Goal: Task Accomplishment & Management: Manage account settings

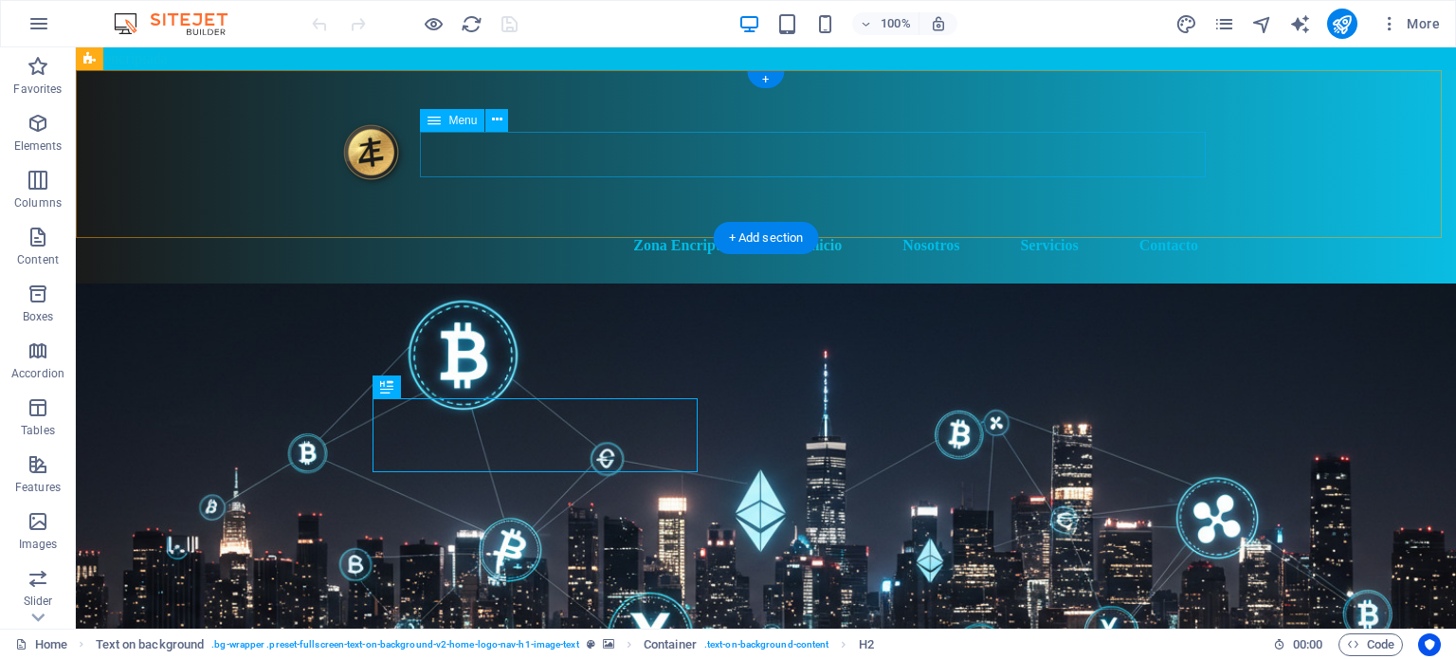
click at [819, 223] on nav "Zona Encriptada Inicio Nosotros Servicios Contacto" at bounding box center [765, 245] width 895 height 45
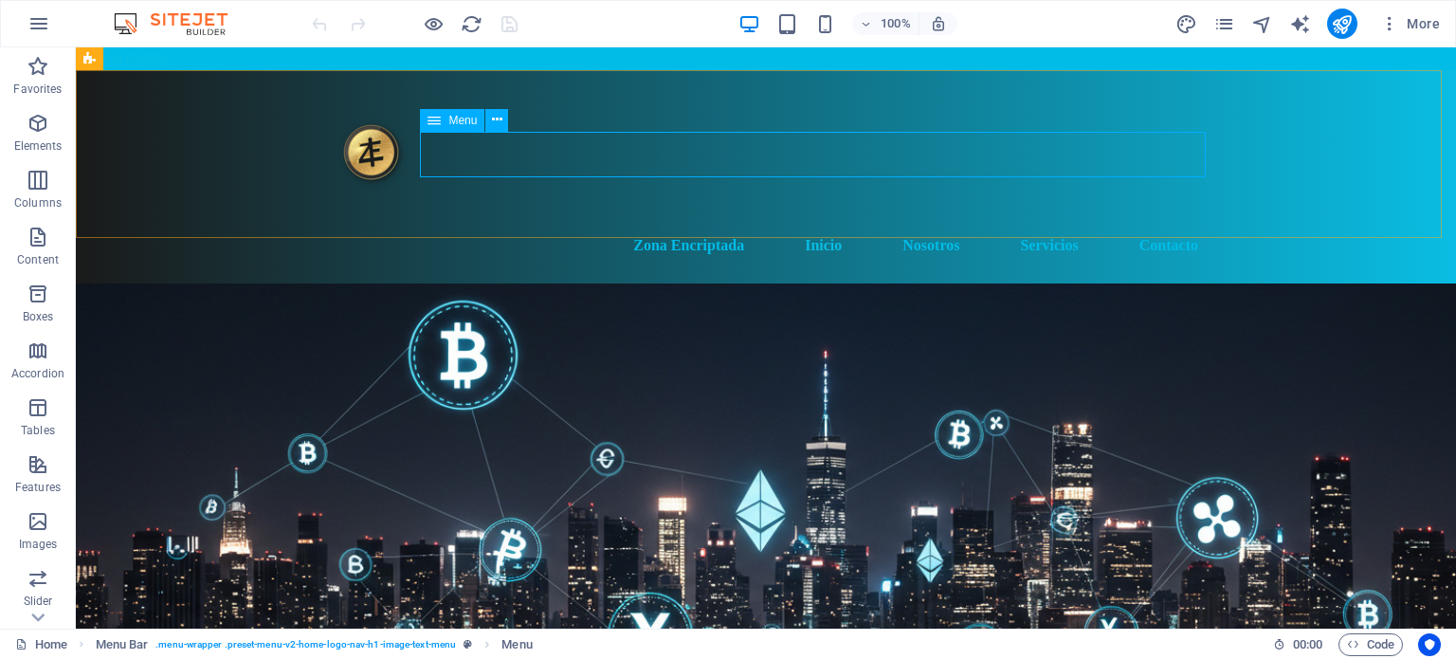
click at [463, 118] on span "Menu" at bounding box center [462, 120] width 28 height 11
select select
select select "2"
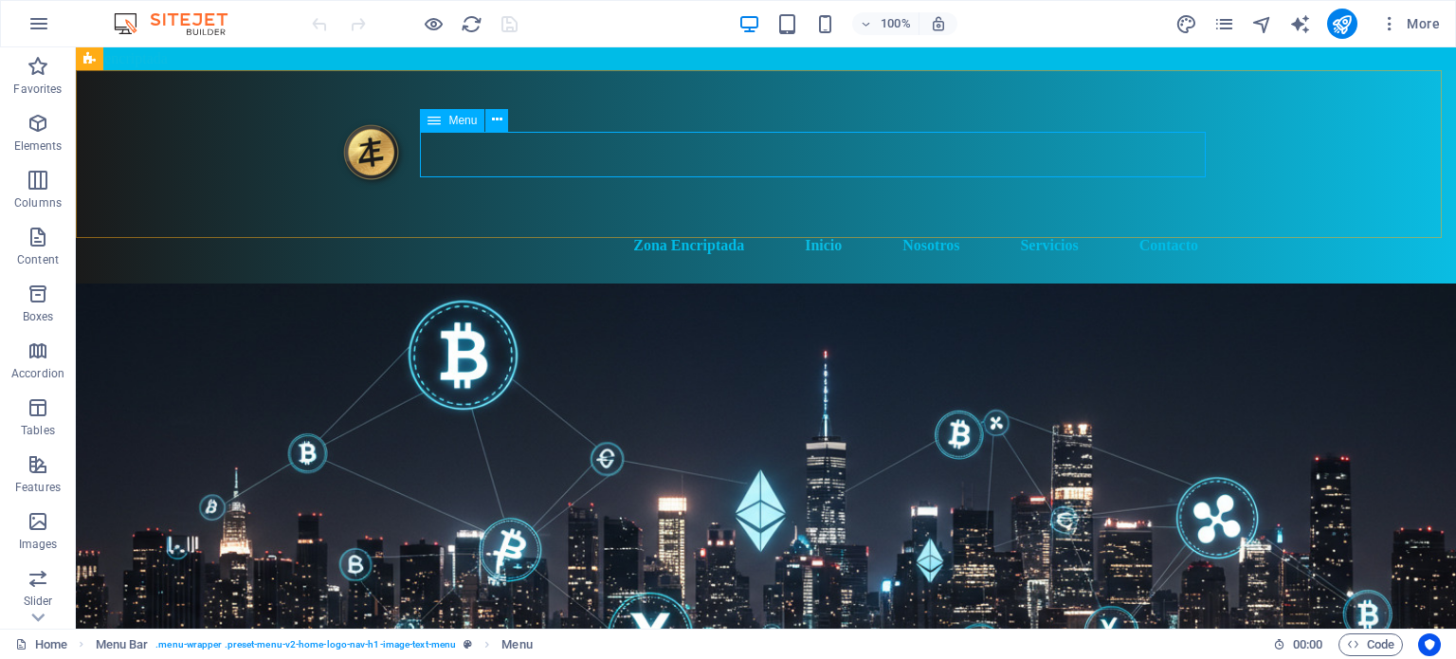
select select
select select "3"
select select
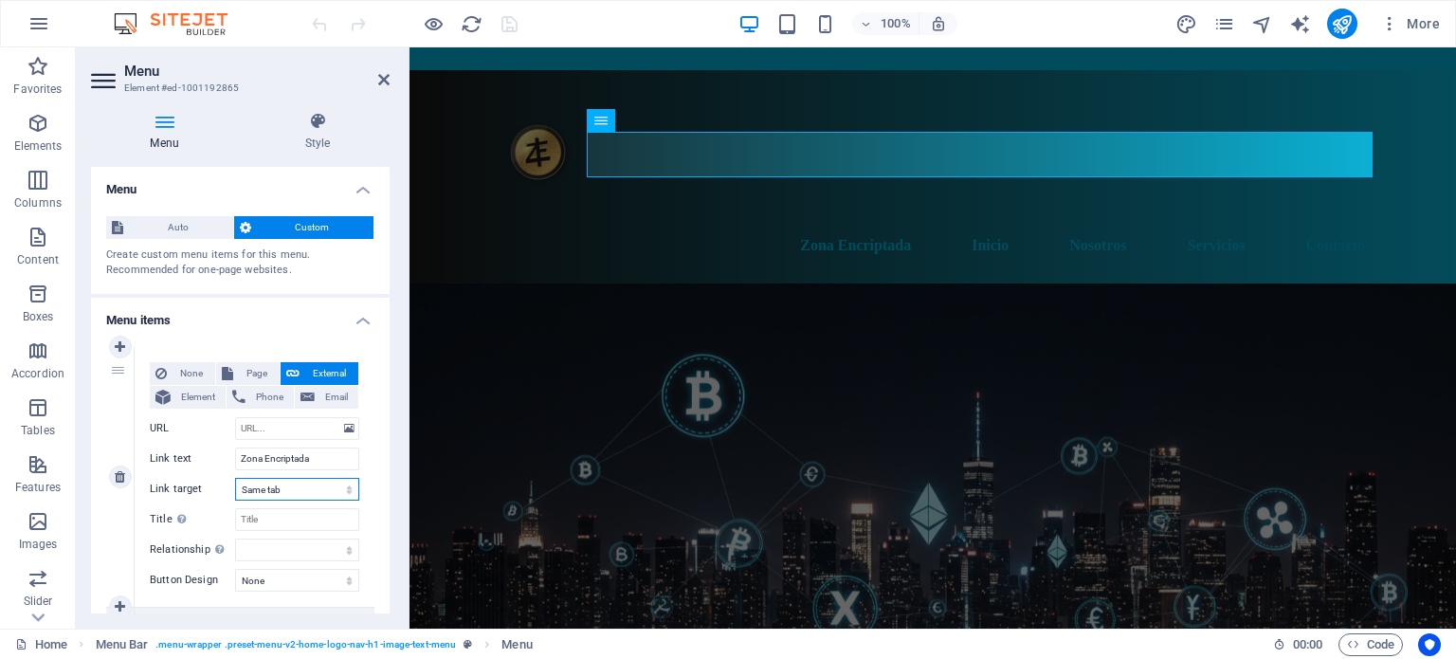
click at [340, 487] on select "New tab Same tab Overlay" at bounding box center [297, 489] width 124 height 23
select select "overlay"
click at [235, 478] on select "New tab Same tab Overlay" at bounding box center [297, 489] width 124 height 23
select select
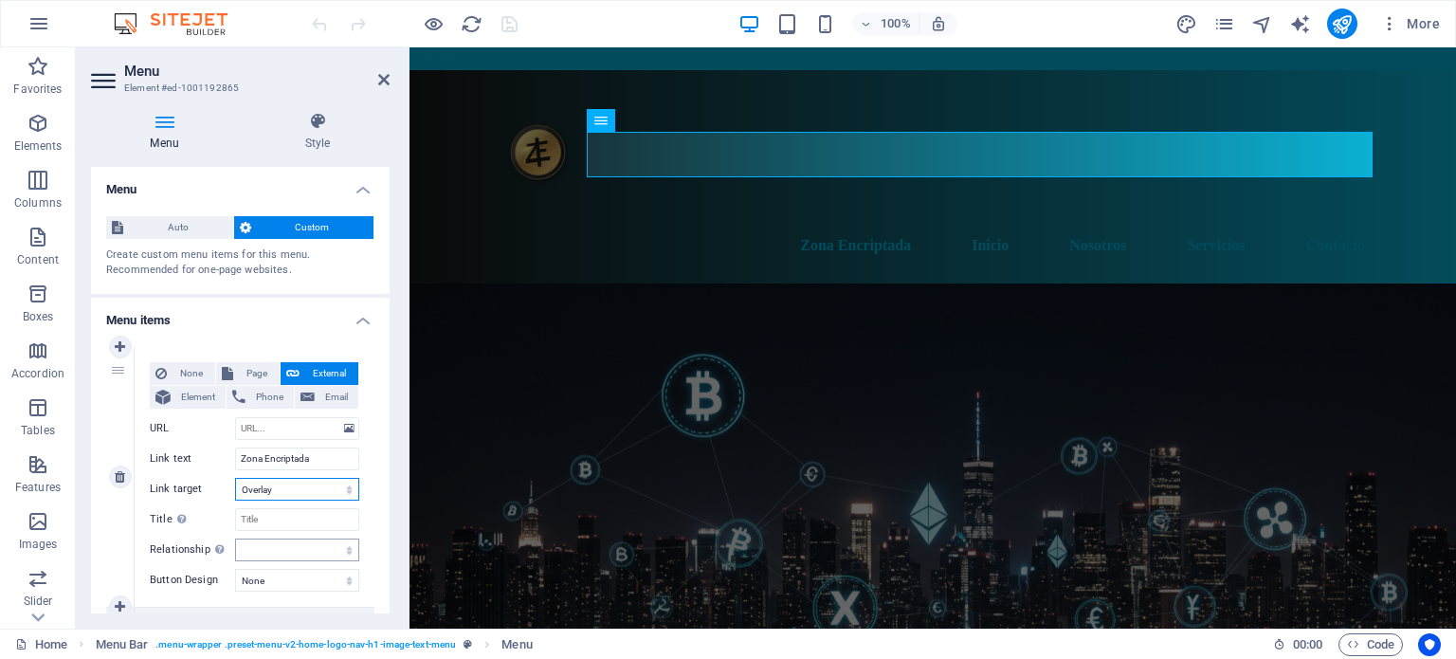
select select
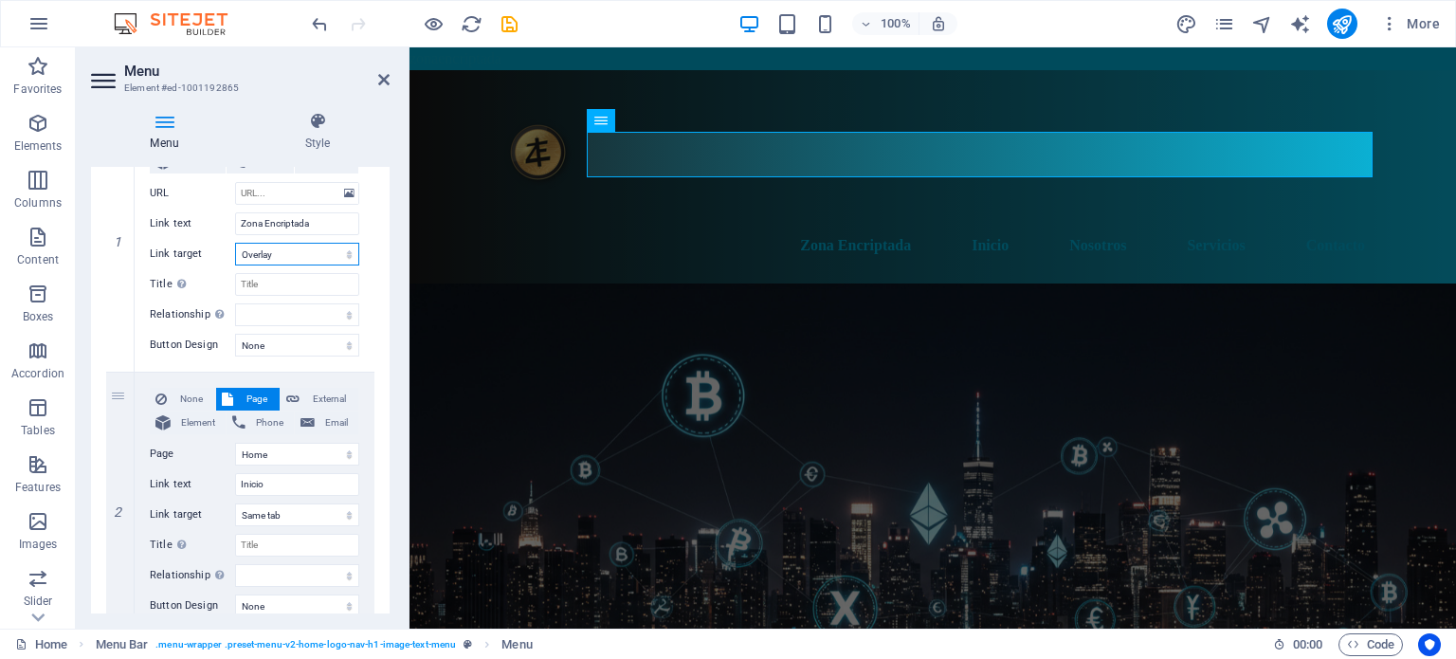
scroll to position [246, 0]
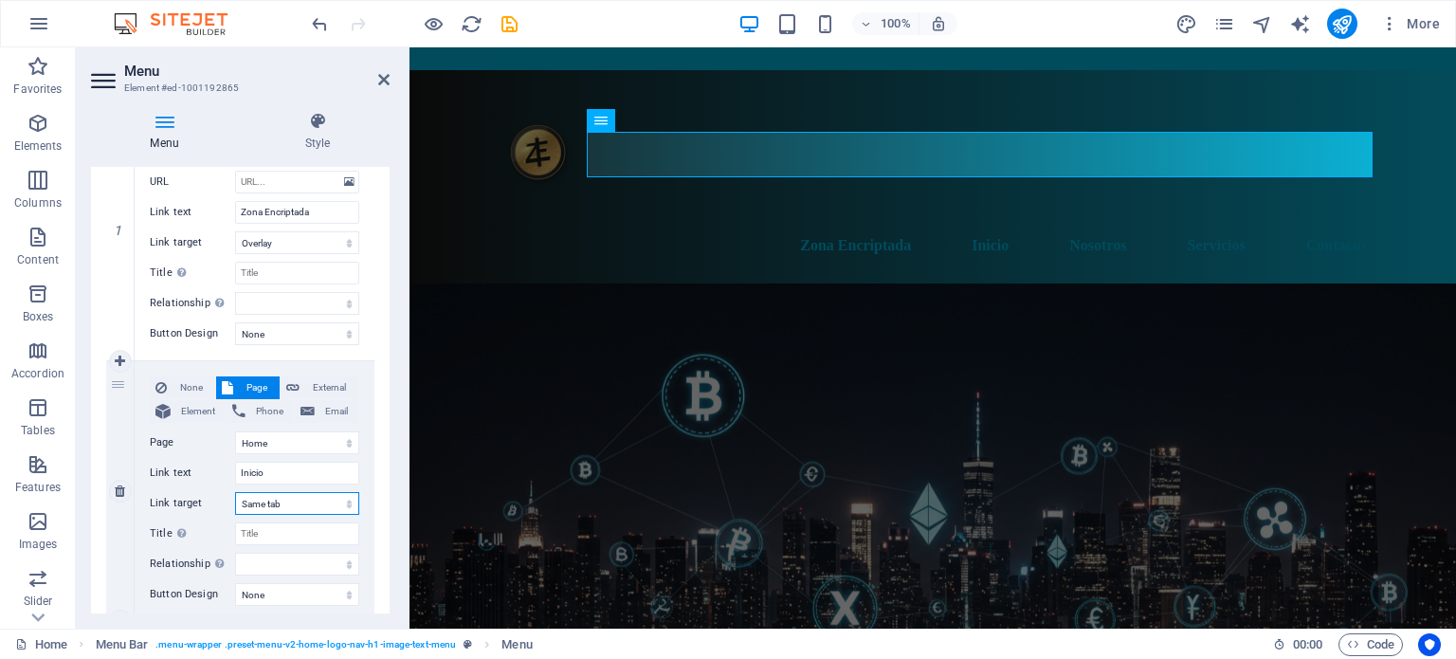
click at [341, 500] on select "New tab Same tab Overlay" at bounding box center [297, 503] width 124 height 23
select select "overlay"
click at [235, 492] on select "New tab Same tab Overlay" at bounding box center [297, 503] width 124 height 23
select select
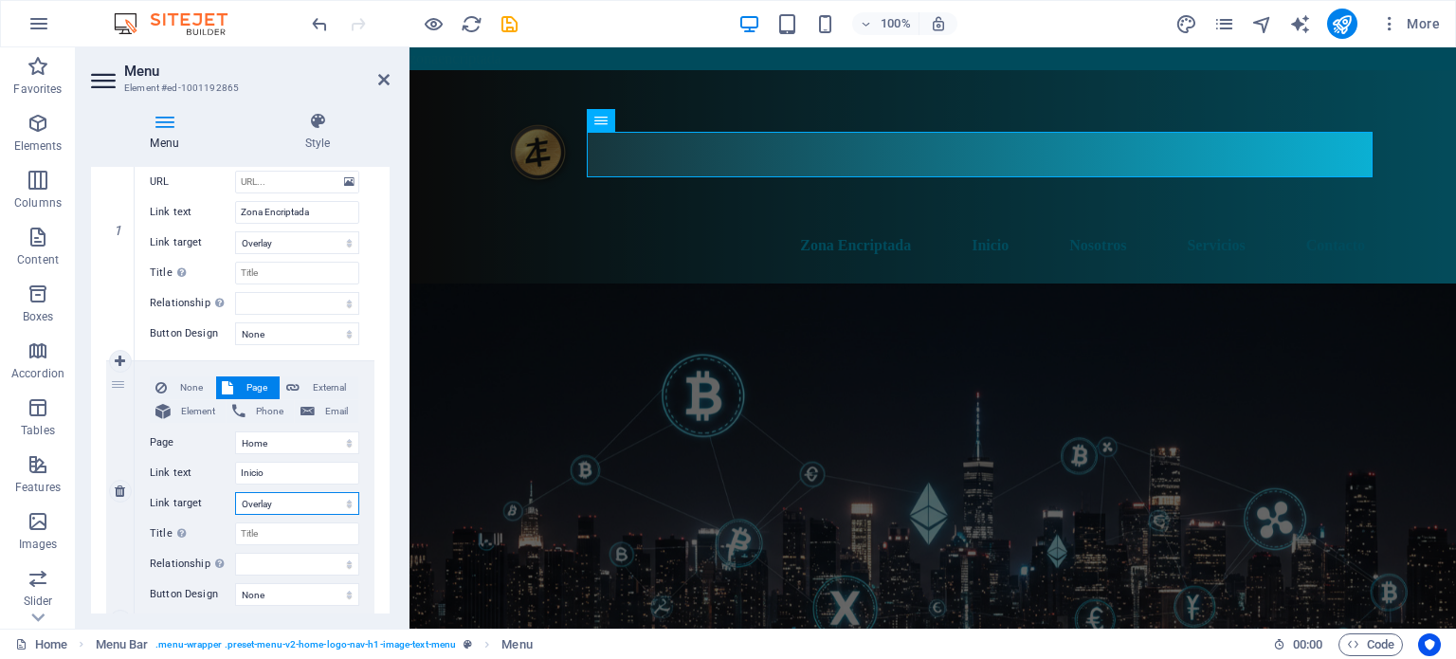
select select
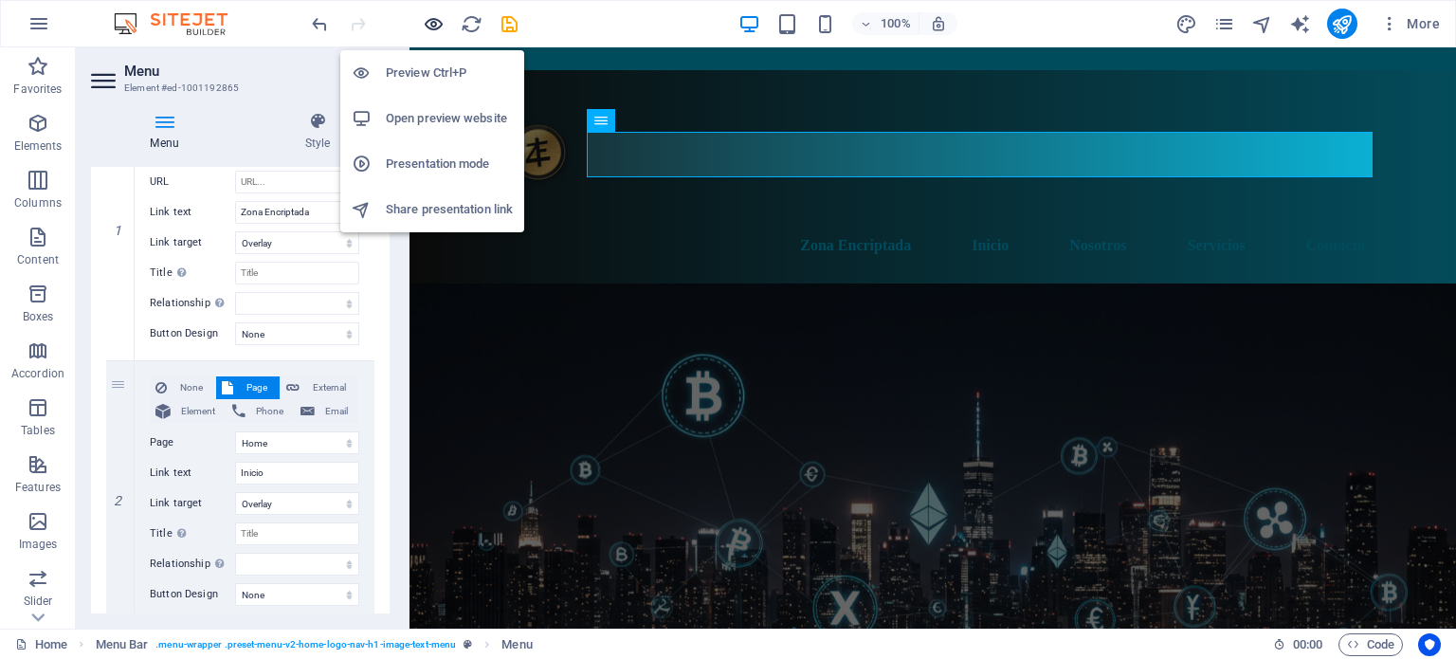
click at [433, 26] on icon "button" at bounding box center [434, 24] width 22 height 22
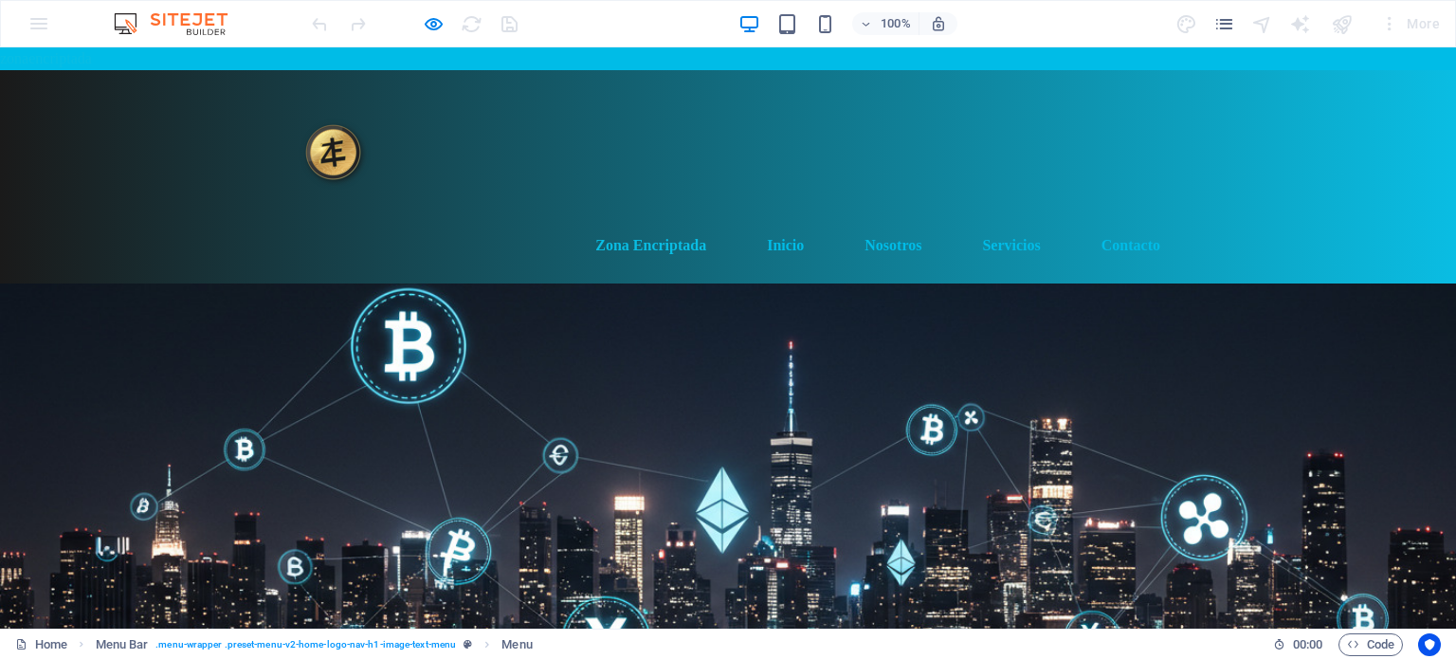
click at [656, 223] on link "Zona Encriptada" at bounding box center [650, 245] width 141 height 45
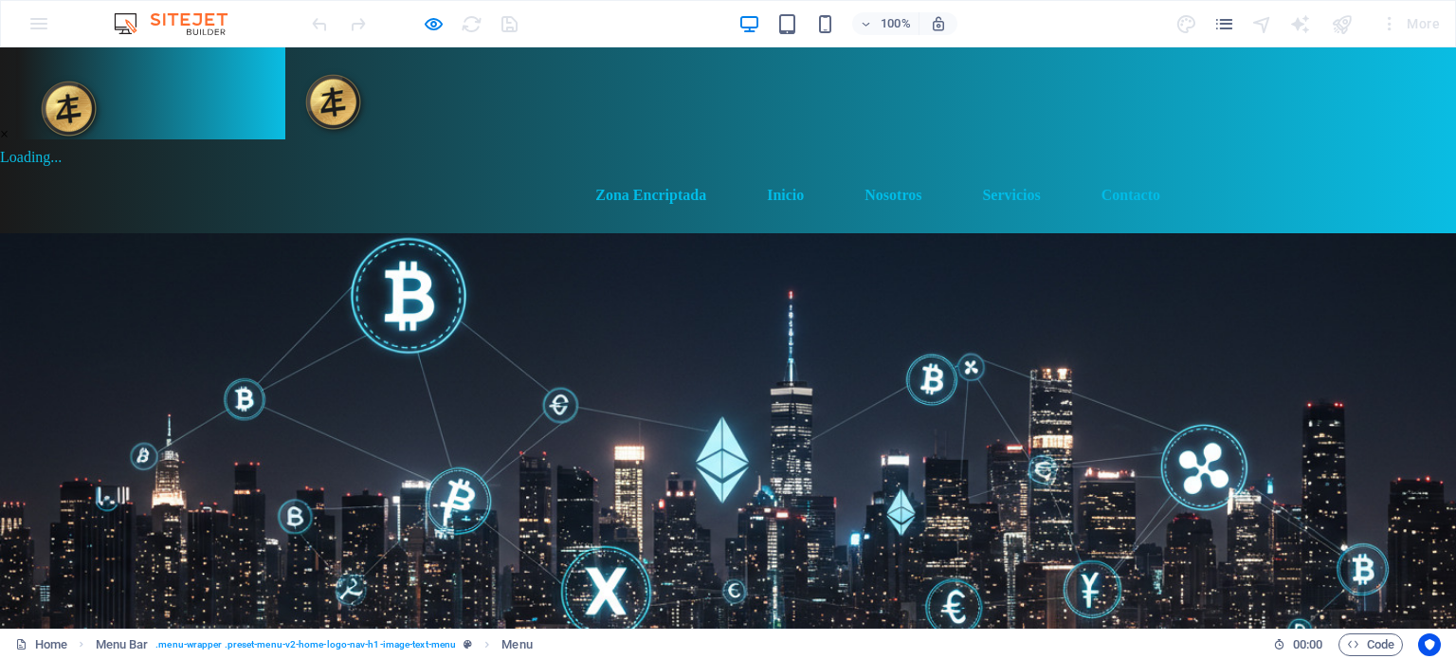
scroll to position [0, 0]
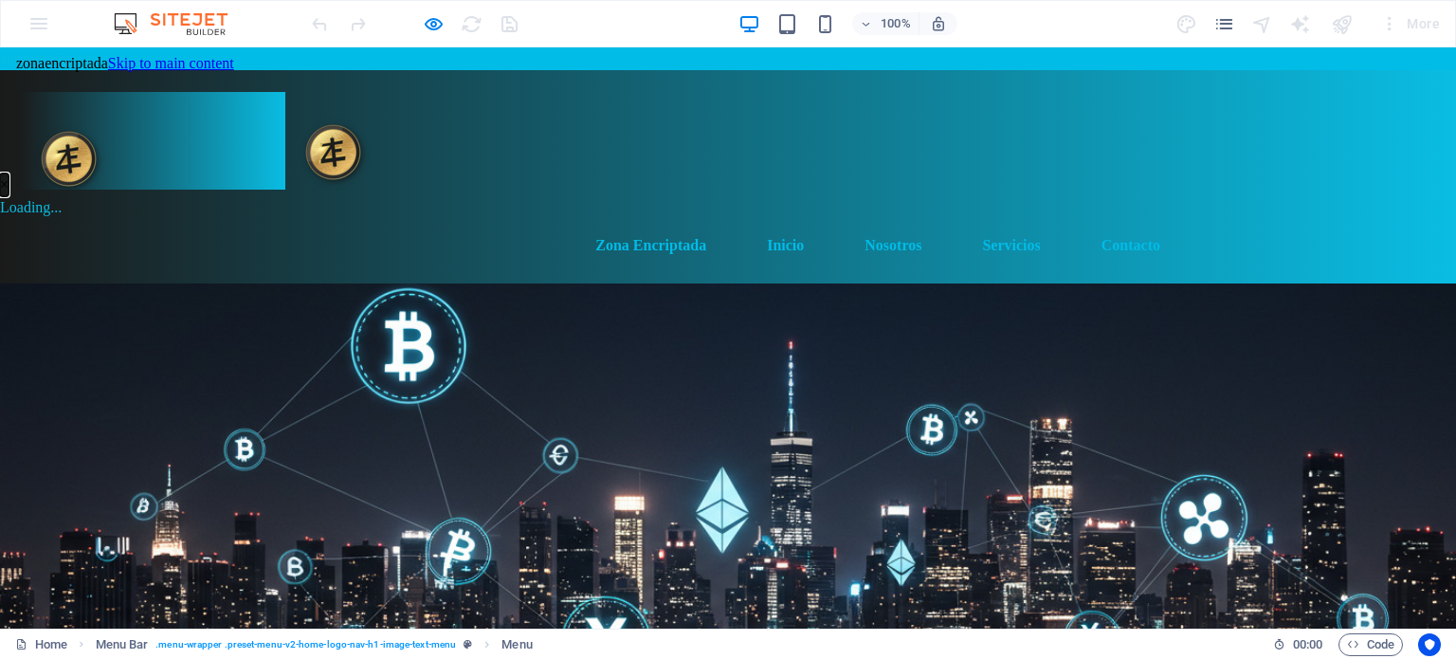
click at [9, 173] on button "×" at bounding box center [4, 184] width 9 height 23
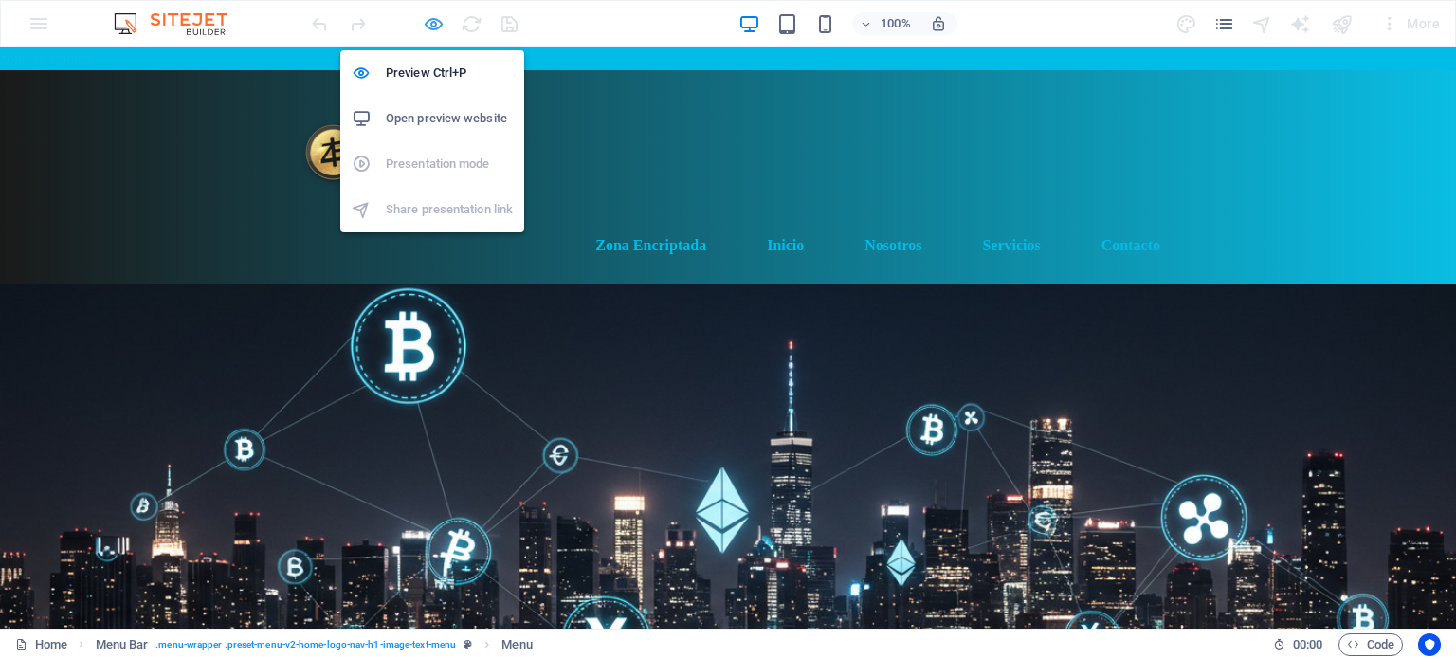
click at [429, 26] on icon "button" at bounding box center [434, 24] width 22 height 22
select select "overlay"
select select "2"
select select
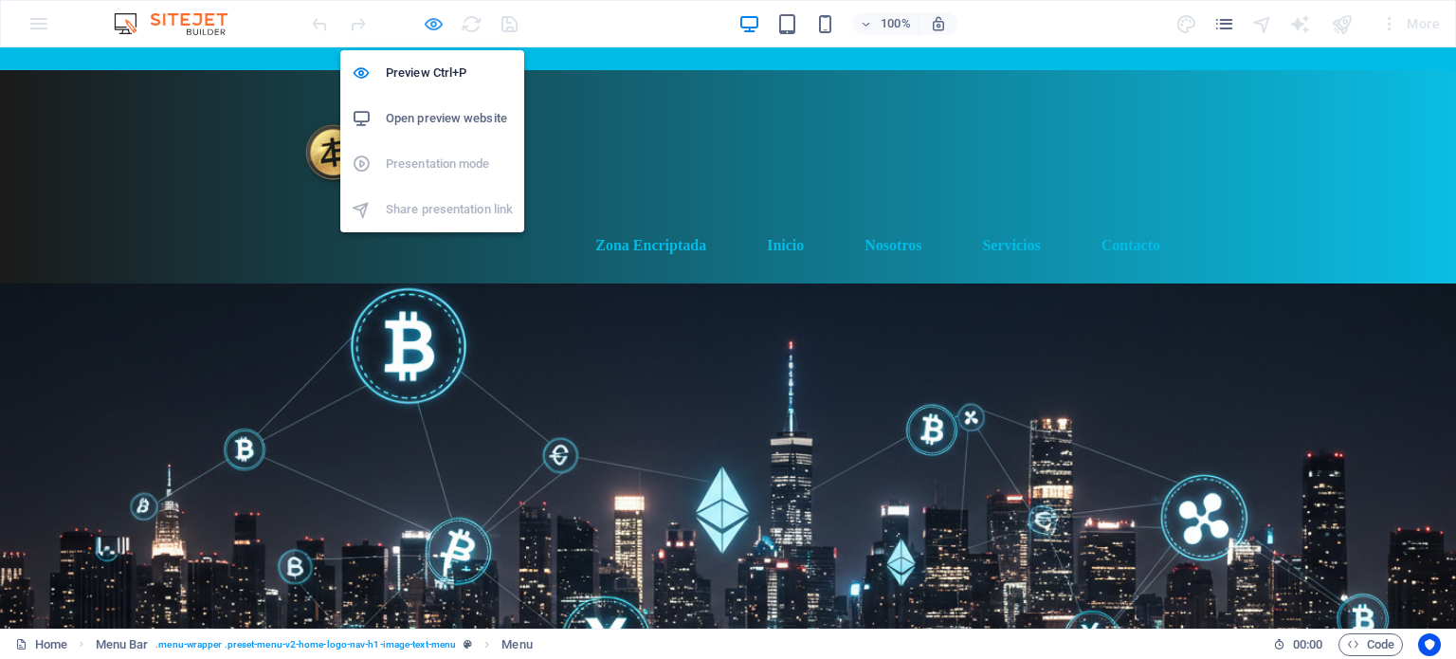
select select "3"
select select
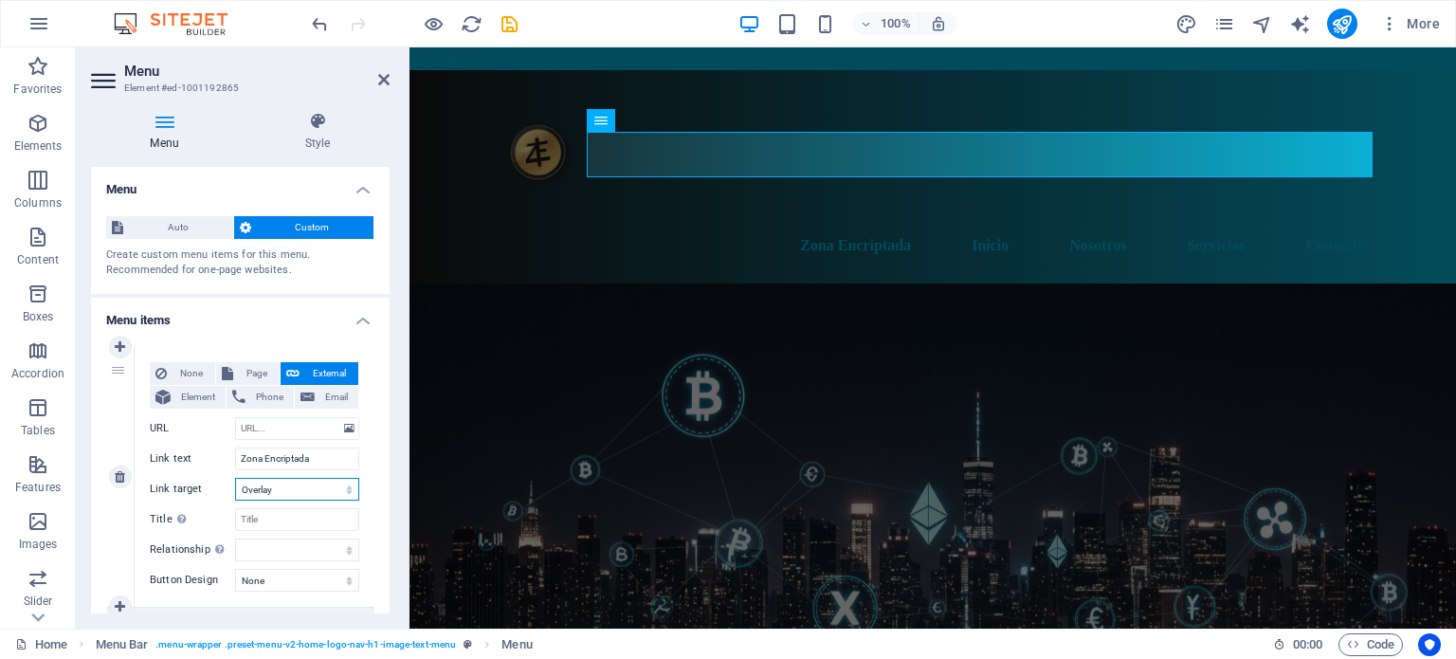
click at [348, 488] on select "New tab Same tab Overlay" at bounding box center [297, 489] width 124 height 23
select select
click at [235, 478] on select "New tab Same tab Overlay" at bounding box center [297, 489] width 124 height 23
select select
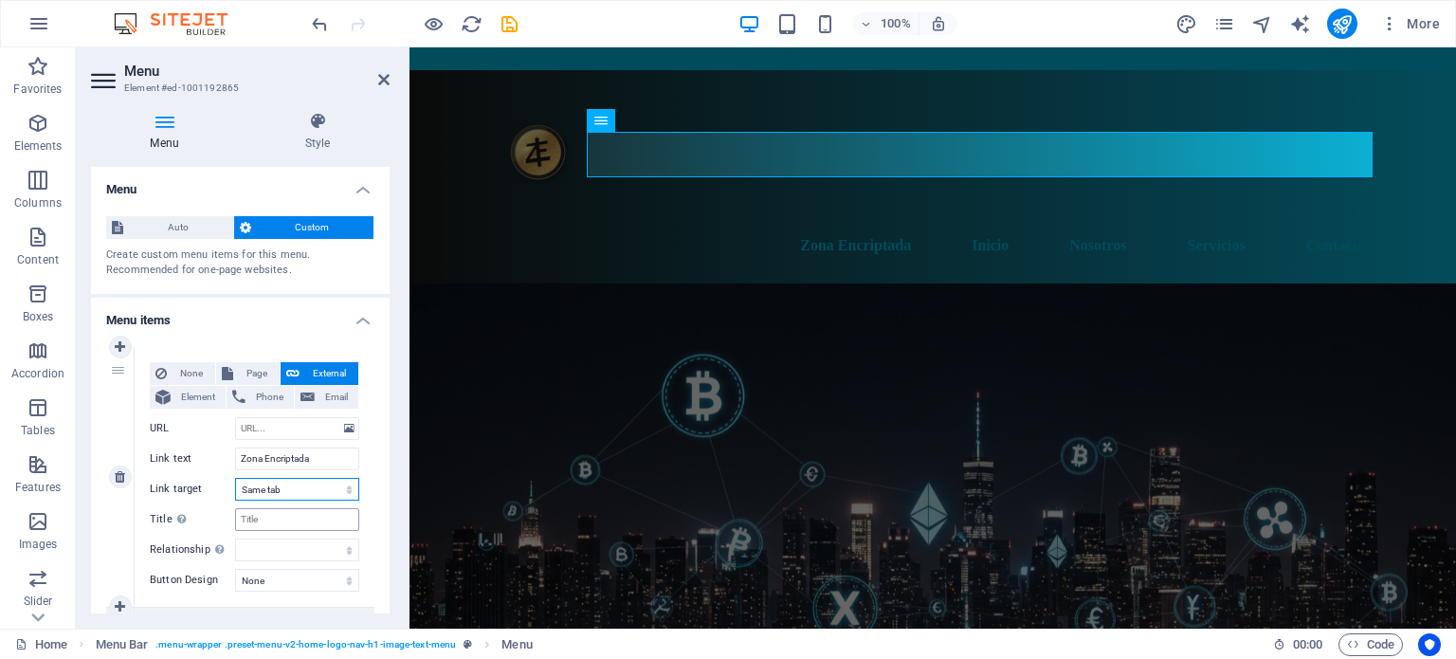
select select
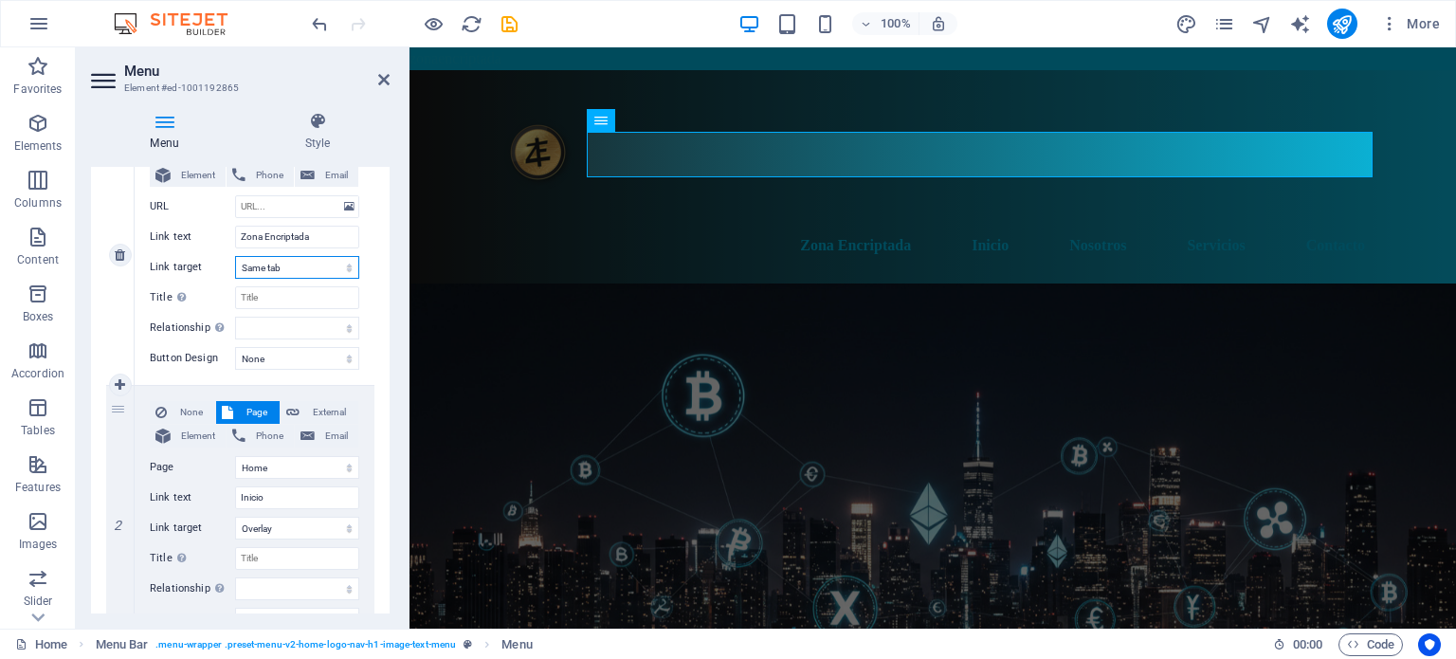
scroll to position [224, 0]
click at [340, 530] on select "New tab Same tab Overlay" at bounding box center [297, 526] width 124 height 23
select select
click at [235, 515] on select "New tab Same tab Overlay" at bounding box center [297, 526] width 124 height 23
select select
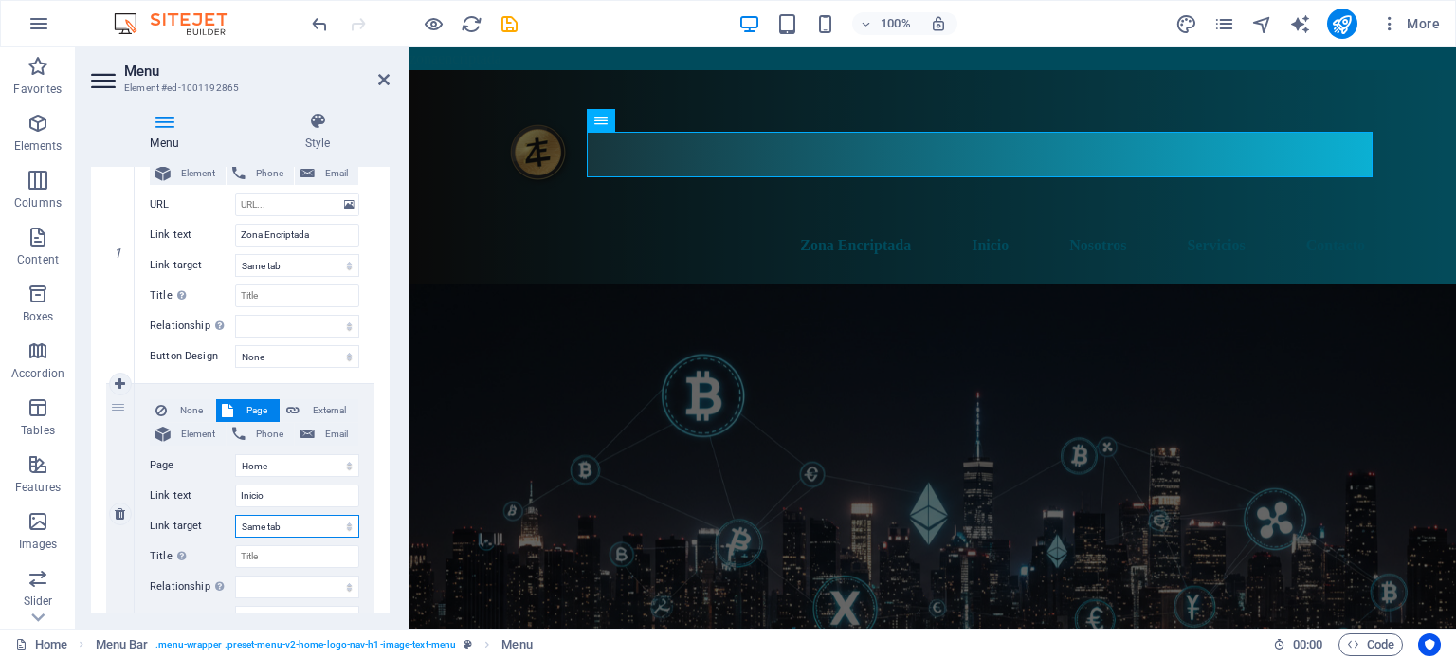
select select
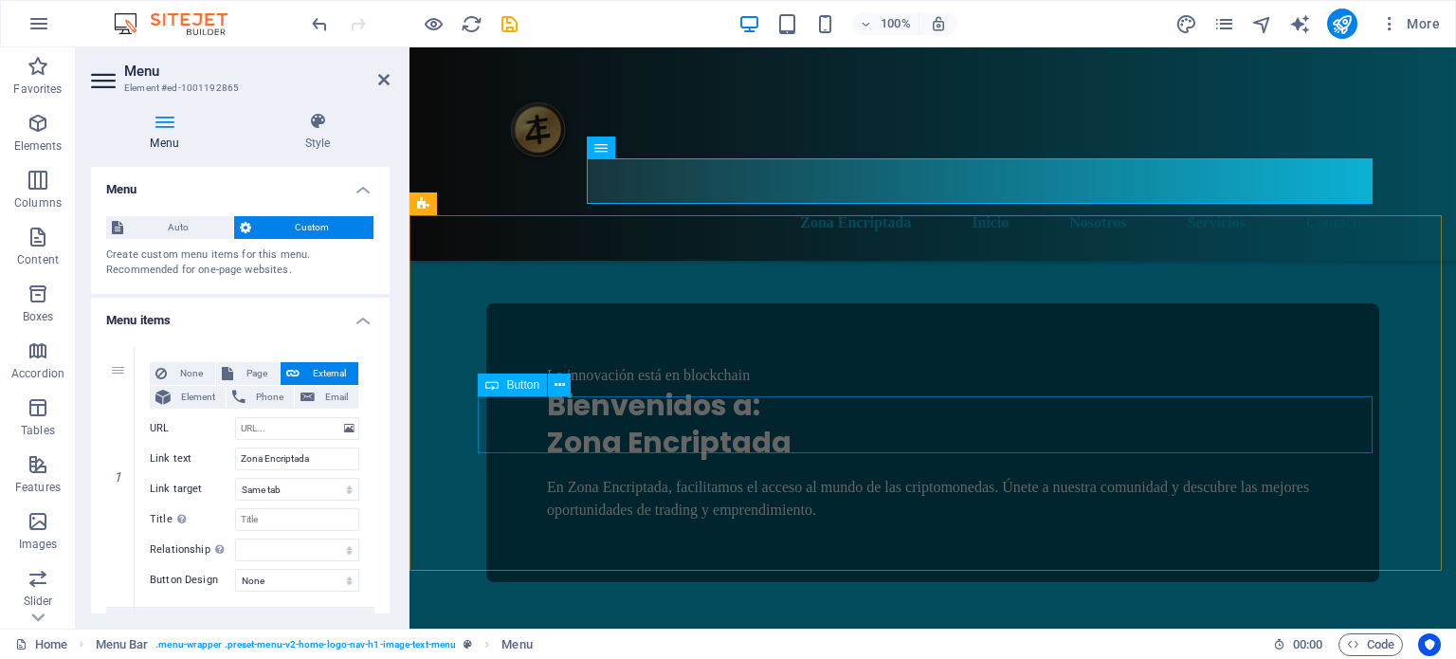
scroll to position [481, 0]
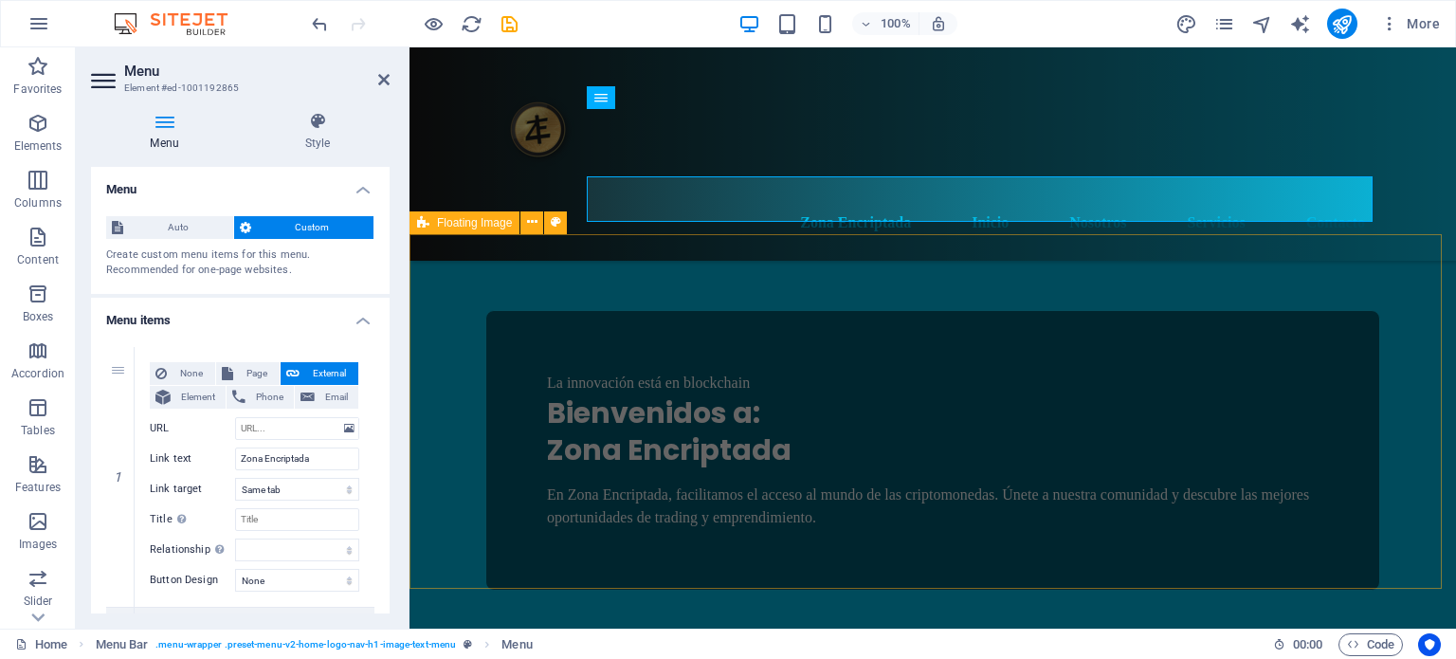
click at [479, 227] on span "Floating Image" at bounding box center [474, 222] width 75 height 11
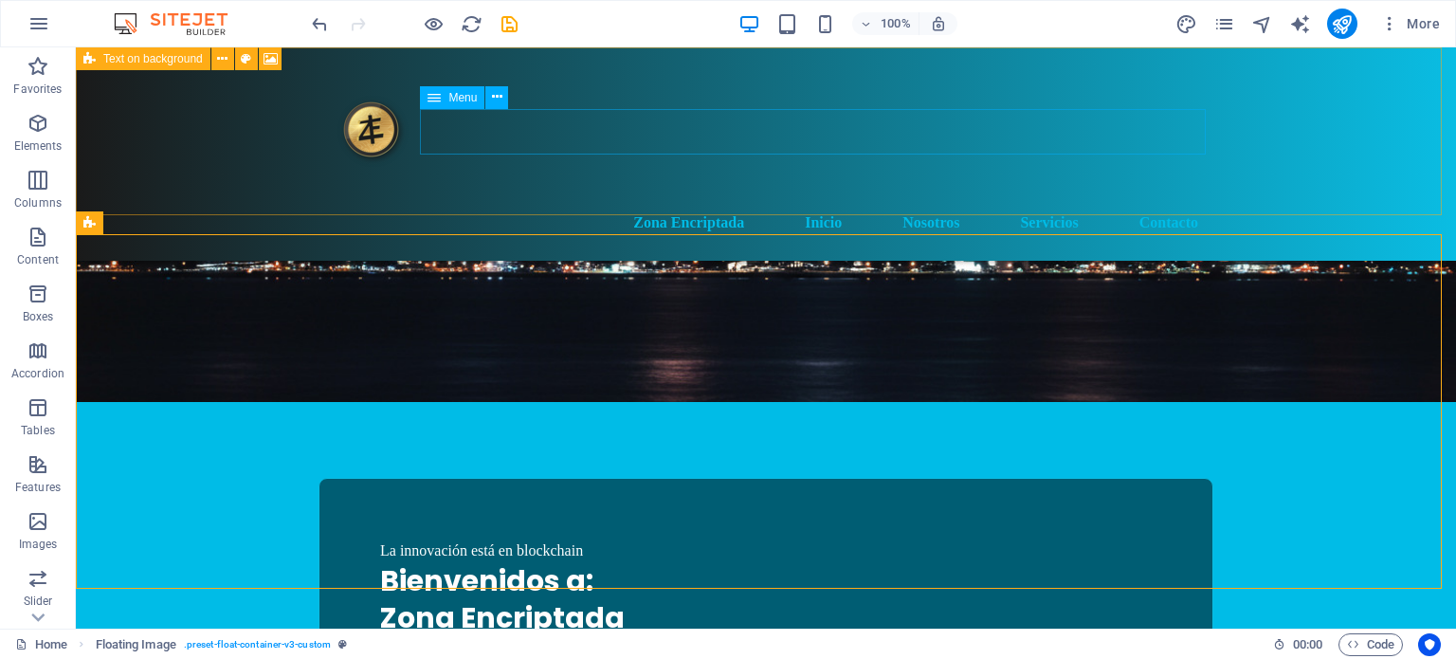
click at [459, 96] on span "Menu" at bounding box center [462, 97] width 28 height 11
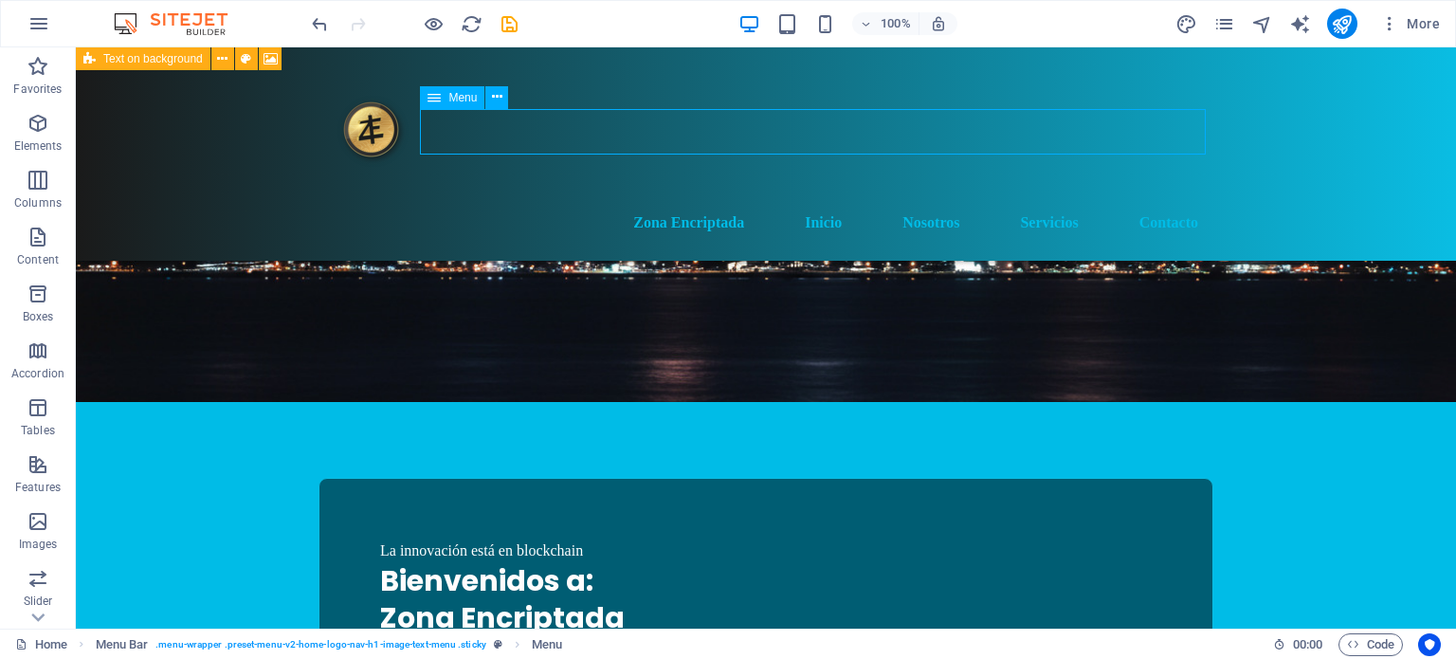
click at [459, 96] on span "Menu" at bounding box center [462, 97] width 28 height 11
select select
select select "2"
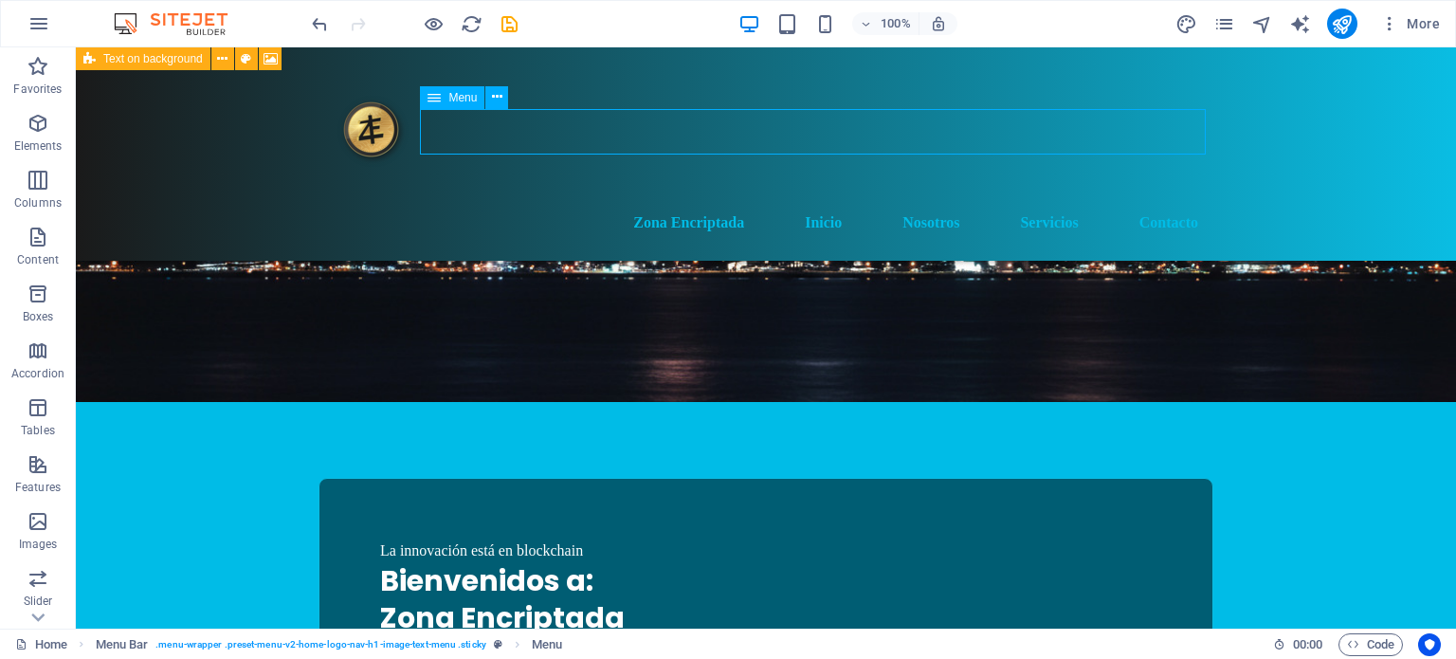
select select
select select "3"
select select
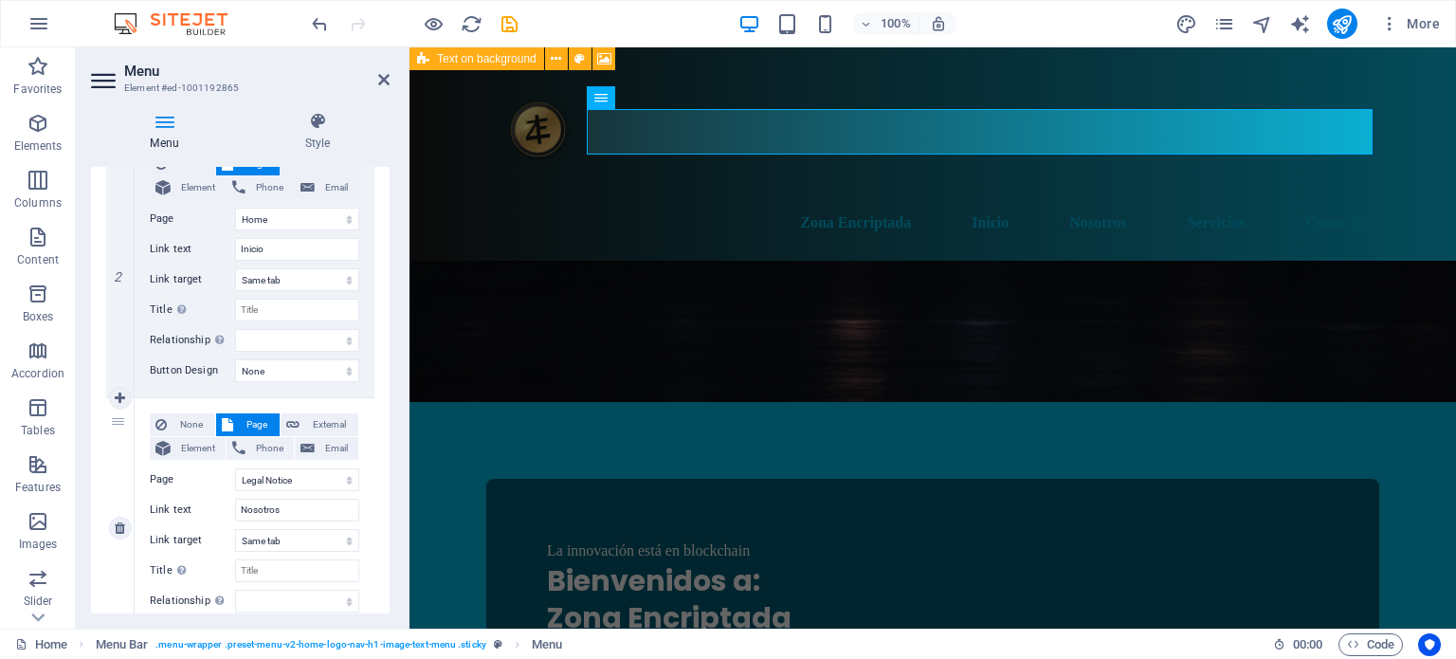
scroll to position [472, 0]
click at [348, 478] on select "Home Subpage Legal Notice Privacy Educación en Criptoactivos" at bounding box center [297, 477] width 124 height 23
select select "0"
click at [235, 466] on select "Home Subpage Legal Notice Privacy Educación en Criptoactivos" at bounding box center [297, 477] width 124 height 23
select select
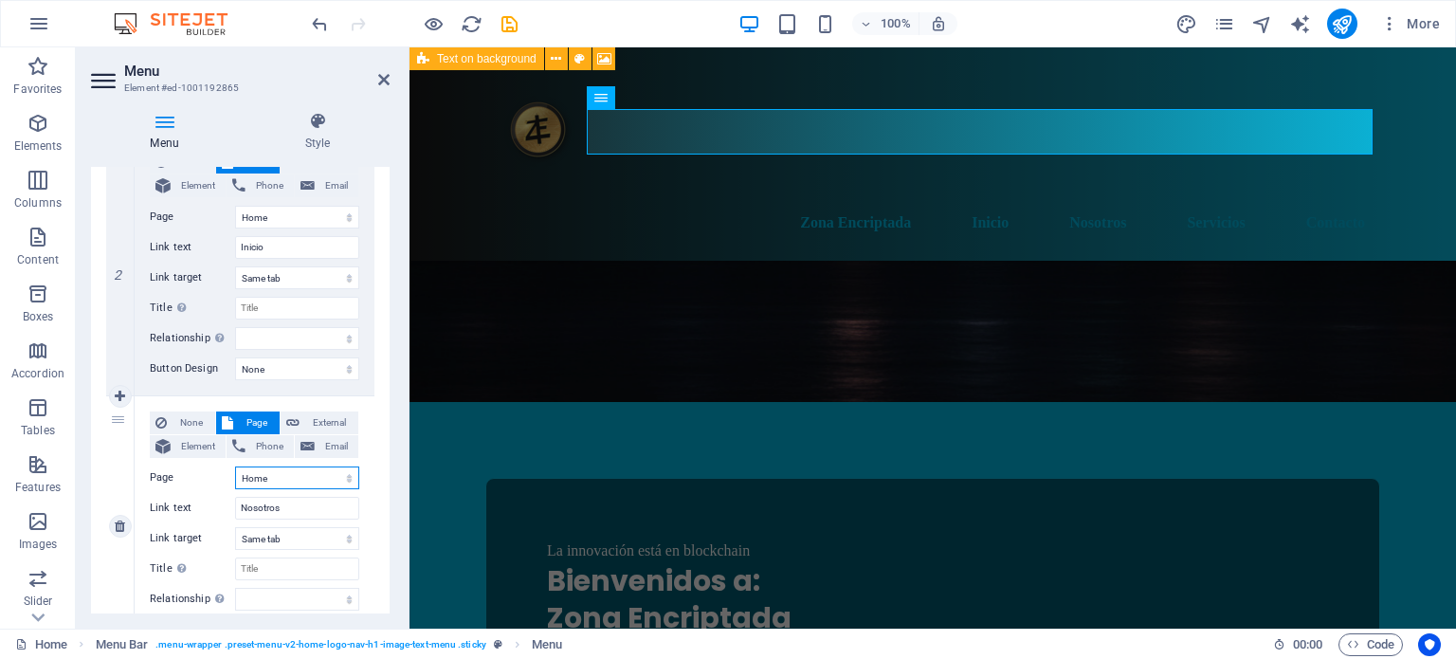
select select
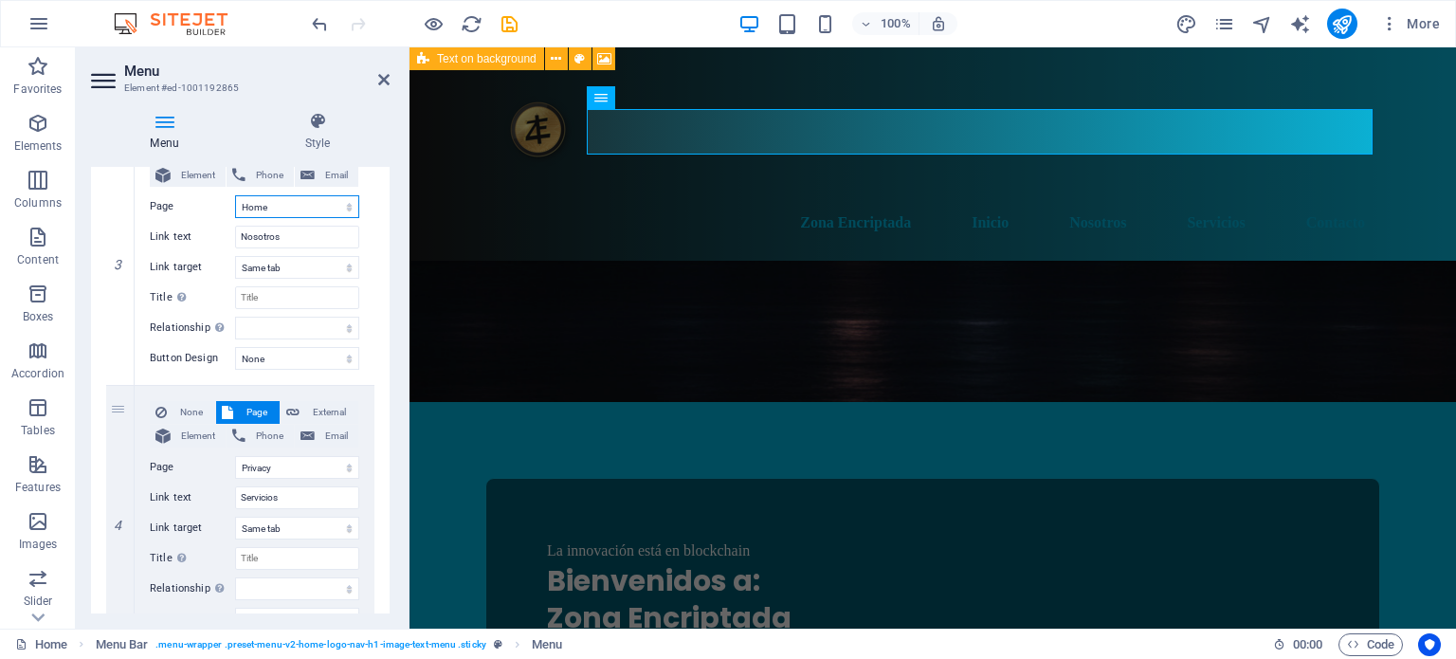
scroll to position [751, 0]
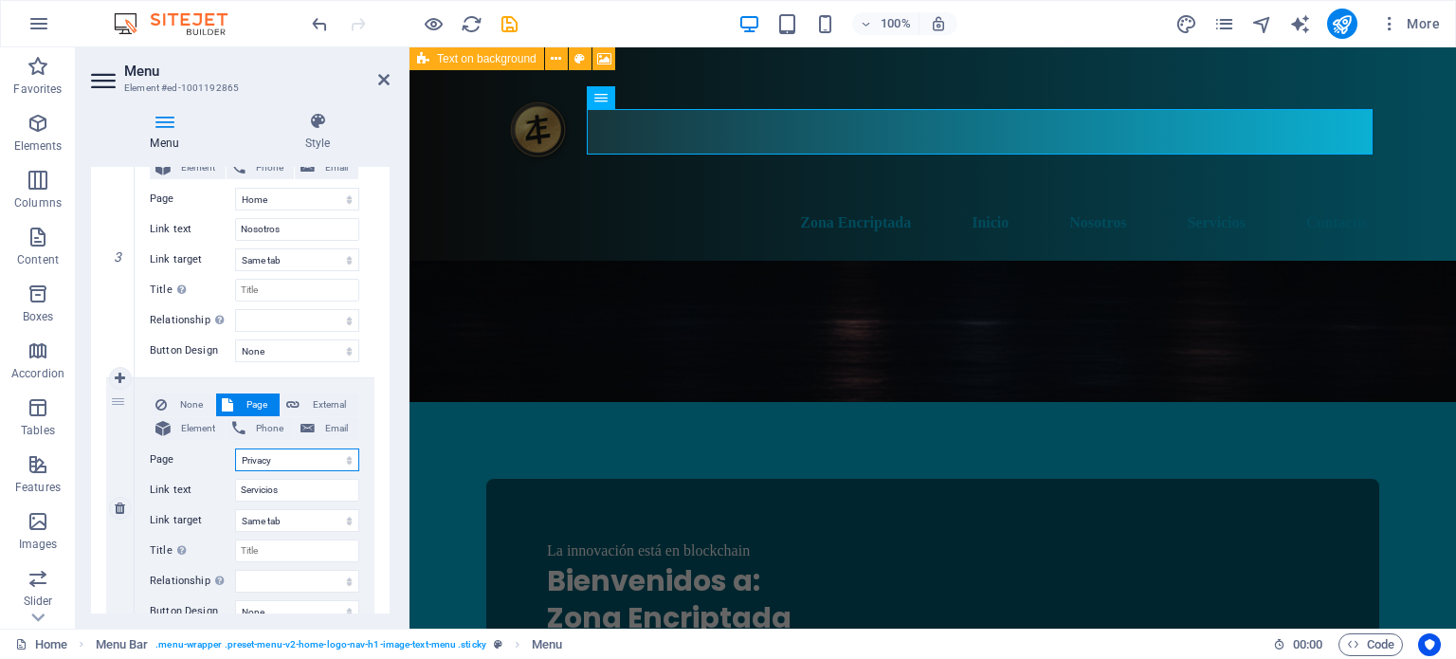
click at [345, 454] on select "Home Subpage Legal Notice Privacy Educación en Criptoactivos" at bounding box center [297, 459] width 124 height 23
select select "0"
click at [235, 448] on select "Home Subpage Legal Notice Privacy Educación en Criptoactivos" at bounding box center [297, 459] width 124 height 23
select select
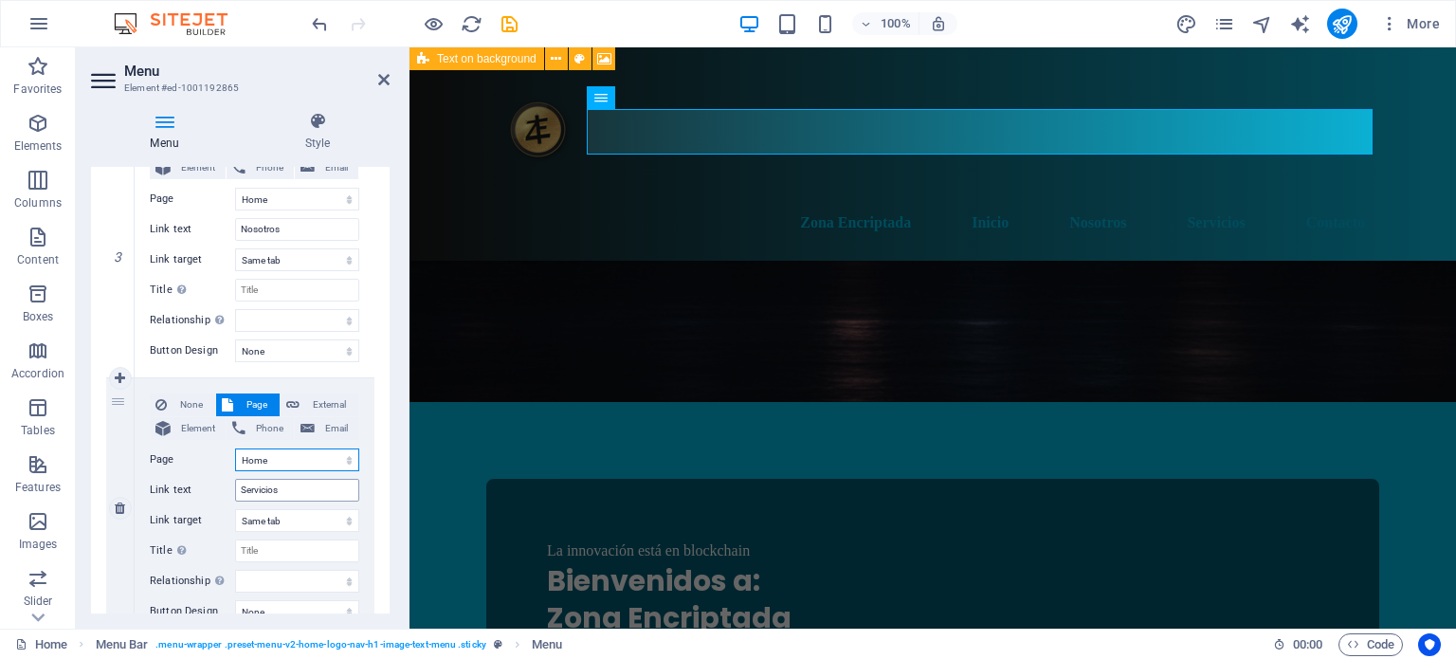
select select
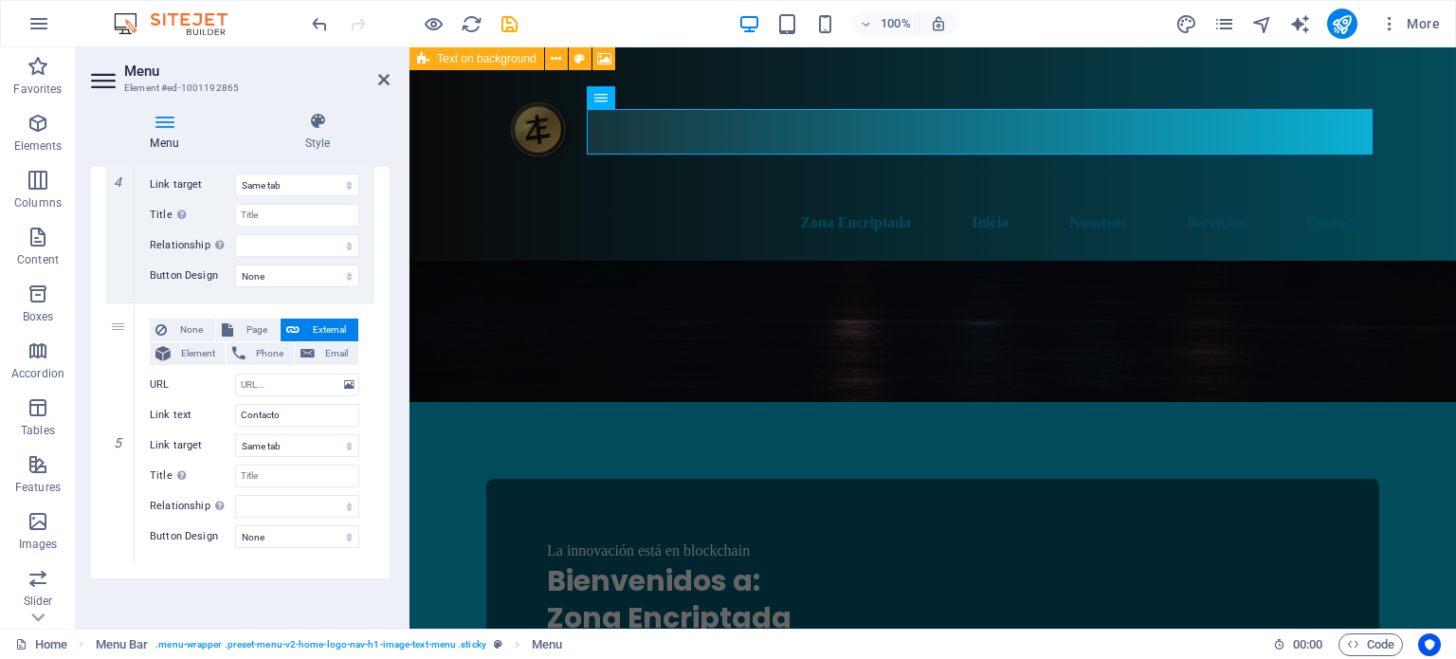
scroll to position [1088, 0]
click at [334, 438] on select "New tab Same tab Overlay" at bounding box center [297, 443] width 124 height 23
click at [390, 438] on div "Menu Style Menu Auto Custom Create custom menu items for this menu. Recommended…" at bounding box center [240, 363] width 329 height 532
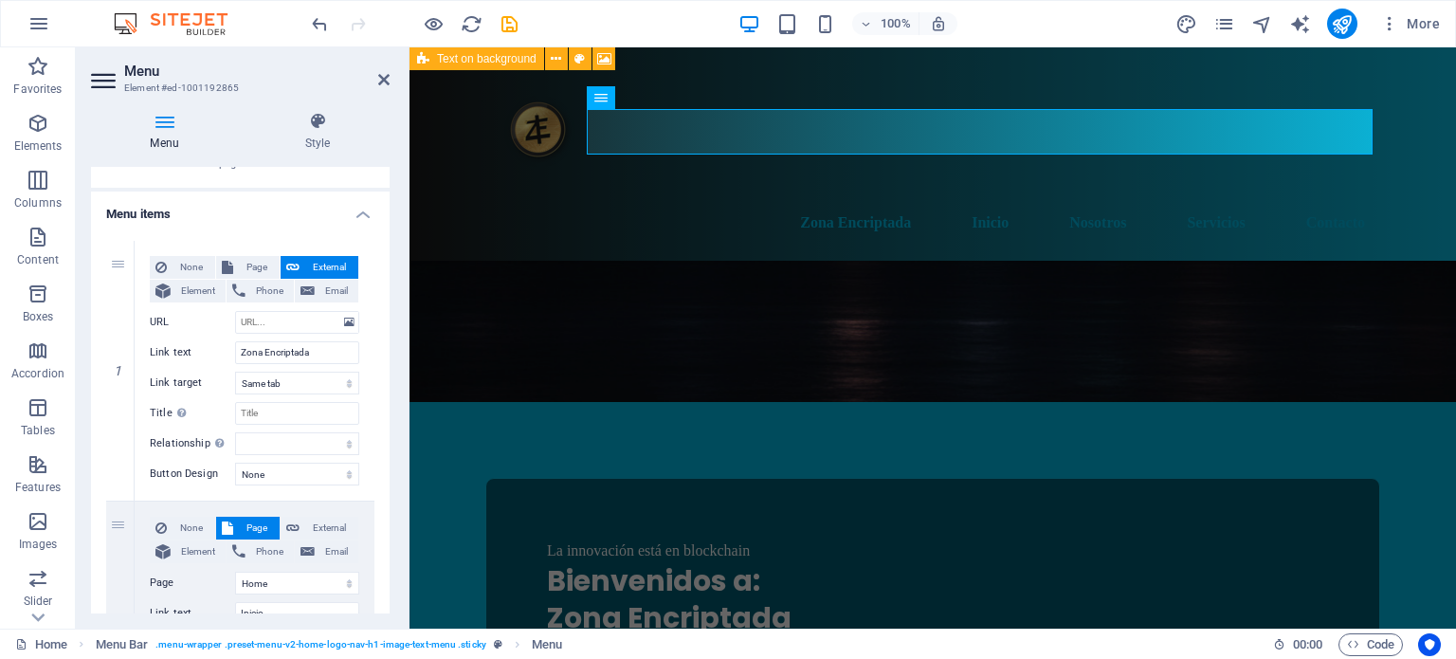
scroll to position [125, 0]
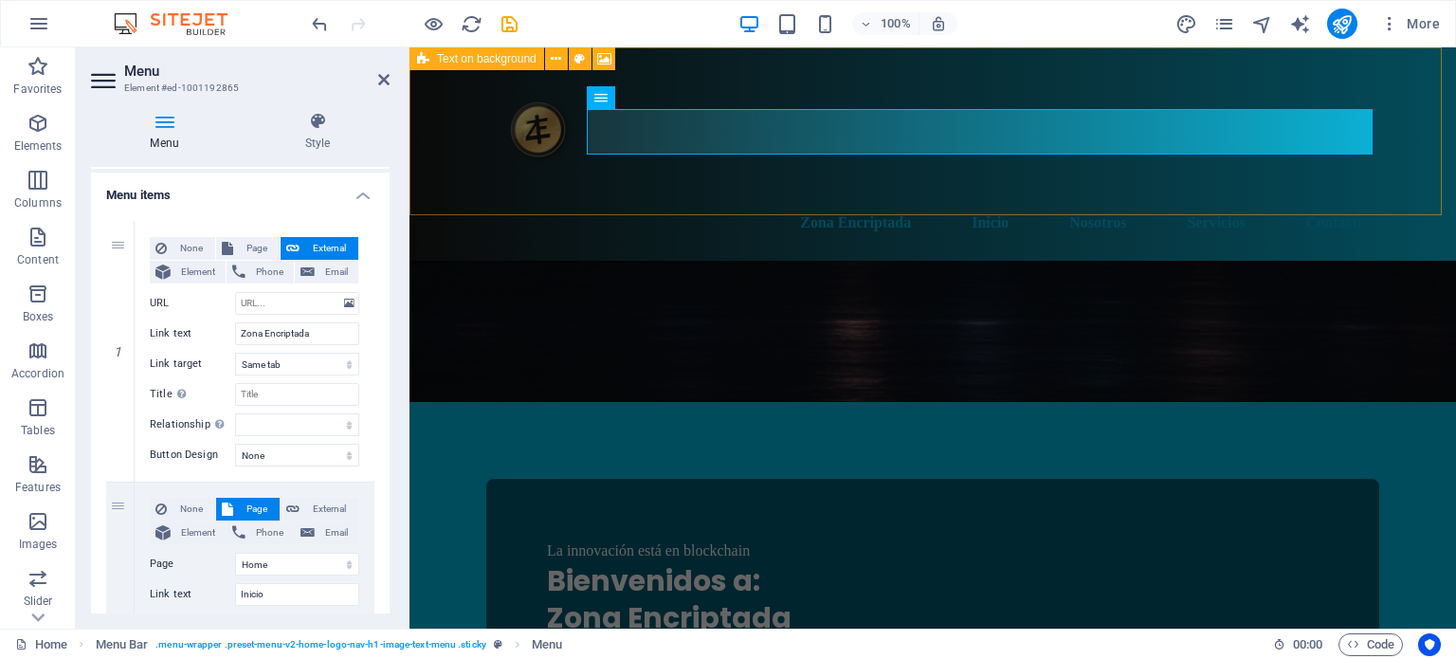
click at [1010, 58] on div "Zona Encriptada Inicio Nosotros Servicios Contacto" at bounding box center [932, 153] width 1046 height 213
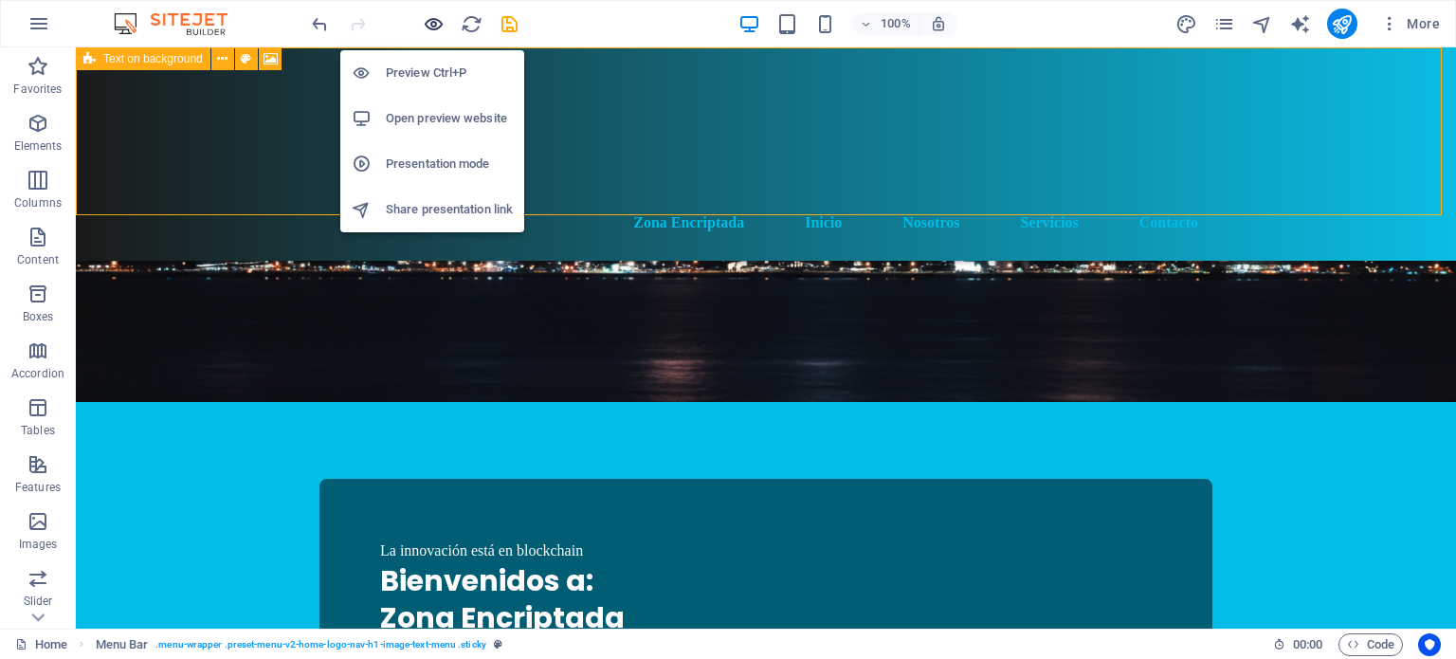
click at [434, 28] on icon "button" at bounding box center [434, 24] width 22 height 22
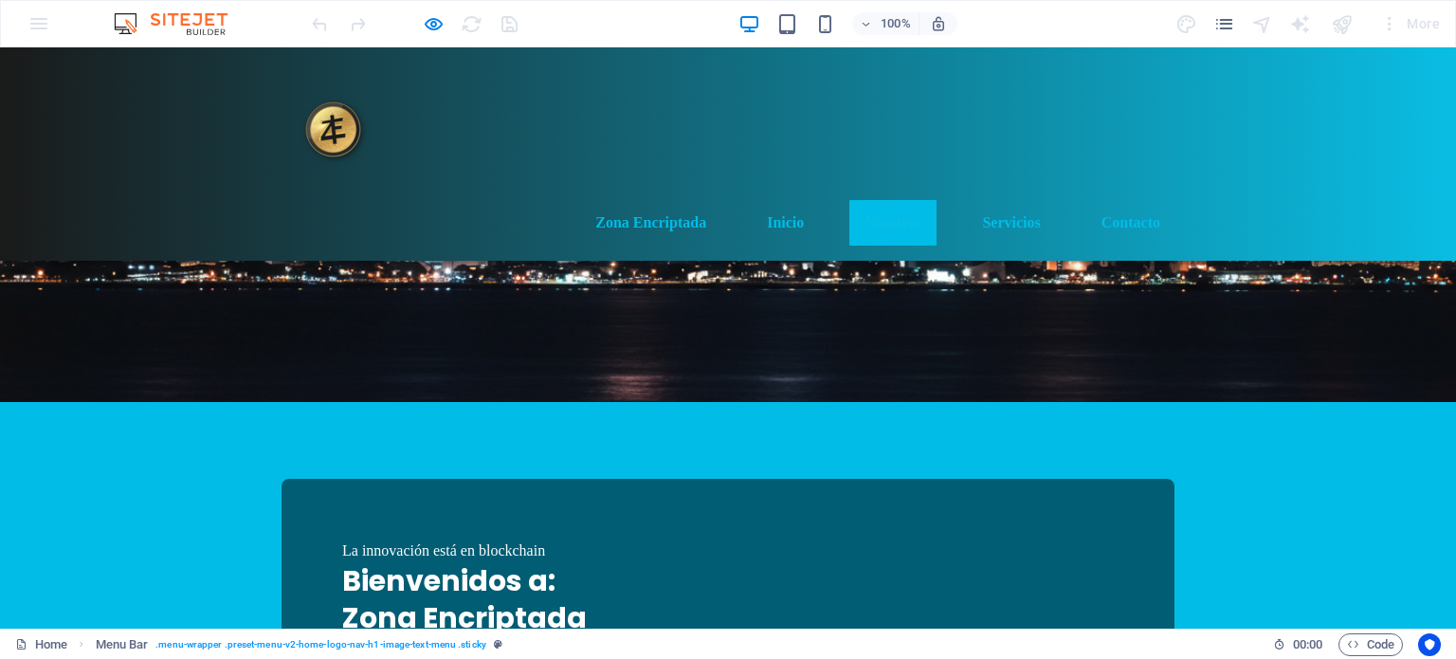
click at [879, 200] on link "Nosotros" at bounding box center [892, 222] width 87 height 45
click at [987, 200] on link "Servicios" at bounding box center [1011, 222] width 88 height 45
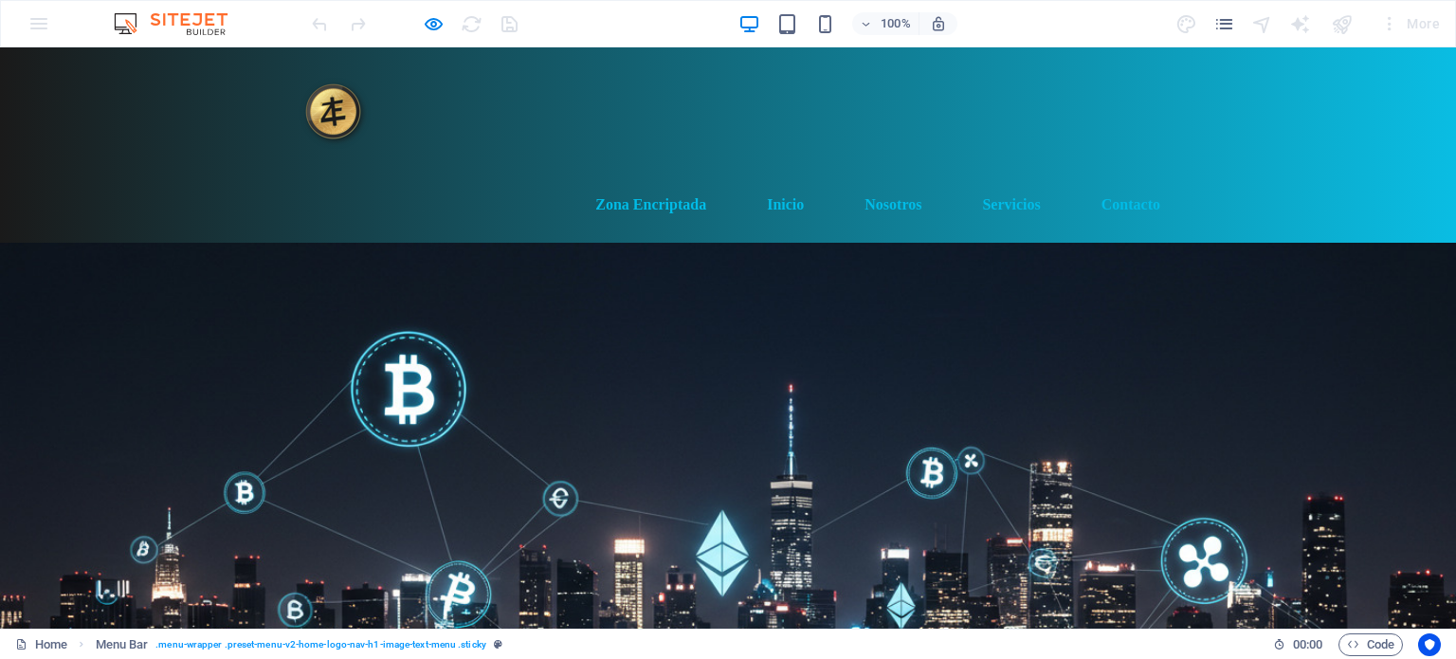
scroll to position [0, 0]
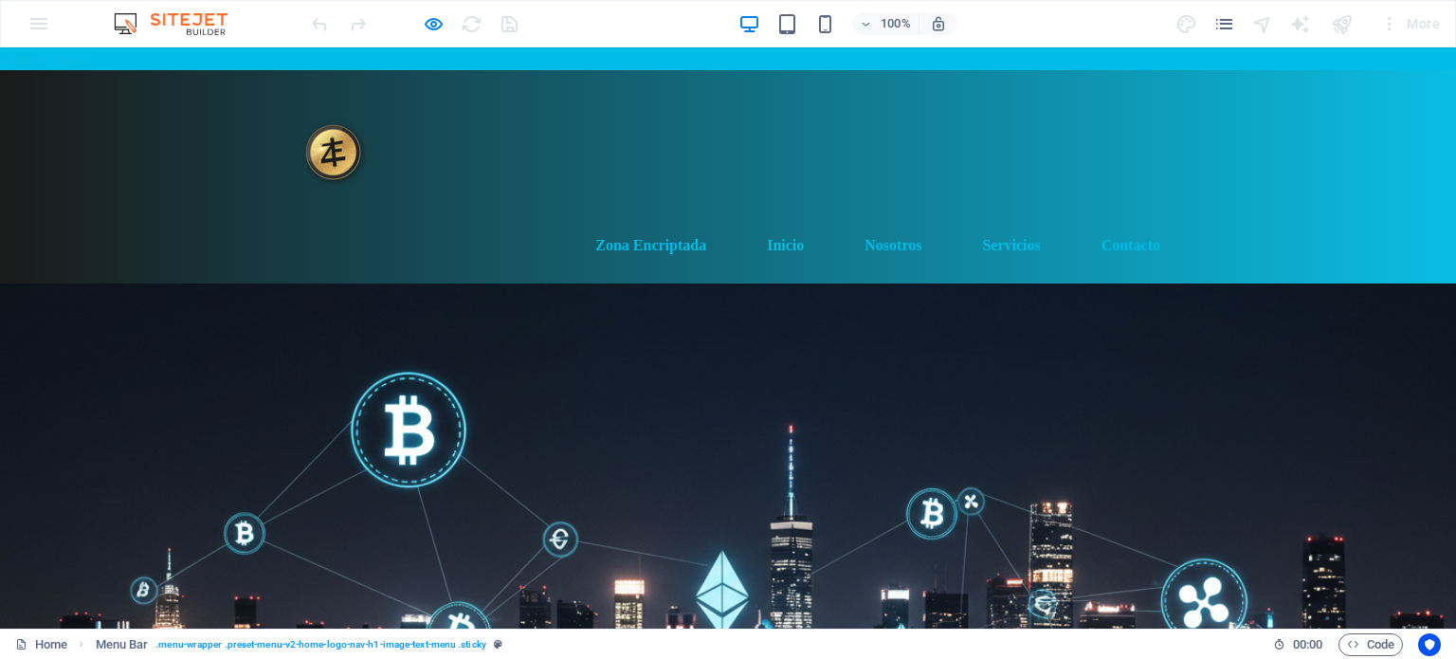
click at [787, 223] on link "Inicio" at bounding box center [785, 245] width 67 height 45
click at [777, 223] on link "Inicio" at bounding box center [785, 245] width 67 height 45
click at [1005, 223] on link "Servicios" at bounding box center [1011, 245] width 88 height 45
click at [1122, 223] on link "Contacto" at bounding box center [1130, 245] width 89 height 45
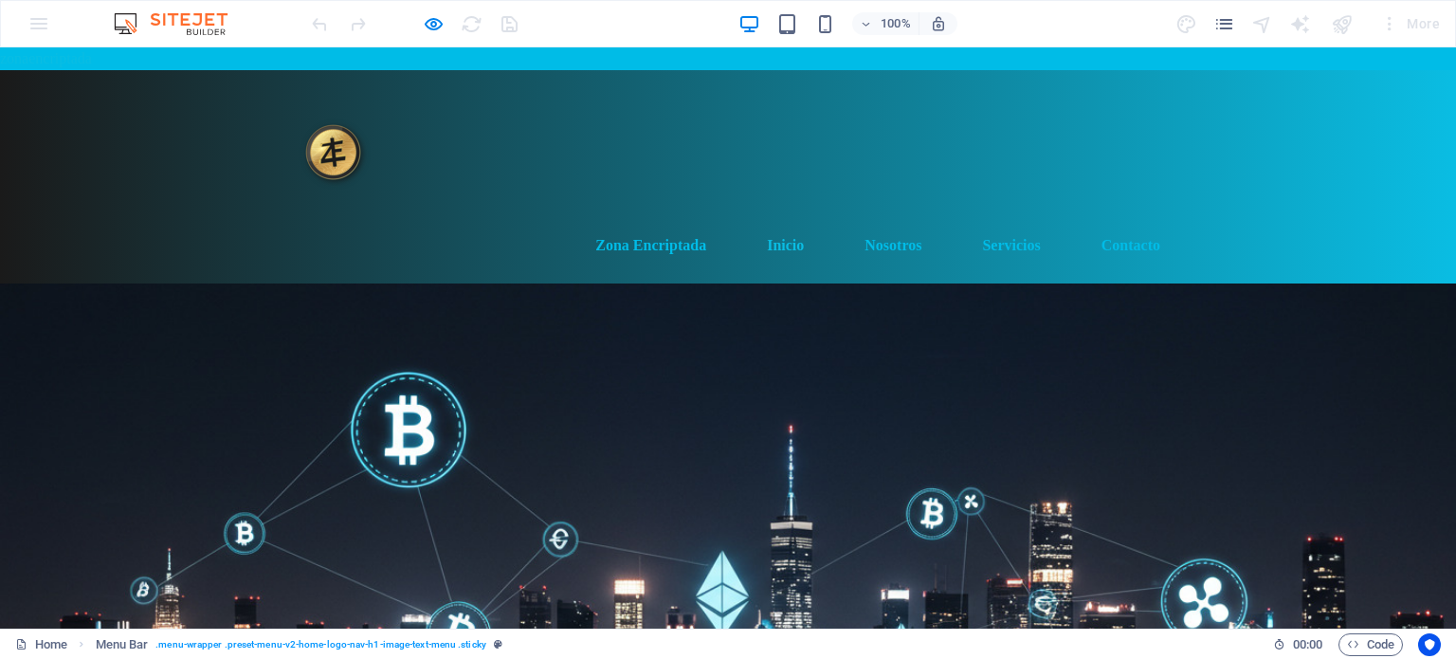
click at [757, 223] on link "Inicio" at bounding box center [785, 245] width 67 height 45
click at [891, 223] on link "Nosotros" at bounding box center [892, 245] width 87 height 45
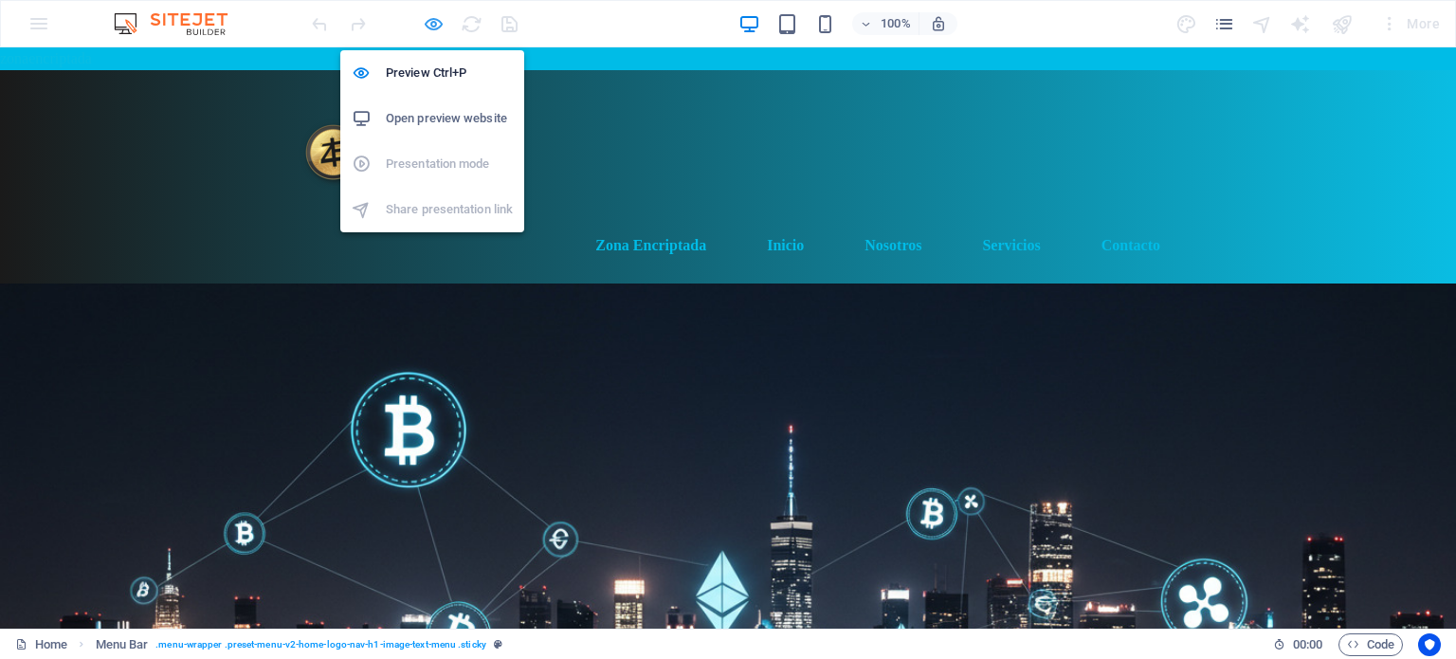
click at [431, 22] on icon "button" at bounding box center [434, 24] width 22 height 22
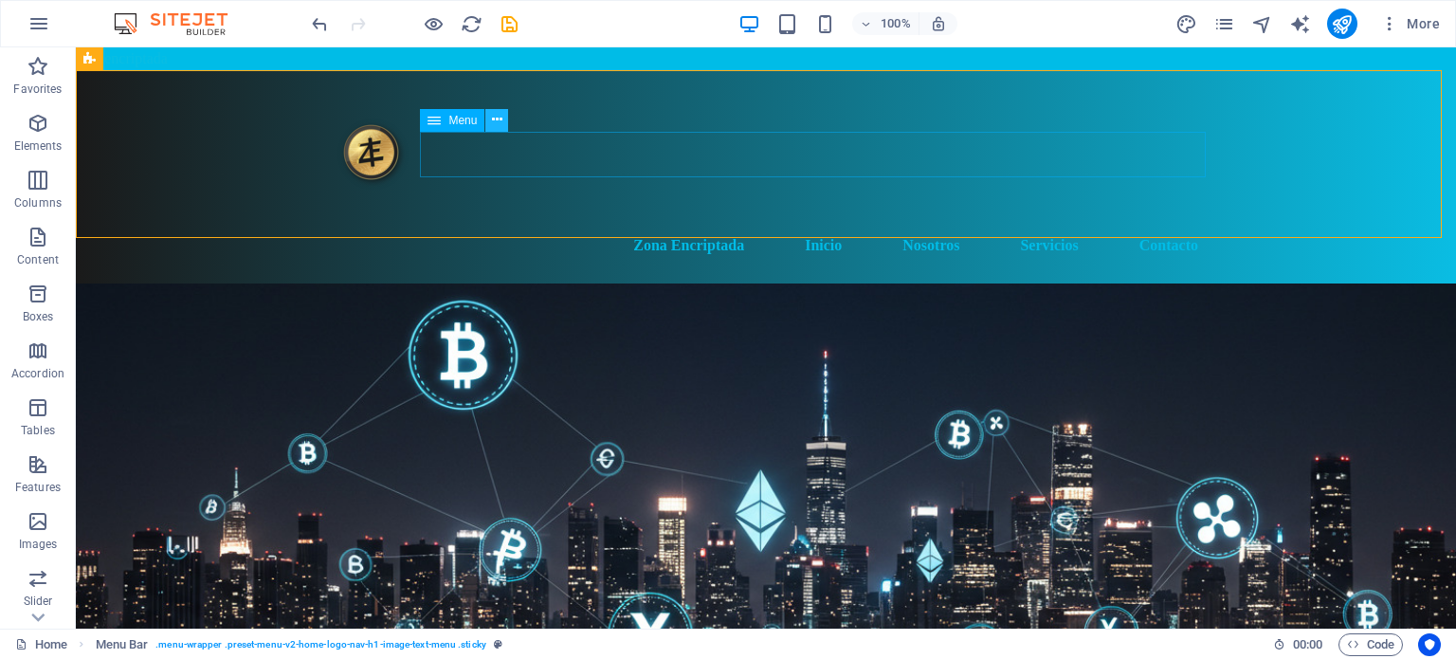
click at [493, 120] on icon at bounding box center [497, 120] width 10 height 20
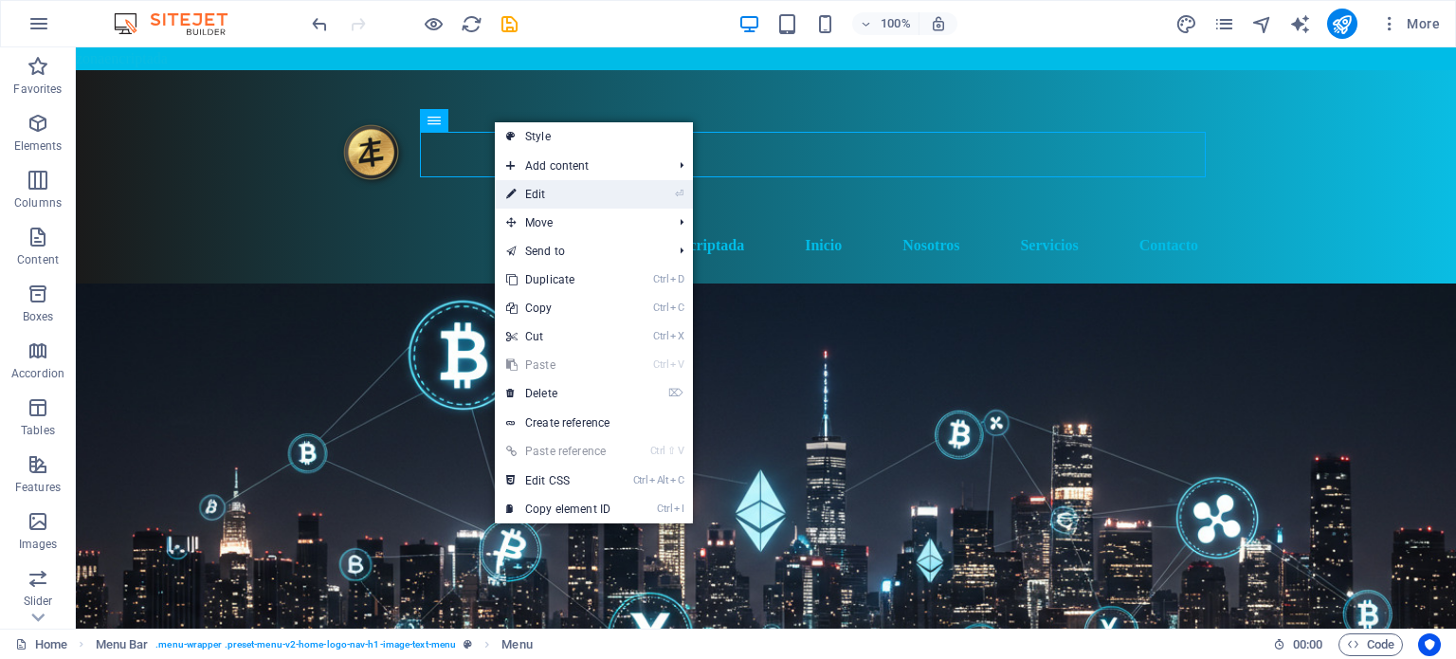
click at [571, 187] on link "⏎ Edit" at bounding box center [558, 194] width 127 height 28
select select
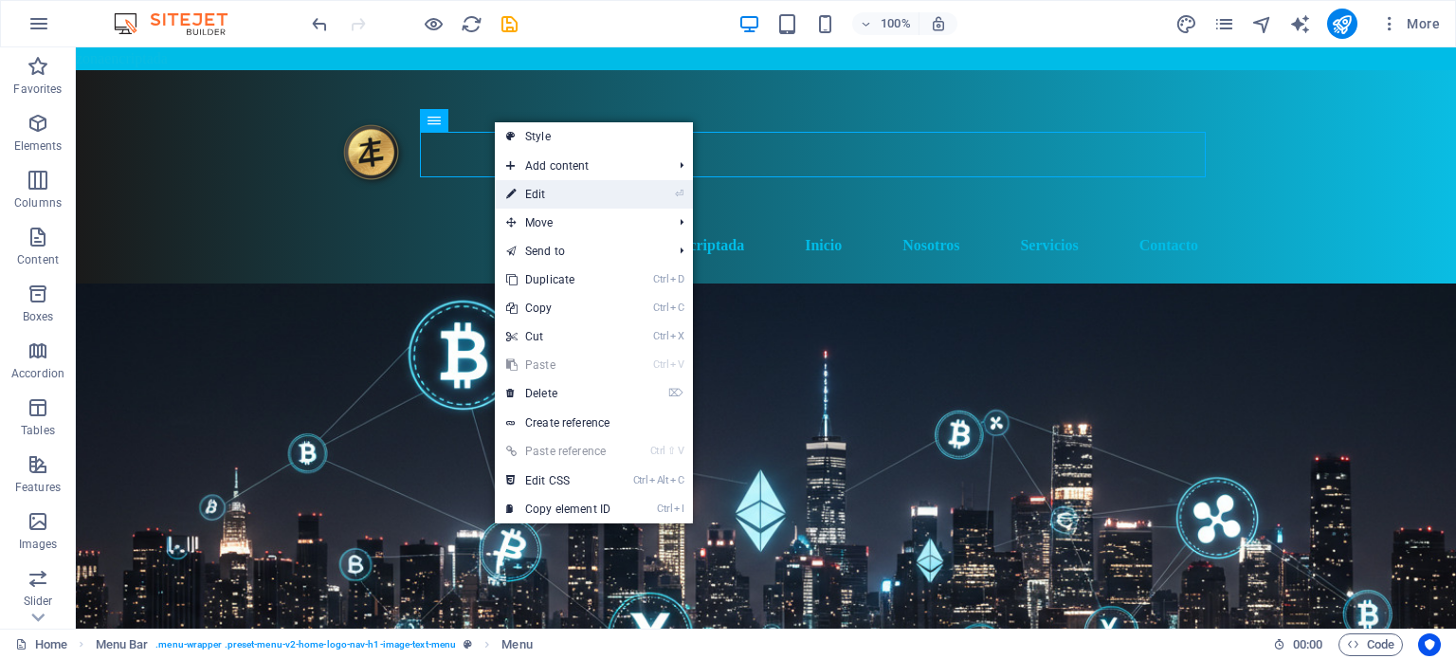
select select
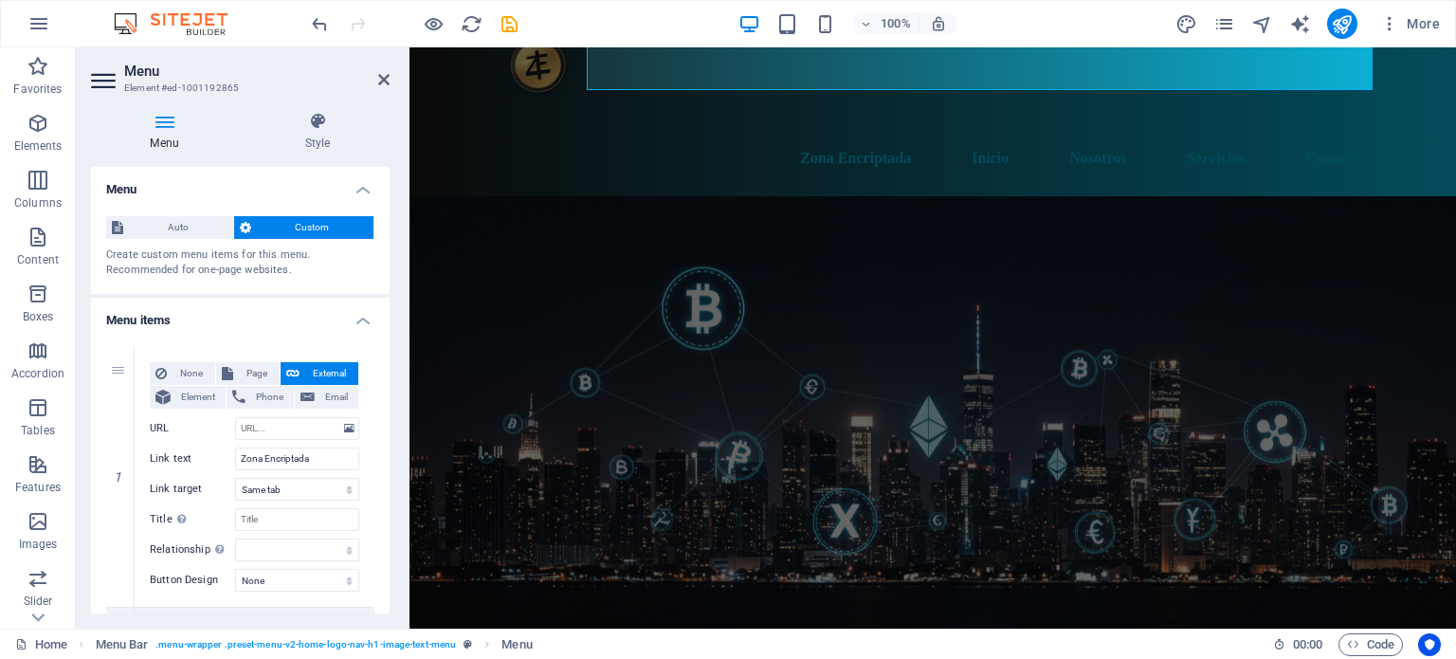
click at [365, 191] on h4 "Menu" at bounding box center [240, 184] width 299 height 34
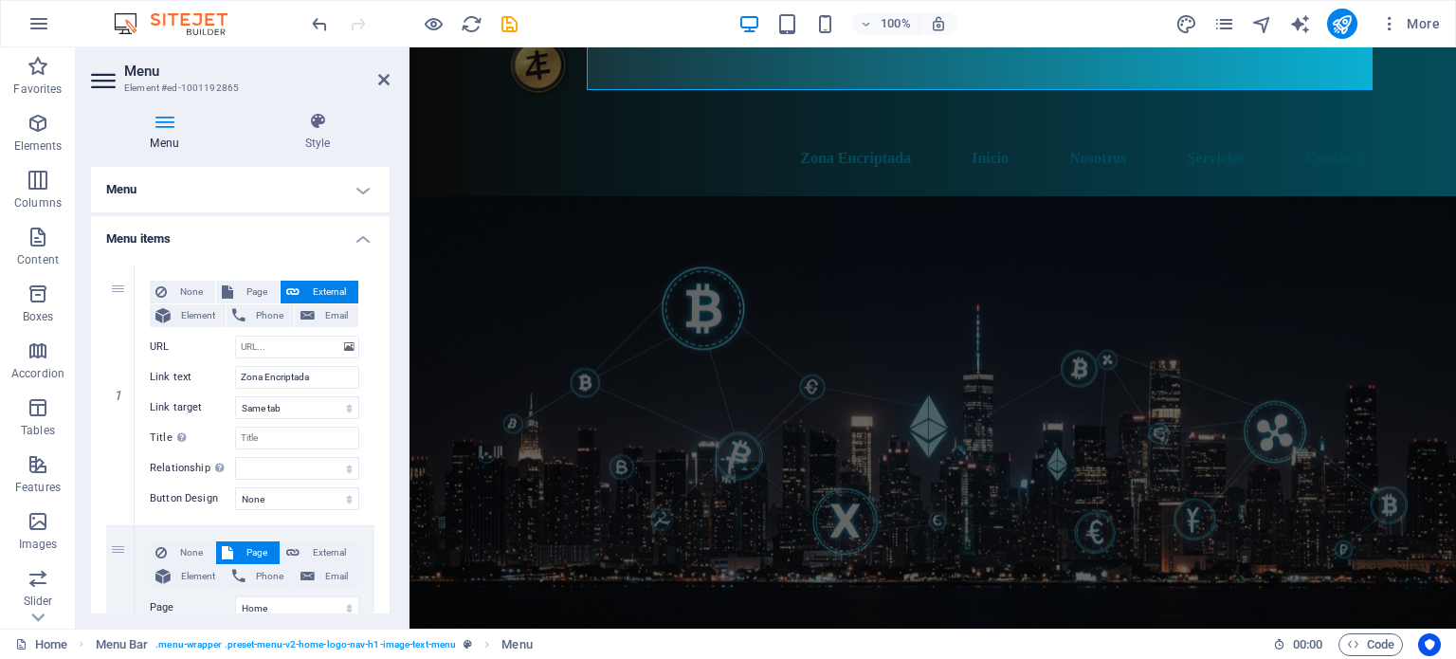
click at [365, 191] on h4 "Menu" at bounding box center [240, 189] width 299 height 45
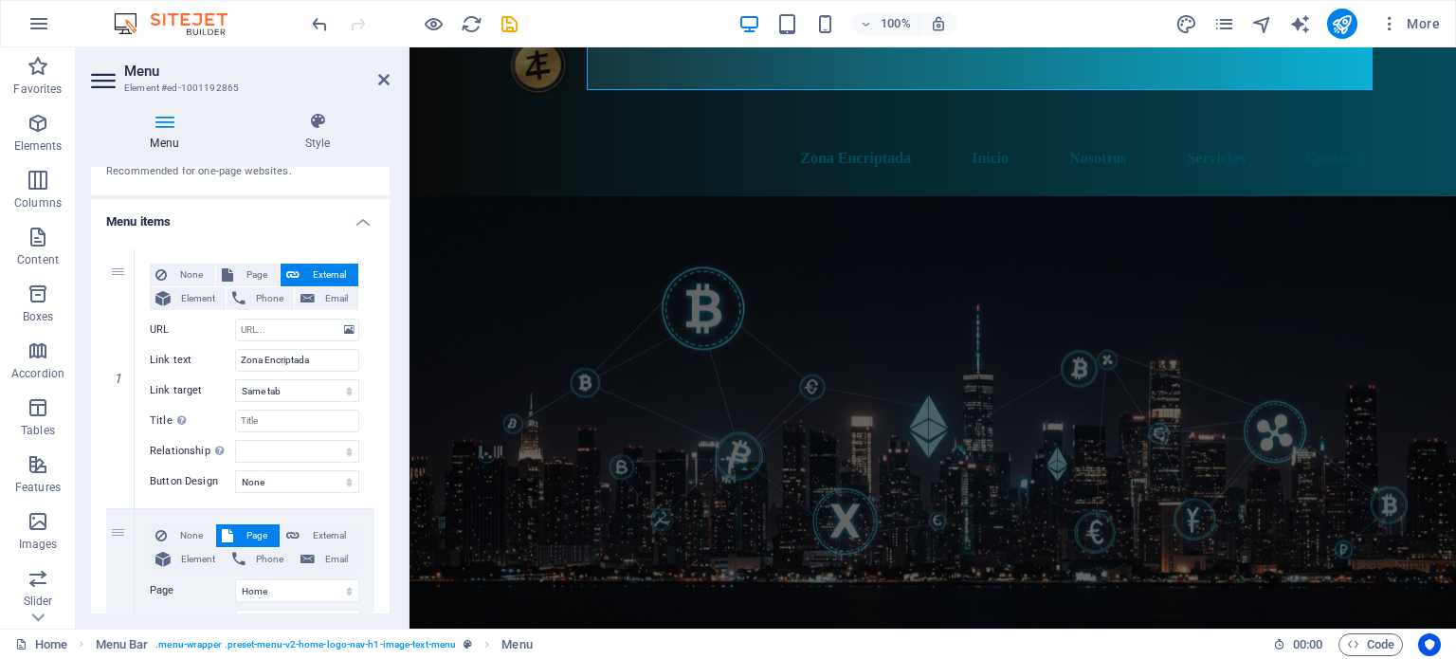
scroll to position [102, 0]
click at [252, 265] on span "Page" at bounding box center [256, 271] width 35 height 23
select select
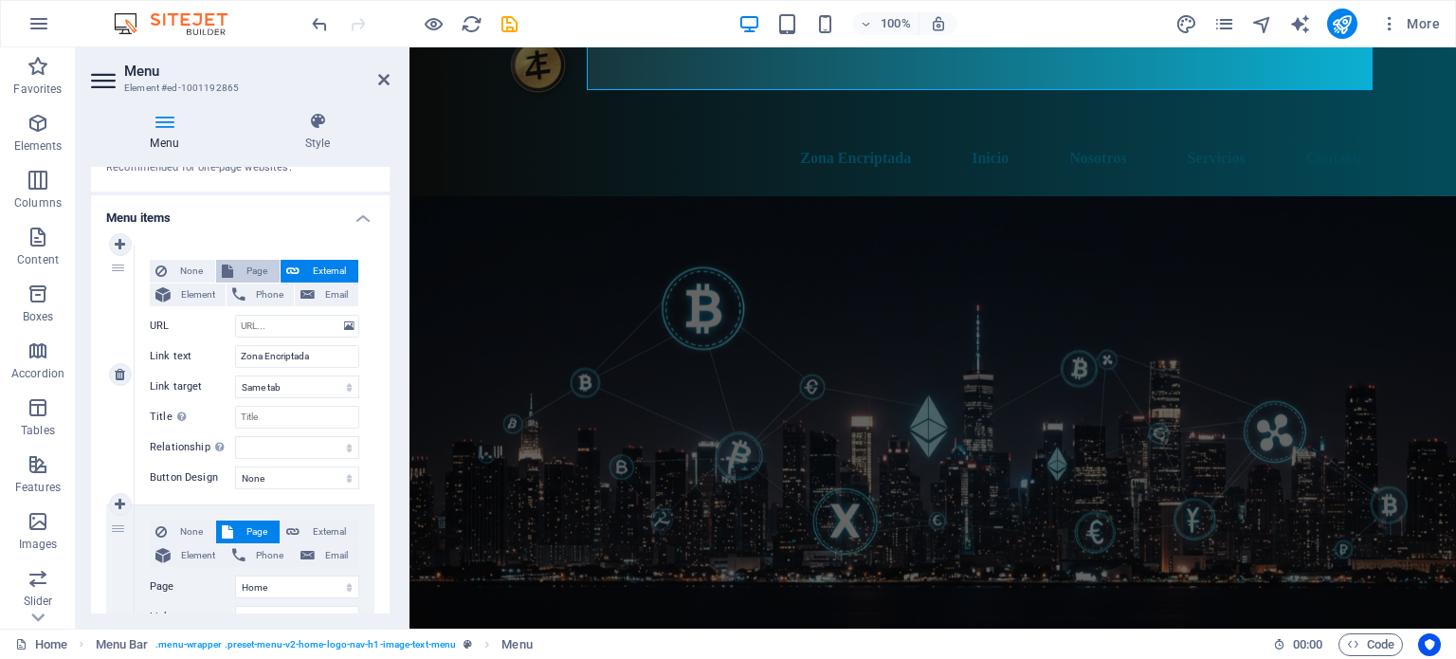
select select
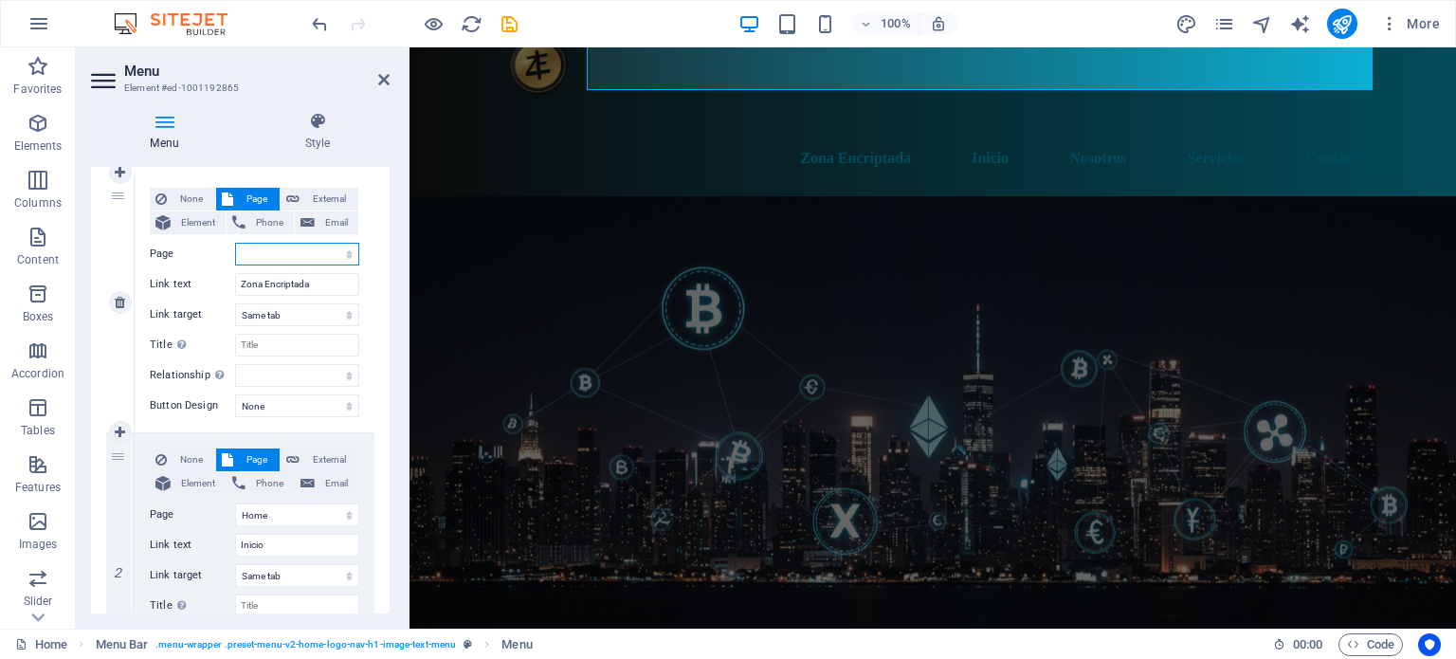
scroll to position [148, 0]
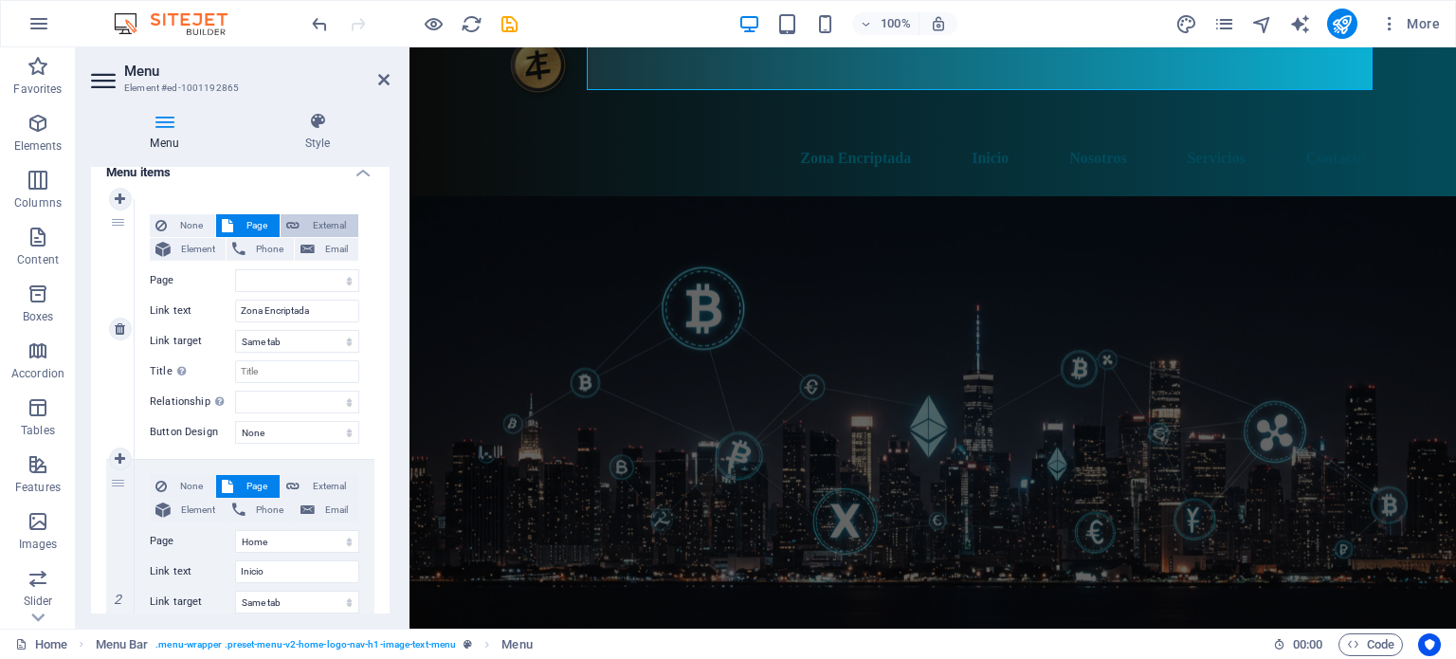
click at [326, 226] on span "External" at bounding box center [328, 225] width 47 height 23
select select "blank"
select select
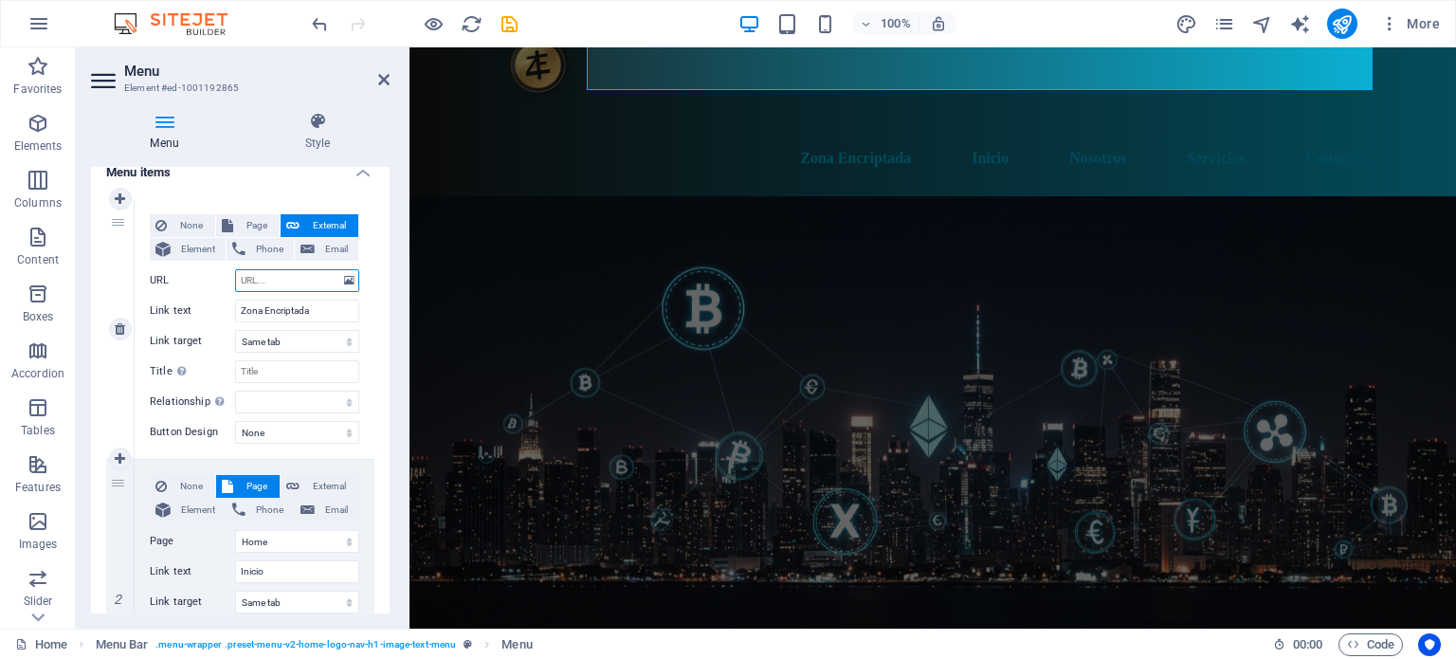
select select
click at [239, 215] on span "Page" at bounding box center [256, 225] width 35 height 23
select select
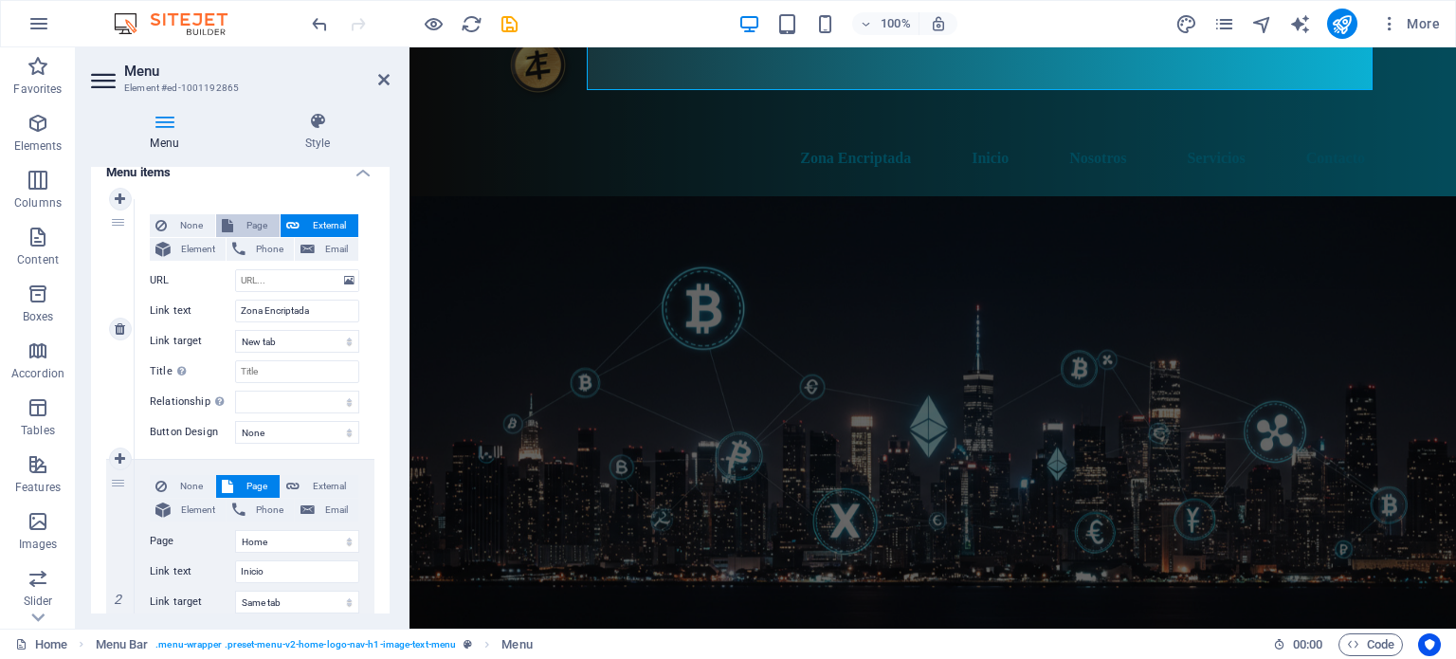
select select
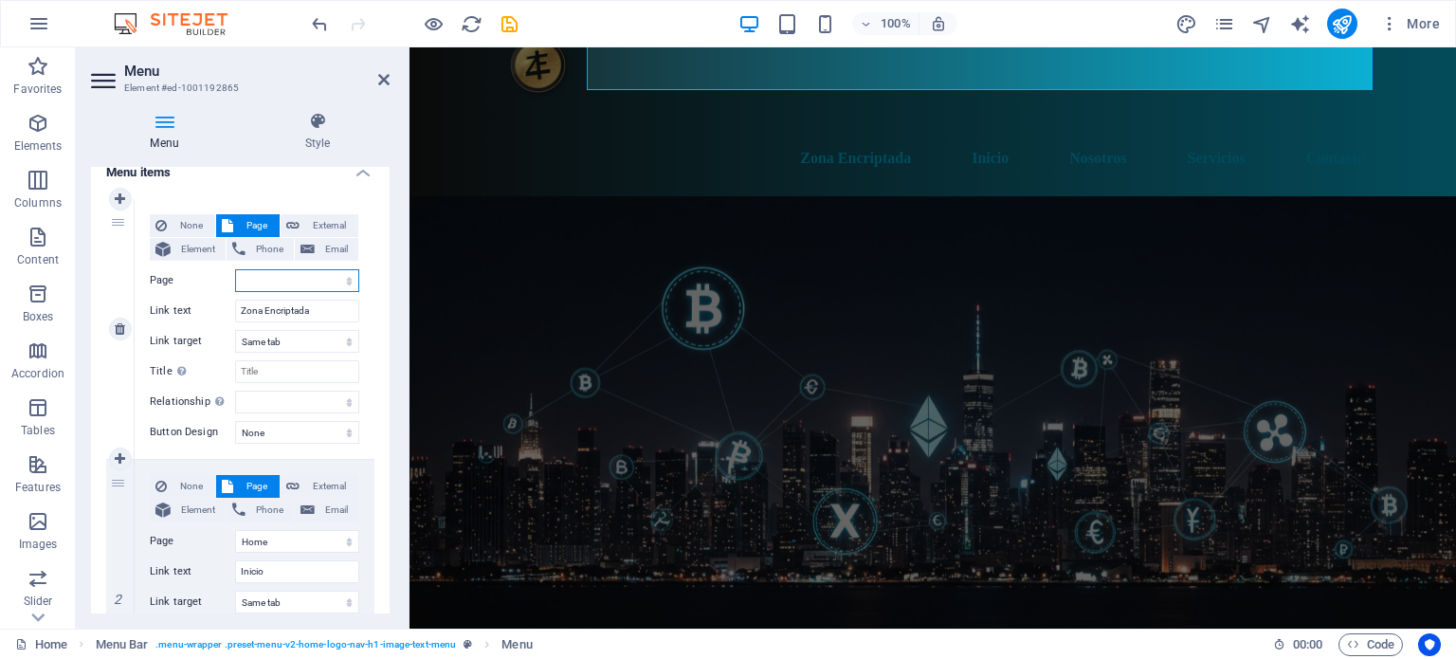
click at [345, 281] on select "Home Subpage Legal Notice Privacy Educación en Criptoactivos" at bounding box center [297, 280] width 124 height 23
select select "0"
click at [235, 269] on select "Home Subpage Legal Notice Privacy Educación en Criptoactivos" at bounding box center [297, 280] width 124 height 23
select select
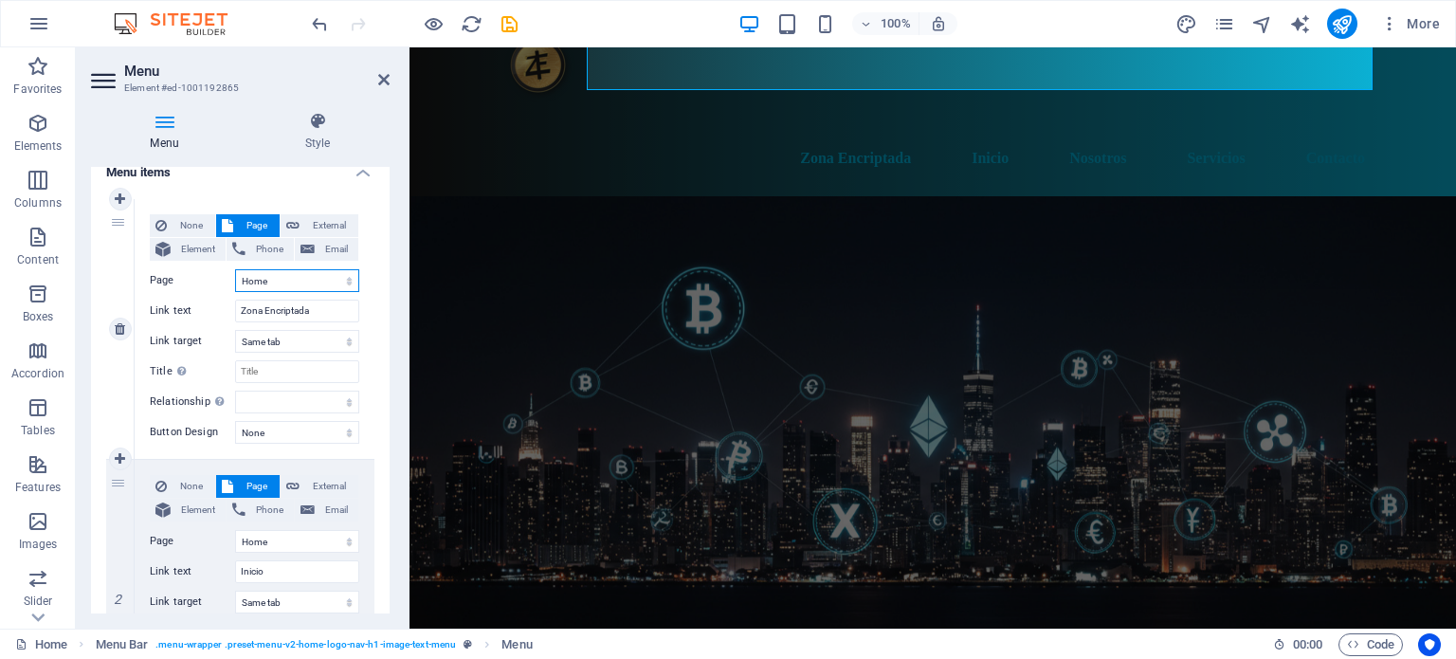
select select
click at [350, 344] on select "New tab Same tab Overlay" at bounding box center [297, 341] width 124 height 23
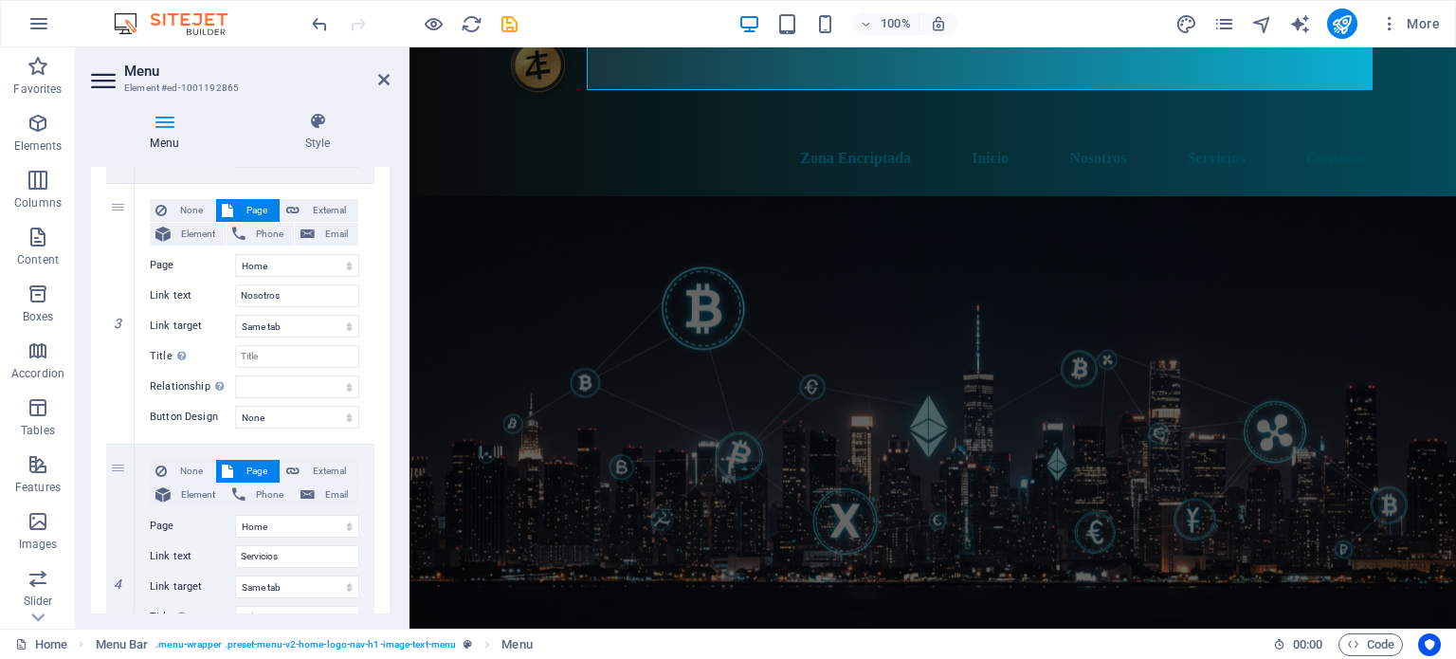
scroll to position [685, 0]
click at [313, 351] on input "Title Additional link description, should not be the same as the link text. The…" at bounding box center [297, 355] width 124 height 23
drag, startPoint x: 374, startPoint y: 300, endPoint x: 1380, endPoint y: 25, distance: 1042.7
click at [1380, 25] on icon "button" at bounding box center [1389, 23] width 19 height 19
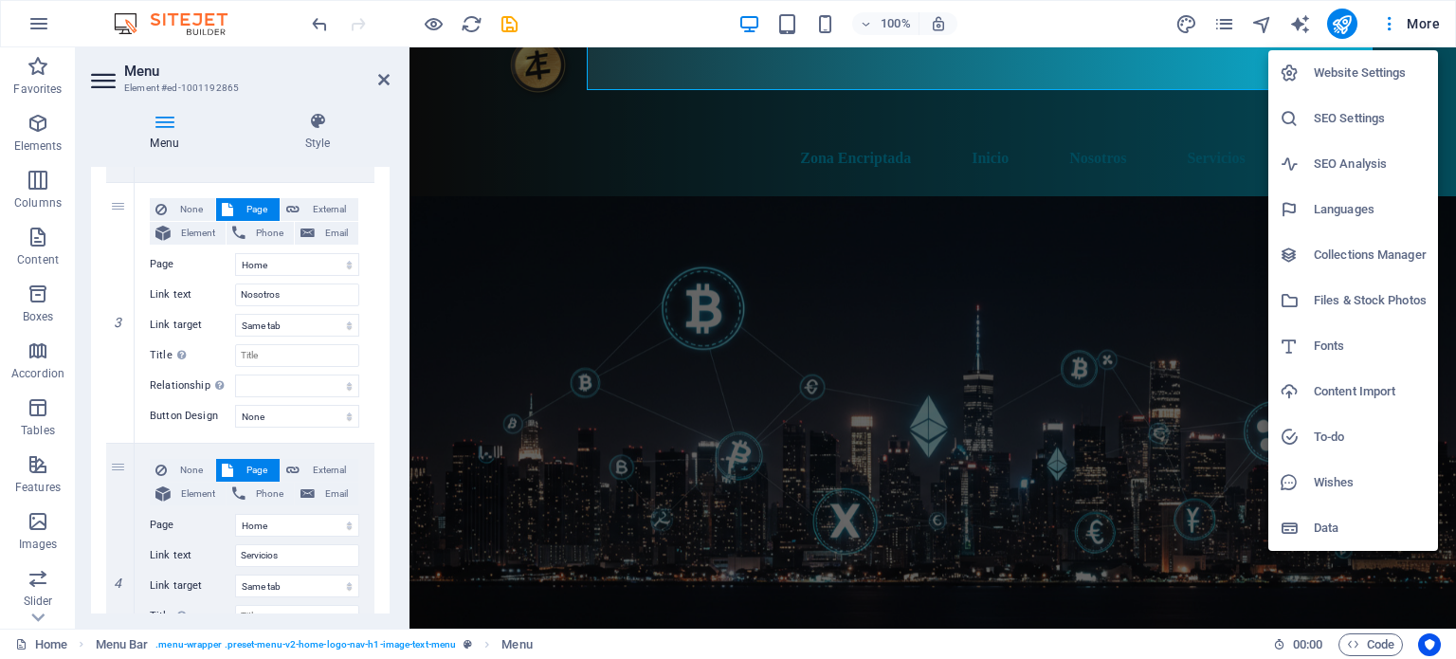
click at [1362, 204] on h6 "Languages" at bounding box center [1370, 209] width 113 height 23
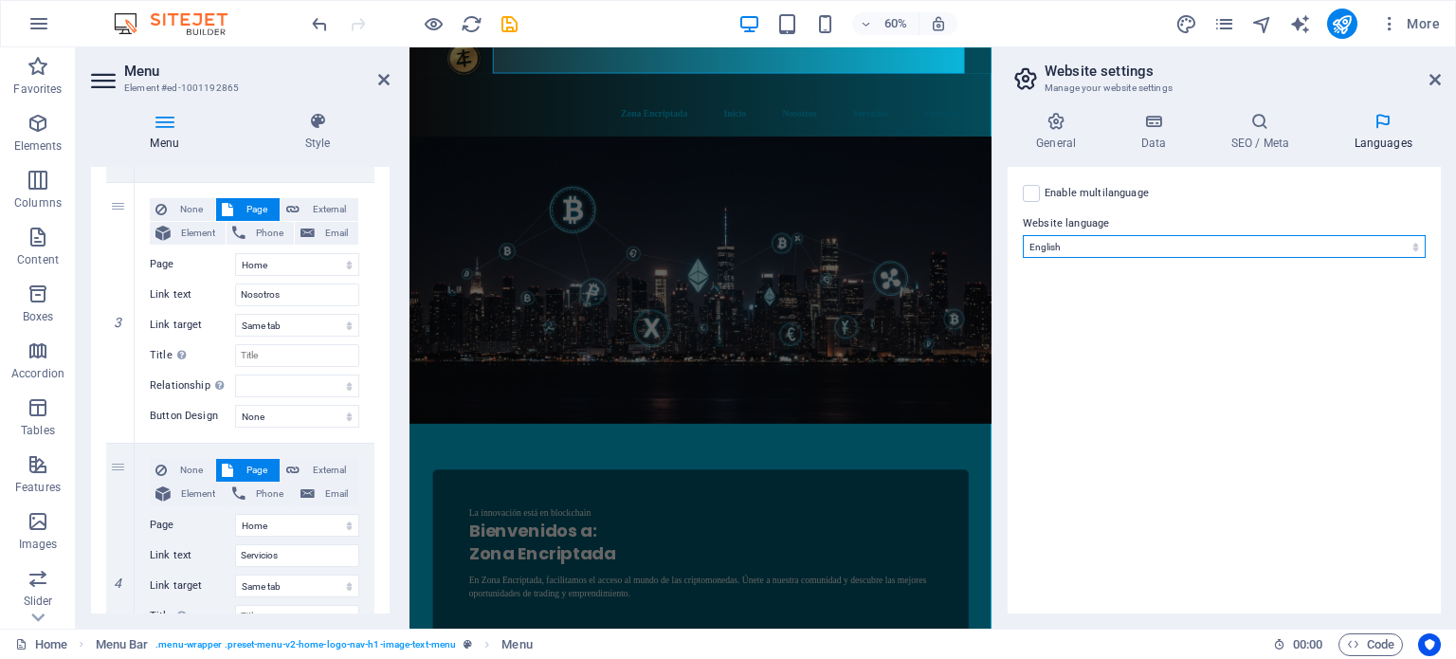
click at [1267, 244] on select "Abkhazian Afar Afrikaans Akan Albanian Amharic Arabic Aragonese Armenian Assame…" at bounding box center [1224, 246] width 403 height 23
select select "148"
click at [1023, 235] on select "Abkhazian Afar Afrikaans Akan Albanian Amharic Arabic Aragonese Armenian Assame…" at bounding box center [1224, 246] width 403 height 23
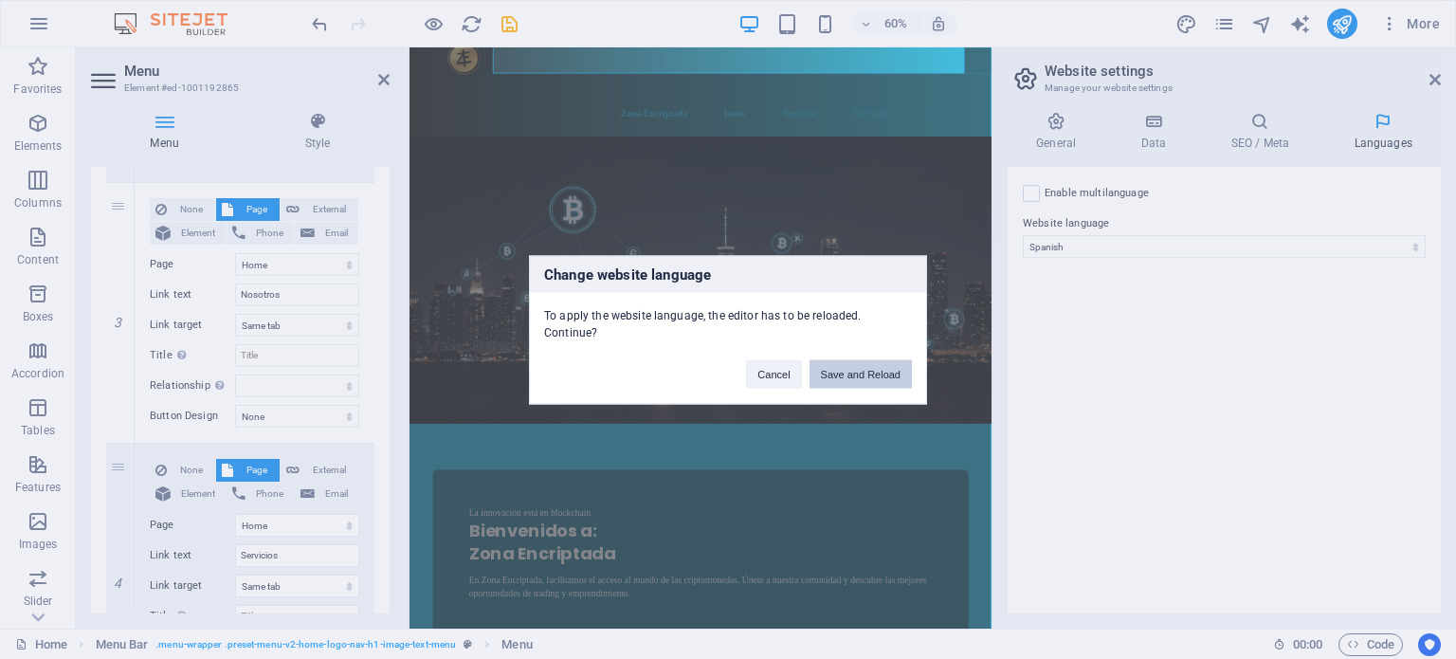
click at [868, 360] on button "Save and Reload" at bounding box center [860, 373] width 102 height 28
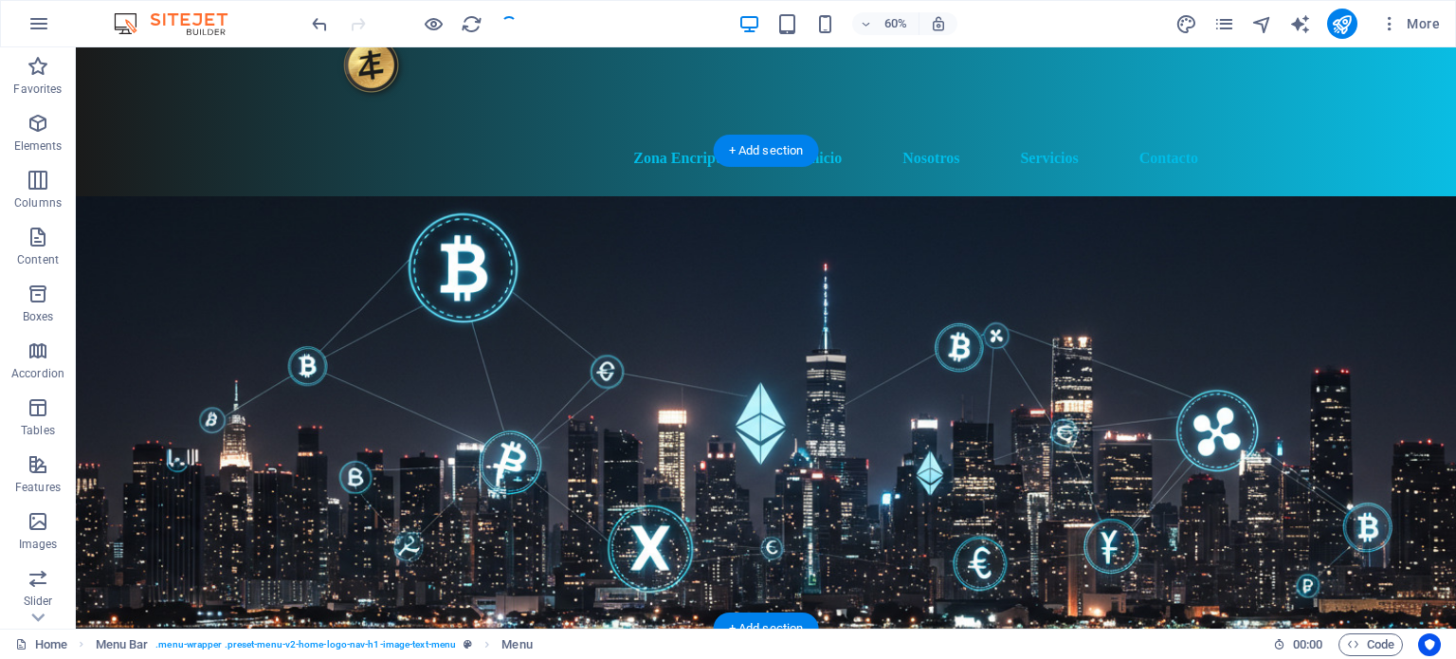
checkbox input "false"
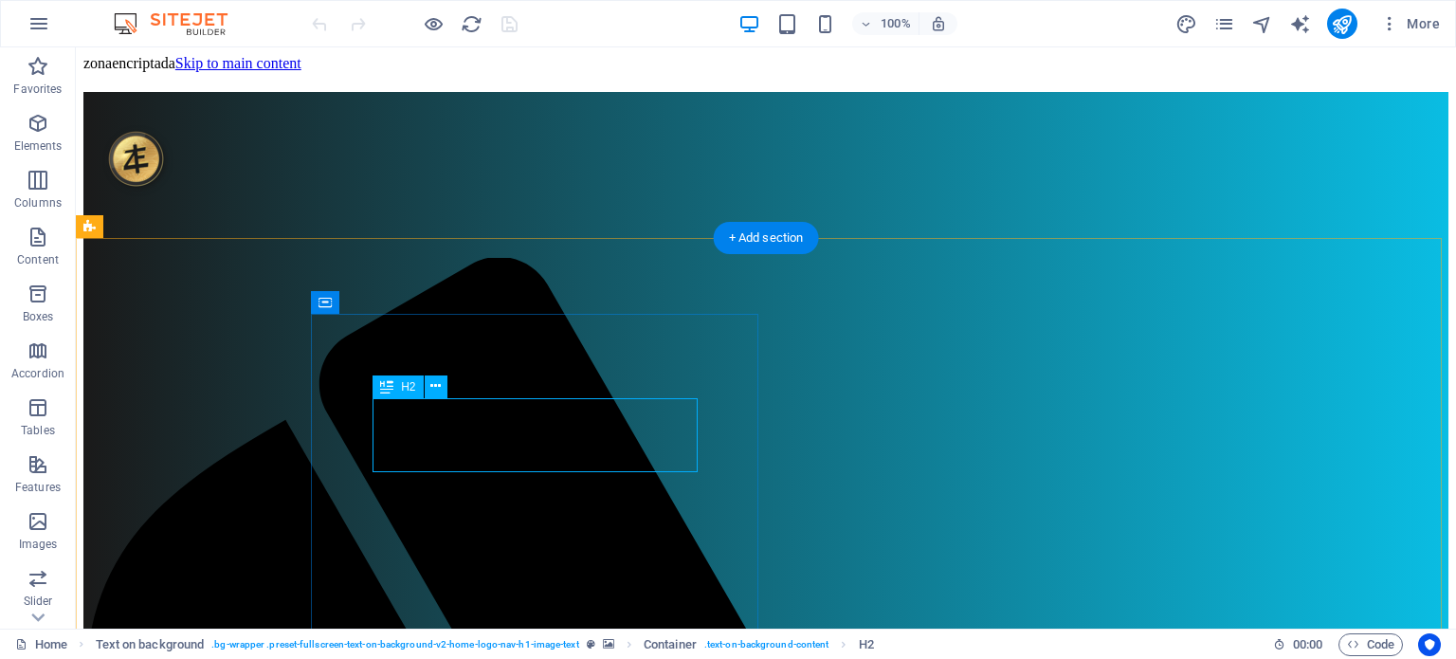
click at [405, 386] on span "H2" at bounding box center [408, 386] width 14 height 11
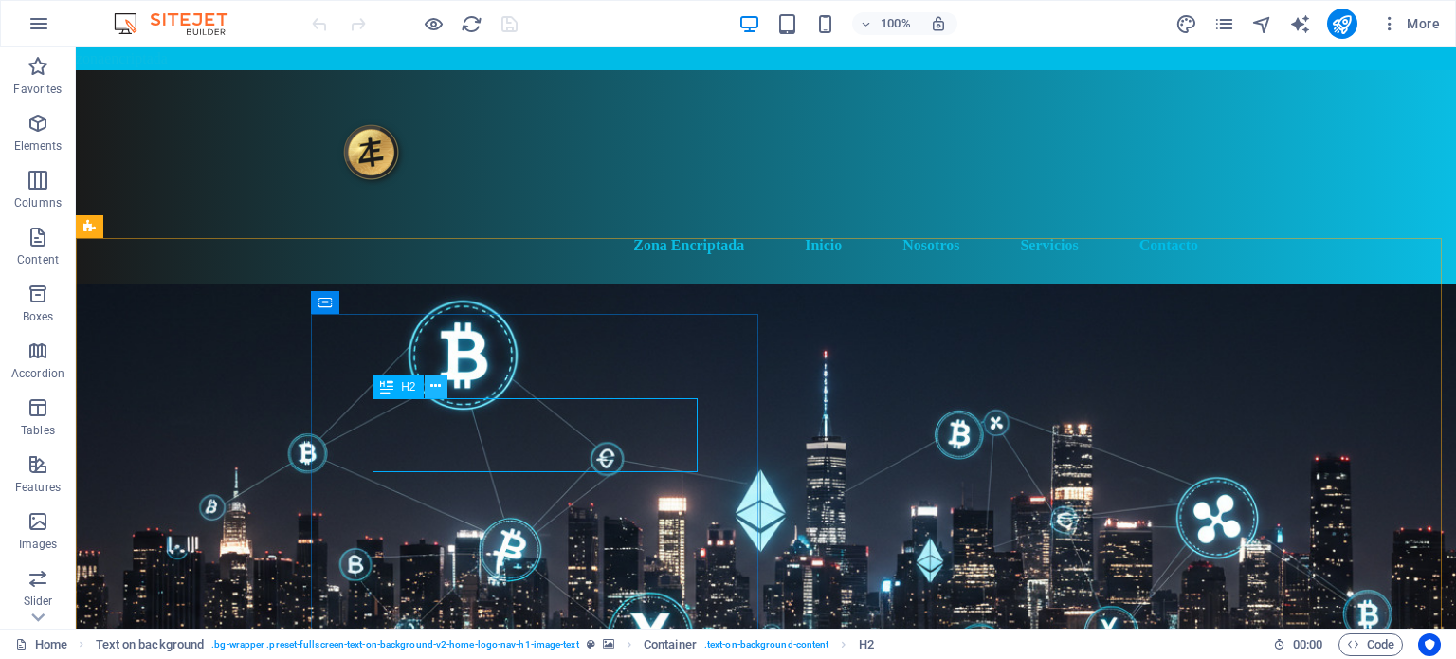
click at [437, 386] on icon at bounding box center [435, 386] width 10 height 20
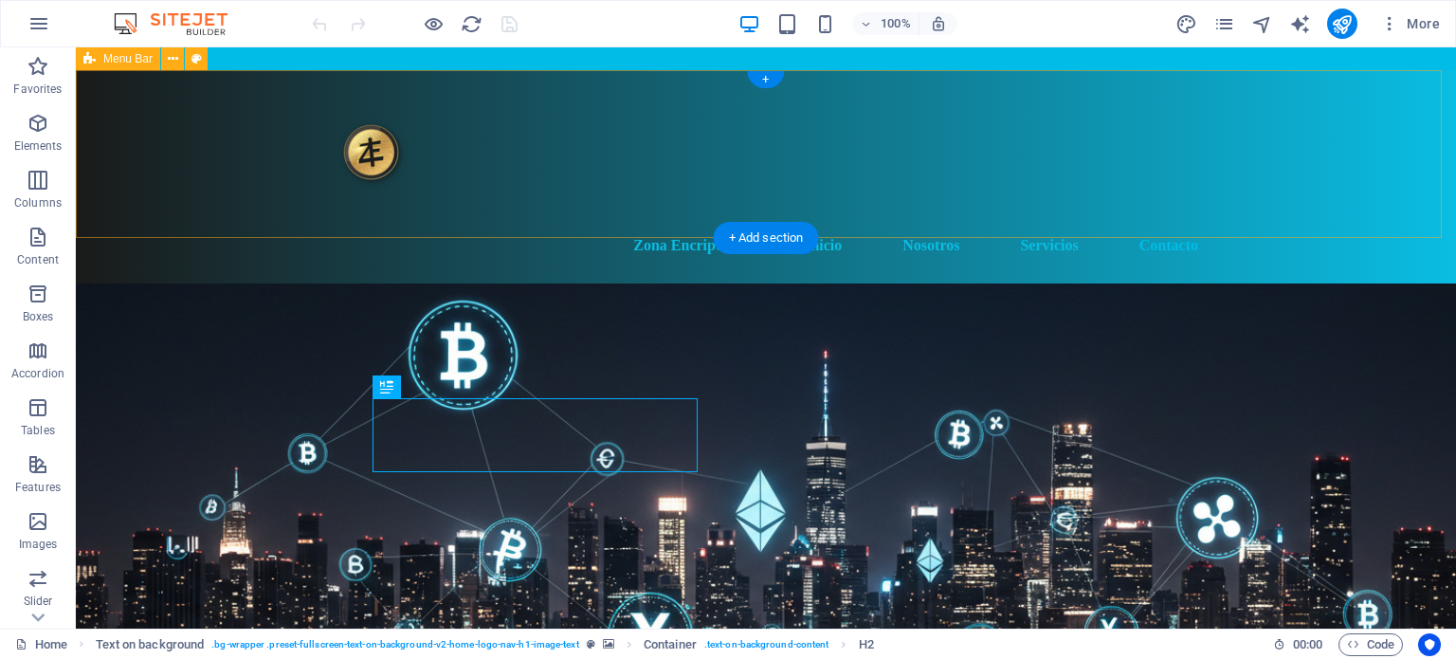
click at [962, 90] on div "Zona Encriptada Inicio Nosotros Servicios Contacto" at bounding box center [766, 176] width 1380 height 213
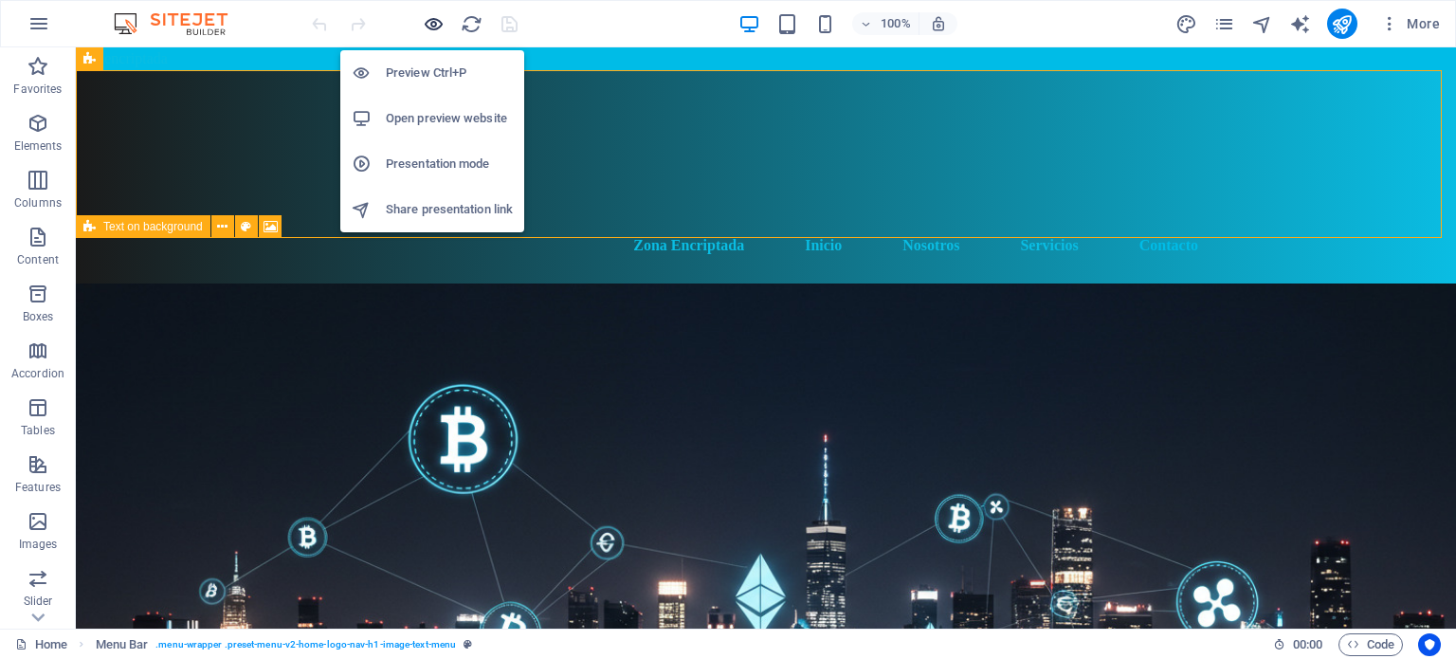
click at [425, 24] on icon "button" at bounding box center [434, 24] width 22 height 22
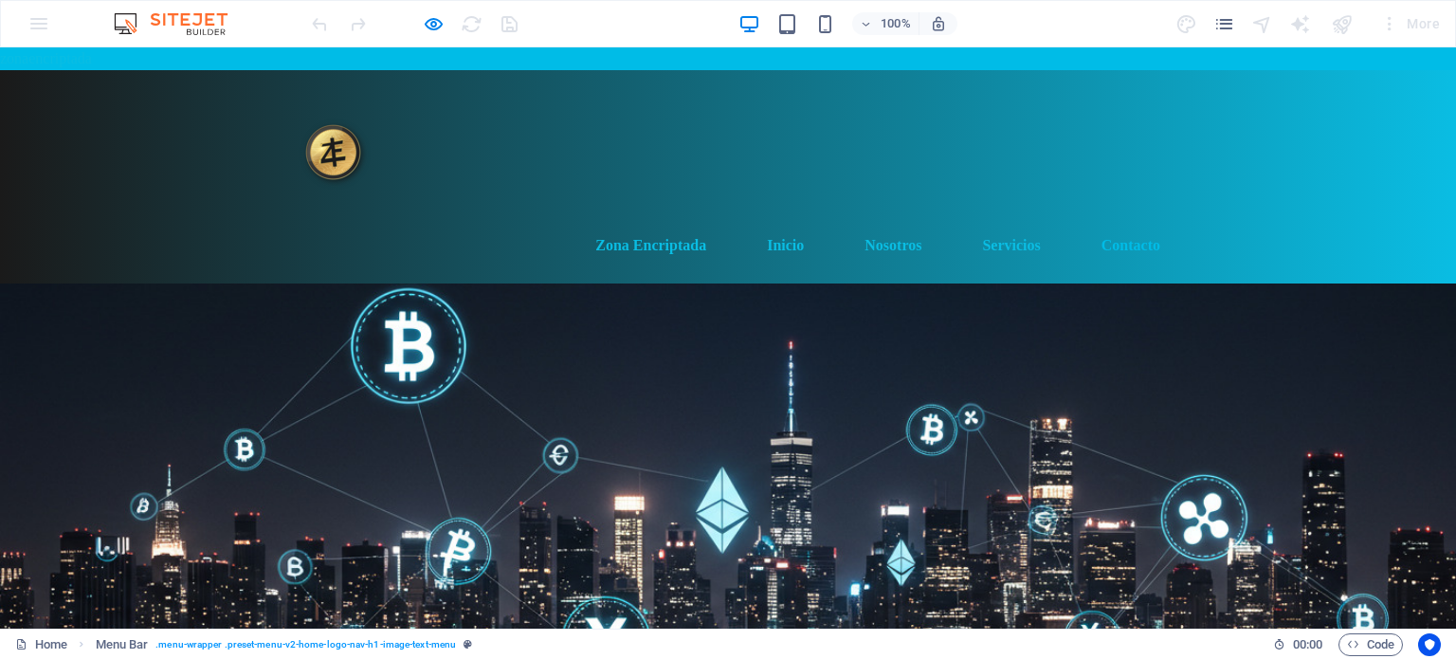
click at [788, 223] on link "Inicio" at bounding box center [785, 245] width 67 height 45
click at [884, 223] on link "Nosotros" at bounding box center [892, 245] width 87 height 45
click at [998, 223] on link "Servicios" at bounding box center [1011, 245] width 88 height 45
click at [1112, 223] on link "Contacto" at bounding box center [1130, 245] width 89 height 45
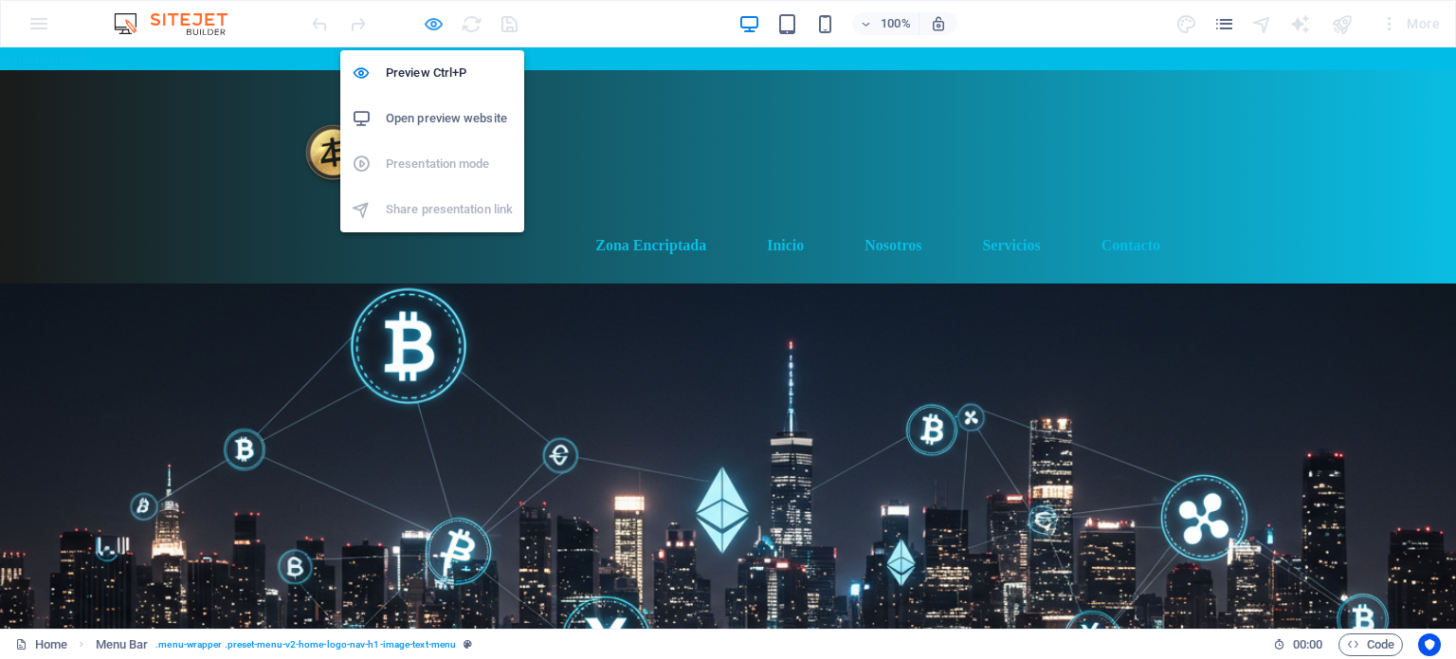
click at [434, 21] on icon "button" at bounding box center [434, 24] width 22 height 22
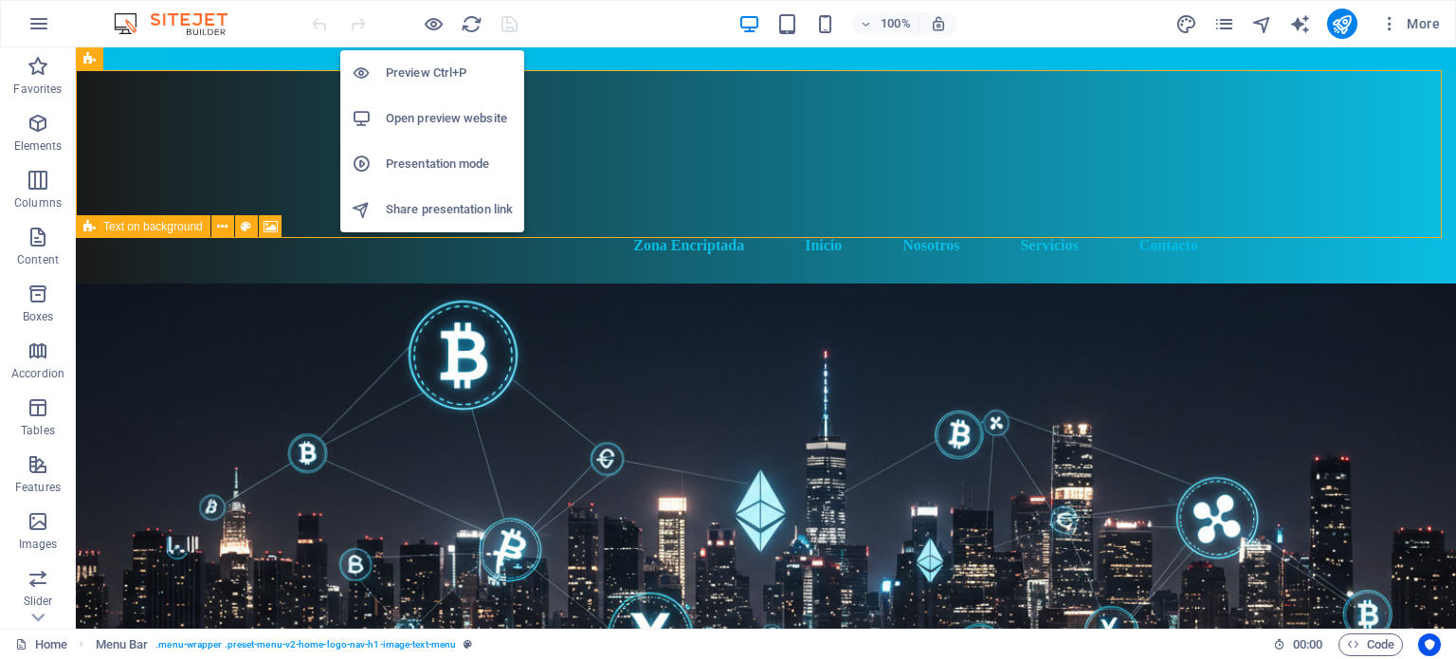
click at [436, 113] on h6 "Open preview website" at bounding box center [449, 118] width 127 height 23
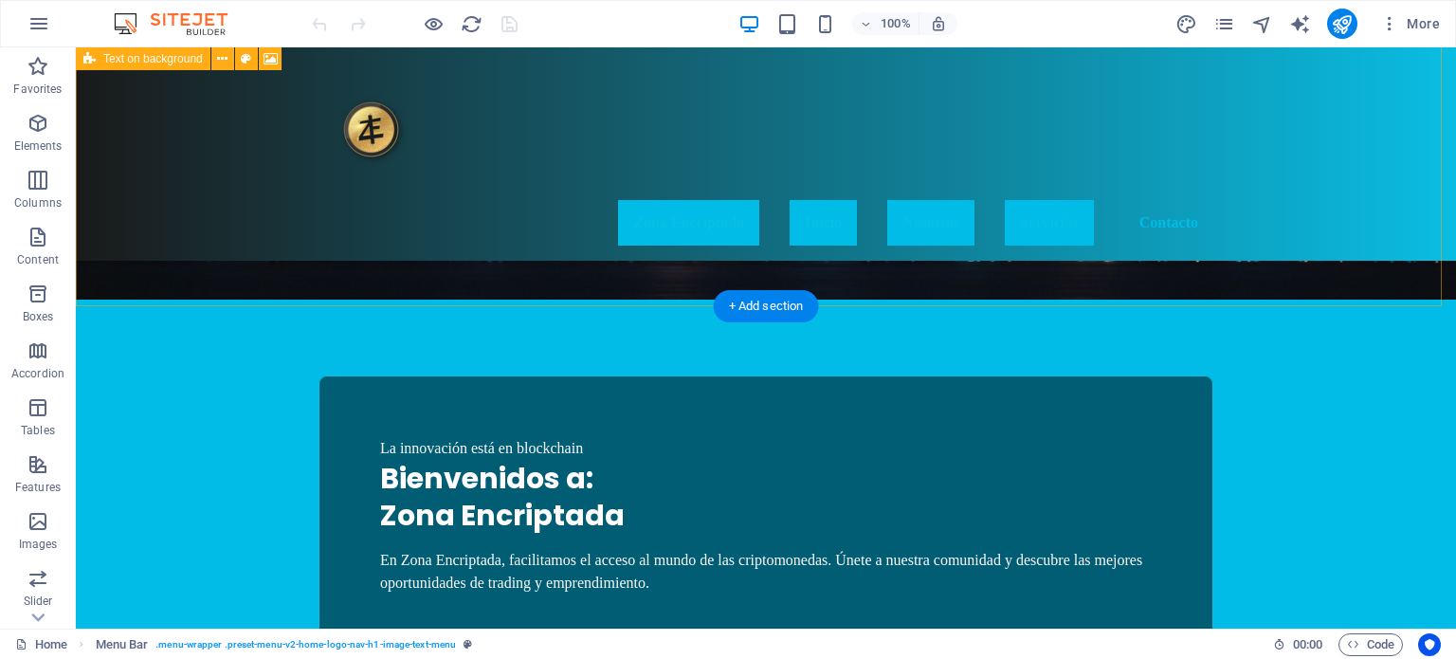
scroll to position [419, 0]
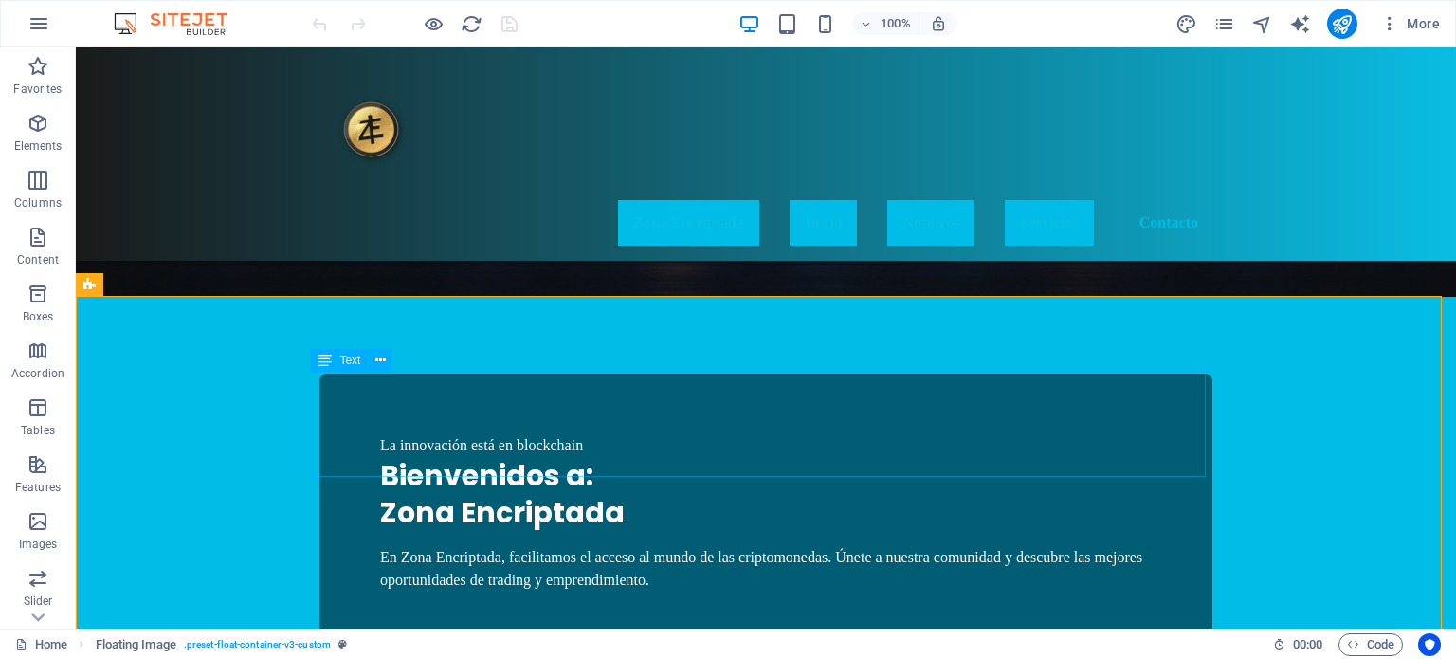
click at [343, 359] on span "Text" at bounding box center [349, 359] width 21 height 11
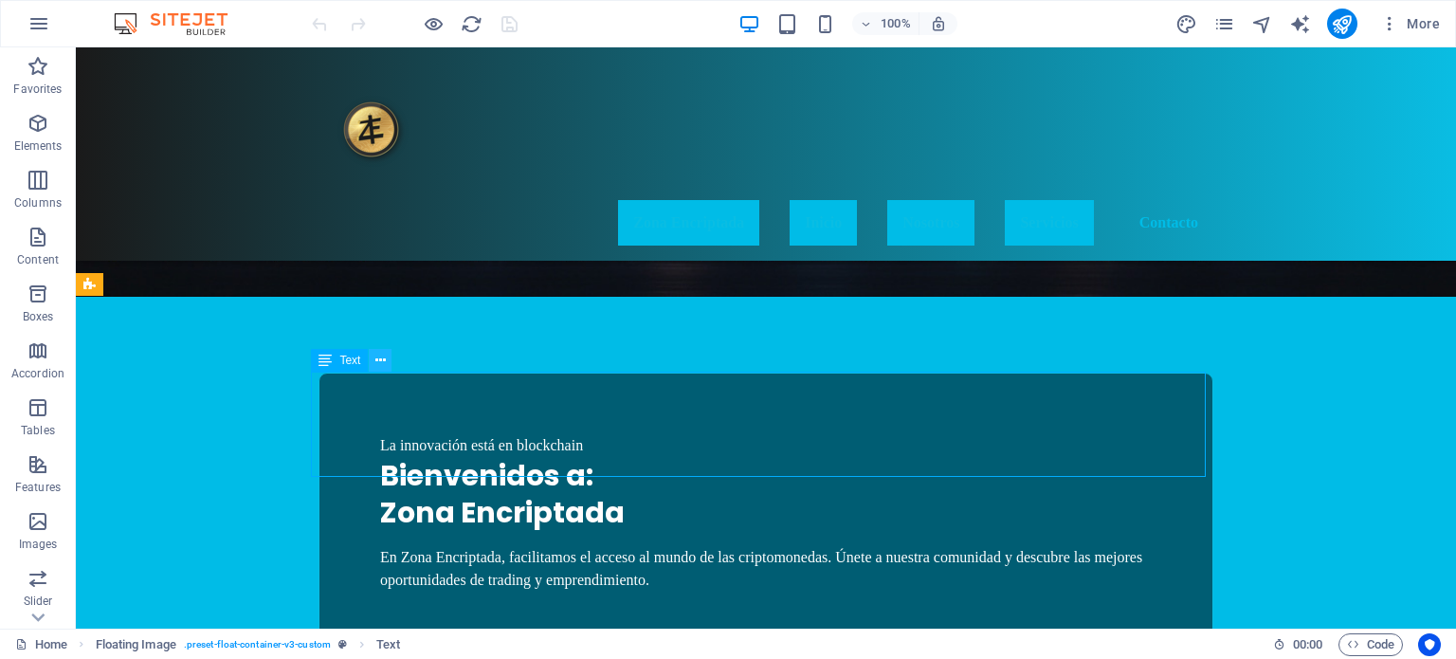
click at [389, 359] on button at bounding box center [380, 360] width 23 height 23
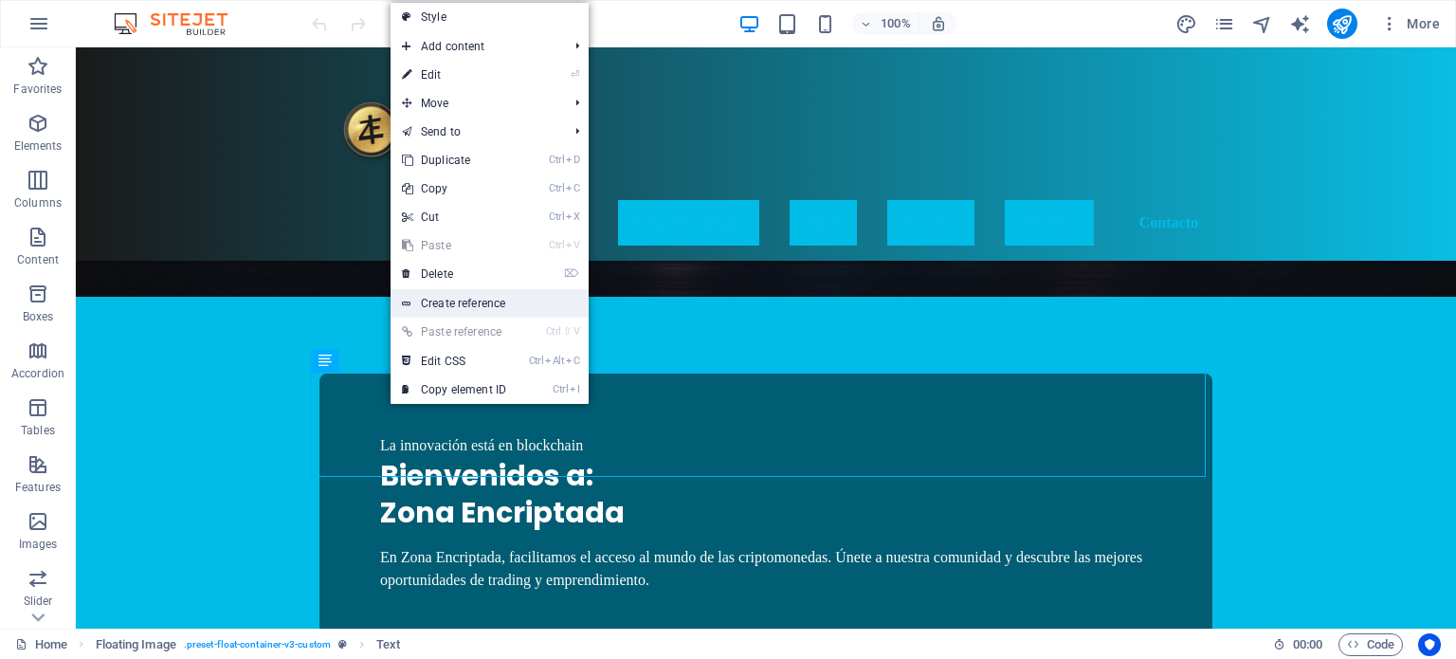
click at [497, 300] on link "Create reference" at bounding box center [489, 303] width 198 height 28
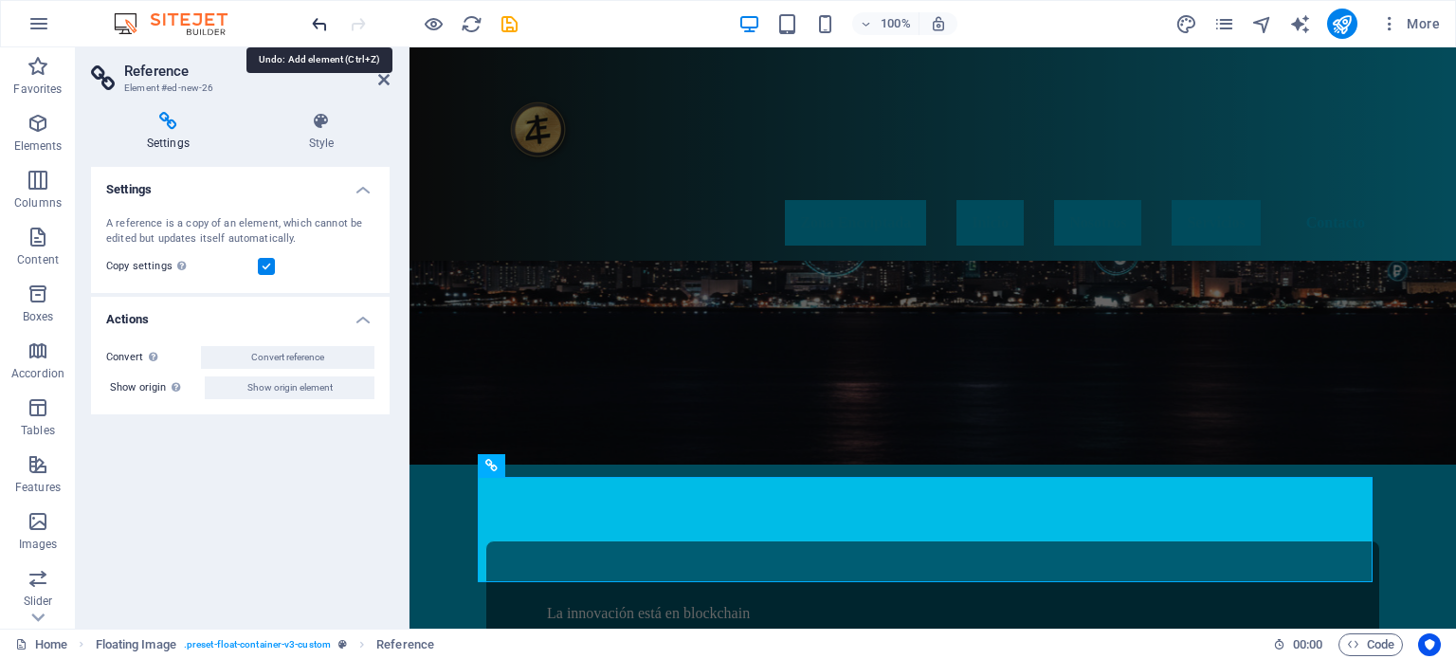
click at [320, 19] on icon "undo" at bounding box center [320, 24] width 22 height 22
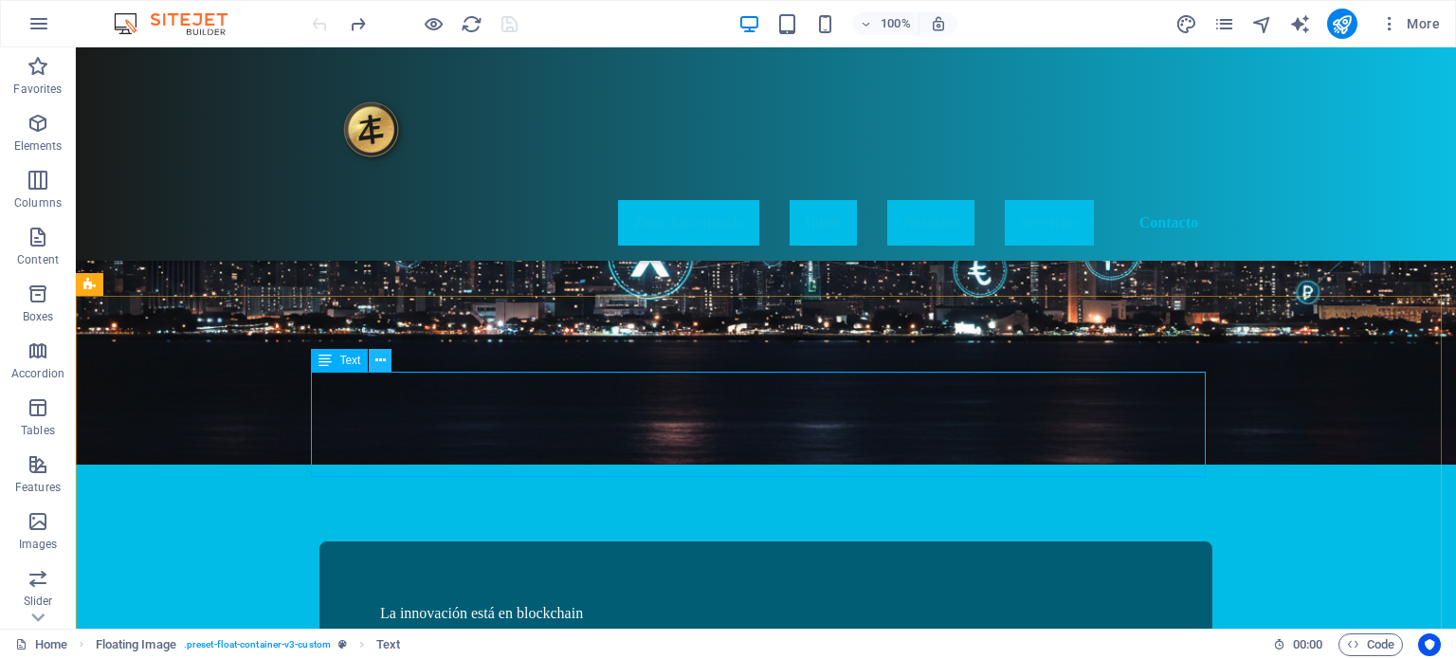
click at [375, 361] on icon at bounding box center [380, 361] width 10 height 20
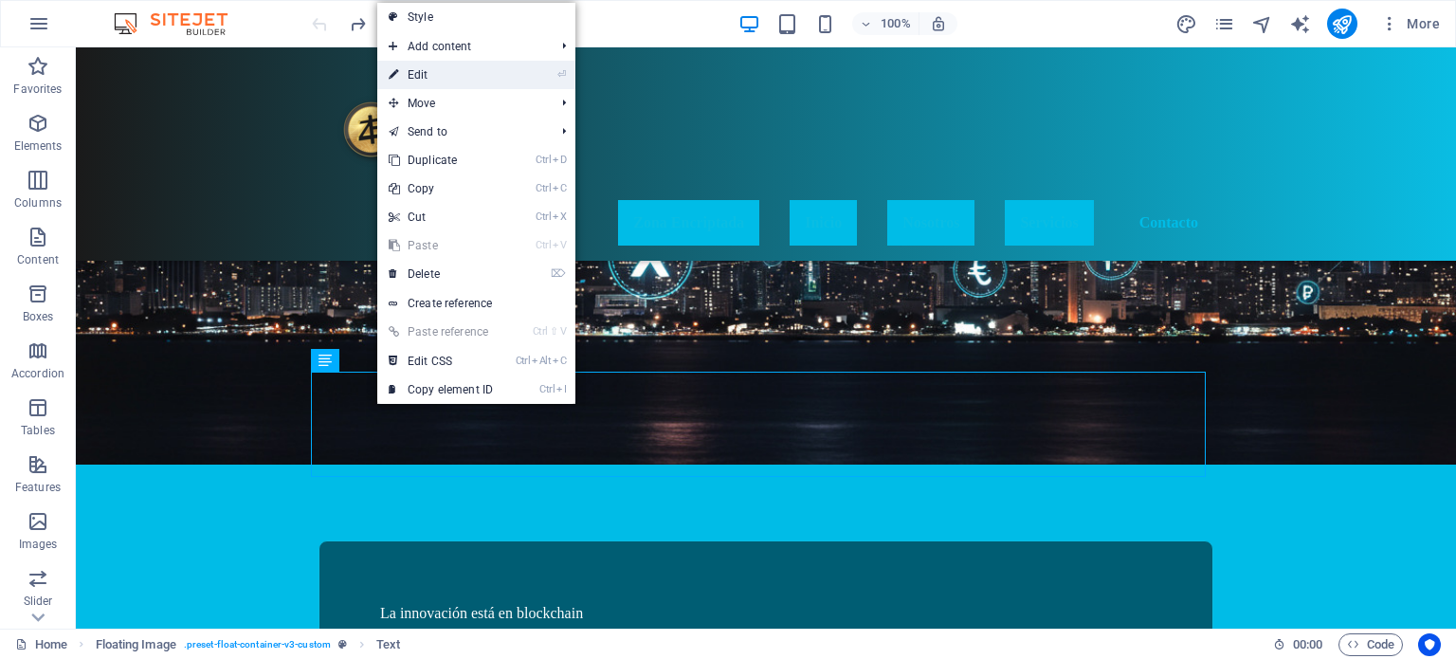
click at [512, 74] on li "⏎ Edit" at bounding box center [476, 75] width 198 height 28
click at [437, 79] on link "⏎ Edit" at bounding box center [440, 75] width 127 height 28
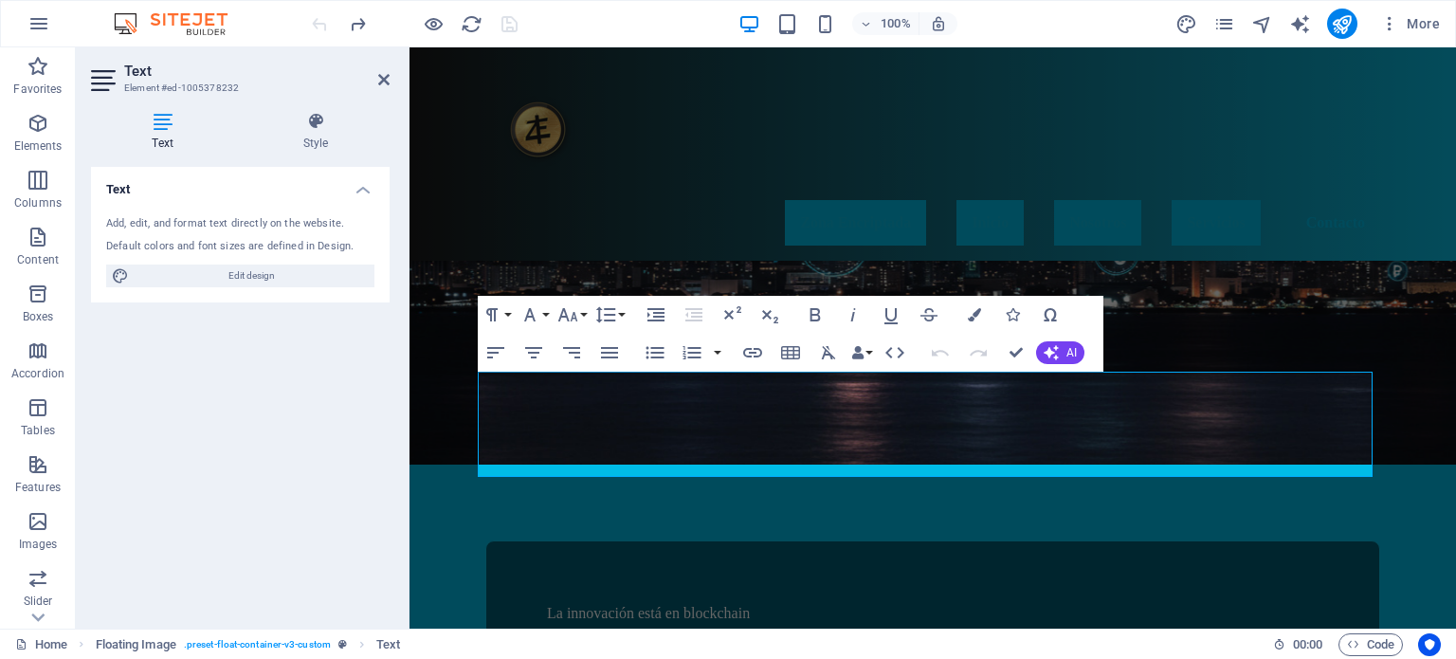
click at [265, 326] on div "Text Add, edit, and format text directly on the website. Default colors and fon…" at bounding box center [240, 390] width 299 height 446
click at [437, 166] on div "Zona Encriptada Inicio Nosotros Servicios Contacto" at bounding box center [932, 153] width 1046 height 213
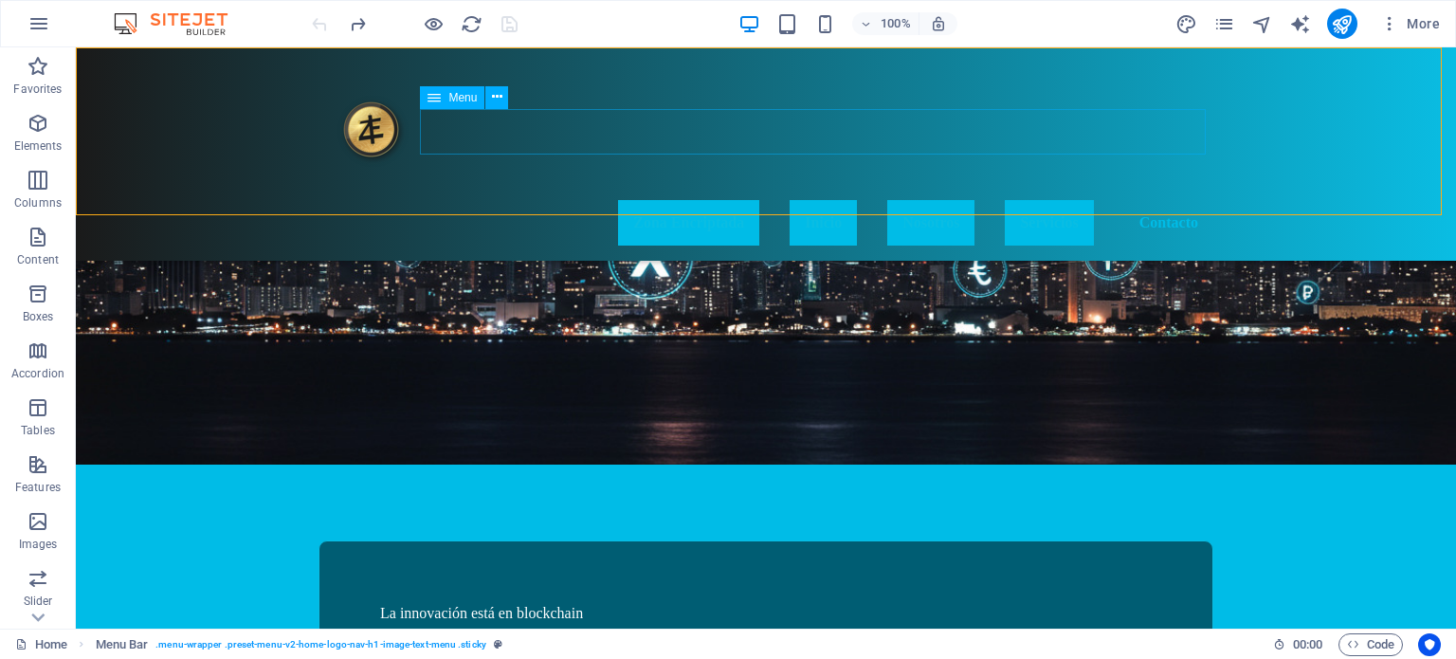
click at [461, 100] on span "Menu" at bounding box center [462, 97] width 28 height 11
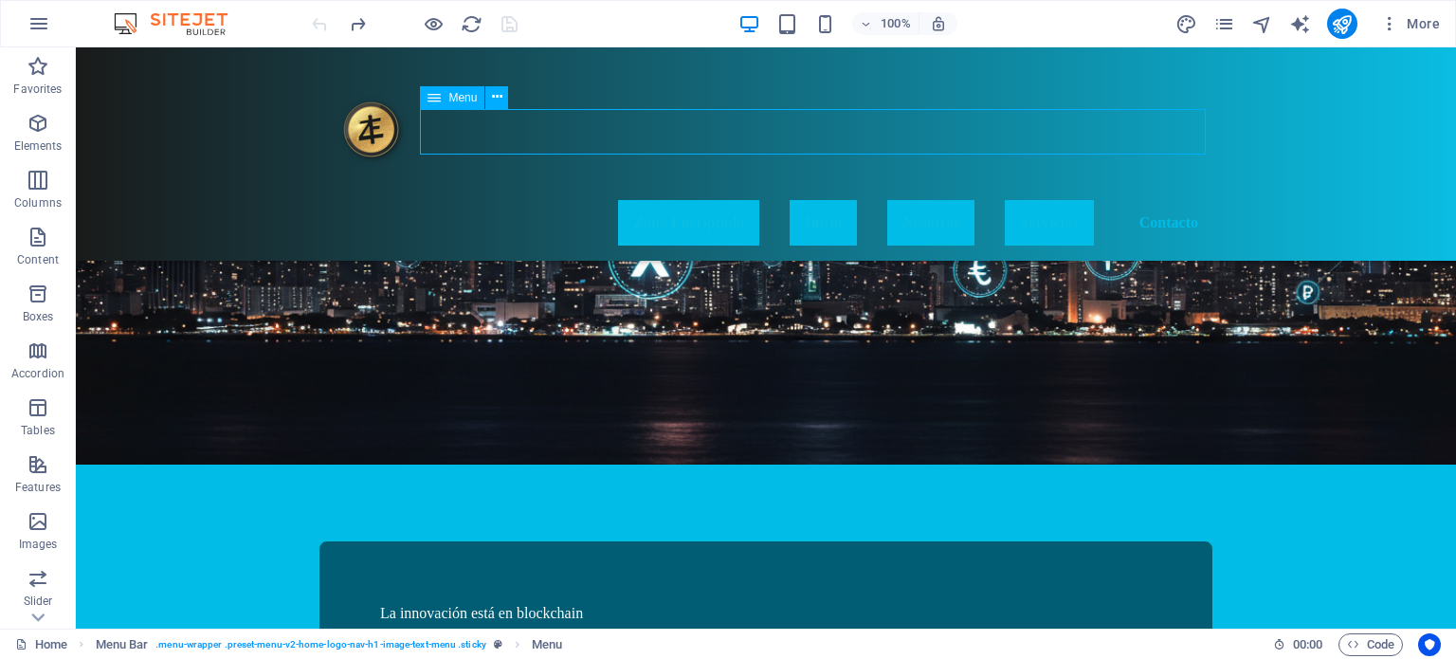
click at [461, 100] on span "Menu" at bounding box center [462, 97] width 28 height 11
select select
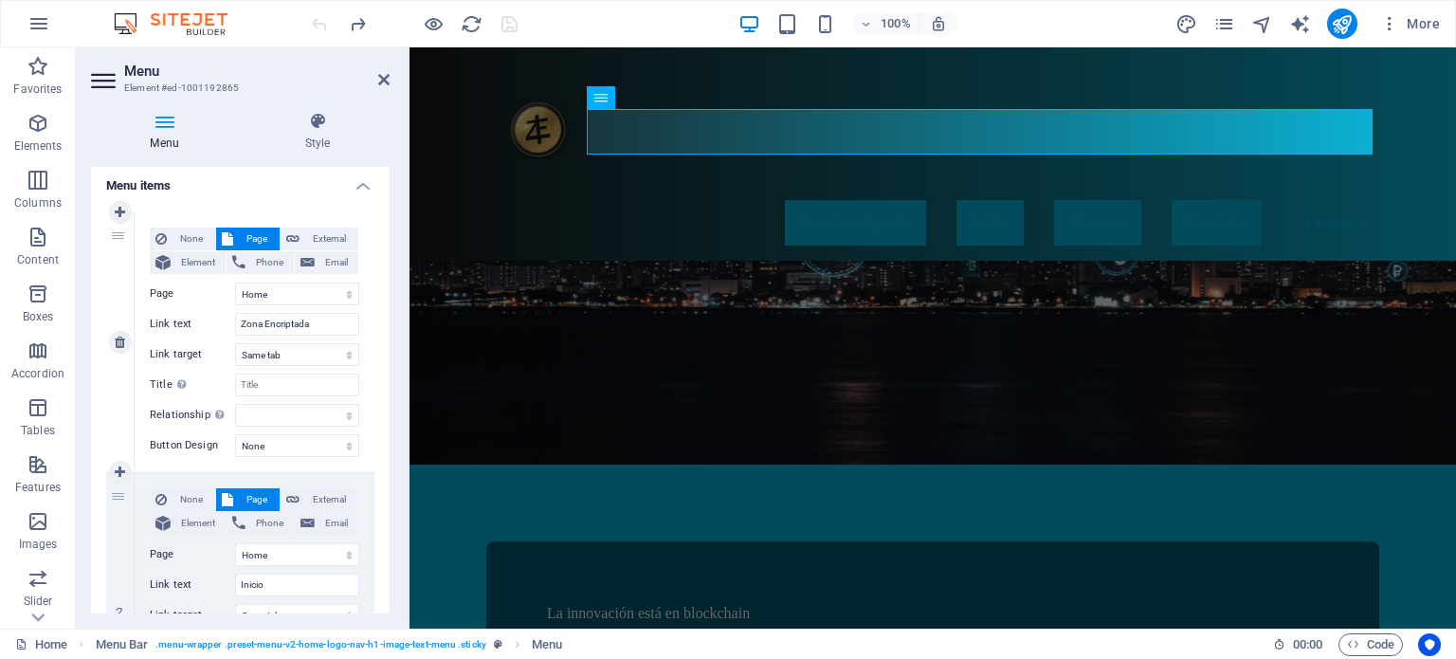
scroll to position [148, 0]
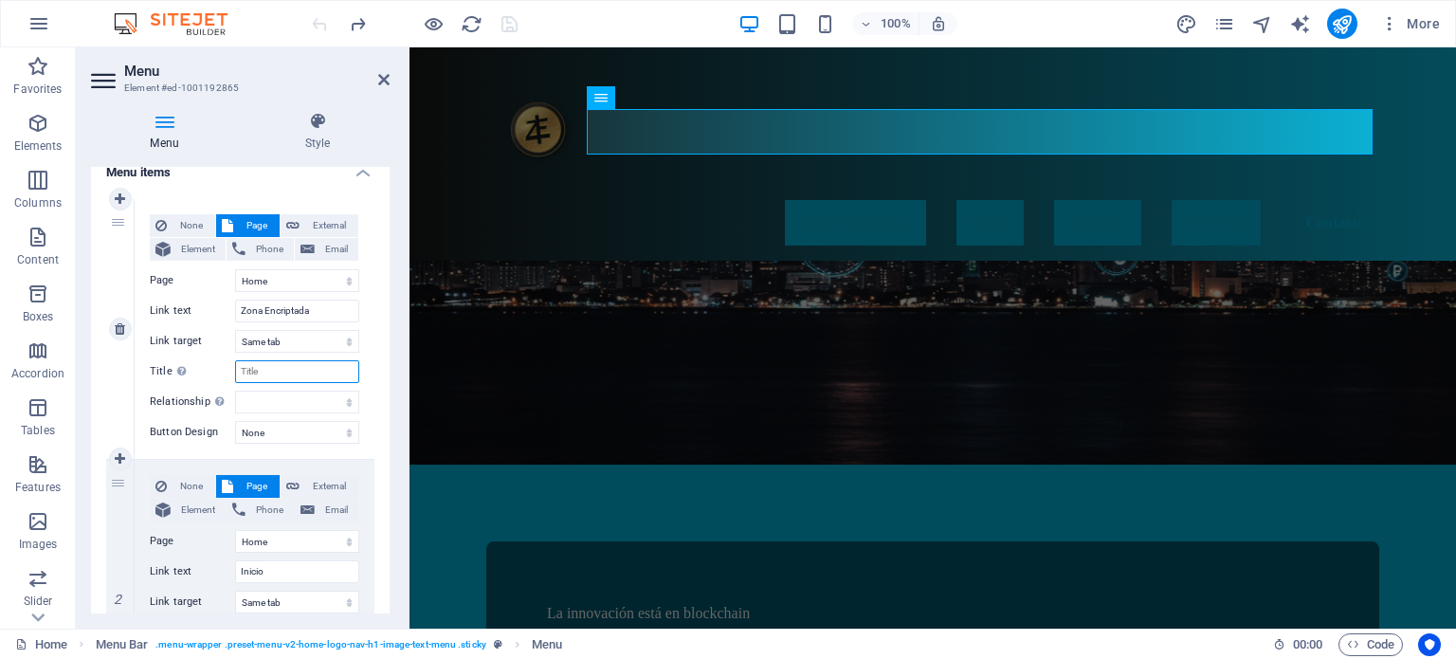
click at [289, 365] on input "Title Additional link description, should not be the same as the link text. The…" at bounding box center [297, 371] width 124 height 23
type input "Sob"
select select
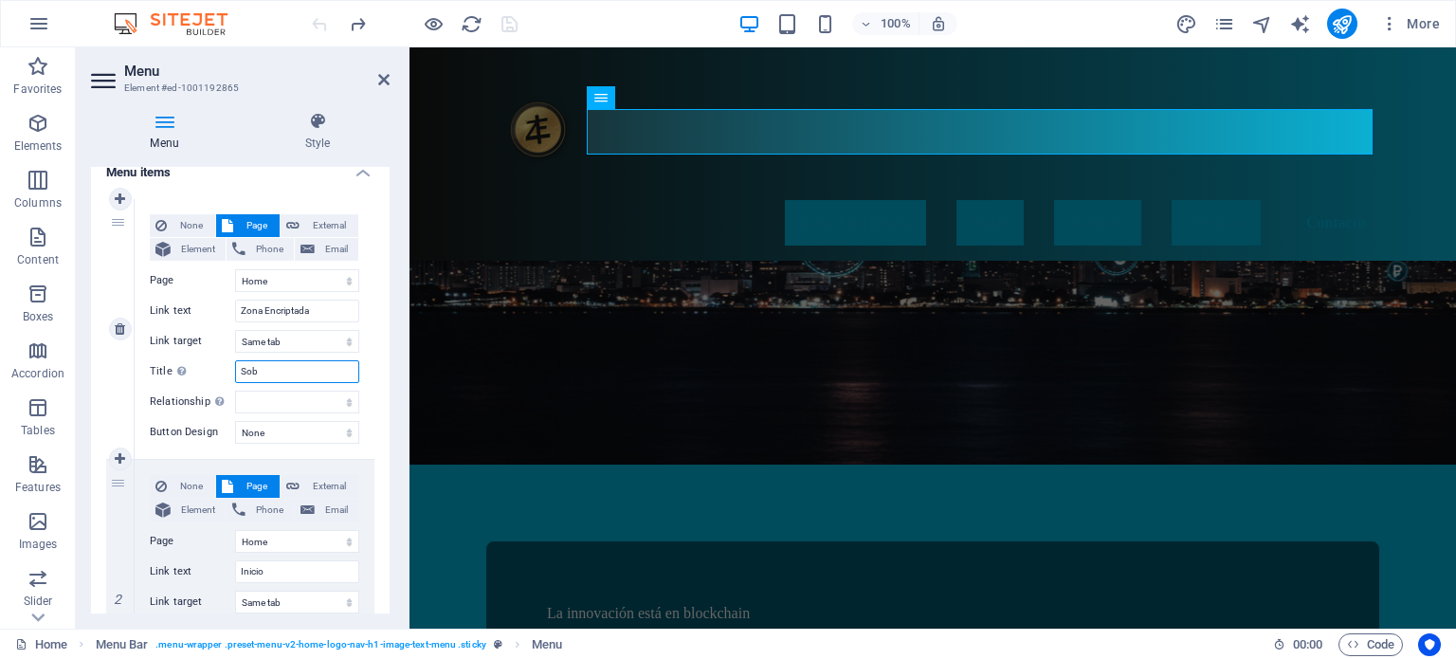
select select
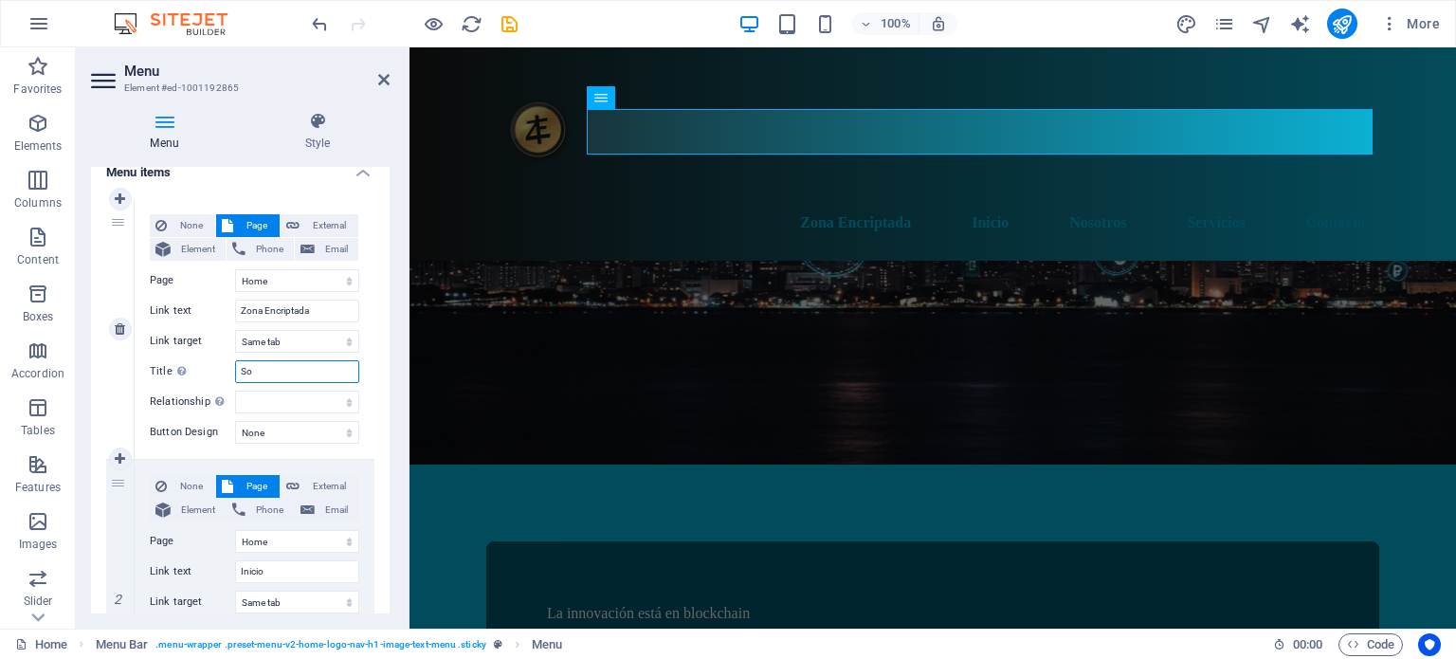
type input "S"
select select
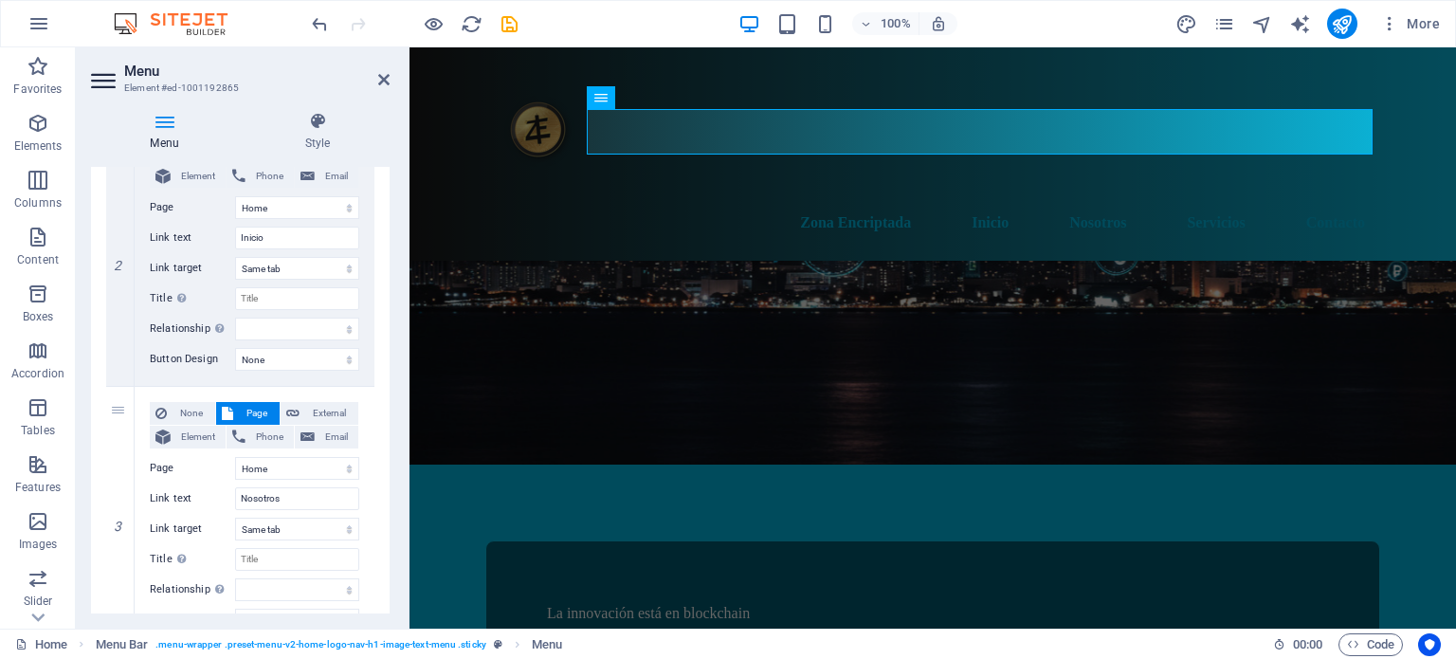
scroll to position [500, 0]
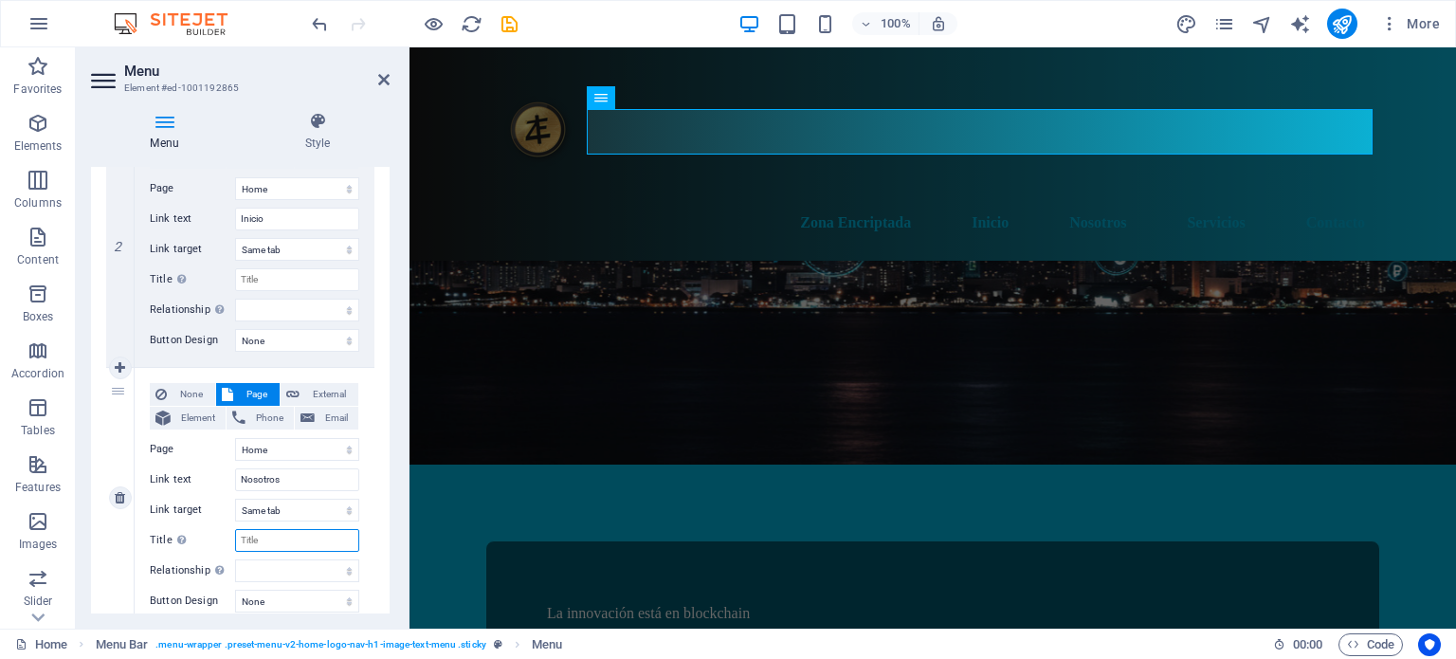
click at [290, 531] on input "Title Additional link description, should not be the same as the link text. The…" at bounding box center [297, 540] width 124 height 23
type input "Sobre"
select select
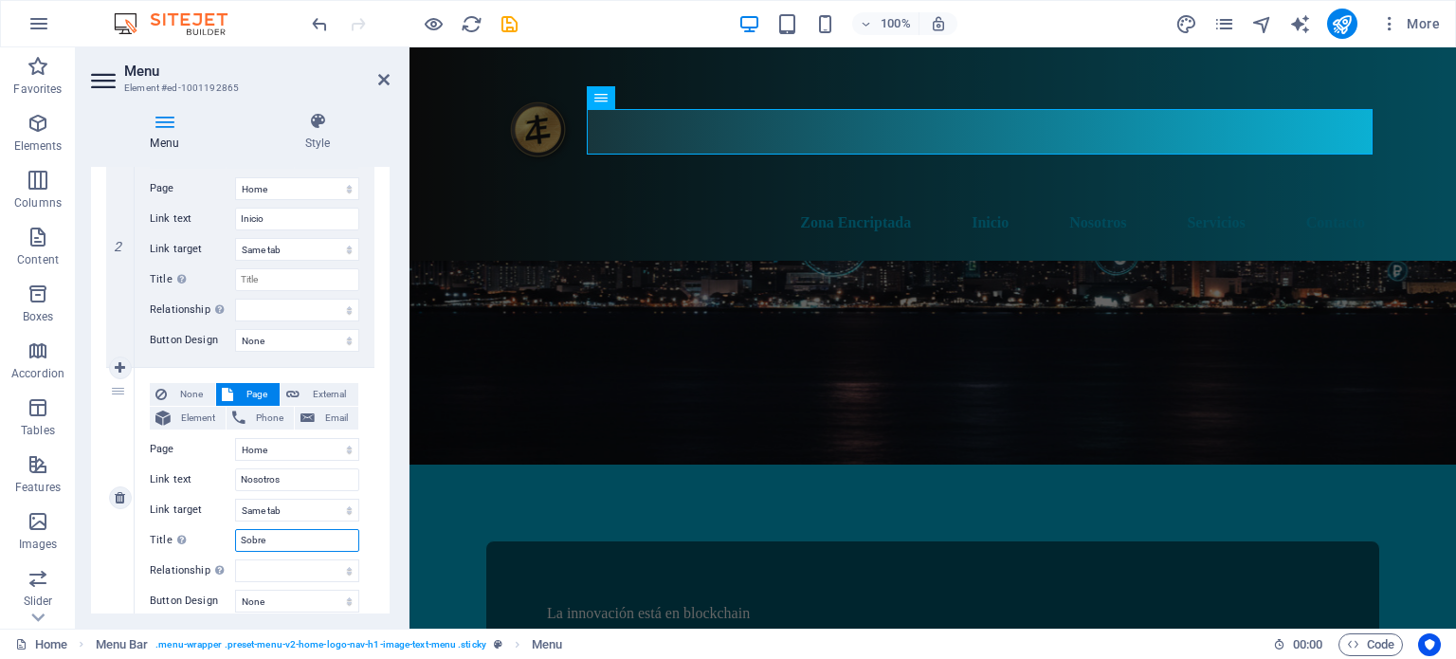
select select
type input "Sobre Nosotr"
select select
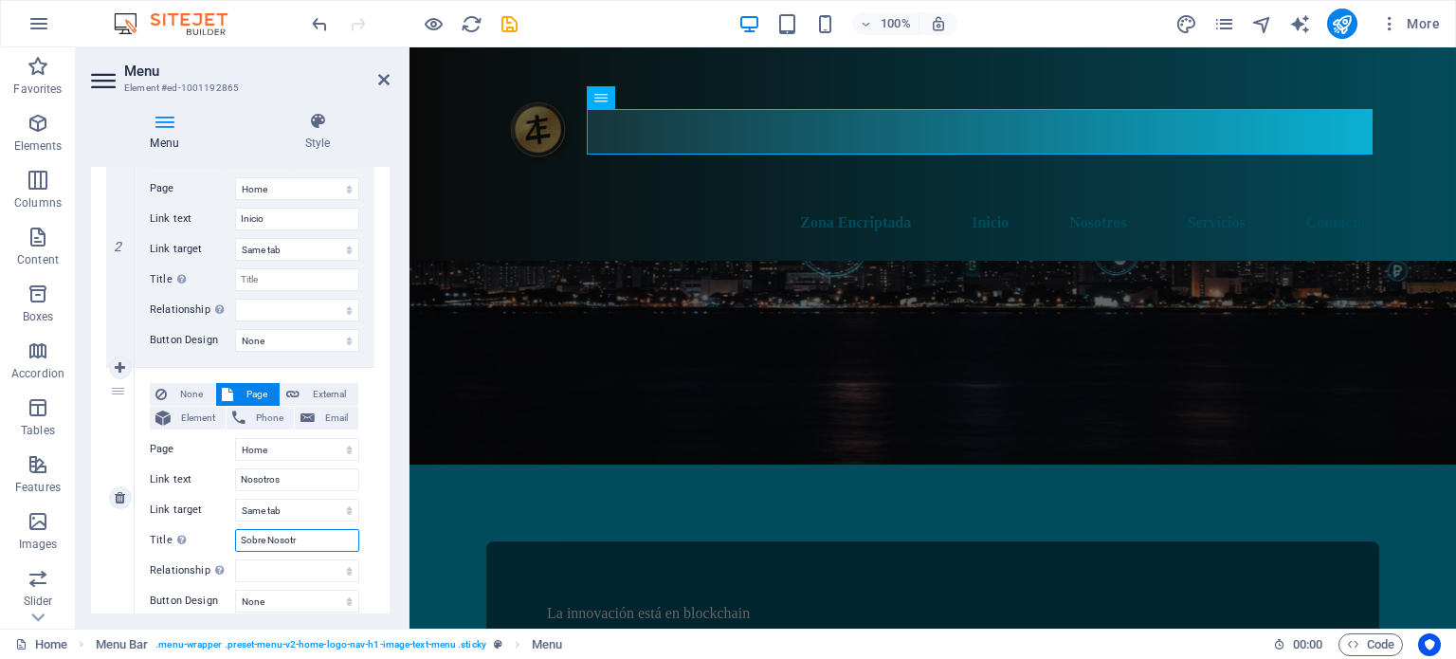
select select
type input "Sobre Nosotro"
select select
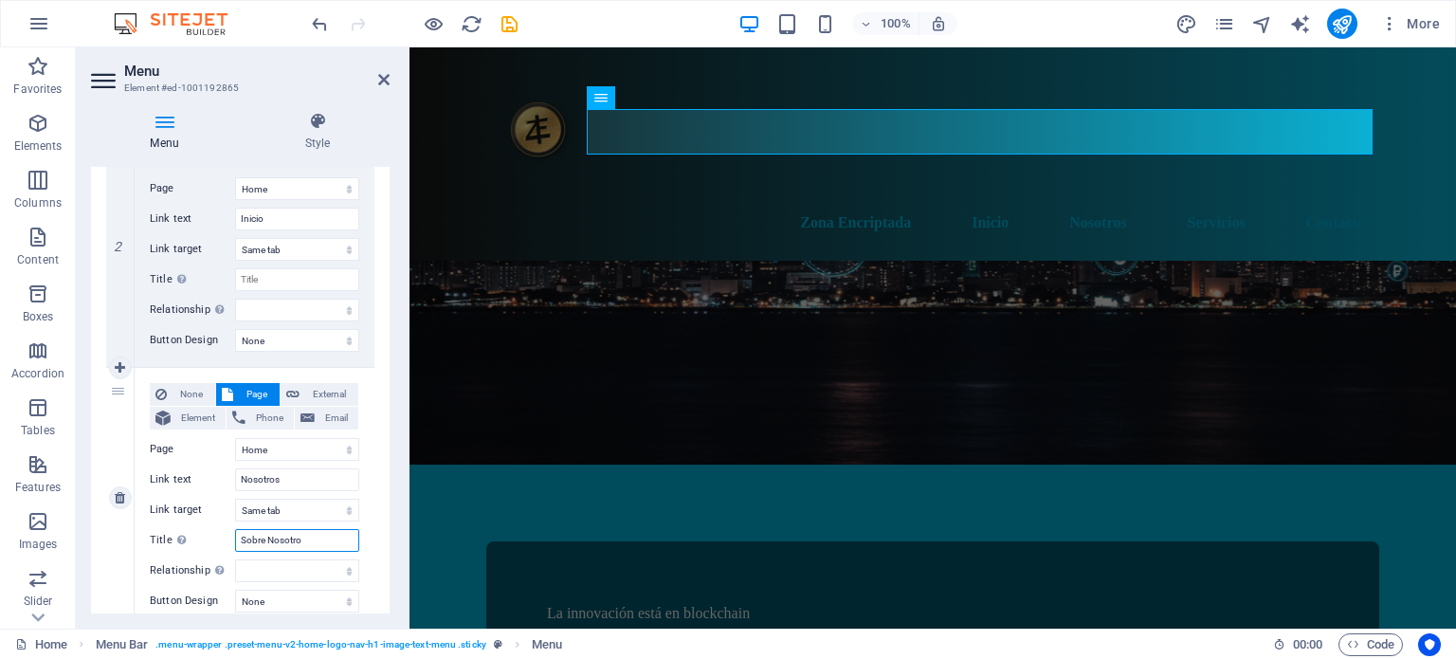
select select
type input "Sobre Nosotros"
select select
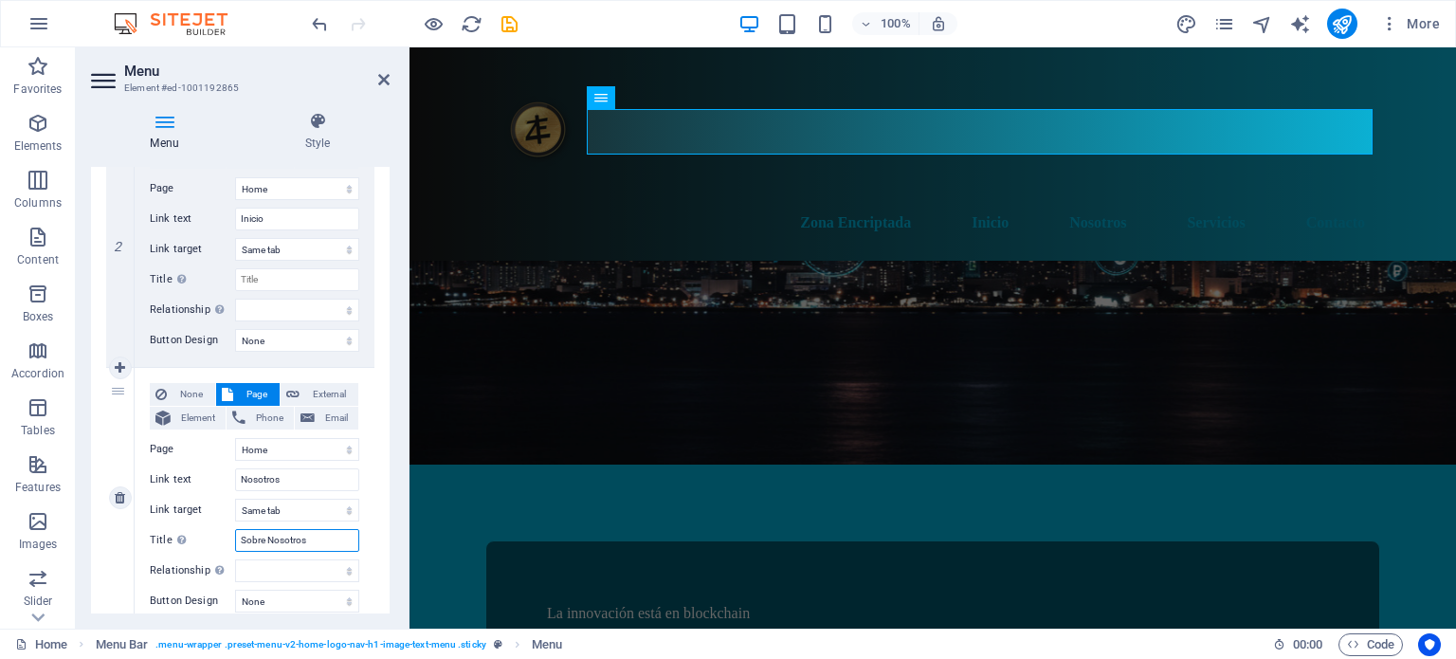
select select
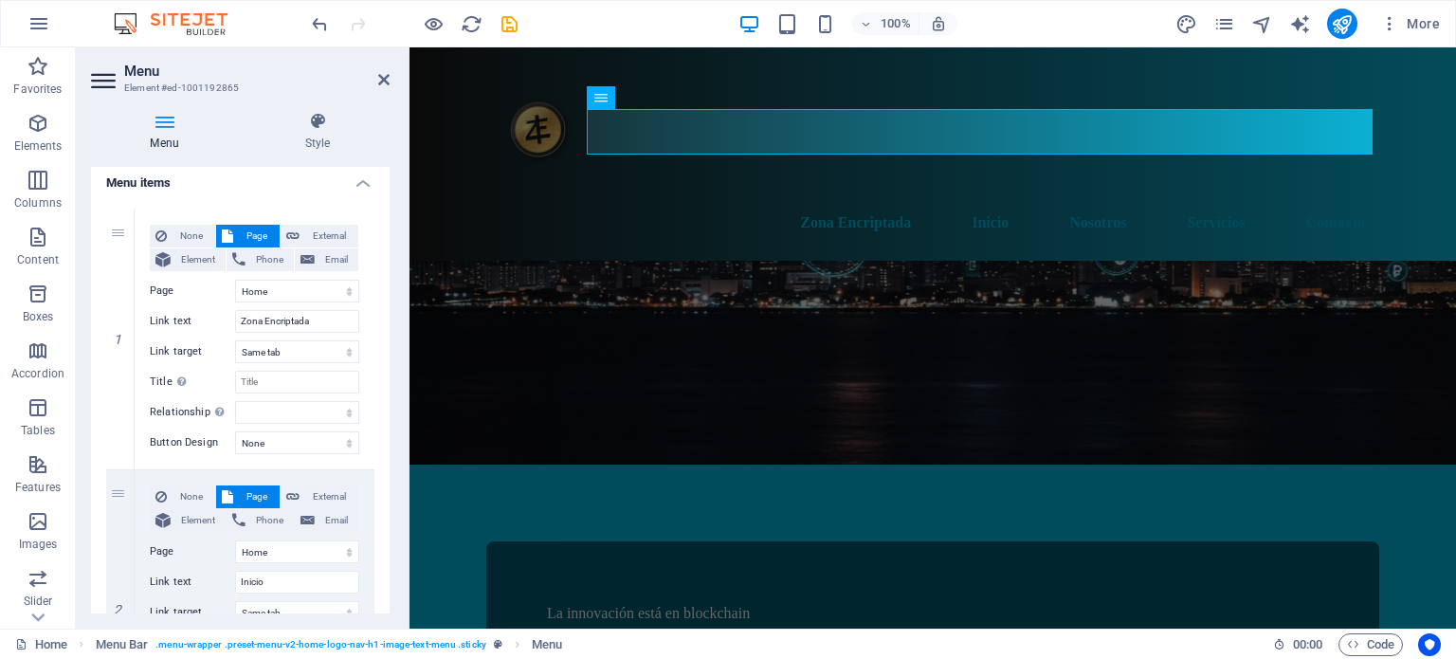
scroll to position [0, 0]
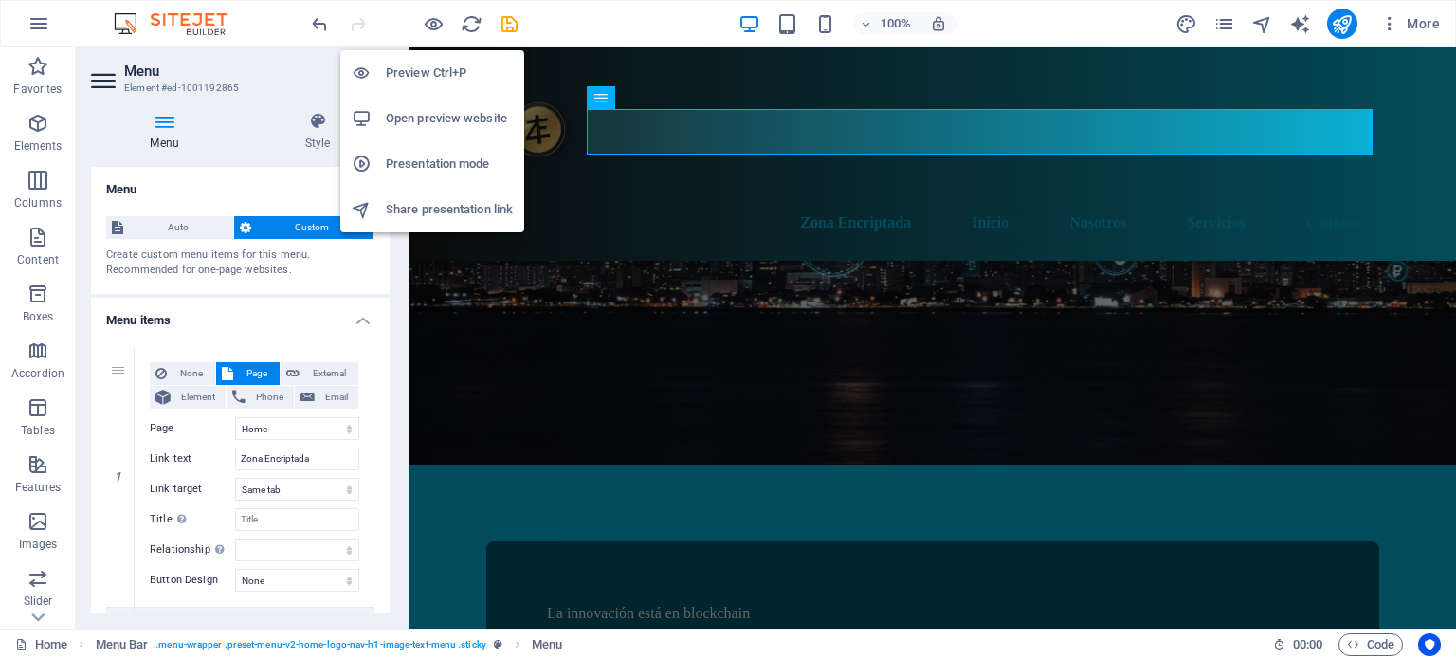
type input "Sobre Nosotros"
click at [423, 65] on h6 "Preview Ctrl+P" at bounding box center [449, 73] width 127 height 23
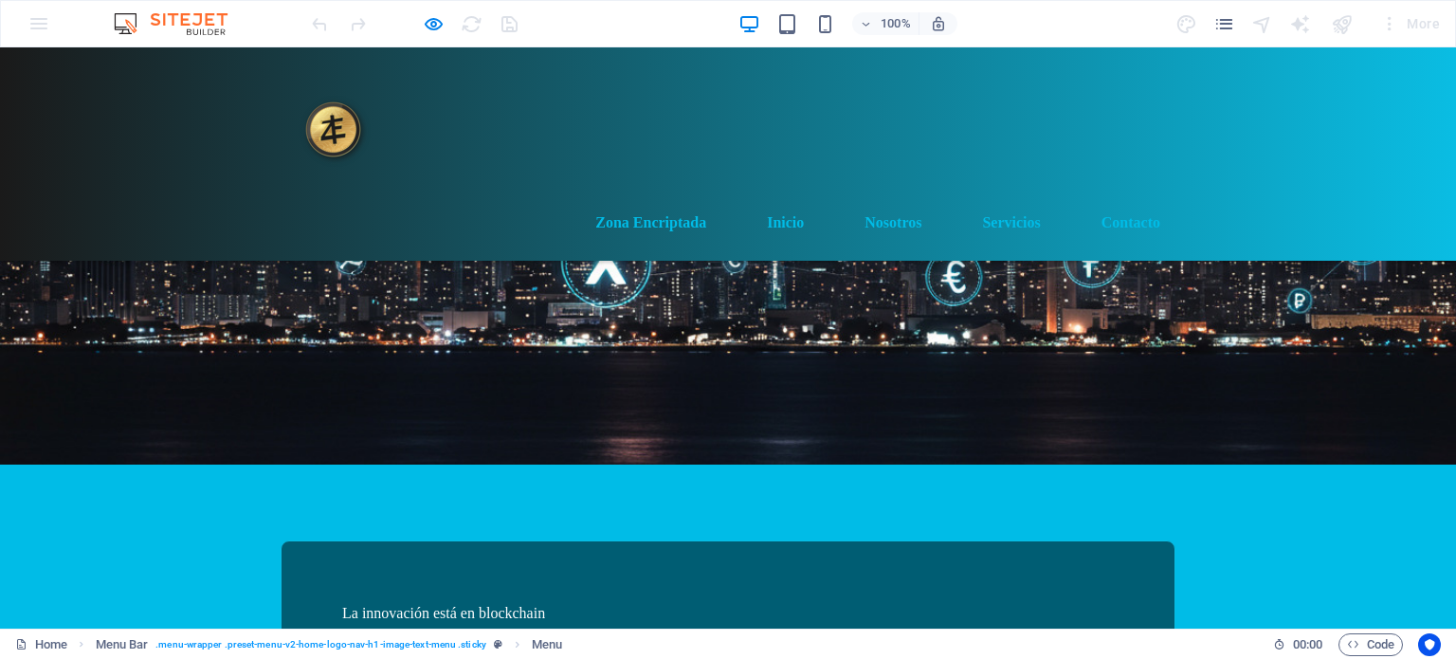
click at [883, 200] on link "Nosotros" at bounding box center [892, 222] width 87 height 45
click at [992, 200] on link "Servicios" at bounding box center [1011, 222] width 88 height 45
click at [999, 200] on link "Servicios" at bounding box center [1011, 222] width 88 height 45
click at [894, 200] on link "Nosotros" at bounding box center [892, 222] width 87 height 45
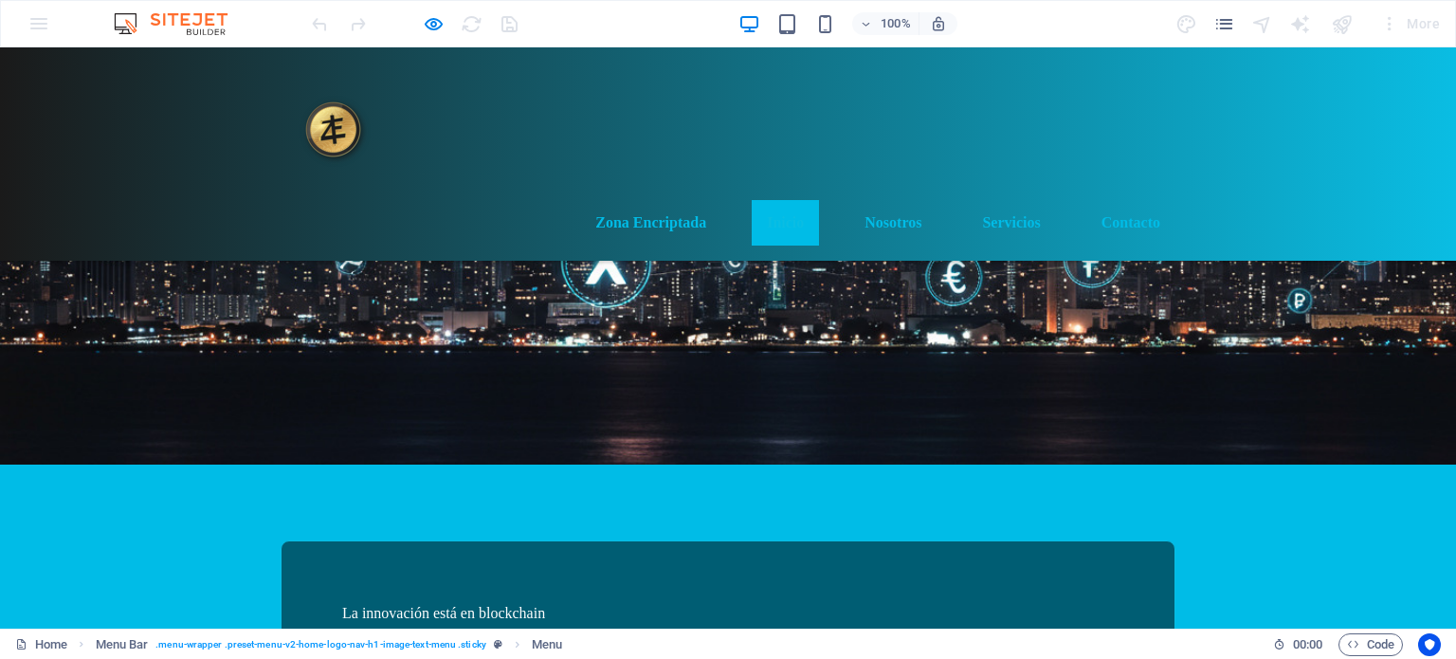
click at [774, 200] on link "Inicio" at bounding box center [785, 222] width 67 height 45
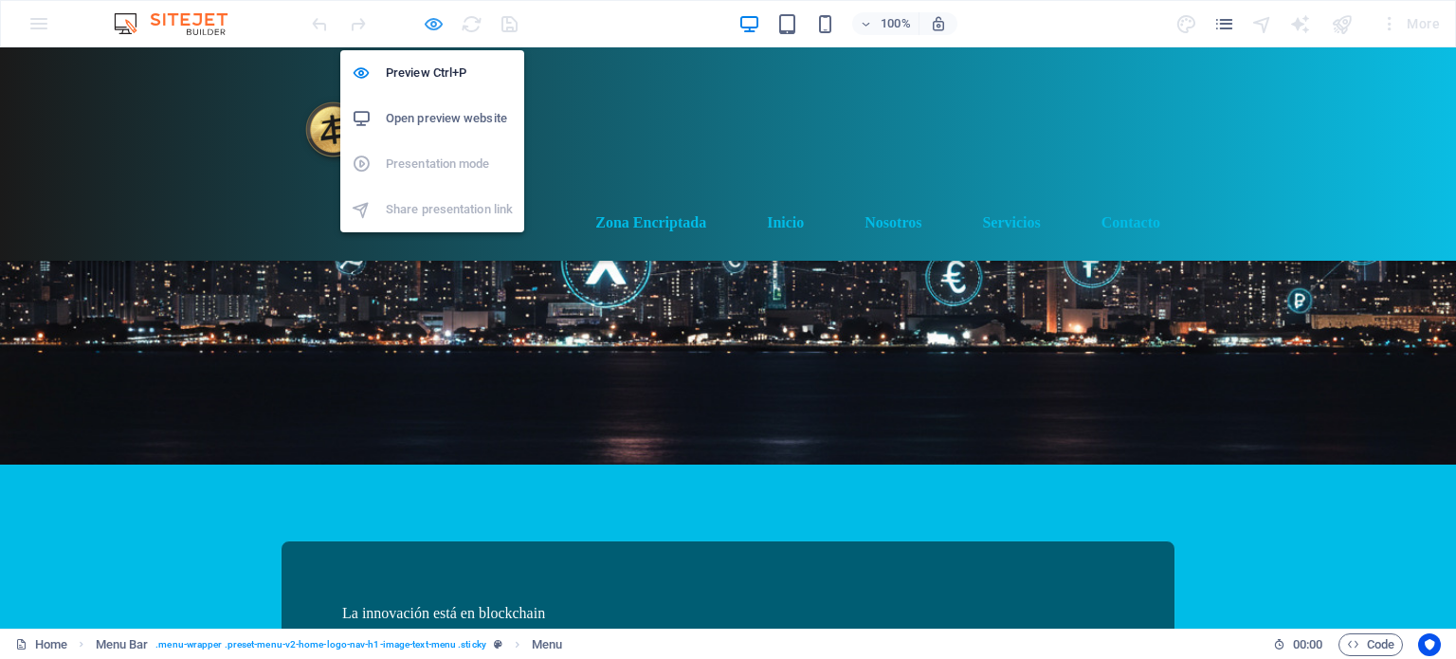
click at [425, 27] on icon "button" at bounding box center [434, 24] width 22 height 22
select select
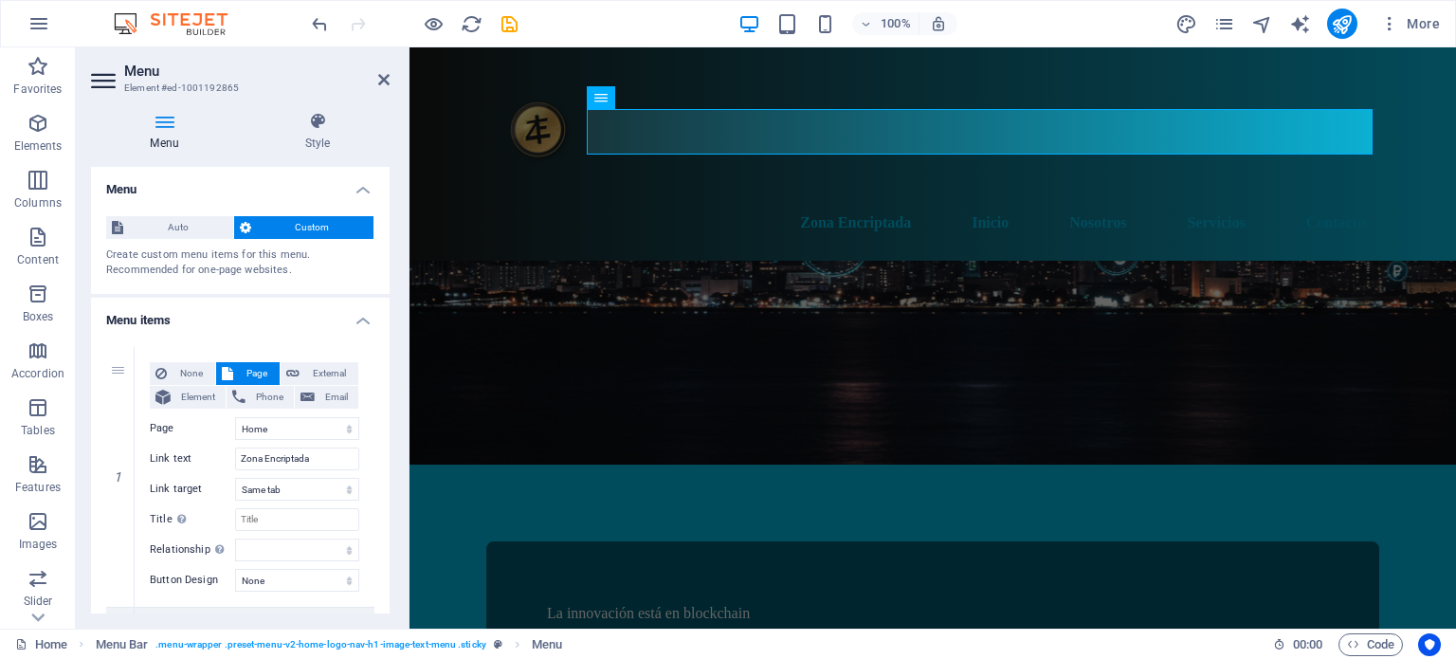
click at [105, 75] on icon at bounding box center [105, 80] width 28 height 30
click at [164, 128] on icon at bounding box center [164, 121] width 147 height 19
click at [313, 121] on icon at bounding box center [317, 121] width 144 height 19
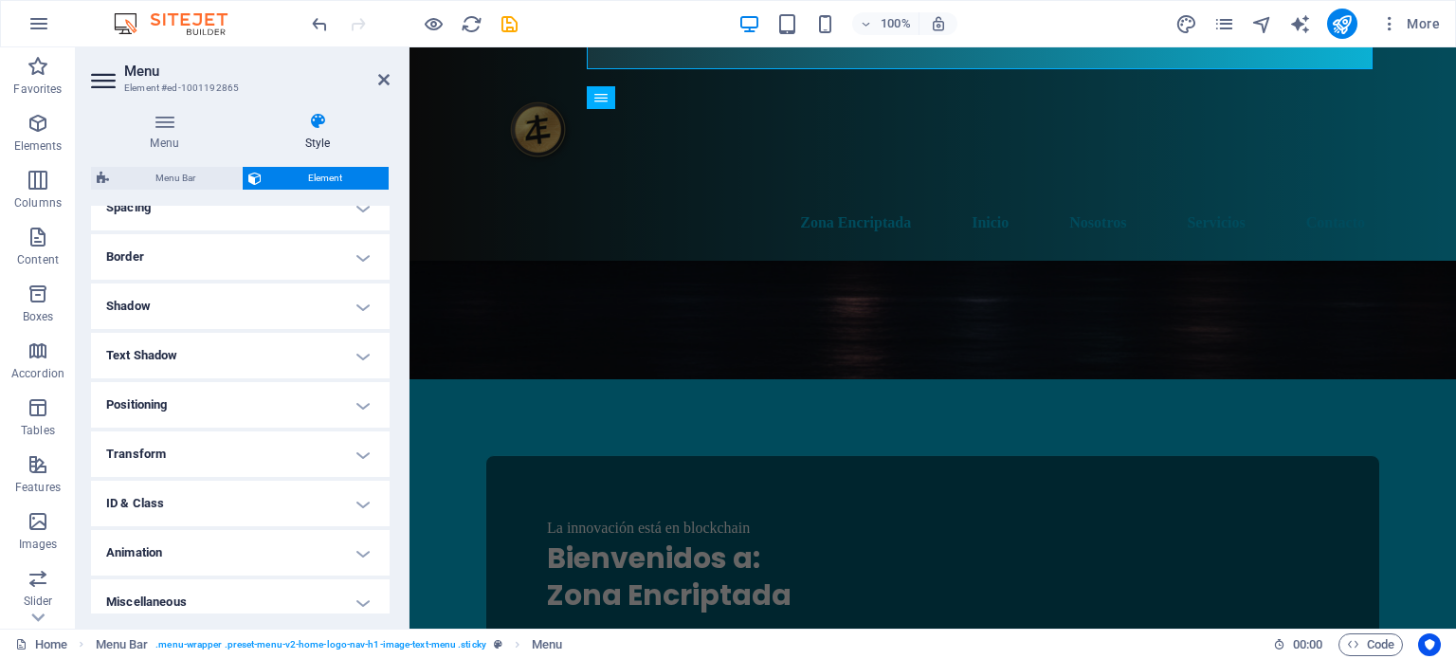
scroll to position [392, 0]
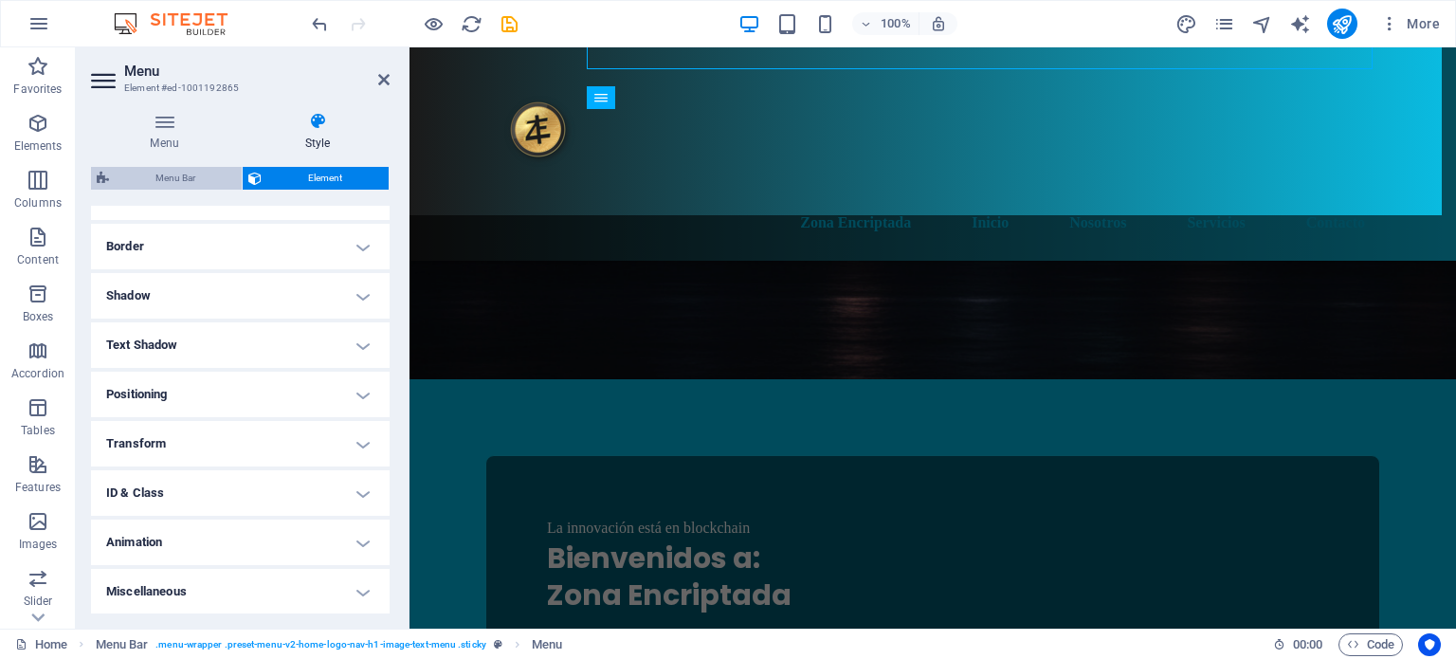
click at [198, 173] on span "Menu Bar" at bounding box center [175, 178] width 121 height 23
select select "rem"
select select "preset-menu-v2-home-logo-nav-h1-image-text-menu"
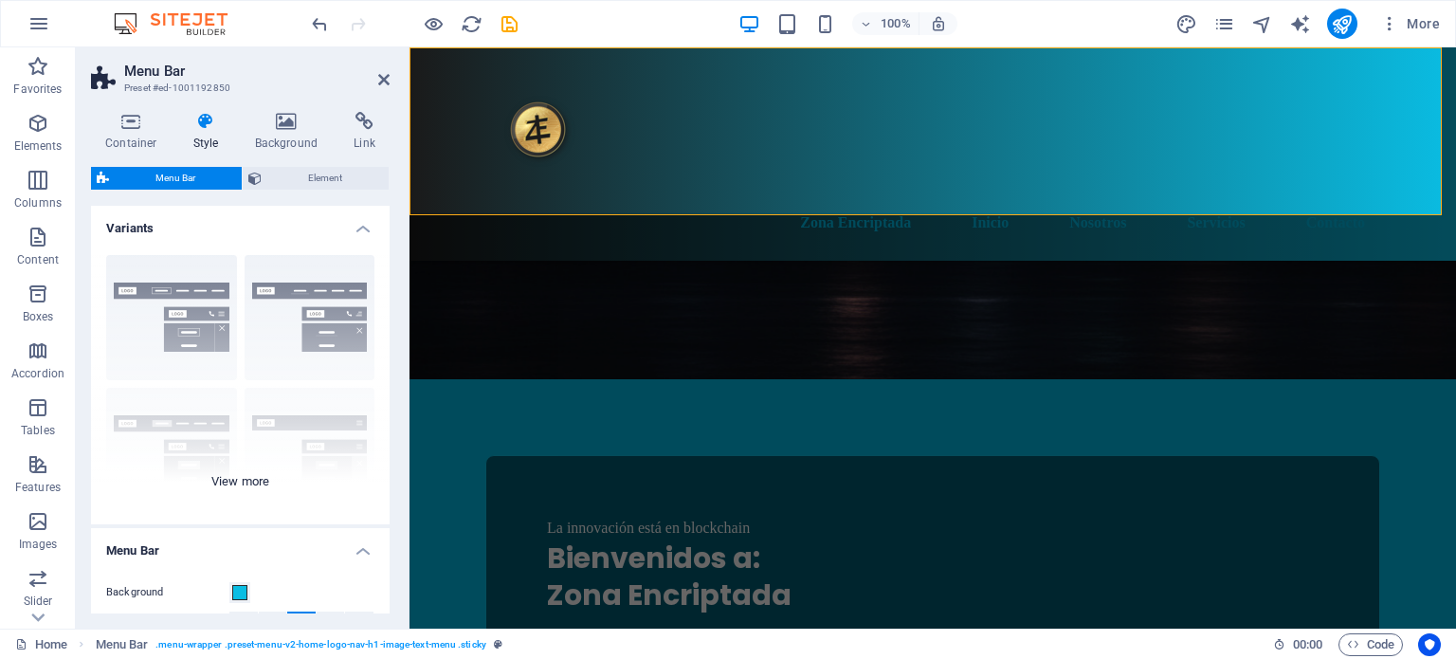
click at [176, 301] on div "Border Centered Default Fixed Loki Trigger Wide XXL" at bounding box center [240, 382] width 299 height 284
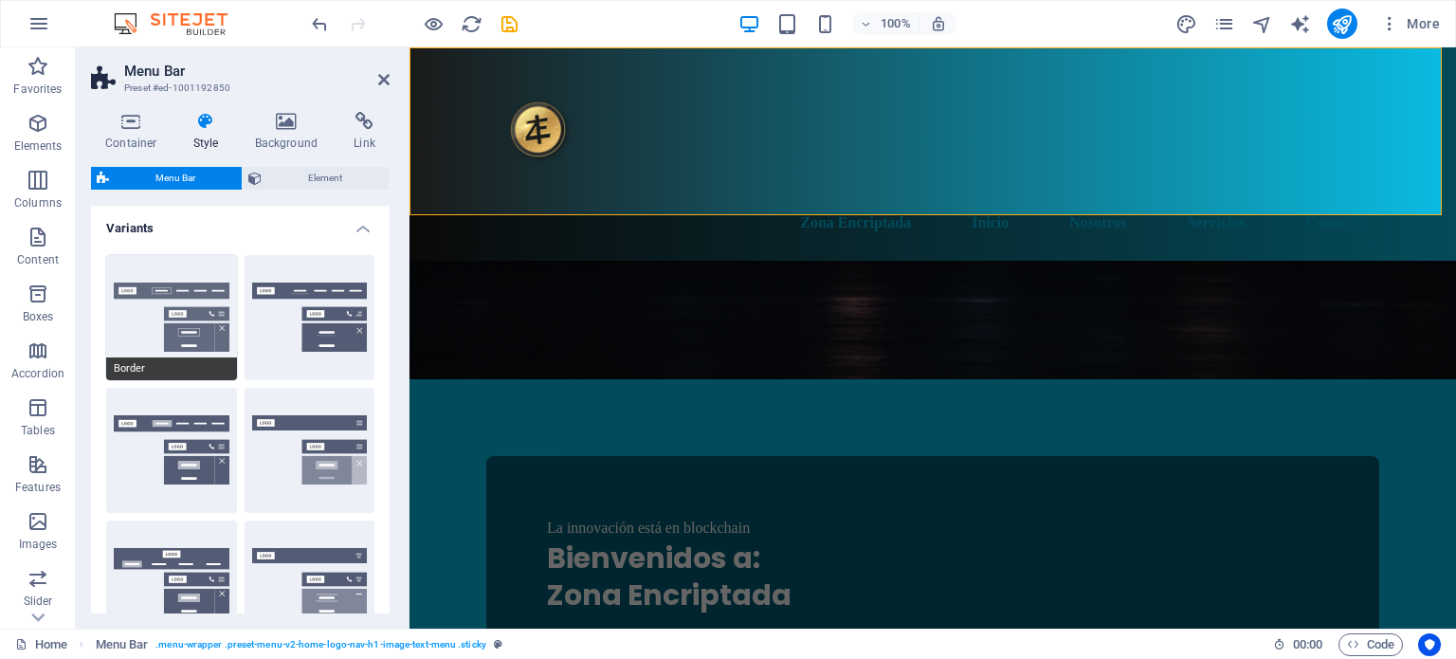
click at [128, 365] on span "Border" at bounding box center [171, 368] width 131 height 23
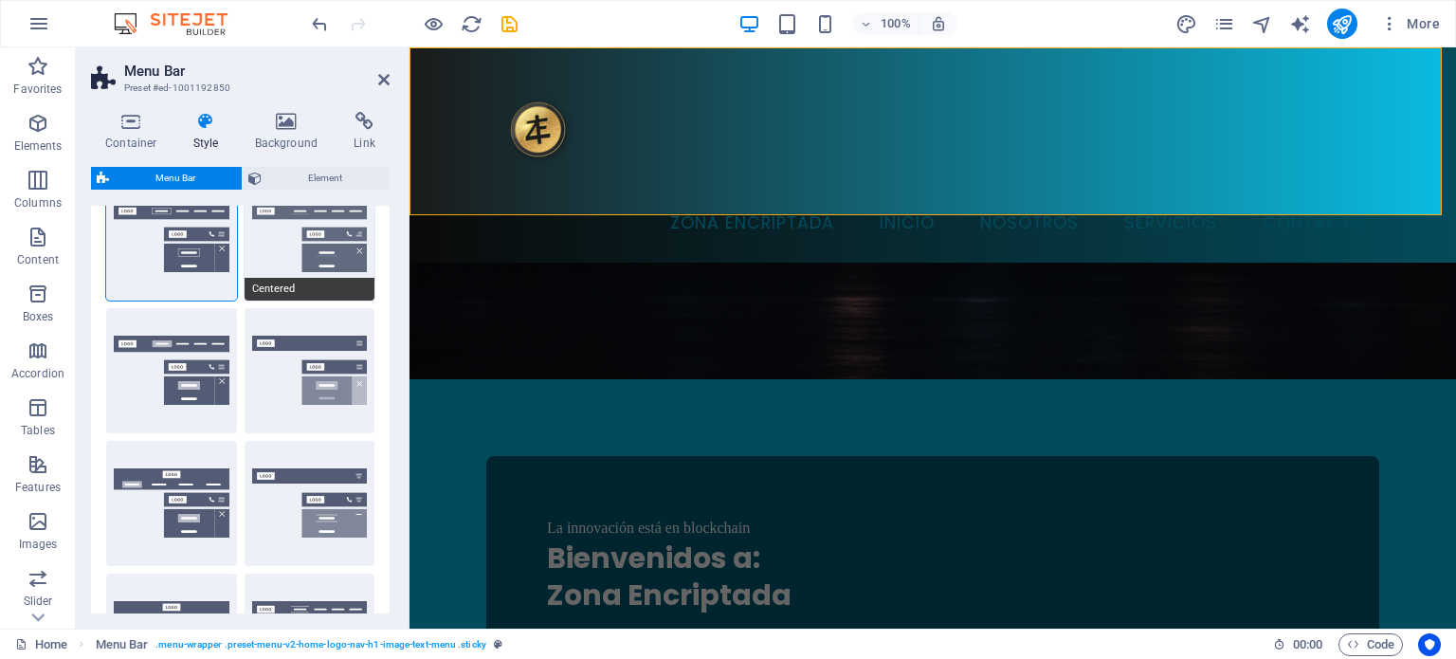
scroll to position [83, 0]
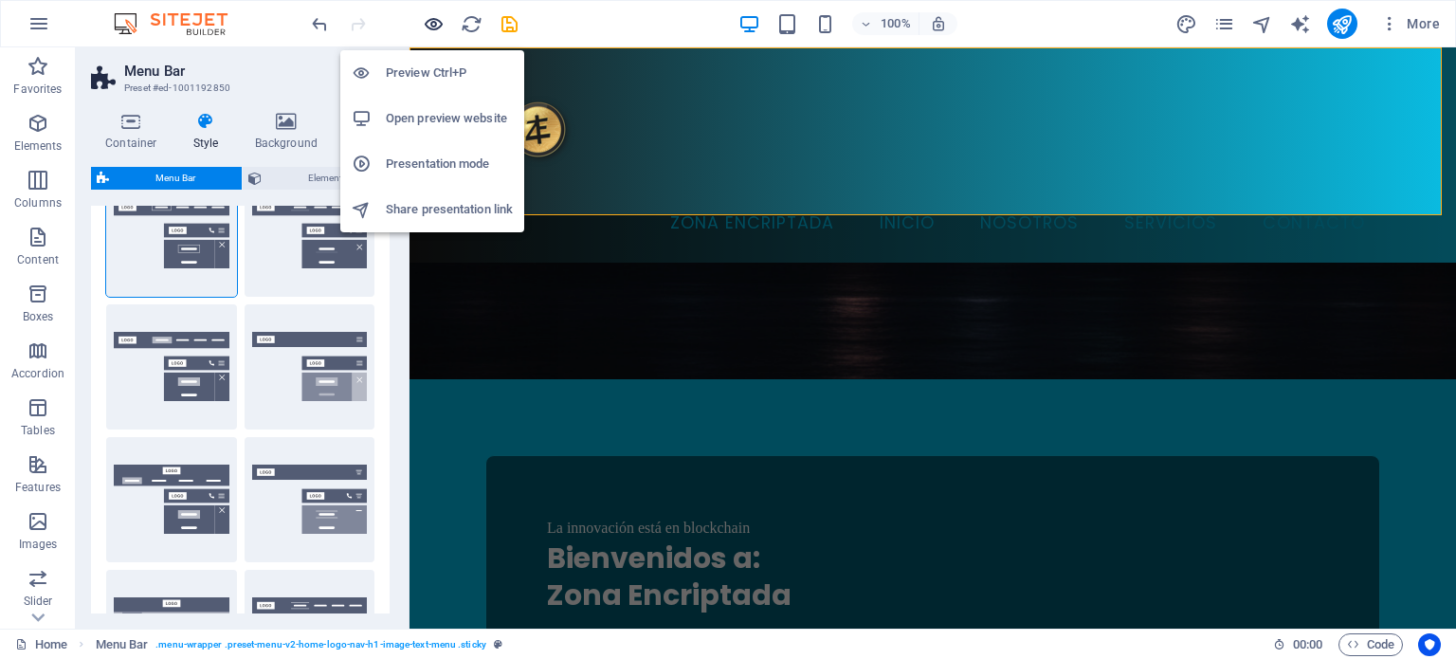
click at [434, 25] on icon "button" at bounding box center [434, 24] width 22 height 22
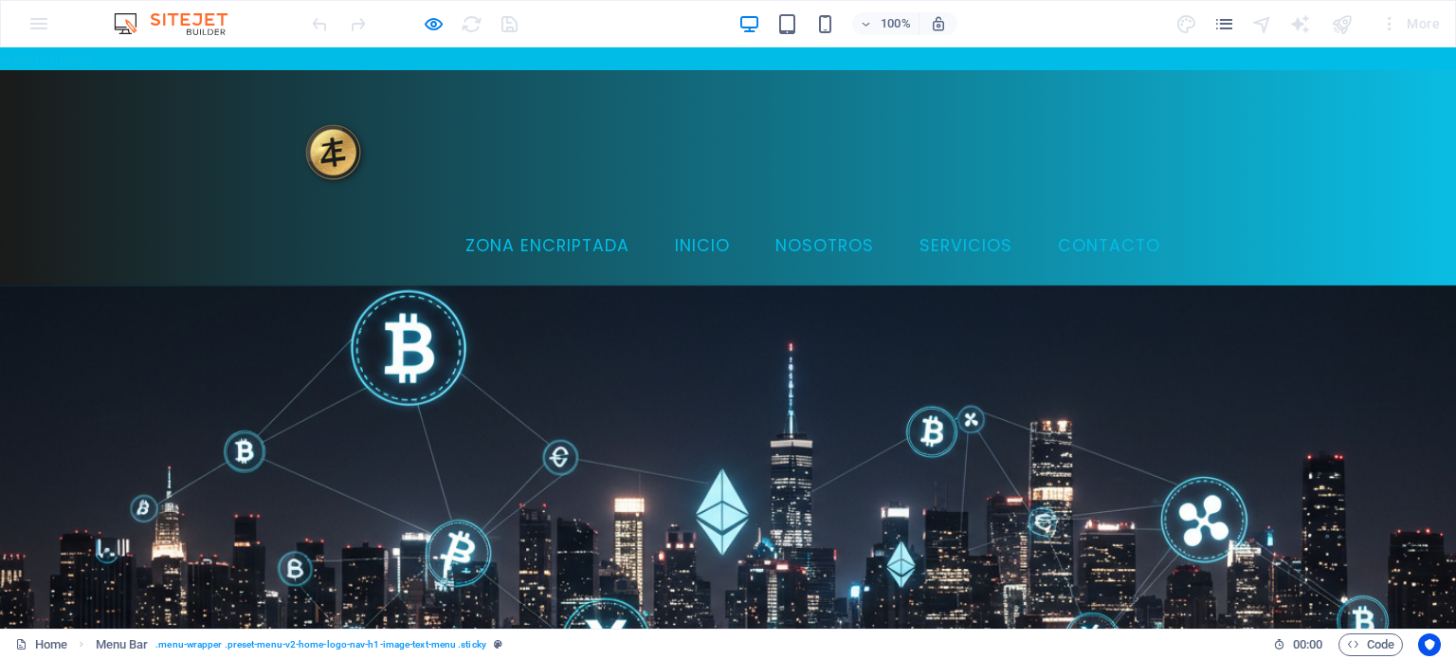
click at [948, 223] on link "Servicios" at bounding box center [965, 246] width 123 height 47
click at [1078, 223] on link "Contacto" at bounding box center [1109, 246] width 133 height 47
click at [832, 223] on link "Nosotros" at bounding box center [824, 246] width 129 height 47
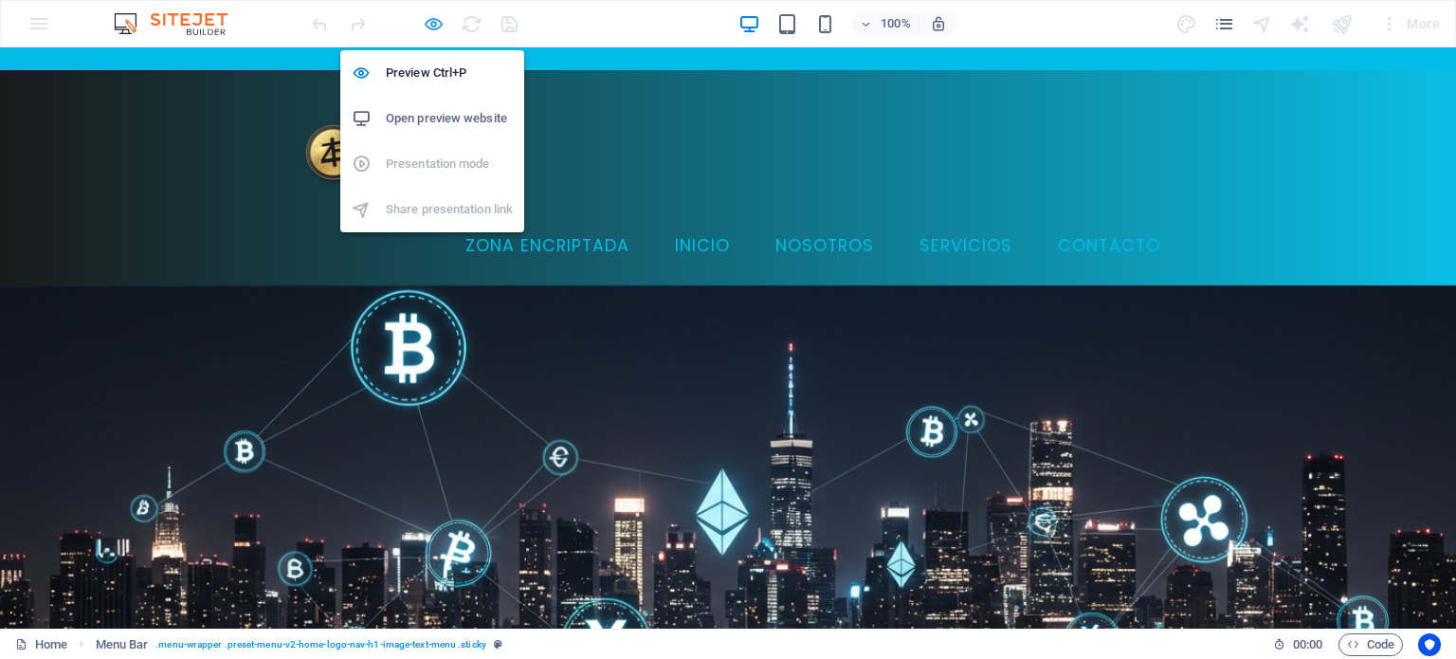
click at [428, 19] on icon "button" at bounding box center [434, 24] width 22 height 22
select select "rem"
select select "preset-menu-v2-home-logo-nav-h1-image-text-menu"
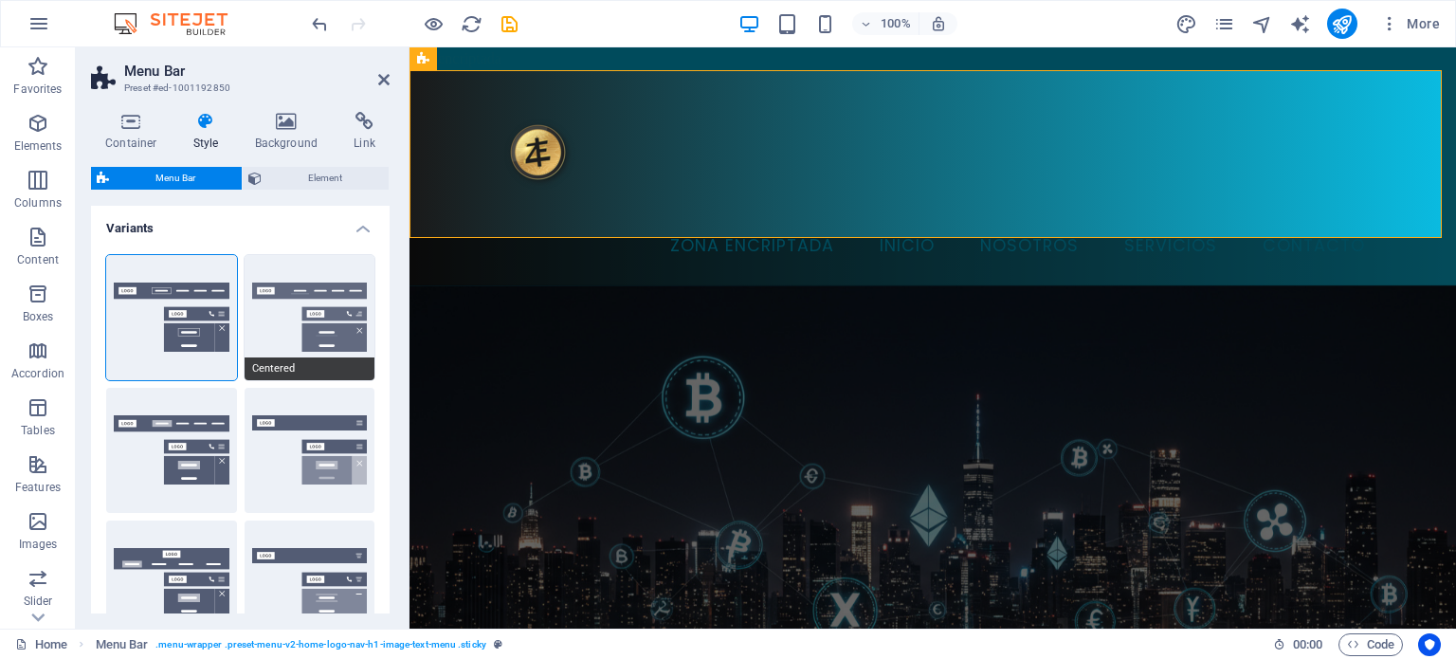
click at [322, 317] on button "Centered" at bounding box center [310, 317] width 131 height 125
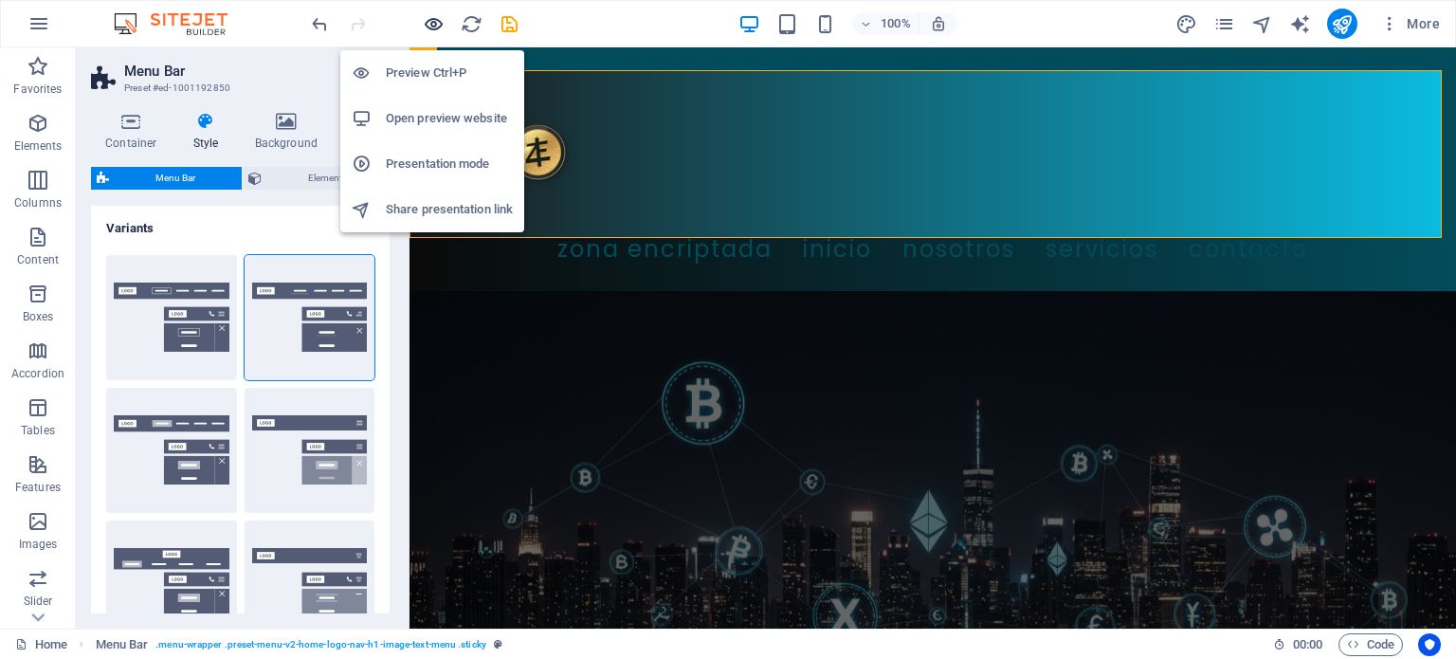
click at [430, 21] on icon "button" at bounding box center [434, 24] width 22 height 22
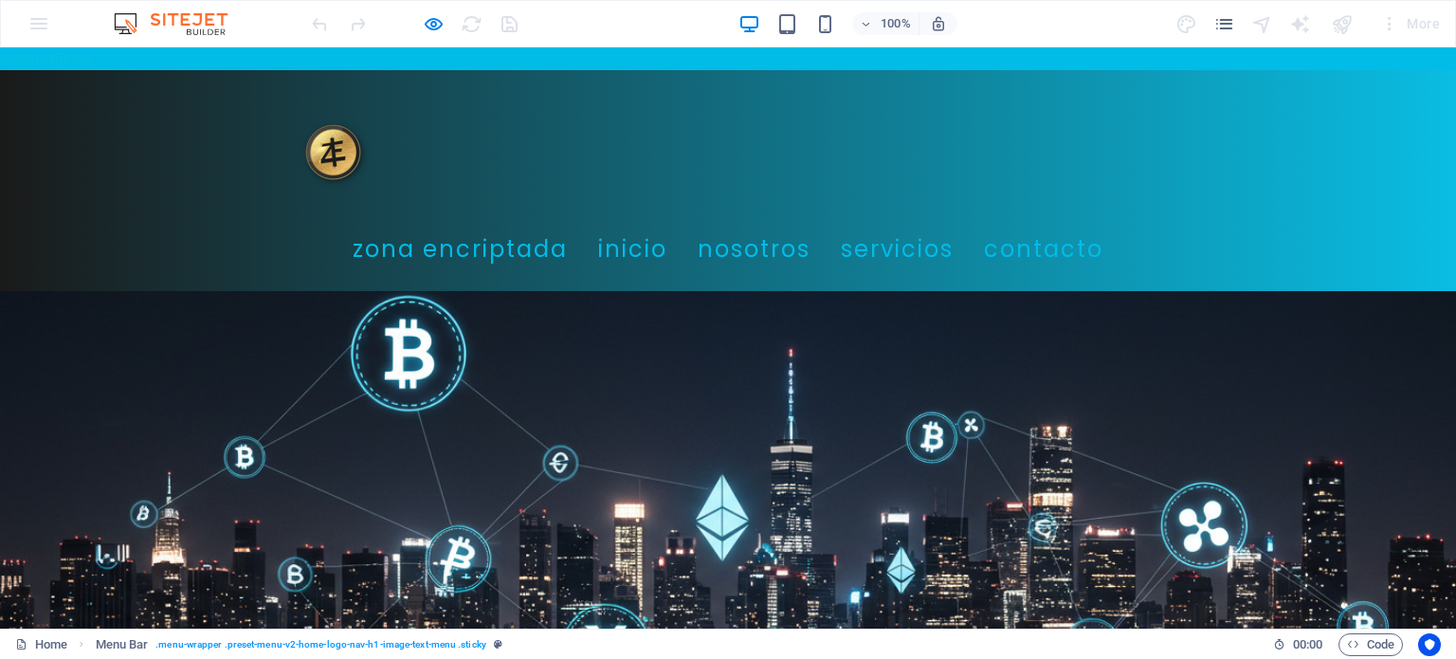
click at [667, 223] on link "Inicio" at bounding box center [632, 249] width 69 height 53
click at [797, 223] on link "Nosotros" at bounding box center [754, 249] width 113 height 53
click at [926, 223] on link "Servicios" at bounding box center [897, 249] width 113 height 53
click at [1084, 223] on link "Contacto" at bounding box center [1043, 249] width 119 height 53
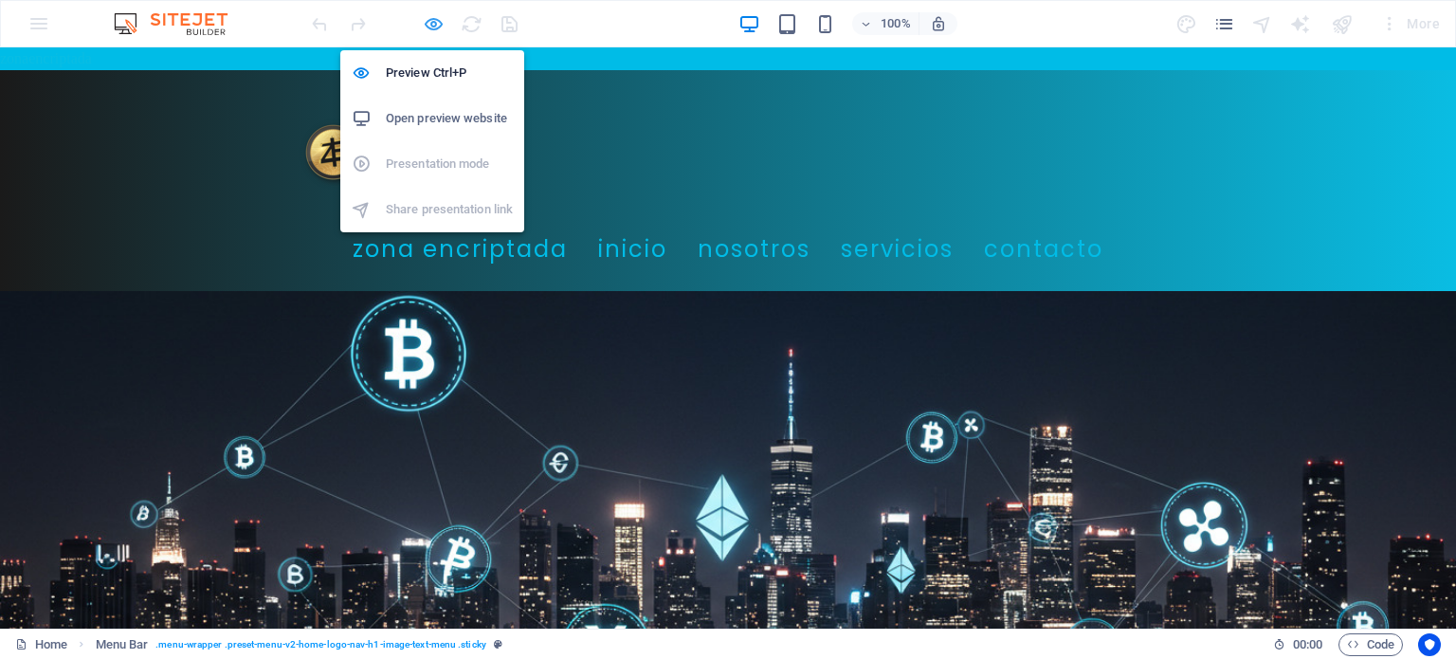
click at [427, 21] on icon "button" at bounding box center [434, 24] width 22 height 22
select select "rem"
select select "preset-menu-v2-home-logo-nav-h1-image-text-menu"
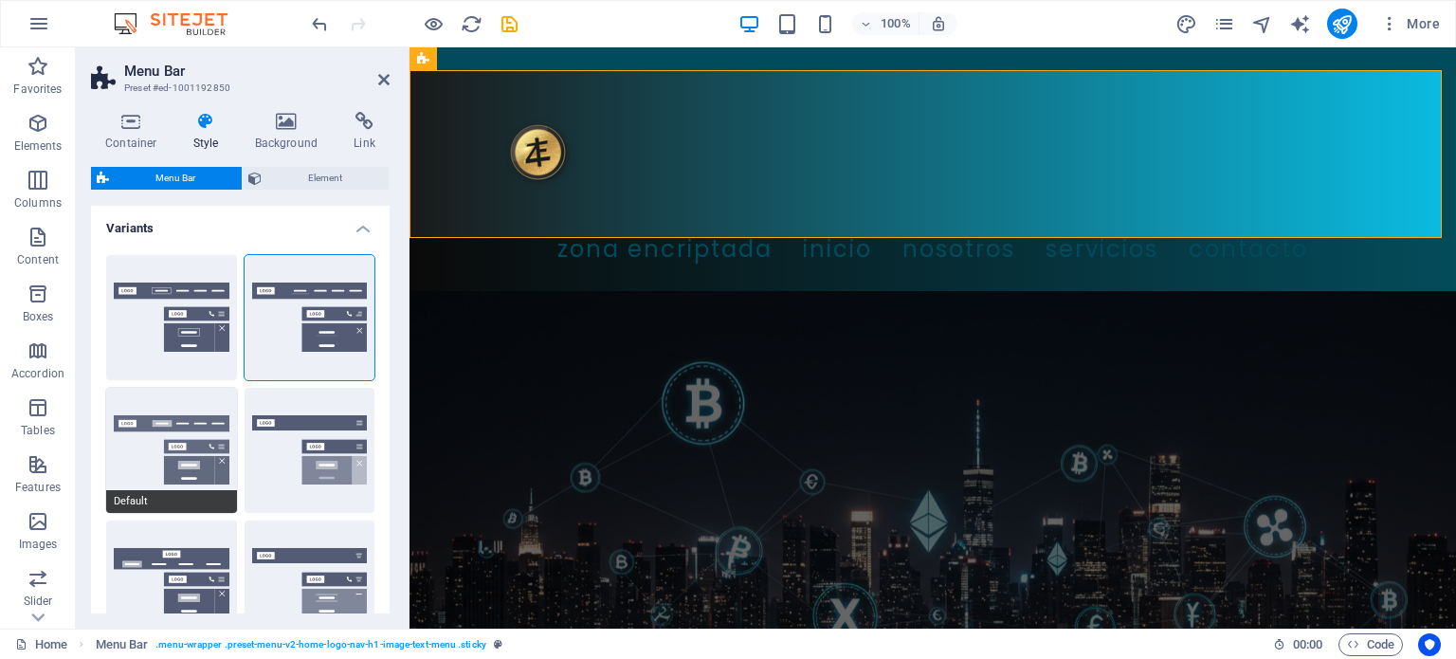
click at [198, 433] on button "Default" at bounding box center [171, 450] width 131 height 125
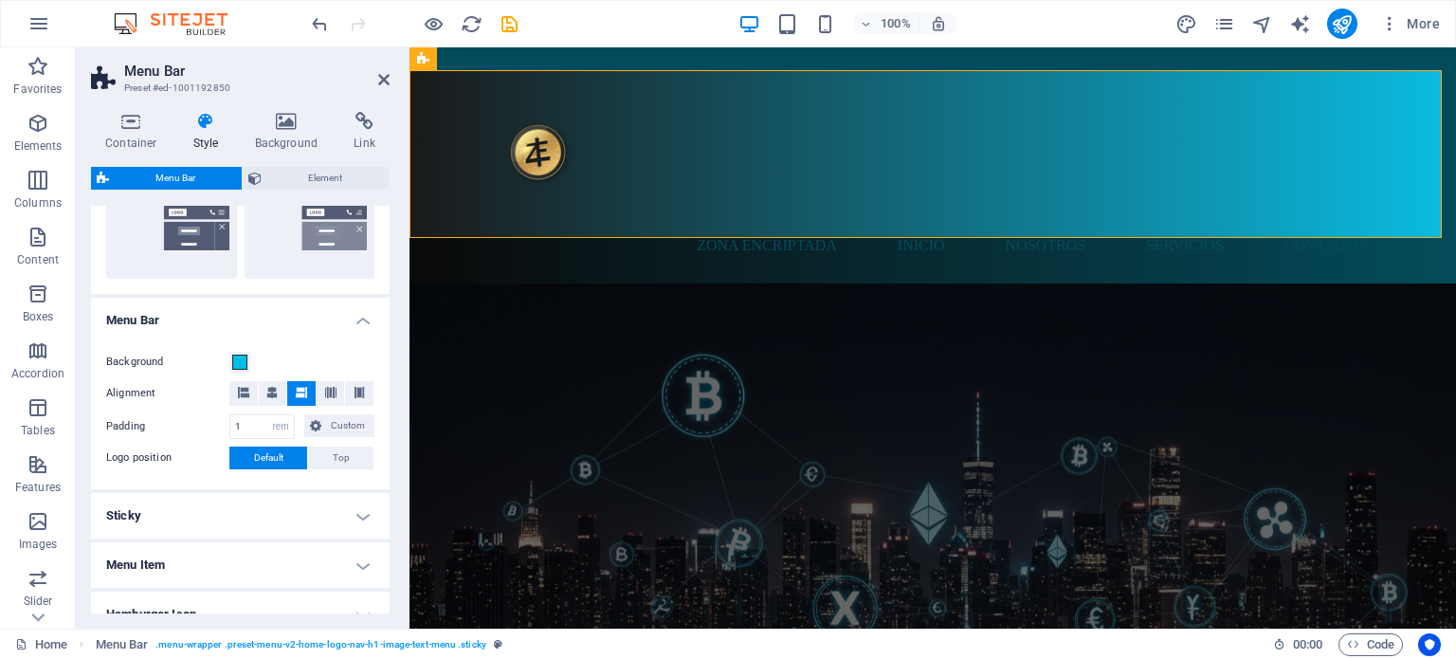
scroll to position [500, 0]
click at [242, 362] on span at bounding box center [239, 361] width 15 height 15
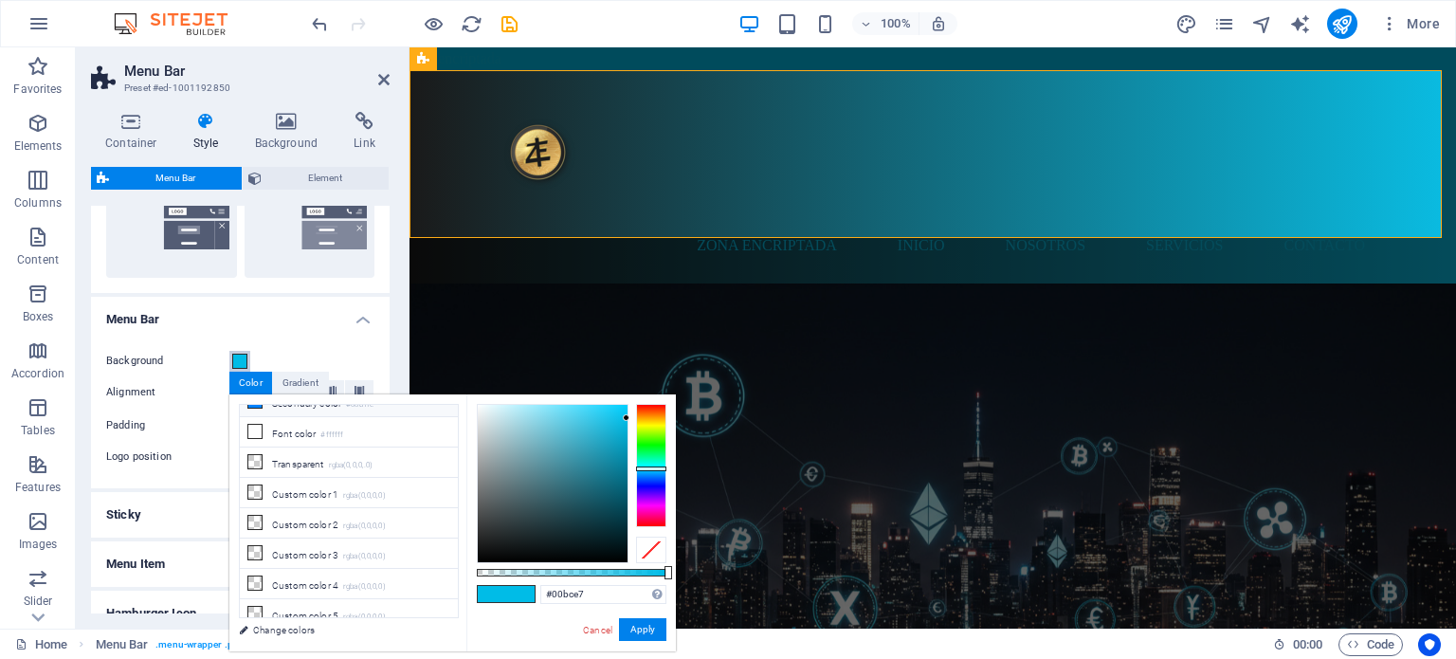
scroll to position [0, 0]
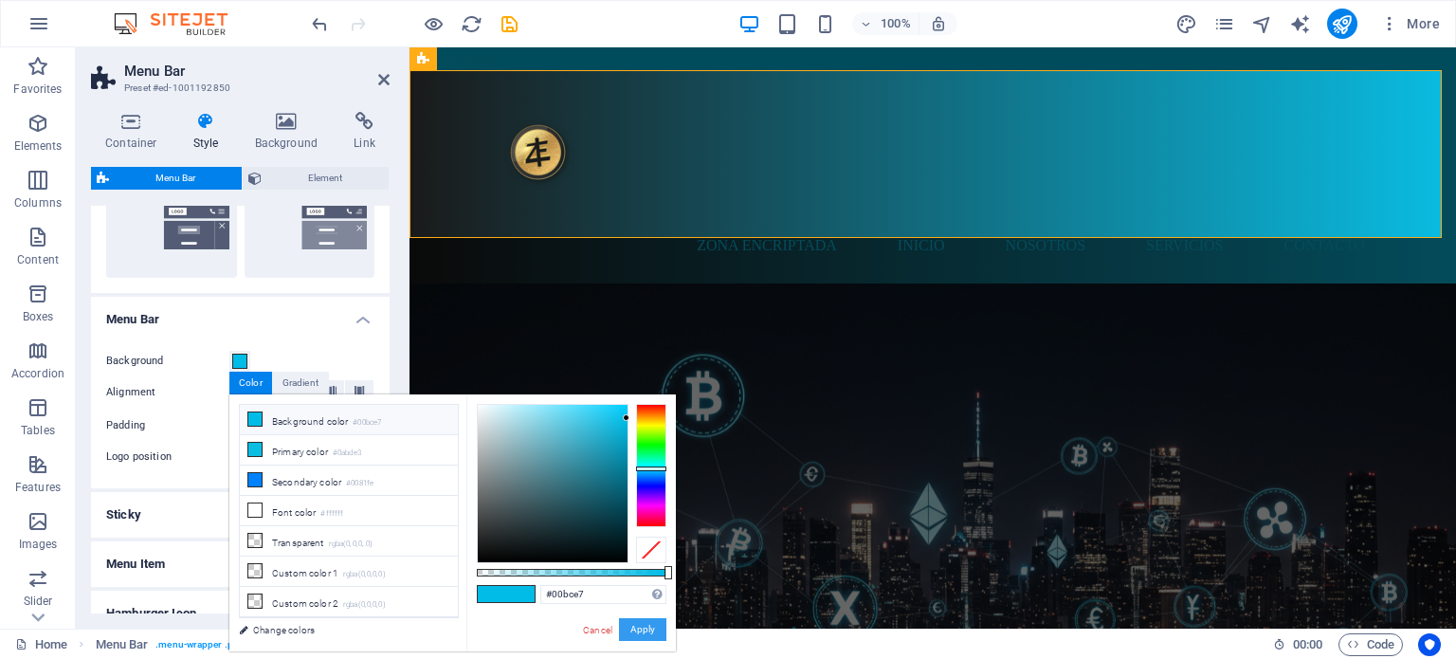
click at [645, 628] on button "Apply" at bounding box center [642, 629] width 47 height 23
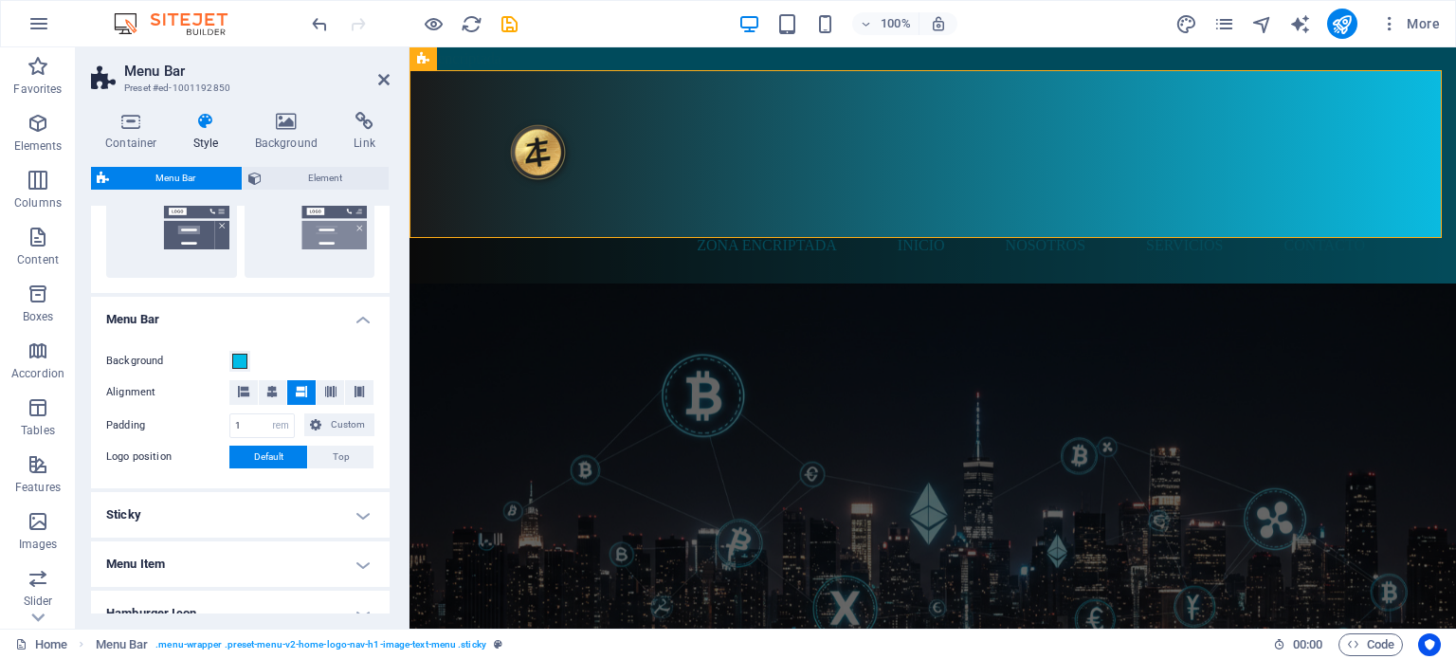
click at [227, 355] on label "Background" at bounding box center [167, 361] width 123 height 23
click at [229, 355] on button "Background" at bounding box center [239, 361] width 21 height 21
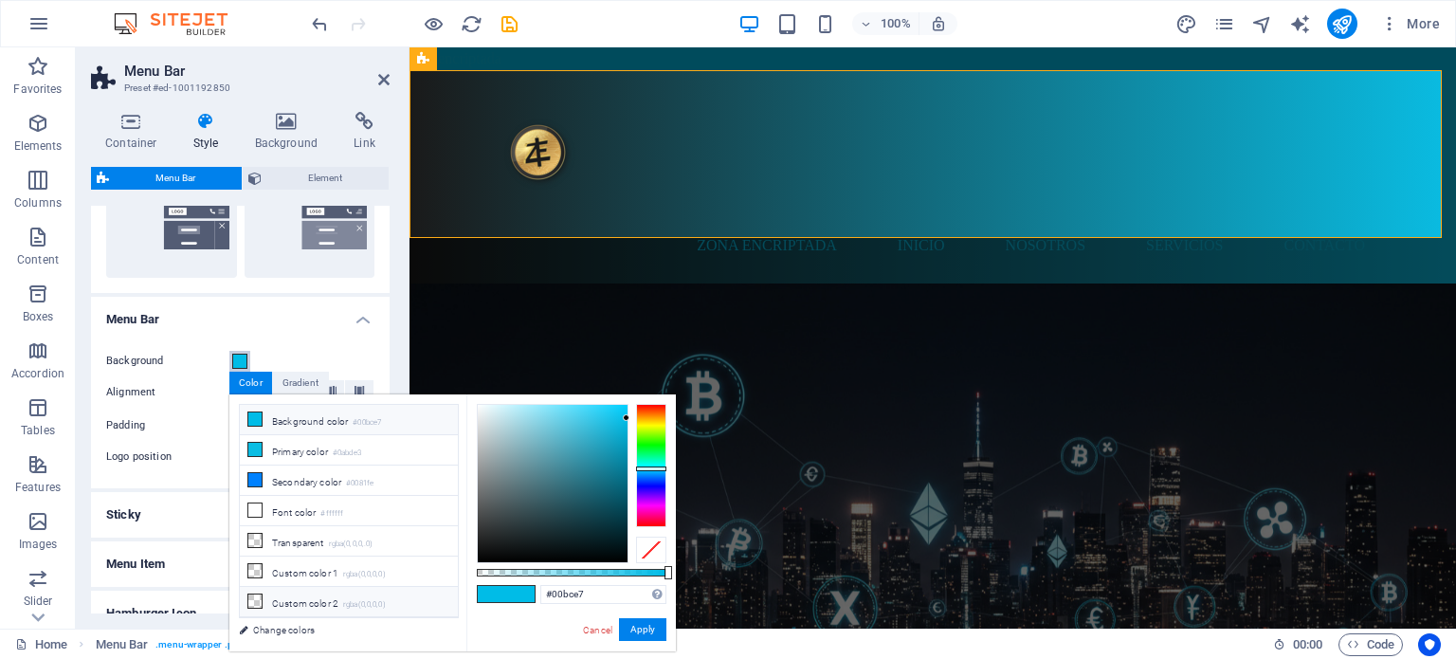
scroll to position [79, 0]
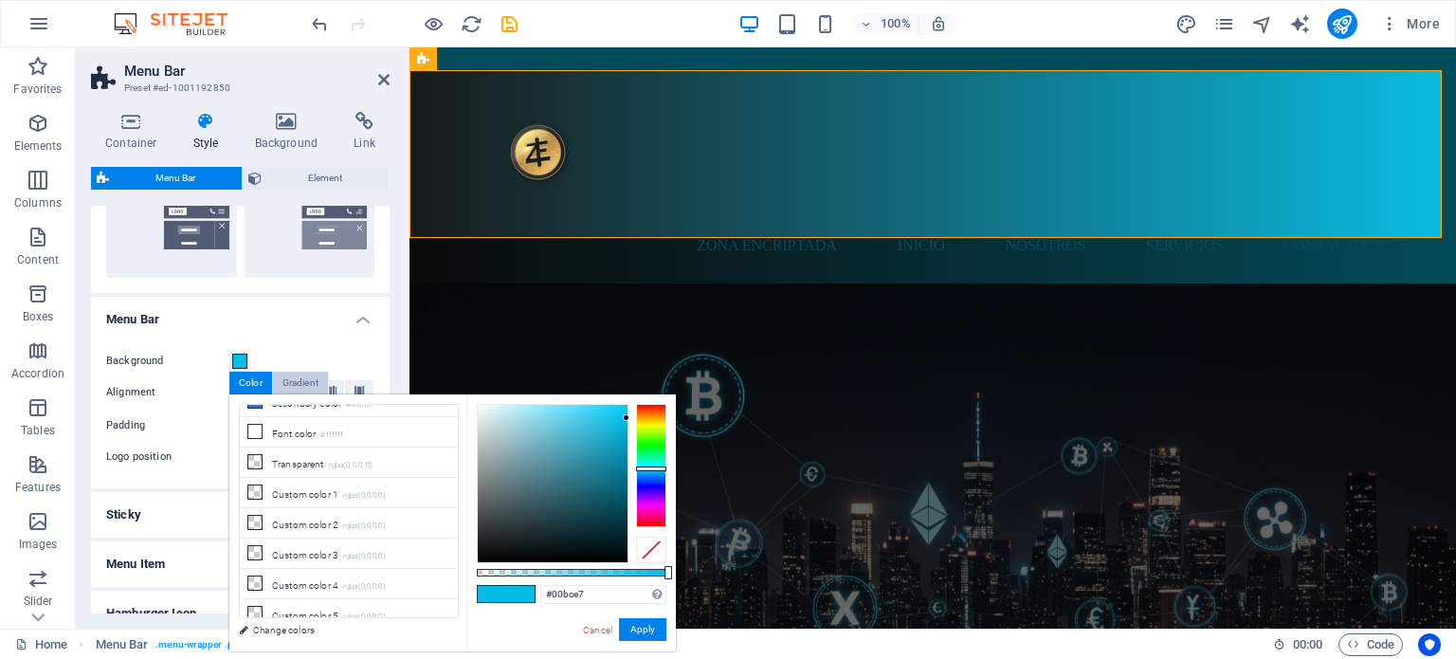
click at [309, 380] on div "Gradient" at bounding box center [300, 383] width 55 height 23
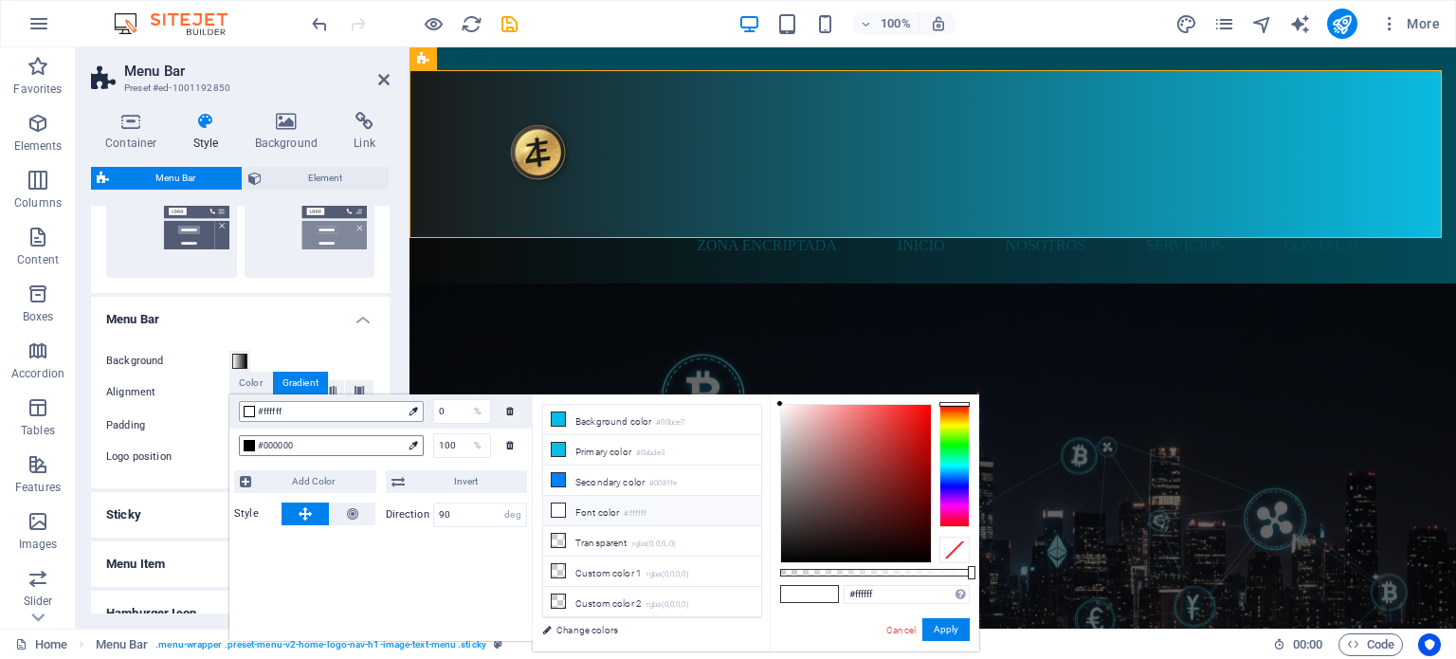
click at [251, 411] on div at bounding box center [249, 411] width 11 height 11
click at [902, 627] on link "Cancel" at bounding box center [900, 630] width 33 height 14
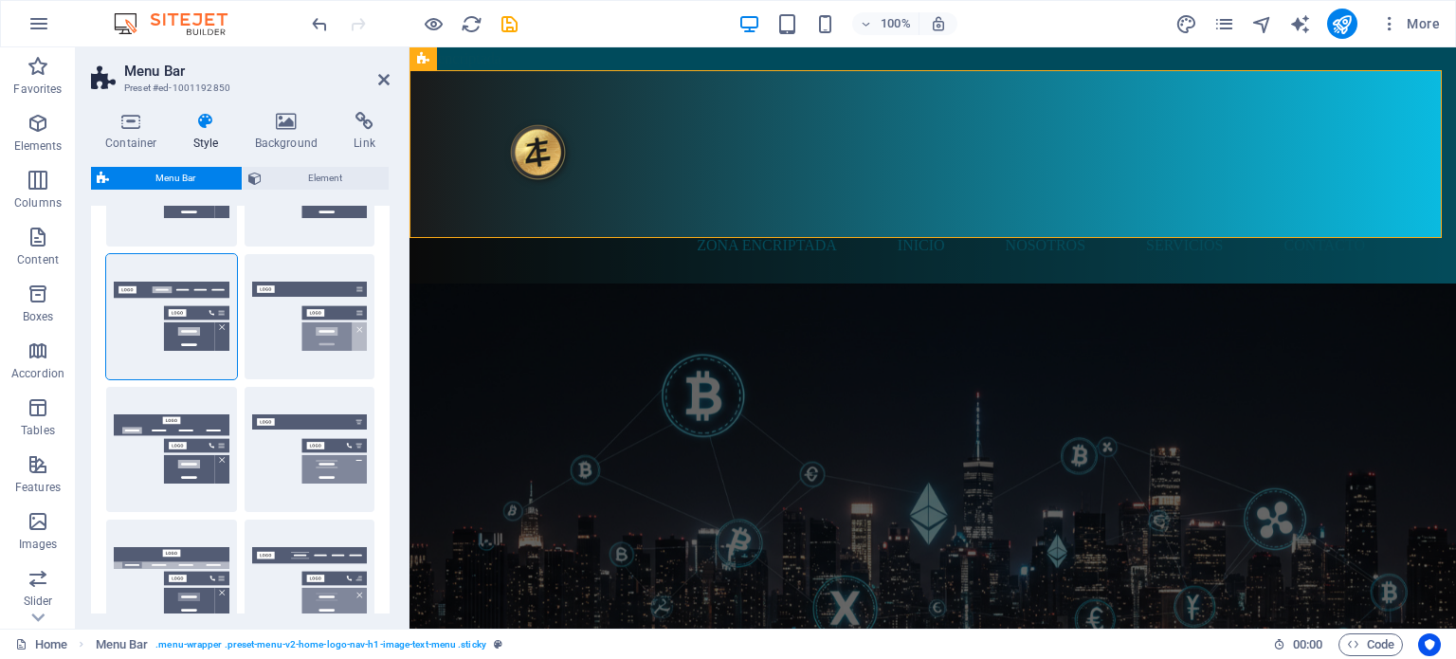
scroll to position [0, 0]
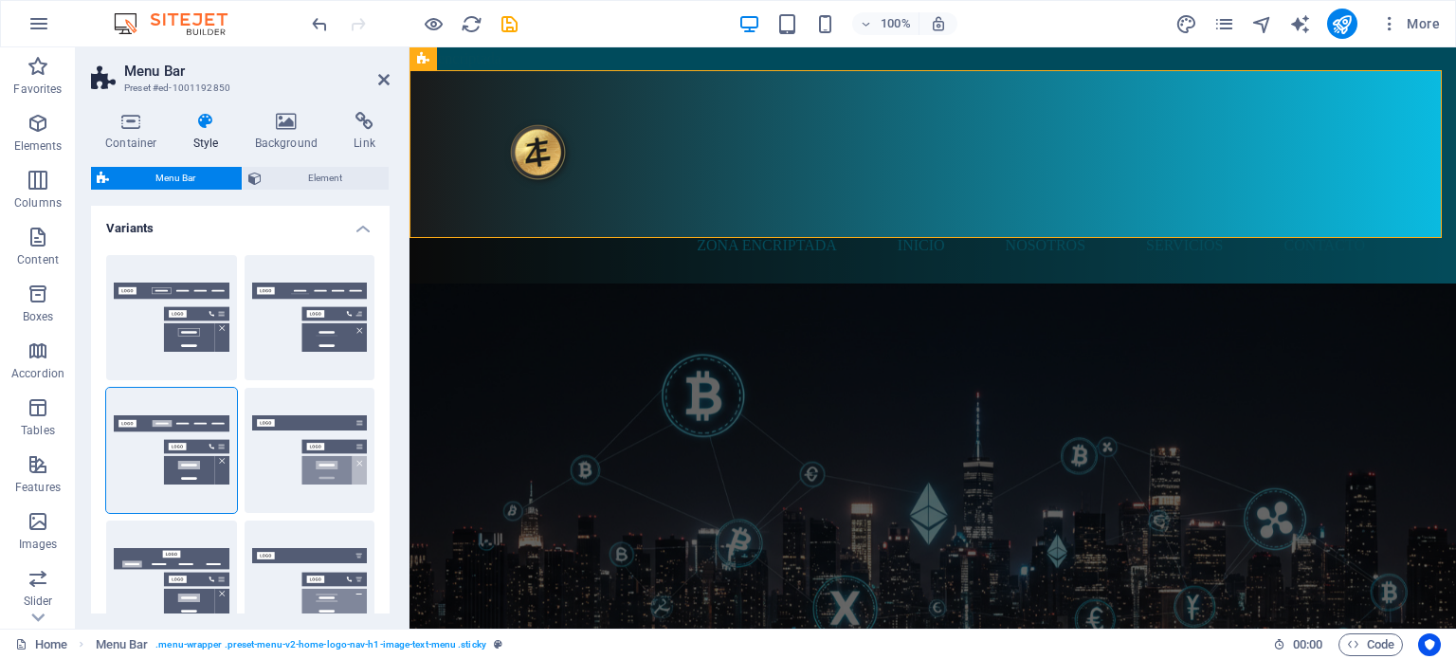
click at [364, 221] on h4 "Variants" at bounding box center [240, 223] width 299 height 34
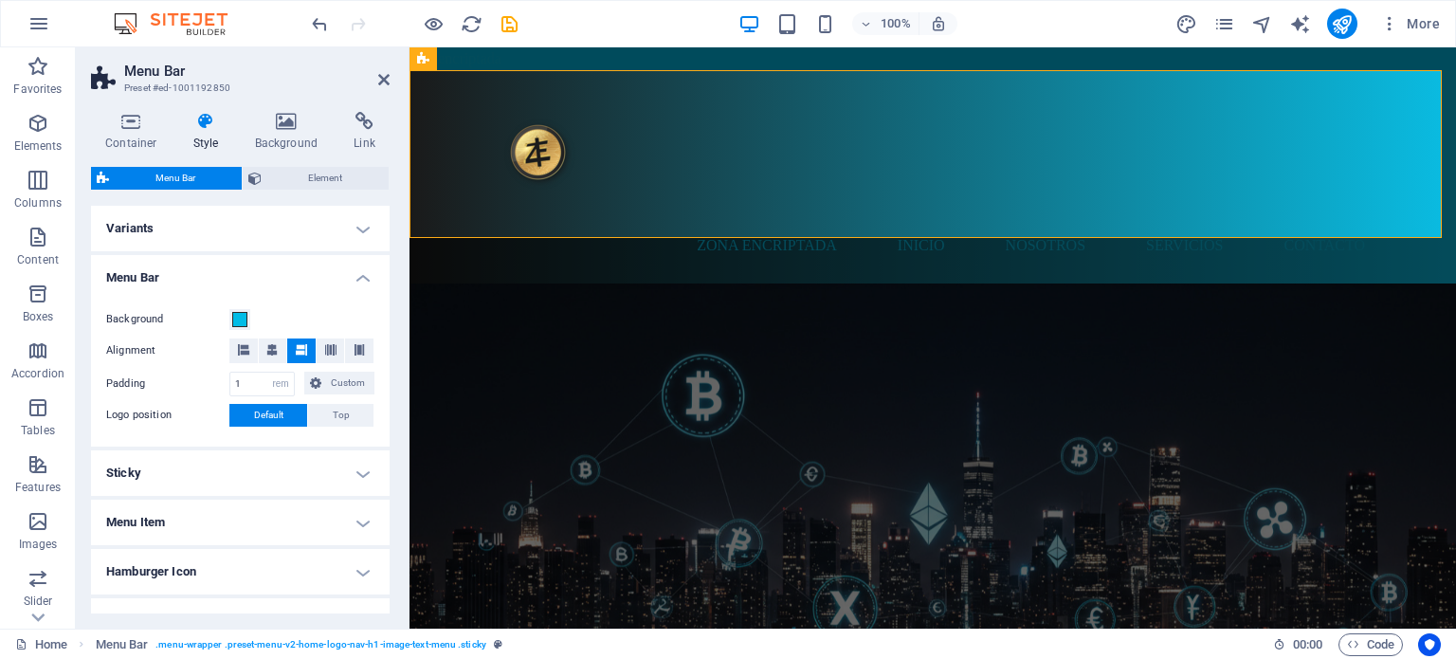
click at [154, 473] on h4 "Sticky" at bounding box center [240, 472] width 299 height 45
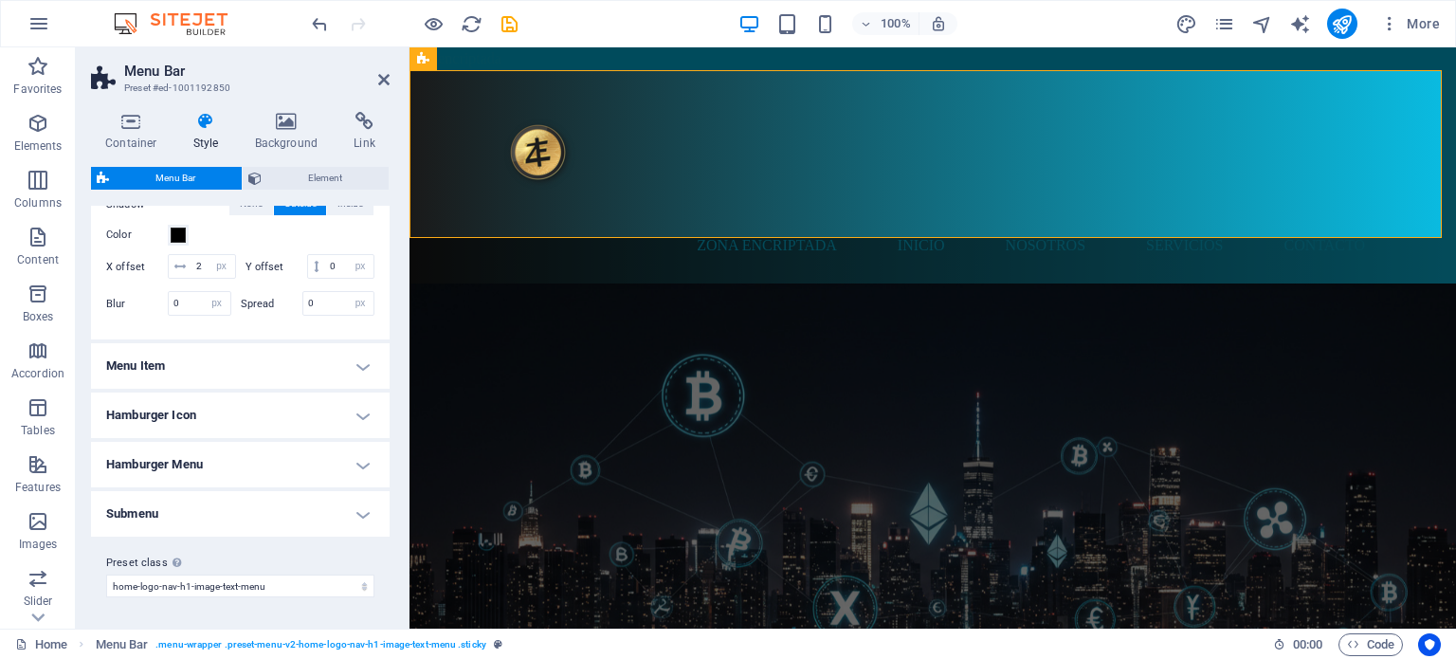
scroll to position [472, 0]
click at [205, 370] on h4 "Menu Item" at bounding box center [240, 365] width 299 height 45
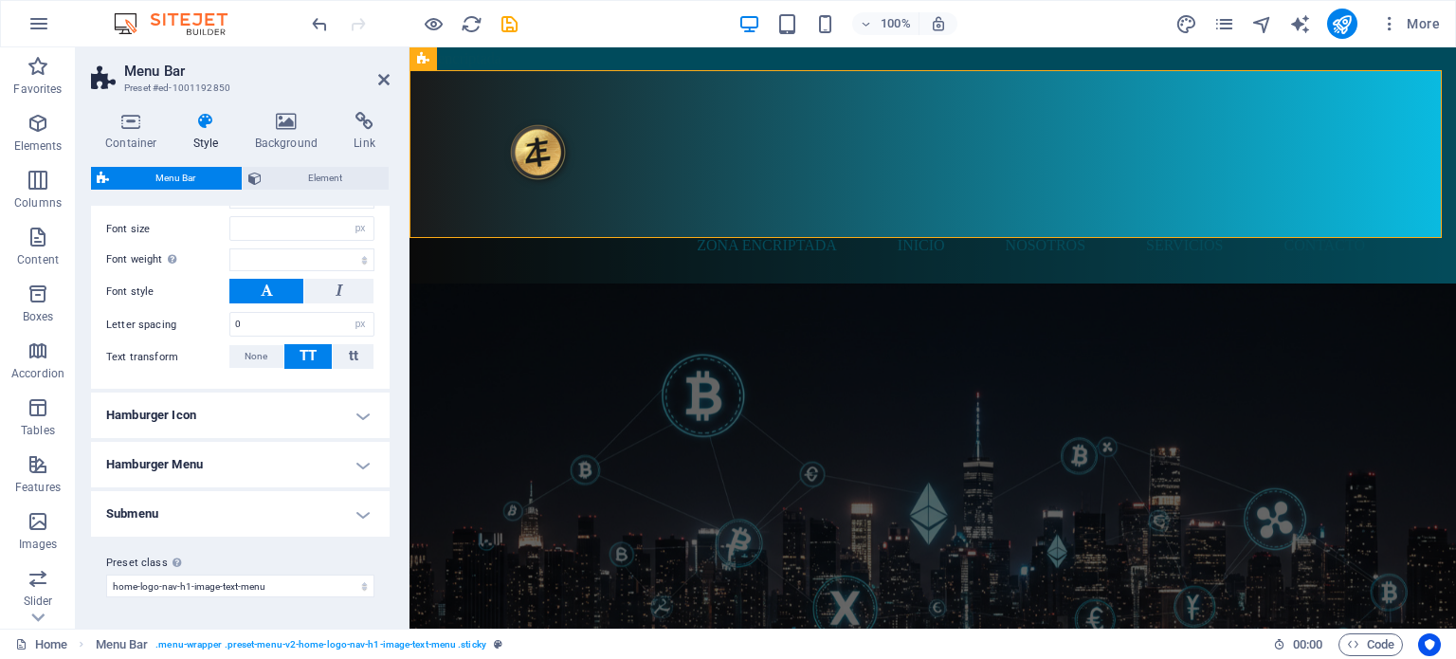
scroll to position [1004, 0]
click at [209, 415] on h4 "Hamburger Icon" at bounding box center [240, 414] width 299 height 45
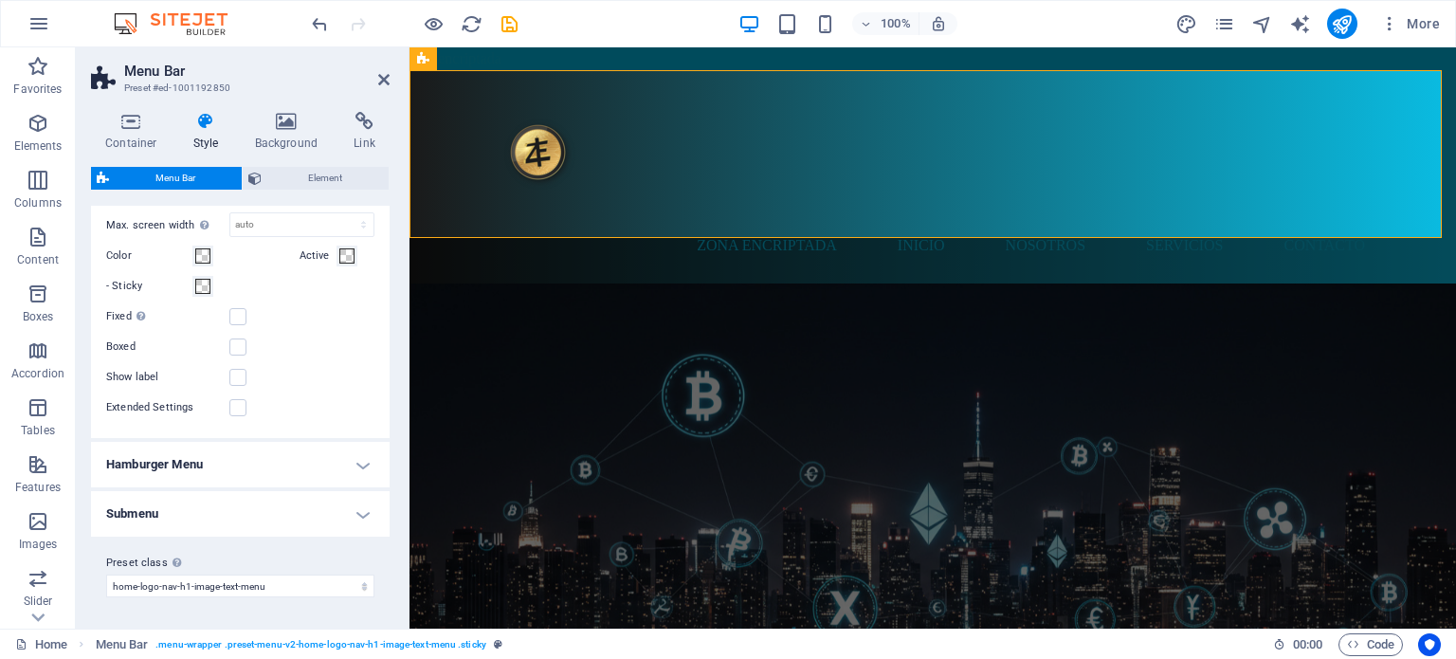
scroll to position [1305, 0]
click at [247, 465] on h4 "Hamburger Menu" at bounding box center [240, 464] width 299 height 45
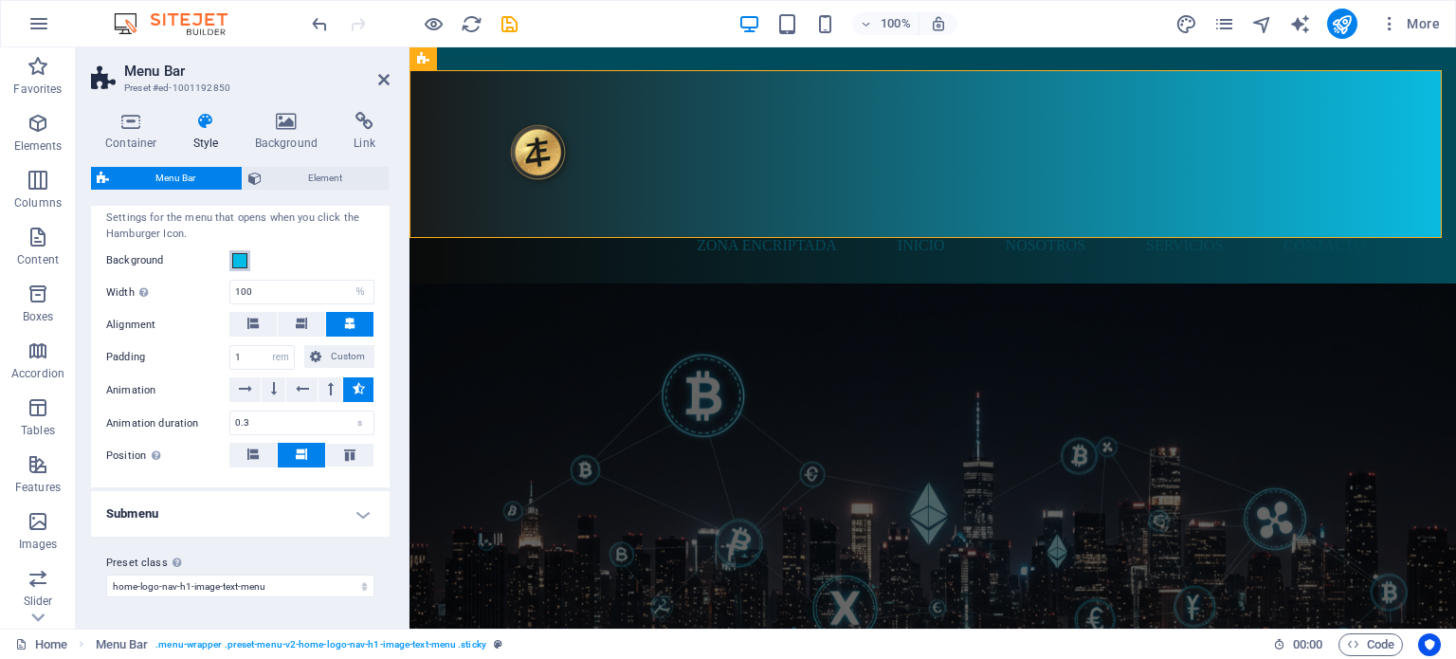
scroll to position [1587, 0]
click at [233, 513] on h4 "Submenu" at bounding box center [240, 513] width 299 height 45
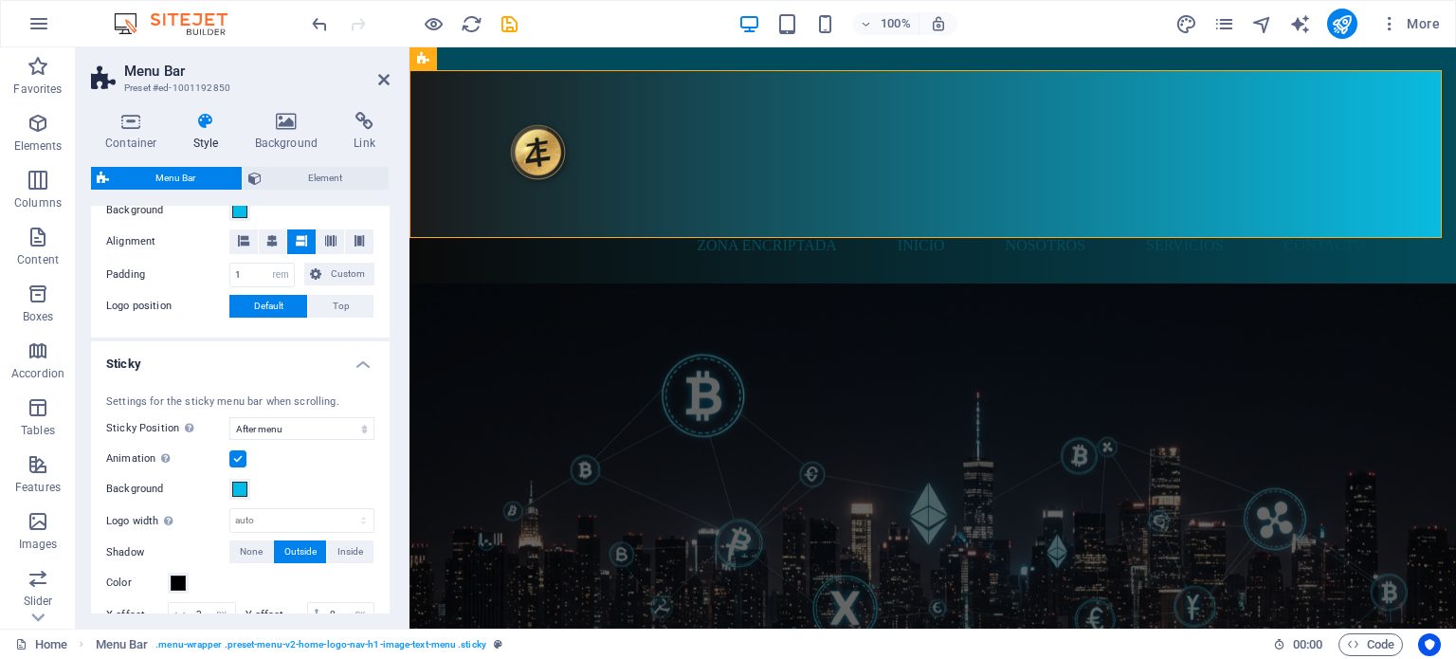
scroll to position [0, 0]
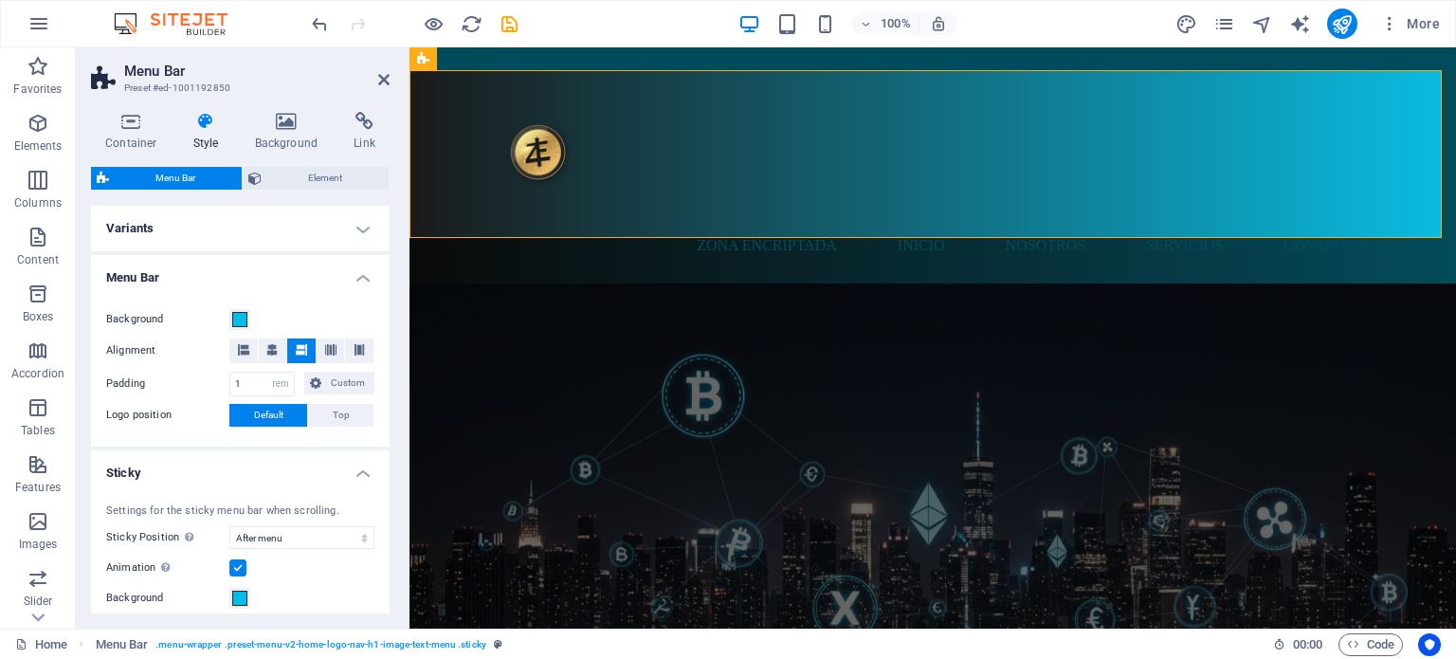
click at [341, 230] on h4 "Variants" at bounding box center [240, 228] width 299 height 45
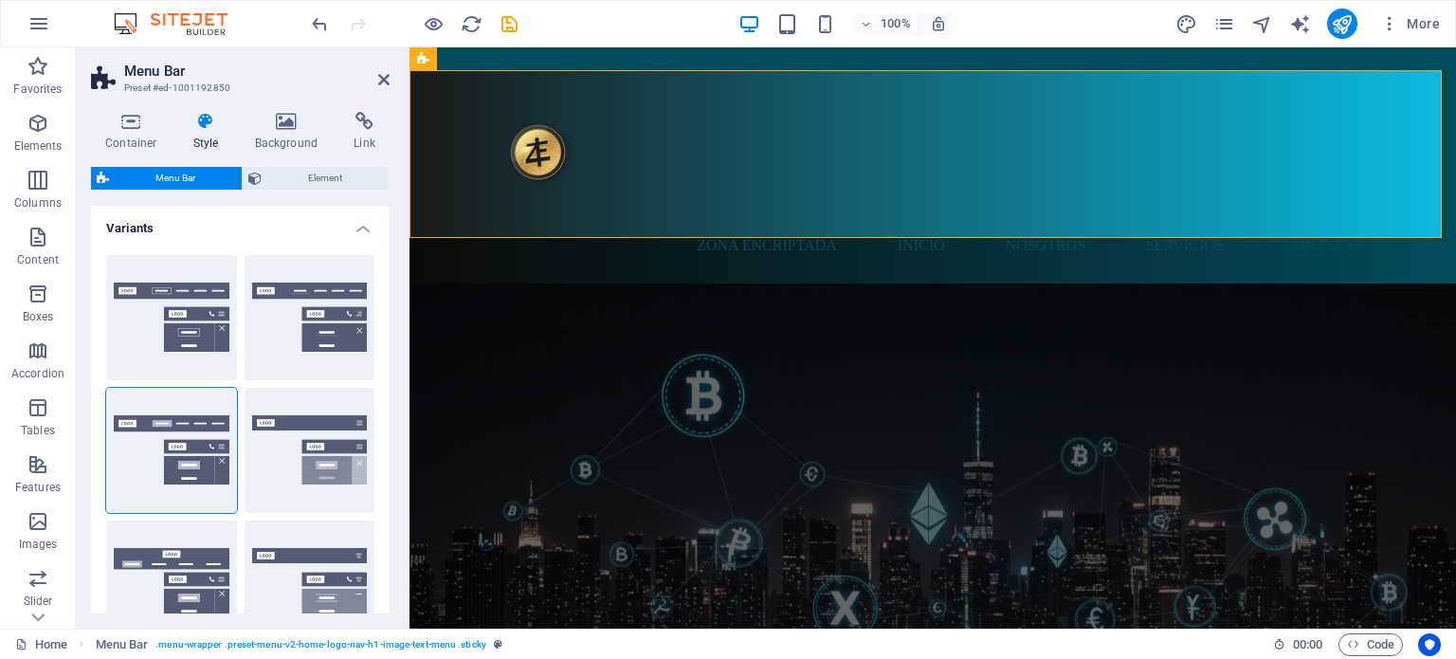
click at [324, 165] on div "Container Style Background Link Size Height Default px rem % vh vw Min. height …" at bounding box center [240, 362] width 299 height 501
click at [320, 175] on span "Element" at bounding box center [325, 178] width 116 height 23
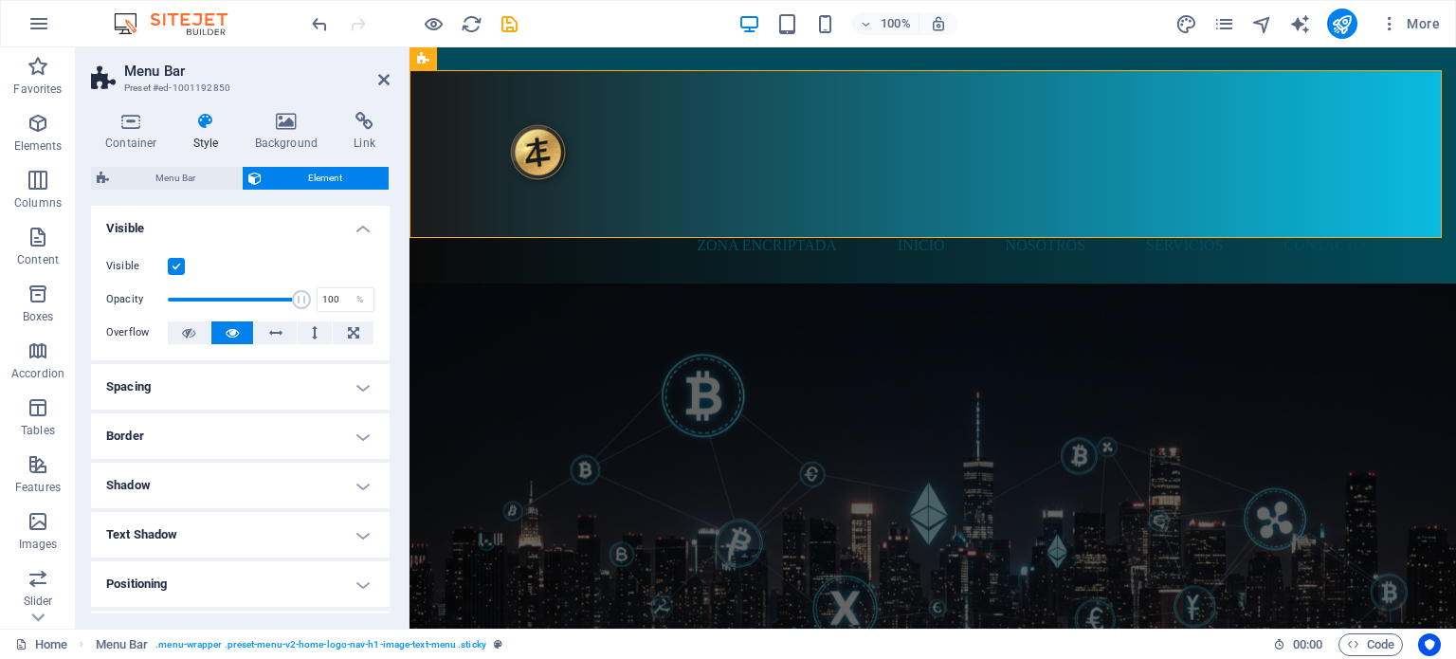
click at [190, 531] on h4 "Text Shadow" at bounding box center [240, 534] width 299 height 45
click at [205, 385] on h4 "Spacing" at bounding box center [240, 386] width 299 height 45
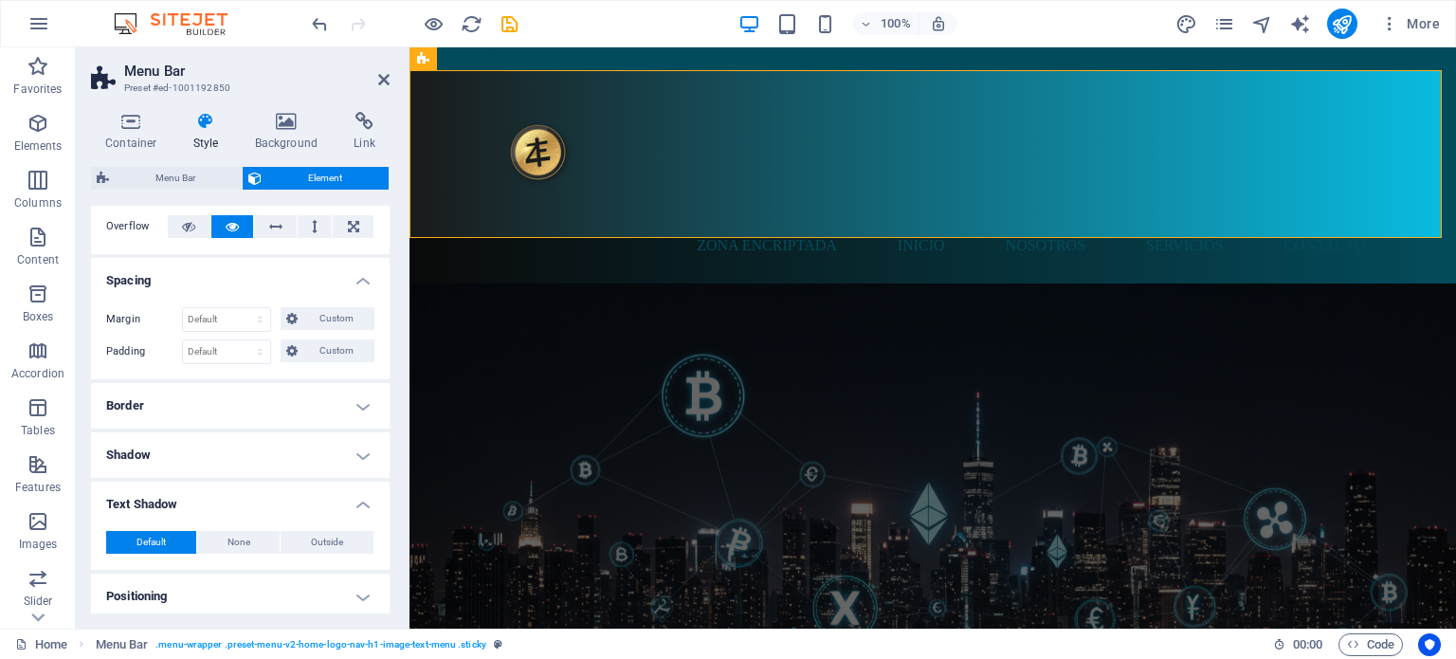
scroll to position [113, 0]
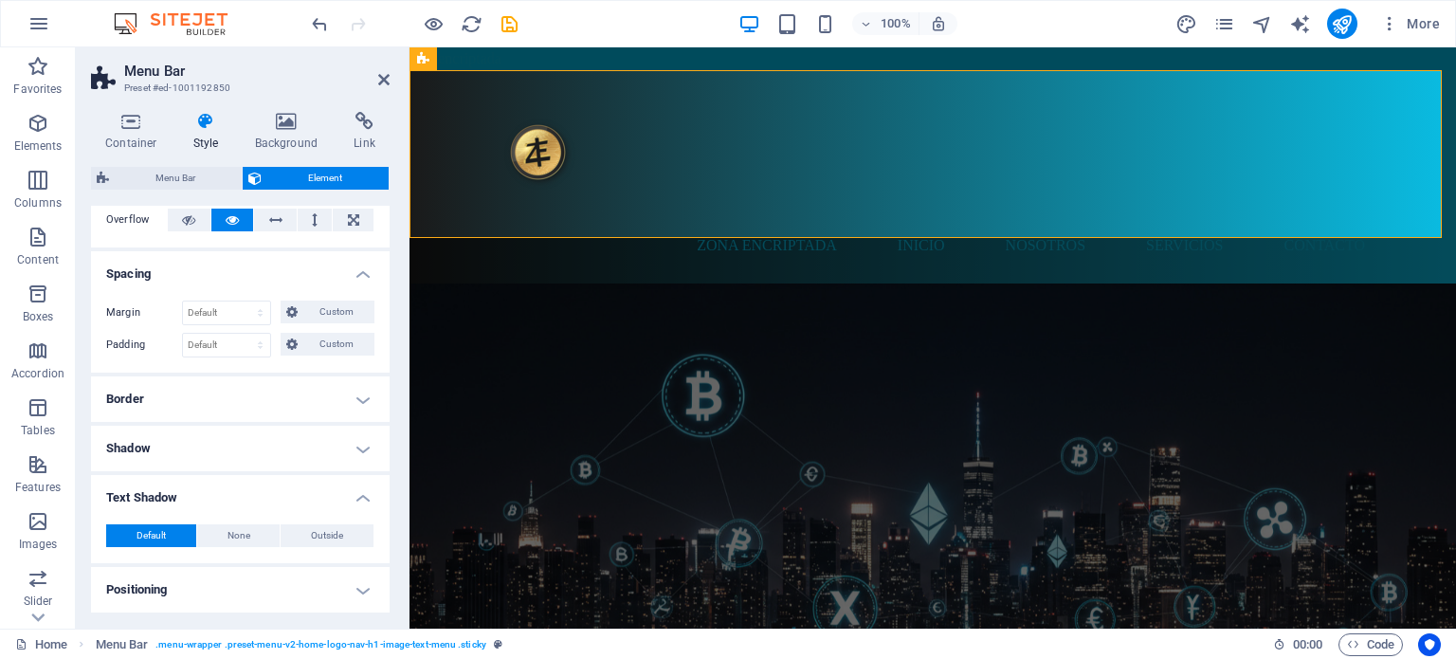
click at [229, 397] on h4 "Border" at bounding box center [240, 398] width 299 height 45
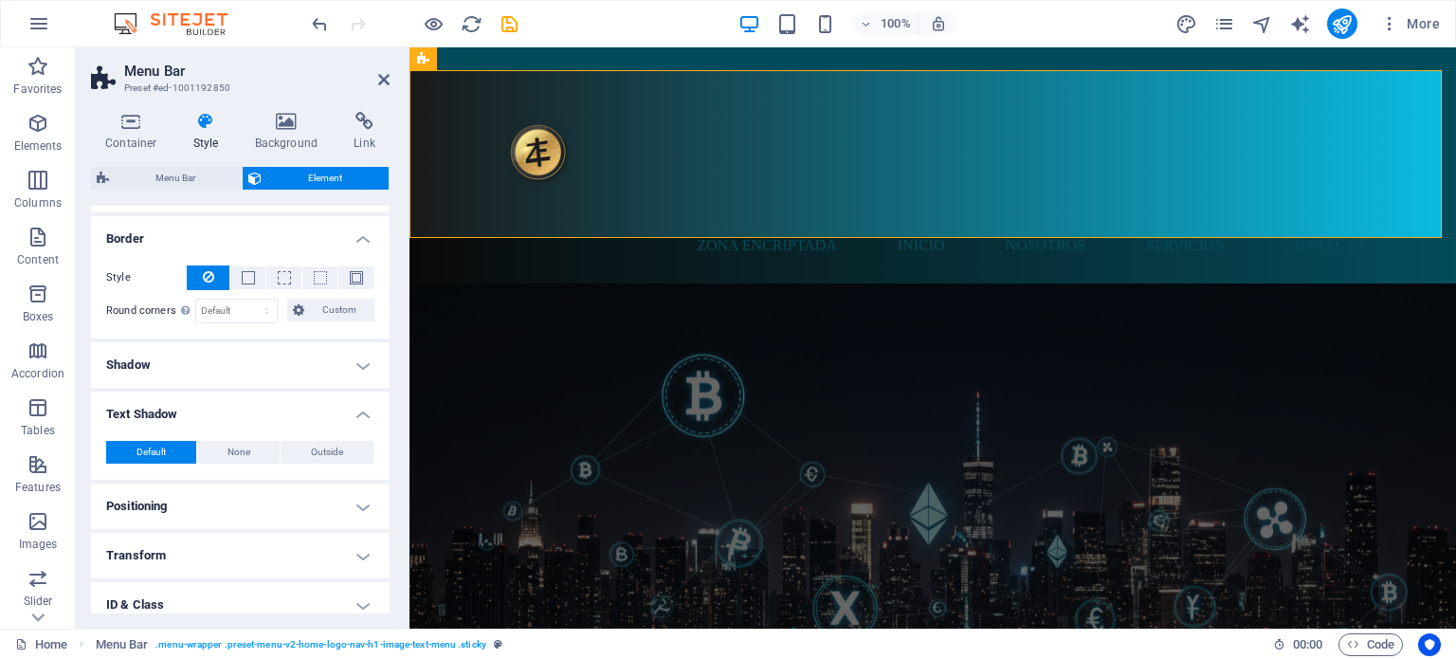
scroll to position [275, 0]
click at [283, 361] on h4 "Shadow" at bounding box center [240, 362] width 299 height 45
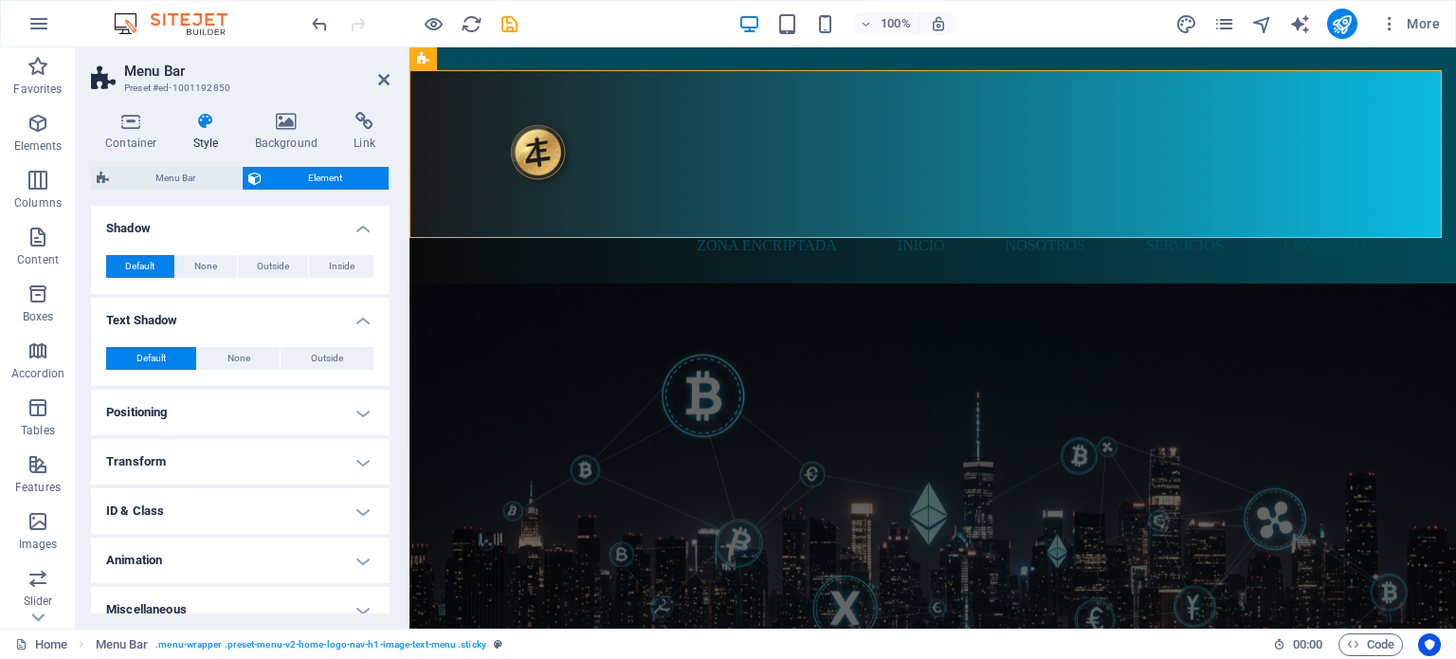
scroll to position [426, 0]
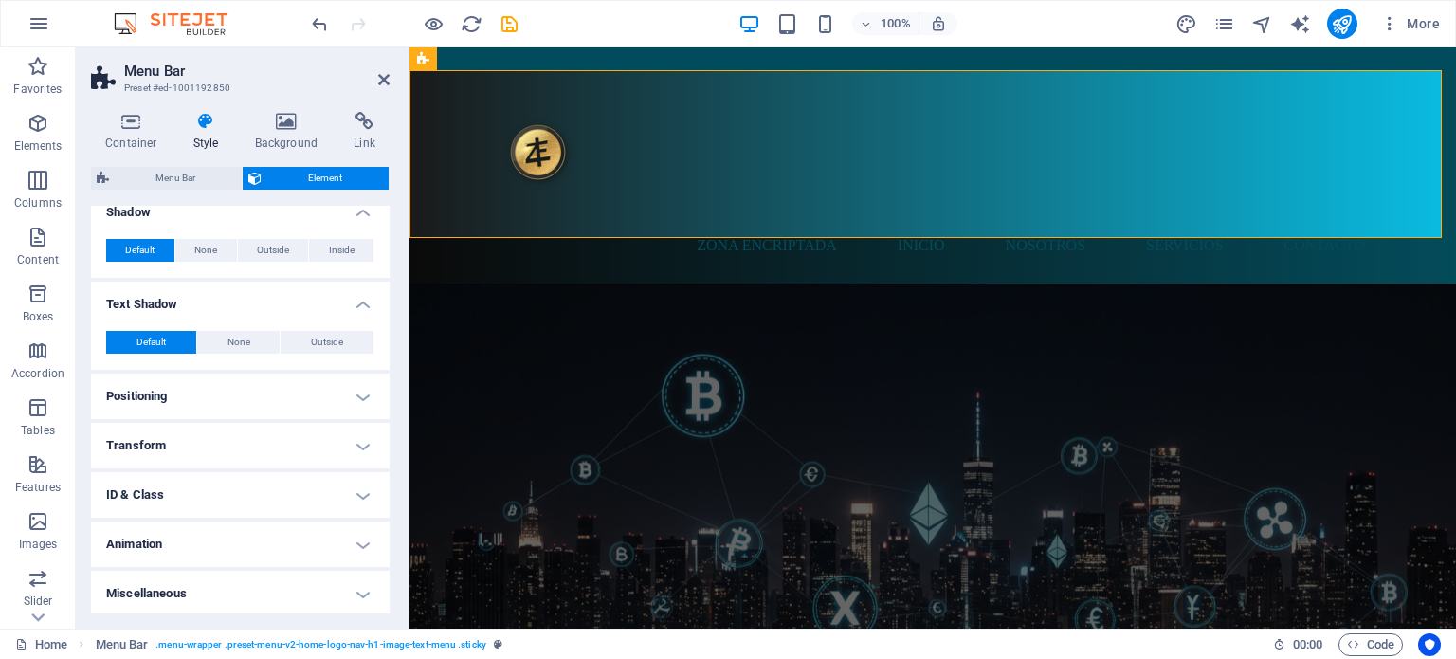
click at [353, 384] on h4 "Positioning" at bounding box center [240, 395] width 299 height 45
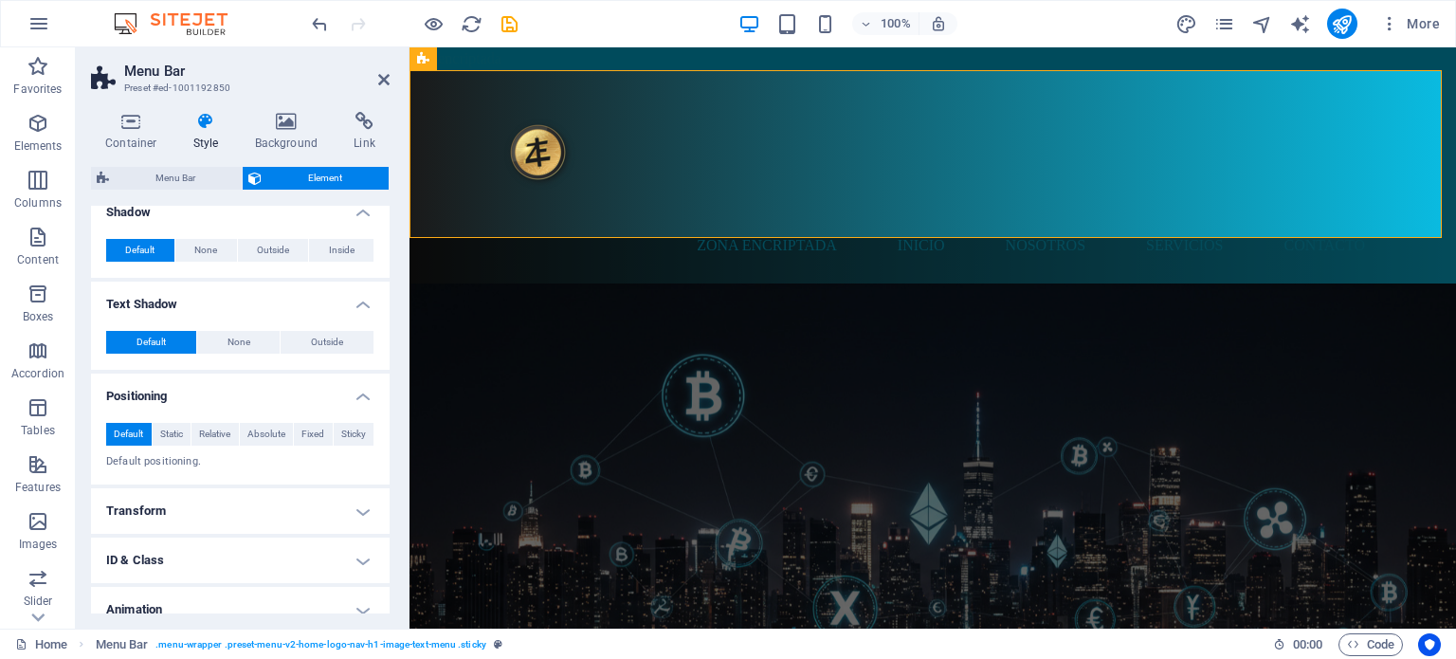
scroll to position [492, 0]
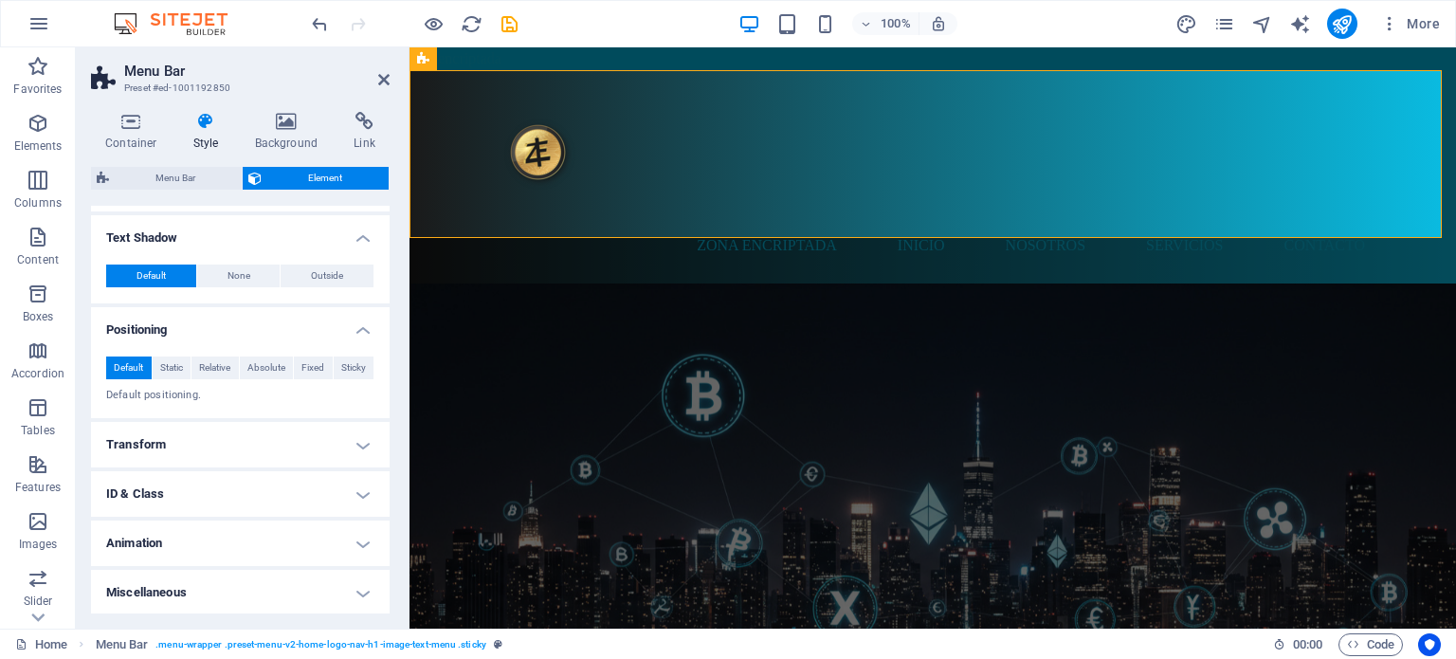
click at [361, 452] on h4 "Transform" at bounding box center [240, 444] width 299 height 45
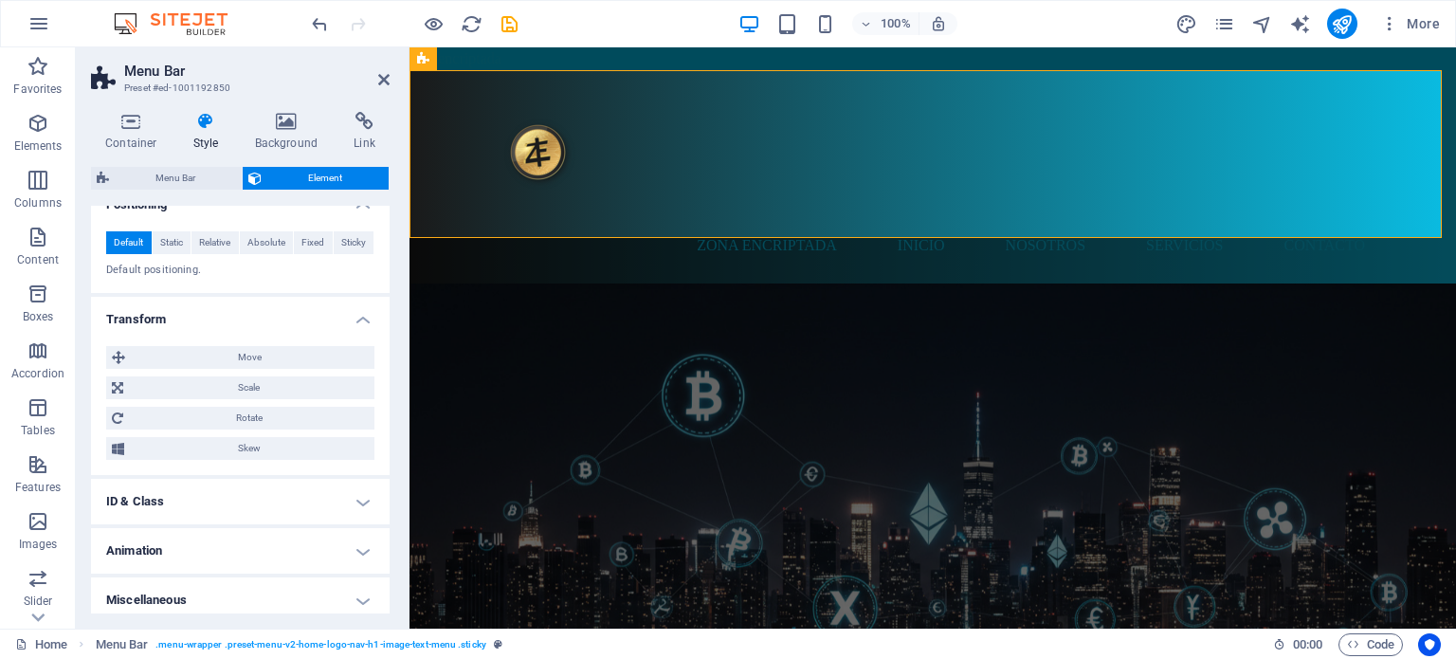
scroll to position [625, 0]
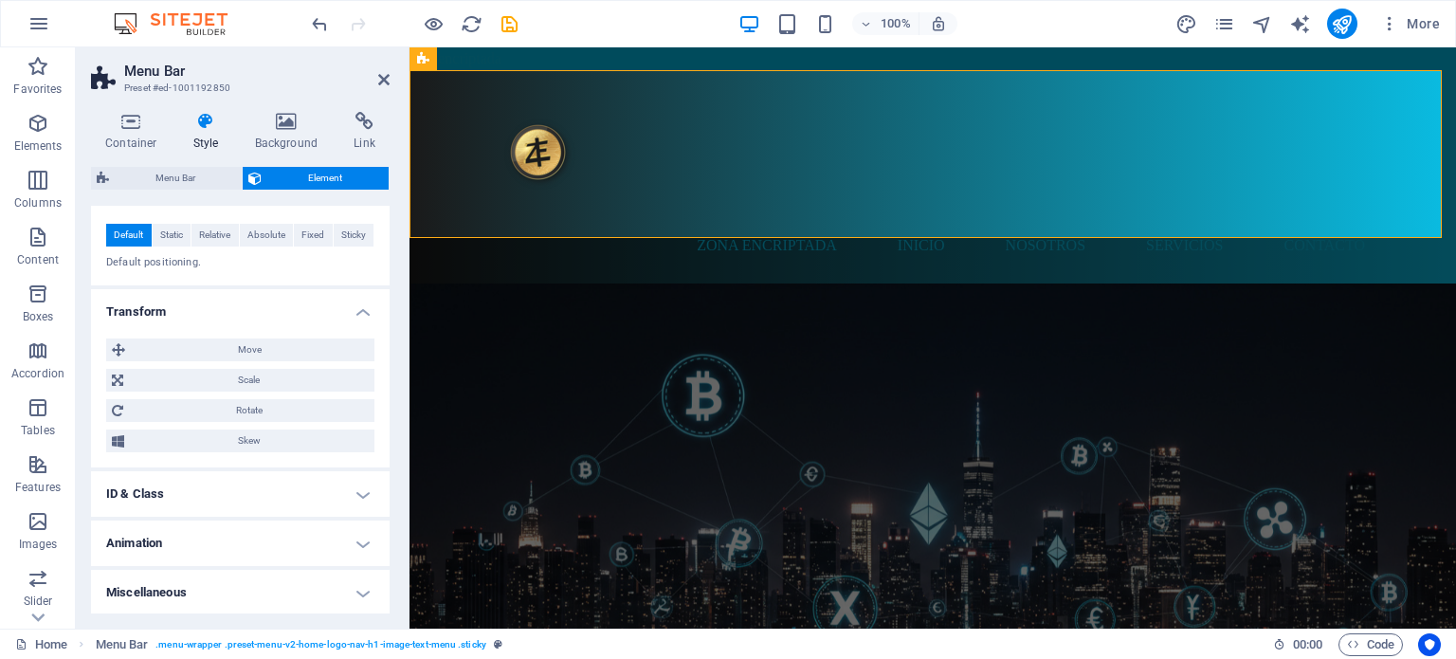
click at [359, 495] on h4 "ID & Class" at bounding box center [240, 493] width 299 height 45
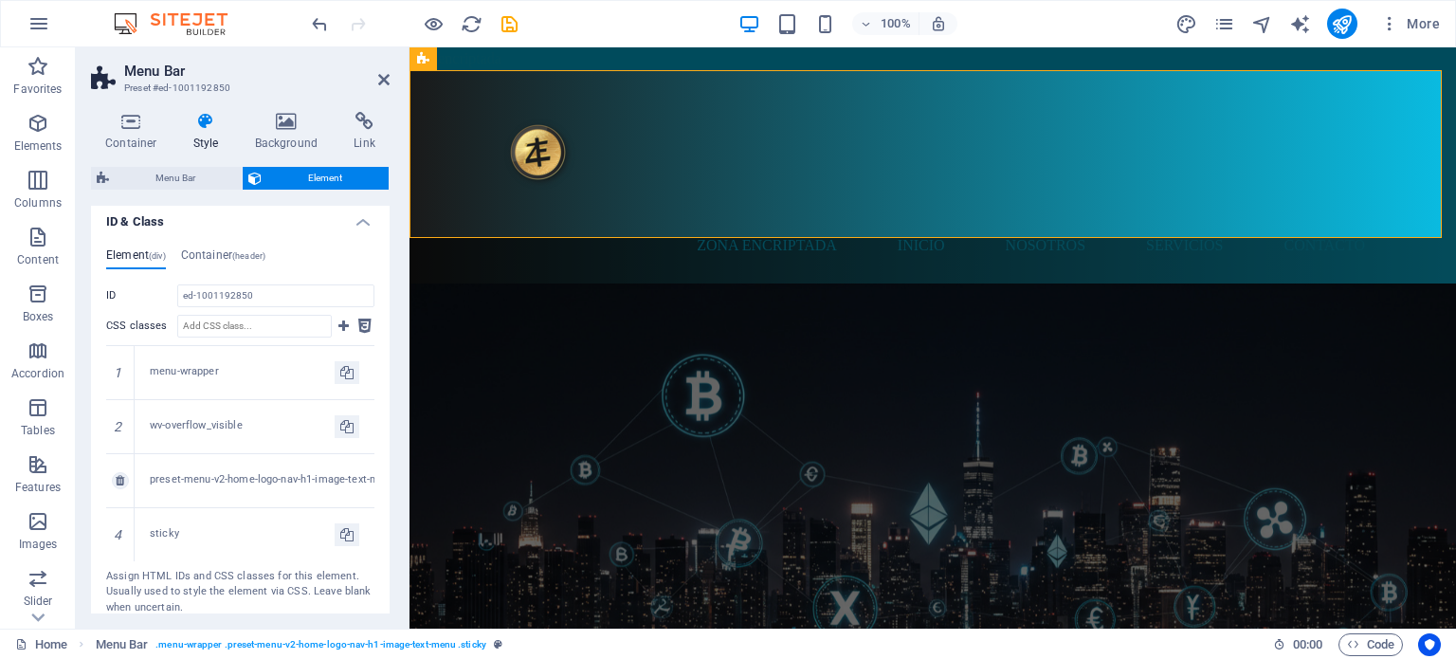
scroll to position [1009, 0]
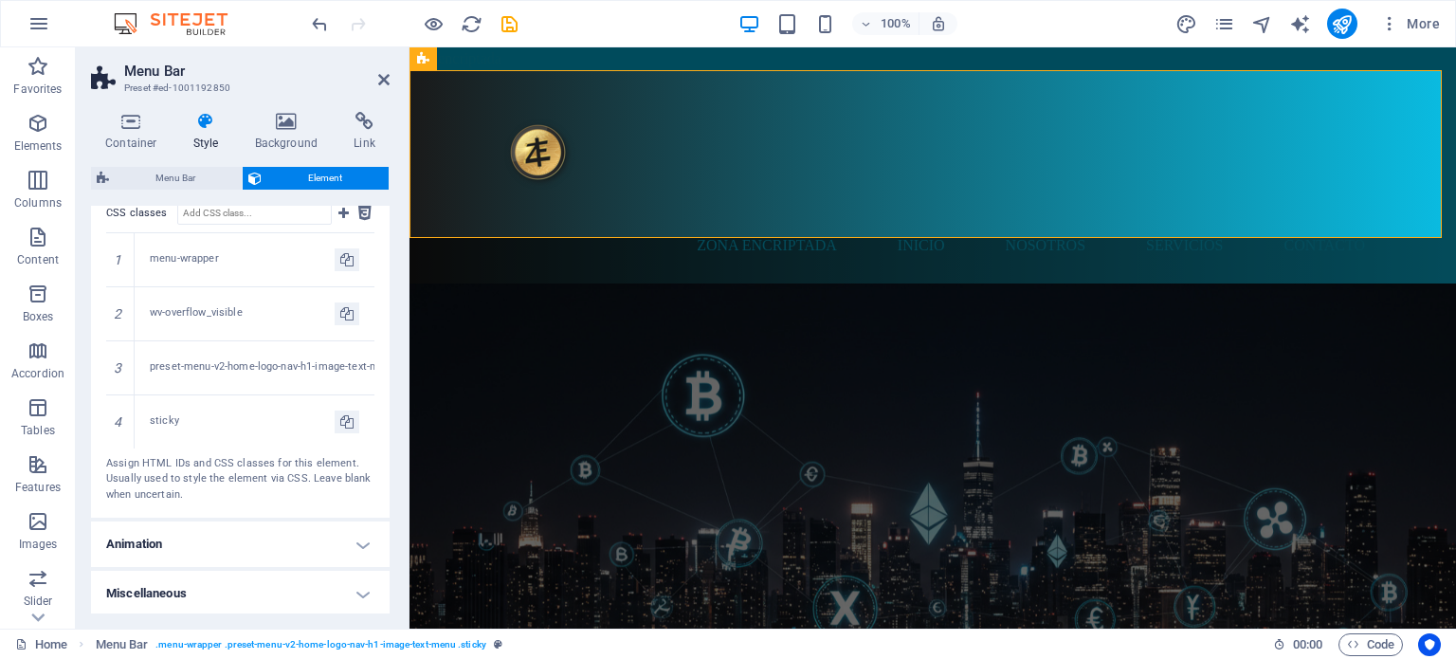
click at [359, 545] on h4 "Animation" at bounding box center [240, 543] width 299 height 45
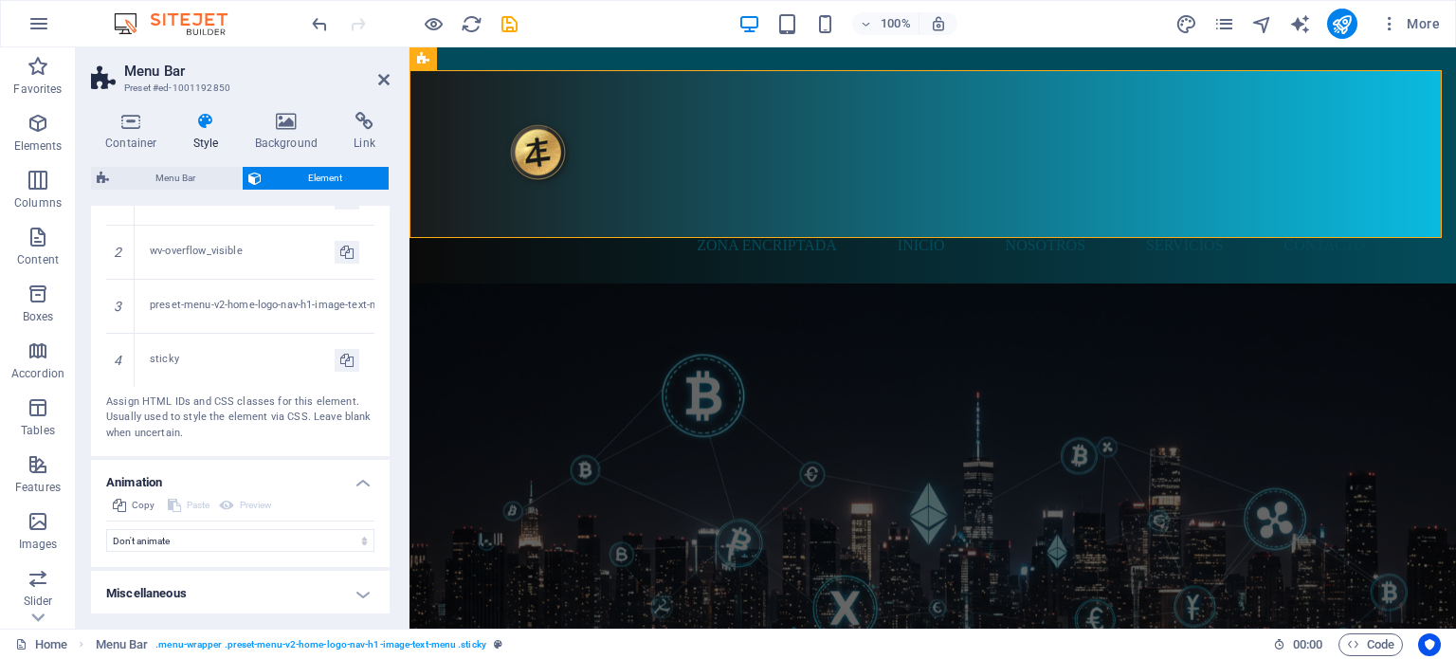
click at [344, 600] on h4 "Miscellaneous" at bounding box center [240, 593] width 299 height 45
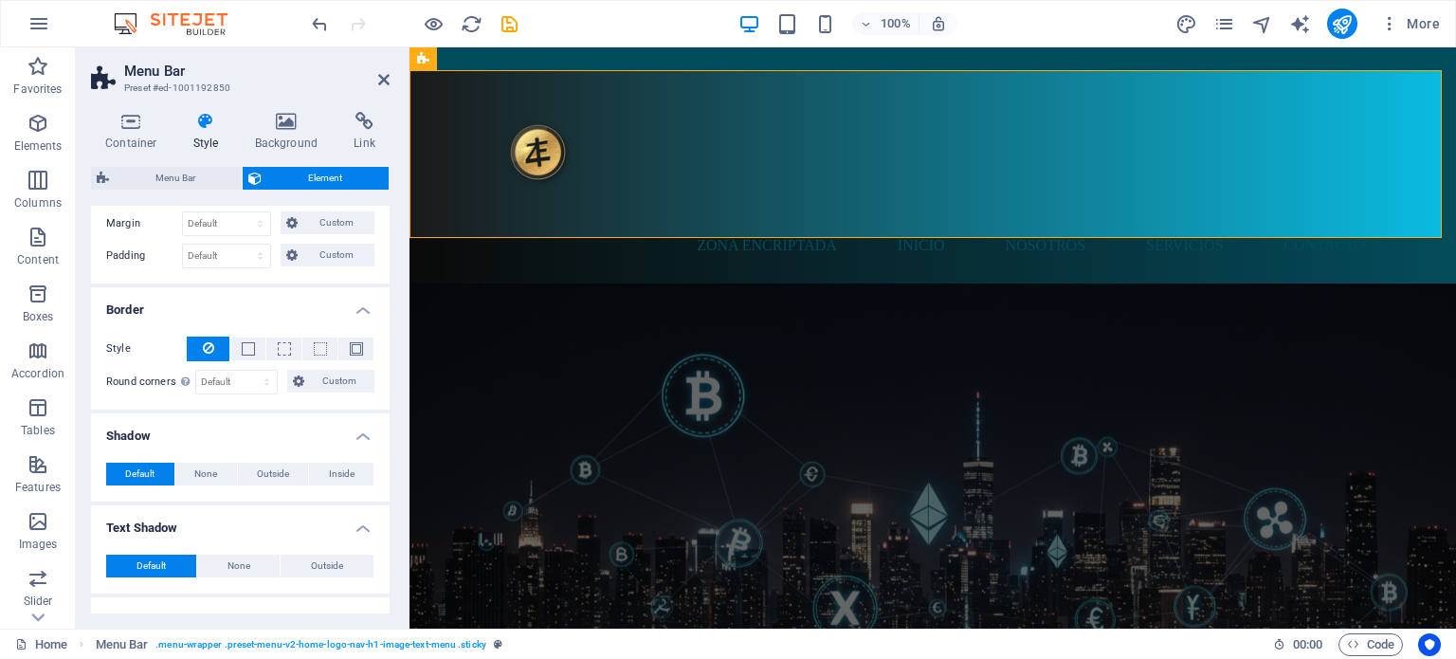
scroll to position [0, 0]
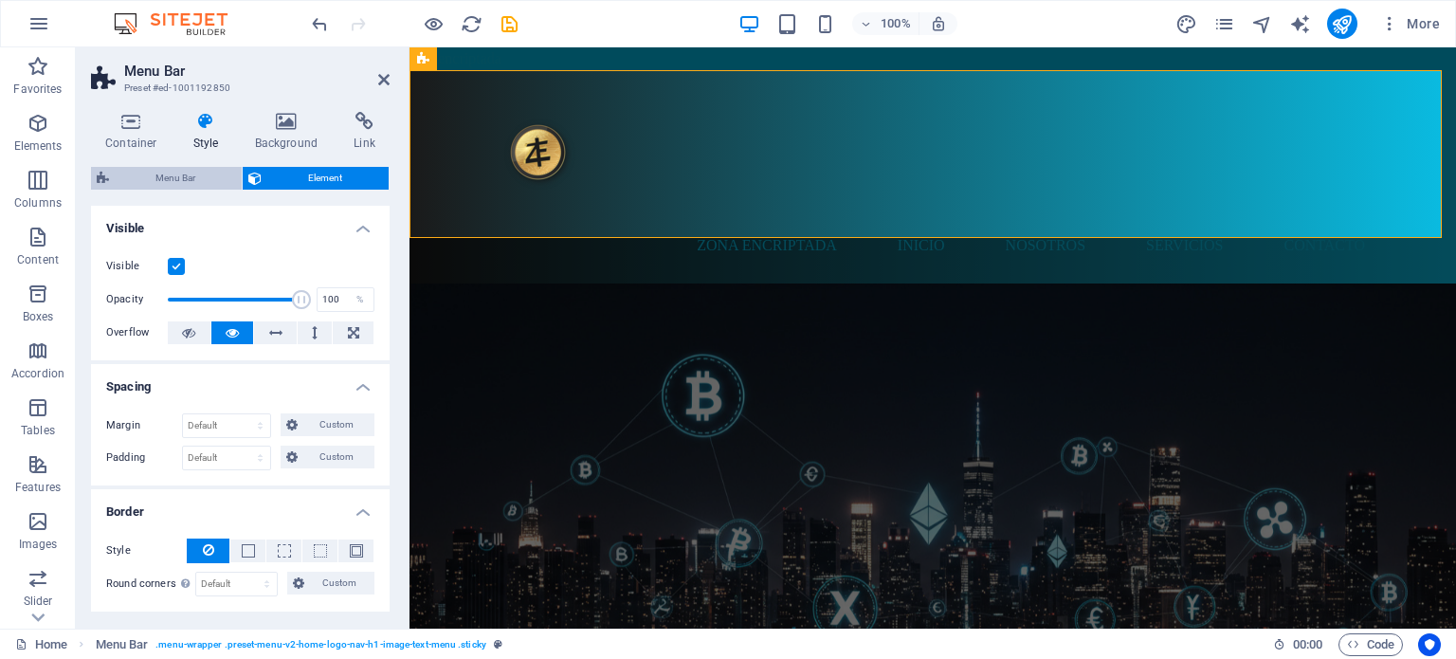
click at [148, 170] on span "Menu Bar" at bounding box center [175, 178] width 121 height 23
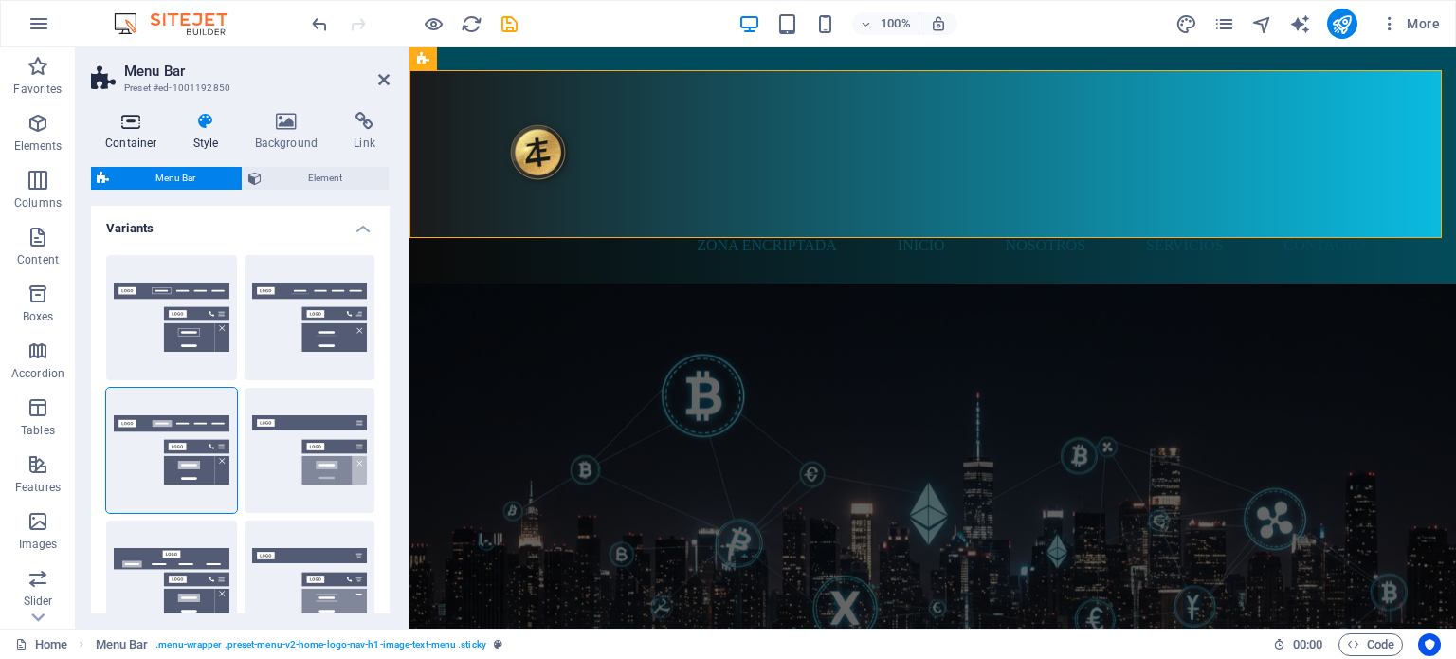
click at [127, 133] on h4 "Container" at bounding box center [135, 132] width 88 height 40
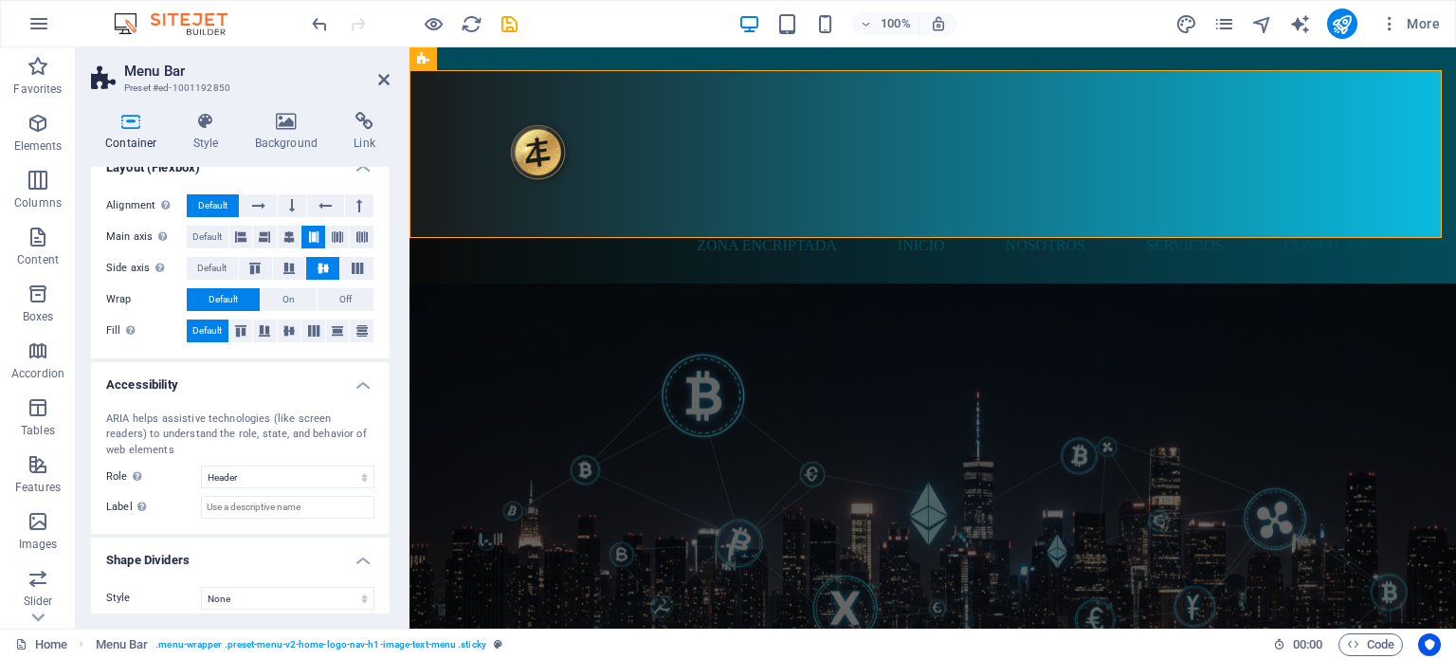
scroll to position [286, 0]
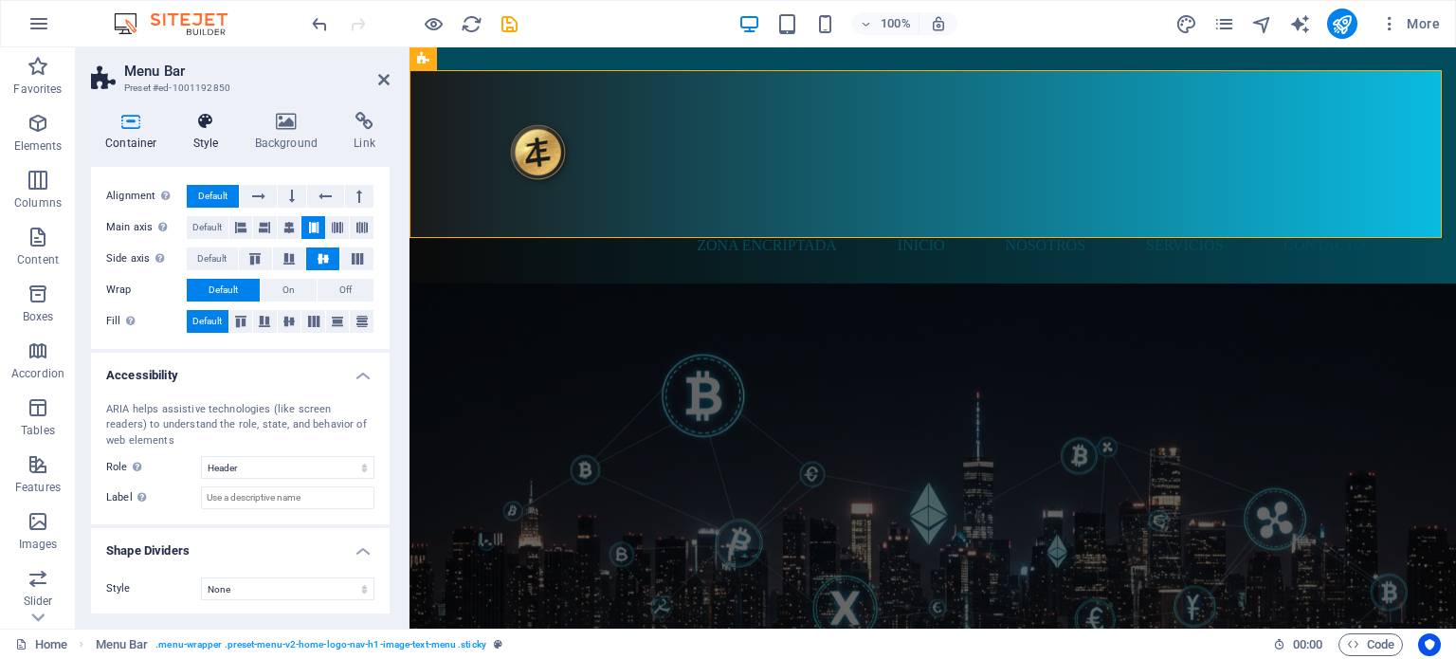
click at [209, 119] on icon at bounding box center [206, 121] width 54 height 19
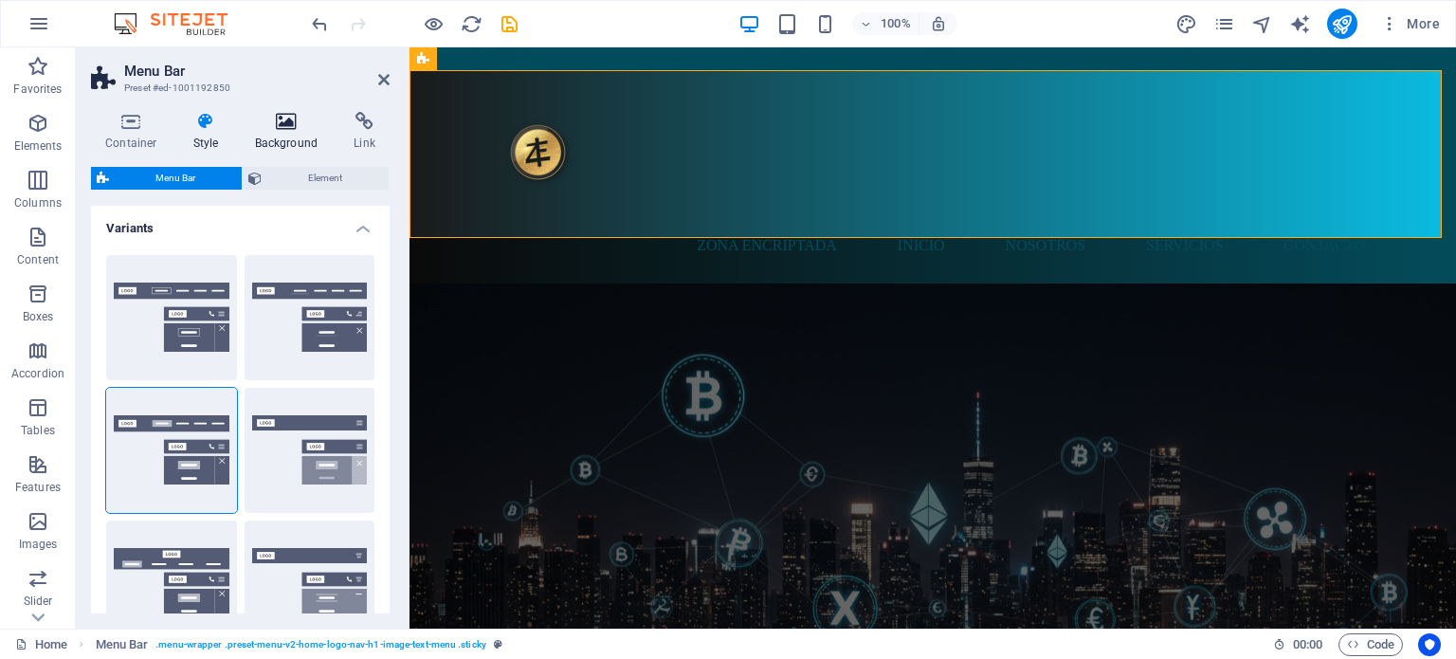
click at [297, 142] on h4 "Background" at bounding box center [291, 132] width 100 height 40
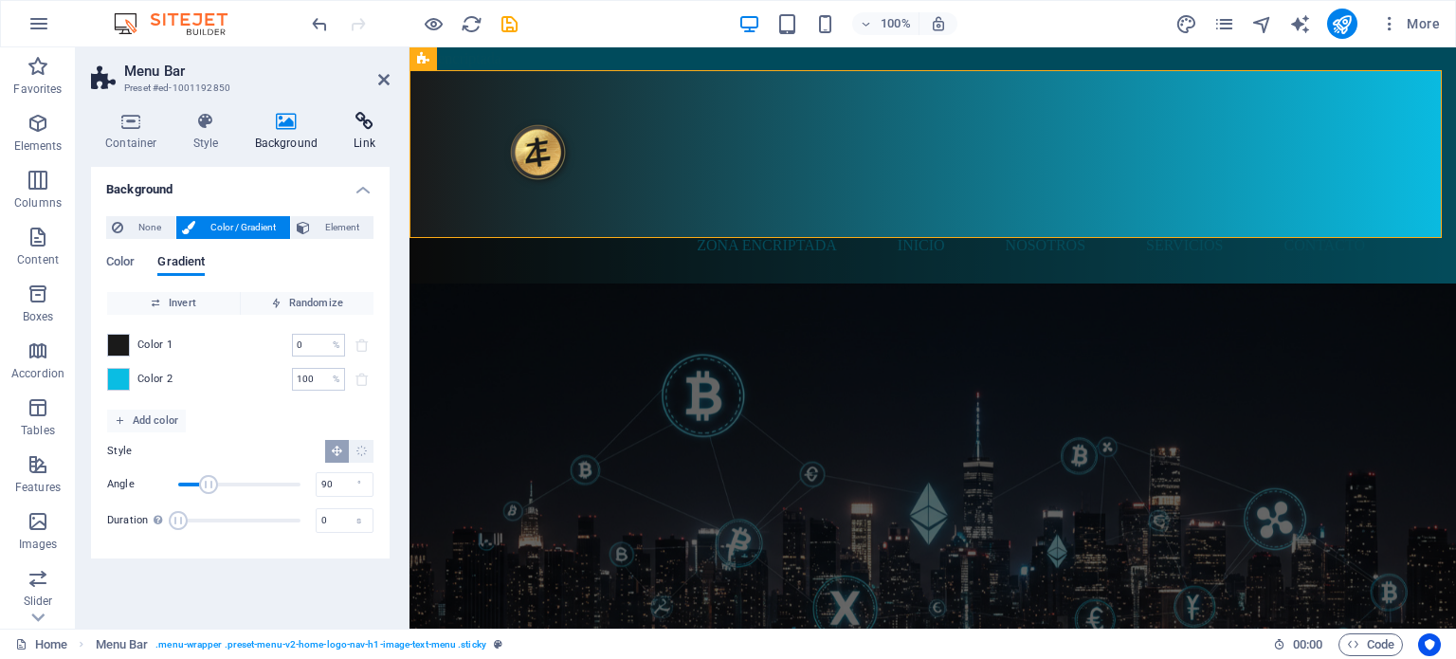
click at [368, 128] on icon at bounding box center [364, 121] width 50 height 19
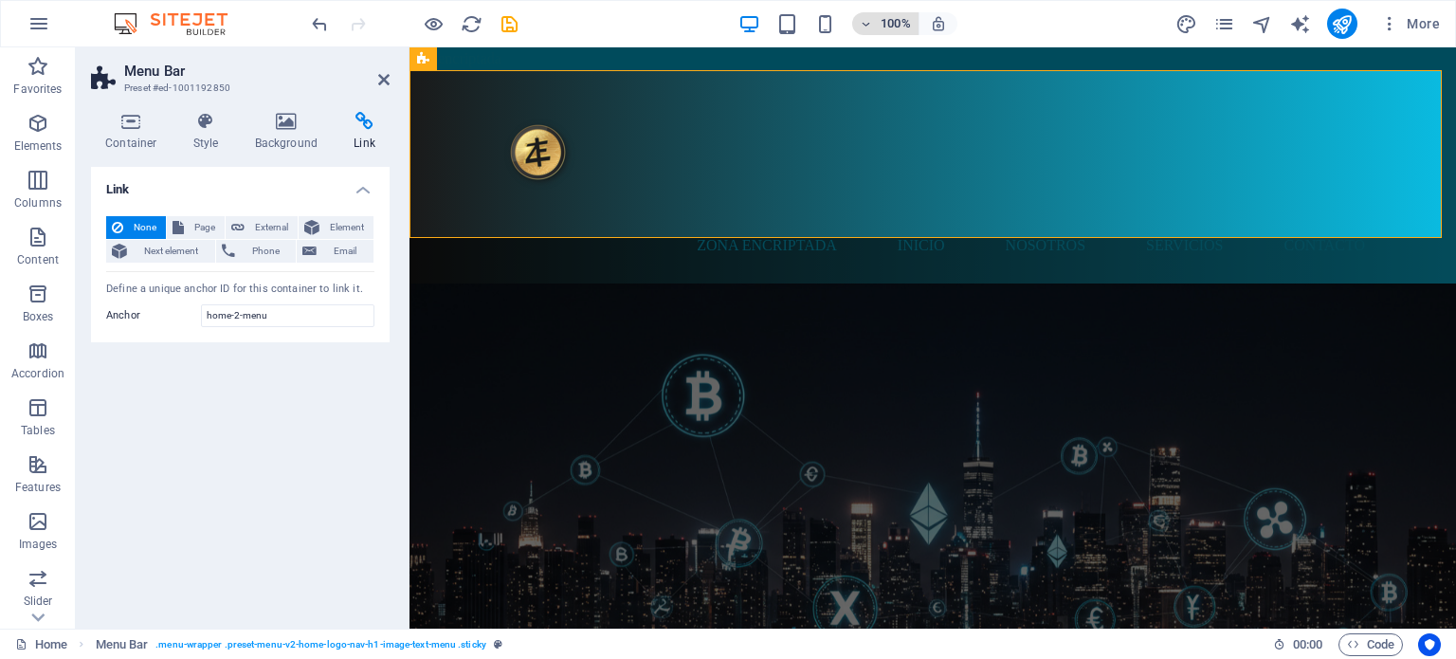
click at [864, 22] on icon "button" at bounding box center [866, 24] width 13 height 12
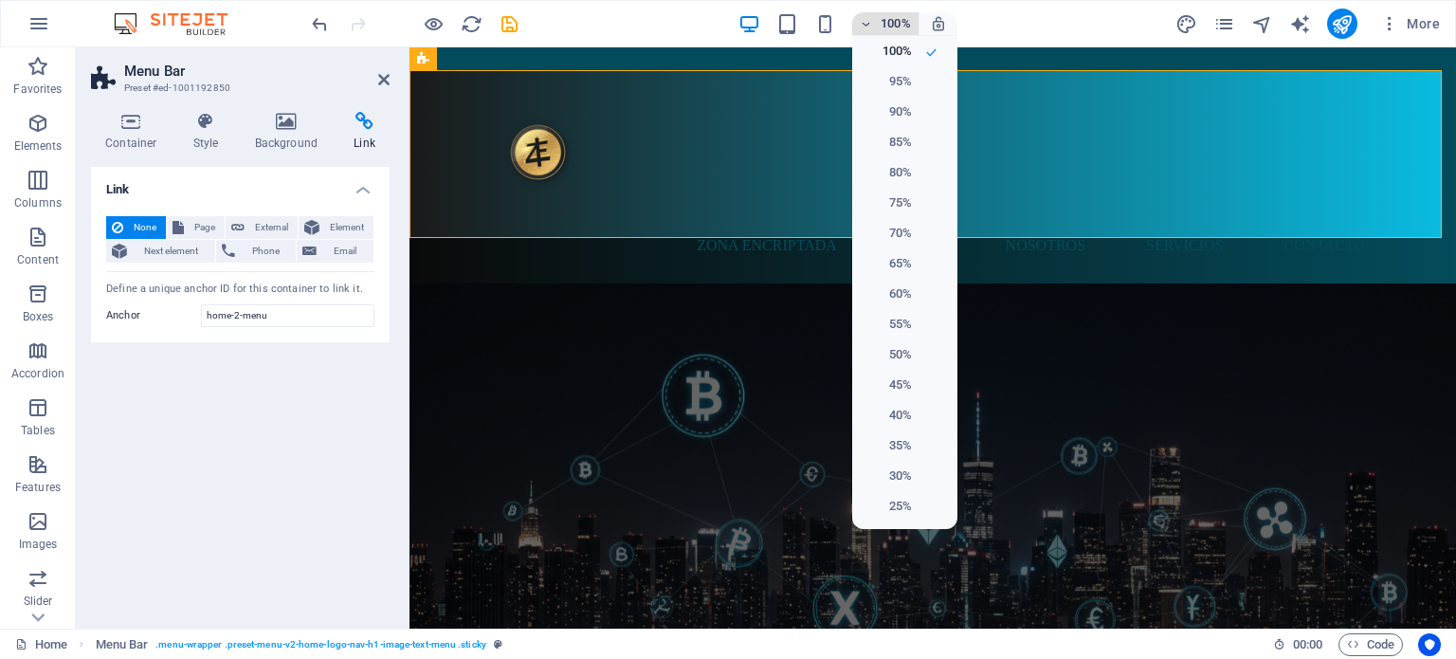
click at [864, 22] on div at bounding box center [728, 329] width 1456 height 659
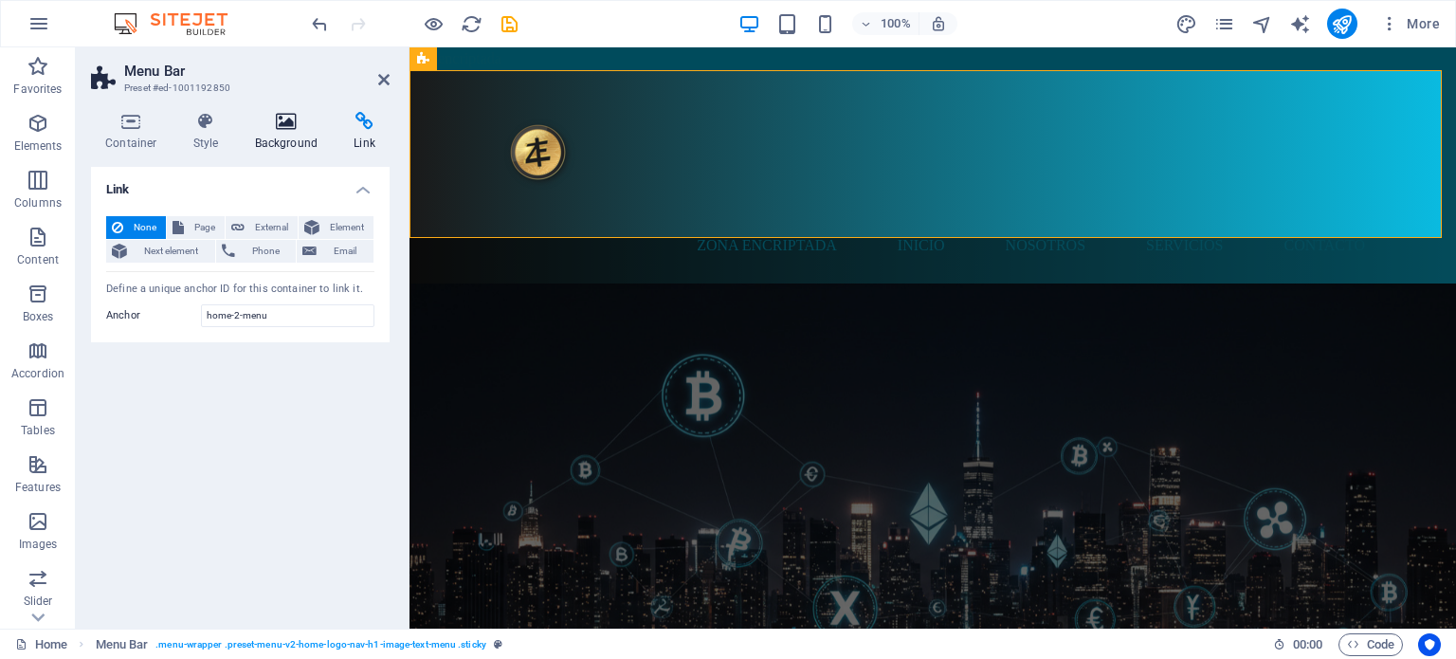
click at [298, 133] on h4 "Background" at bounding box center [291, 132] width 100 height 40
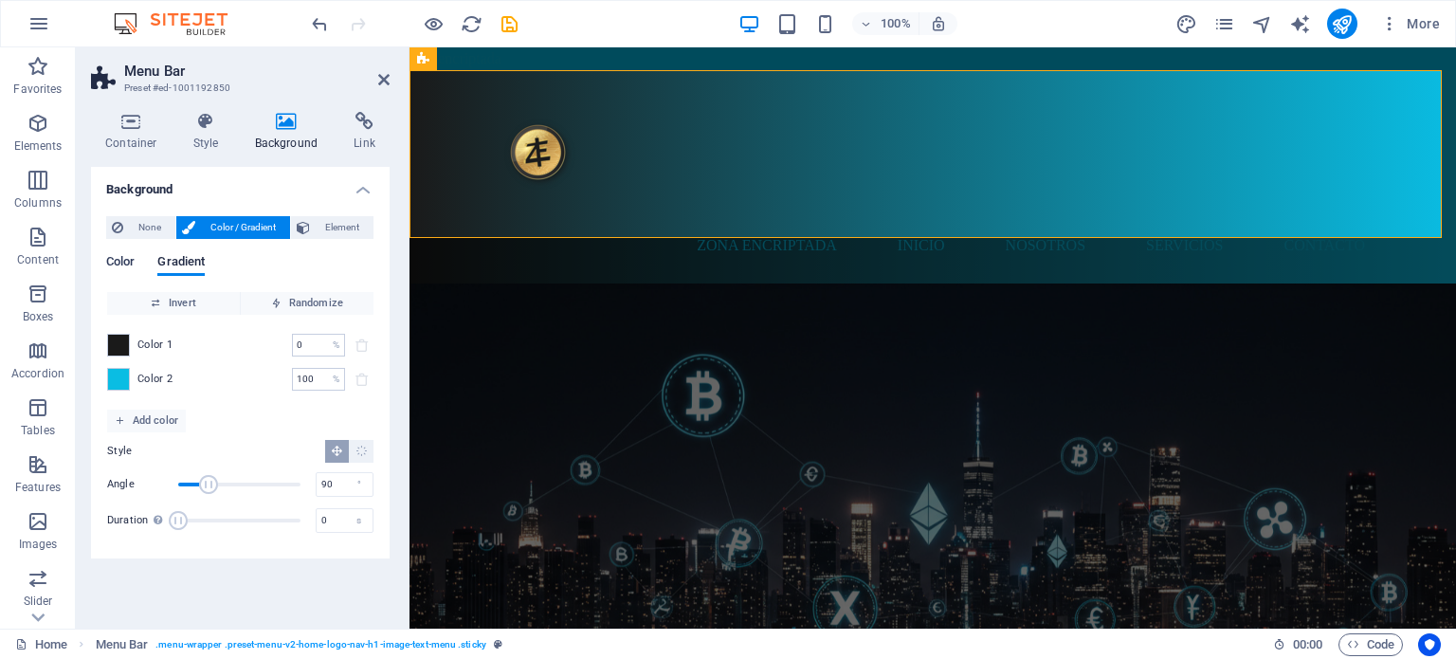
click at [118, 261] on span "Color" at bounding box center [120, 263] width 28 height 27
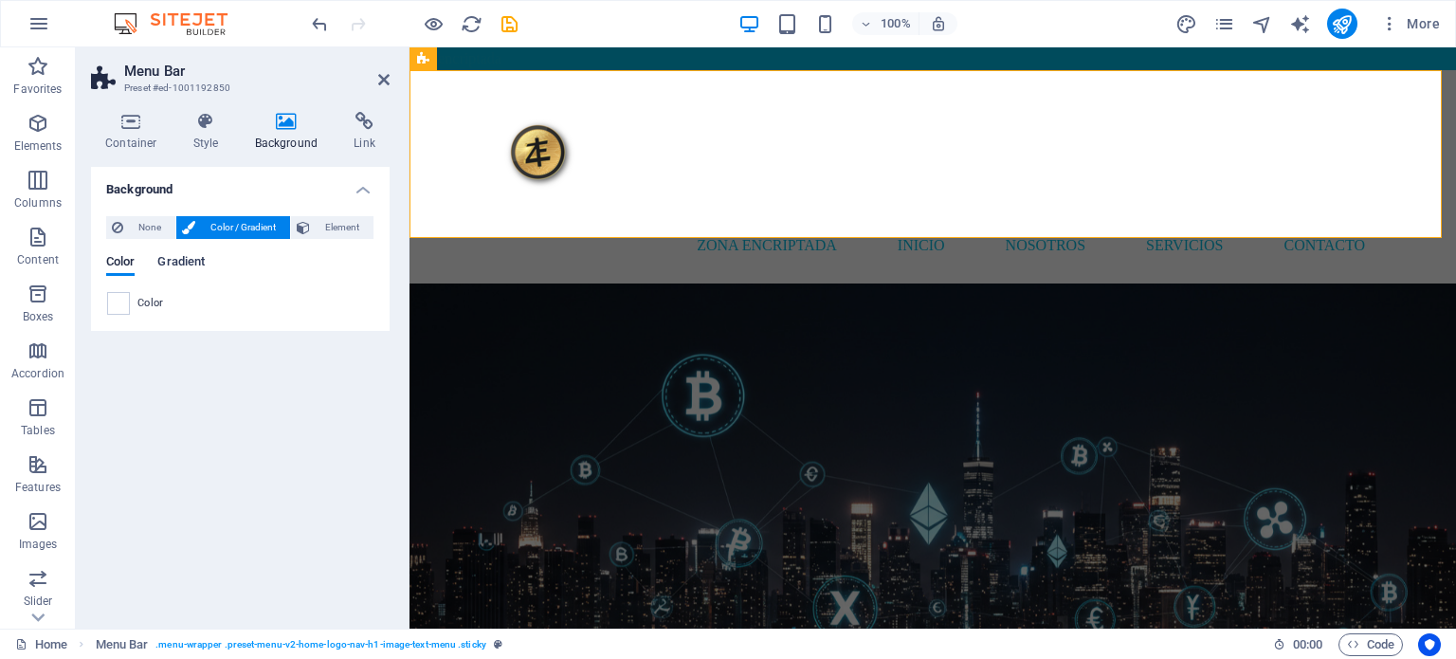
click at [201, 268] on span "Gradient" at bounding box center [180, 263] width 47 height 27
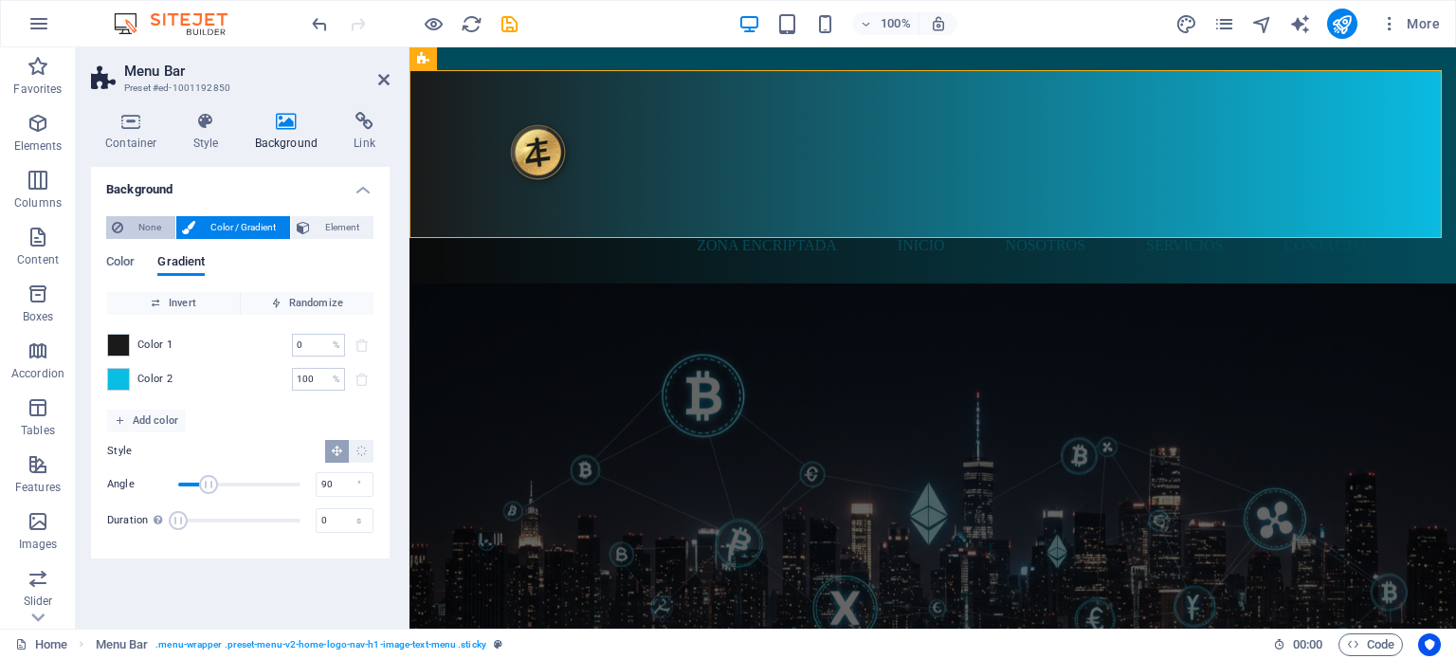
click at [150, 216] on span "None" at bounding box center [149, 227] width 41 height 23
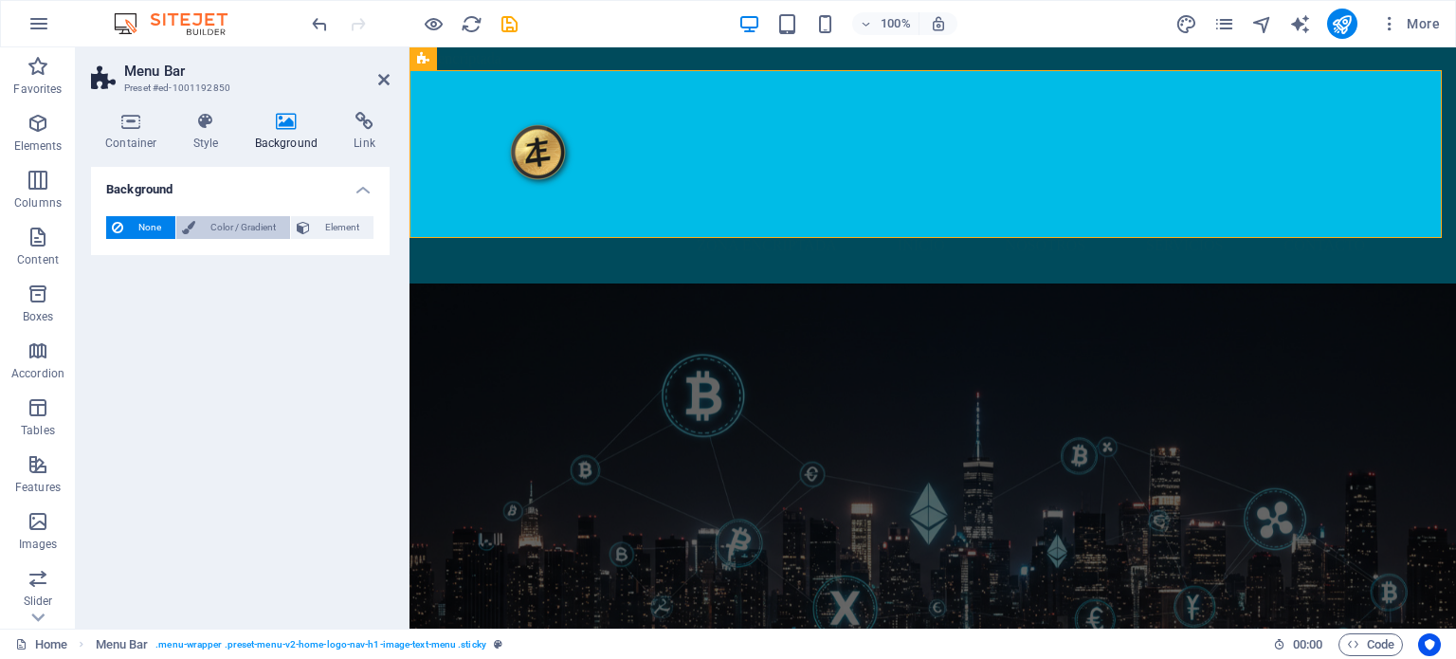
click at [223, 221] on span "Color / Gradient" at bounding box center [242, 227] width 83 height 23
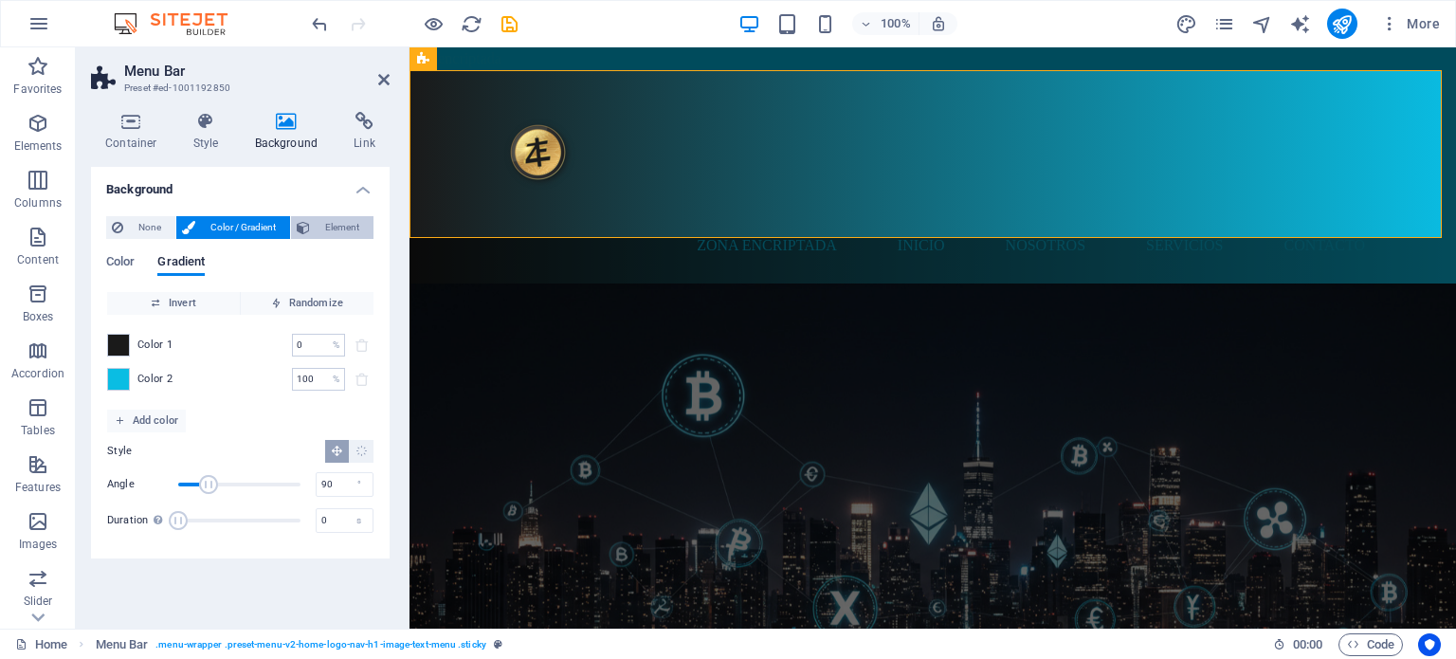
click at [339, 227] on span "Element" at bounding box center [342, 227] width 52 height 23
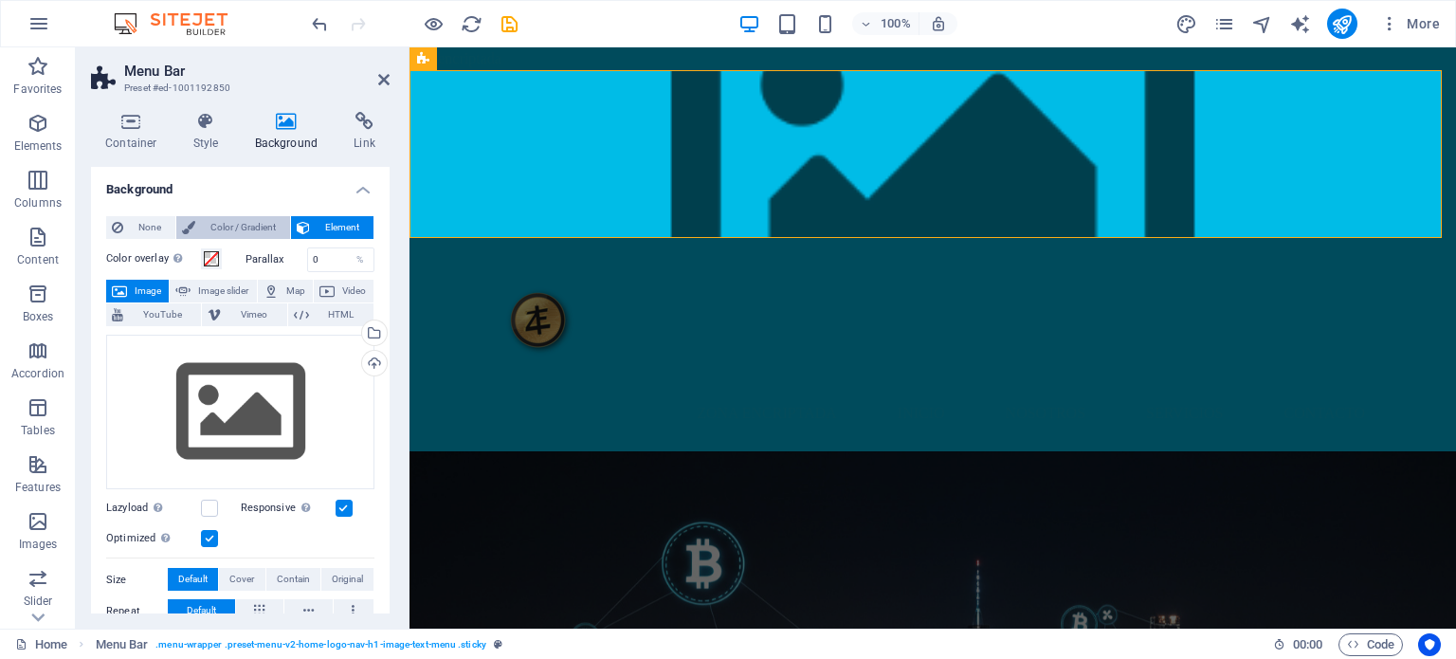
click at [227, 232] on span "Color / Gradient" at bounding box center [242, 227] width 83 height 23
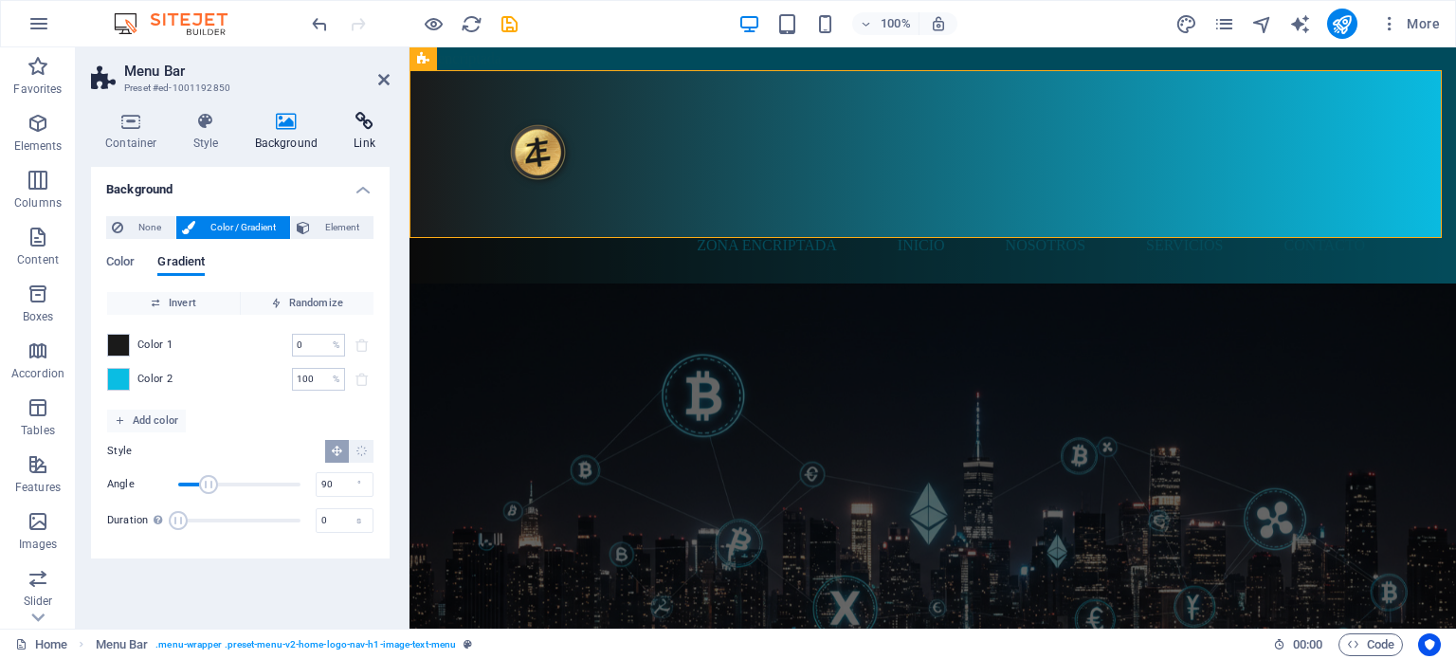
click at [360, 128] on icon at bounding box center [364, 121] width 50 height 19
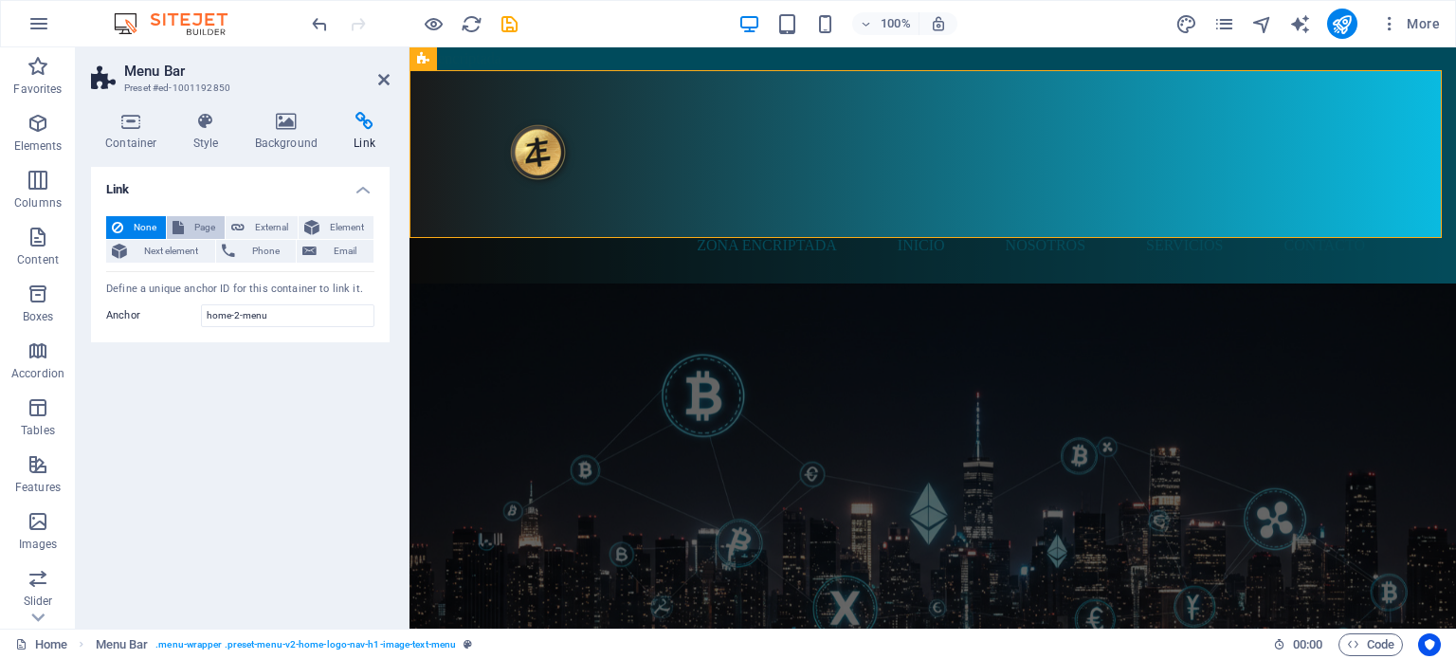
click at [198, 223] on span "Page" at bounding box center [204, 227] width 29 height 23
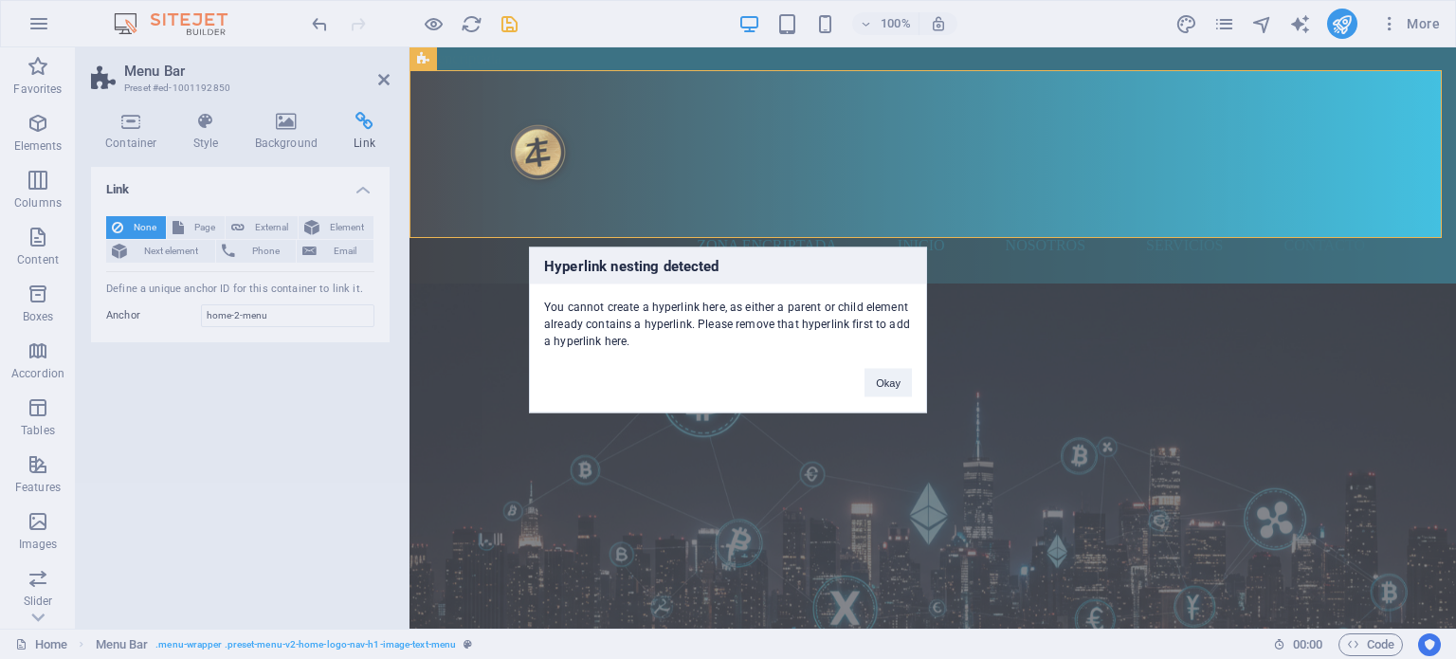
click at [860, 532] on div "Hyperlink nesting detected You cannot create a hyperlink here, as either a pare…" at bounding box center [728, 329] width 1456 height 659
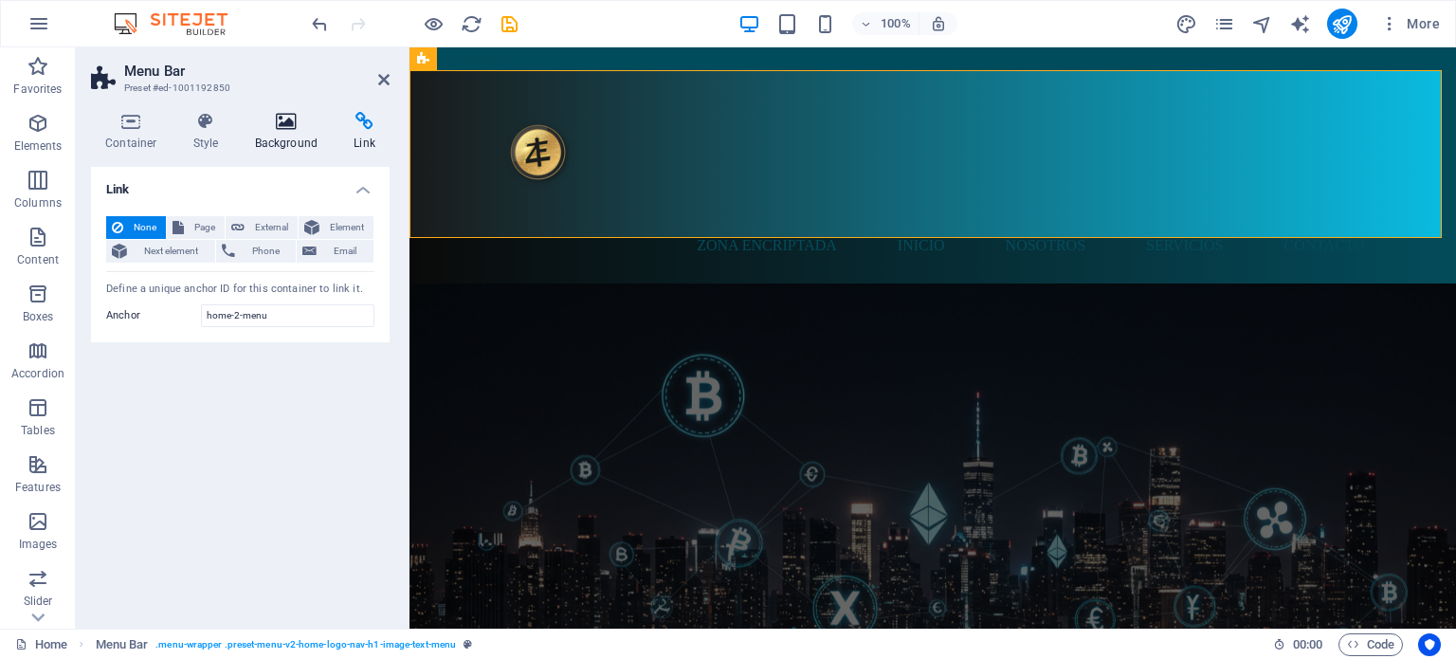
click at [281, 121] on icon at bounding box center [287, 121] width 92 height 19
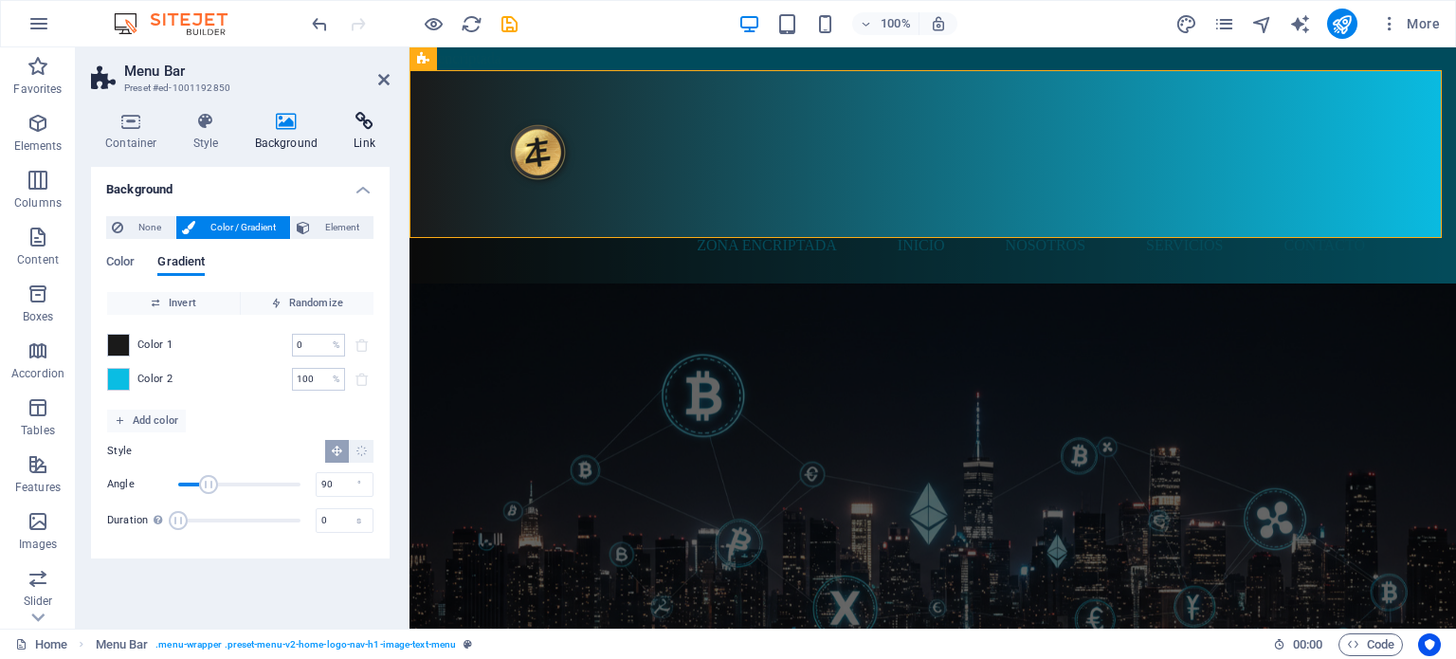
click at [348, 124] on icon at bounding box center [364, 121] width 50 height 19
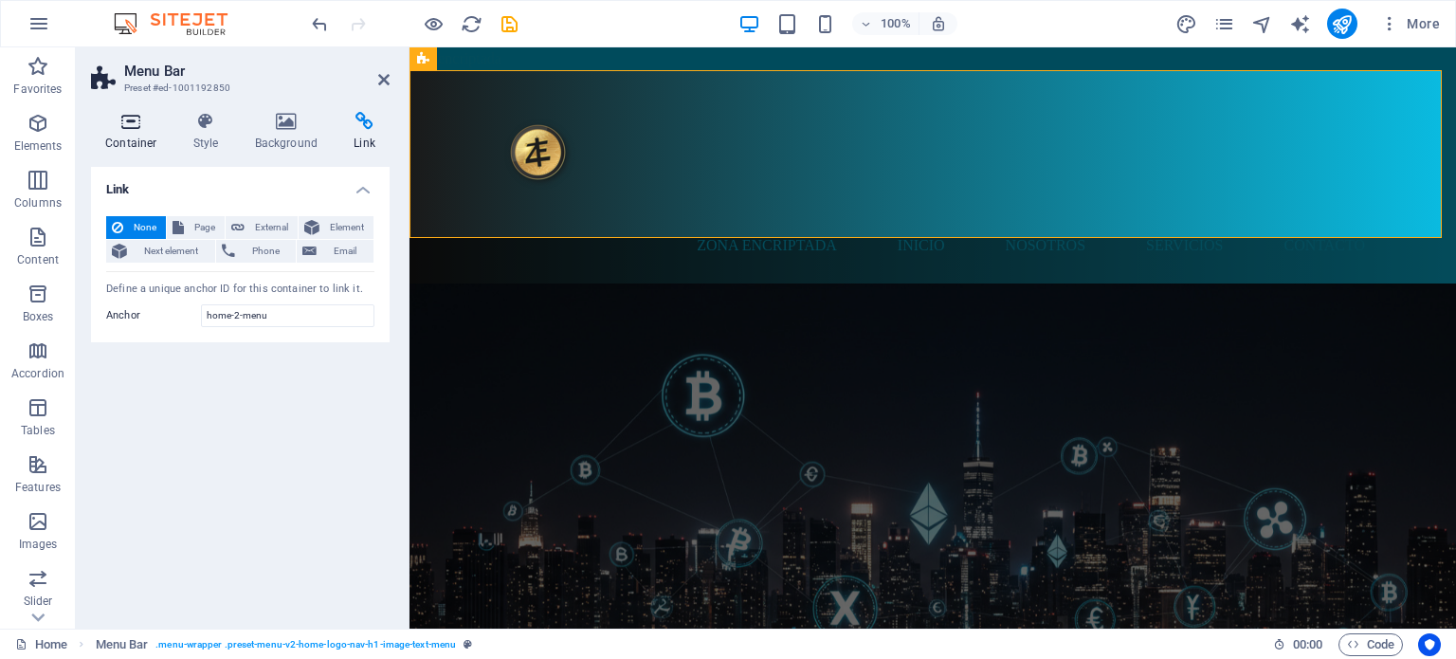
click at [132, 125] on icon at bounding box center [131, 121] width 81 height 19
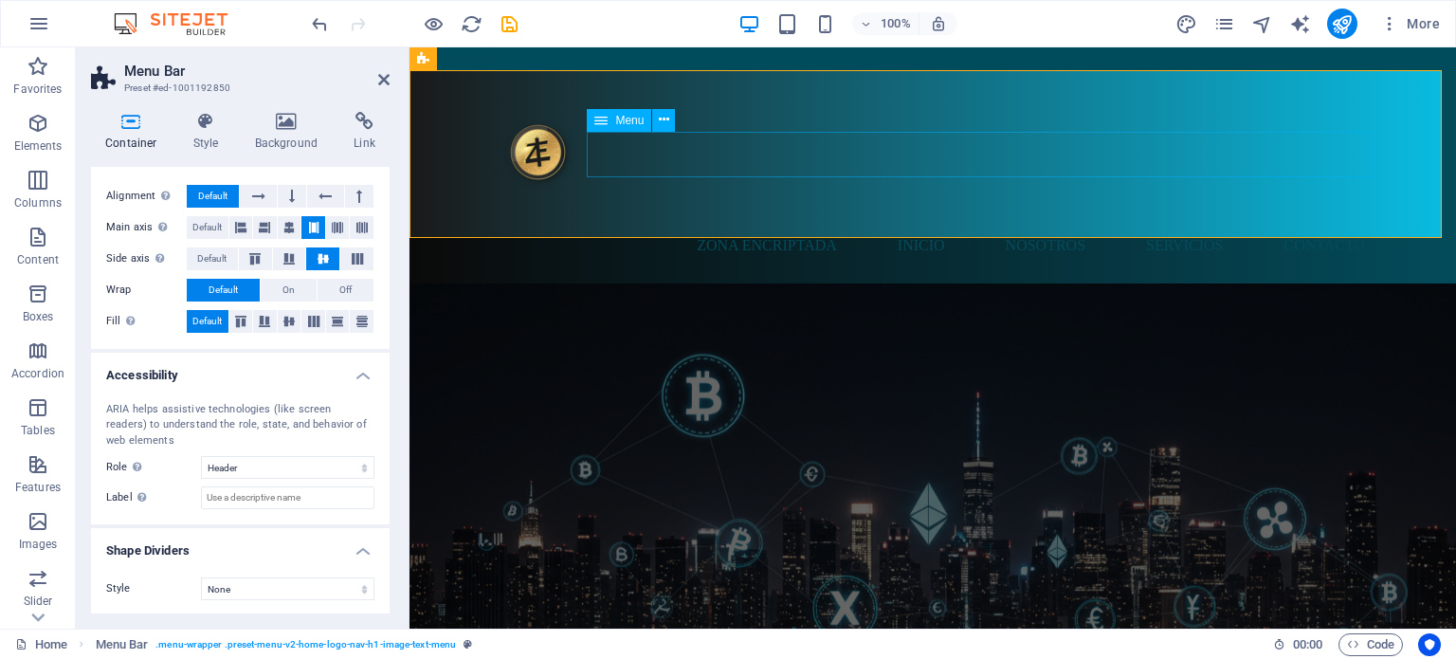
click at [716, 223] on nav "Zona Encriptada Inicio Nosotros Servicios Contacto" at bounding box center [932, 245] width 895 height 45
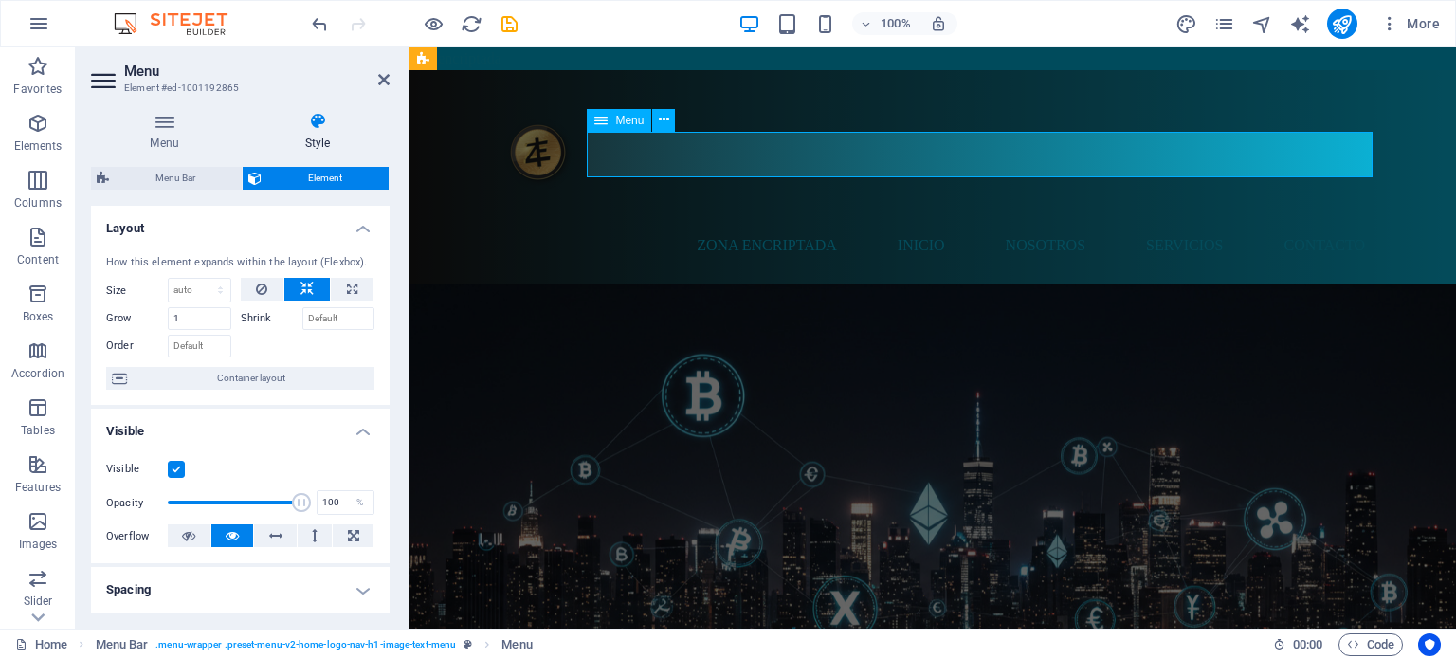
click at [716, 223] on nav "Zona Encriptada Inicio Nosotros Servicios Contacto" at bounding box center [932, 245] width 895 height 45
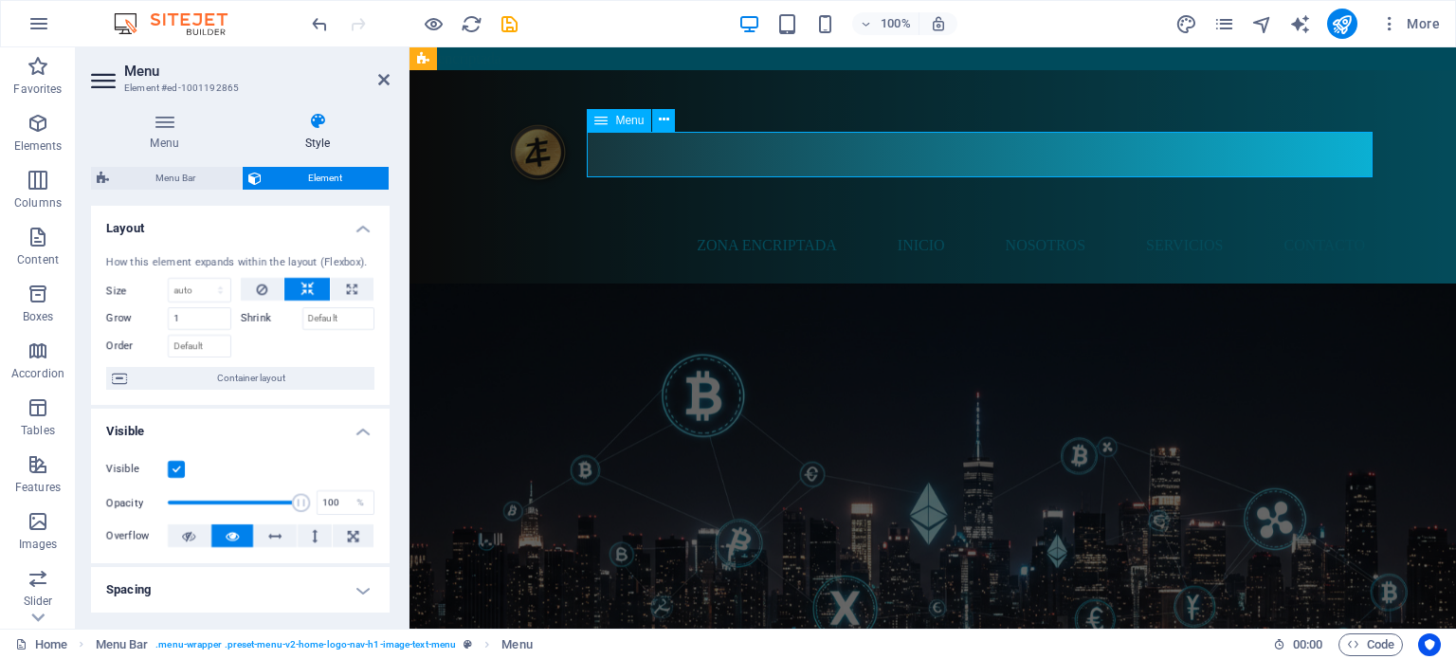
click at [716, 223] on nav "Zona Encriptada Inicio Nosotros Servicios Contacto" at bounding box center [932, 245] width 895 height 45
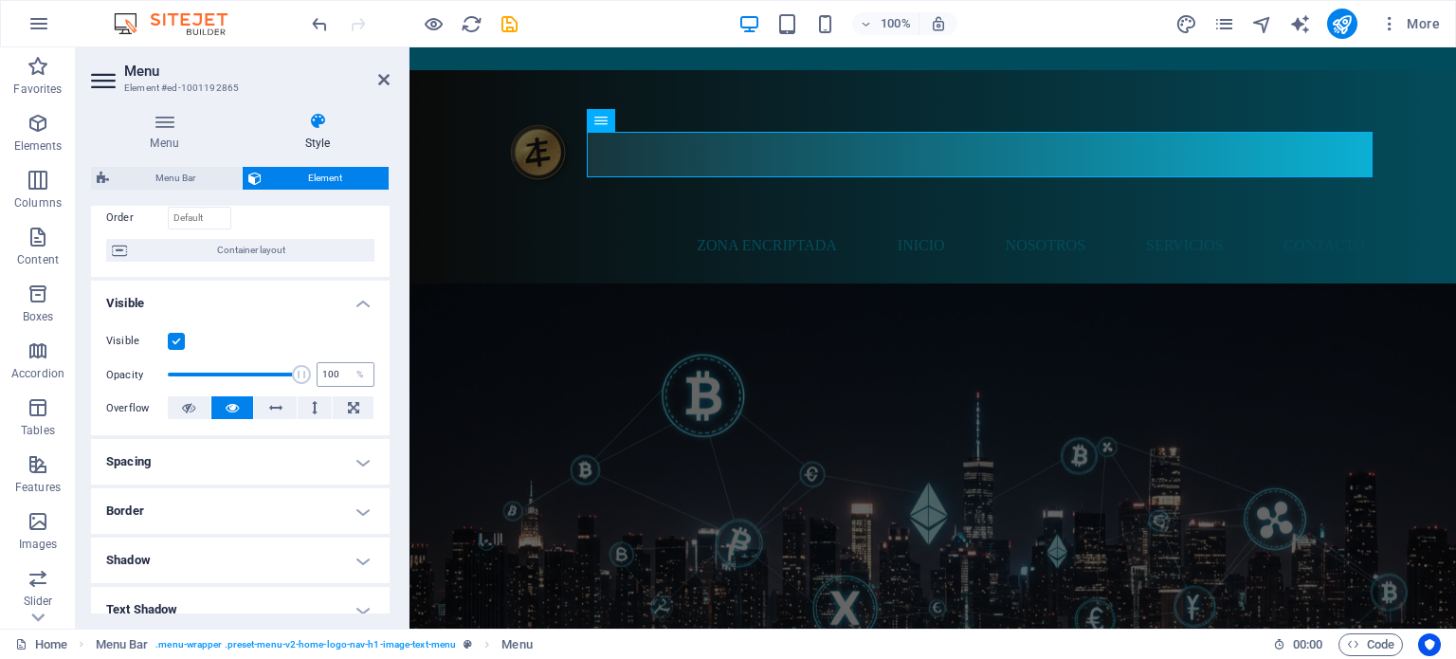
scroll to position [129, 0]
click at [223, 373] on span at bounding box center [235, 373] width 134 height 28
drag, startPoint x: 303, startPoint y: 370, endPoint x: 294, endPoint y: 371, distance: 9.5
click at [294, 371] on div "Opacity 43 %" at bounding box center [240, 373] width 268 height 28
click at [294, 371] on span at bounding box center [235, 373] width 134 height 28
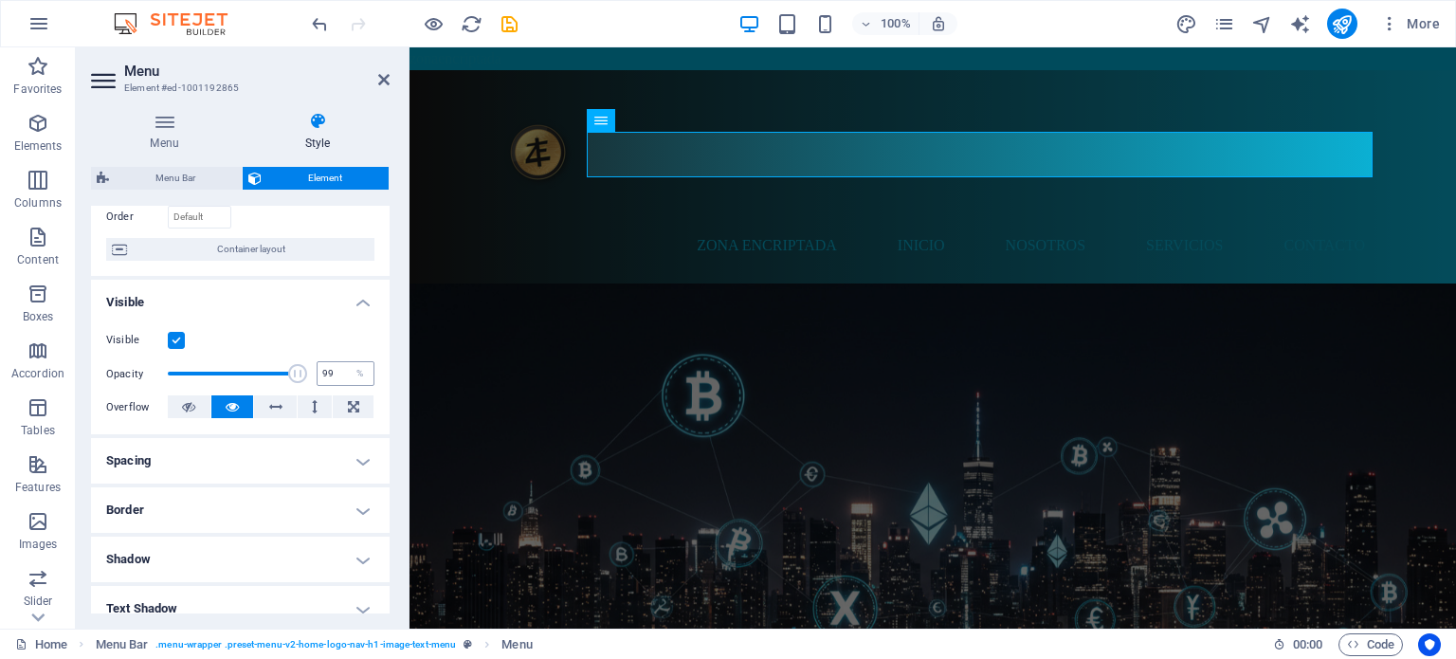
type input "100"
drag, startPoint x: 294, startPoint y: 371, endPoint x: 326, endPoint y: 378, distance: 33.1
click at [326, 378] on div "Opacity 100 %" at bounding box center [240, 373] width 268 height 28
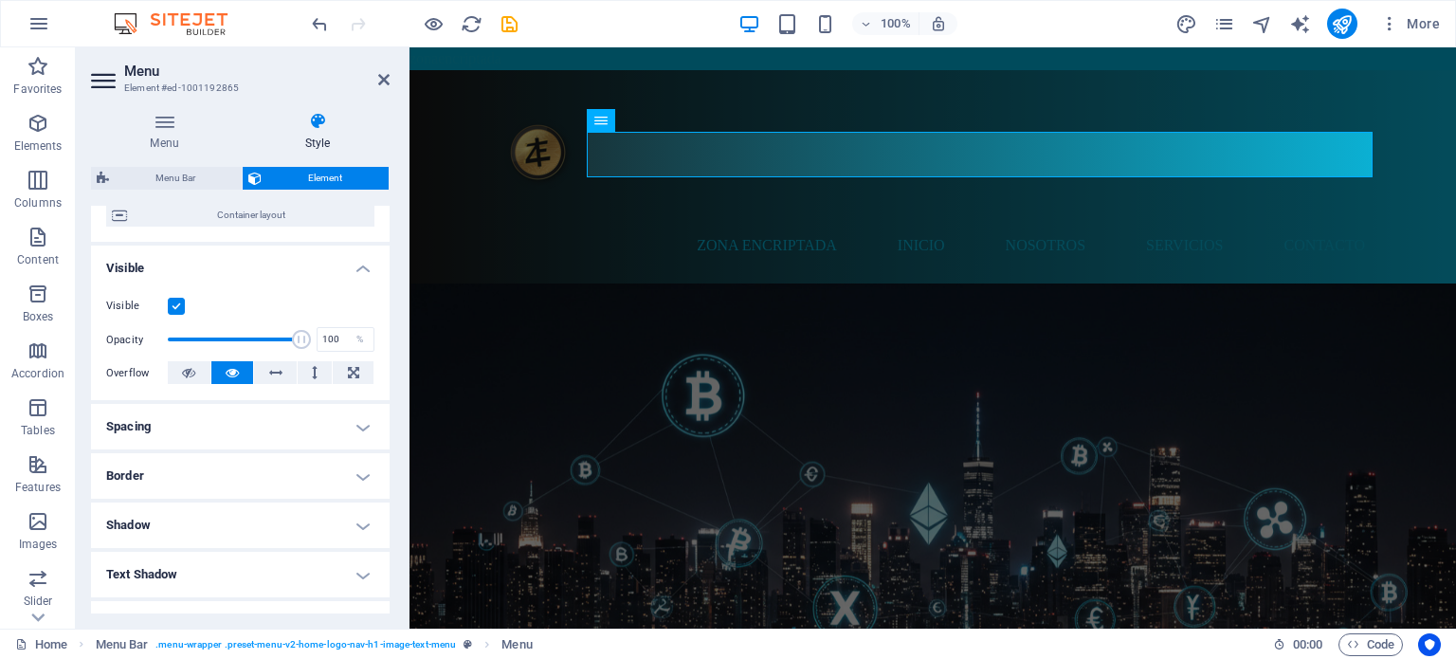
scroll to position [166, 0]
click at [310, 428] on h4 "Spacing" at bounding box center [240, 423] width 299 height 45
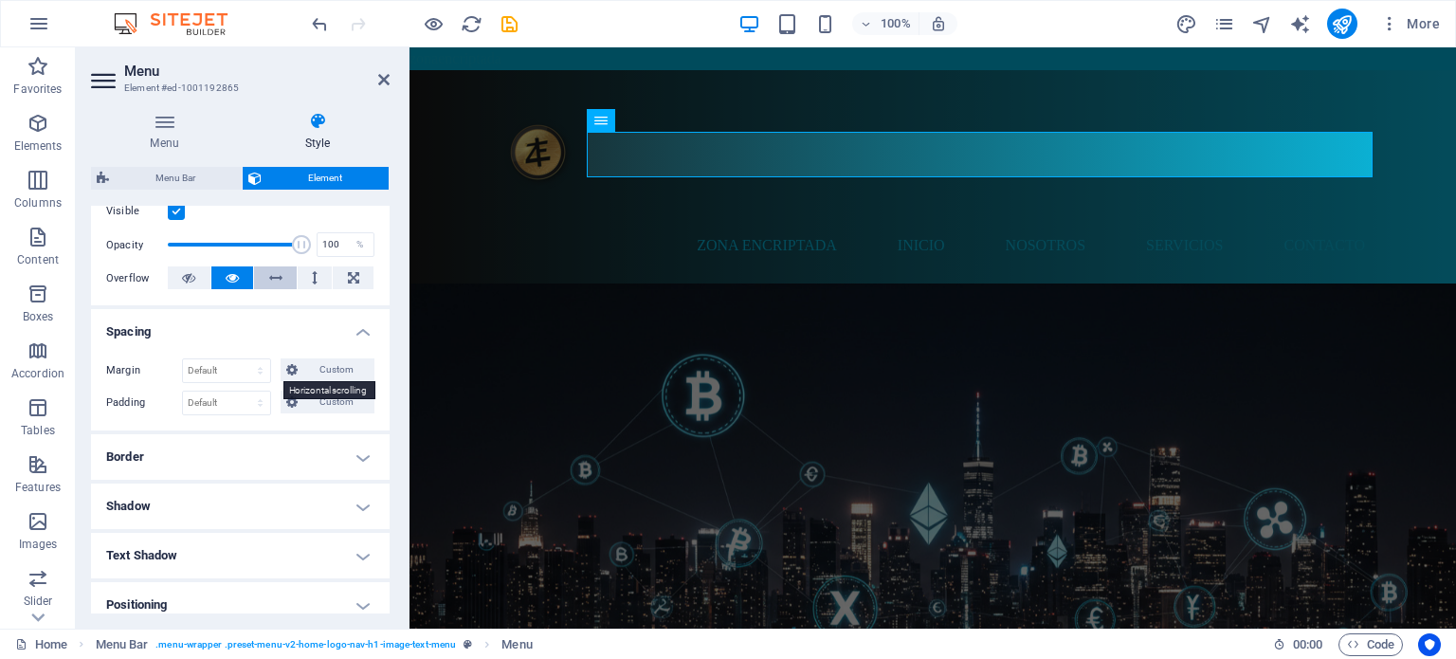
scroll to position [268, 0]
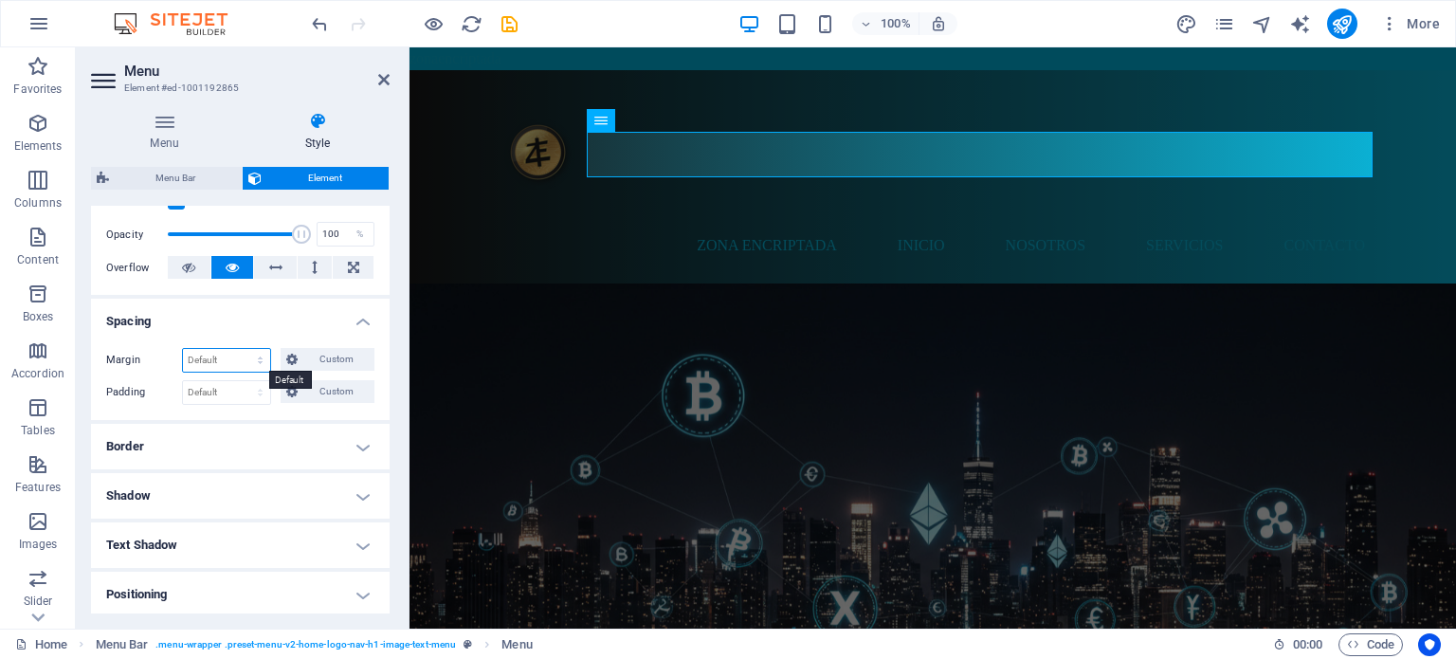
click at [258, 358] on select "Default auto px % rem vw vh Custom" at bounding box center [226, 360] width 87 height 23
click at [209, 306] on h4 "Spacing" at bounding box center [240, 316] width 299 height 34
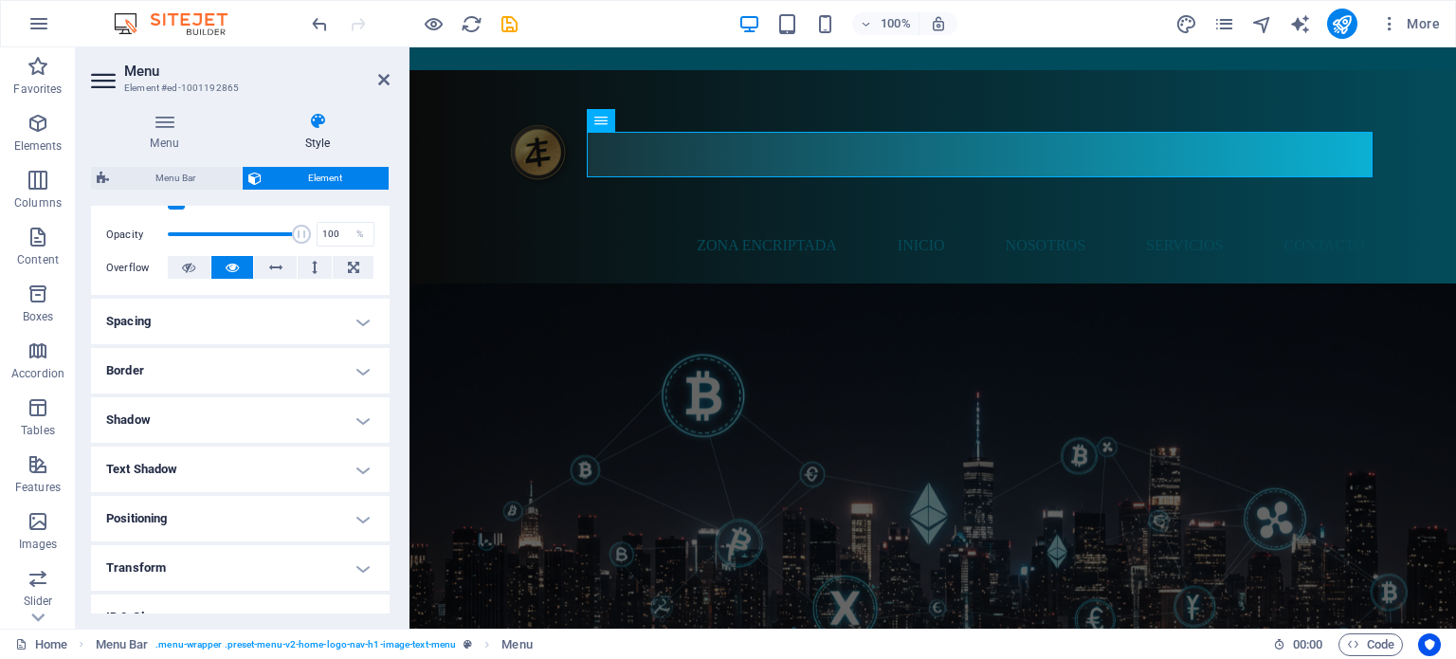
click at [305, 366] on h4 "Border" at bounding box center [240, 370] width 299 height 45
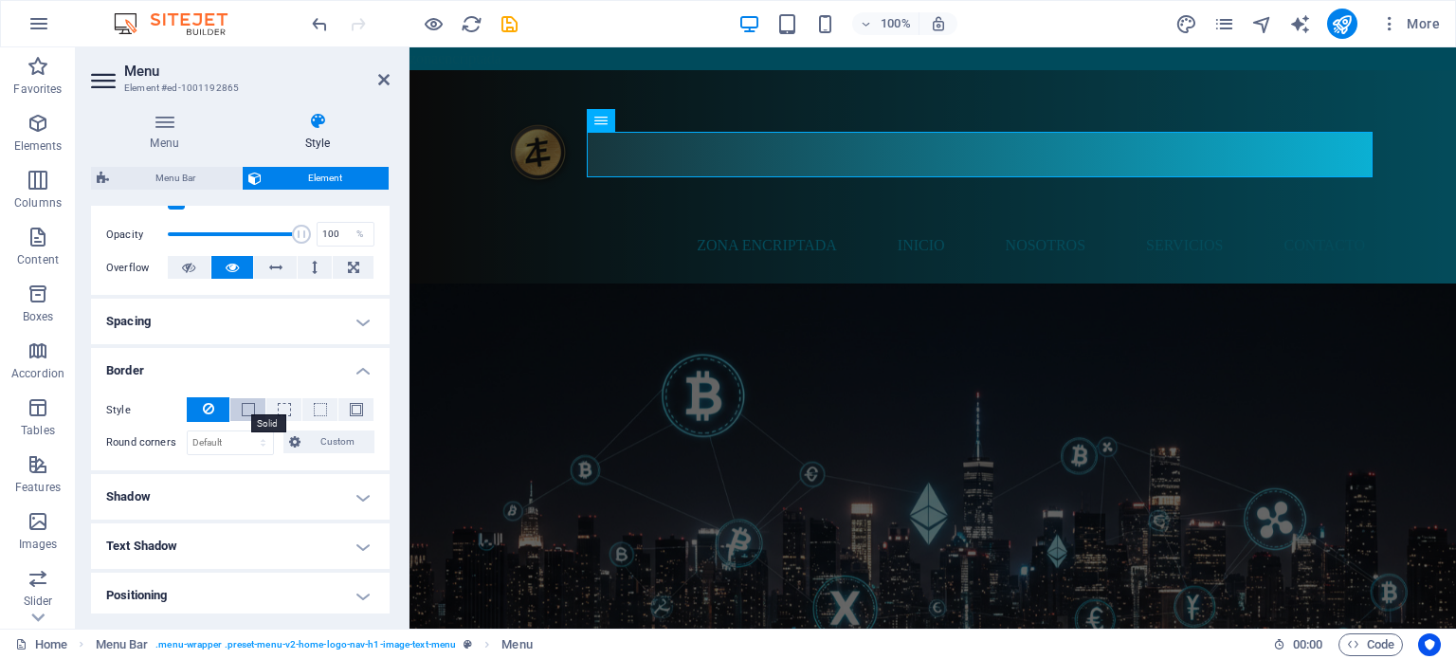
click at [246, 405] on span at bounding box center [248, 409] width 13 height 13
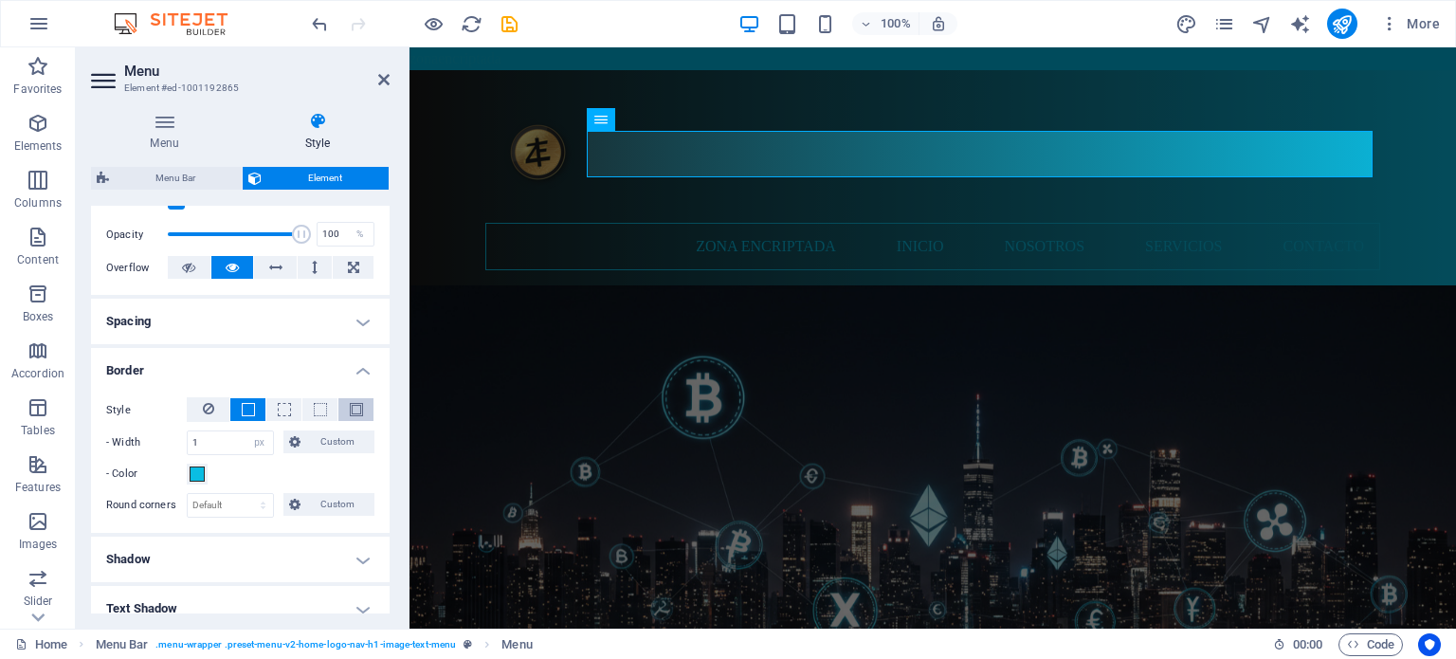
click at [352, 406] on span at bounding box center [356, 409] width 13 height 13
click at [245, 410] on span at bounding box center [248, 409] width 13 height 13
click at [197, 400] on button at bounding box center [208, 409] width 43 height 25
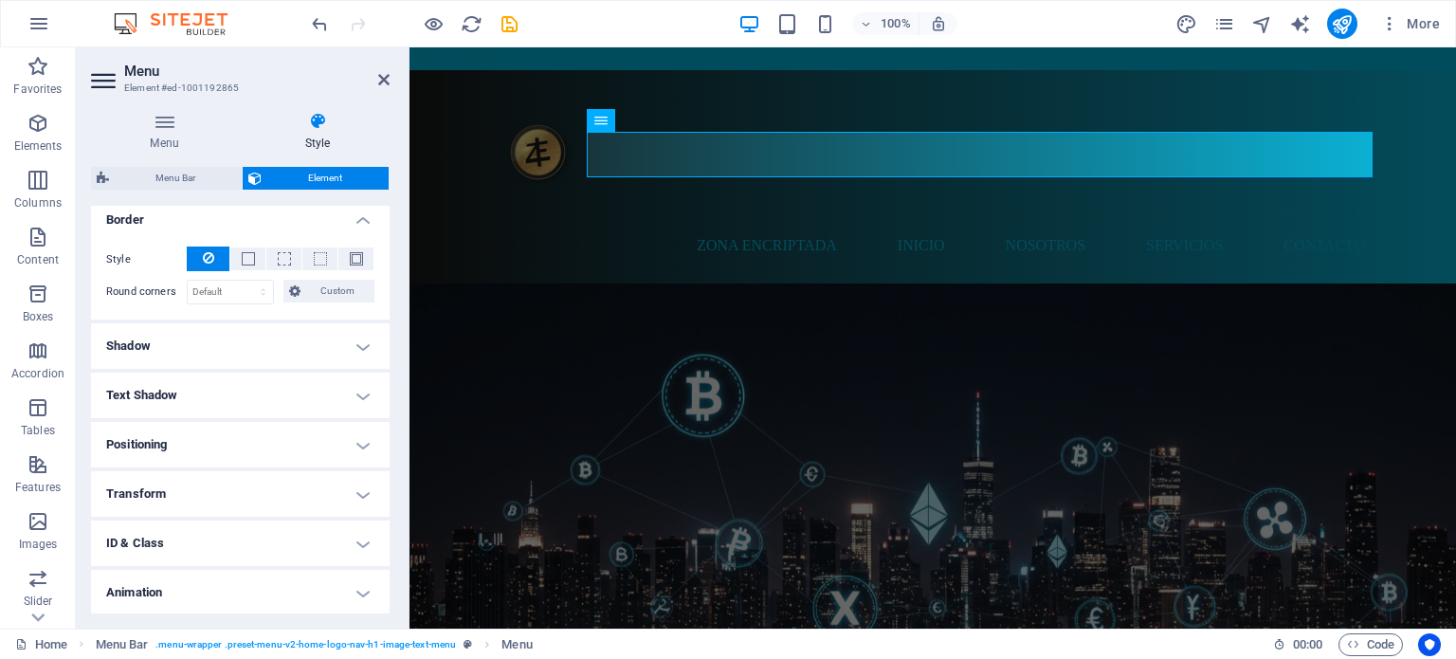
scroll to position [421, 0]
click at [354, 350] on h4 "Shadow" at bounding box center [240, 343] width 299 height 45
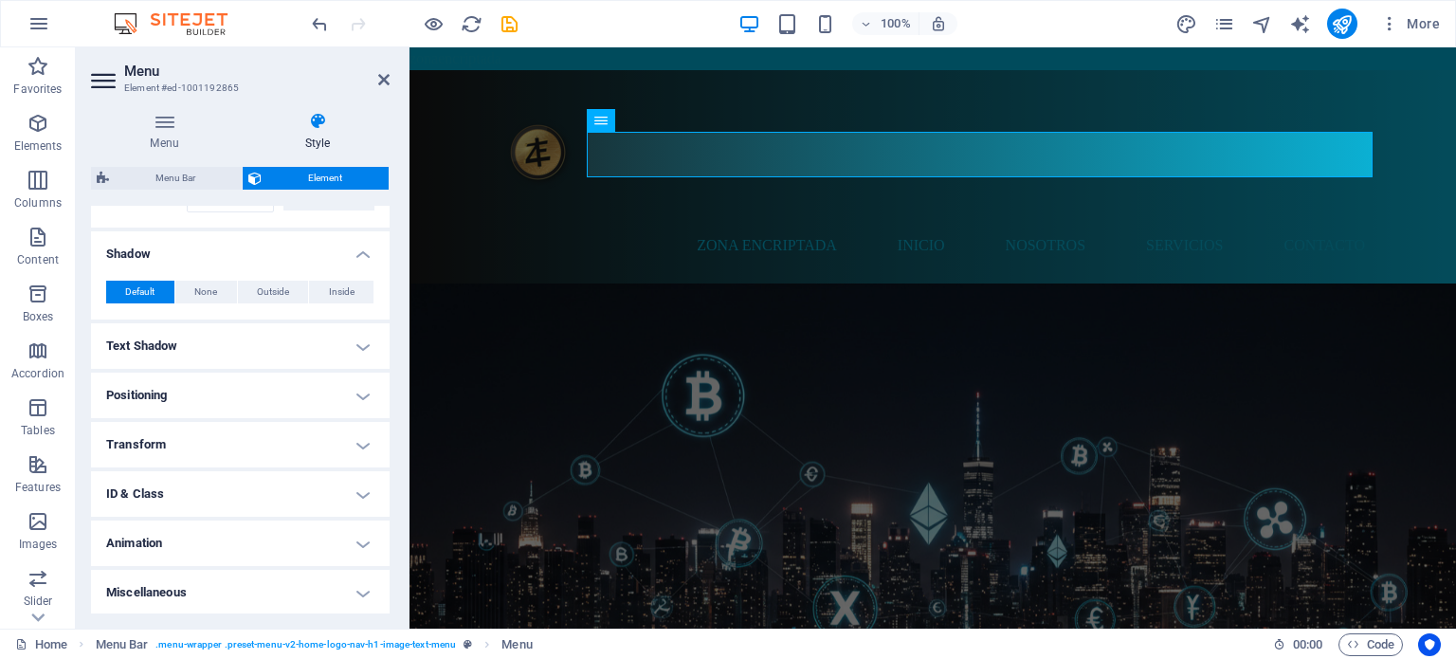
scroll to position [512, 0]
click at [322, 341] on h4 "Text Shadow" at bounding box center [240, 344] width 299 height 45
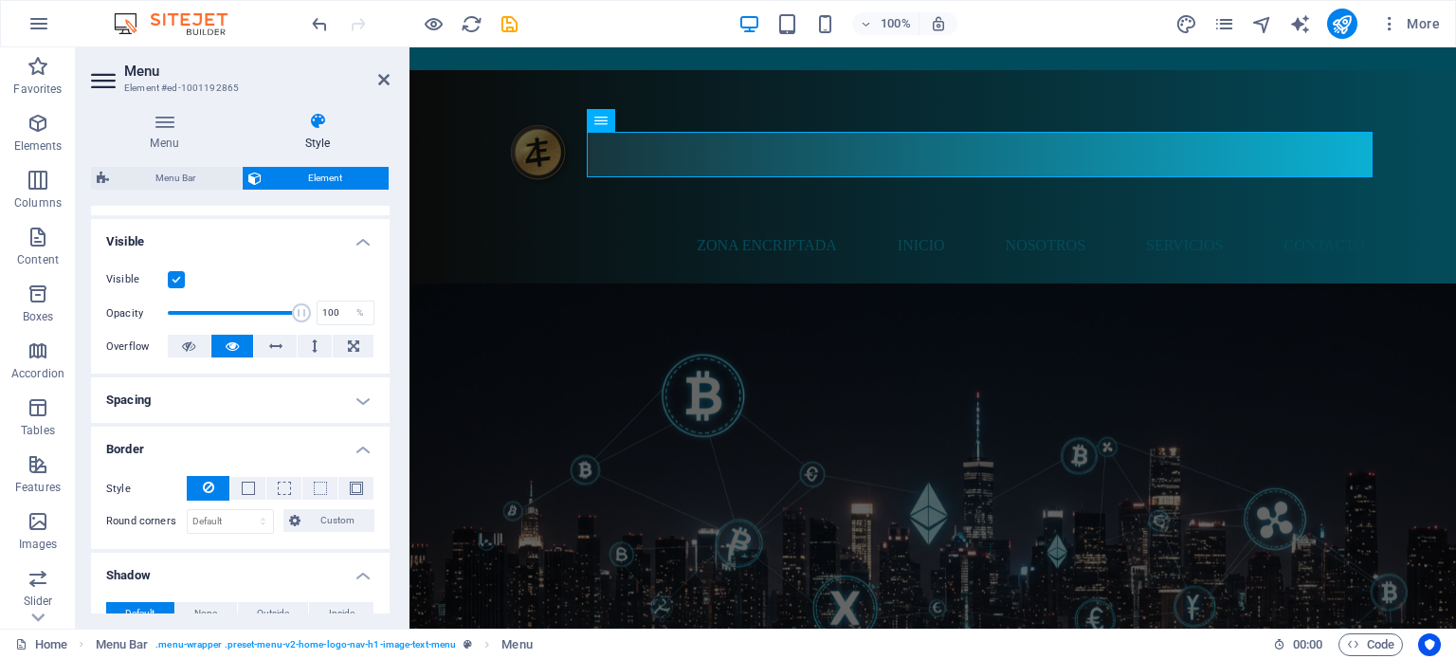
scroll to position [190, 0]
click at [775, 223] on nav "Zona Encriptada Inicio Nosotros Servicios Contacto" at bounding box center [932, 245] width 895 height 45
click at [664, 124] on icon at bounding box center [664, 120] width 10 height 20
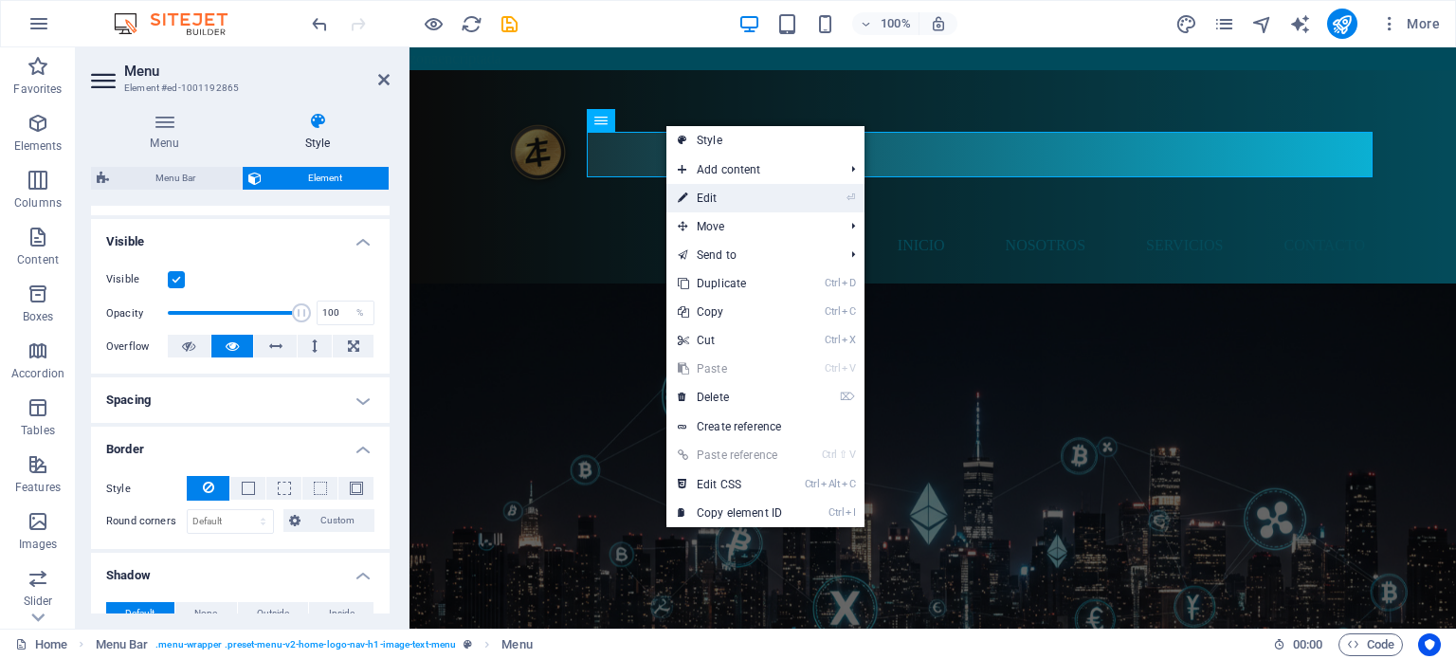
click at [716, 196] on link "⏎ Edit" at bounding box center [729, 198] width 127 height 28
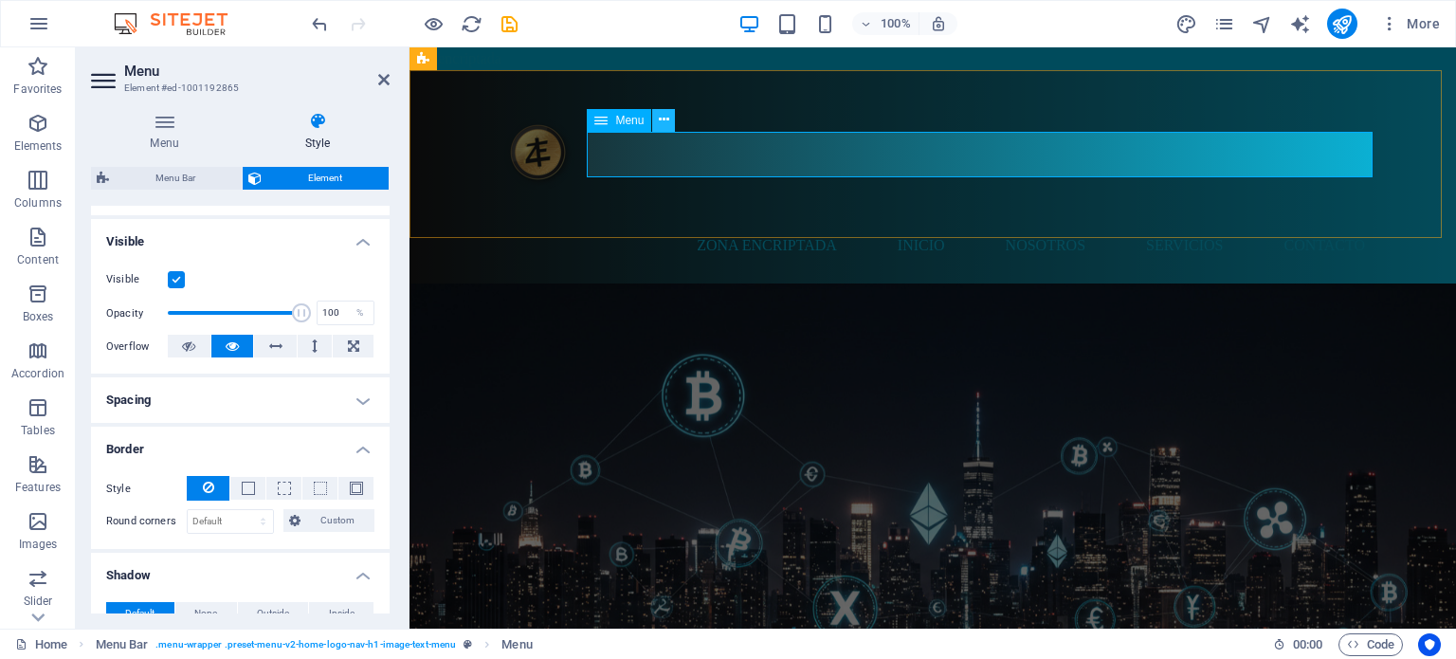
click at [663, 118] on icon at bounding box center [664, 120] width 10 height 20
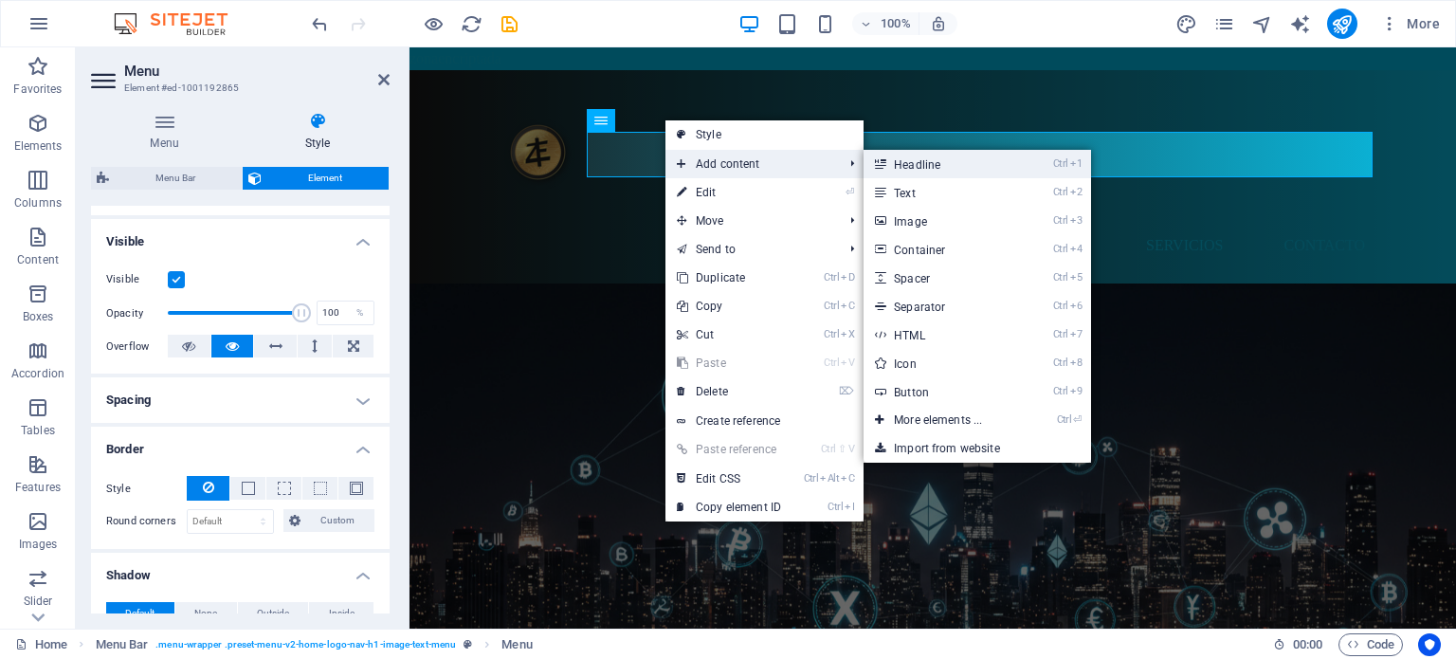
click at [935, 170] on link "Ctrl 1 Headline" at bounding box center [941, 164] width 156 height 28
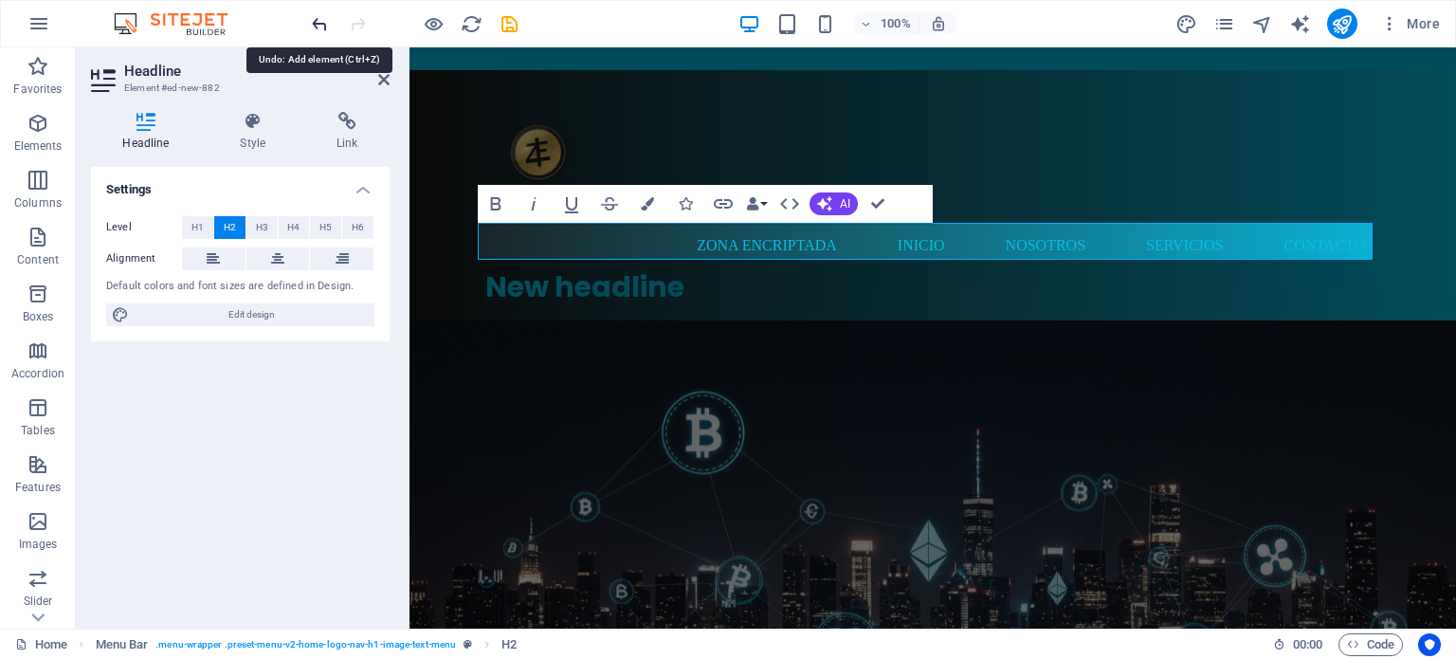
click at [316, 20] on icon "undo" at bounding box center [320, 24] width 22 height 22
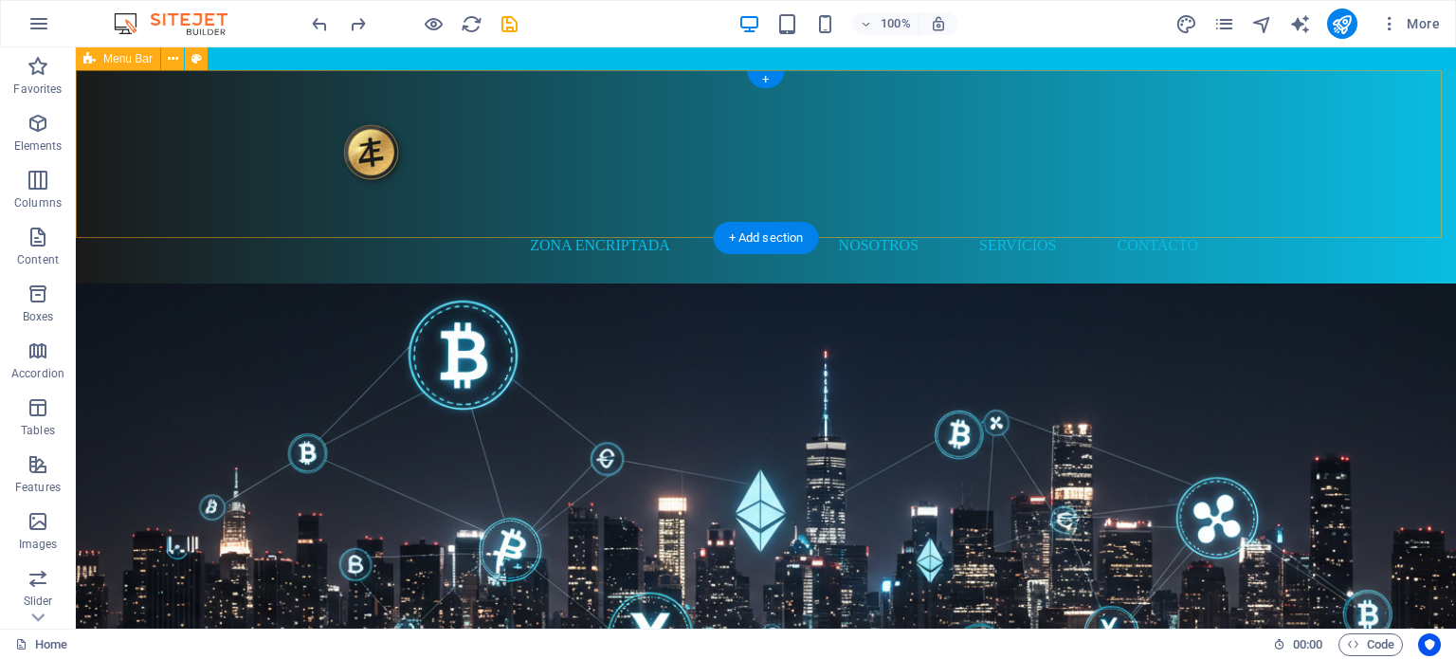
click at [672, 178] on div "Zona Encriptada Inicio Nosotros Servicios Contacto" at bounding box center [766, 176] width 1380 height 213
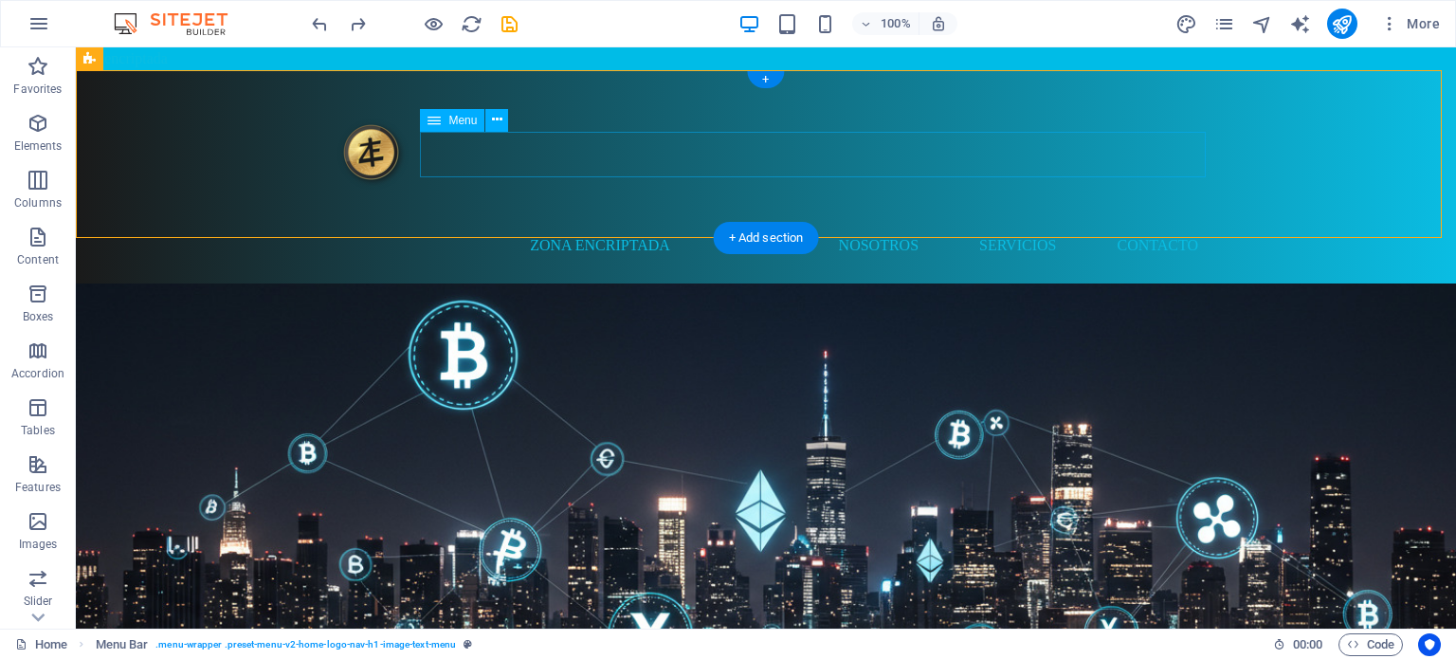
click at [724, 223] on nav "Zona Encriptada Inicio Nosotros Servicios Contacto" at bounding box center [765, 245] width 895 height 45
click at [451, 117] on span "Menu" at bounding box center [462, 120] width 28 height 11
click at [497, 118] on icon at bounding box center [497, 120] width 10 height 20
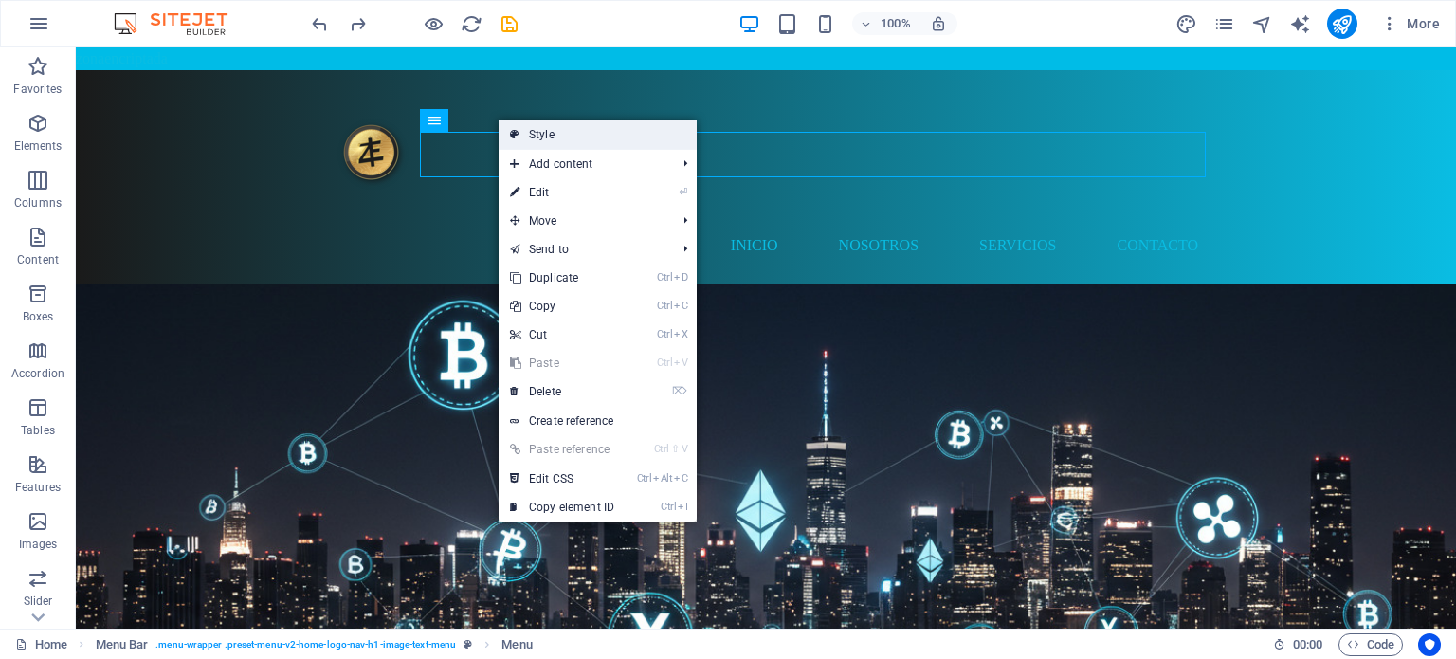
click at [535, 128] on link "Style" at bounding box center [598, 134] width 198 height 28
select select "rem"
select select "sticky_menu"
select select "px"
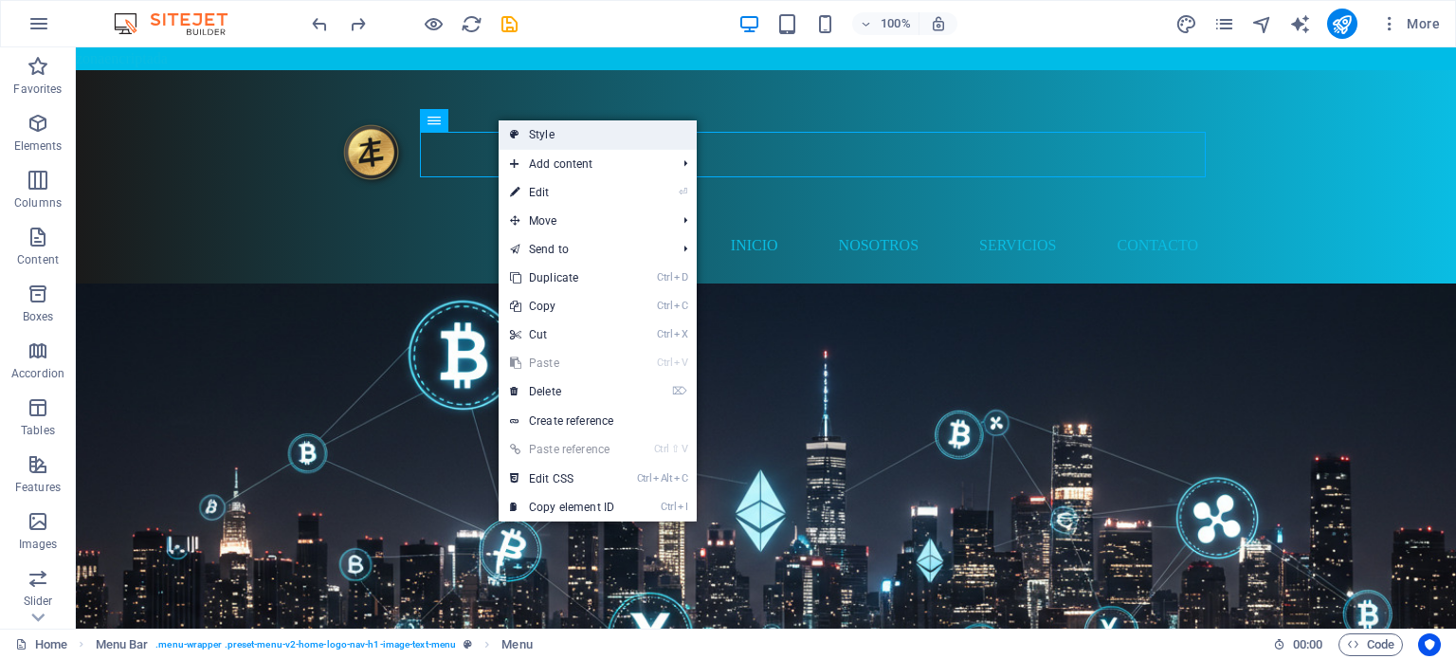
select select "px"
select select "hover_box_bottom"
select select "px"
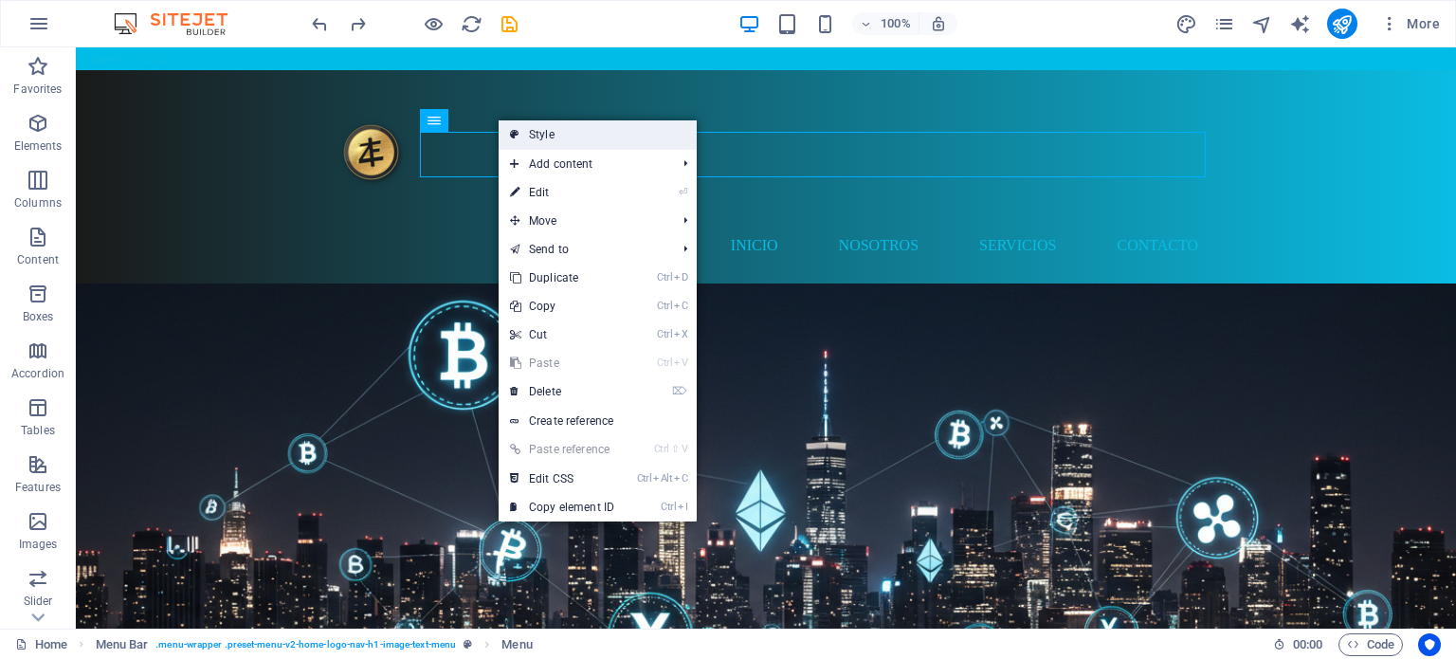
select select "rem"
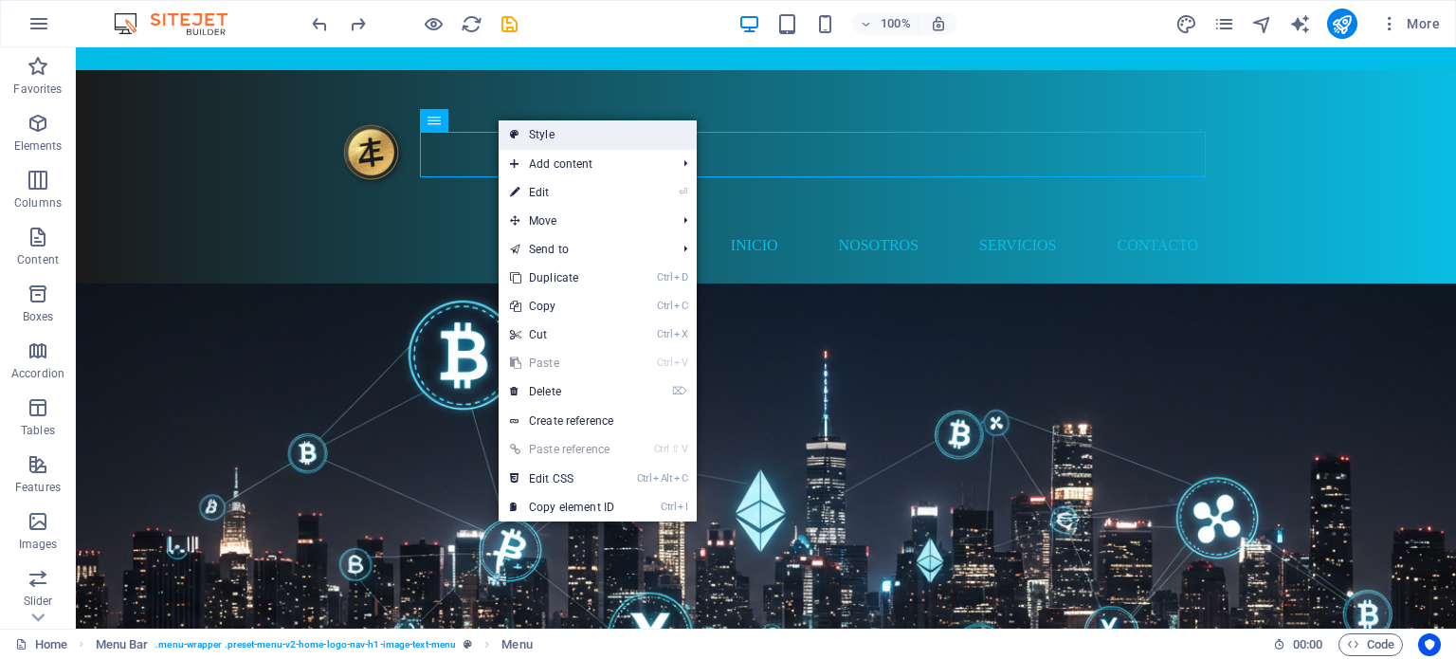
select select "rem"
select select "px"
select select
select select "px"
select select "%"
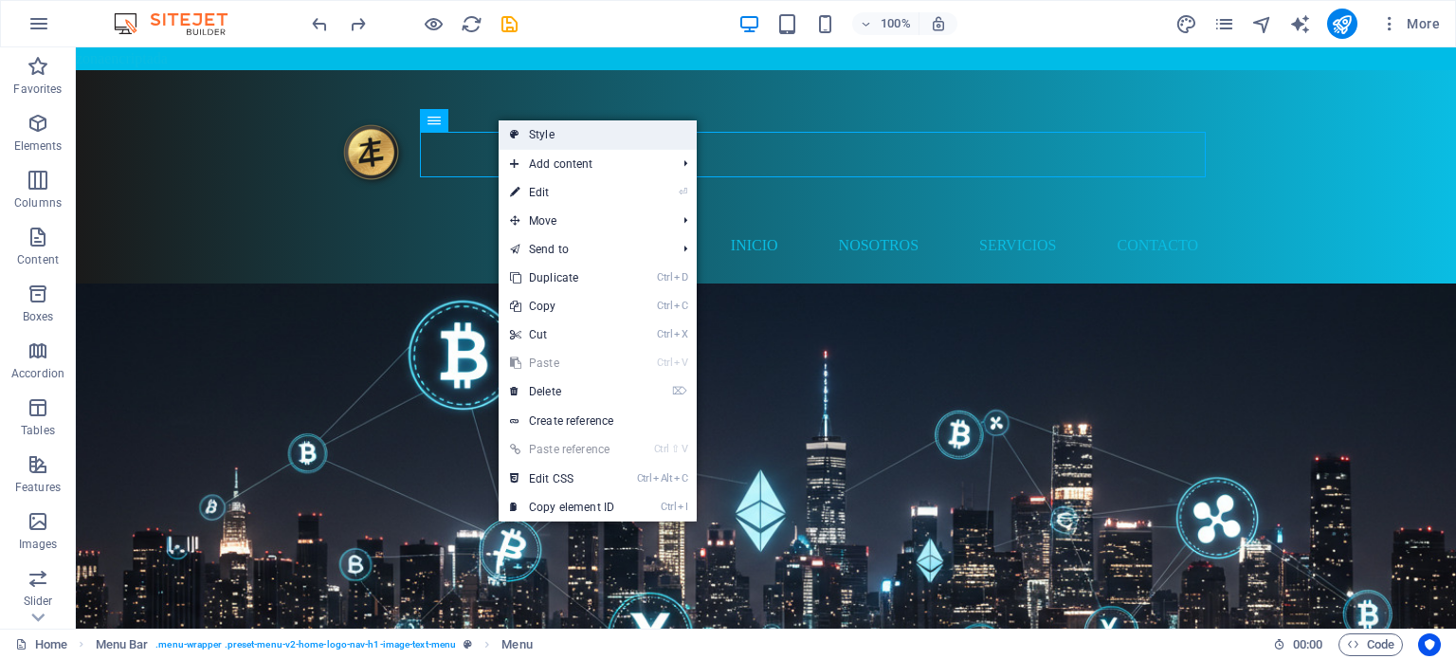
select select "rem"
select select "px"
select select "preset-menu-v2-home-logo-nav-h1-image-text-menu"
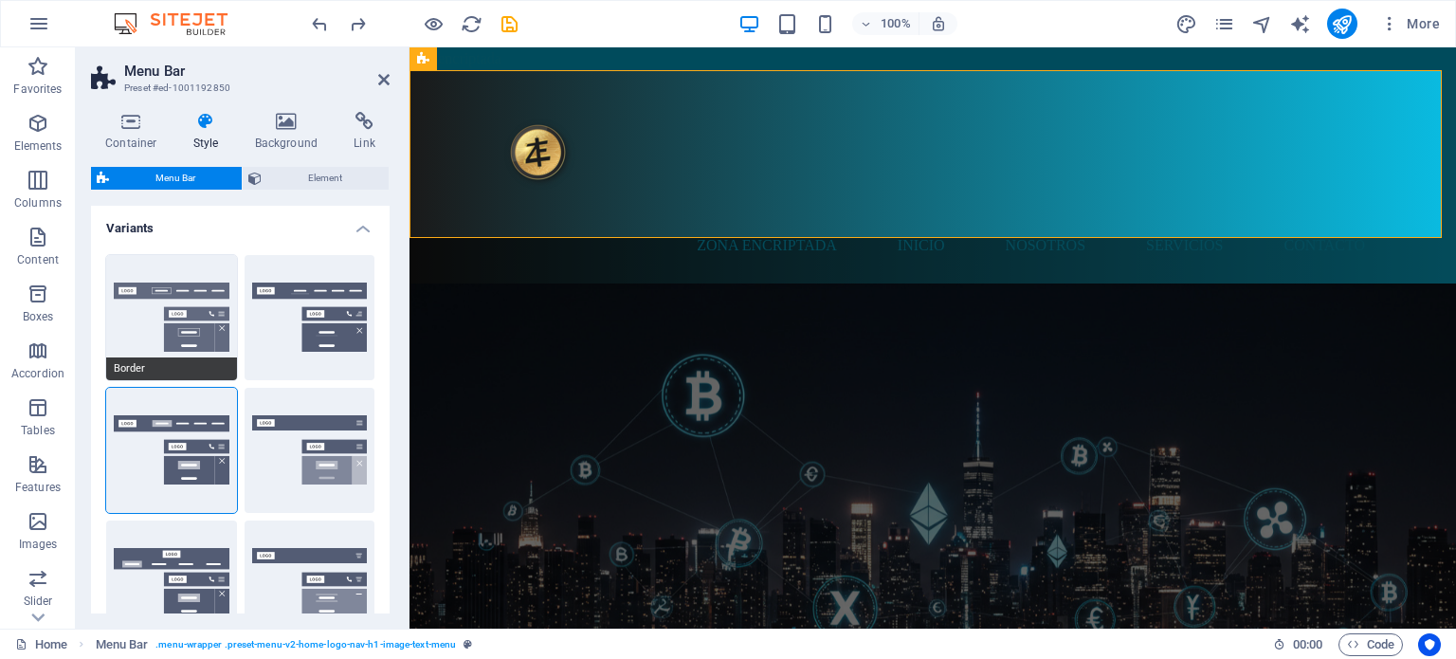
click at [166, 311] on button "Border" at bounding box center [171, 317] width 131 height 125
select select "sticky_reverse"
select select "hover_border"
type input "1"
type input "3"
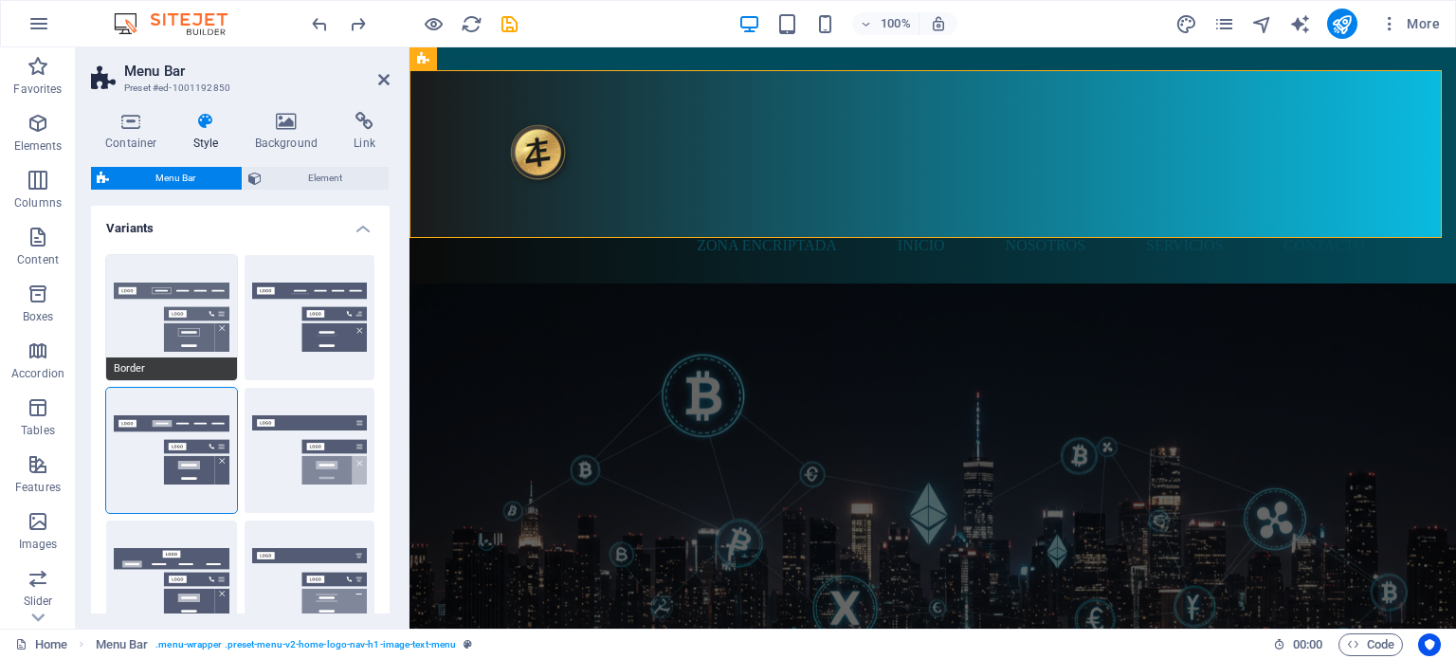
type input "1"
select select "link-special-font"
type input "1.1"
select select "rem"
select select
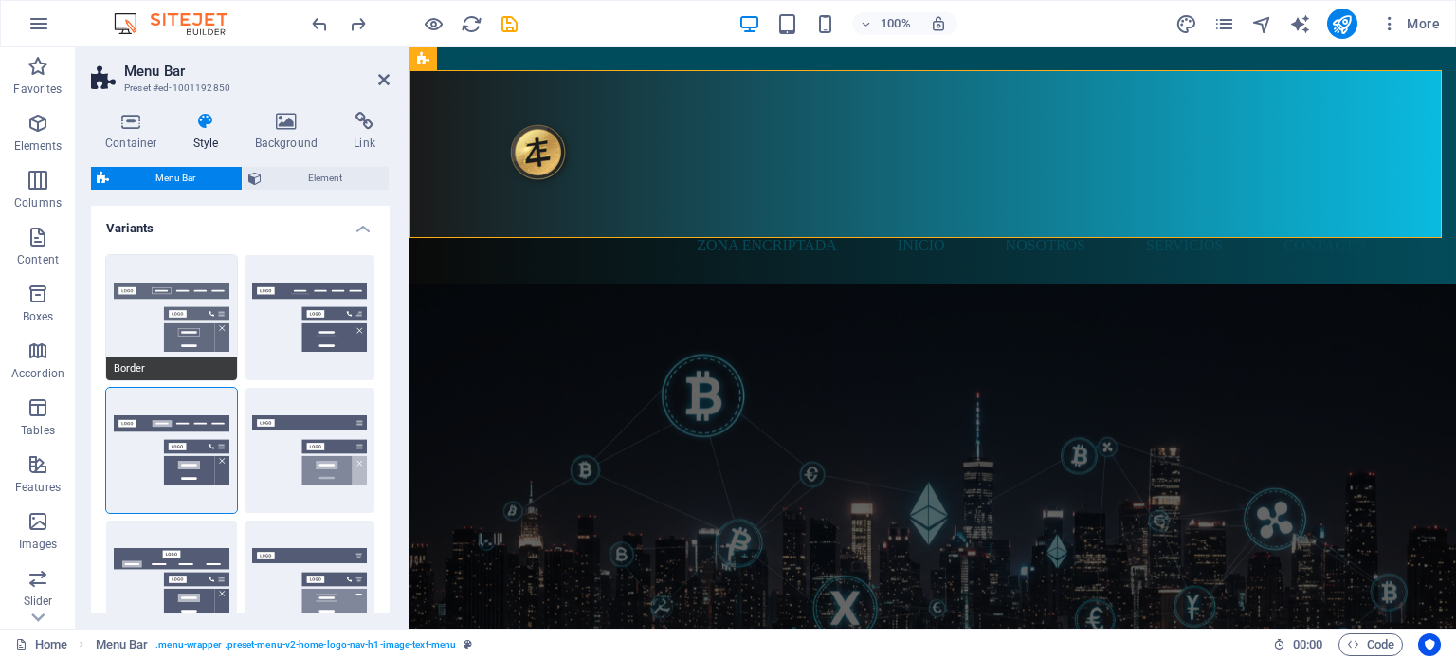
type input "1"
select select "DISABLED_OPTION_VALUE"
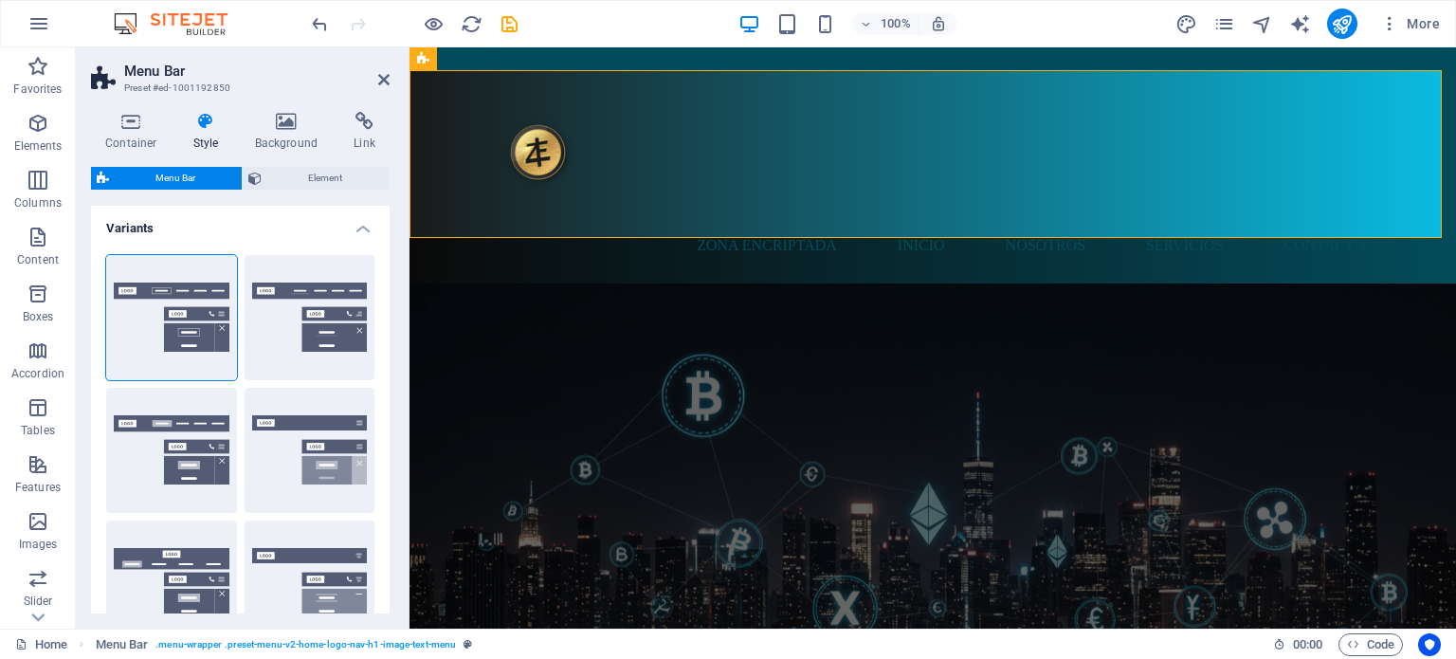
select select "200"
click at [459, 56] on span "Menu Bar" at bounding box center [461, 58] width 49 height 11
click at [510, 60] on icon at bounding box center [506, 59] width 10 height 20
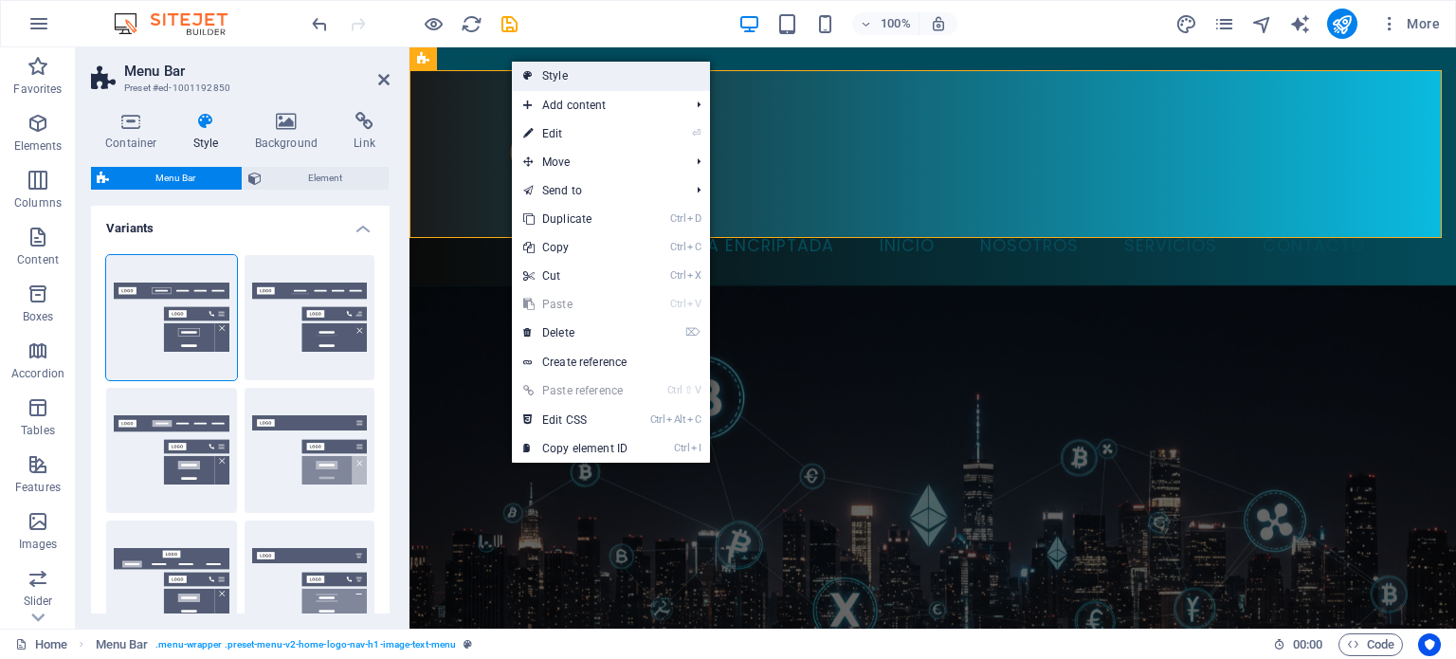
click at [540, 74] on link "Style" at bounding box center [611, 76] width 198 height 28
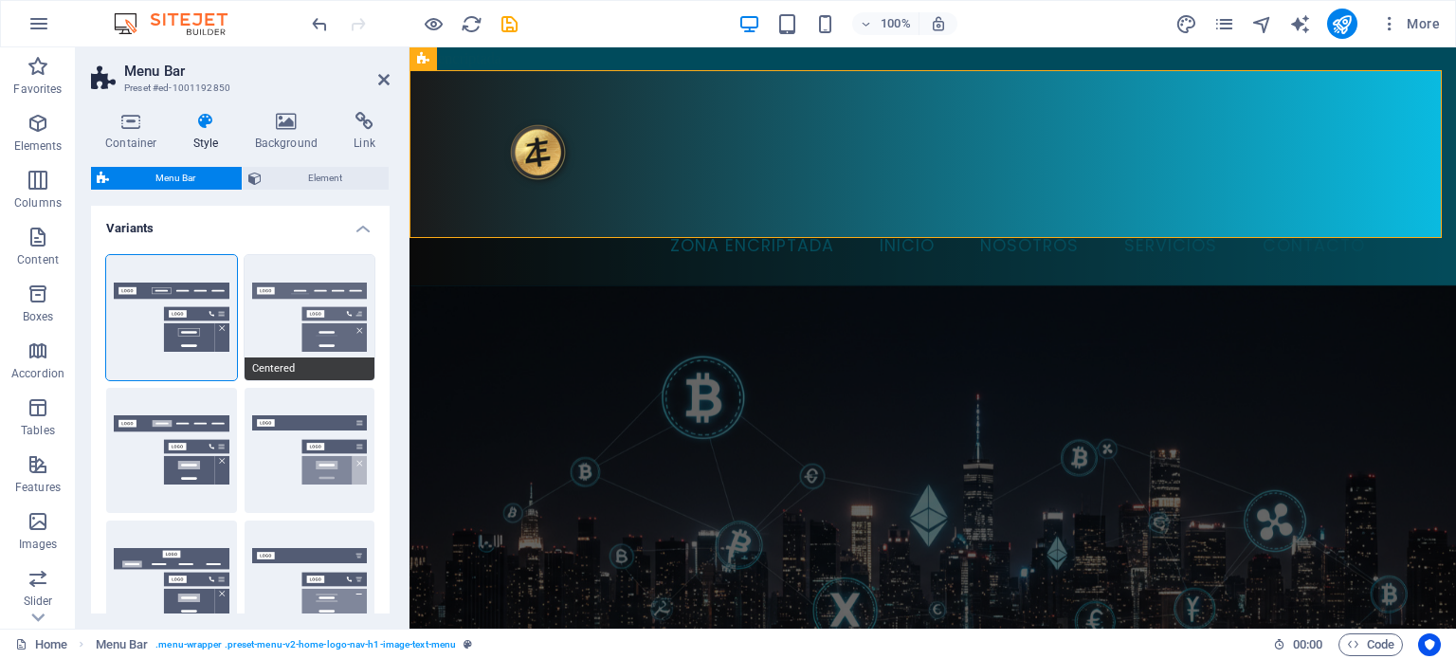
click at [354, 298] on button "Centered" at bounding box center [310, 317] width 131 height 125
select select "sticky_menu"
select select "hover_border_bottom"
type input "1"
type input "0"
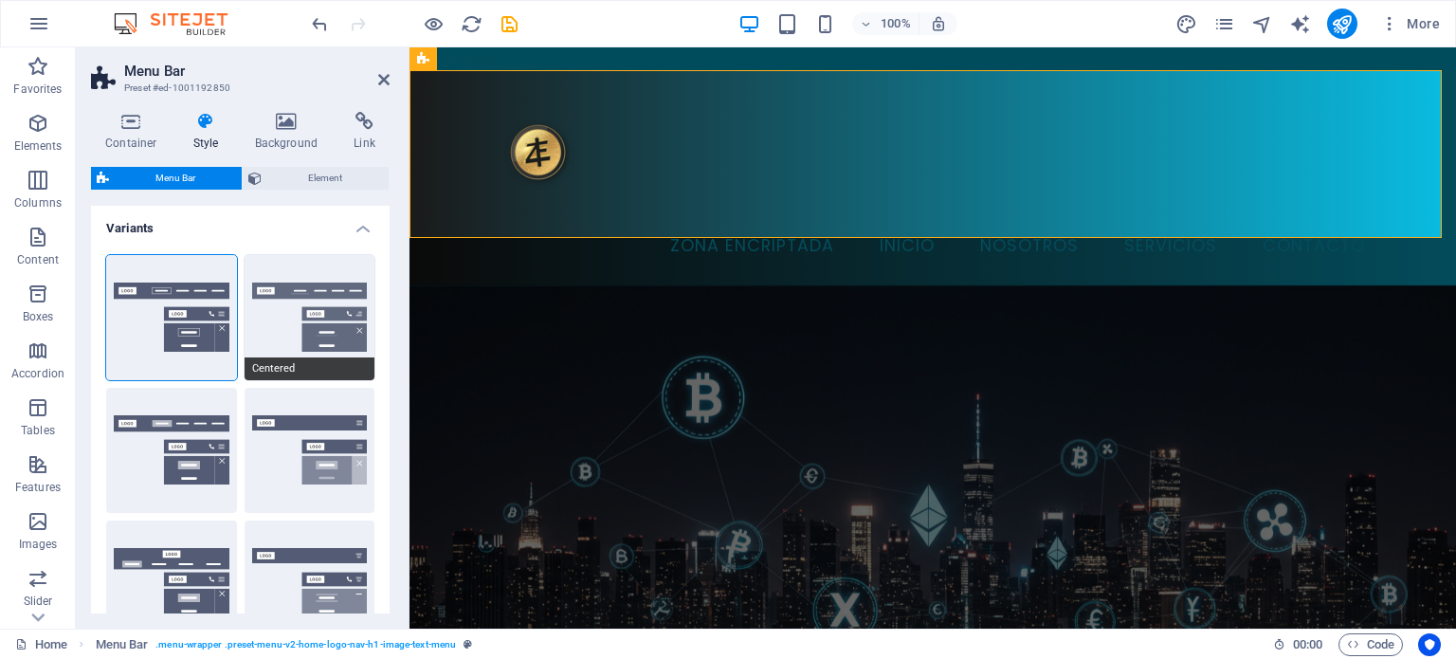
type input "2"
select select "DISABLED_OPTION_VALUE"
type input "0"
select select "link-special-font"
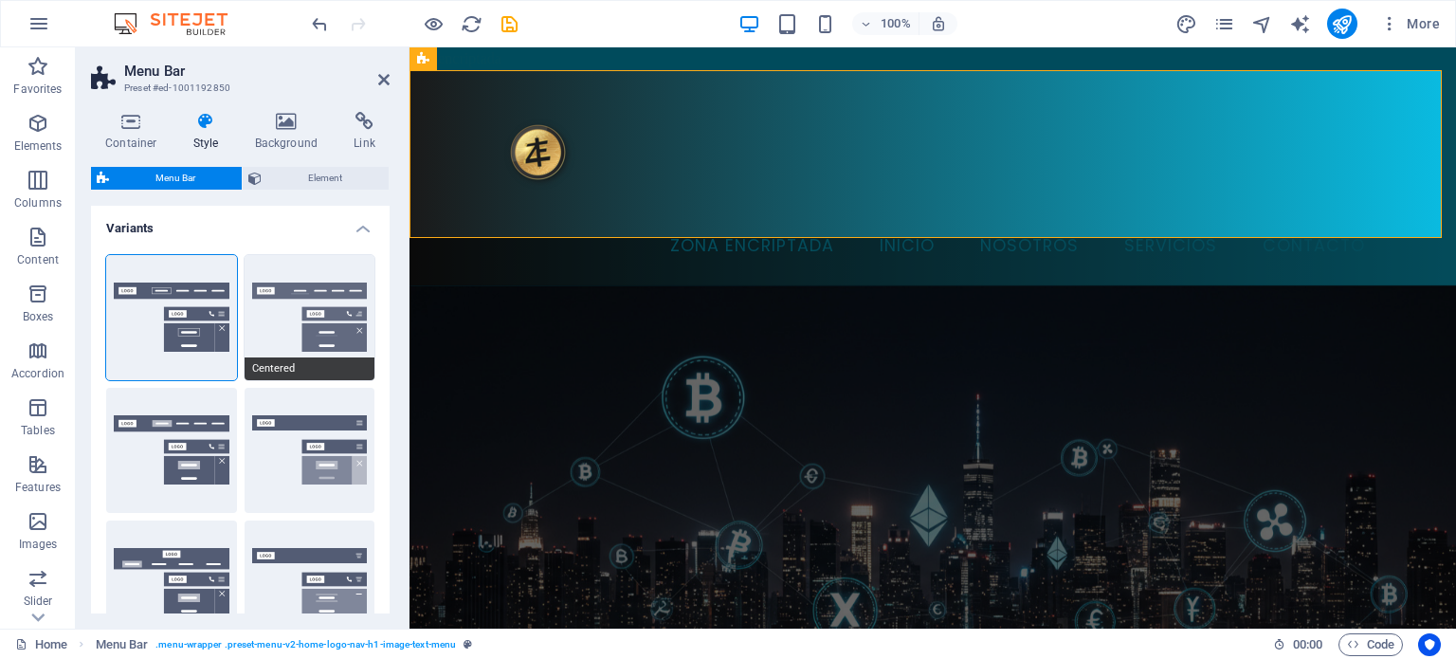
type input "1.5"
select select "rem"
select select
type input "2"
type input "100"
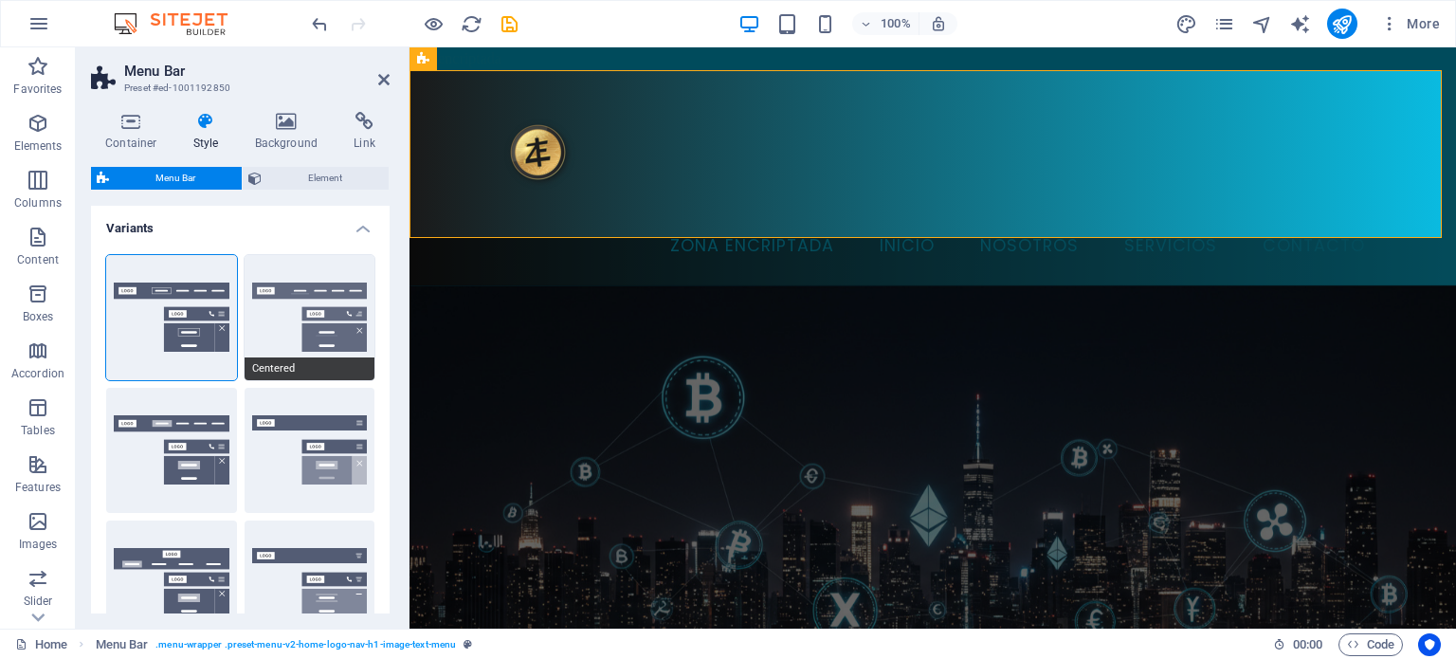
select select "%"
type input "0.5"
select select "200"
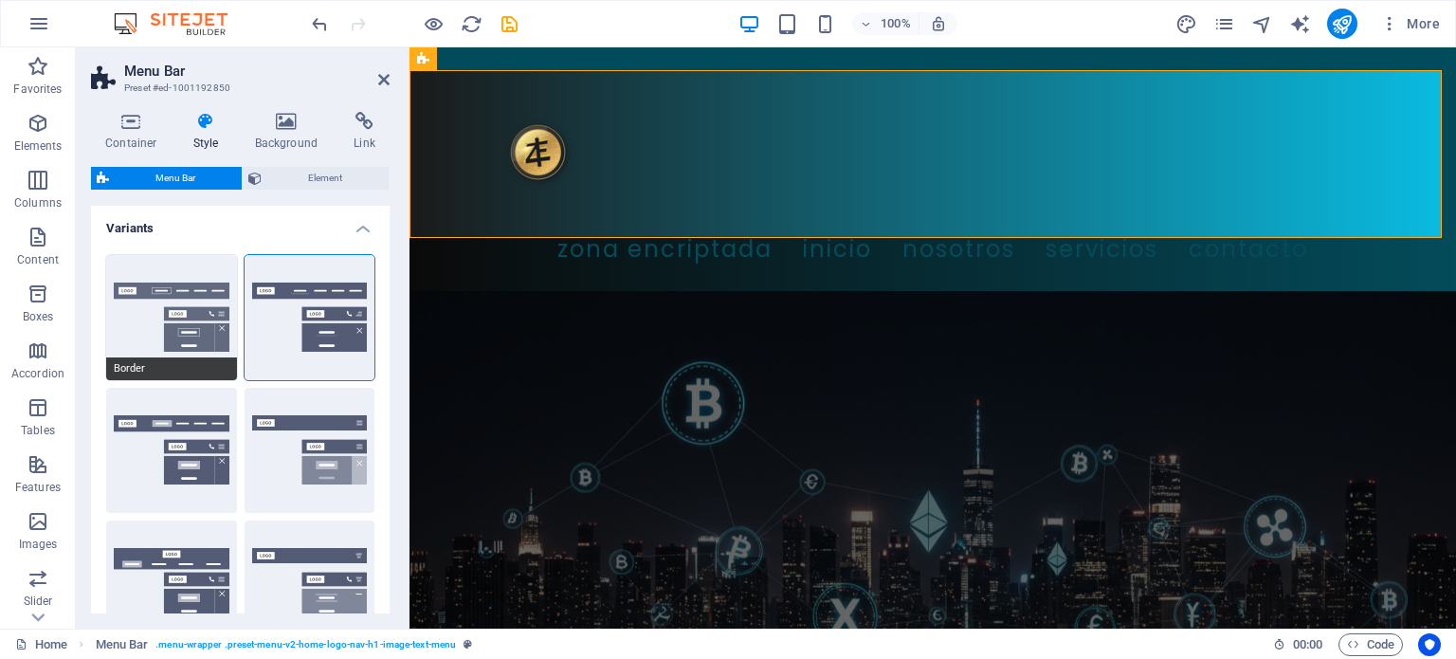
click at [181, 307] on button "Border" at bounding box center [171, 317] width 131 height 125
select select "sticky_reverse"
select select "hover_border"
type input "1"
type input "3"
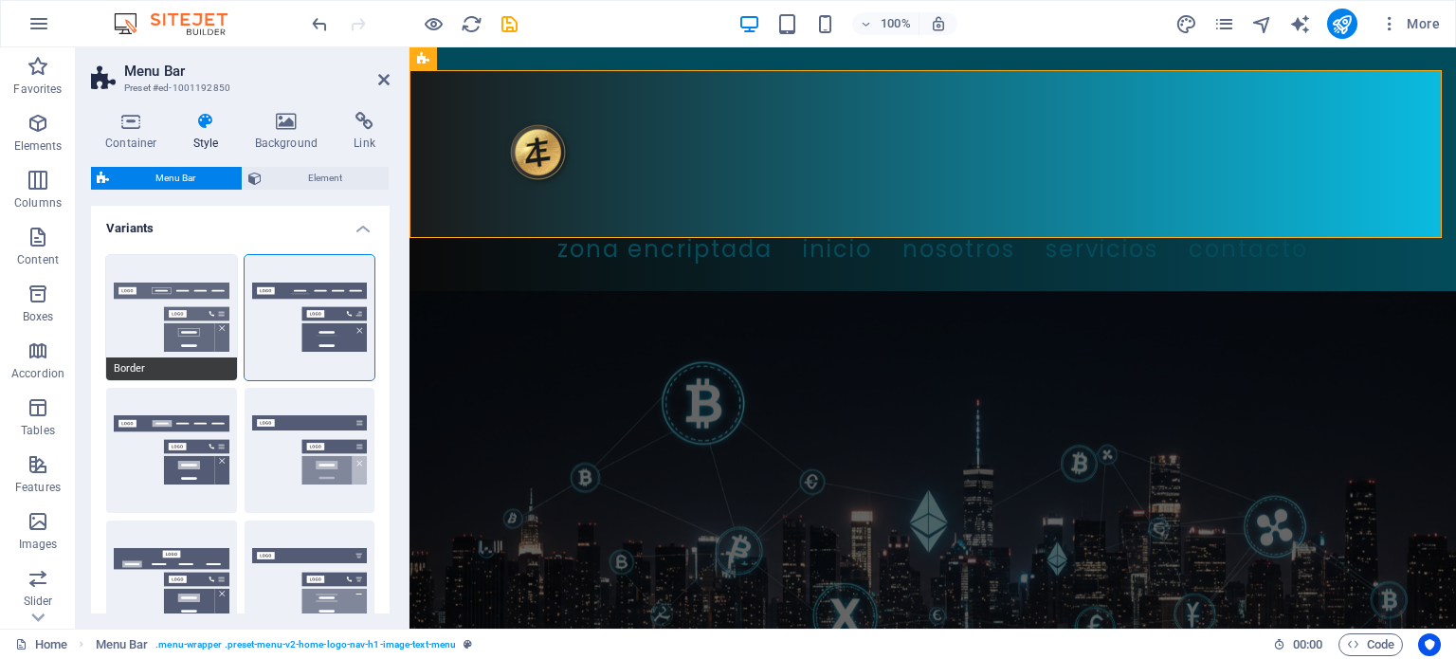
type input "1"
select select "rem"
type input "1"
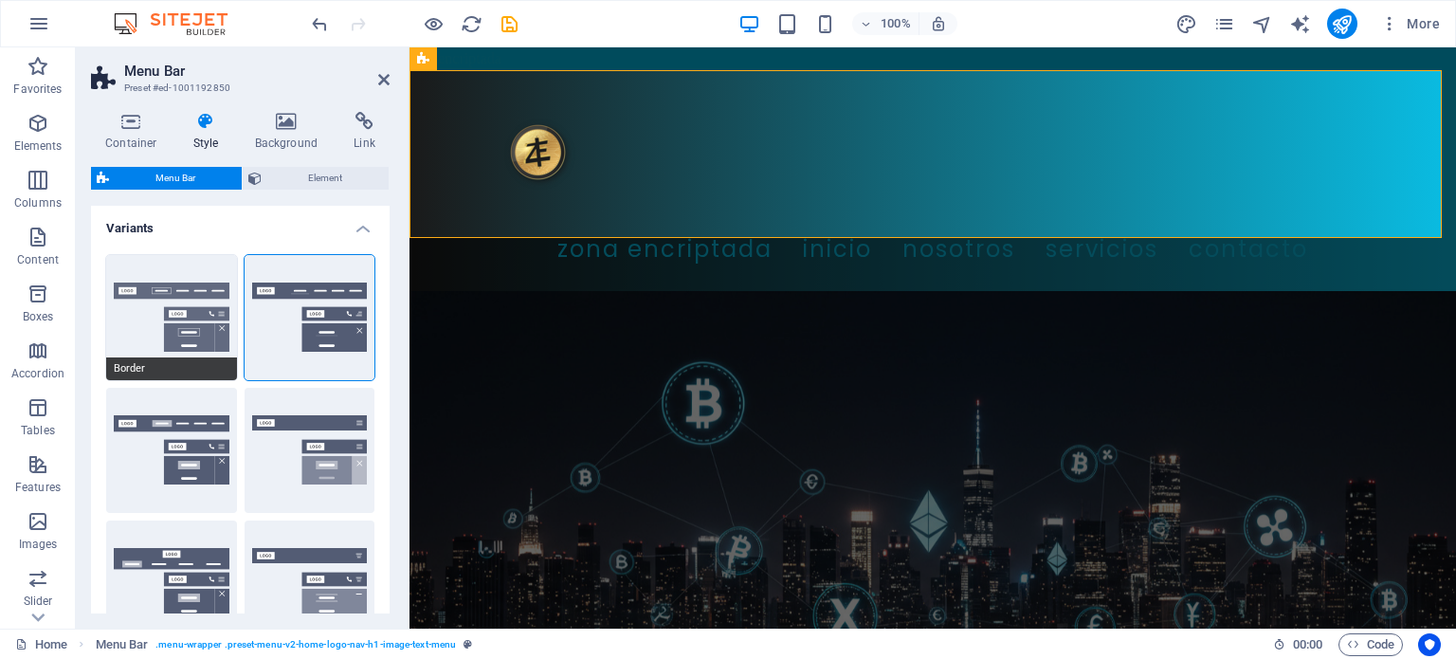
select select "link-special-font"
type input "1.1"
select select "rem"
select select
type input "1"
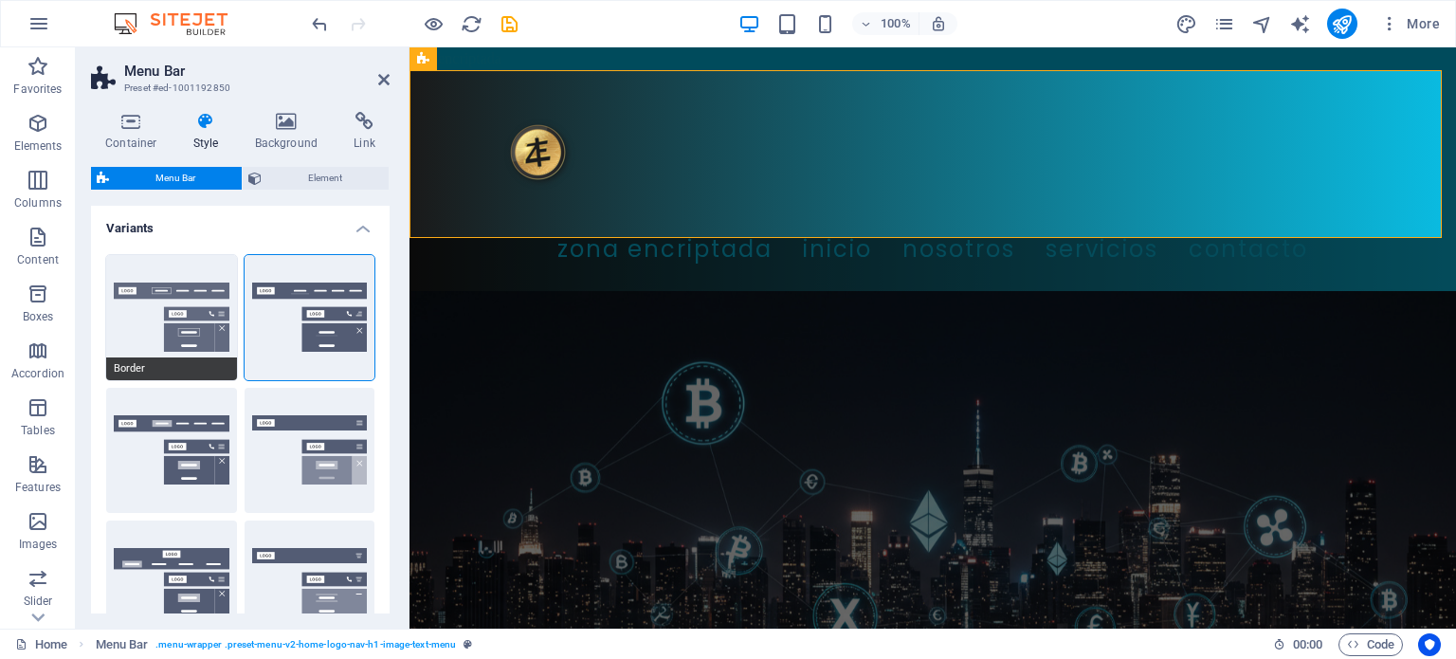
select select "DISABLED_OPTION_VALUE"
type input "0.3"
select select "200"
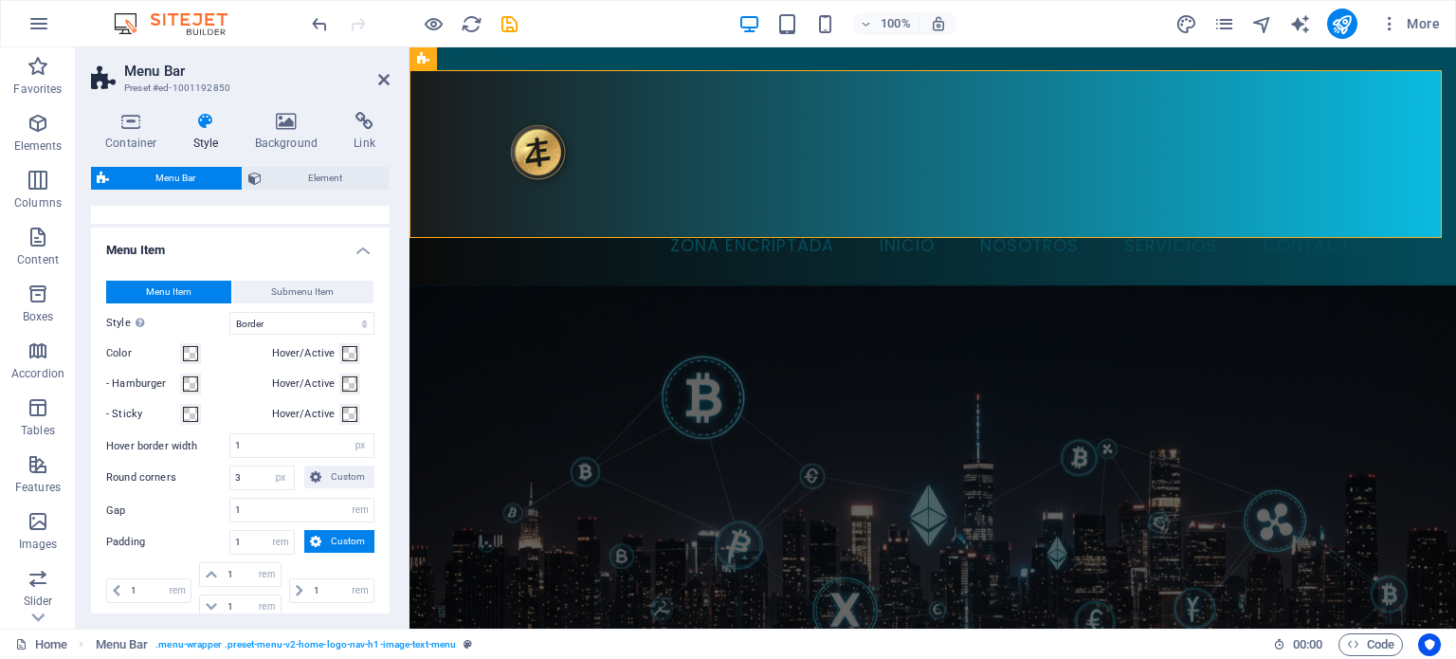
scroll to position [1130, 0]
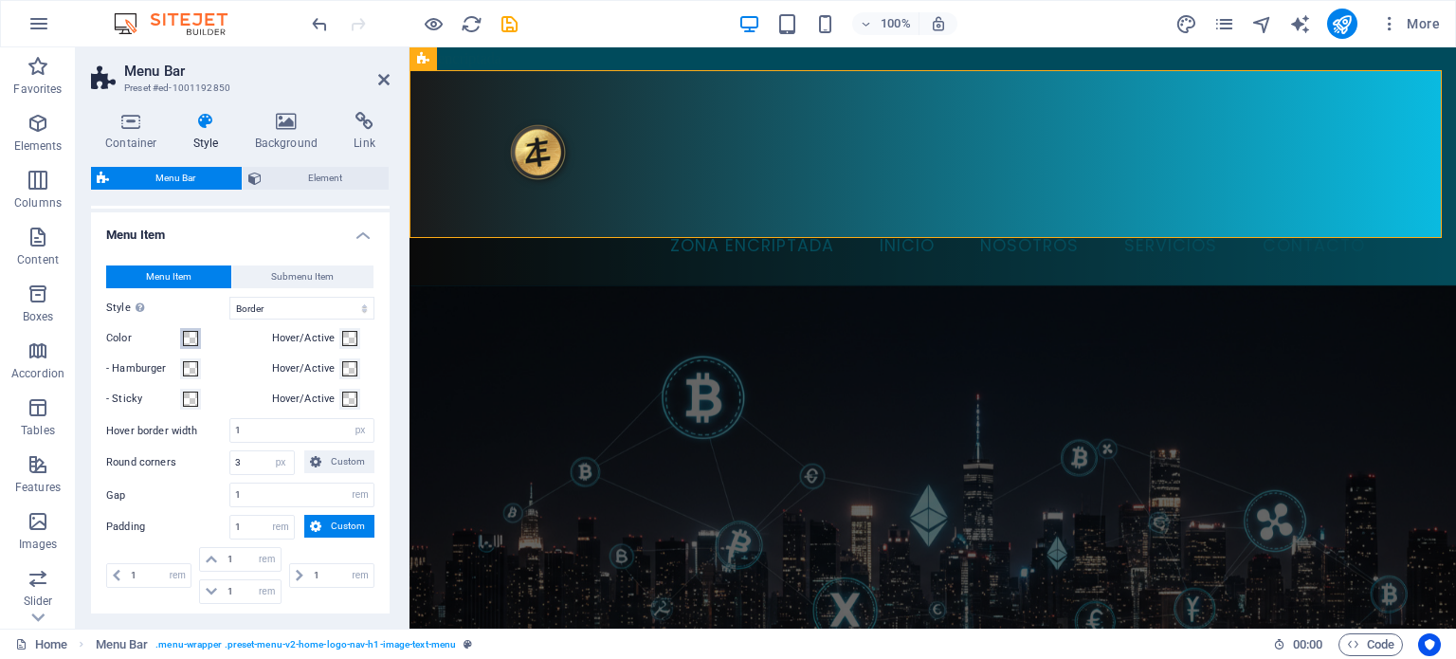
click at [190, 346] on span at bounding box center [190, 338] width 15 height 15
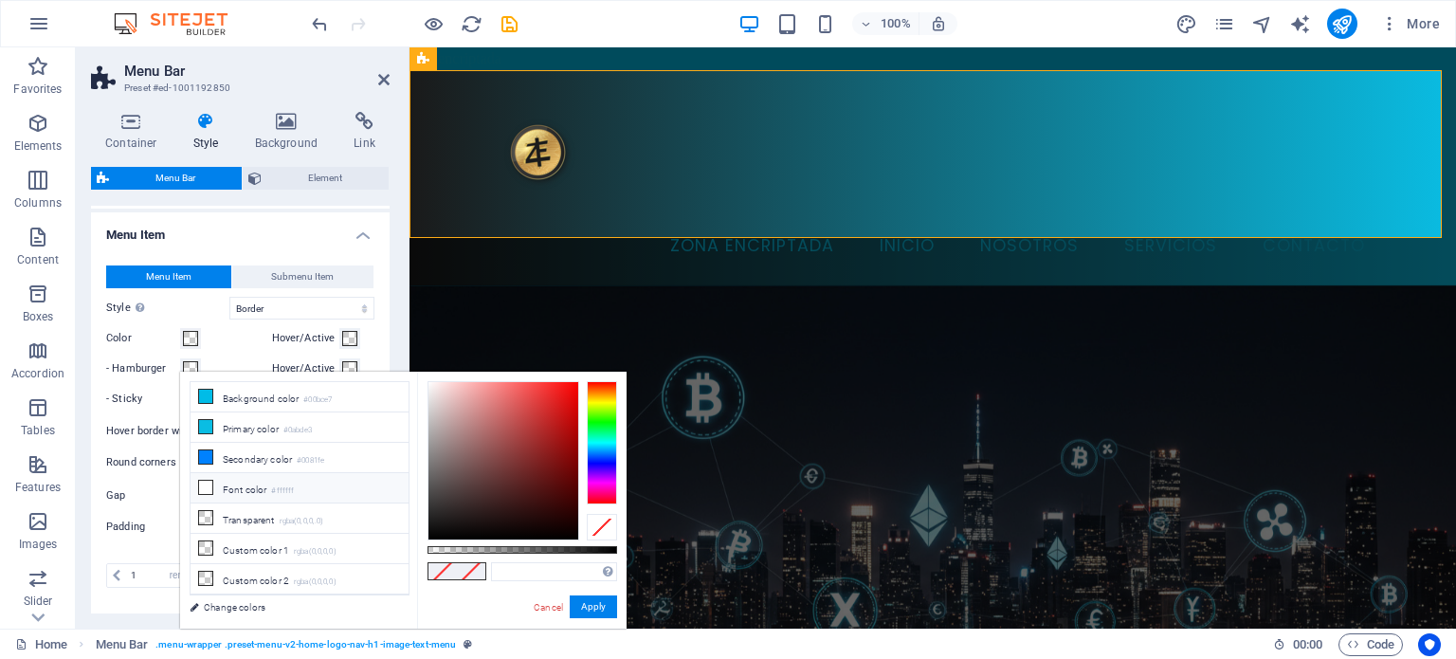
click at [211, 482] on icon at bounding box center [205, 487] width 13 height 13
type input "#ffffff"
click at [596, 608] on button "Apply" at bounding box center [593, 606] width 47 height 23
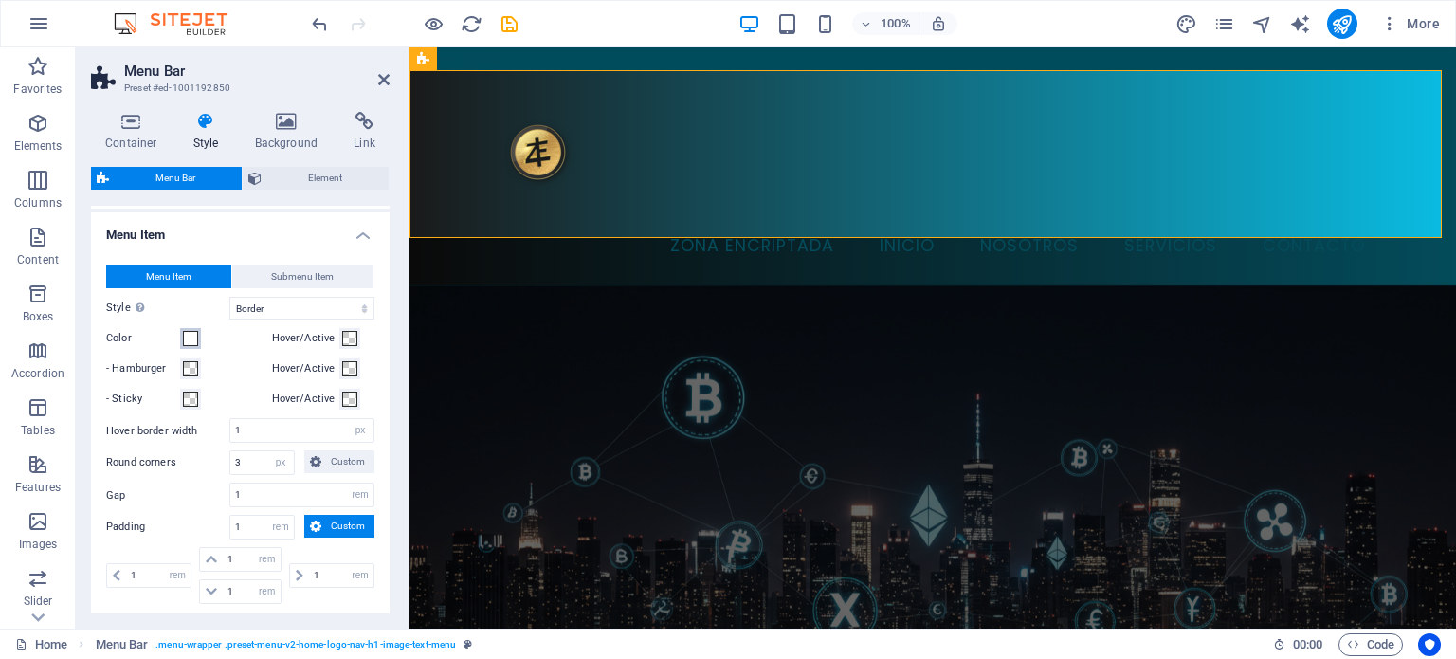
click at [180, 349] on button "Color" at bounding box center [190, 338] width 21 height 21
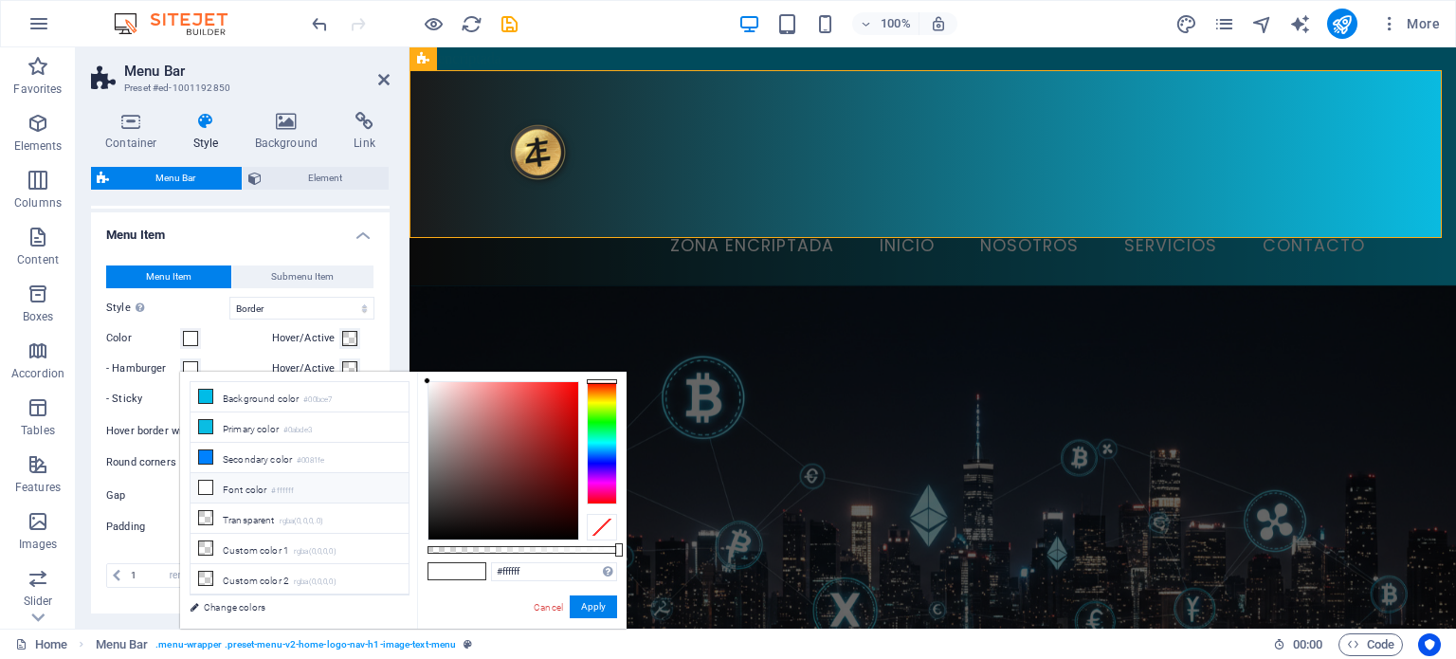
click at [224, 483] on li "Font color #ffffff" at bounding box center [299, 488] width 218 height 30
click at [603, 609] on button "Apply" at bounding box center [593, 606] width 47 height 23
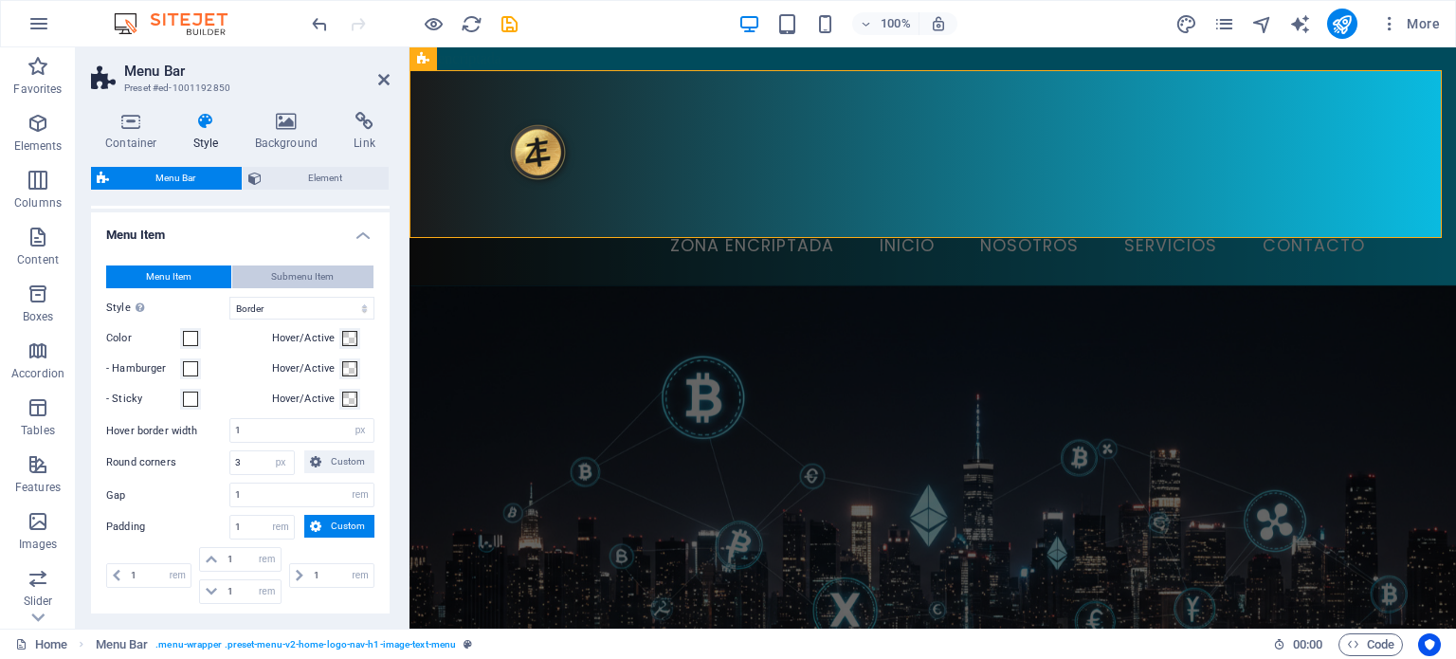
click at [307, 288] on span "Submenu Item" at bounding box center [302, 276] width 63 height 23
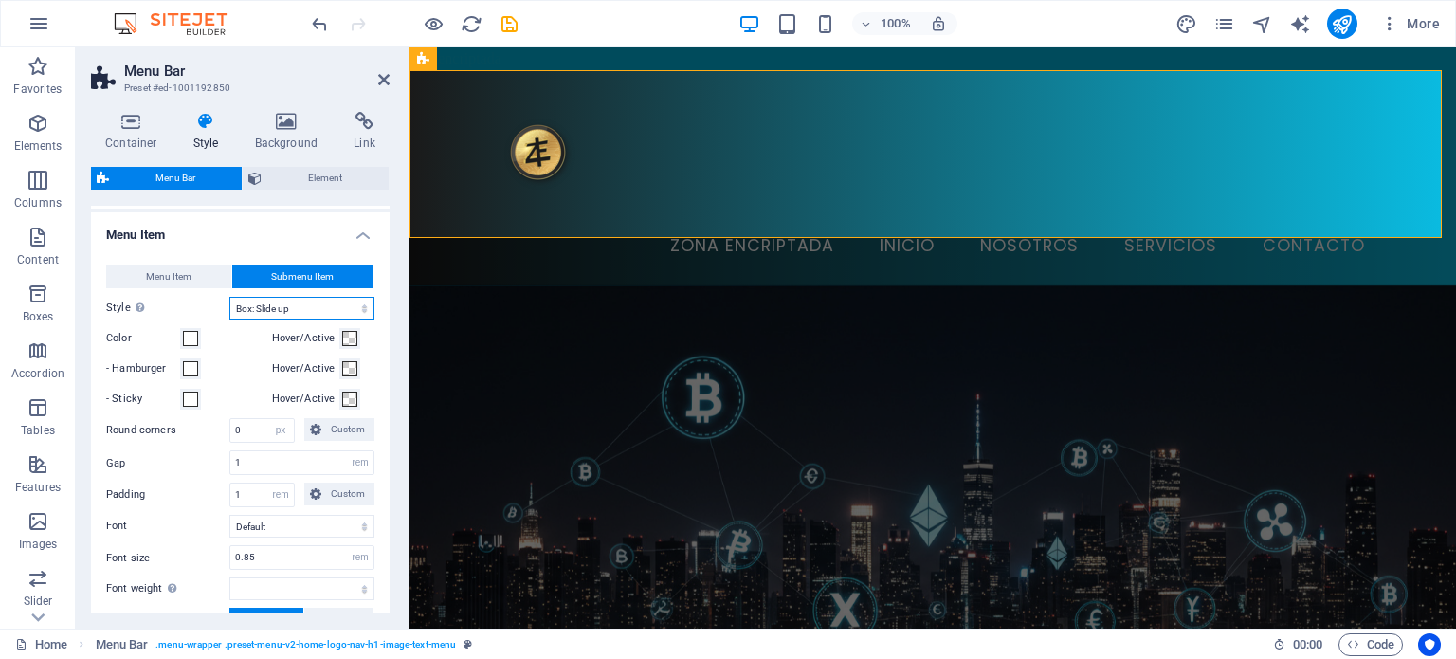
click at [310, 319] on select "Plain Text color Box: Fade Box: Flip vertical Box: Flip horizontal Box: Slide d…" at bounding box center [301, 308] width 145 height 23
select select
select select "hover_border"
click at [229, 318] on select "Plain Text color Box: Fade Box: Flip vertical Box: Flip horizontal Box: Slide d…" at bounding box center [301, 308] width 145 height 23
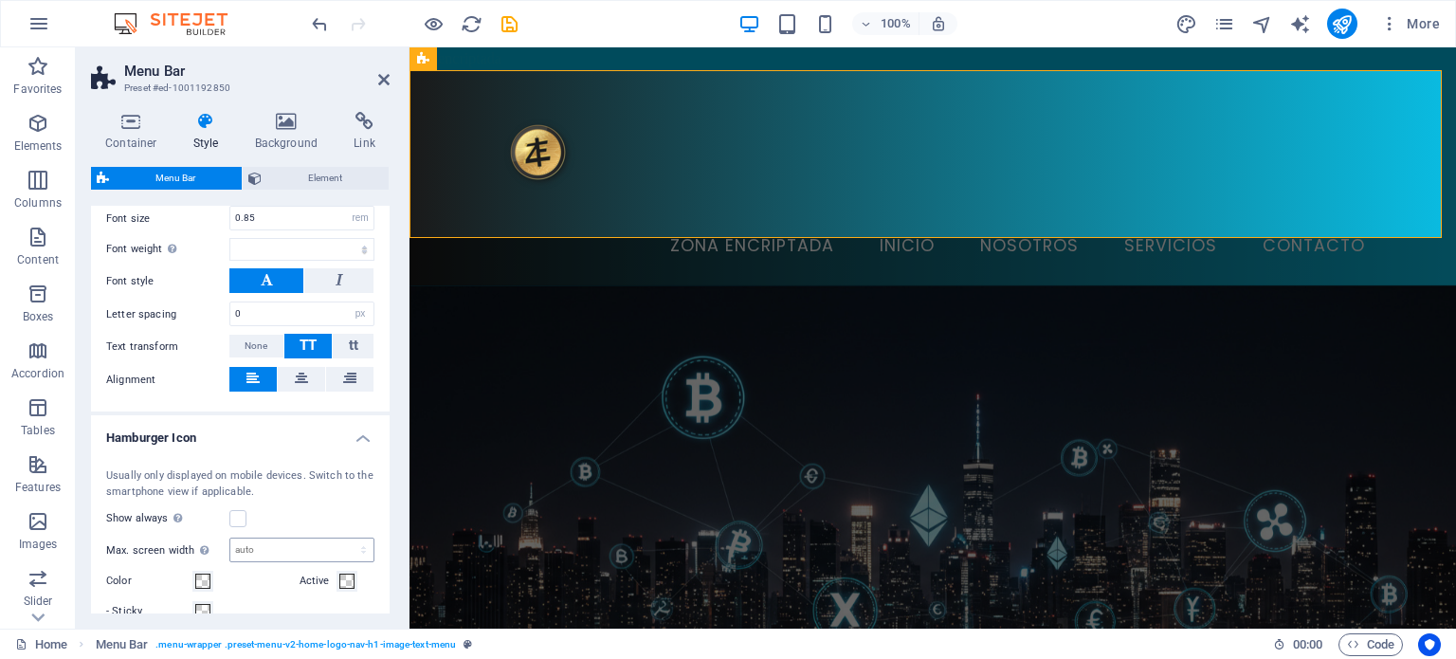
scroll to position [1496, 0]
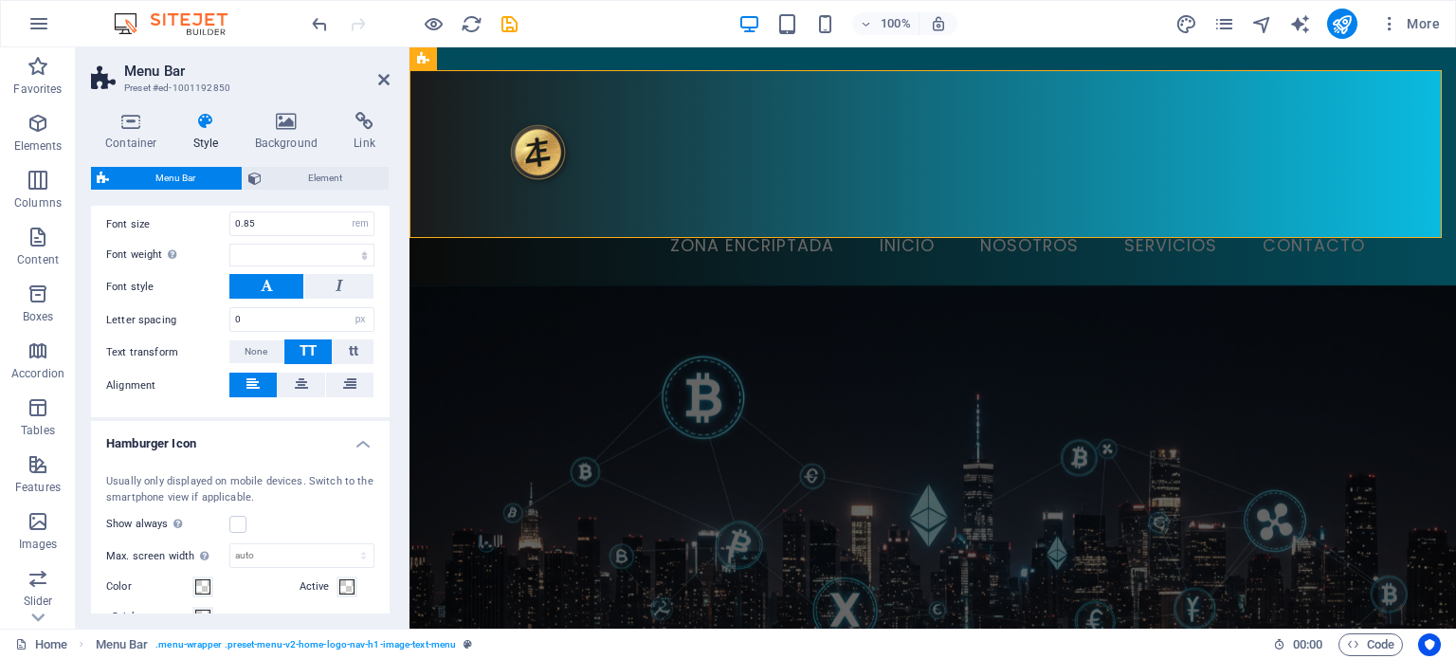
click at [273, 299] on button at bounding box center [266, 286] width 74 height 25
click at [259, 266] on select "Thin, 100 Extra-light, 200 Light, 300 Regular, 400 Medium, 500 Semi-bold, 600 B…" at bounding box center [301, 255] width 145 height 23
click at [229, 263] on select "Thin, 100 Extra-light, 200 Light, 300 Regular, 400 Medium, 500 Semi-bold, 600 B…" at bounding box center [301, 255] width 145 height 23
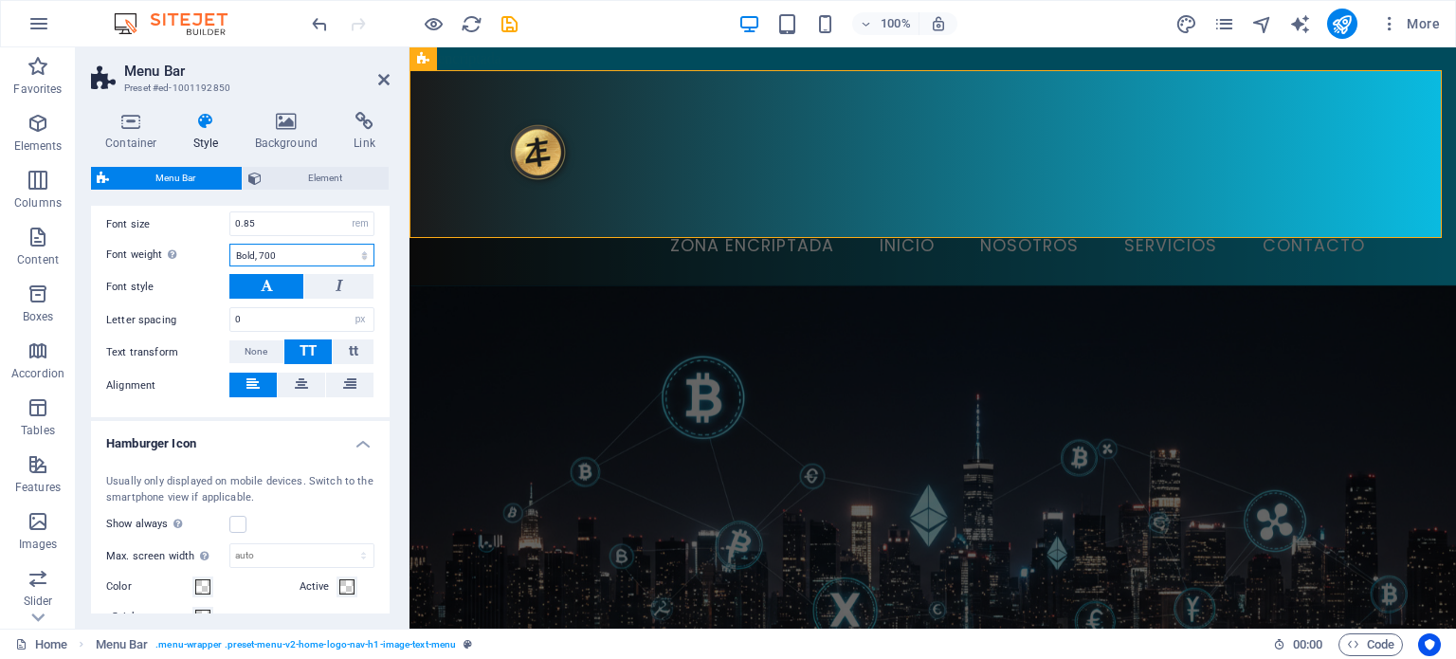
click at [319, 266] on select "Thin, 100 Extra-light, 200 Light, 300 Regular, 400 Medium, 500 Semi-bold, 600 B…" at bounding box center [301, 255] width 145 height 23
select select "900"
click at [229, 263] on select "Thin, 100 Extra-light, 200 Light, 300 Regular, 400 Medium, 500 Semi-bold, 600 B…" at bounding box center [301, 255] width 145 height 23
click at [975, 285] on figure at bounding box center [932, 524] width 1046 height 478
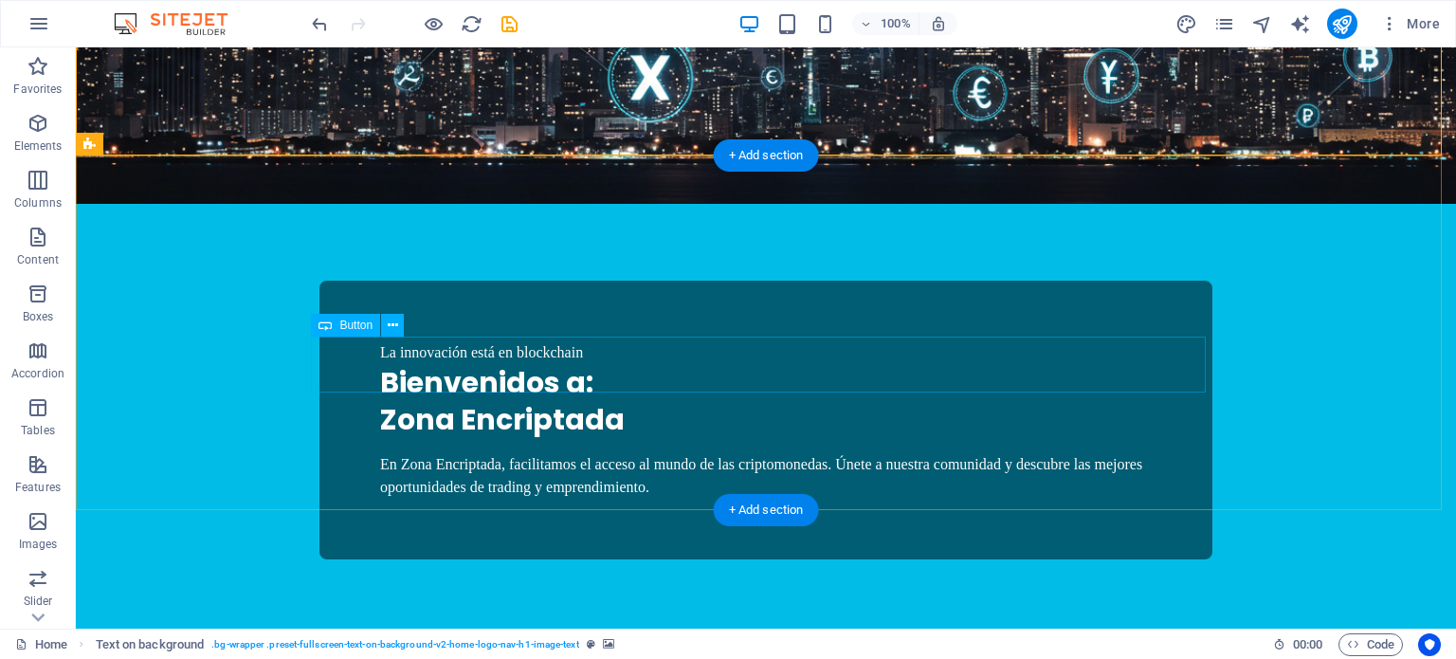
scroll to position [560, 0]
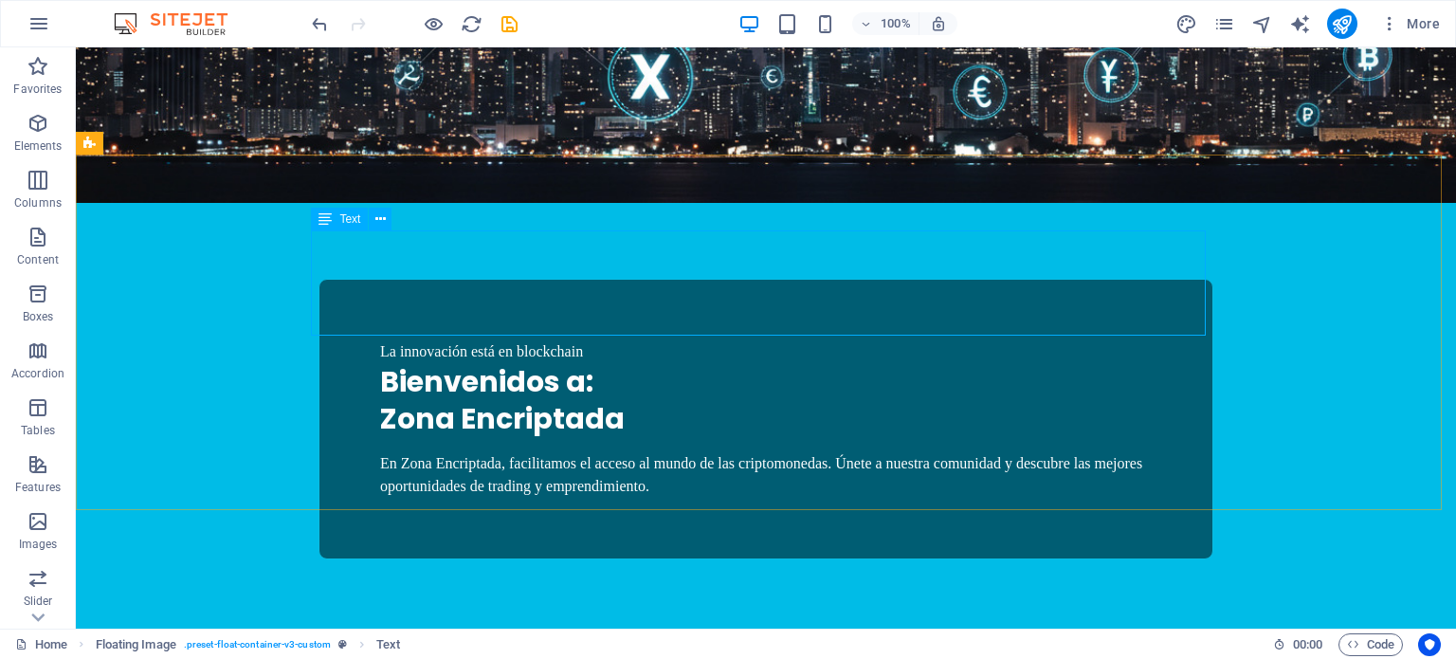
click at [344, 223] on span "Text" at bounding box center [349, 218] width 21 height 11
click at [388, 212] on button at bounding box center [380, 219] width 23 height 23
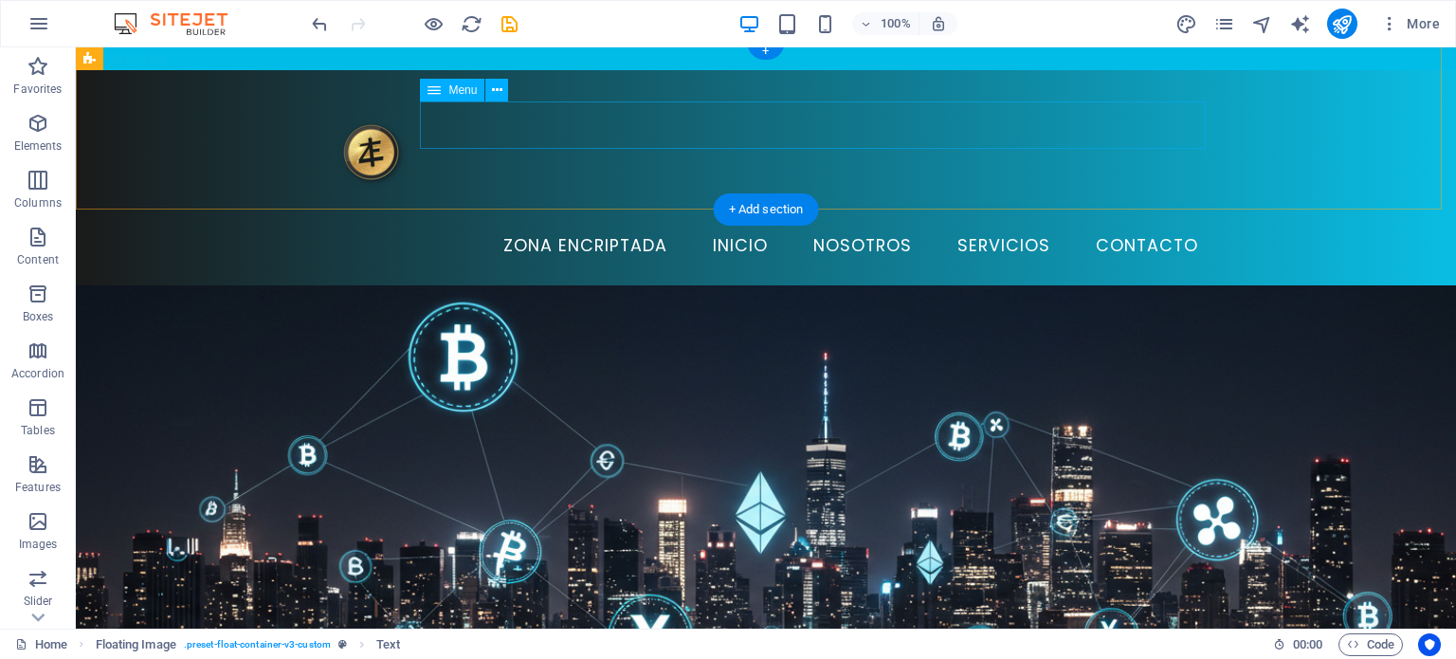
scroll to position [0, 0]
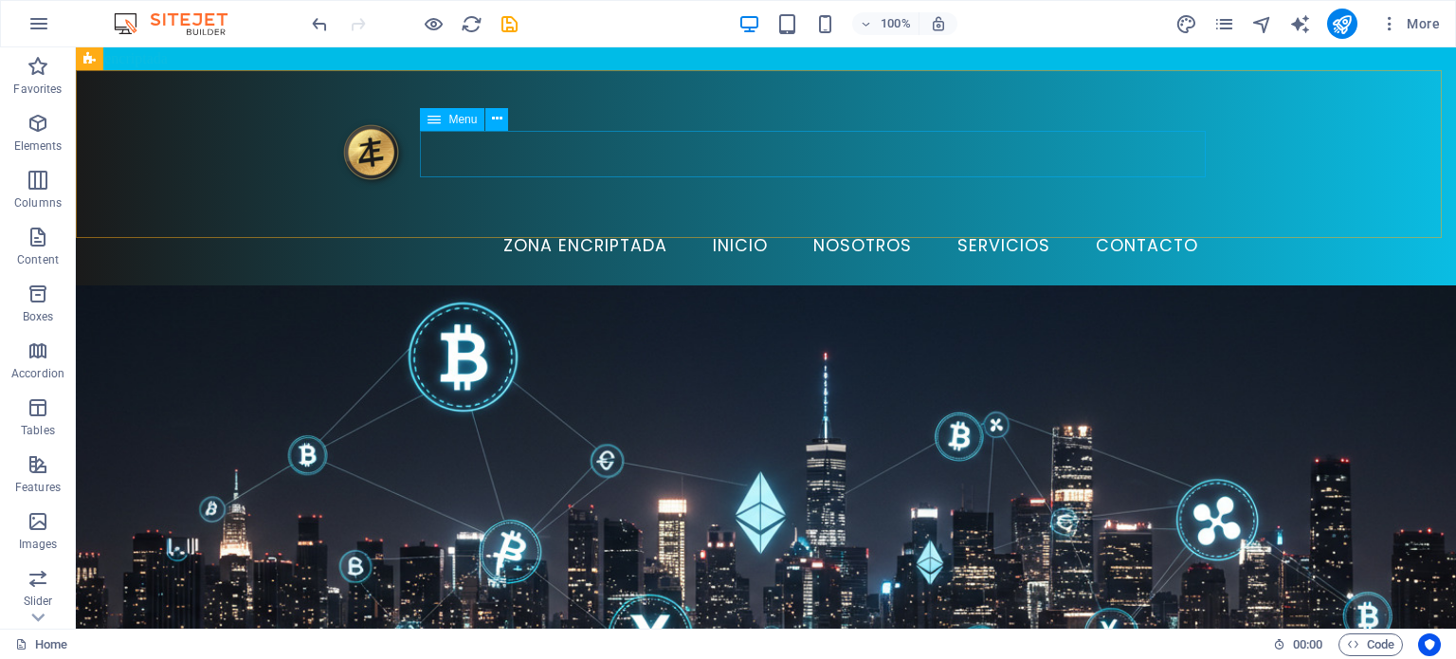
click at [457, 124] on span "Menu" at bounding box center [462, 119] width 28 height 11
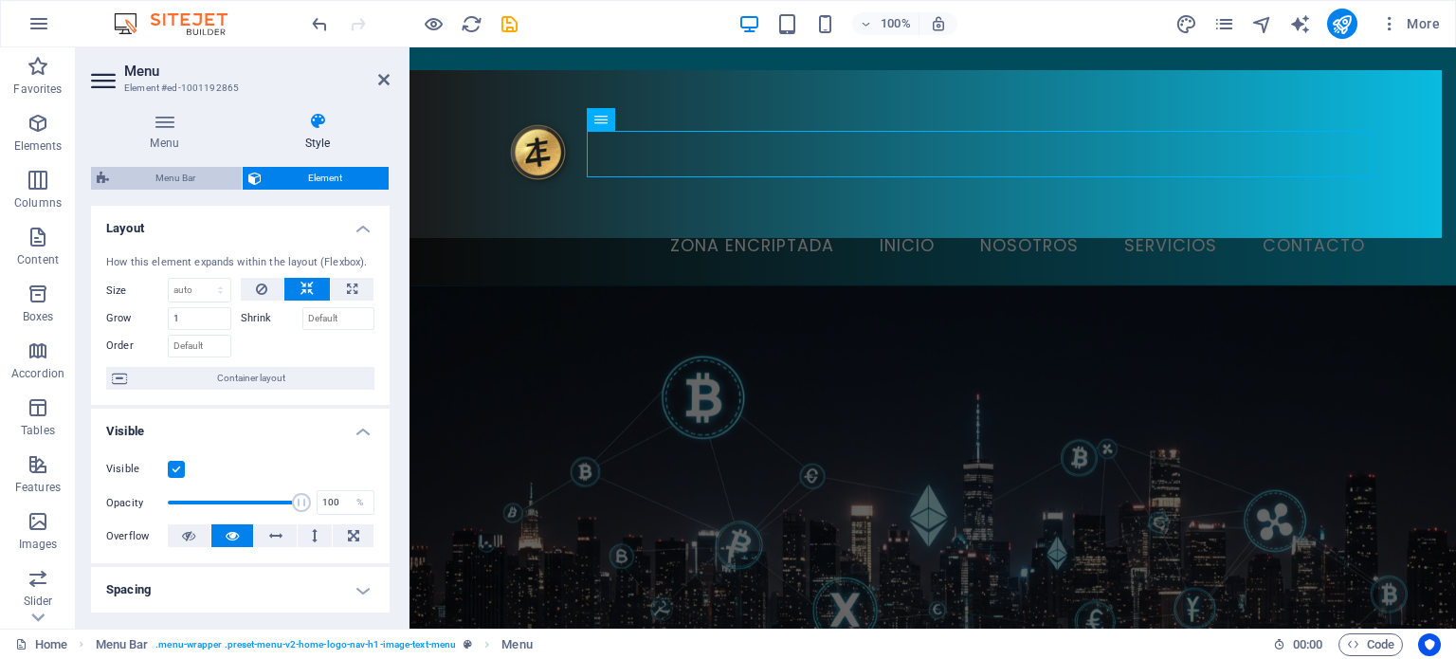
click at [190, 179] on span "Menu Bar" at bounding box center [175, 178] width 121 height 23
select select "rem"
select select "sticky_reverse"
select select "px"
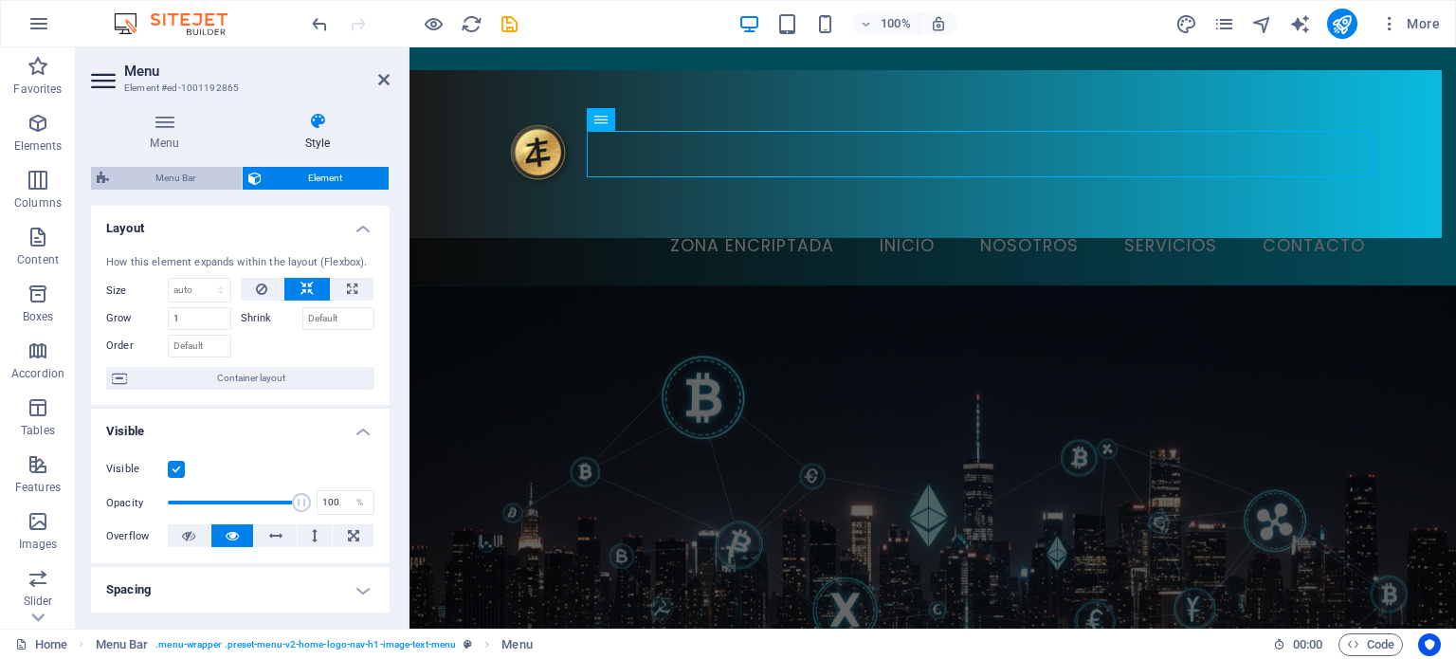
select select "px"
select select "hover_border"
select select "px"
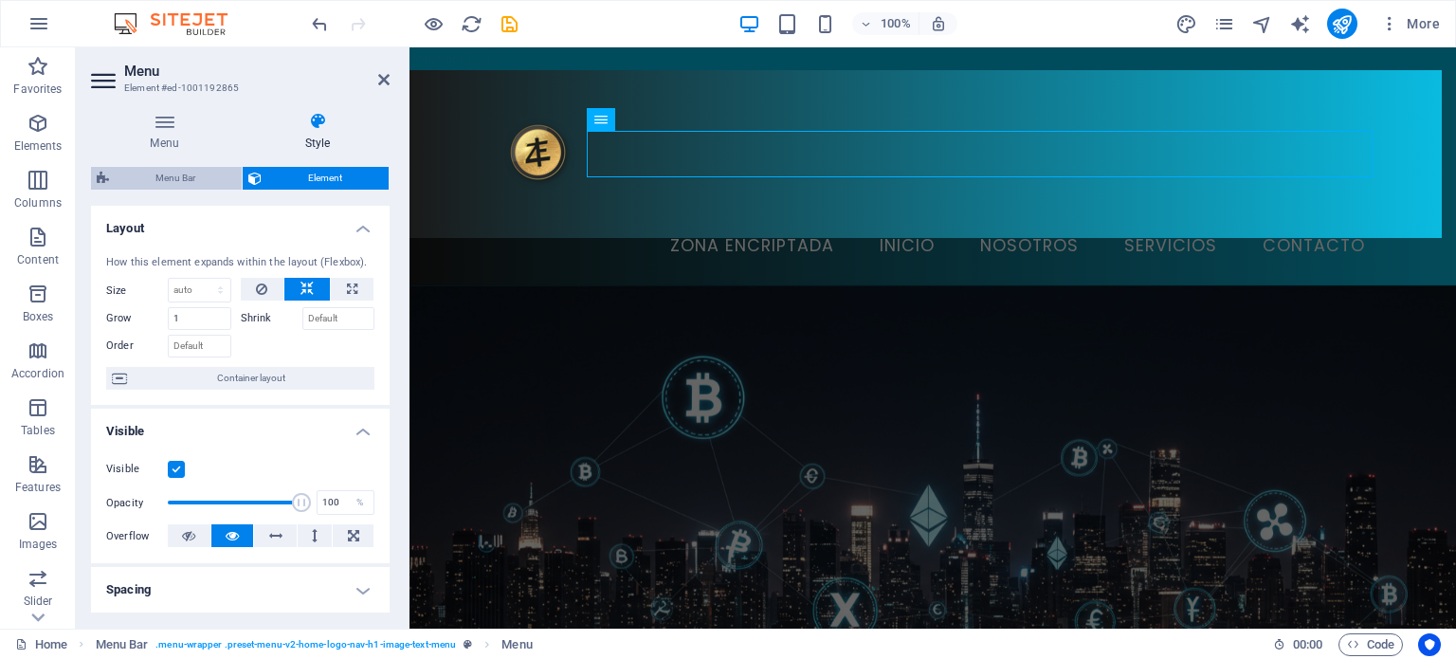
select select "rem"
select select "900"
select select "px"
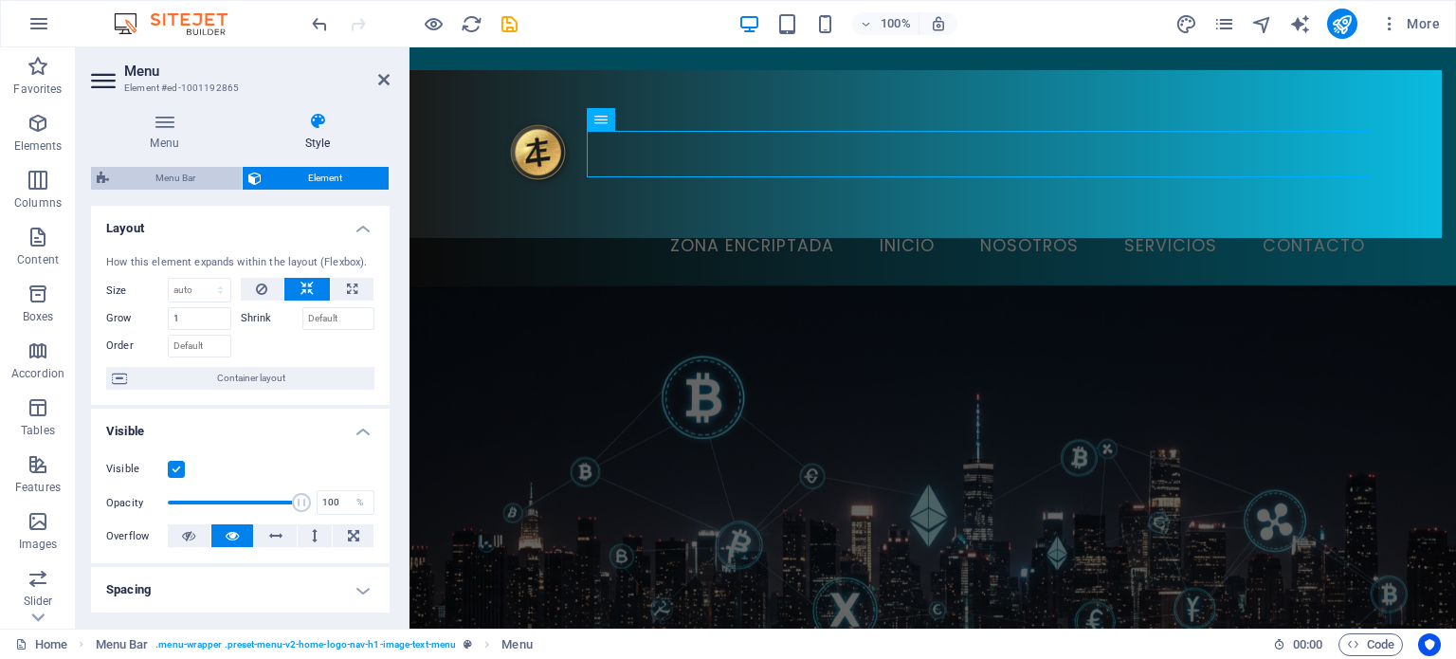
select select "rem"
select select "px"
select select "preset-menu-v2-home-logo-nav-h1-image-text-menu"
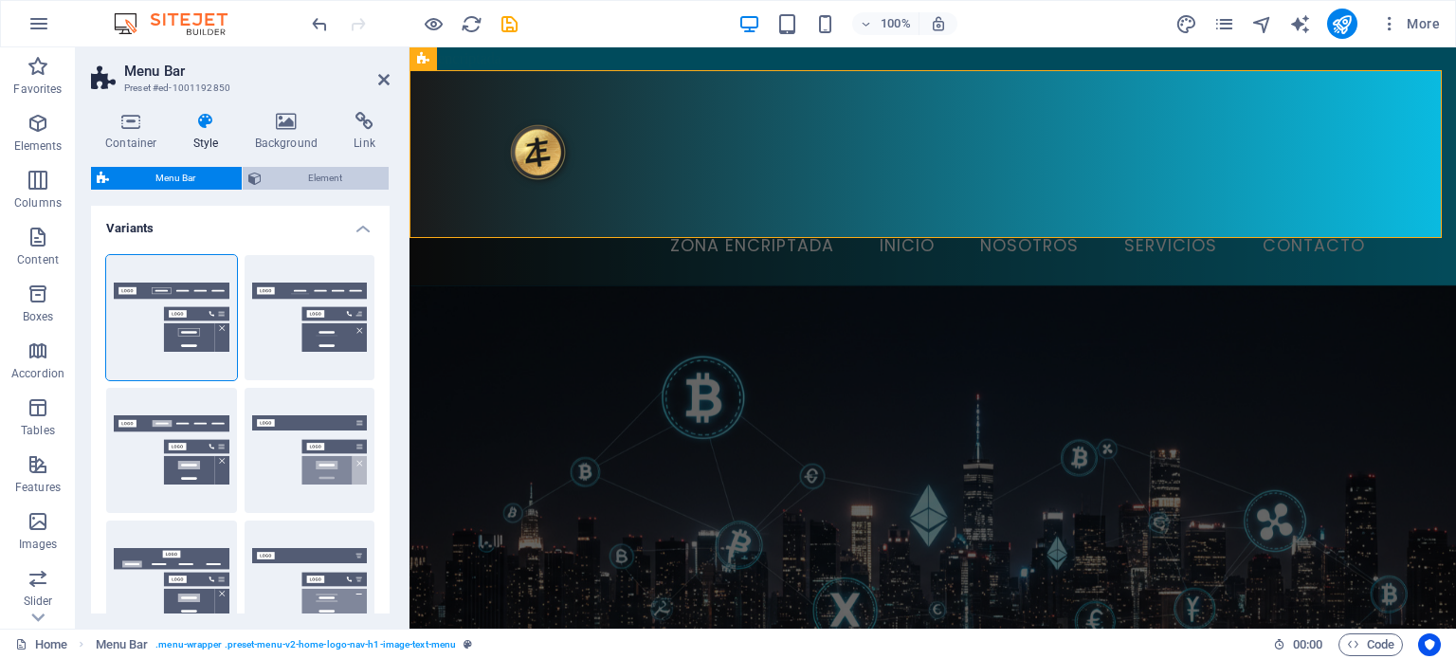
click at [344, 185] on span "Element" at bounding box center [325, 178] width 116 height 23
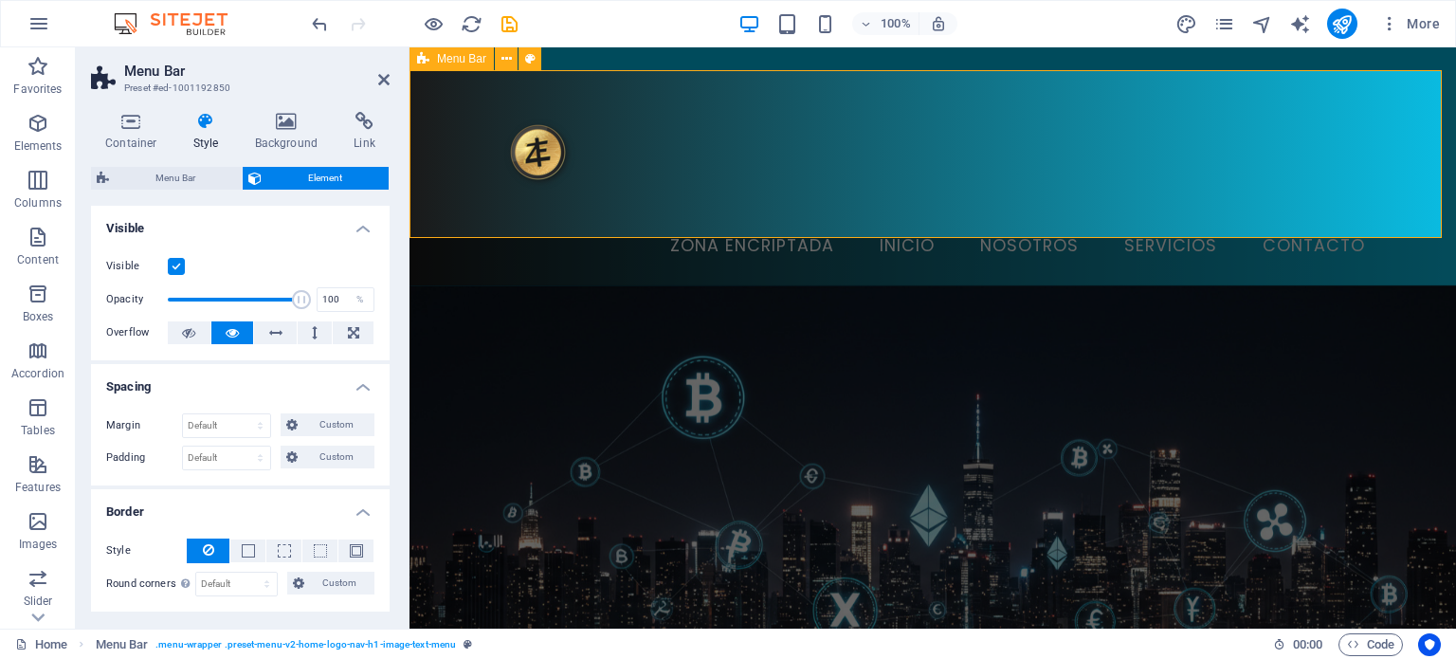
click at [458, 62] on span "Menu Bar" at bounding box center [461, 58] width 49 height 11
click at [125, 132] on h4 "Container" at bounding box center [135, 132] width 88 height 40
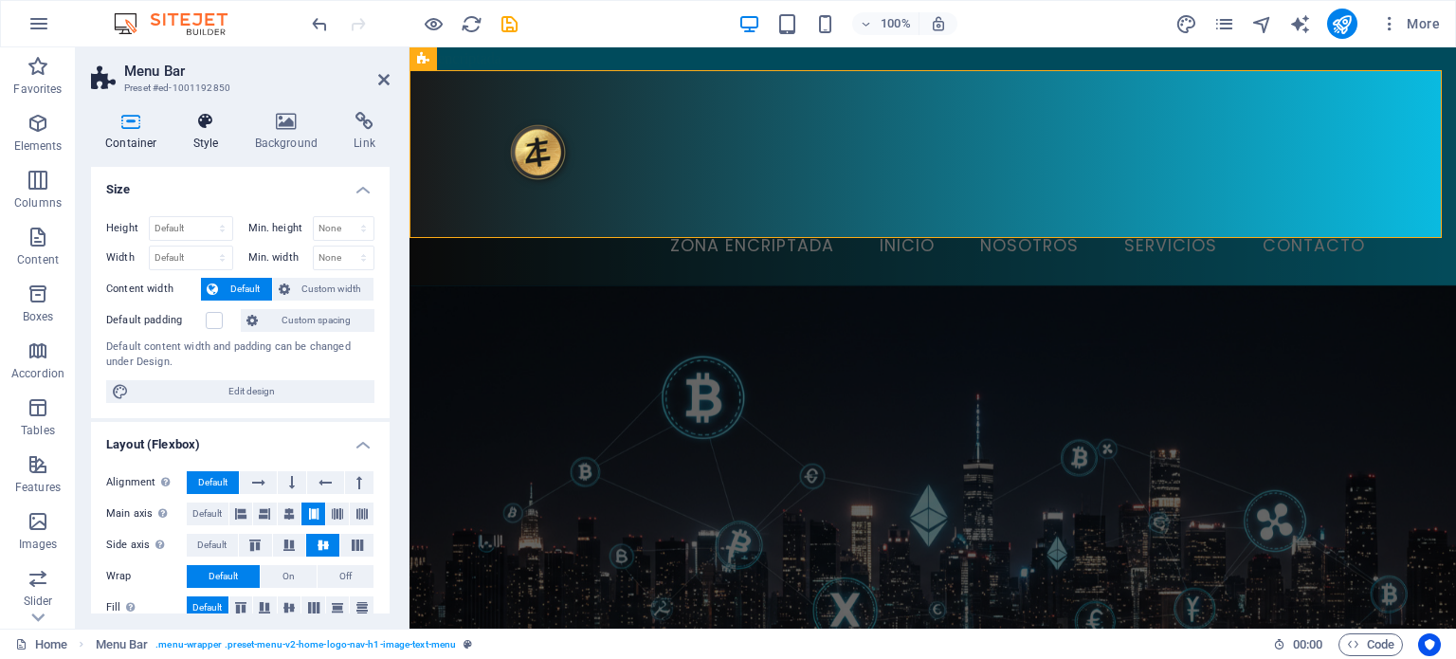
click at [199, 117] on icon at bounding box center [206, 121] width 54 height 19
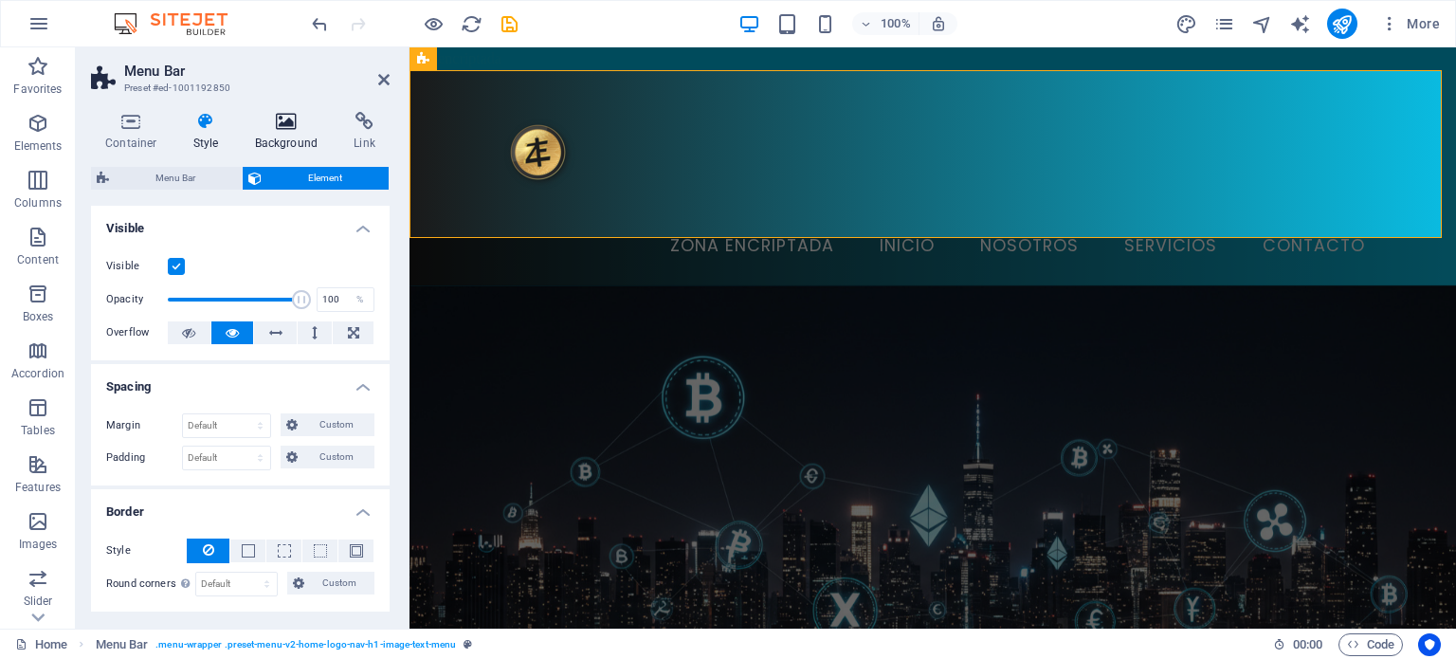
click at [303, 124] on icon at bounding box center [287, 121] width 92 height 19
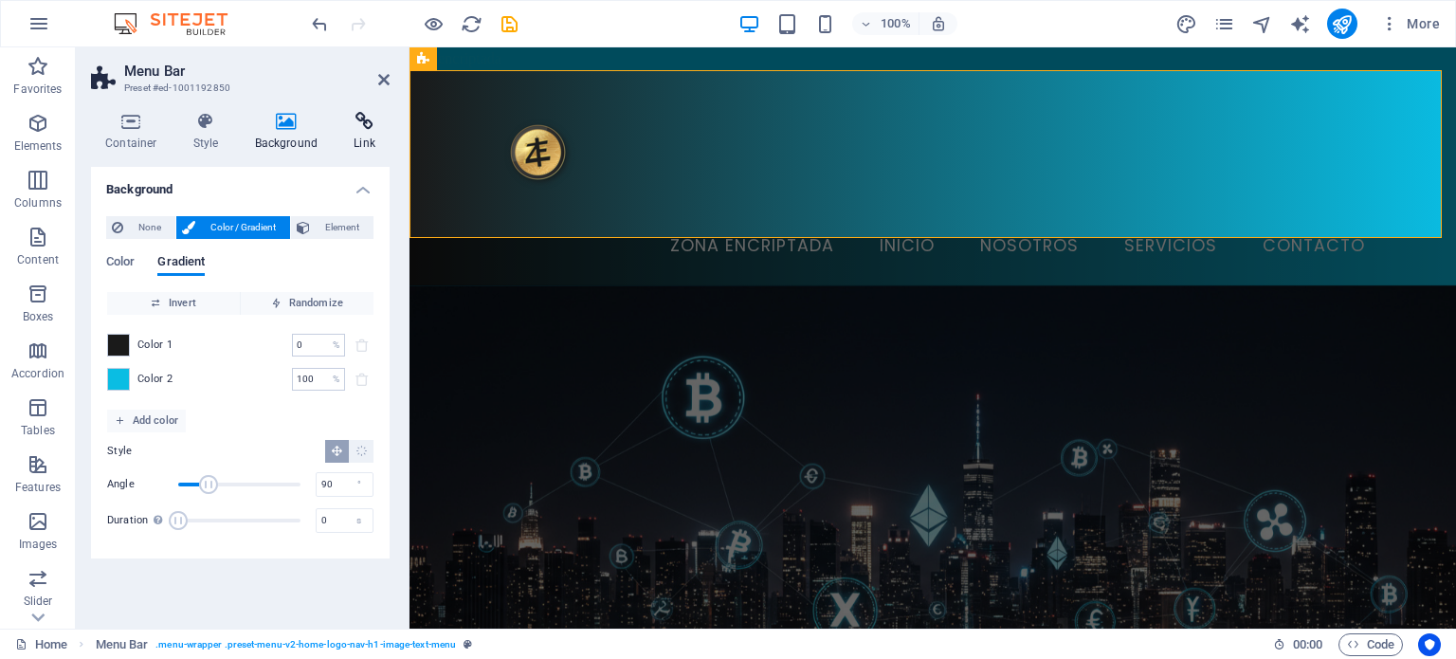
click at [349, 132] on h4 "Link" at bounding box center [364, 132] width 50 height 40
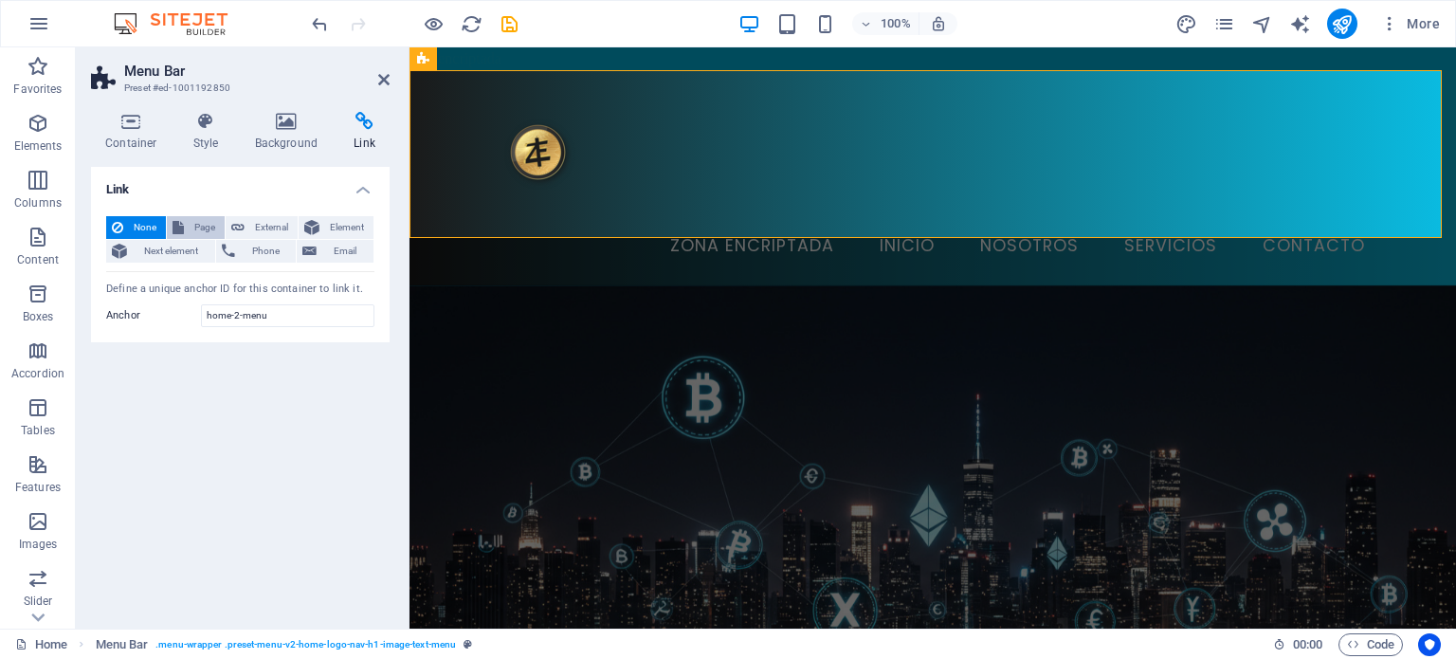
click at [190, 227] on span "Page" at bounding box center [204, 227] width 29 height 23
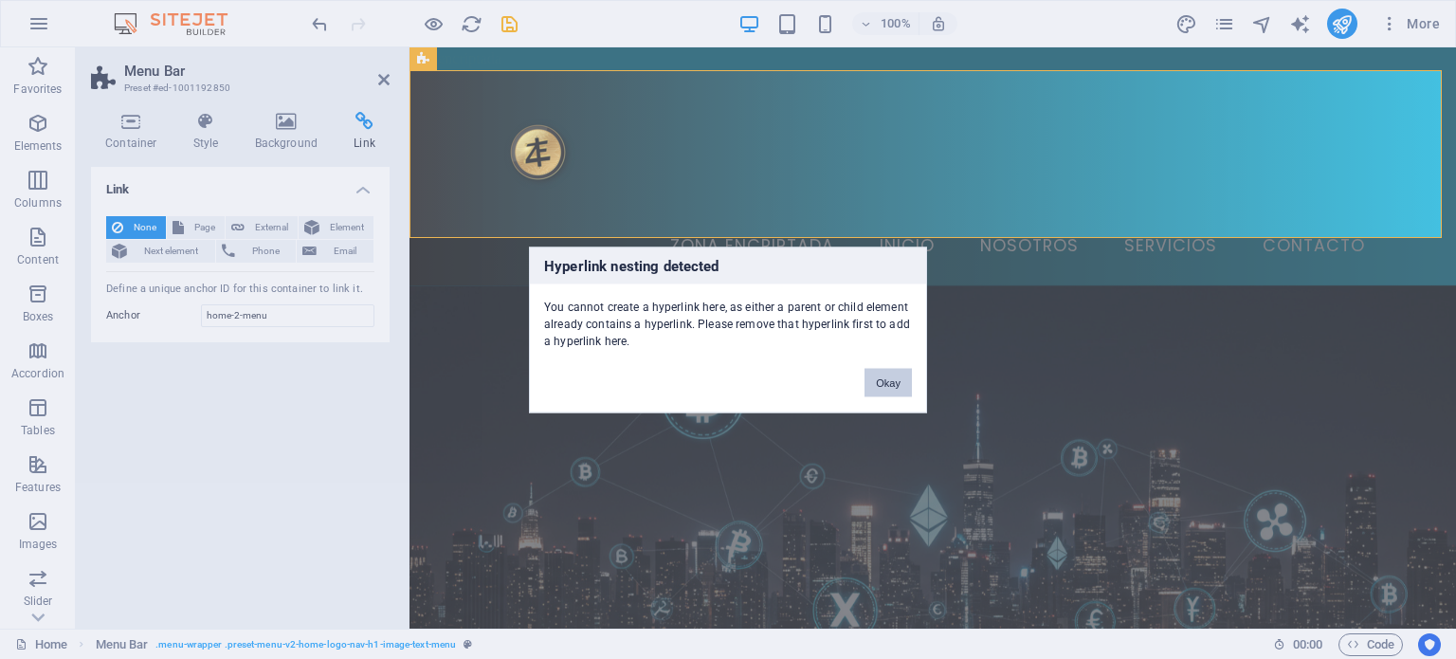
drag, startPoint x: 937, startPoint y: 378, endPoint x: 888, endPoint y: 383, distance: 49.5
click at [888, 383] on div "Hyperlink nesting detected You cannot create a hyperlink here, as either a pare…" at bounding box center [728, 329] width 1456 height 659
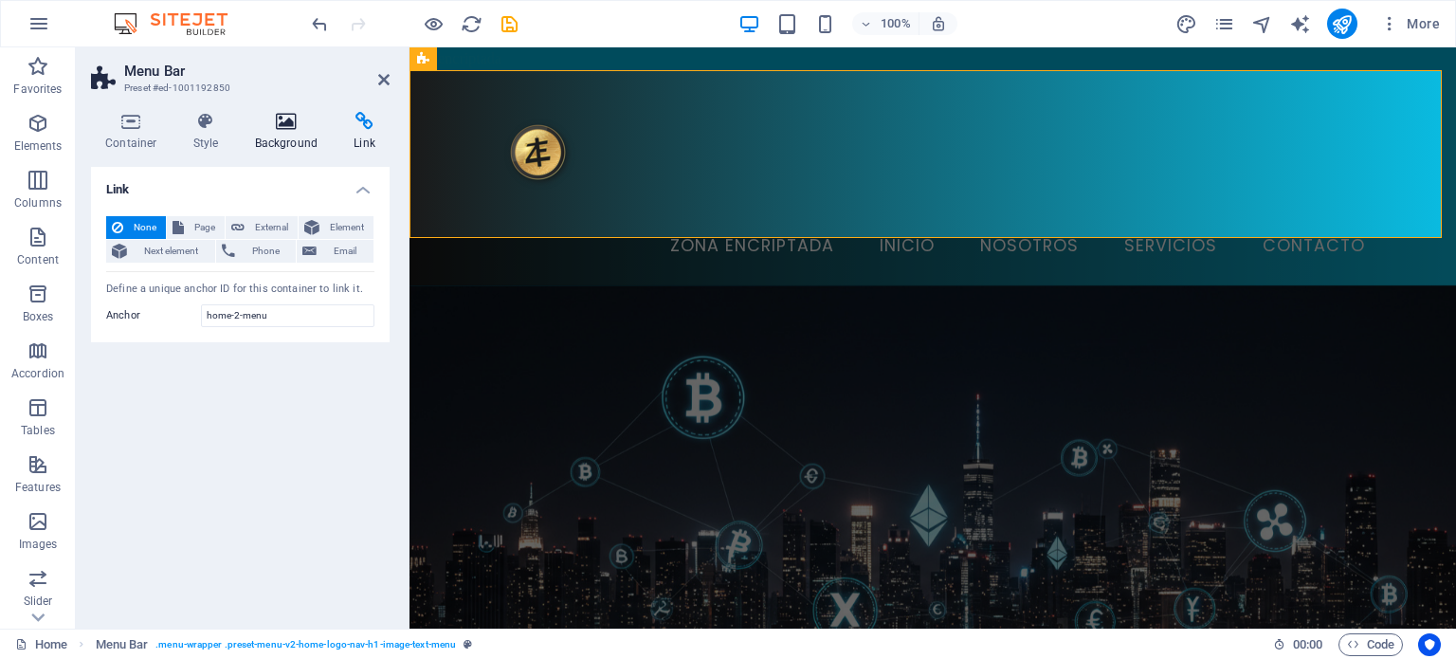
click at [292, 118] on icon at bounding box center [287, 121] width 92 height 19
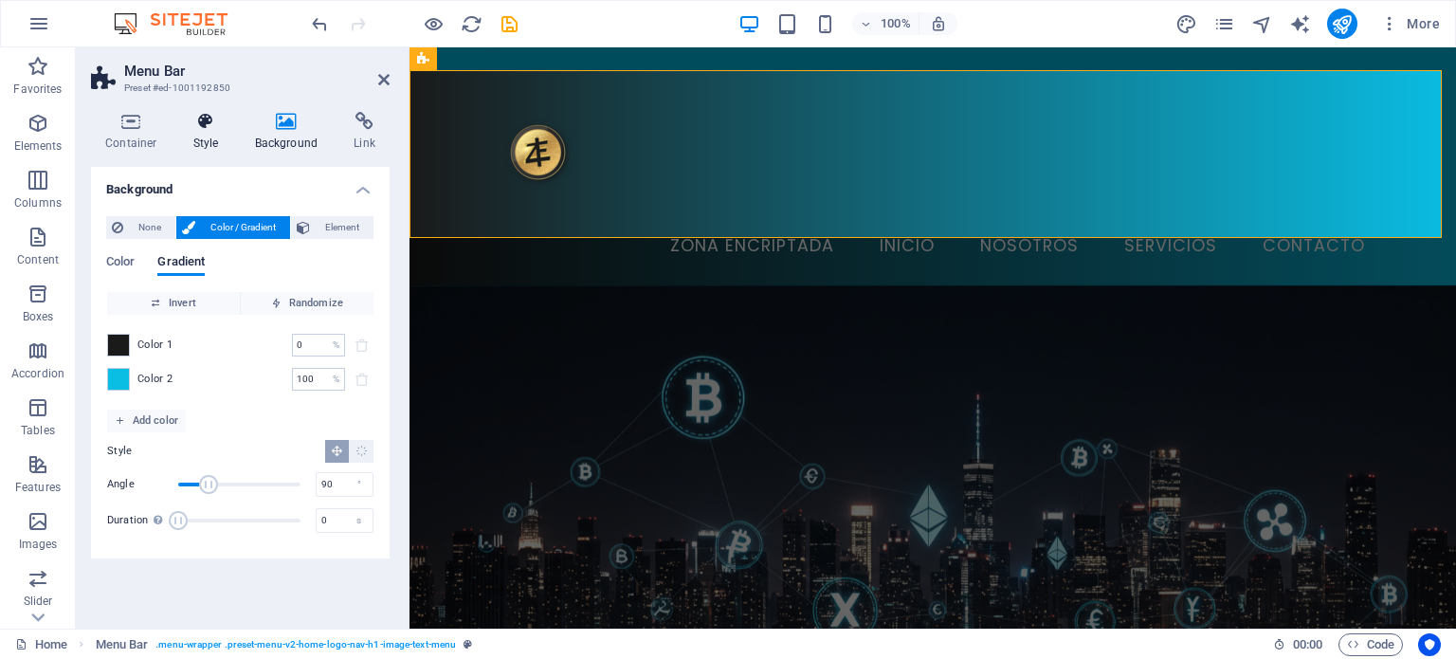
click at [208, 139] on h4 "Style" at bounding box center [210, 132] width 62 height 40
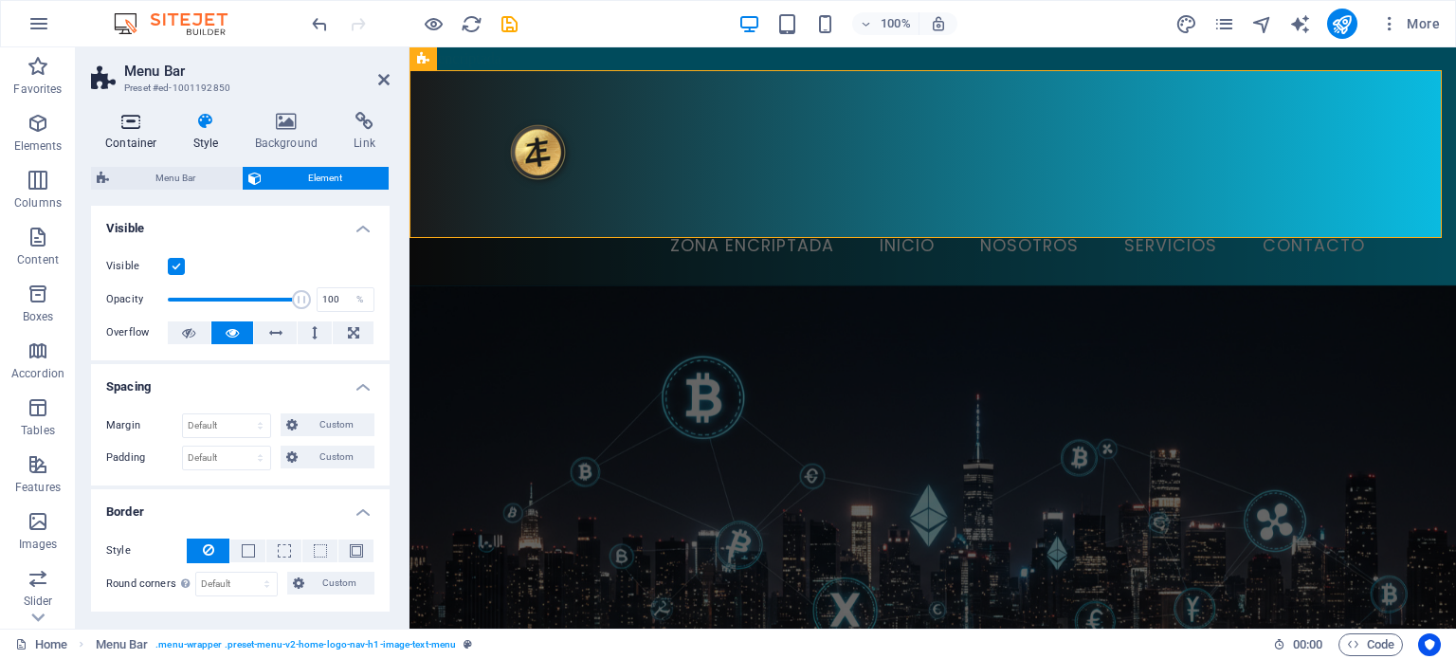
click at [124, 131] on h4 "Container" at bounding box center [135, 132] width 88 height 40
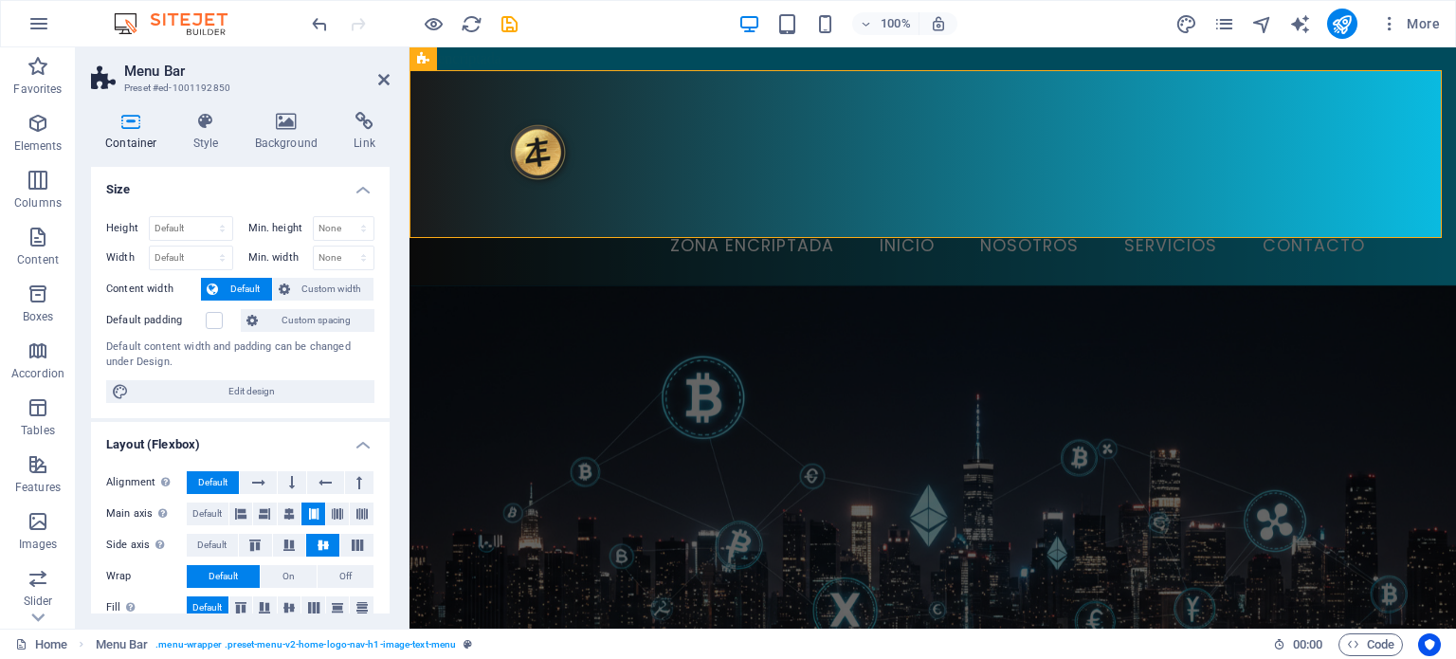
scroll to position [286, 0]
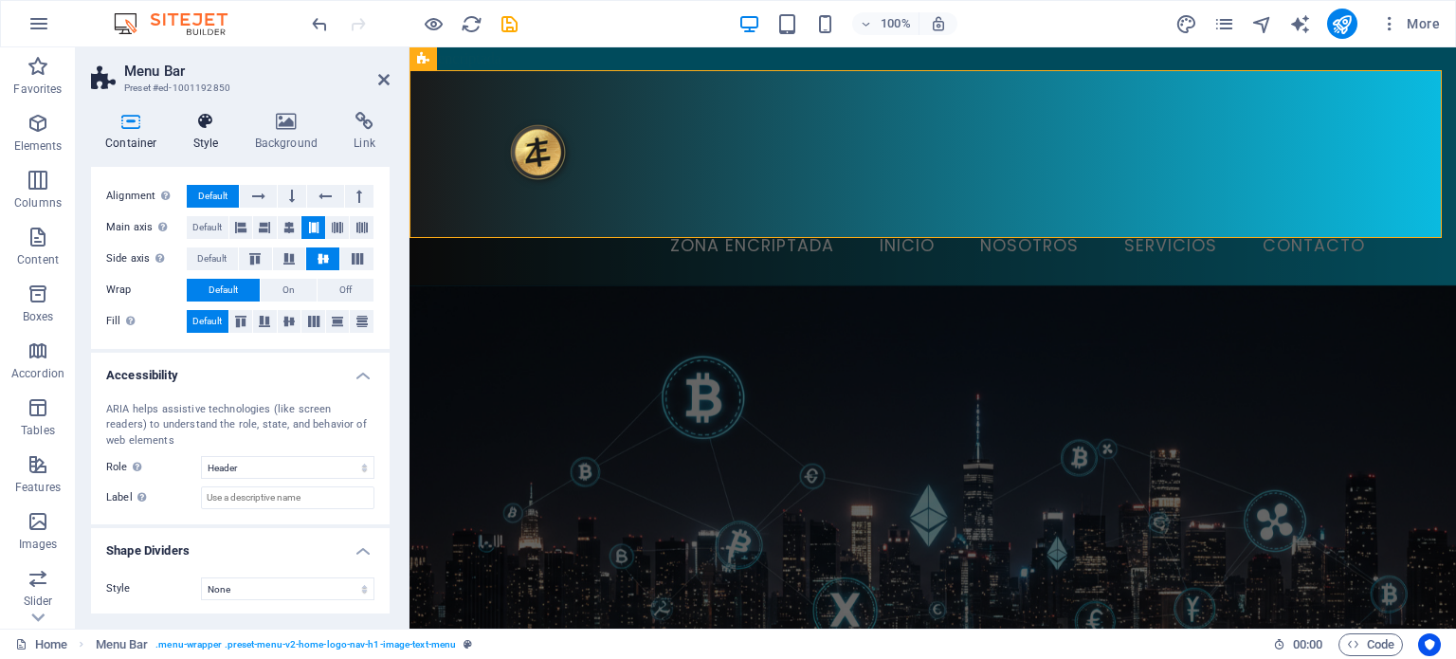
click at [206, 138] on h4 "Style" at bounding box center [210, 132] width 62 height 40
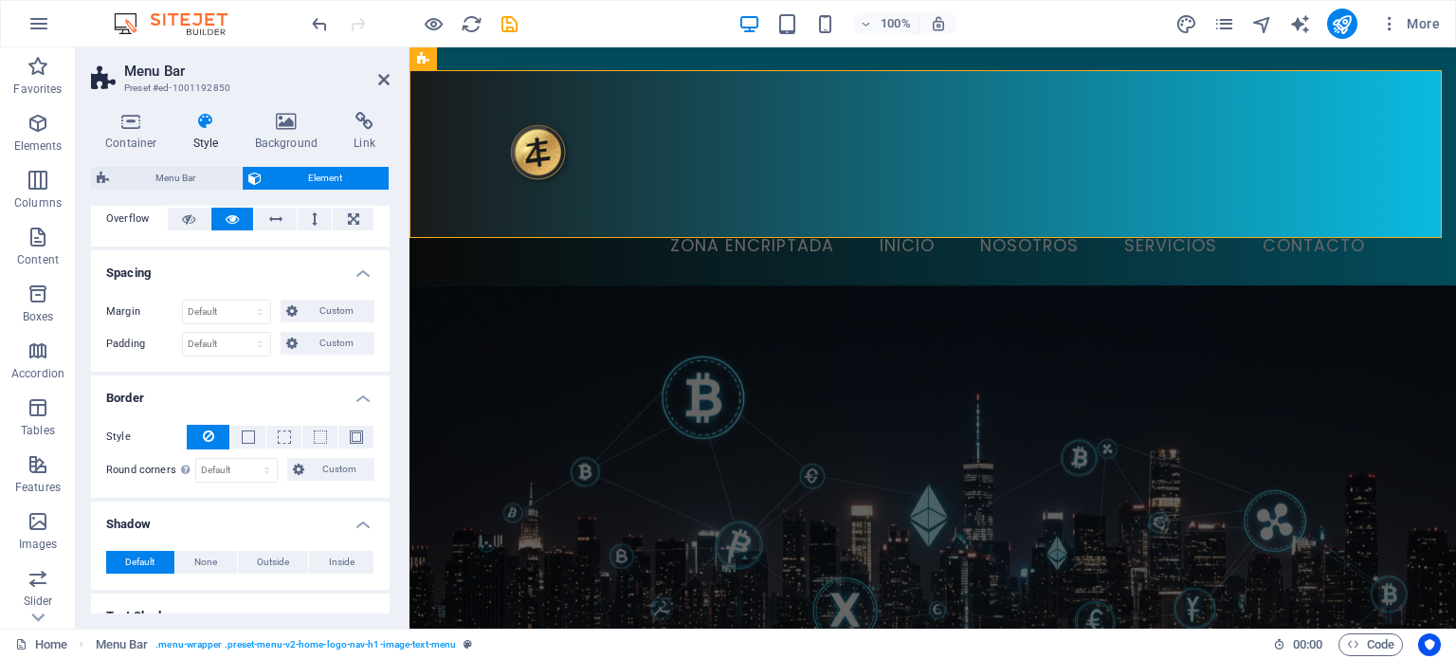
scroll to position [0, 0]
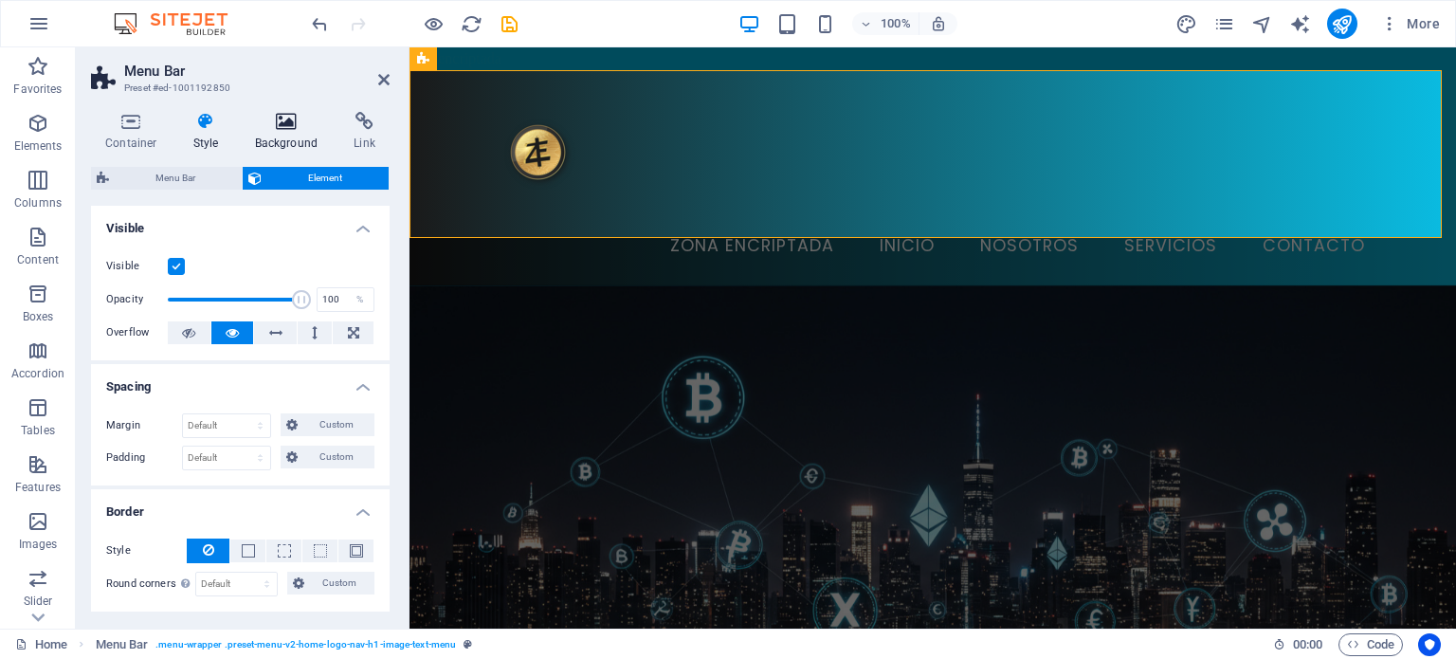
click at [296, 115] on icon at bounding box center [287, 121] width 92 height 19
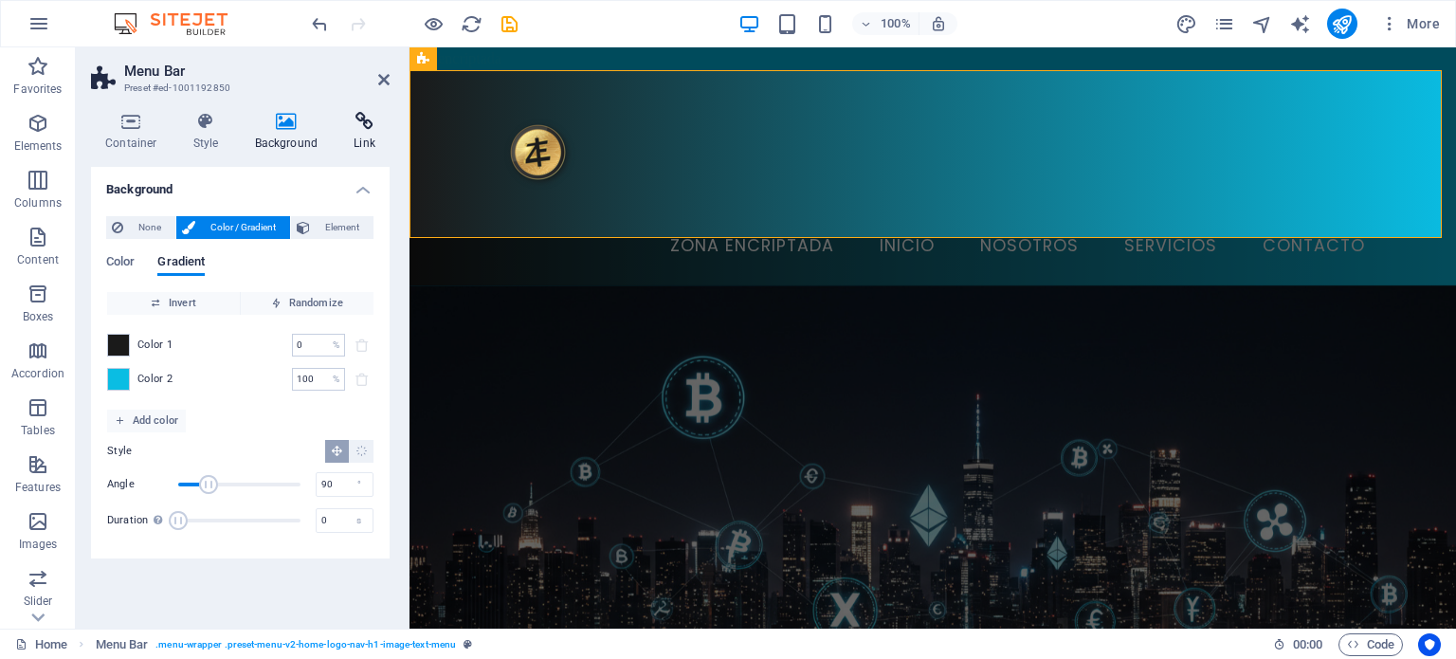
click at [352, 128] on icon at bounding box center [364, 121] width 50 height 19
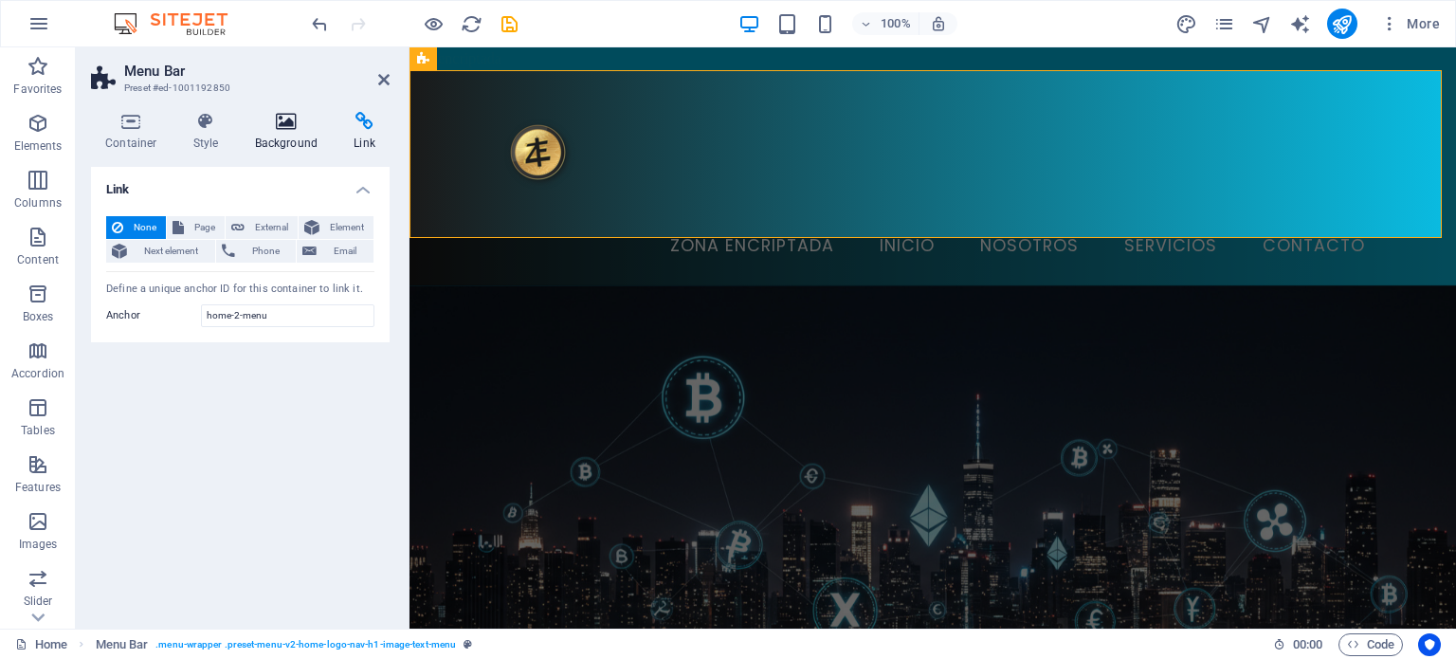
click at [296, 131] on h4 "Background" at bounding box center [291, 132] width 100 height 40
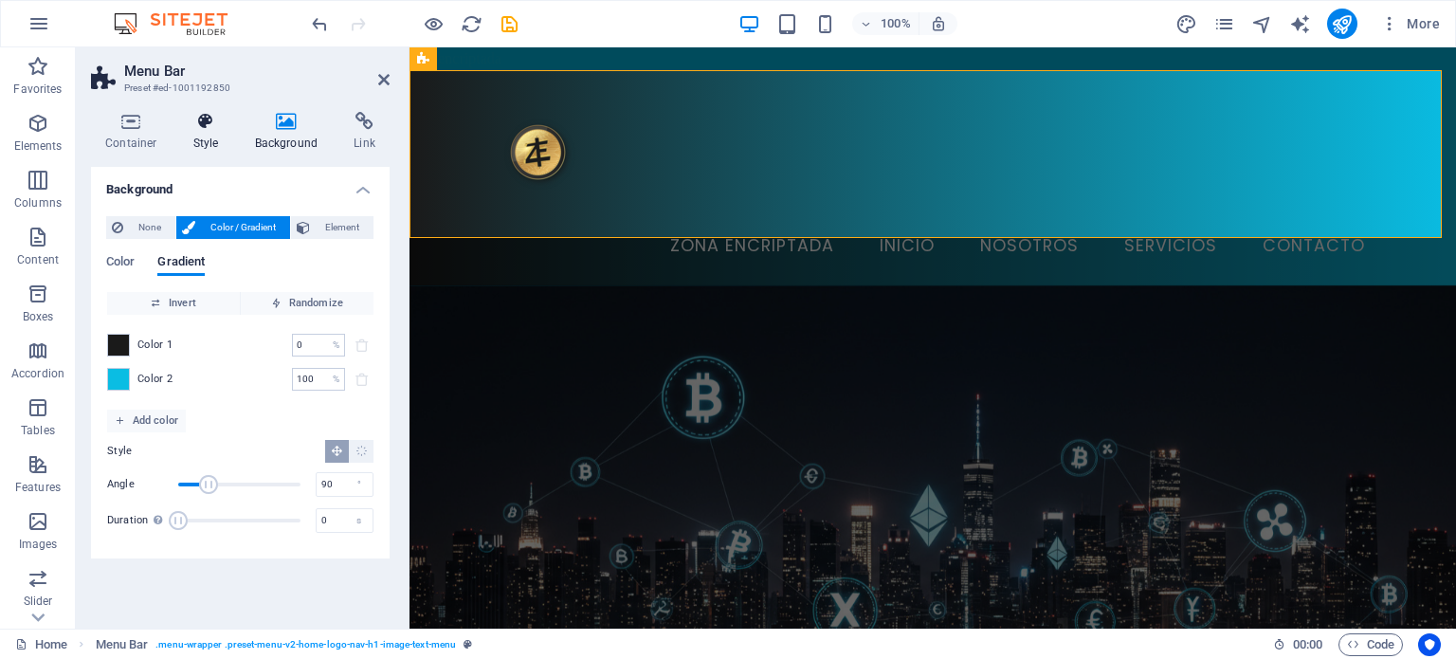
click at [214, 127] on icon at bounding box center [206, 121] width 54 height 19
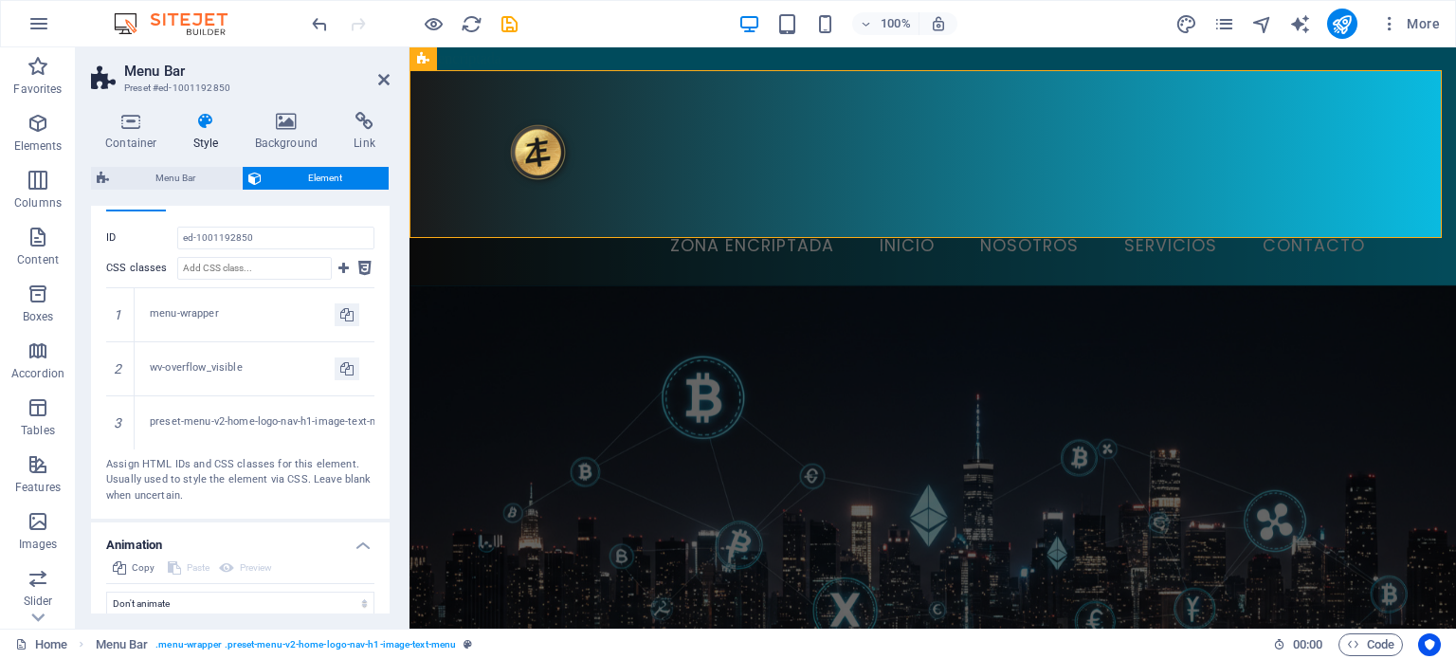
scroll to position [1134, 0]
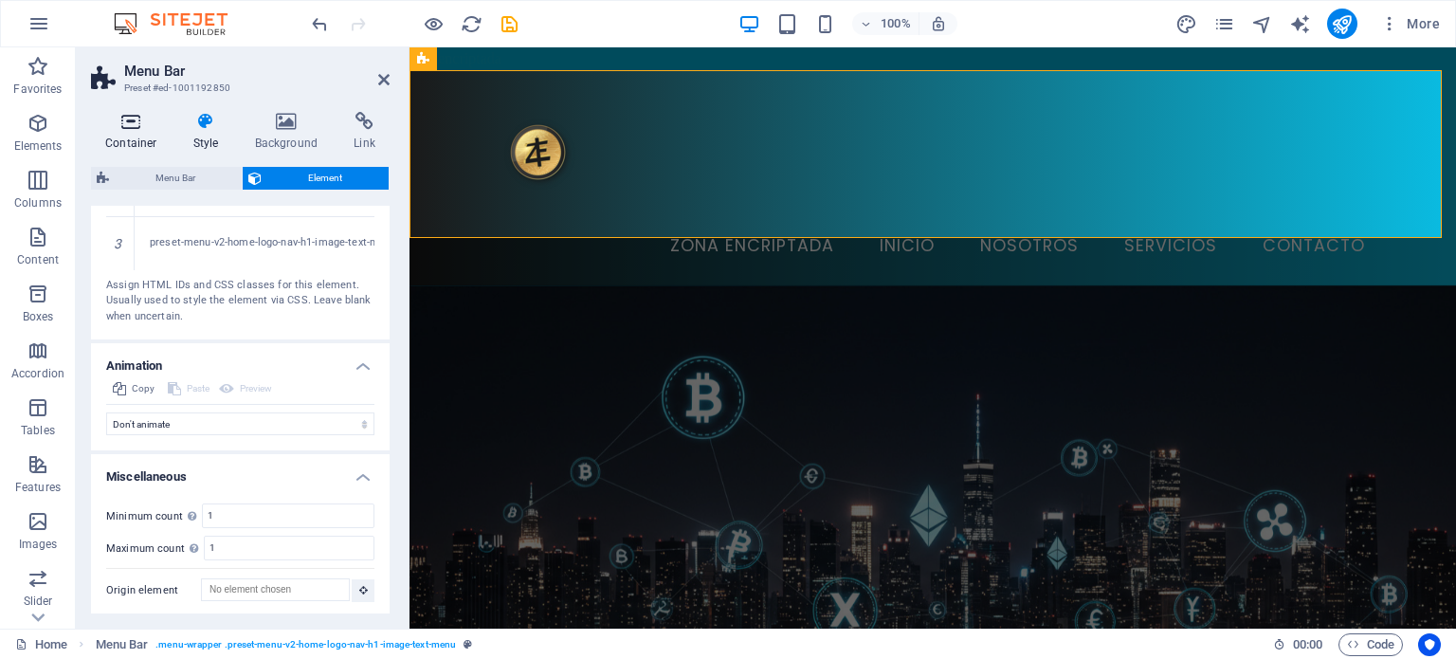
click at [152, 133] on h4 "Container" at bounding box center [135, 132] width 88 height 40
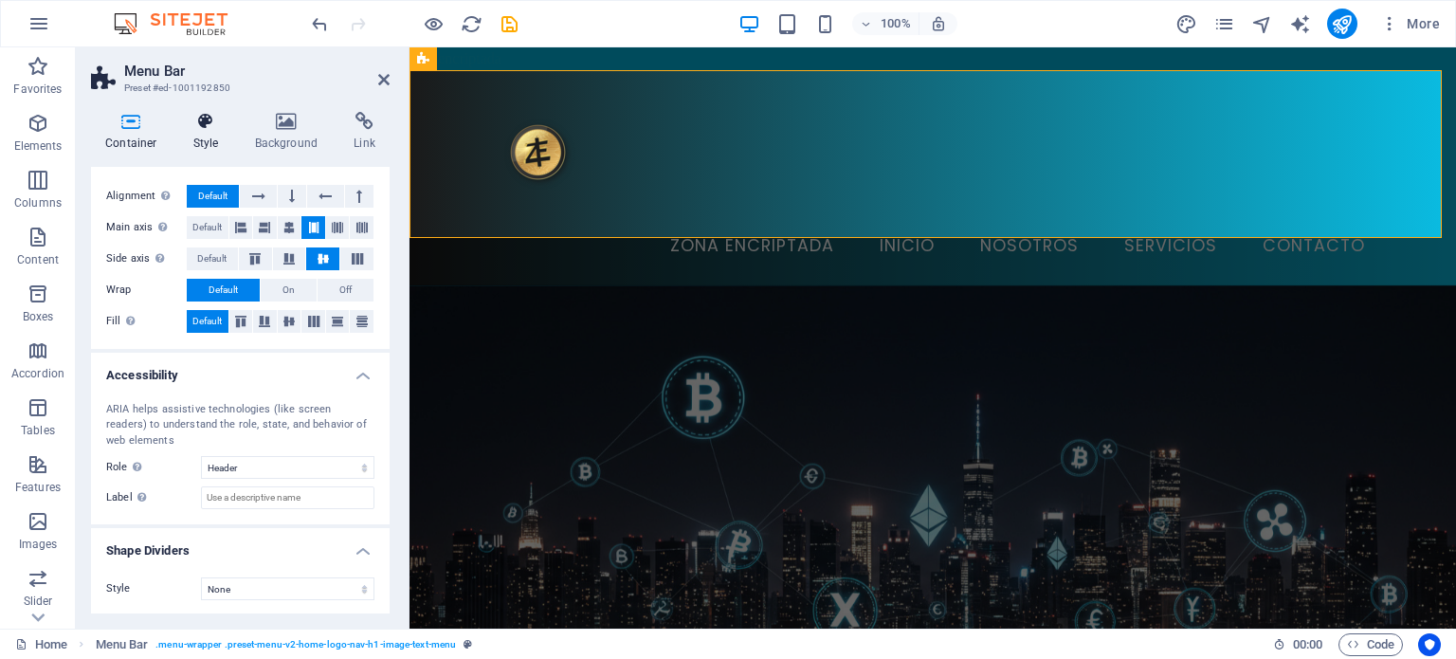
click at [211, 122] on icon at bounding box center [206, 121] width 54 height 19
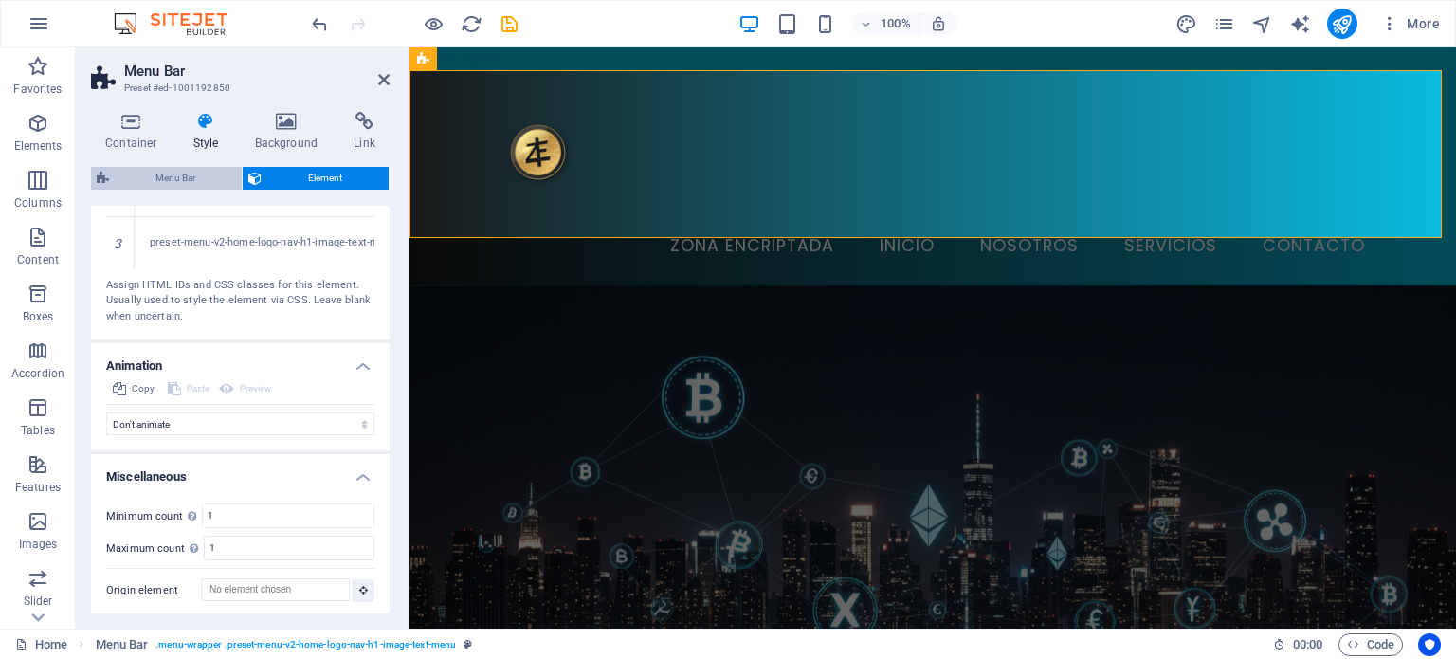
click at [201, 174] on span "Menu Bar" at bounding box center [175, 178] width 121 height 23
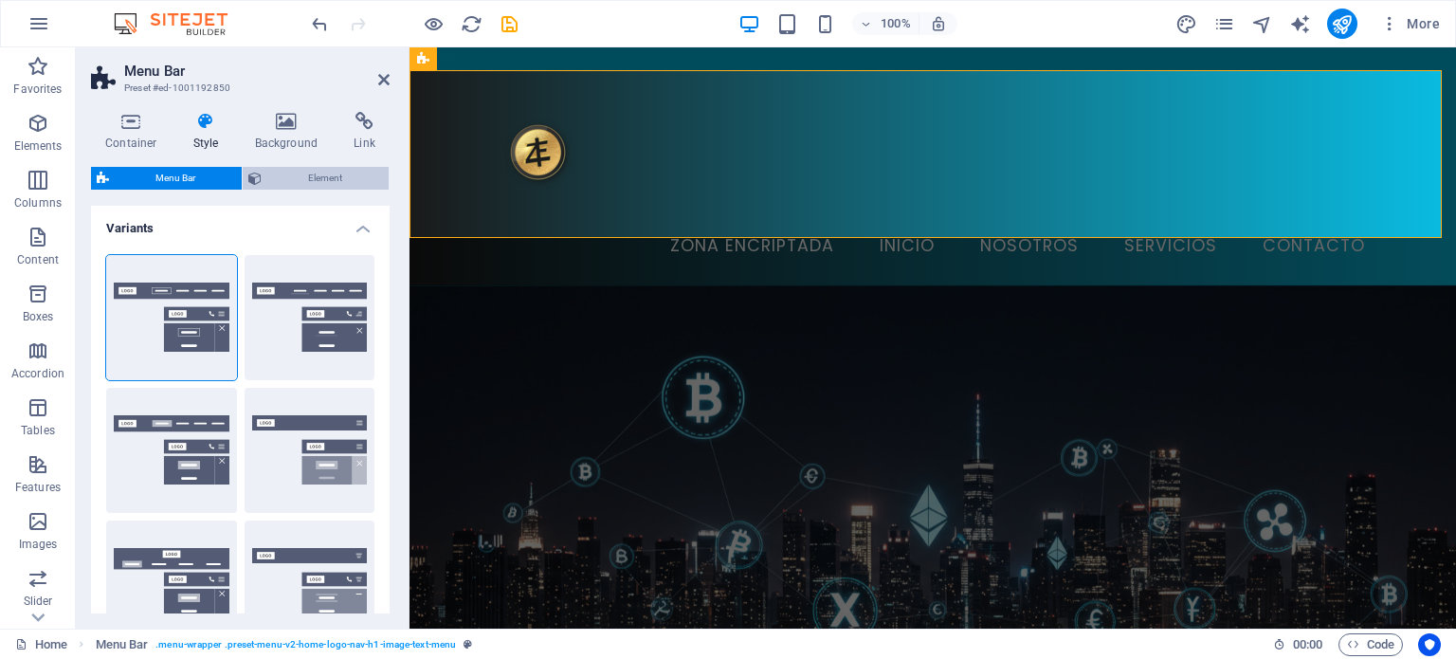
click at [308, 179] on span "Element" at bounding box center [325, 178] width 116 height 23
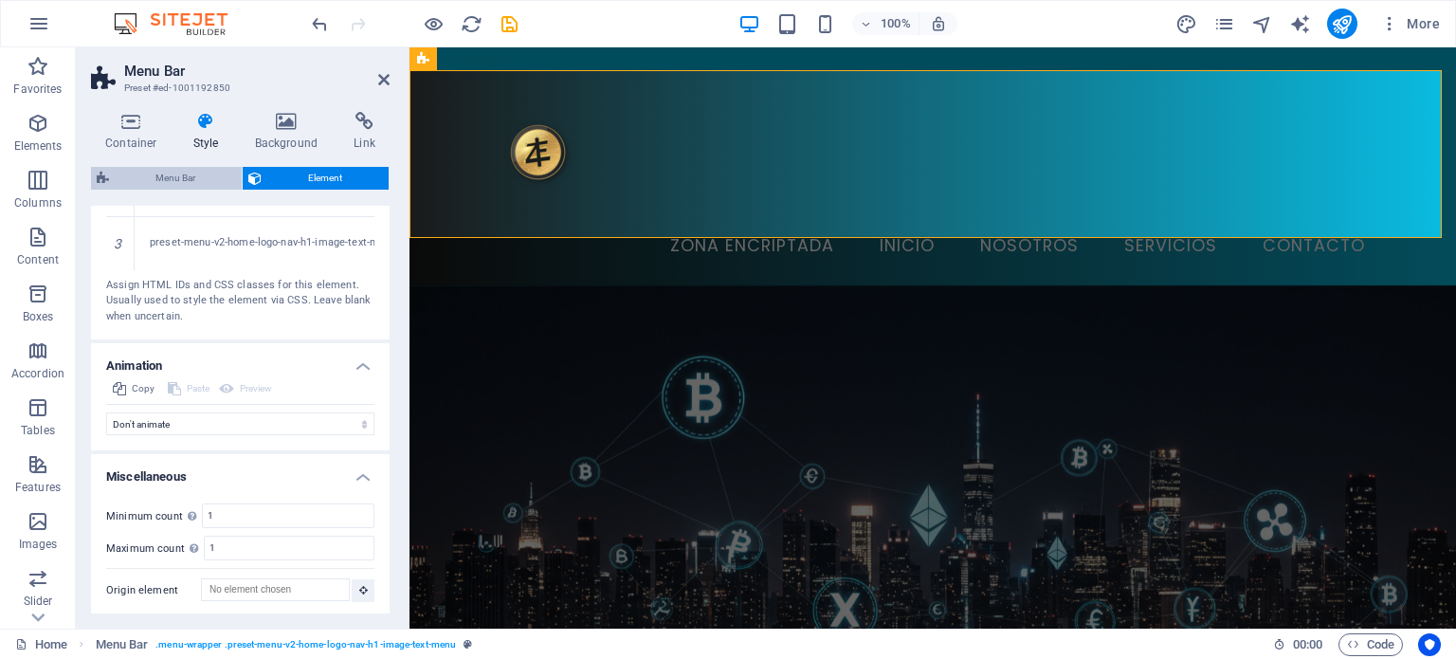
click at [192, 181] on span "Menu Bar" at bounding box center [175, 178] width 121 height 23
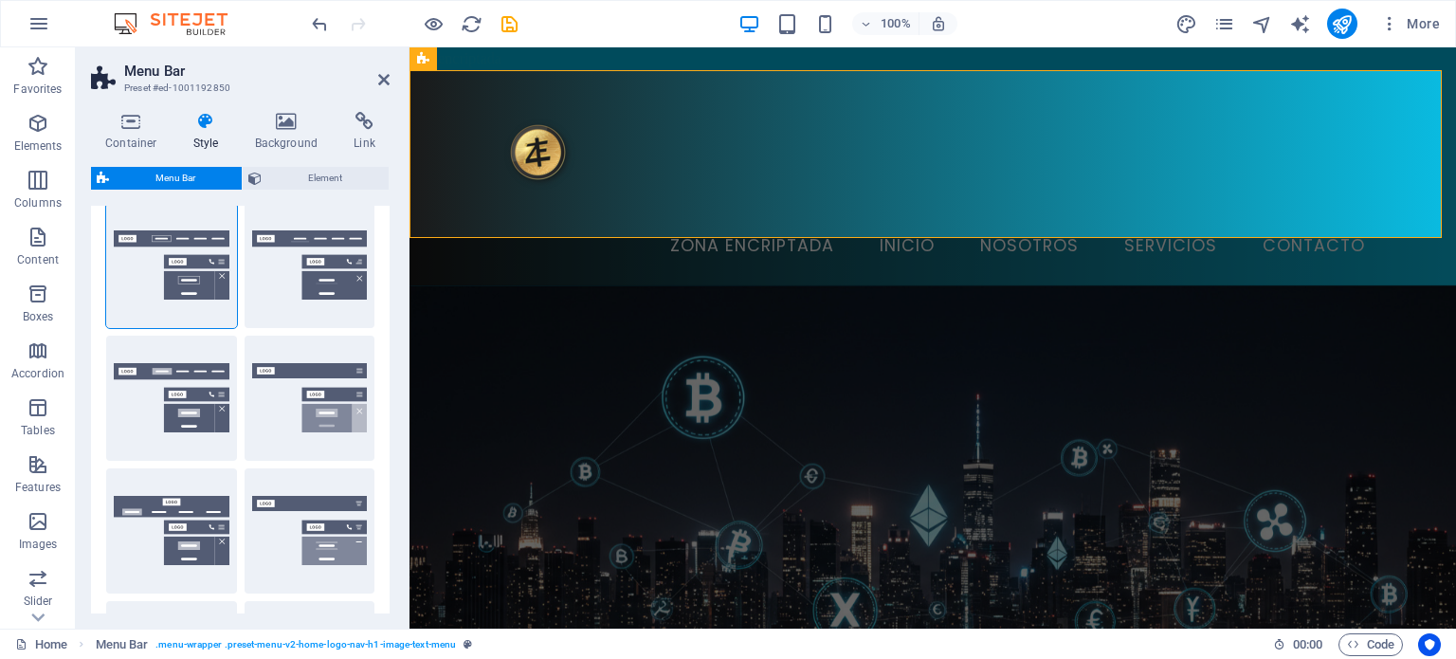
scroll to position [0, 0]
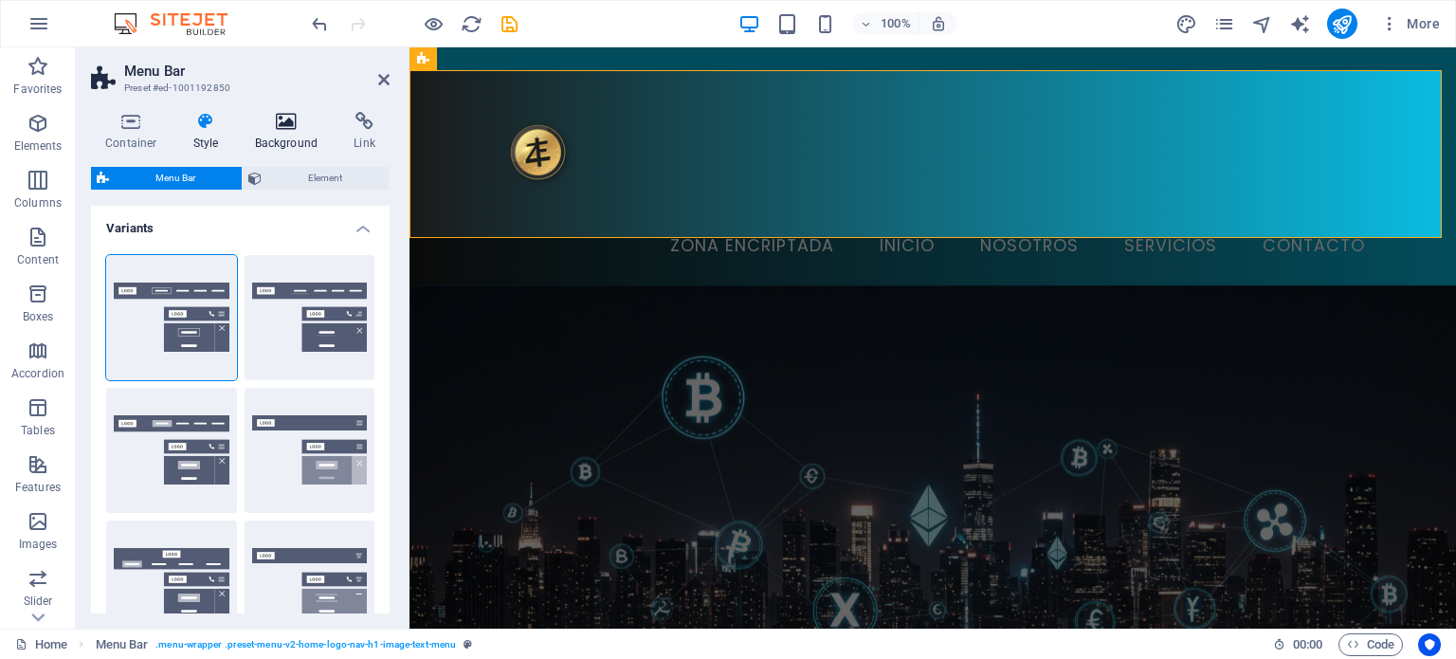
click at [262, 128] on icon at bounding box center [287, 121] width 92 height 19
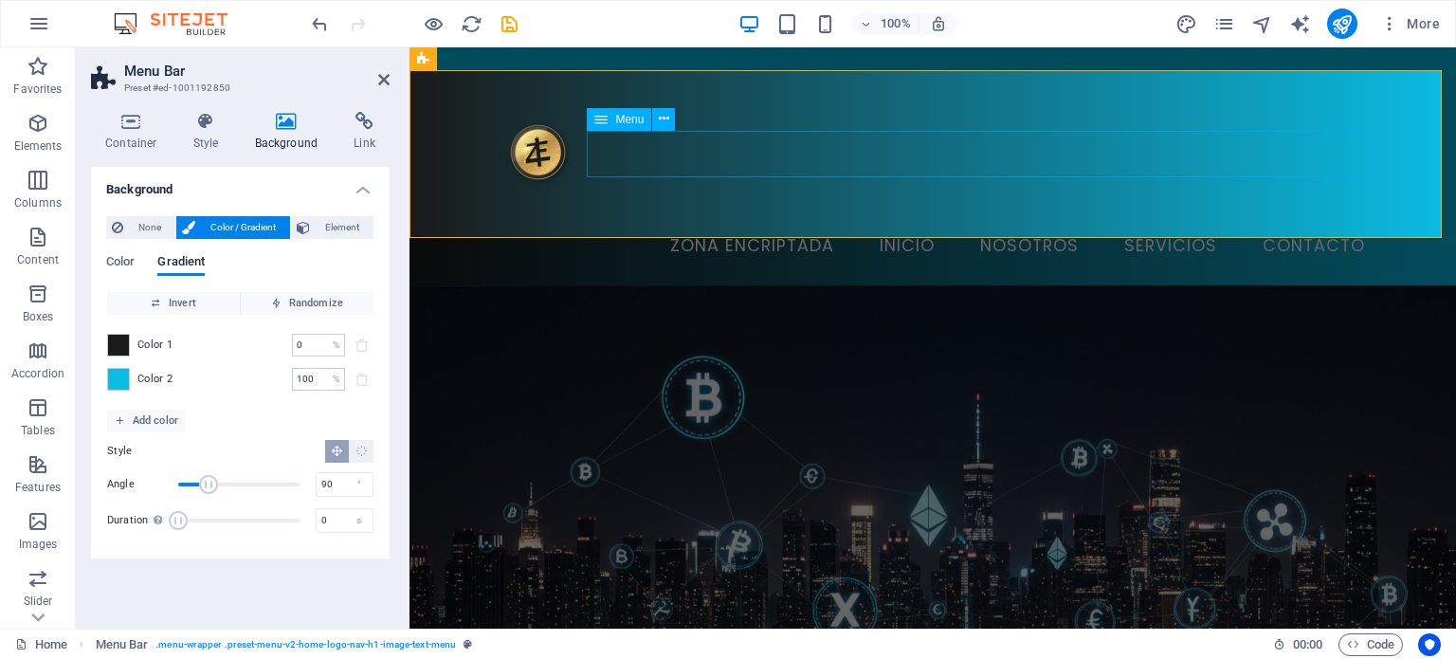
click at [629, 118] on span "Menu" at bounding box center [629, 119] width 28 height 11
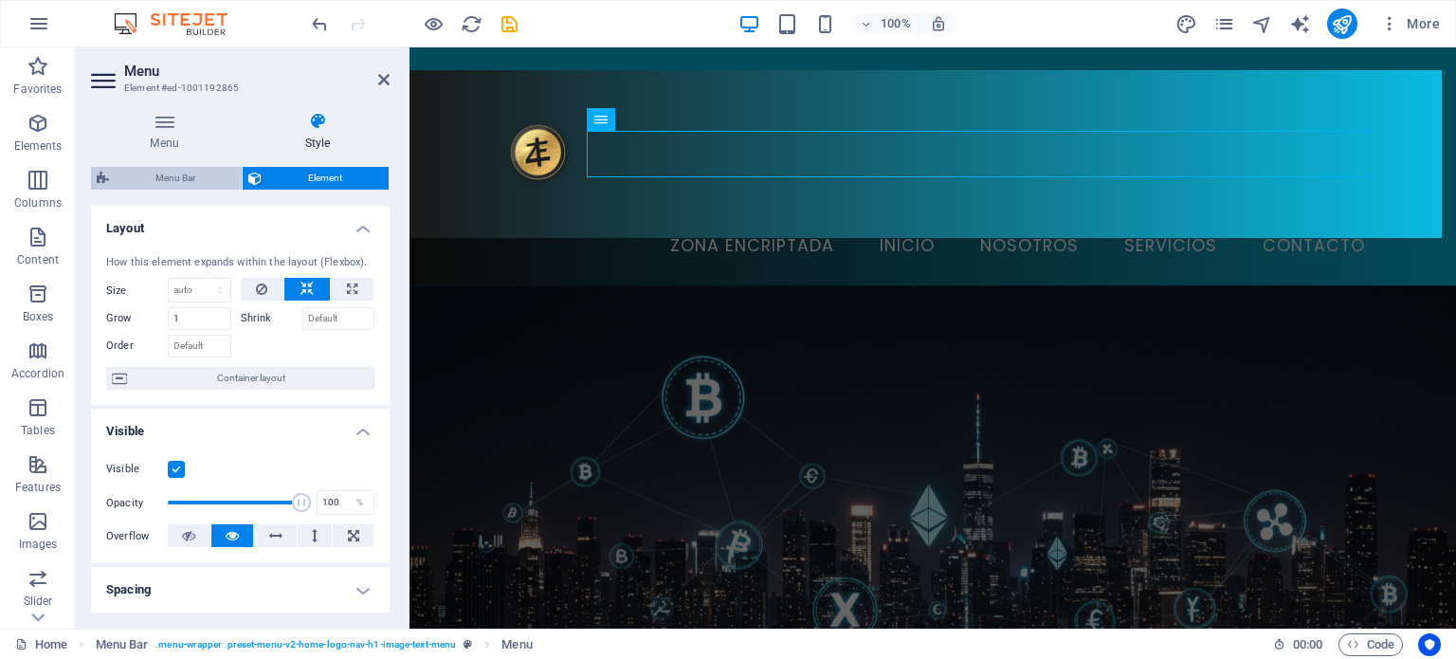
click at [195, 178] on span "Menu Bar" at bounding box center [175, 178] width 121 height 23
select select "rem"
select select "sticky_reverse"
select select "px"
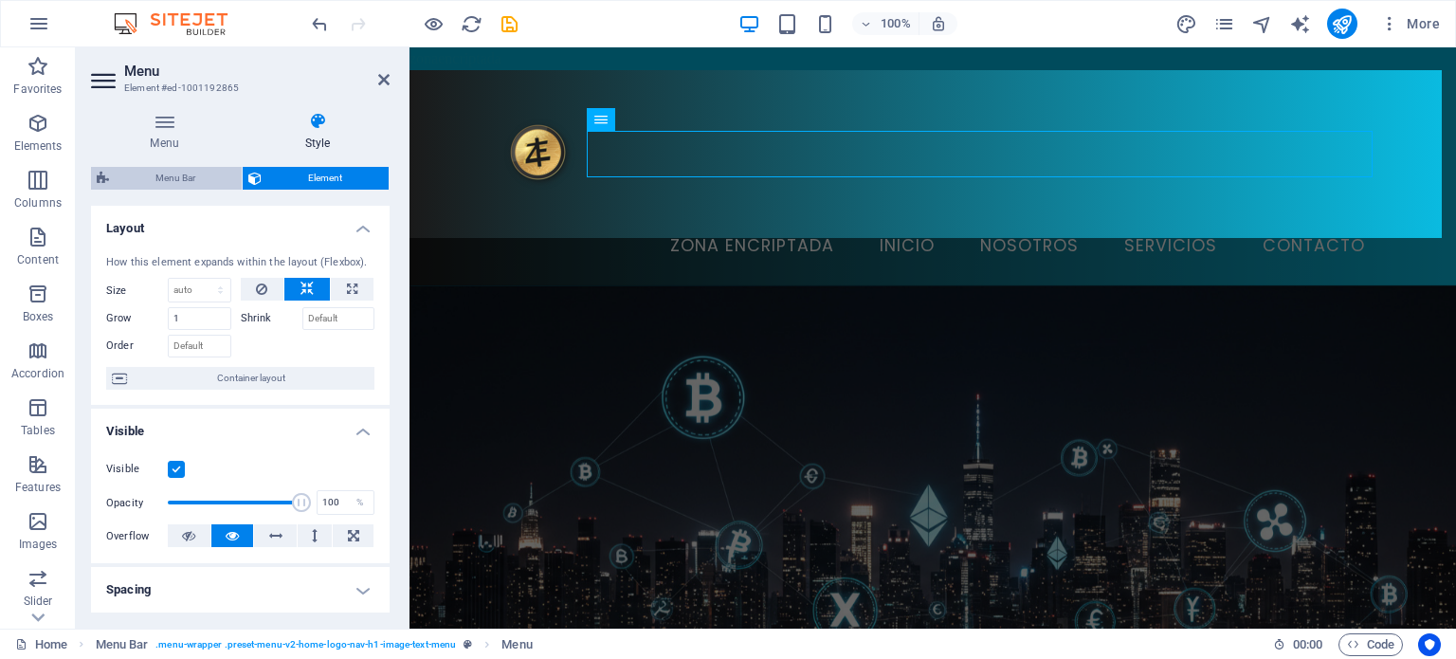
select select "px"
select select "hover_border"
select select "px"
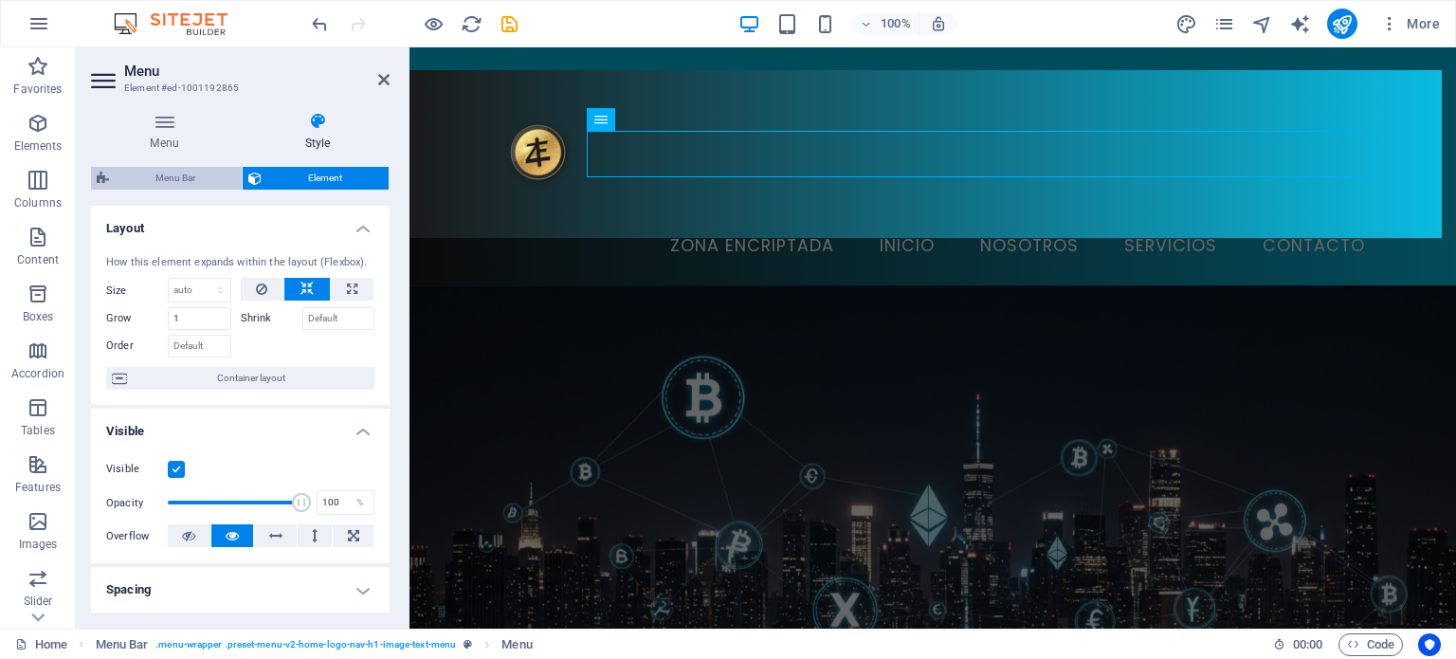
select select "rem"
select select "900"
select select "px"
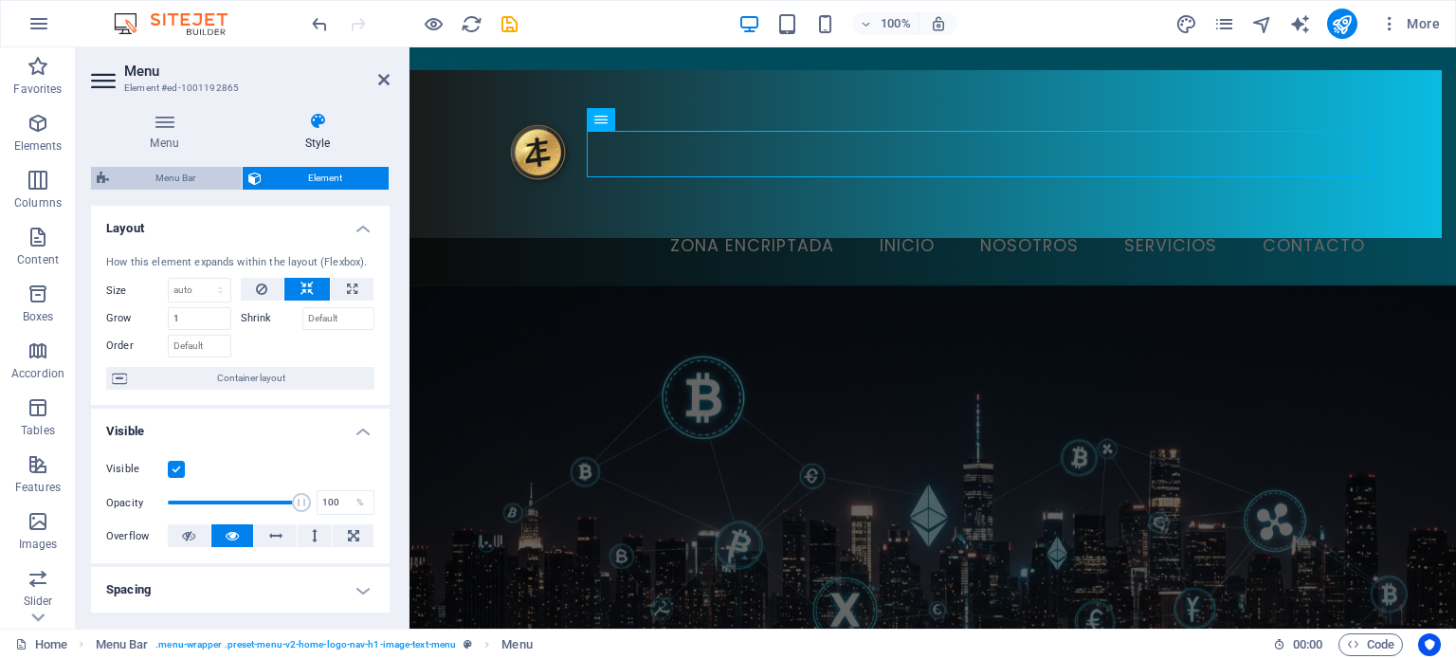
select select "rem"
select select "px"
select select "preset-menu-v2-home-logo-nav-h1-image-text-menu"
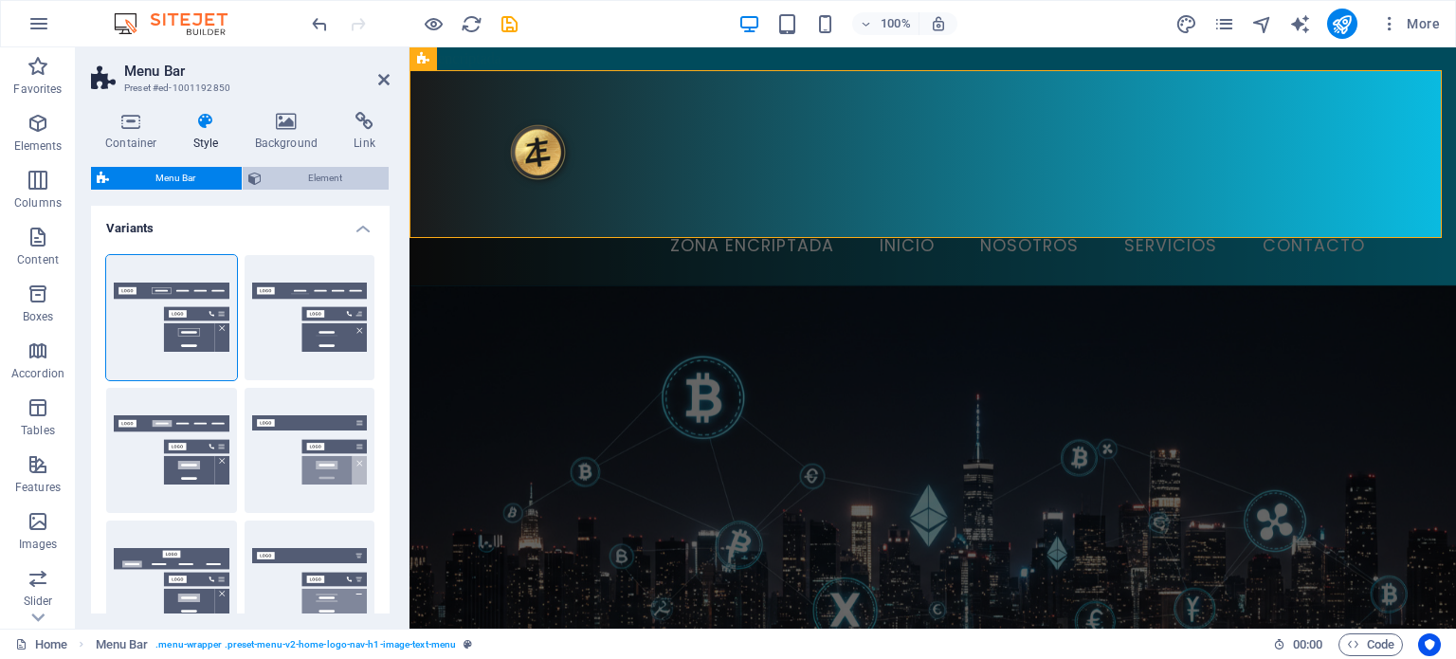
click at [288, 170] on span "Element" at bounding box center [325, 178] width 116 height 23
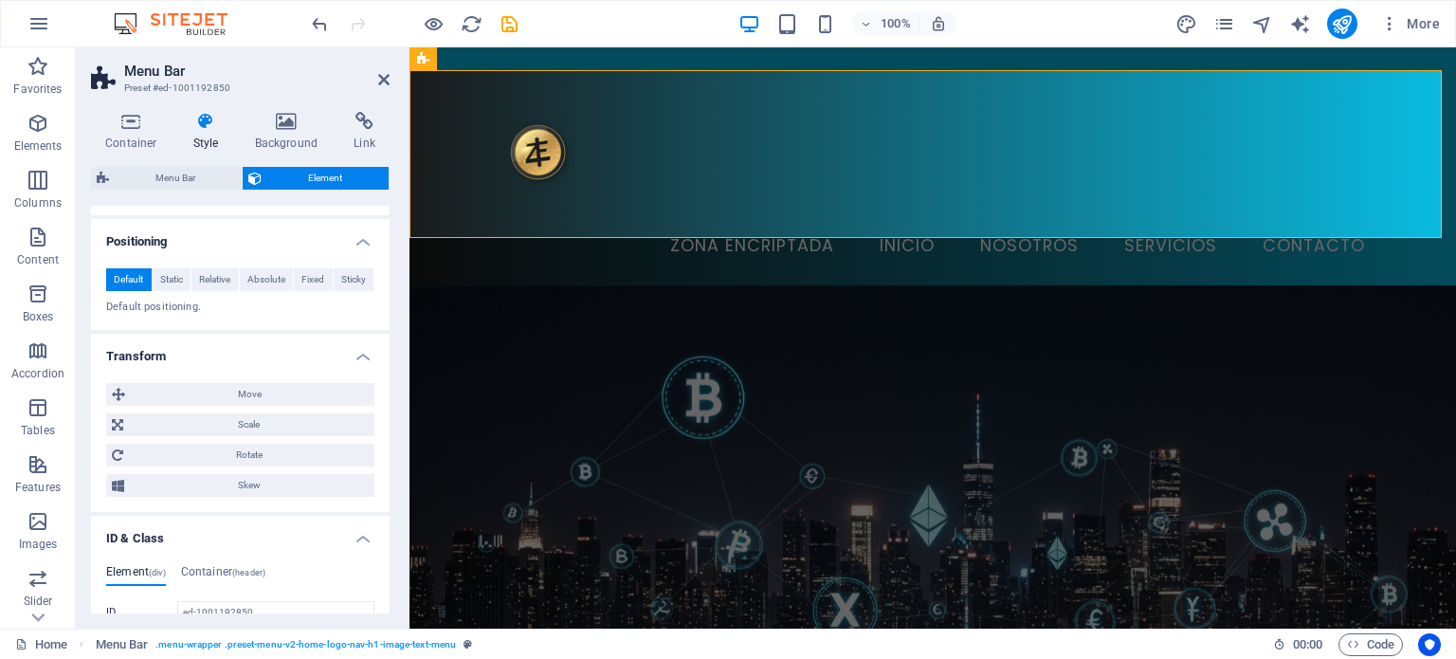
scroll to position [1134, 0]
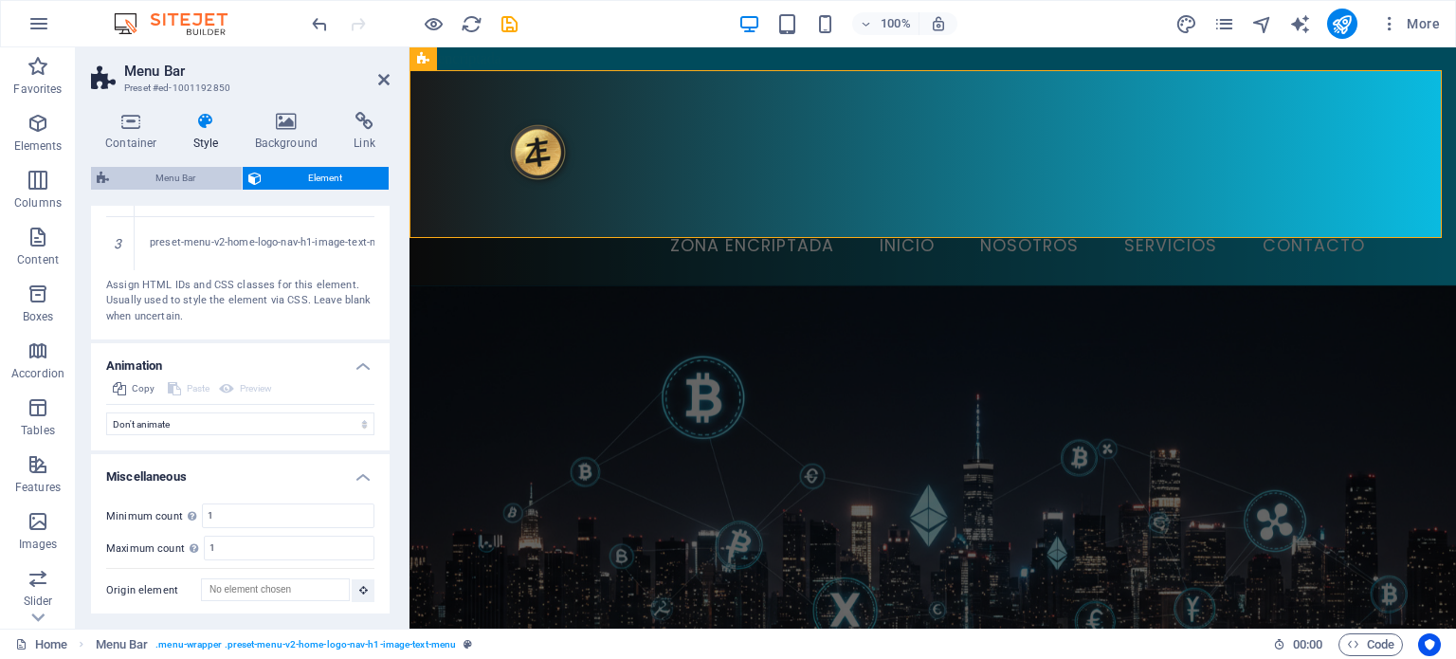
click at [167, 170] on span "Menu Bar" at bounding box center [175, 178] width 121 height 23
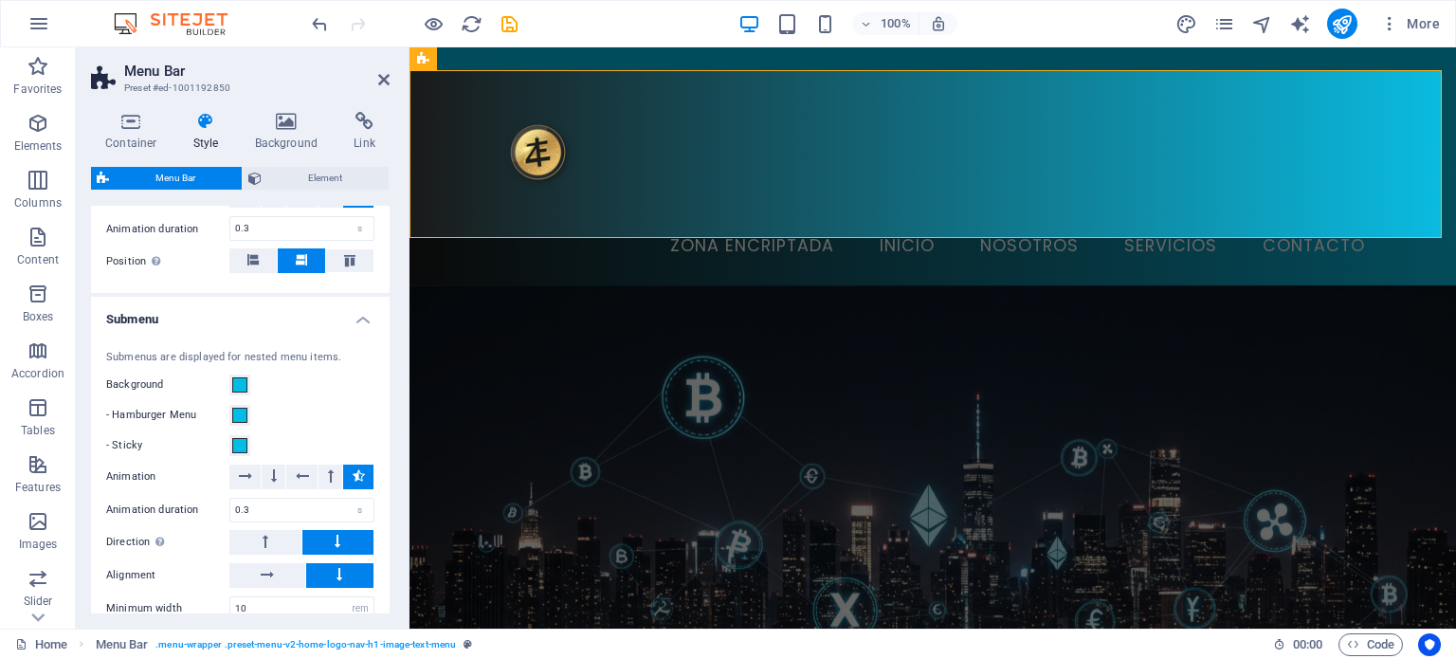
scroll to position [2453, 0]
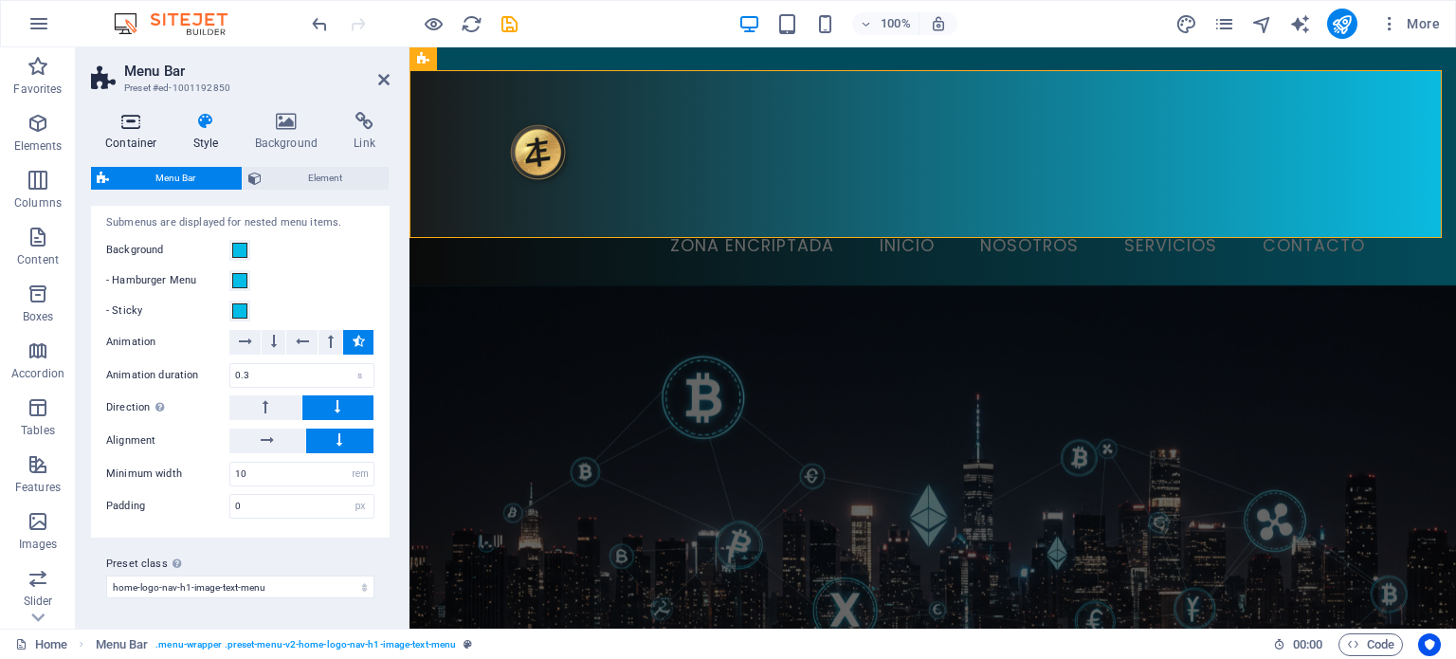
click at [136, 129] on icon at bounding box center [131, 121] width 81 height 19
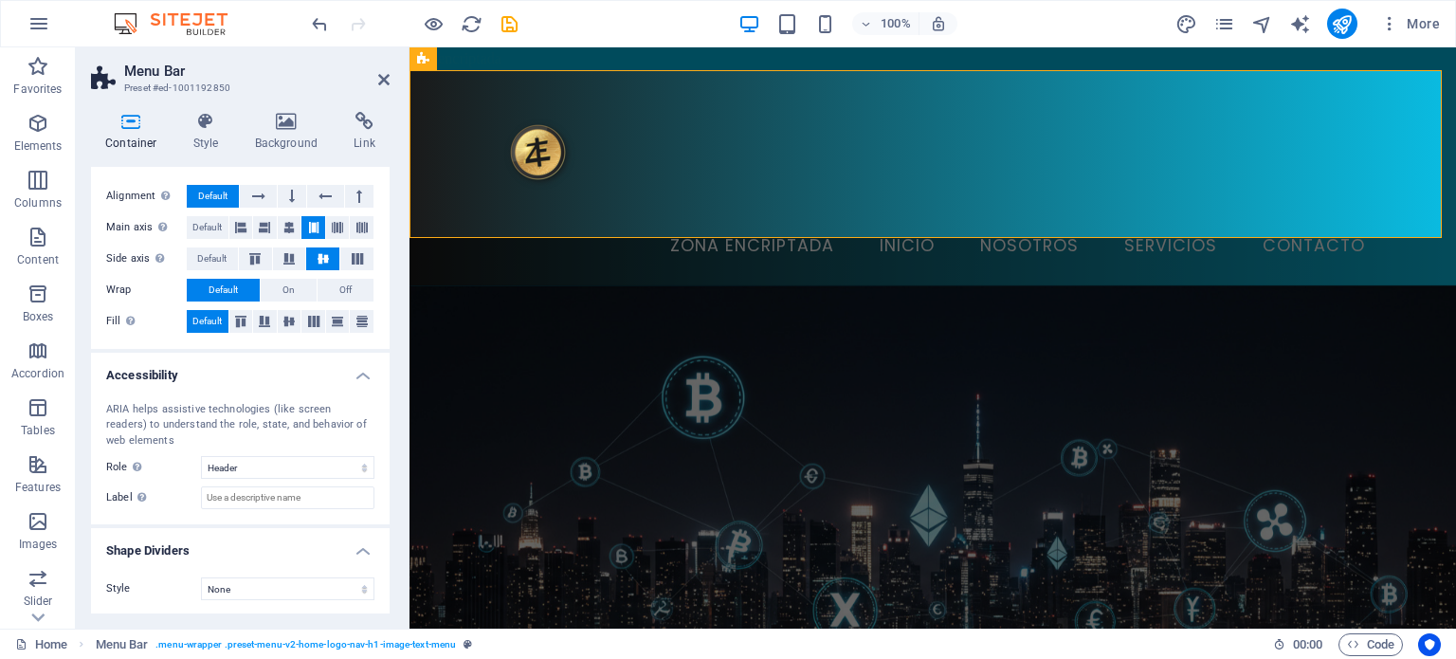
scroll to position [0, 0]
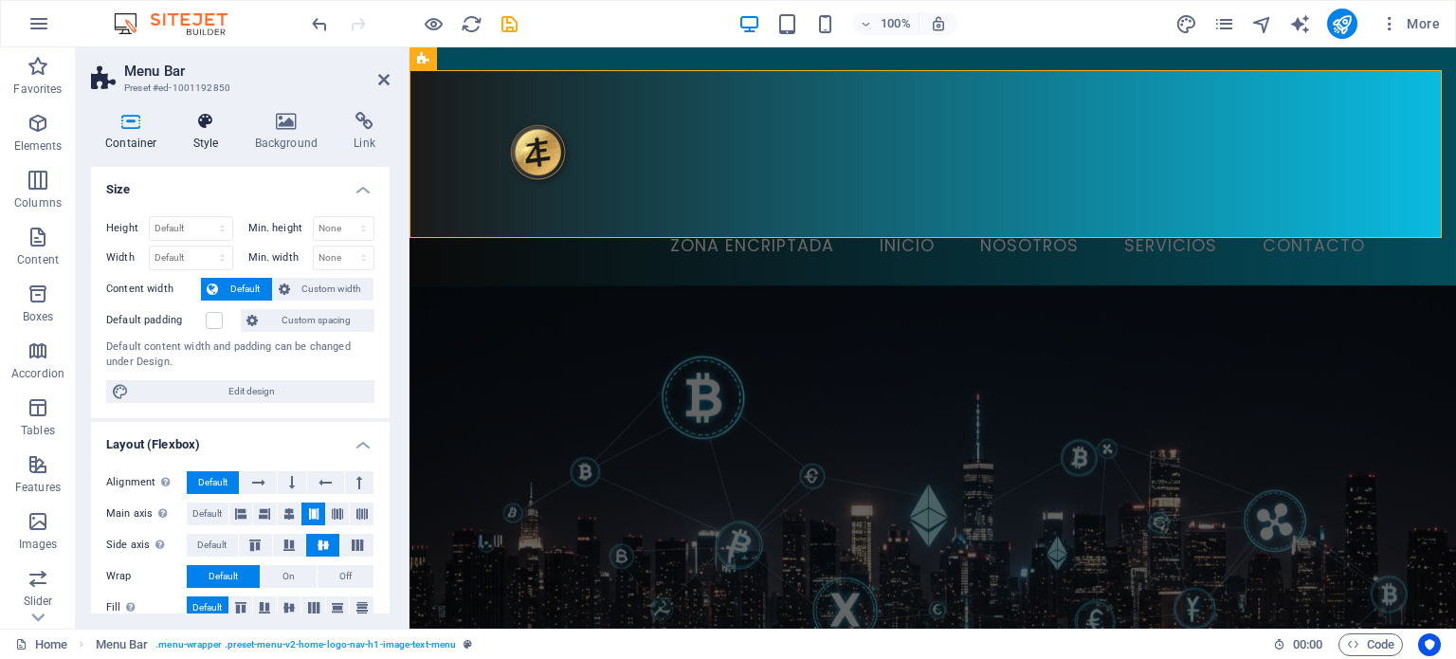
click at [193, 150] on h4 "Style" at bounding box center [210, 132] width 62 height 40
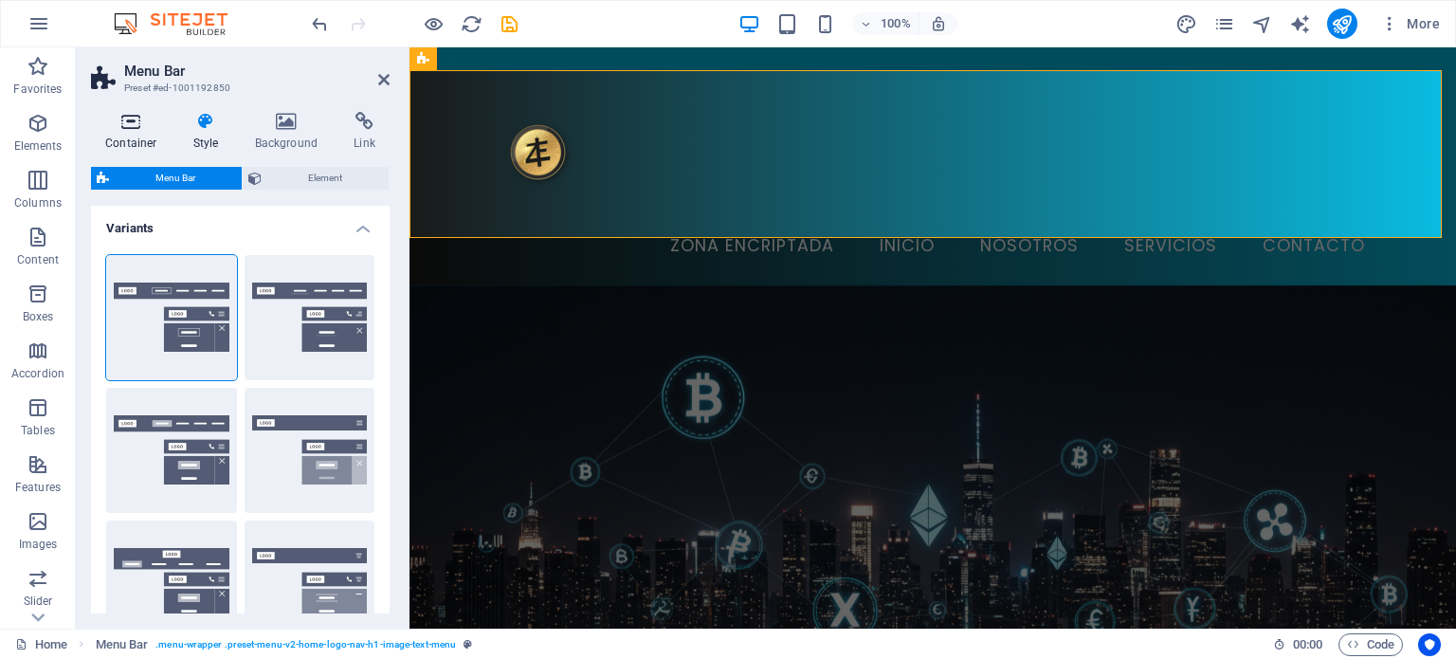
click at [129, 132] on h4 "Container" at bounding box center [135, 132] width 88 height 40
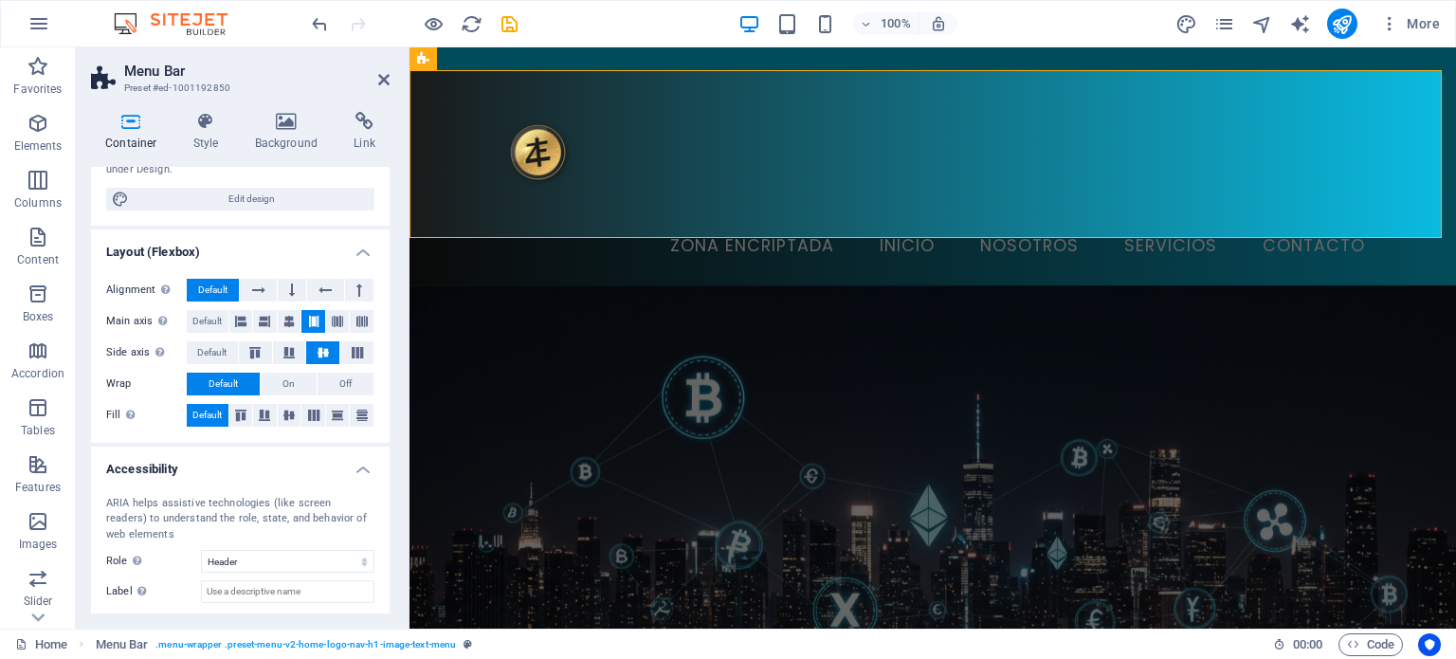
scroll to position [286, 0]
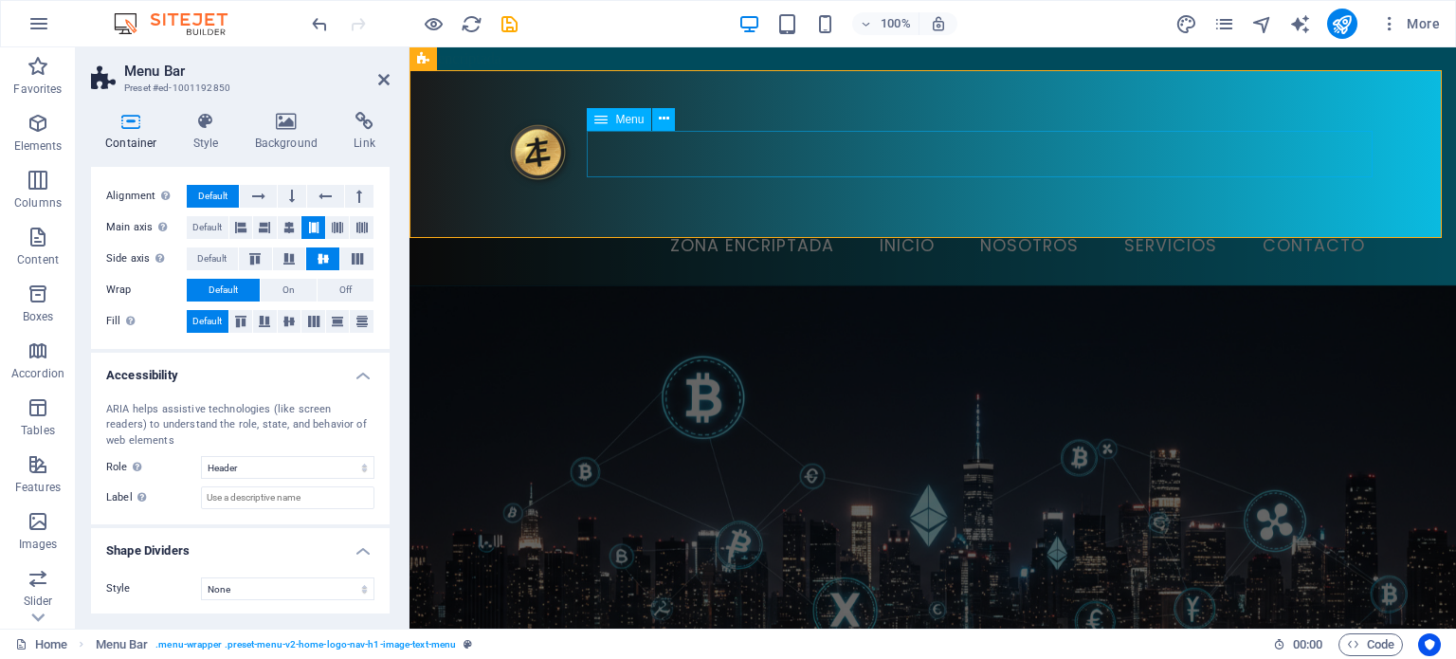
click at [628, 125] on span "Menu" at bounding box center [629, 119] width 28 height 11
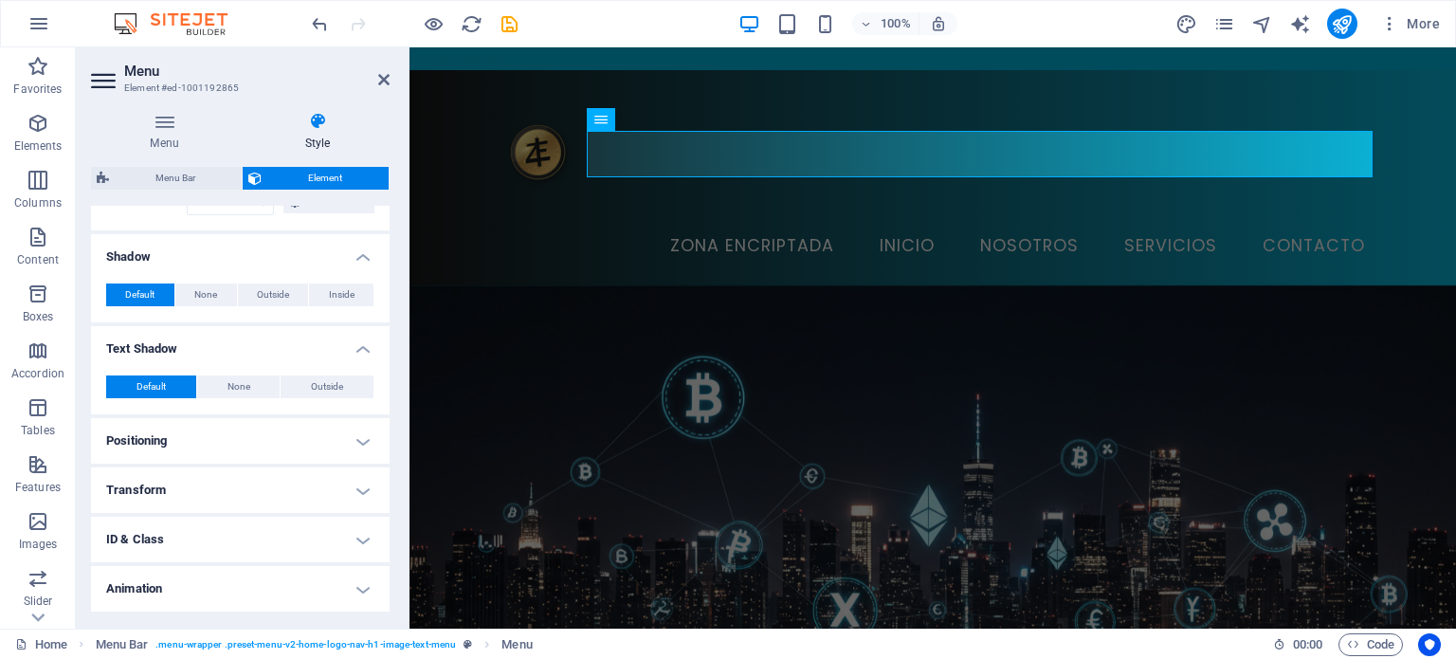
scroll to position [500, 0]
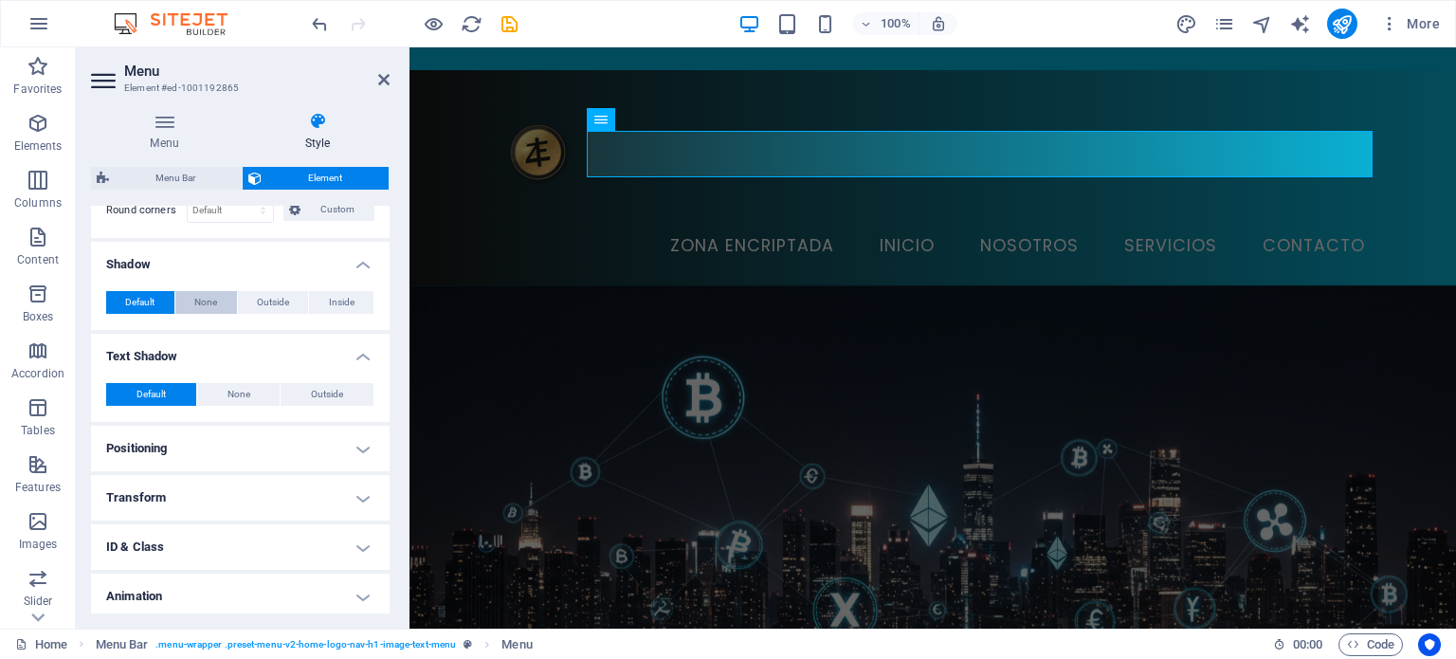
click at [203, 297] on div "Default None Outside Inside Color X offset 0 px rem vh vw Y offset 0 px rem vh …" at bounding box center [240, 303] width 299 height 54
click at [203, 297] on span "None" at bounding box center [205, 302] width 23 height 23
click at [260, 291] on span "Outside" at bounding box center [273, 302] width 32 height 23
type input "2"
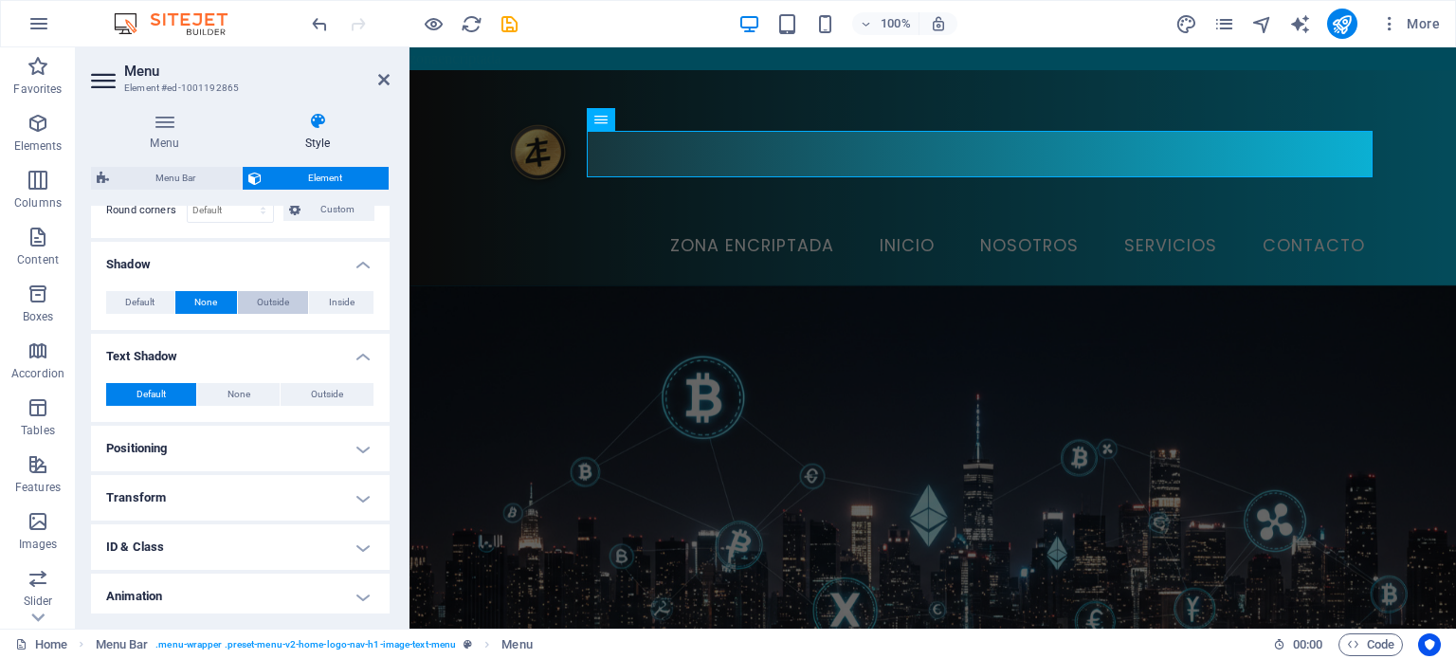
type input "4"
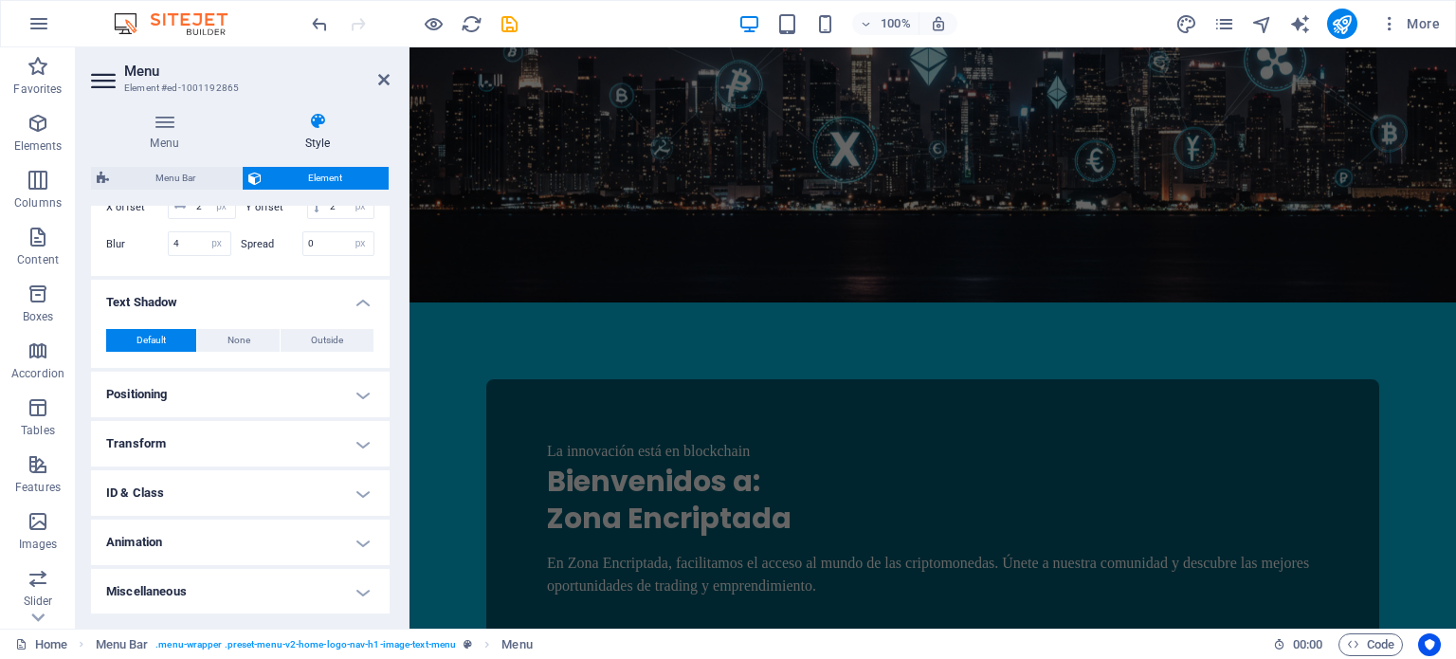
scroll to position [681, 0]
click at [337, 348] on span "Outside" at bounding box center [327, 338] width 32 height 23
type input "2"
type input "4"
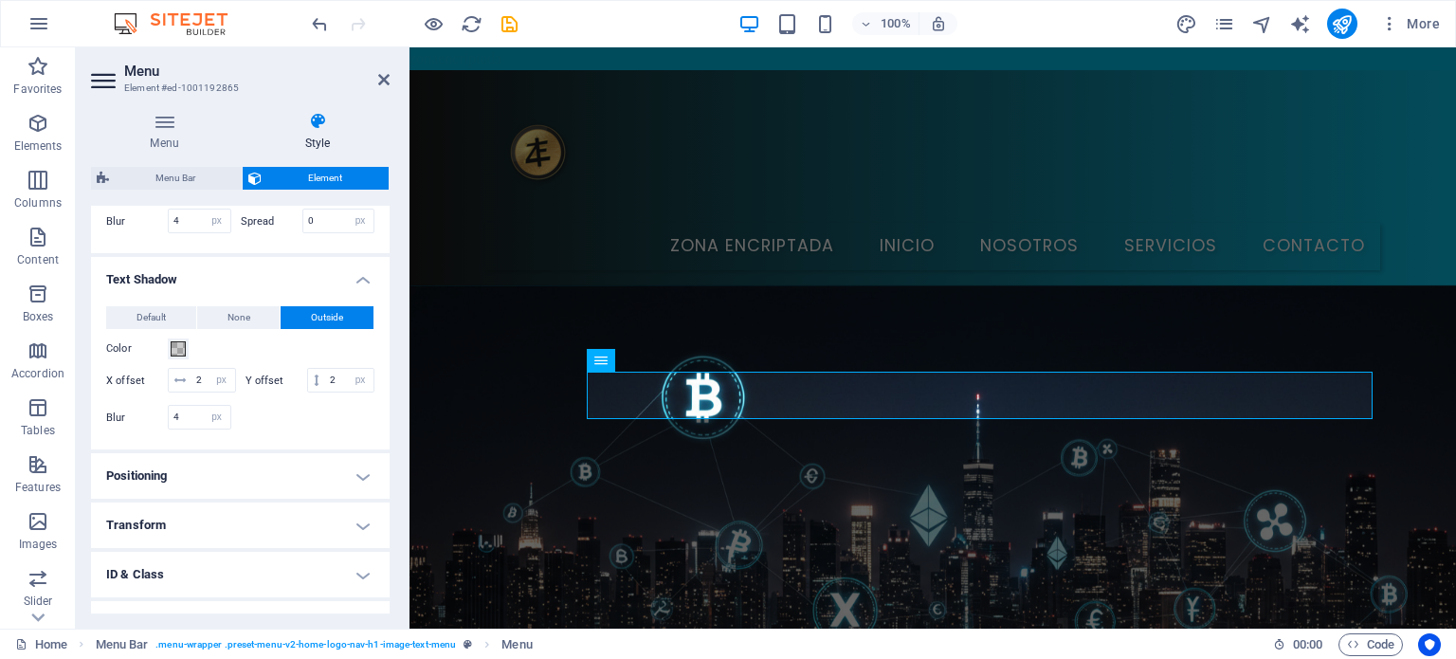
scroll to position [0, 0]
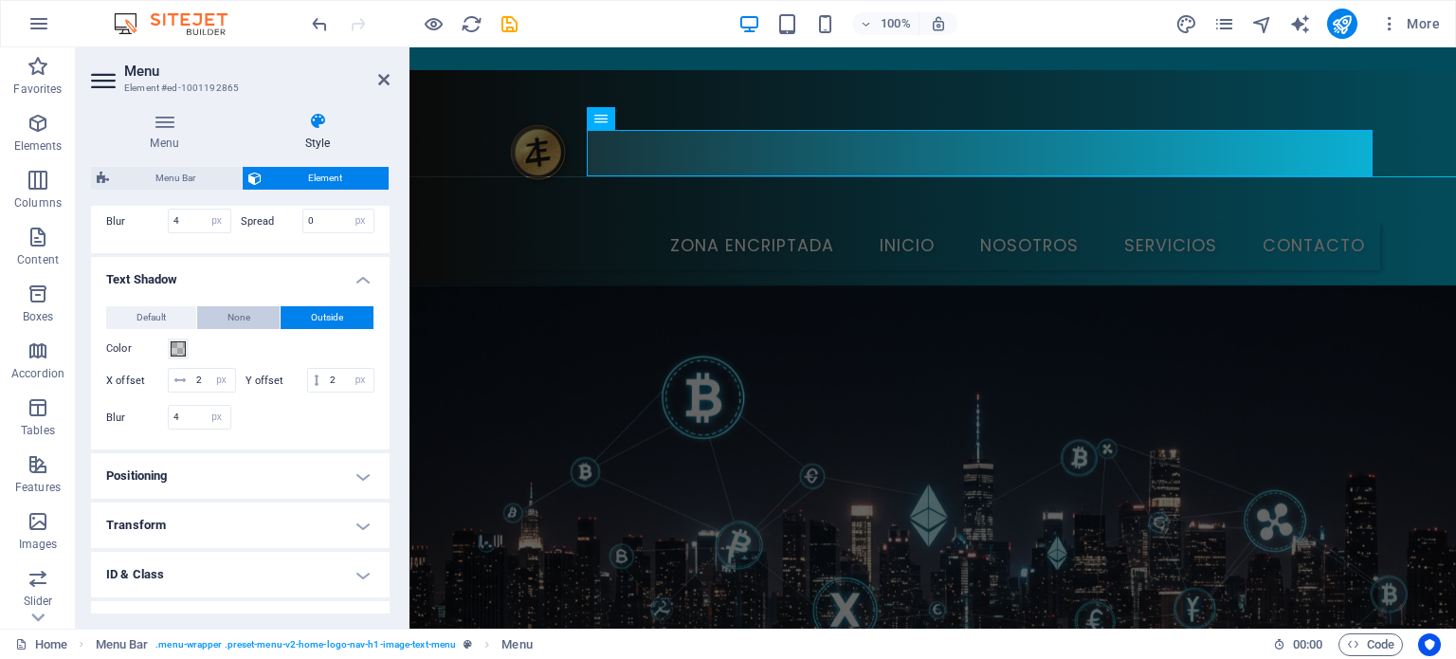
click at [236, 329] on span "None" at bounding box center [238, 317] width 23 height 23
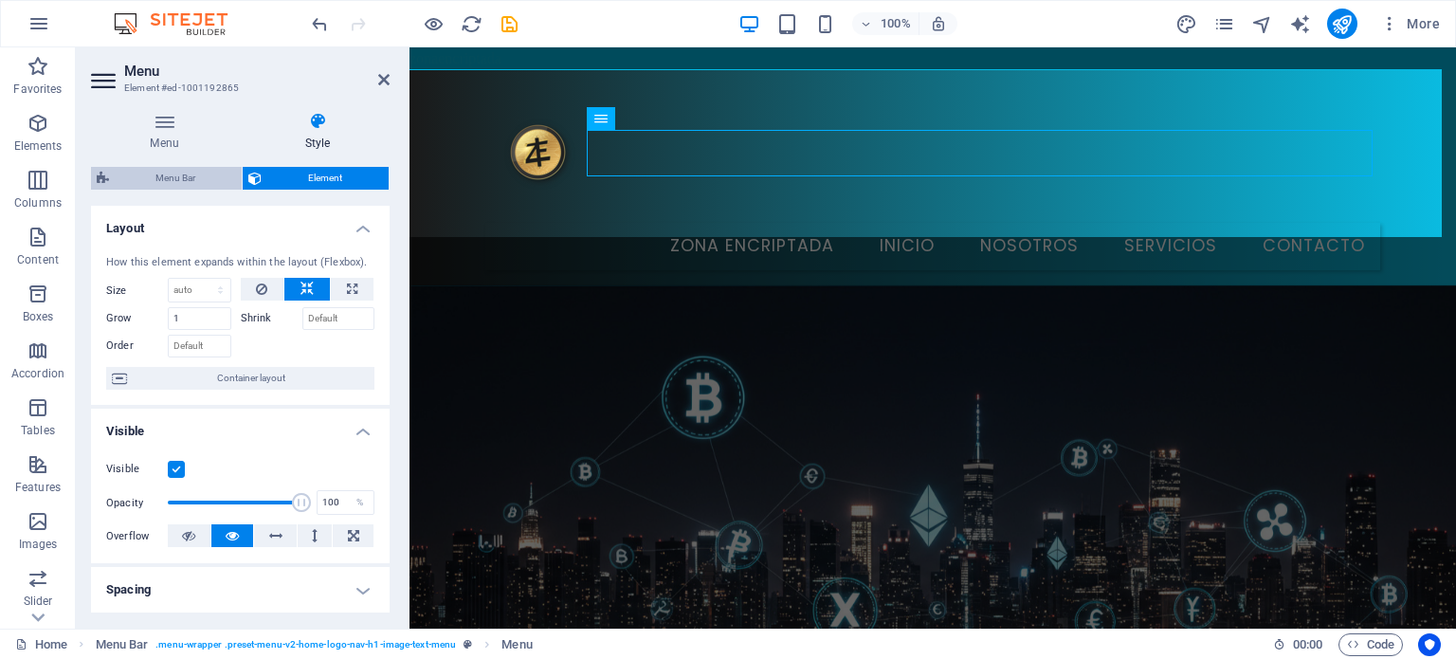
click at [180, 177] on span "Menu Bar" at bounding box center [175, 178] width 121 height 23
select select "rem"
select select "sticky_reverse"
select select "px"
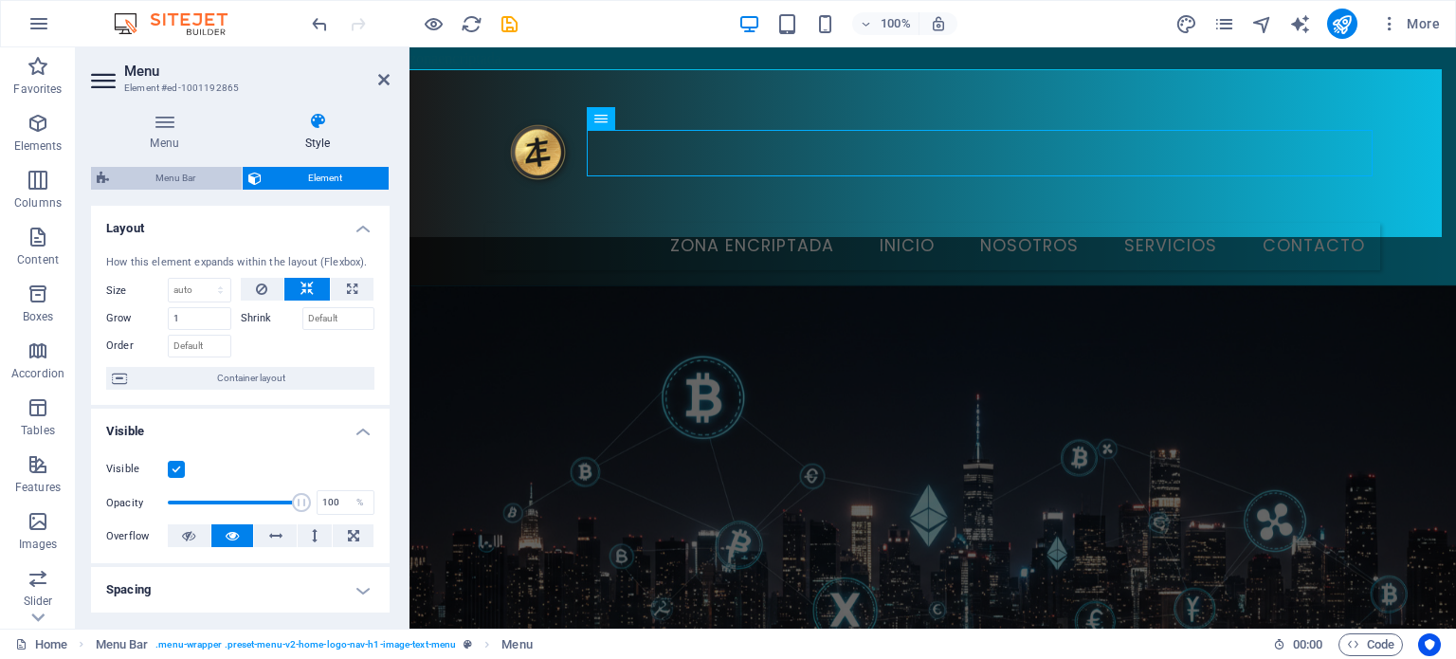
select select "px"
select select "hover_border"
select select "px"
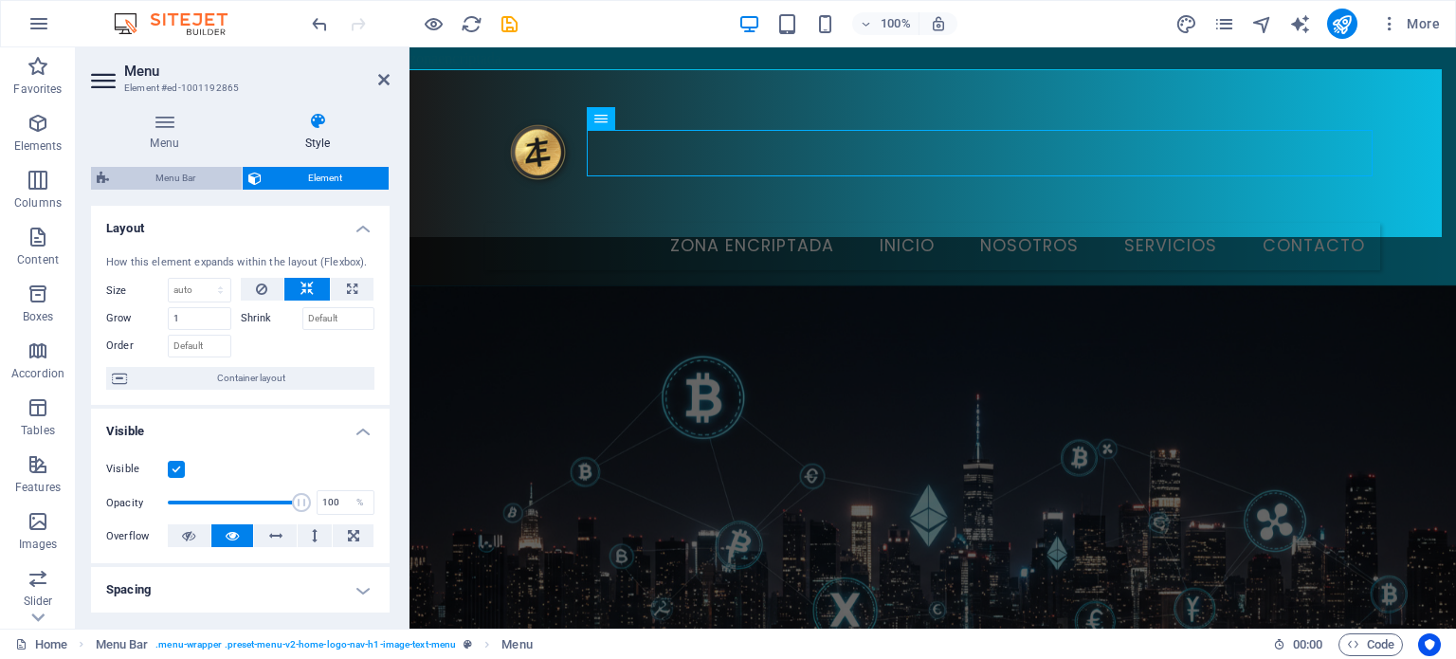
select select "rem"
select select "900"
select select "px"
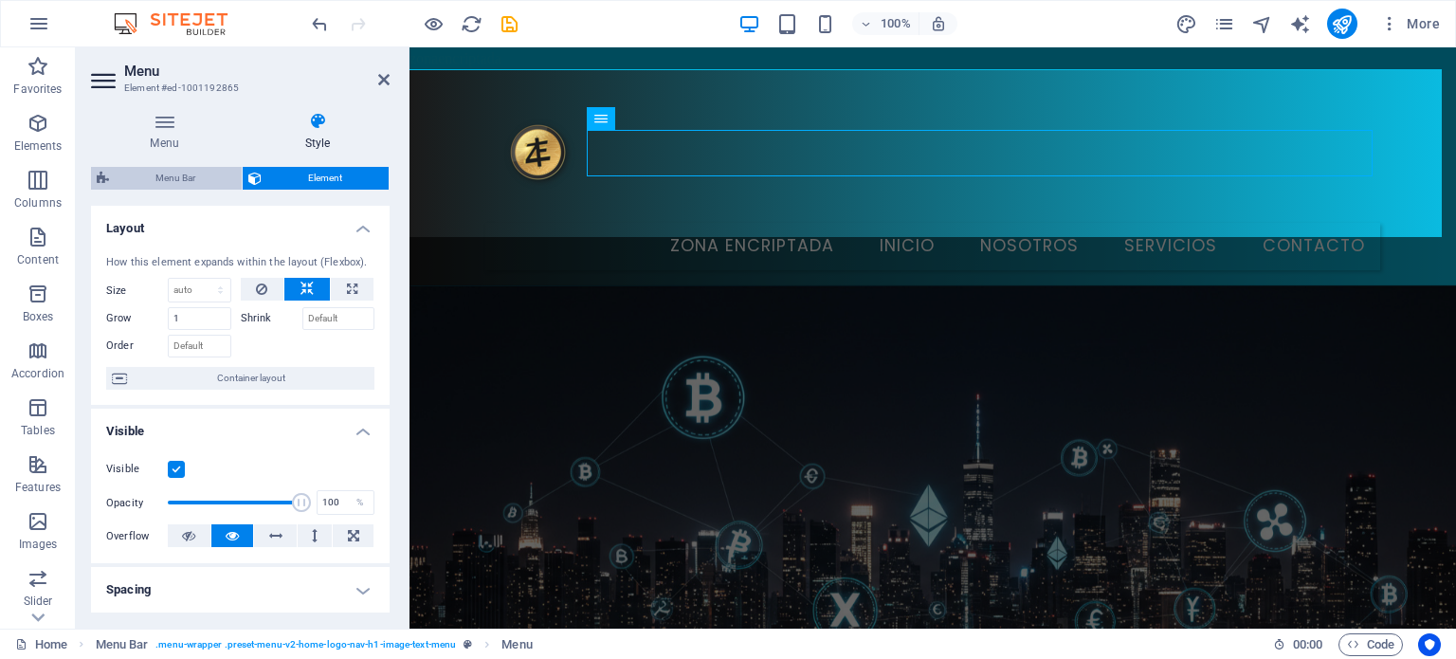
select select "rem"
select select "px"
select select "preset-menu-v2-home-logo-nav-h1-image-text-menu"
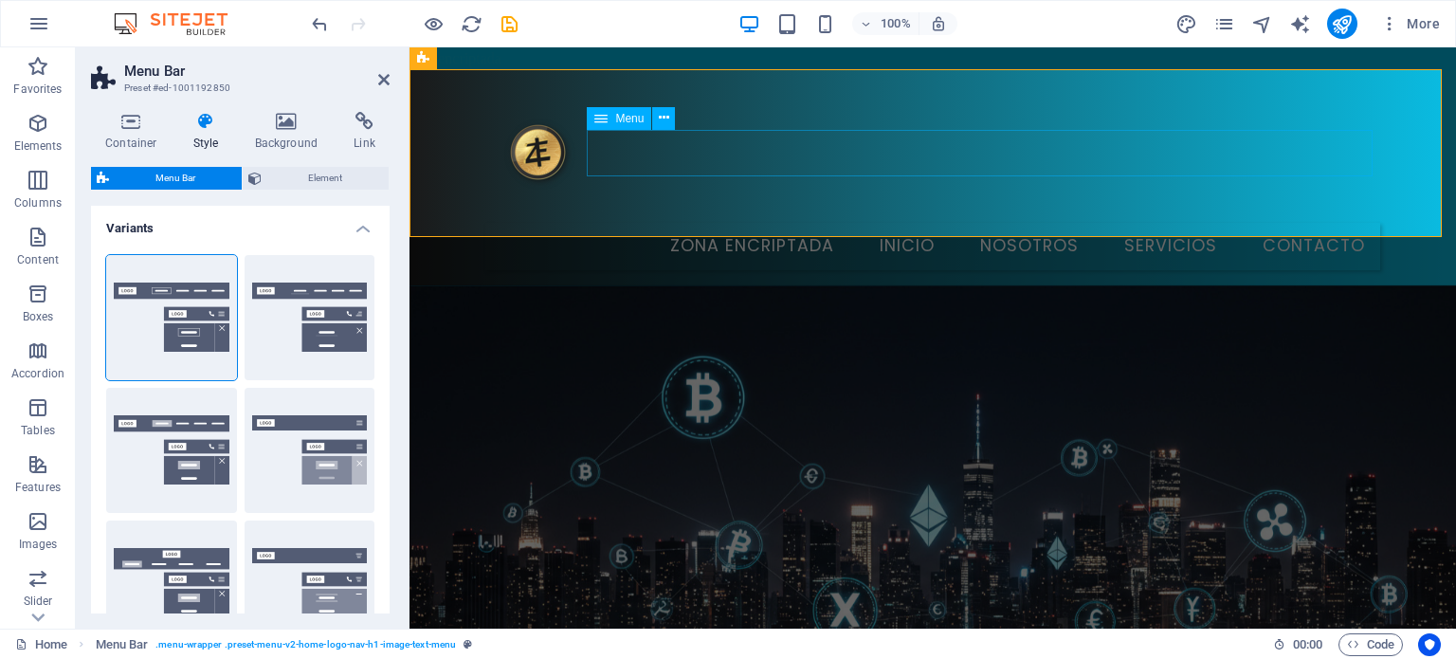
click at [698, 223] on nav "Zona Encriptada Inicio Nosotros Servicios Contacto" at bounding box center [932, 246] width 895 height 47
click at [622, 124] on span "Menu" at bounding box center [629, 118] width 28 height 11
select select "px"
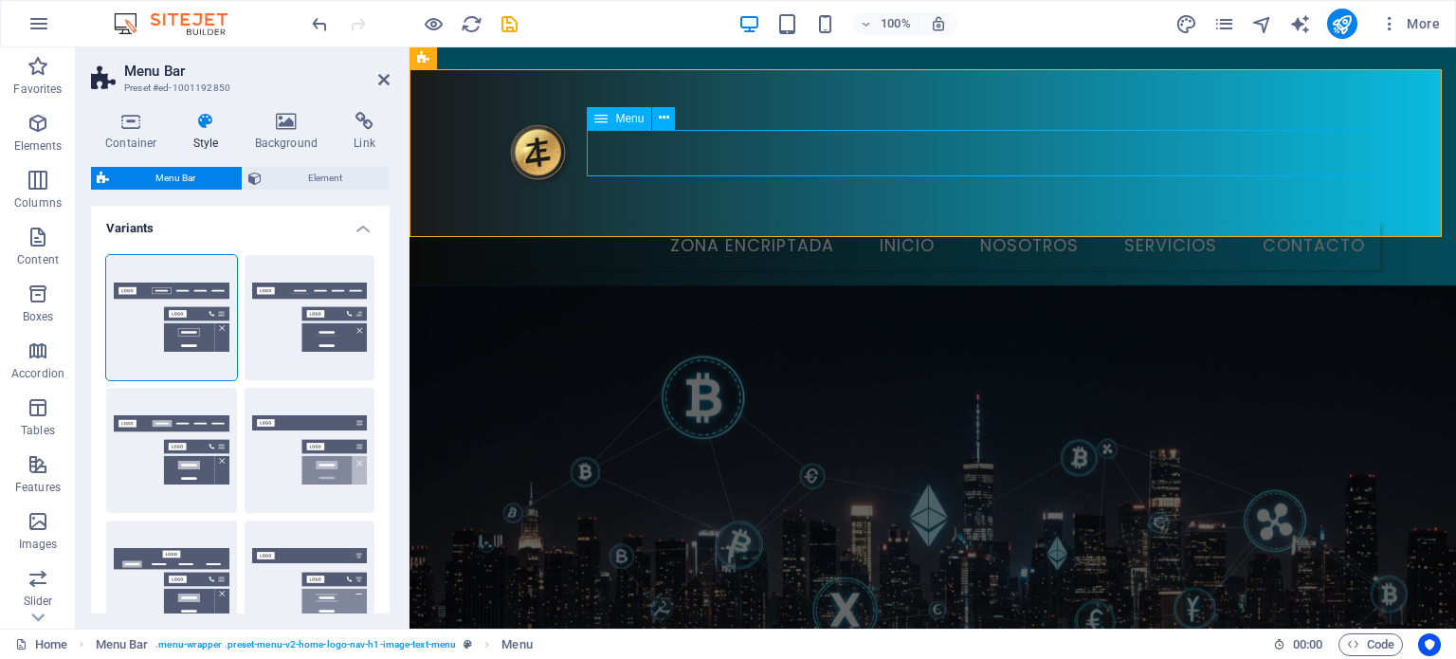
select select "px"
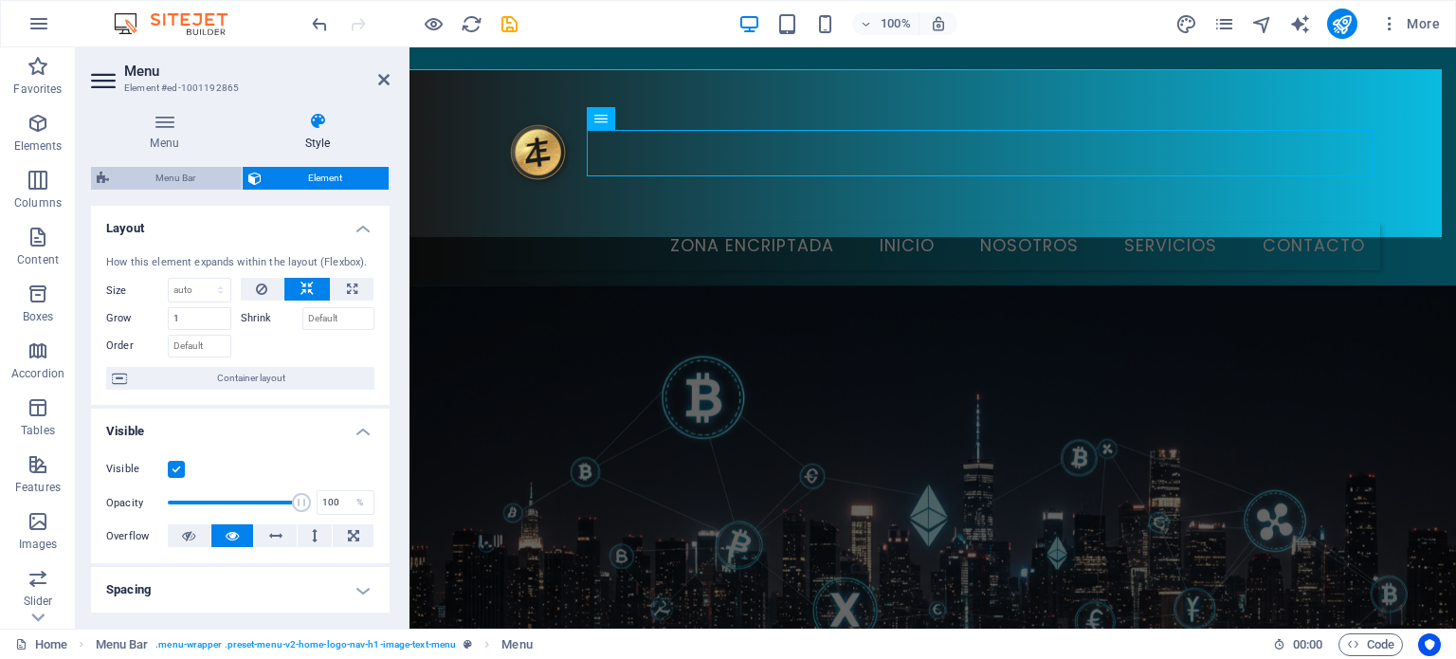
click at [162, 187] on span "Menu Bar" at bounding box center [175, 178] width 121 height 23
select select "header"
select select "rem"
select select "sticky_reverse"
select select "px"
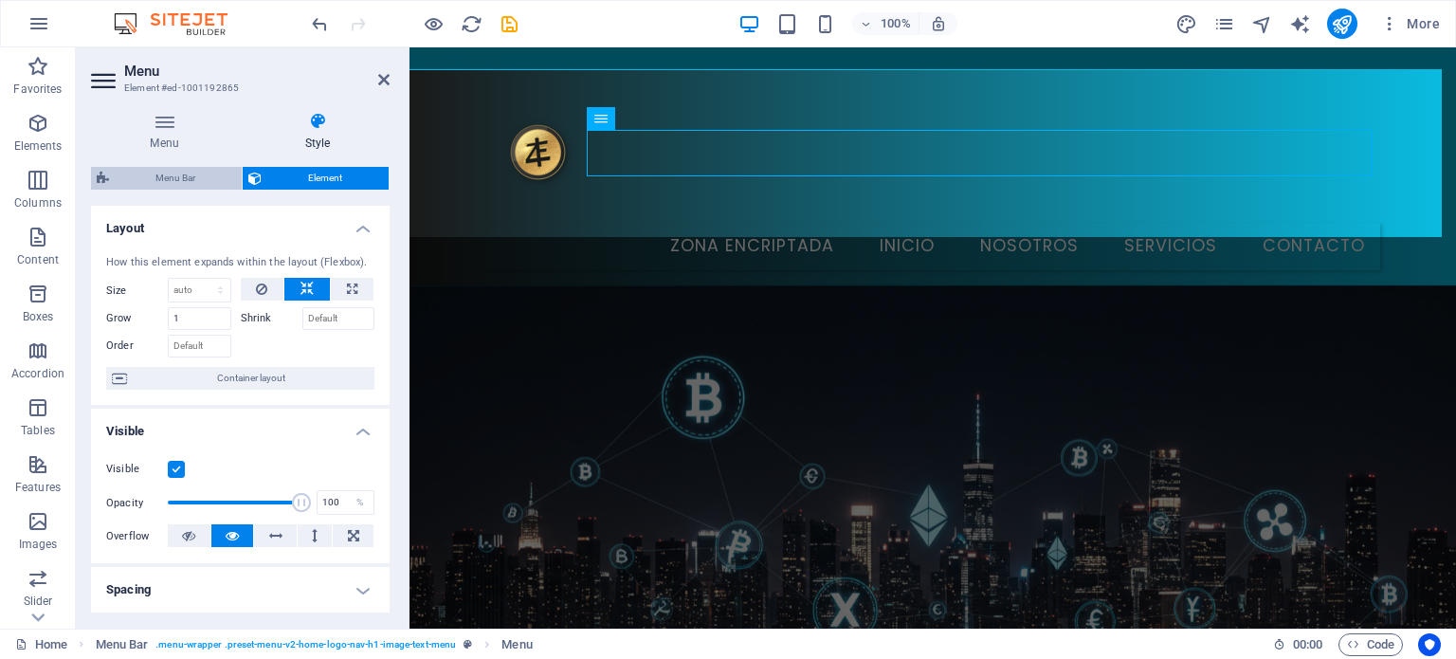
select select "px"
select select "hover_border"
select select "px"
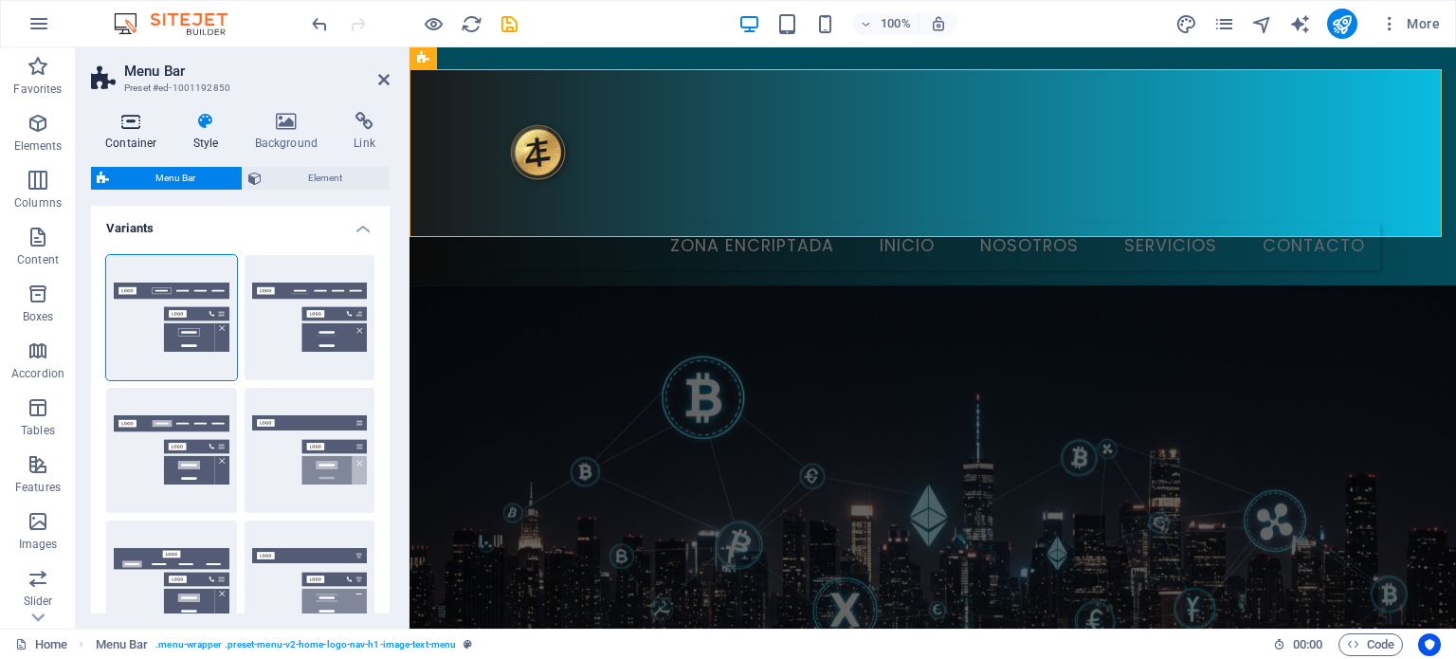
click at [127, 126] on icon at bounding box center [131, 121] width 81 height 19
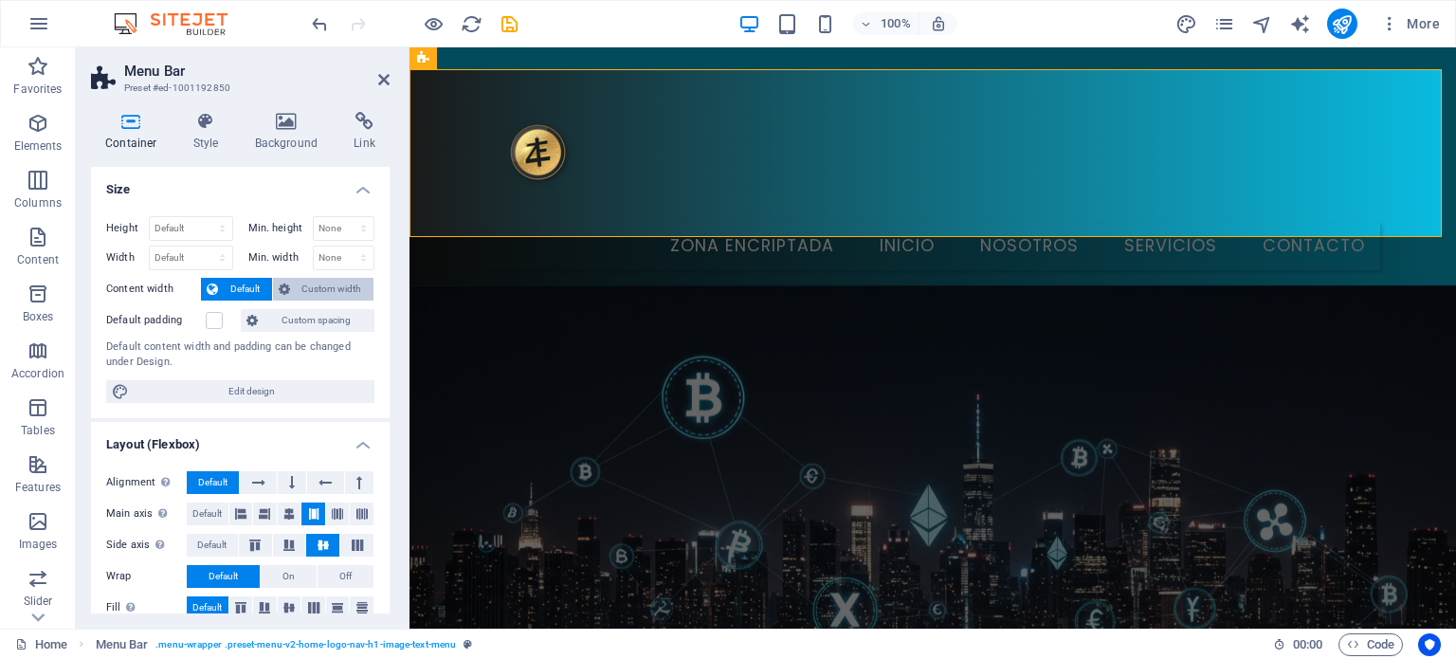
click at [291, 286] on button "Custom width" at bounding box center [323, 289] width 101 height 23
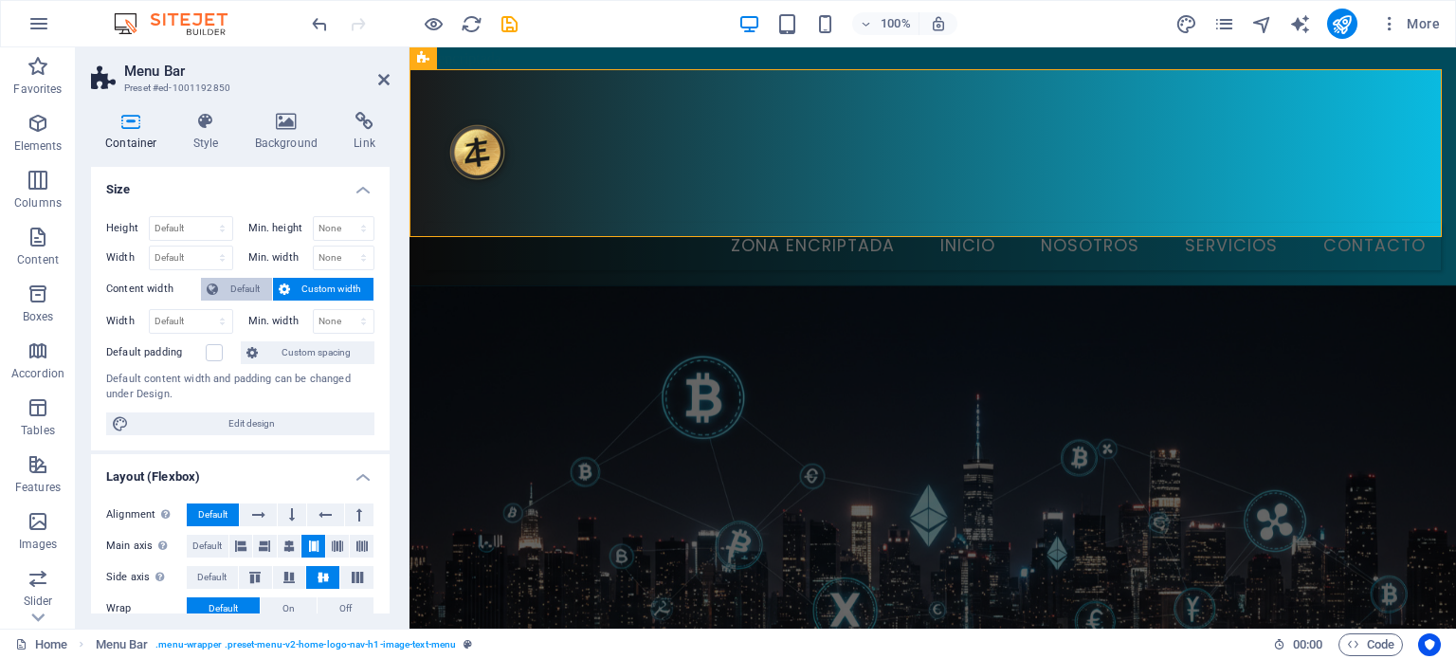
click at [250, 290] on span "Default" at bounding box center [245, 289] width 43 height 23
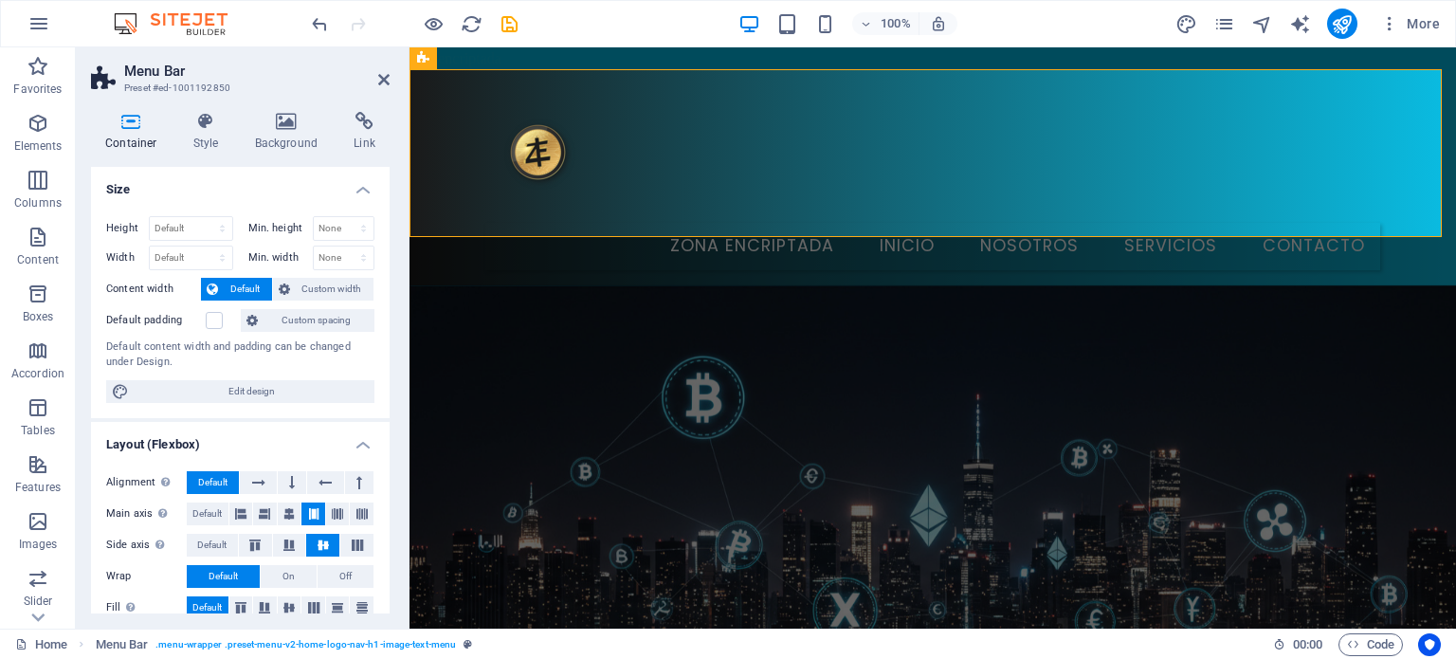
click at [250, 290] on span "Default" at bounding box center [245, 289] width 43 height 23
click at [209, 128] on icon at bounding box center [206, 121] width 54 height 19
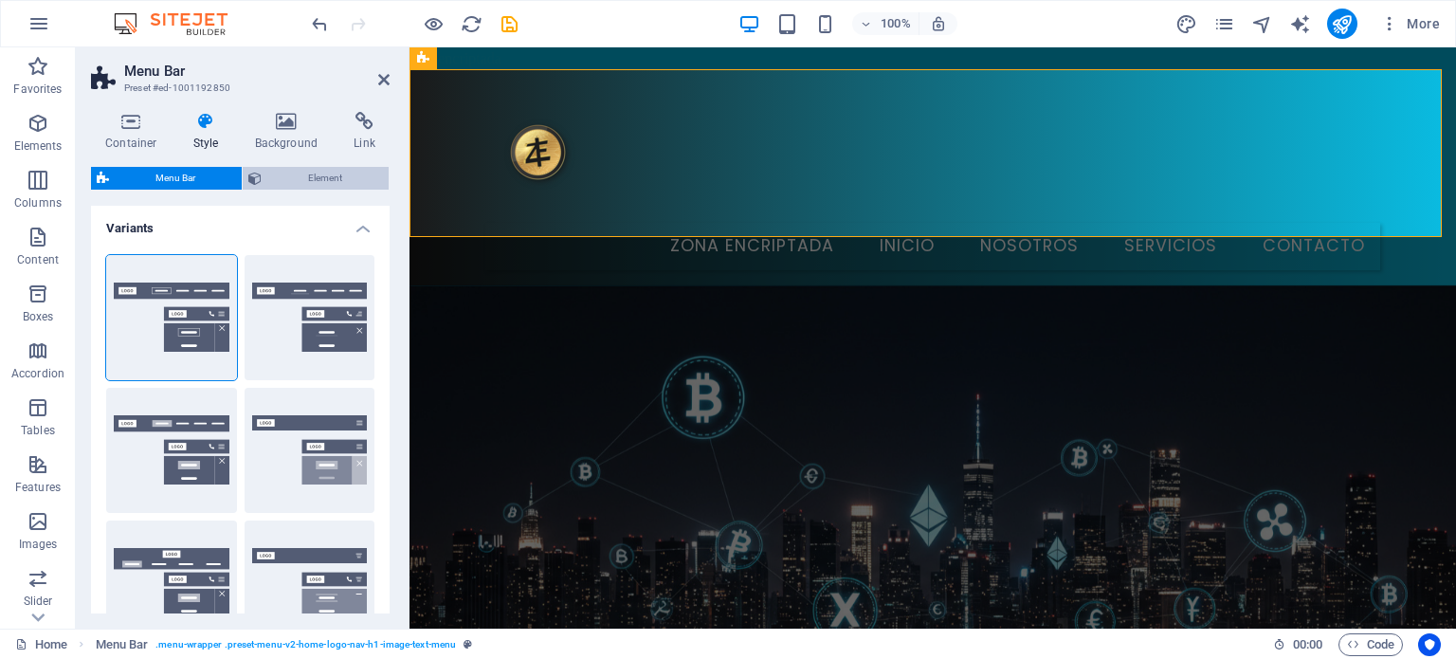
click at [306, 177] on span "Element" at bounding box center [325, 178] width 116 height 23
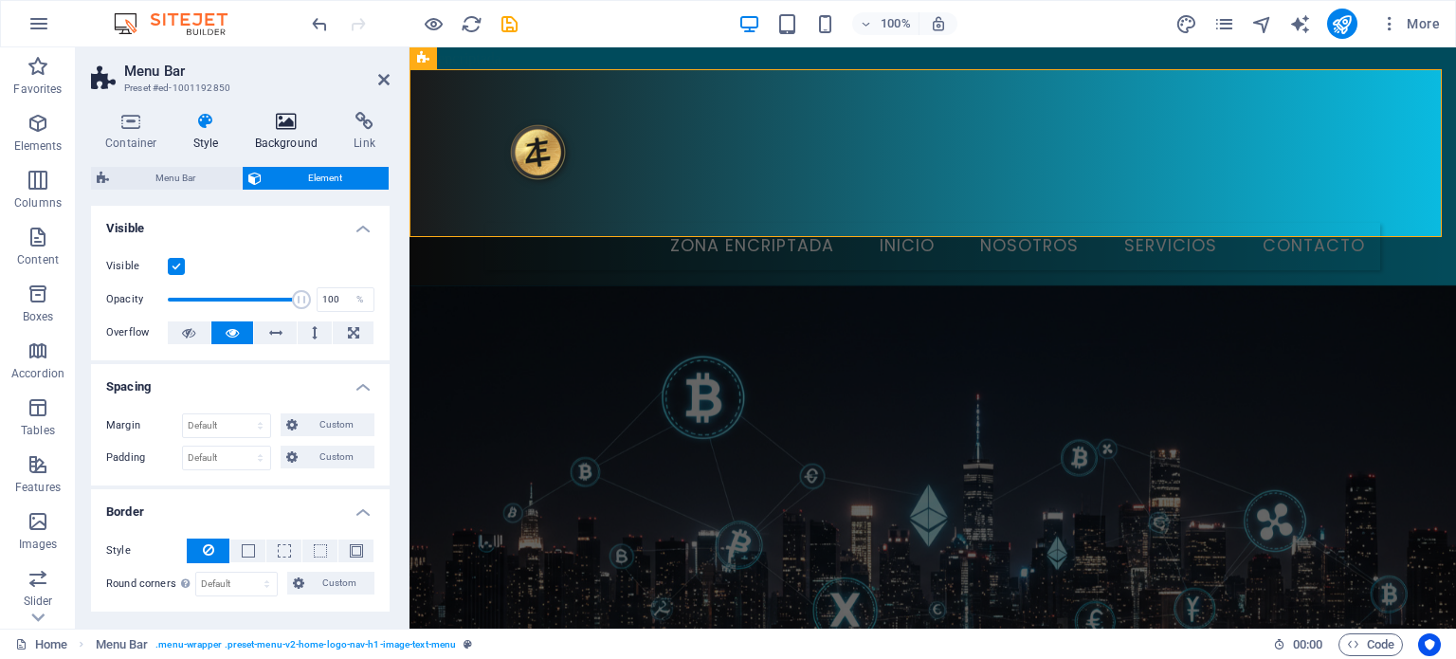
click at [282, 135] on h4 "Background" at bounding box center [291, 132] width 100 height 40
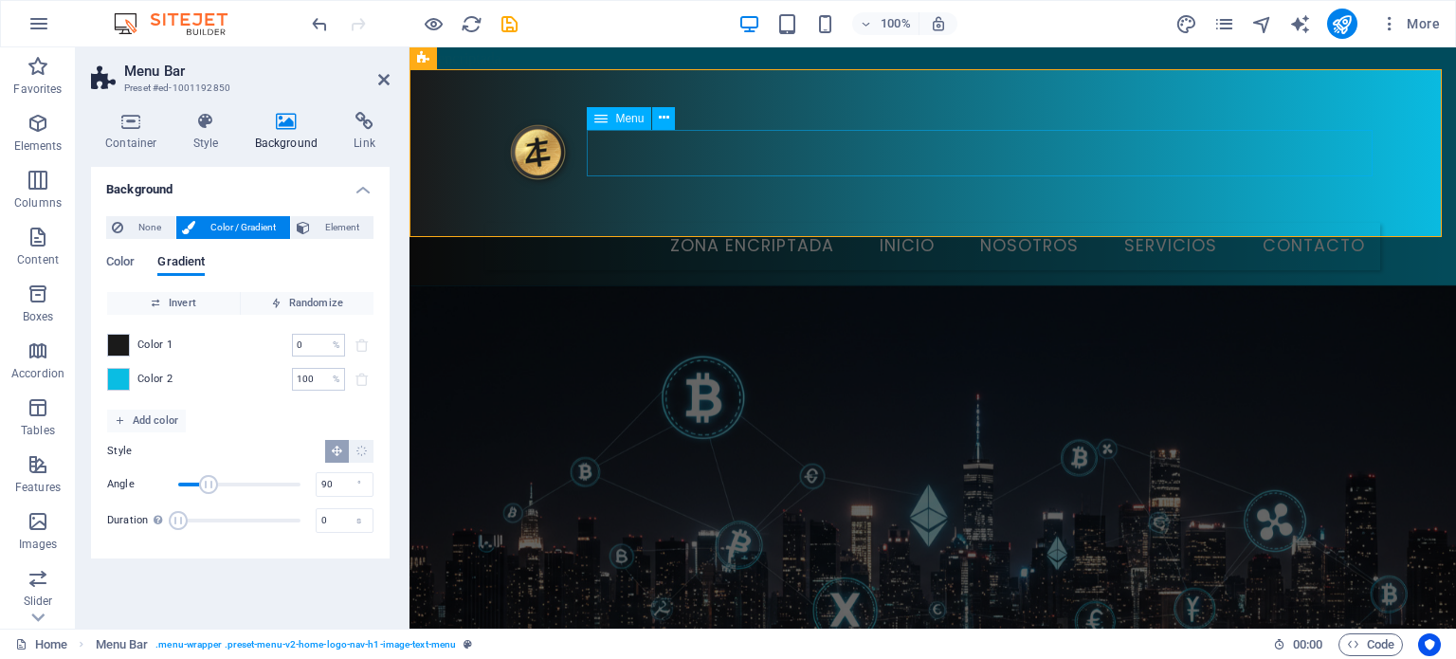
click at [753, 223] on nav "Zona Encriptada Inicio Nosotros Servicios Contacto" at bounding box center [932, 246] width 895 height 47
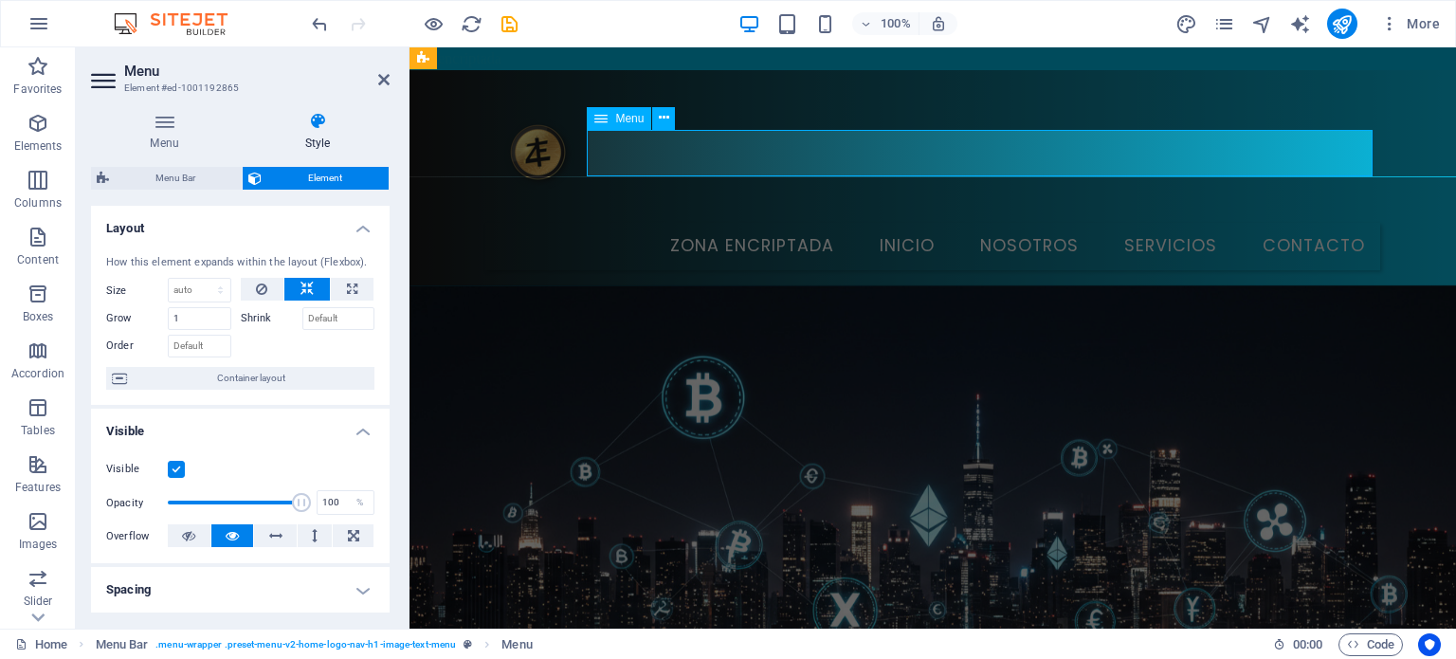
click at [753, 223] on nav "Zona Encriptada Inicio Nosotros Servicios Contacto" at bounding box center [932, 246] width 895 height 47
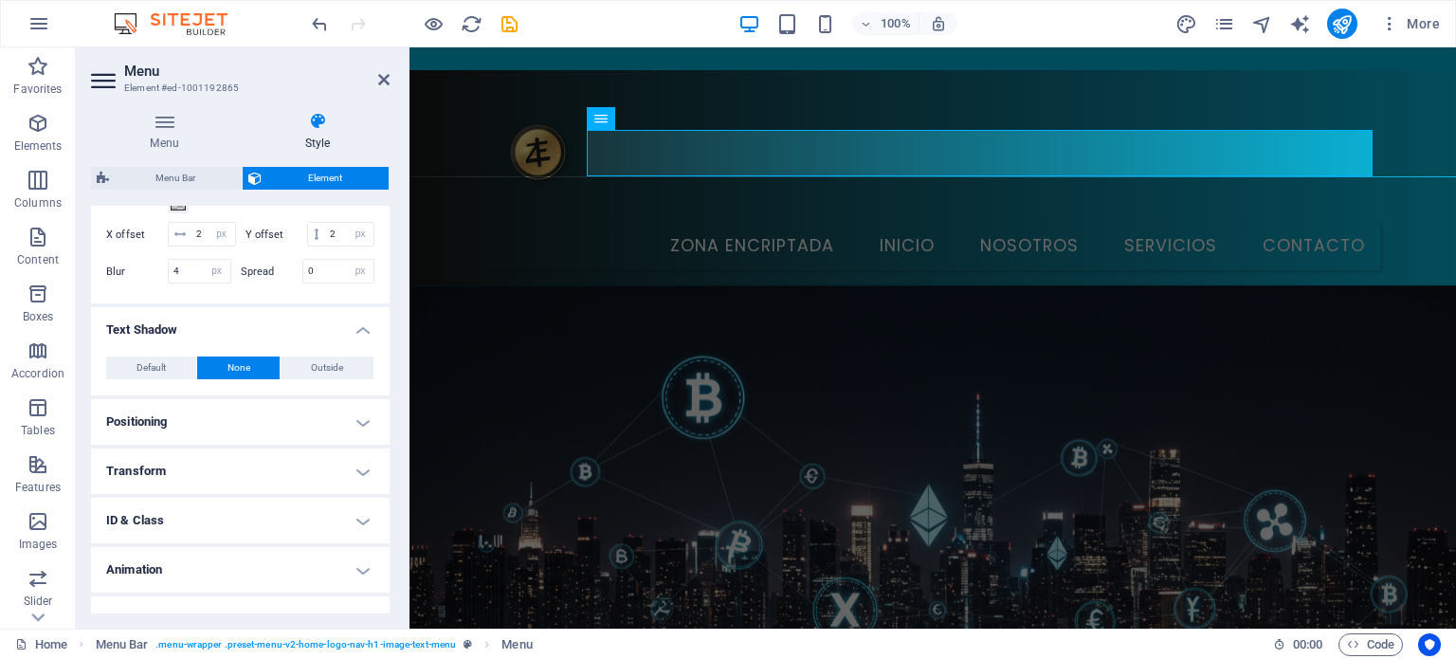
scroll to position [681, 0]
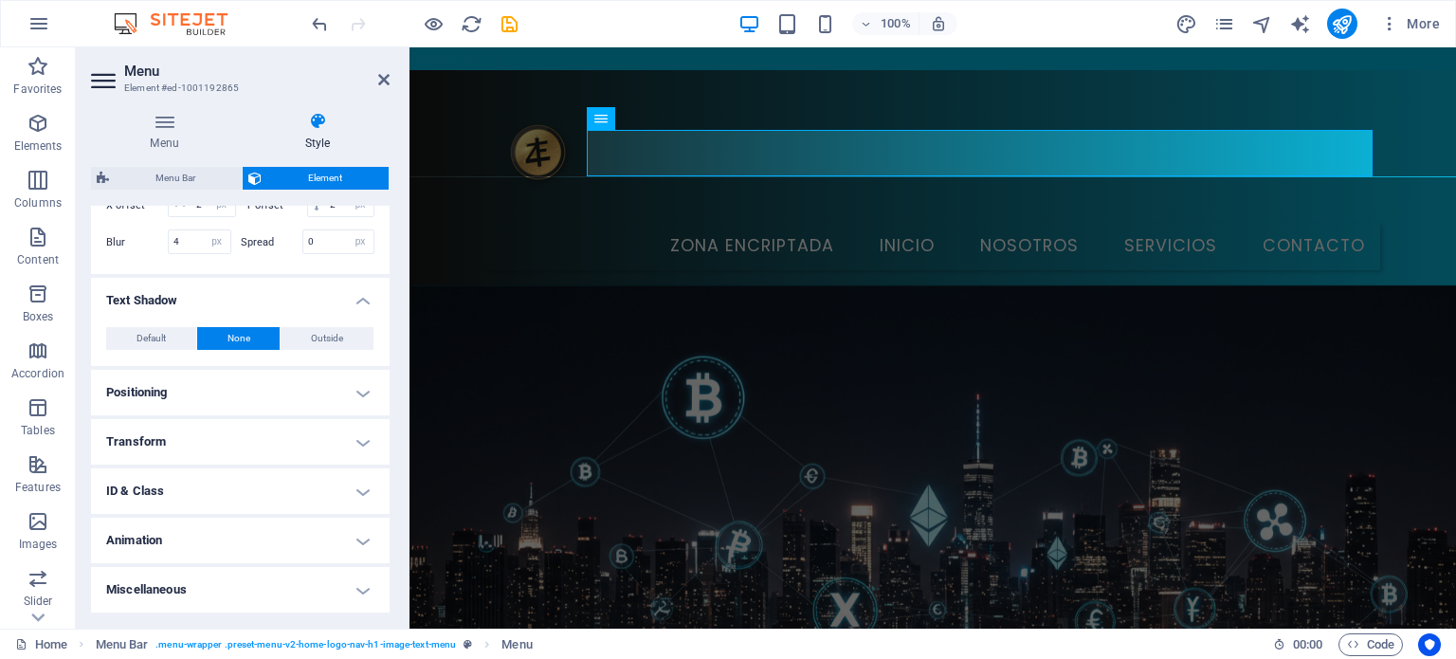
click at [119, 75] on header "Menu Element #ed-1001192865" at bounding box center [240, 71] width 299 height 49
click at [102, 79] on icon at bounding box center [105, 80] width 28 height 30
click at [156, 128] on icon at bounding box center [164, 121] width 147 height 19
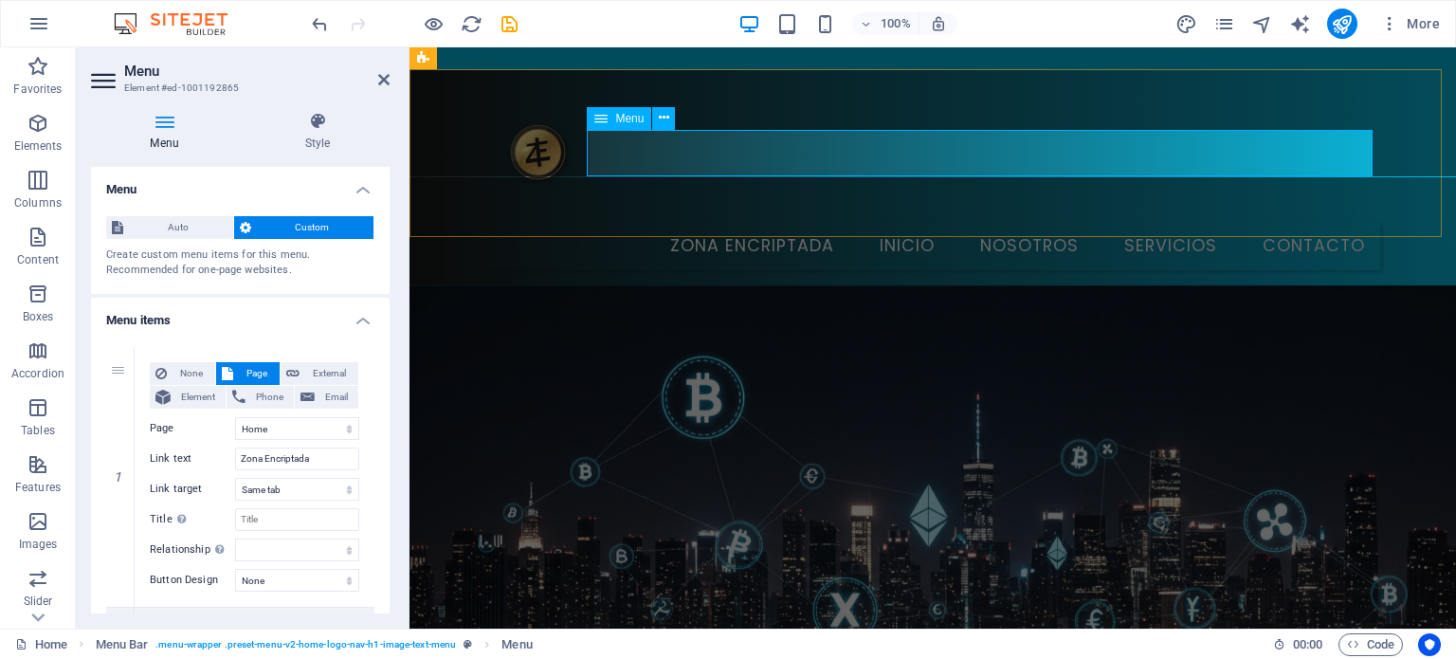
click at [599, 123] on icon at bounding box center [600, 118] width 13 height 23
click at [626, 118] on span "Menu" at bounding box center [629, 118] width 28 height 11
click at [1216, 223] on nav "Zona Encriptada Inicio Nosotros Servicios Contacto" at bounding box center [932, 246] width 895 height 47
click at [506, 22] on icon "save" at bounding box center [510, 24] width 22 height 22
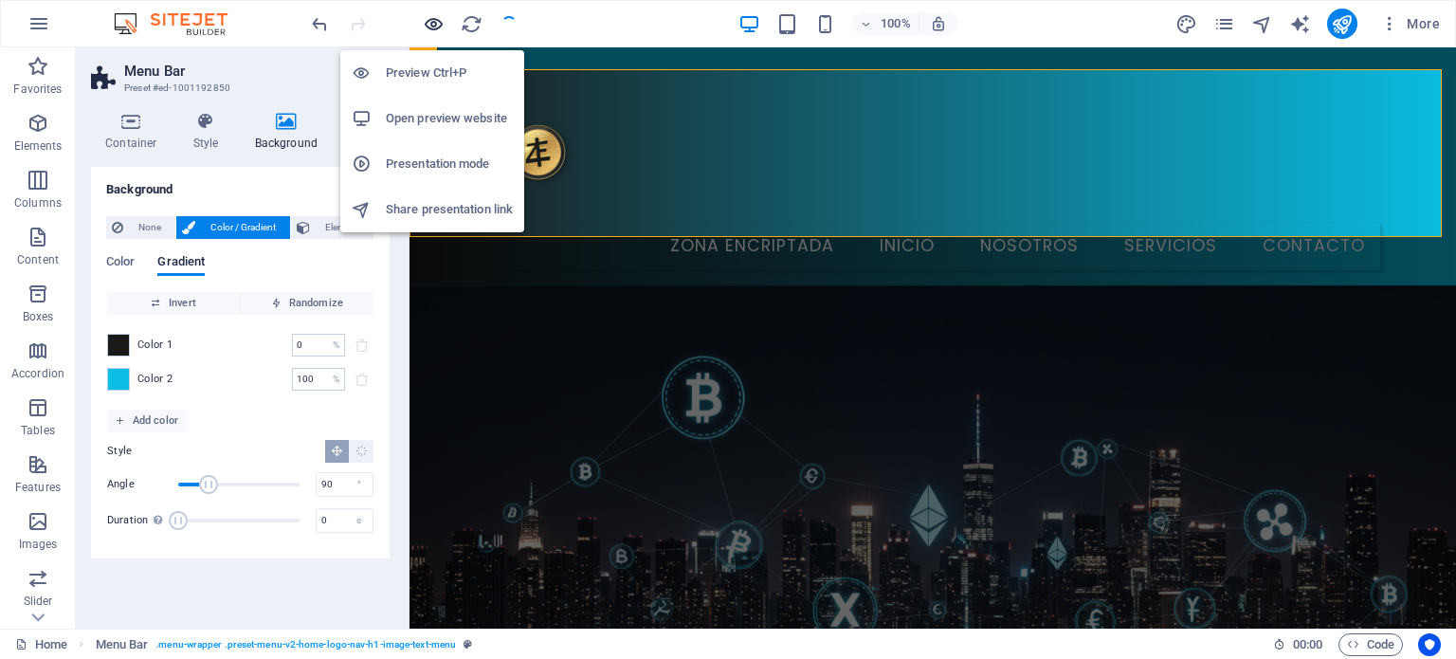
click at [432, 22] on icon "button" at bounding box center [434, 24] width 22 height 22
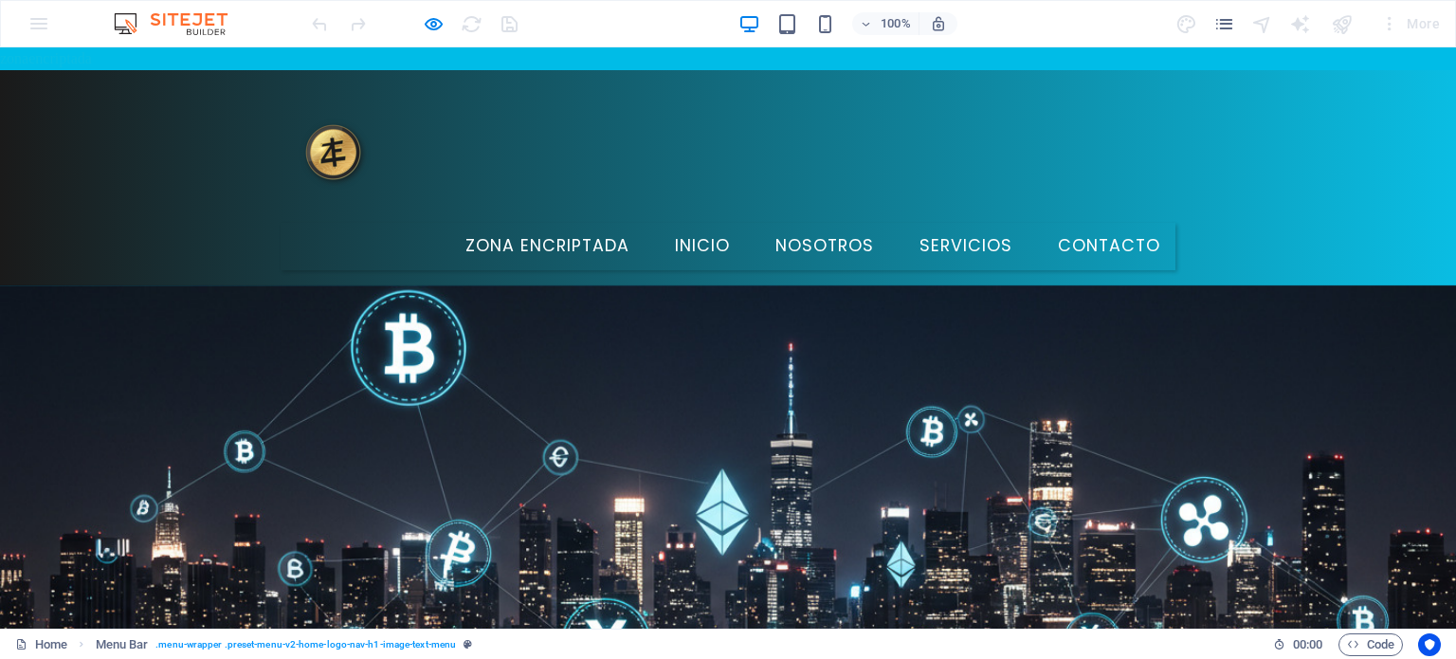
click at [835, 223] on link "Nosotros" at bounding box center [824, 246] width 129 height 47
click at [958, 223] on link "Servicios" at bounding box center [965, 246] width 123 height 47
click at [807, 223] on link "Nosotros" at bounding box center [824, 246] width 129 height 47
click at [694, 223] on link "Inicio" at bounding box center [702, 246] width 85 height 47
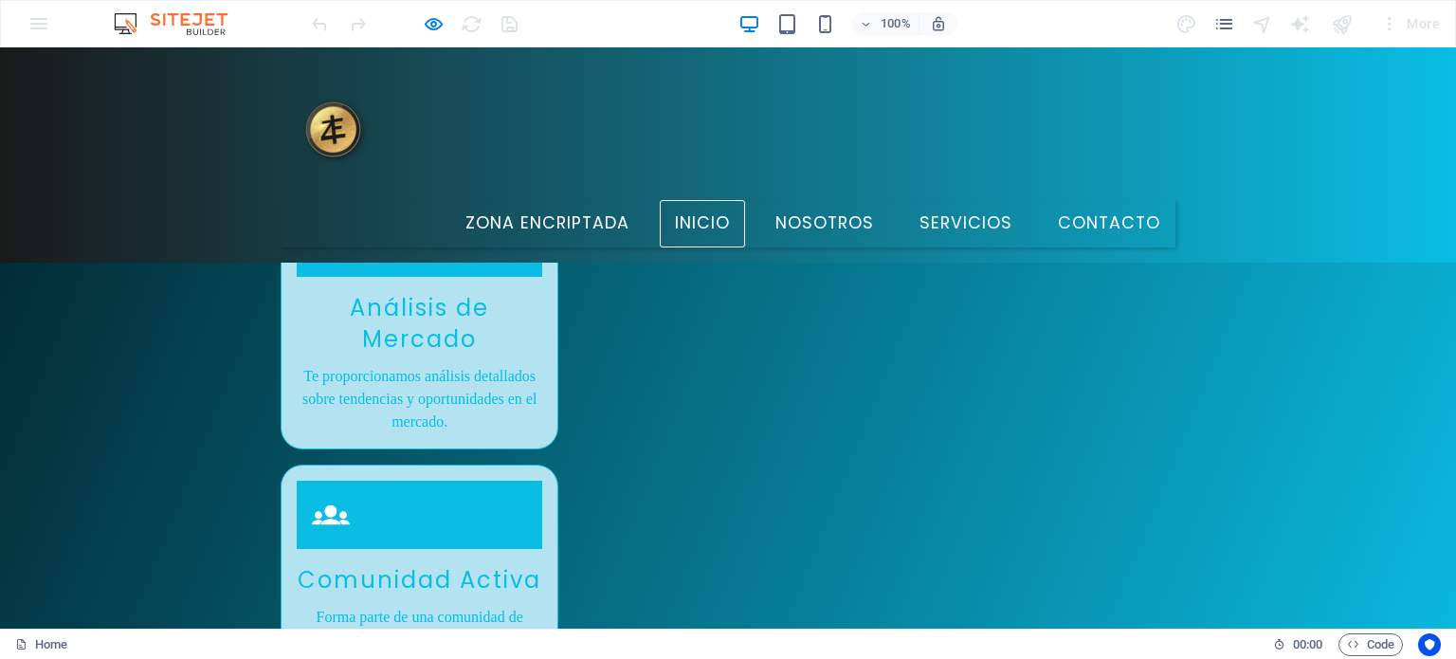
scroll to position [2464, 0]
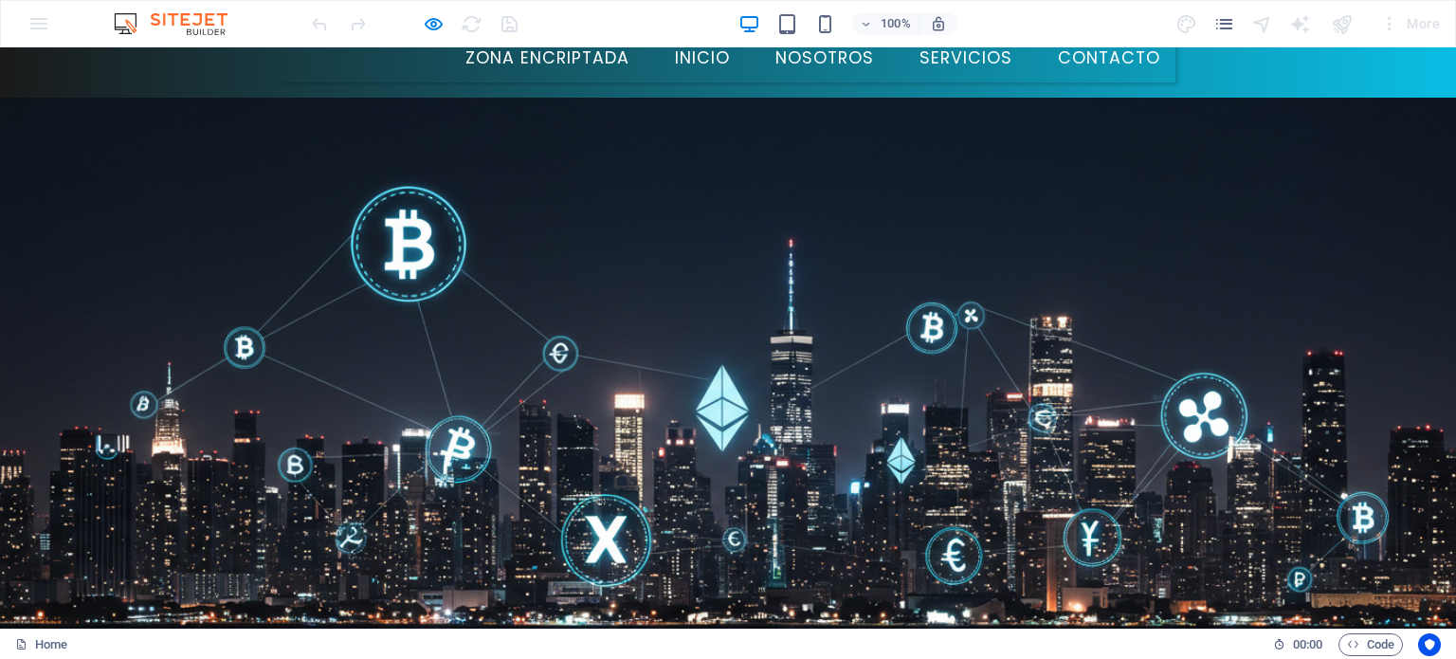
scroll to position [0, 0]
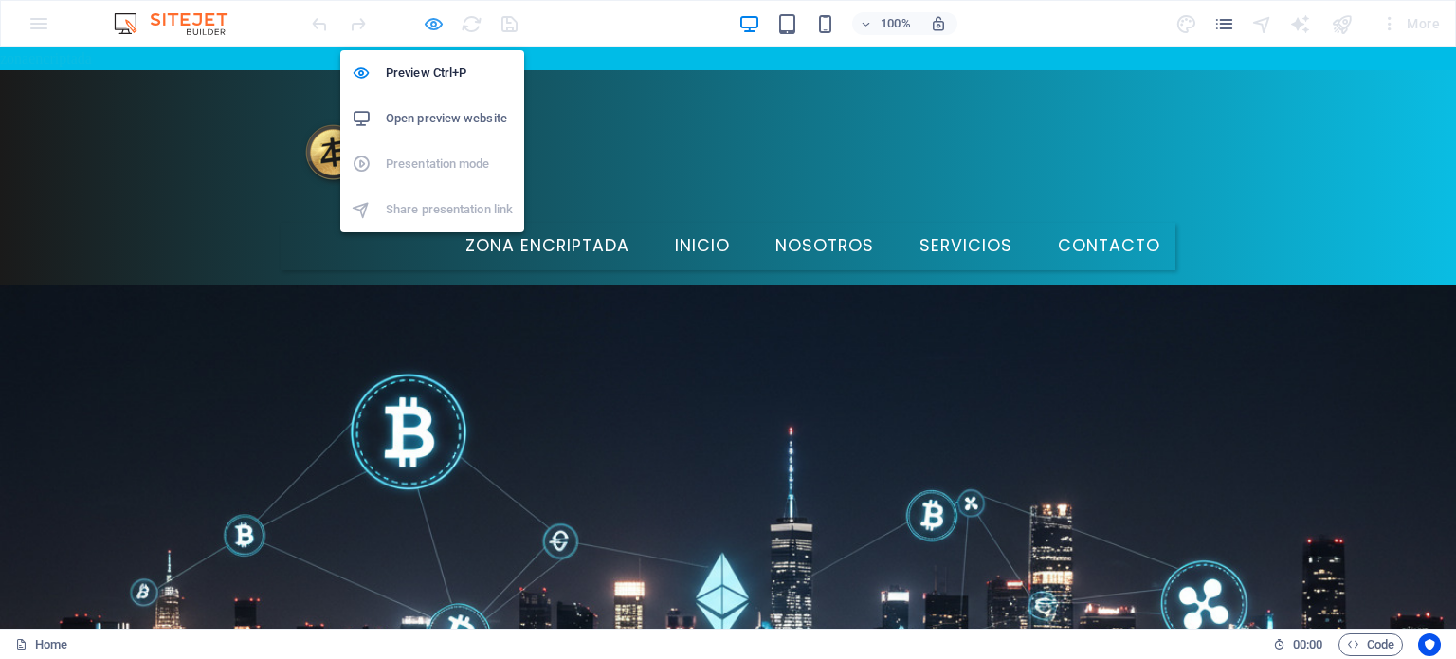
click at [423, 18] on icon "button" at bounding box center [434, 24] width 22 height 22
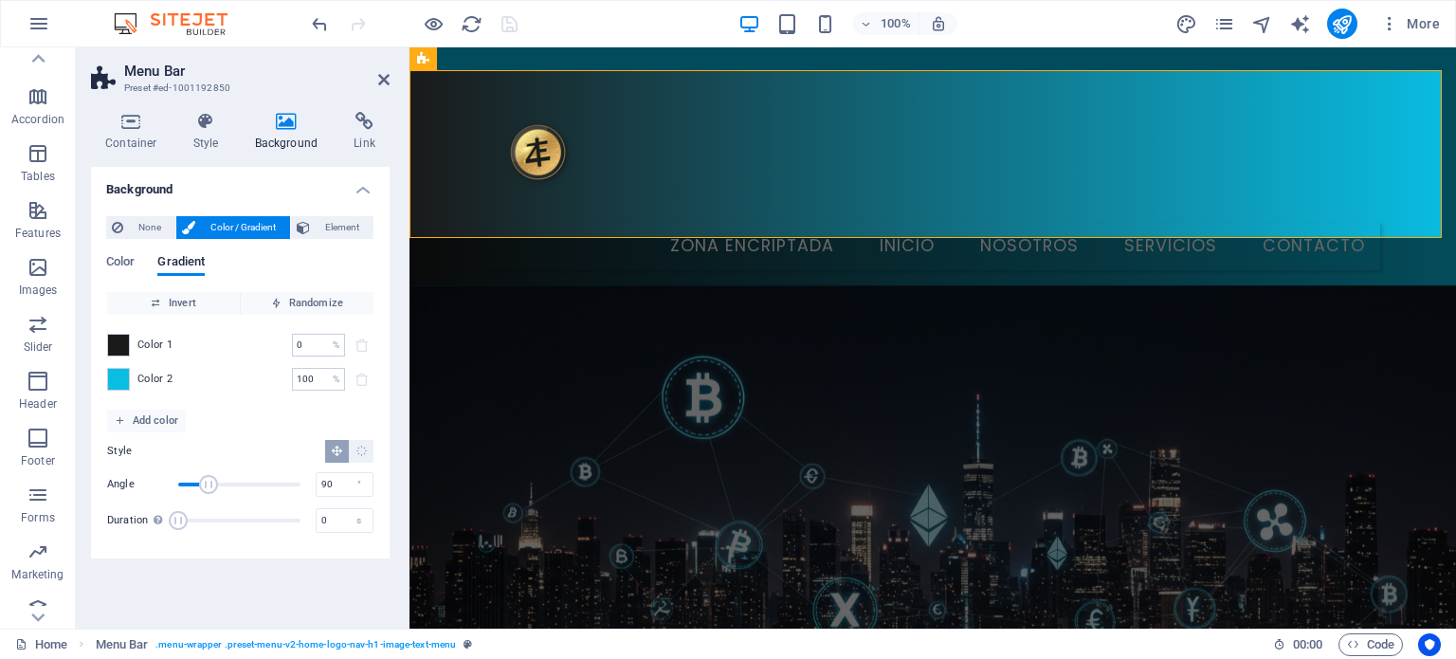
scroll to position [271, 0]
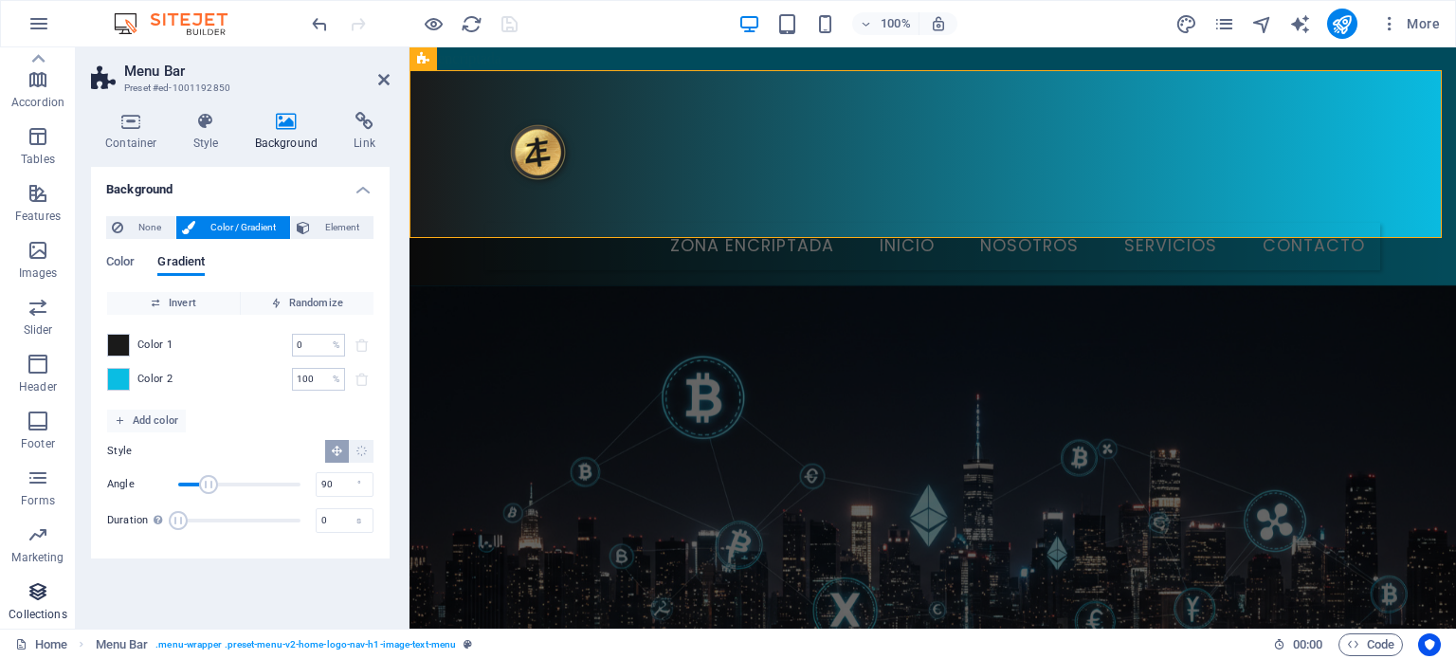
click at [35, 594] on icon "button" at bounding box center [38, 591] width 23 height 23
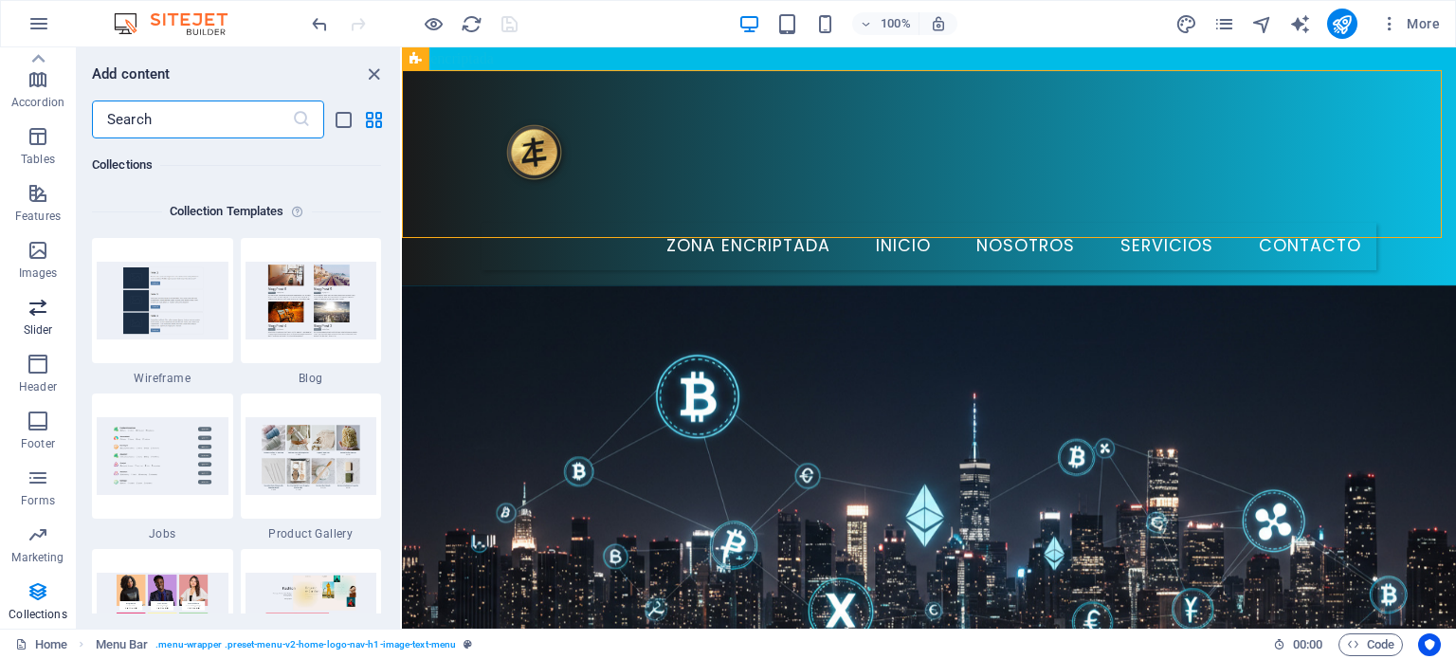
scroll to position [0, 0]
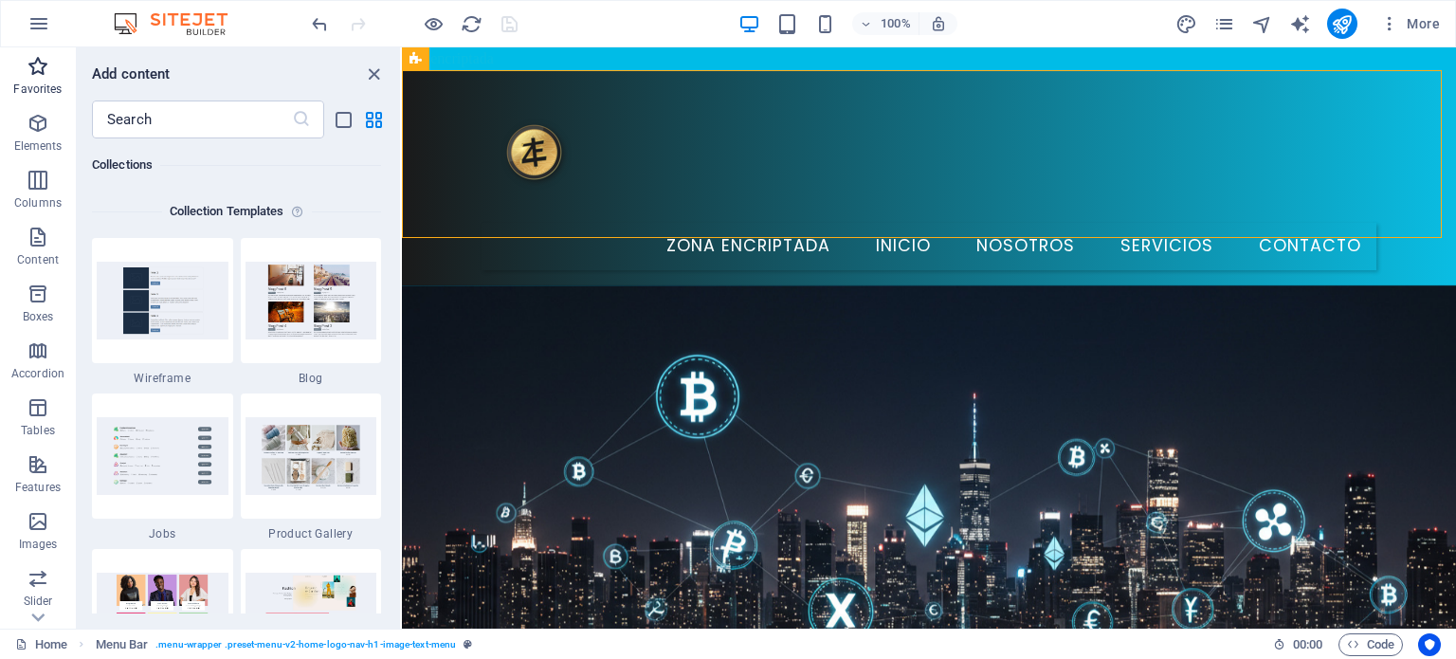
click at [45, 76] on icon "button" at bounding box center [38, 66] width 23 height 23
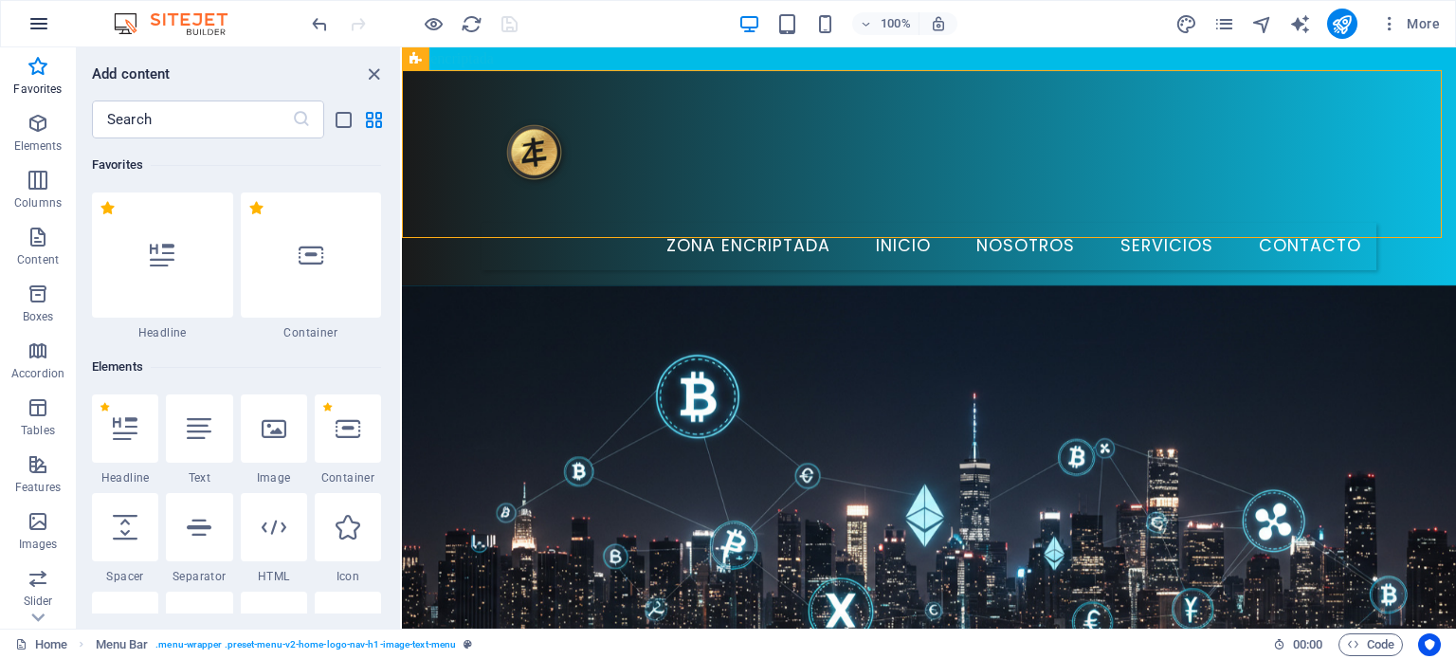
click at [32, 21] on icon "button" at bounding box center [38, 23] width 23 height 23
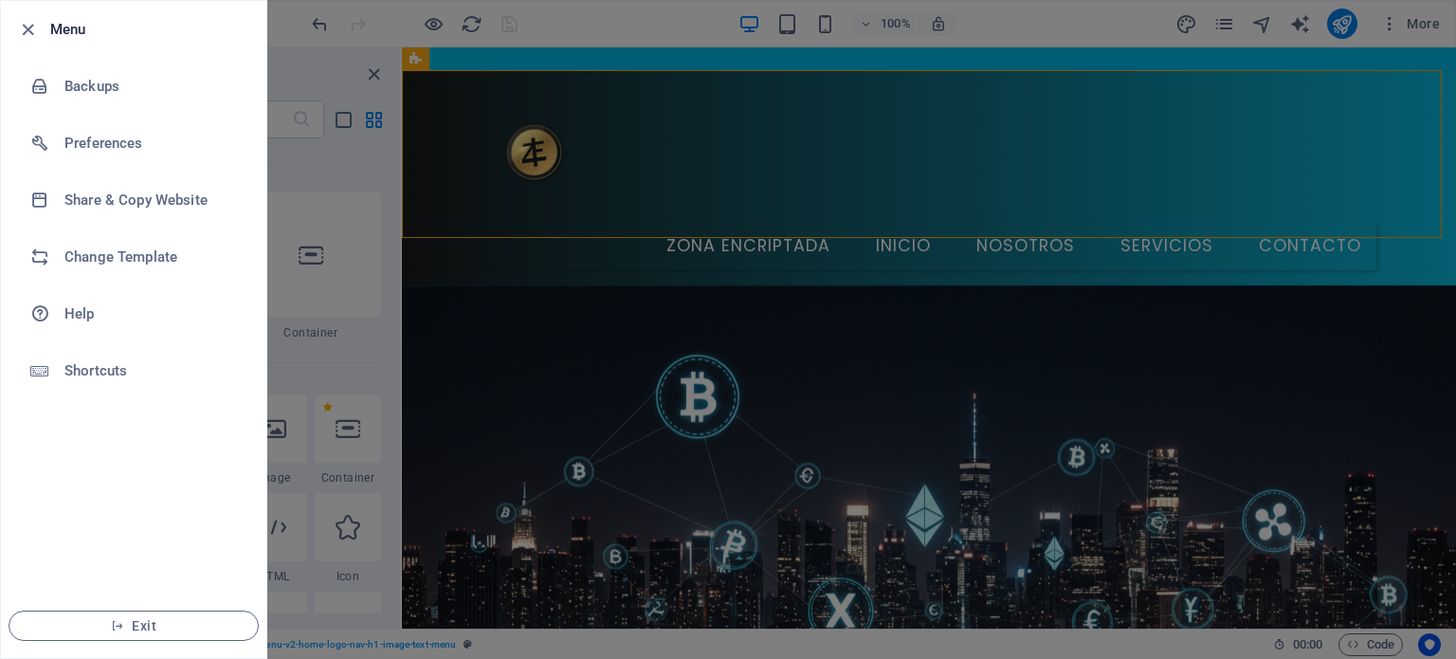
click at [286, 118] on div at bounding box center [728, 329] width 1456 height 659
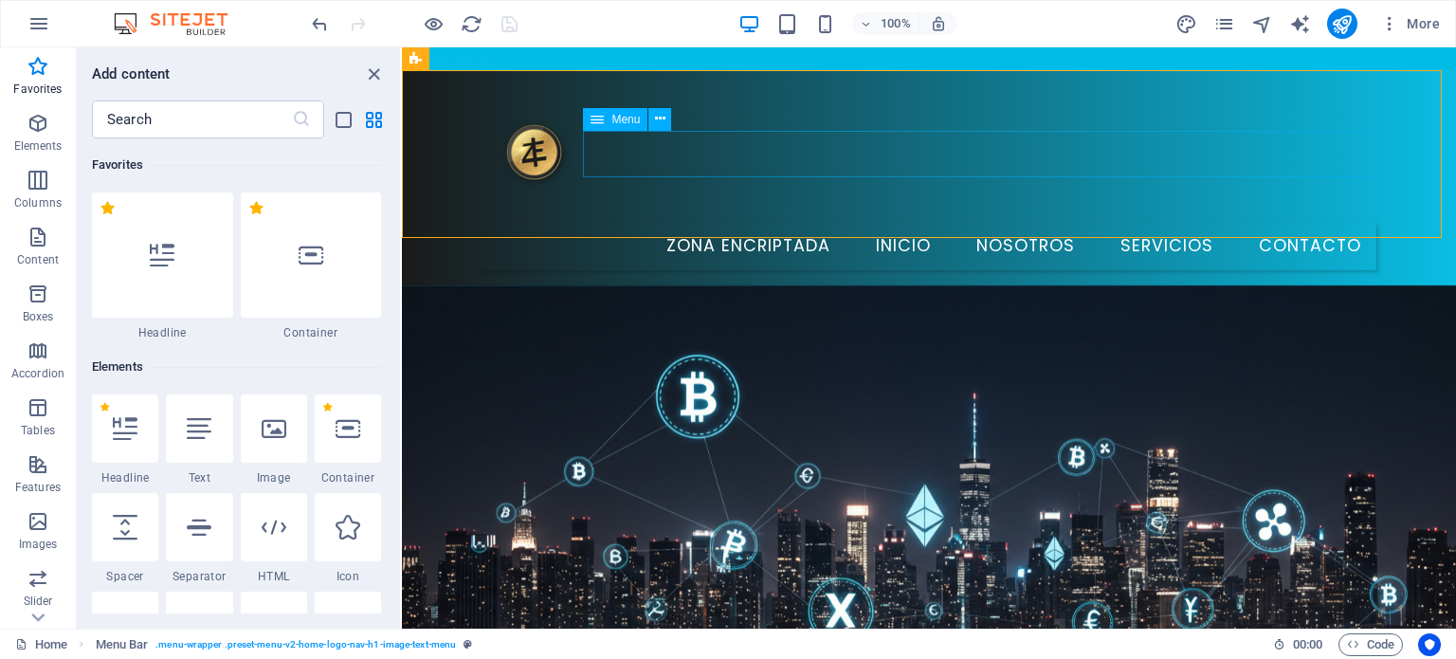
click at [627, 120] on span "Menu" at bounding box center [625, 119] width 28 height 11
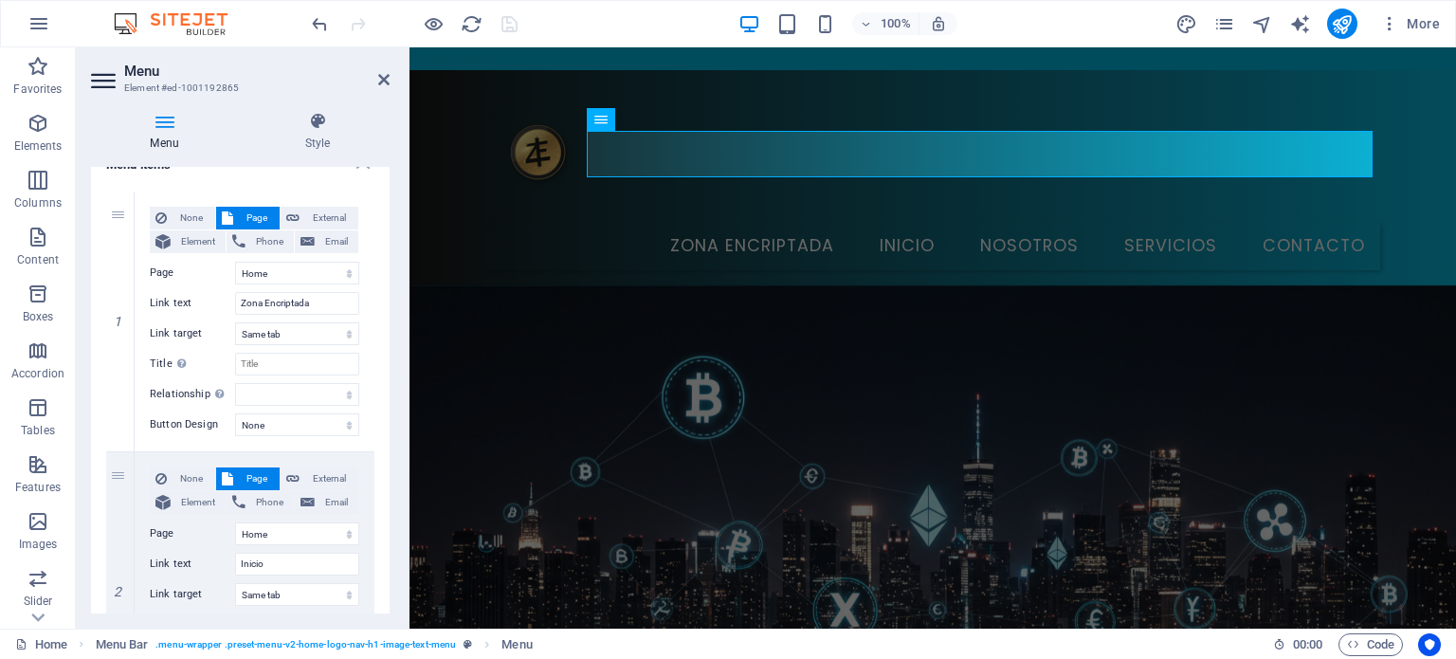
scroll to position [159, 0]
click at [299, 285] on div "None Page External Element Phone Email Page Home Subpage Legal Notice Privacy E…" at bounding box center [254, 302] width 209 height 199
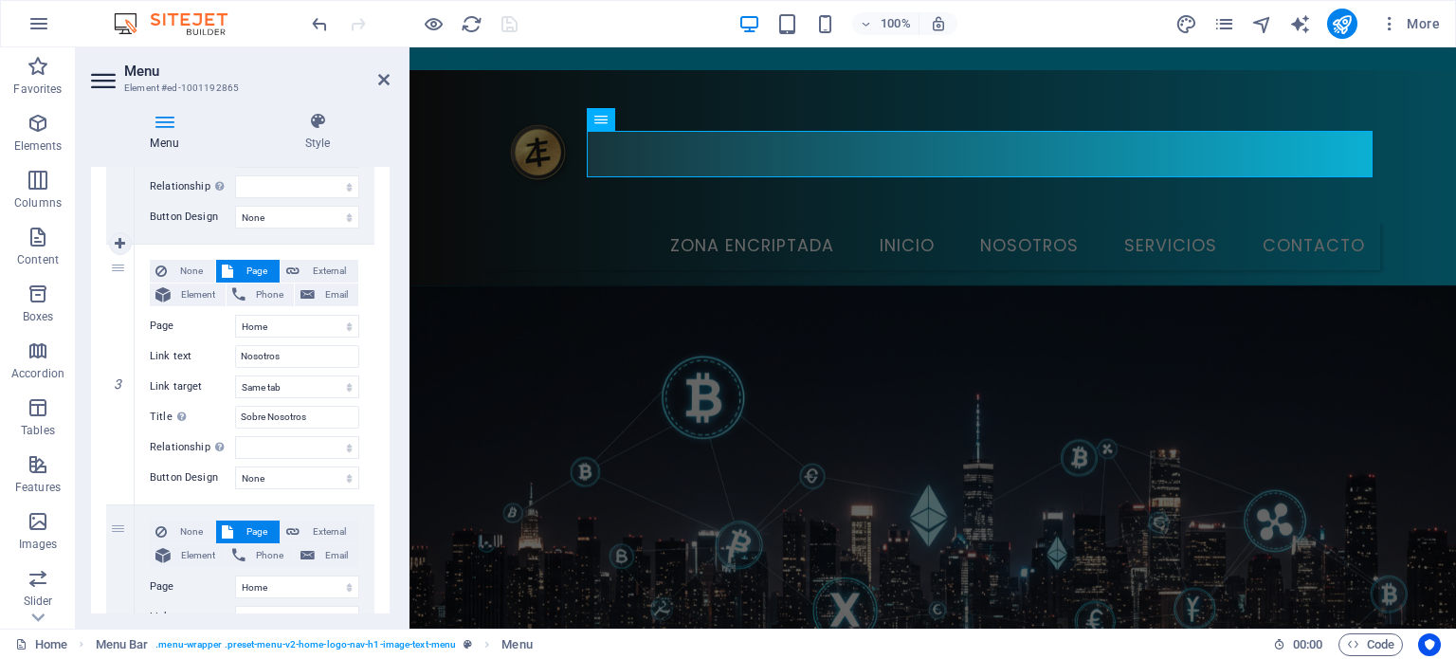
scroll to position [631, 0]
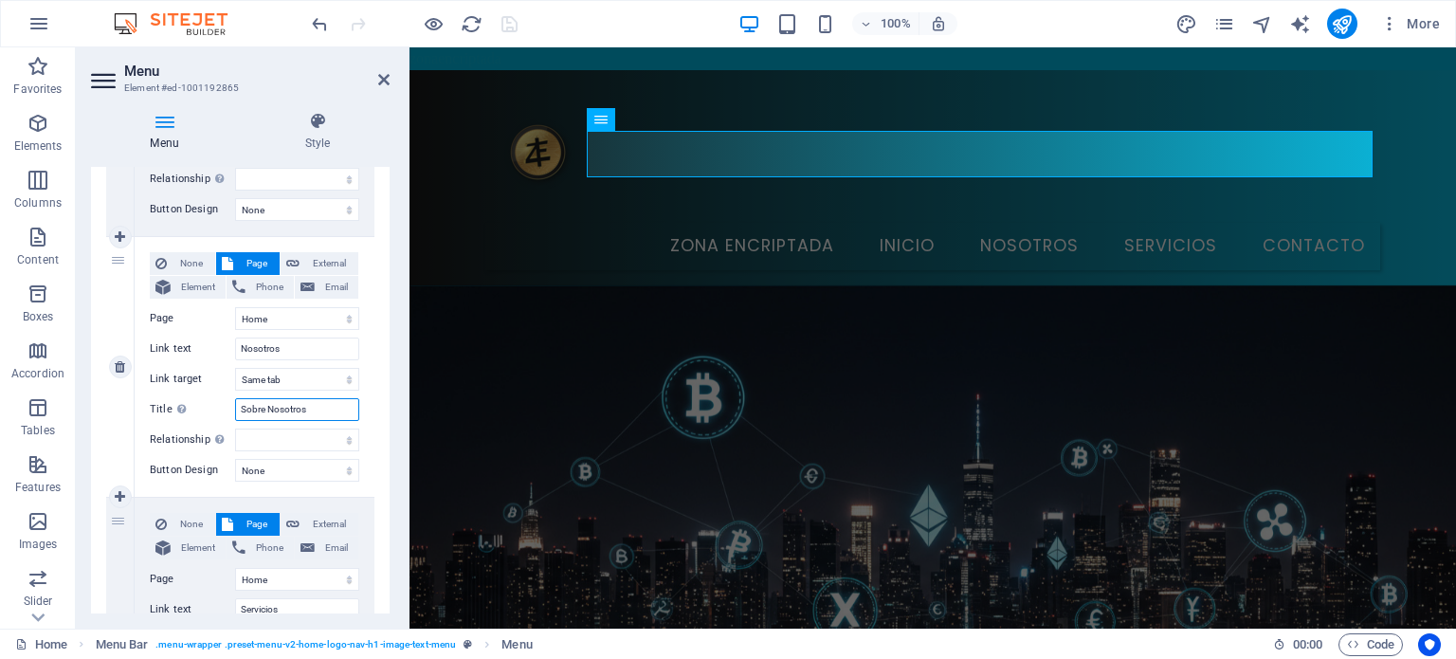
click at [299, 406] on input "Sobre Nosotros" at bounding box center [297, 409] width 124 height 23
click at [321, 386] on select "New tab Same tab Overlay" at bounding box center [297, 379] width 124 height 23
click at [376, 371] on div "1 None Page External Element Phone Email Page Home Subpage Legal Notice Privacy…" at bounding box center [240, 306] width 299 height 1211
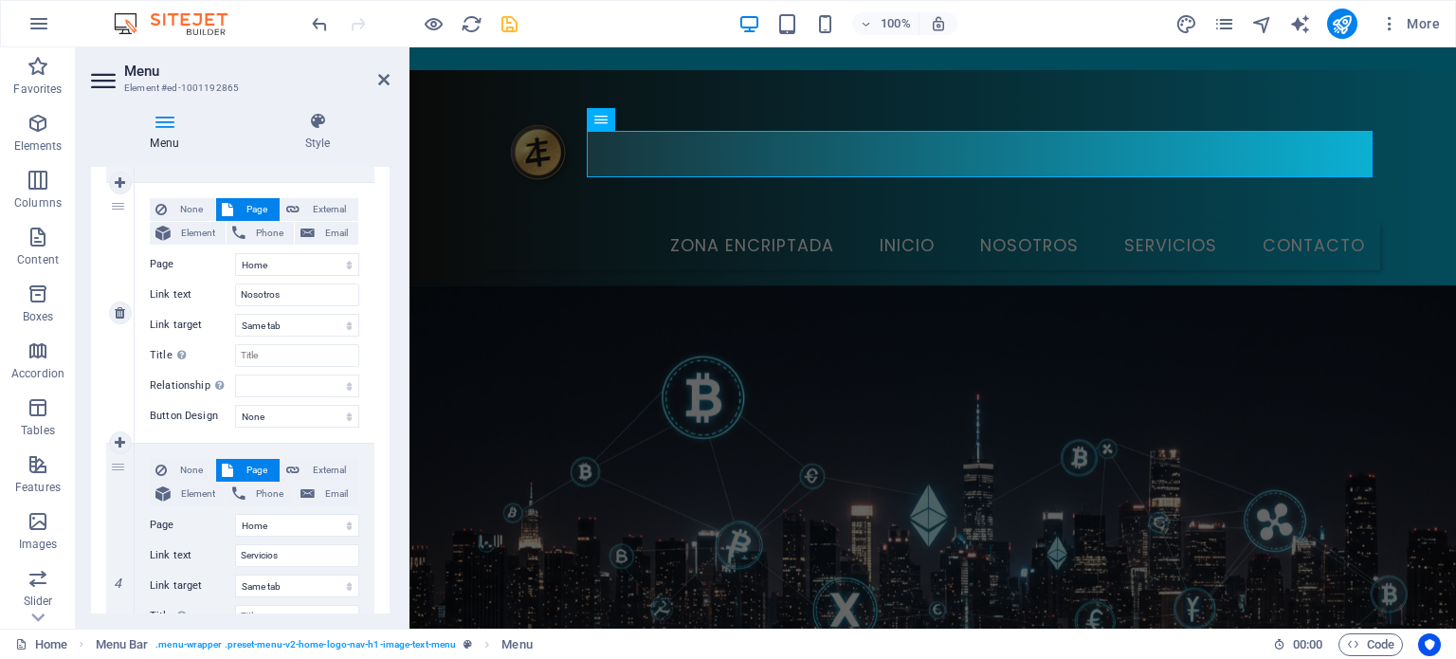
scroll to position [684, 0]
click at [342, 327] on select "New tab Same tab Overlay" at bounding box center [297, 326] width 124 height 23
click at [368, 327] on div "None Page External Element Phone Email Page Home Subpage Legal Notice Privacy E…" at bounding box center [255, 314] width 240 height 260
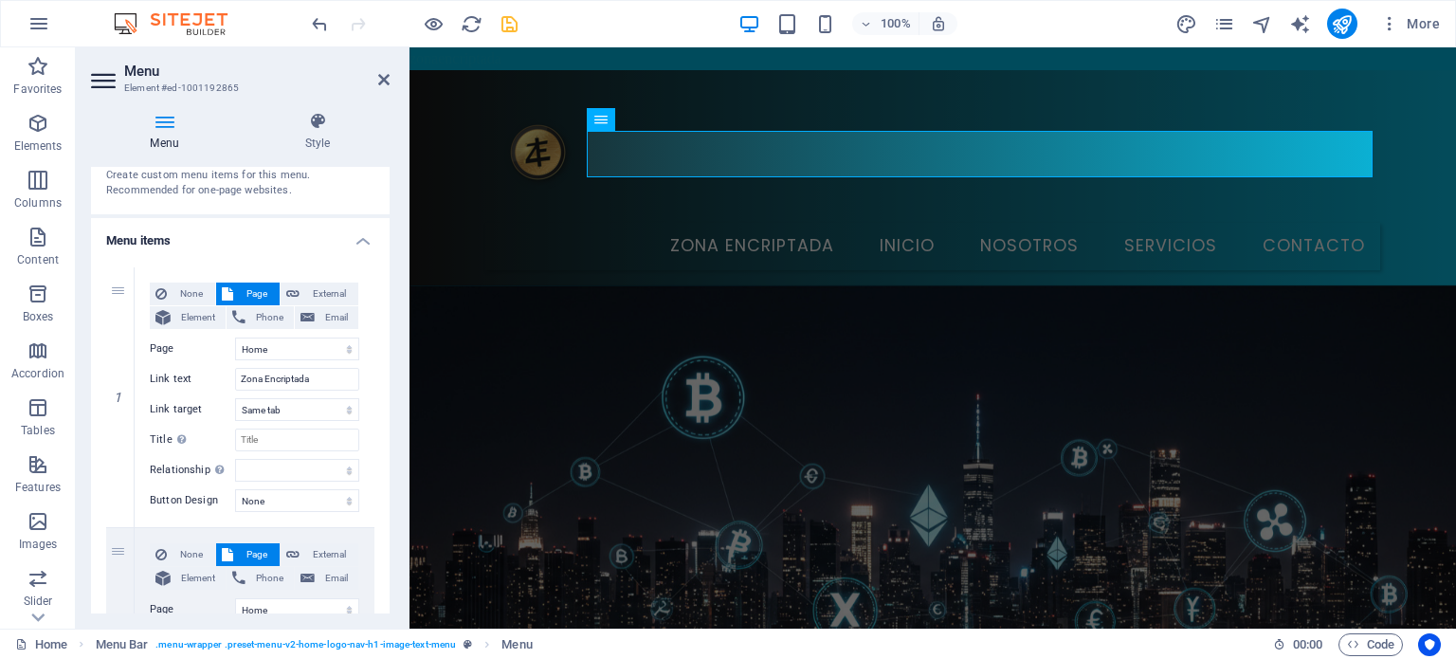
scroll to position [0, 0]
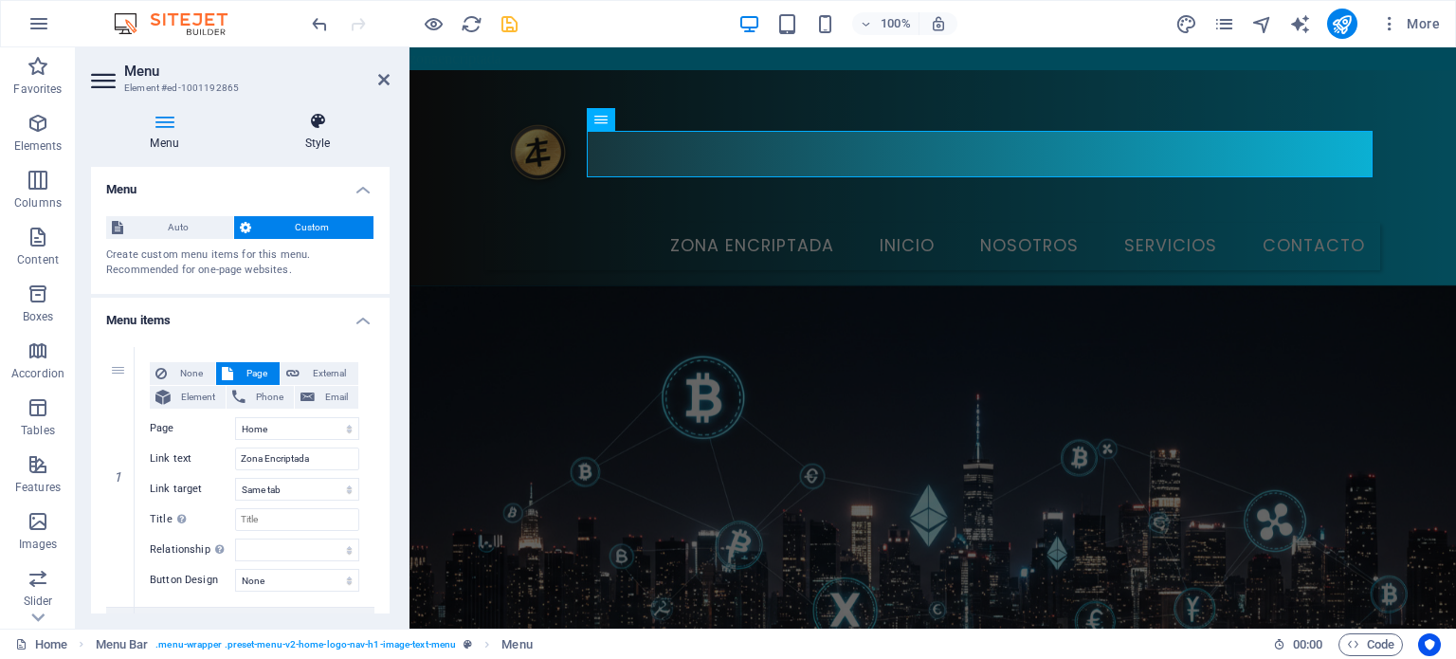
click at [326, 125] on icon at bounding box center [317, 121] width 144 height 19
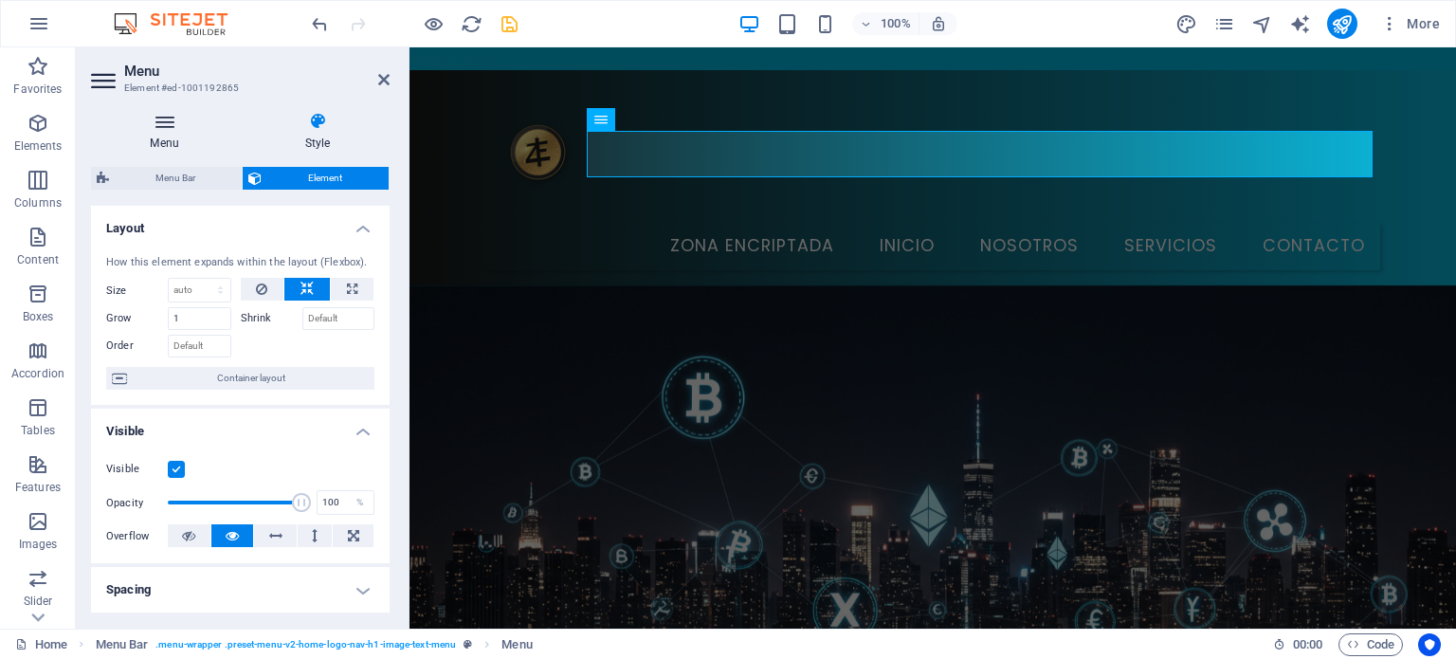
click at [167, 125] on icon at bounding box center [164, 121] width 147 height 19
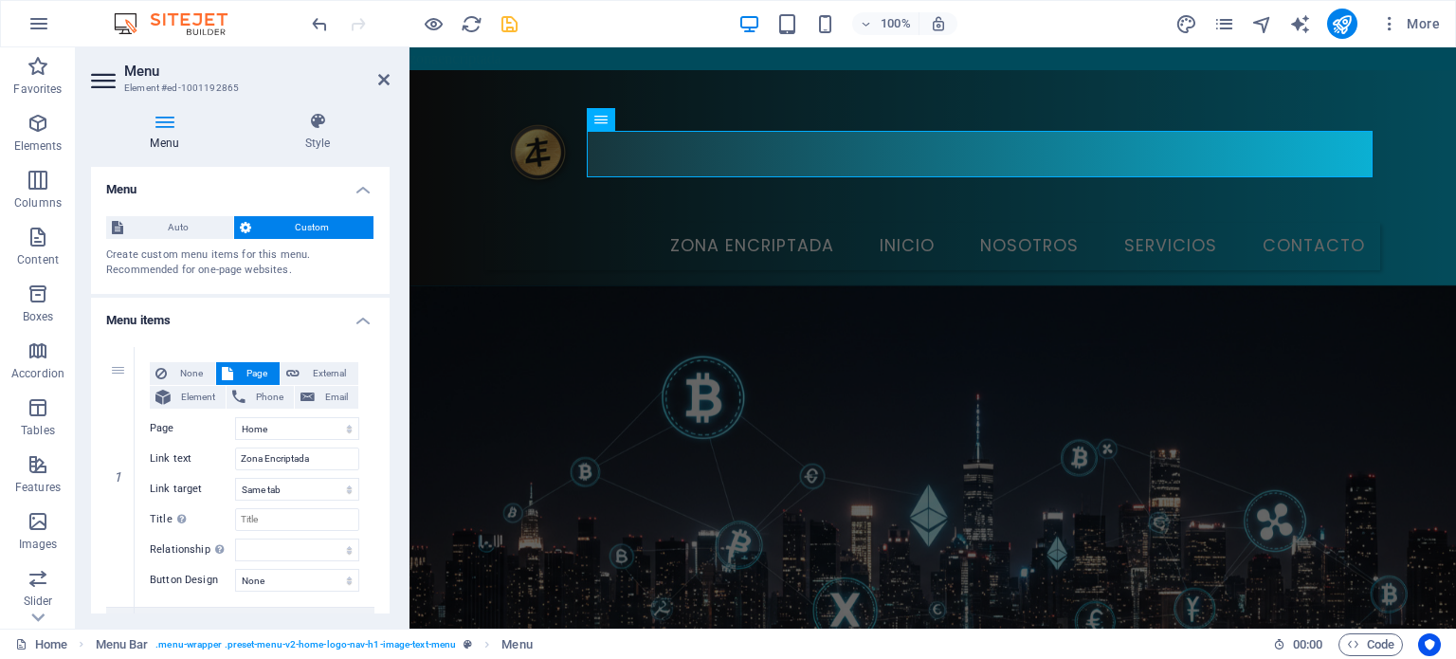
click at [337, 158] on div "Menu Style Menu Auto Custom Create custom menu items for this menu. Recommended…" at bounding box center [240, 362] width 299 height 501
click at [281, 224] on span "Custom" at bounding box center [313, 227] width 112 height 23
click at [236, 227] on button "Custom" at bounding box center [304, 227] width 140 height 23
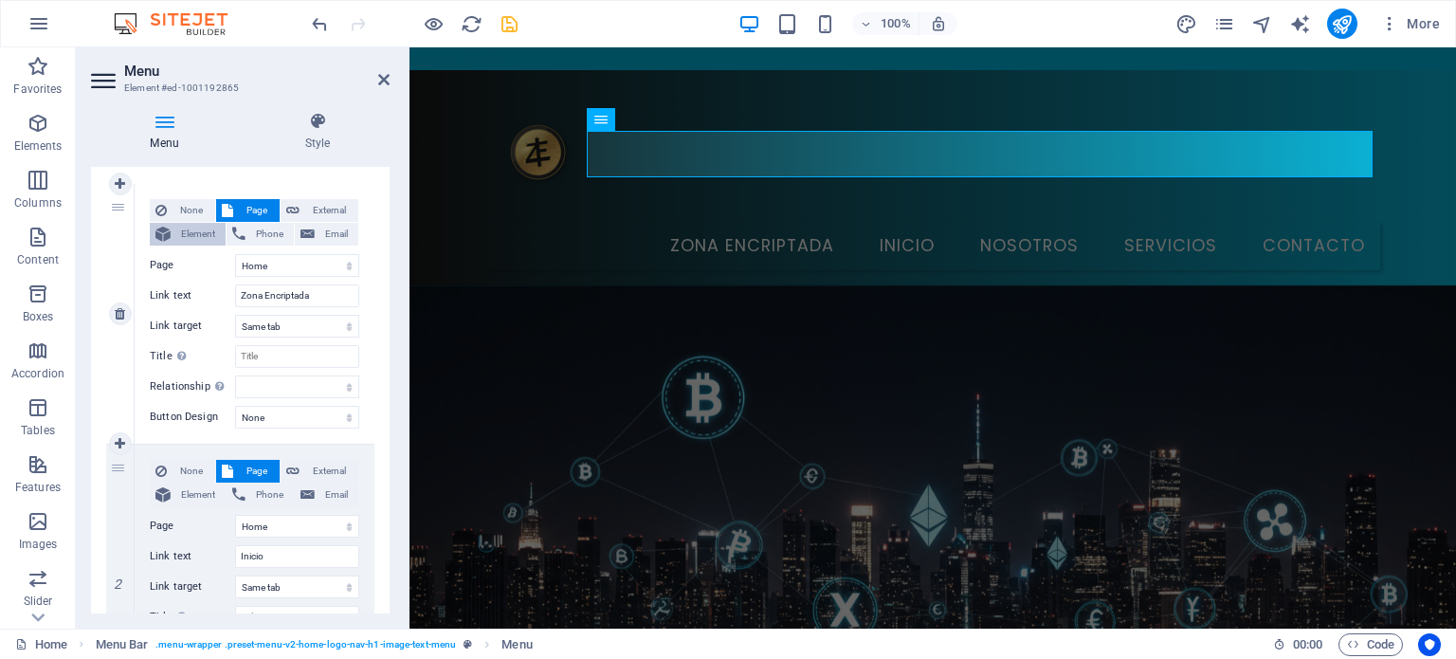
scroll to position [190, 0]
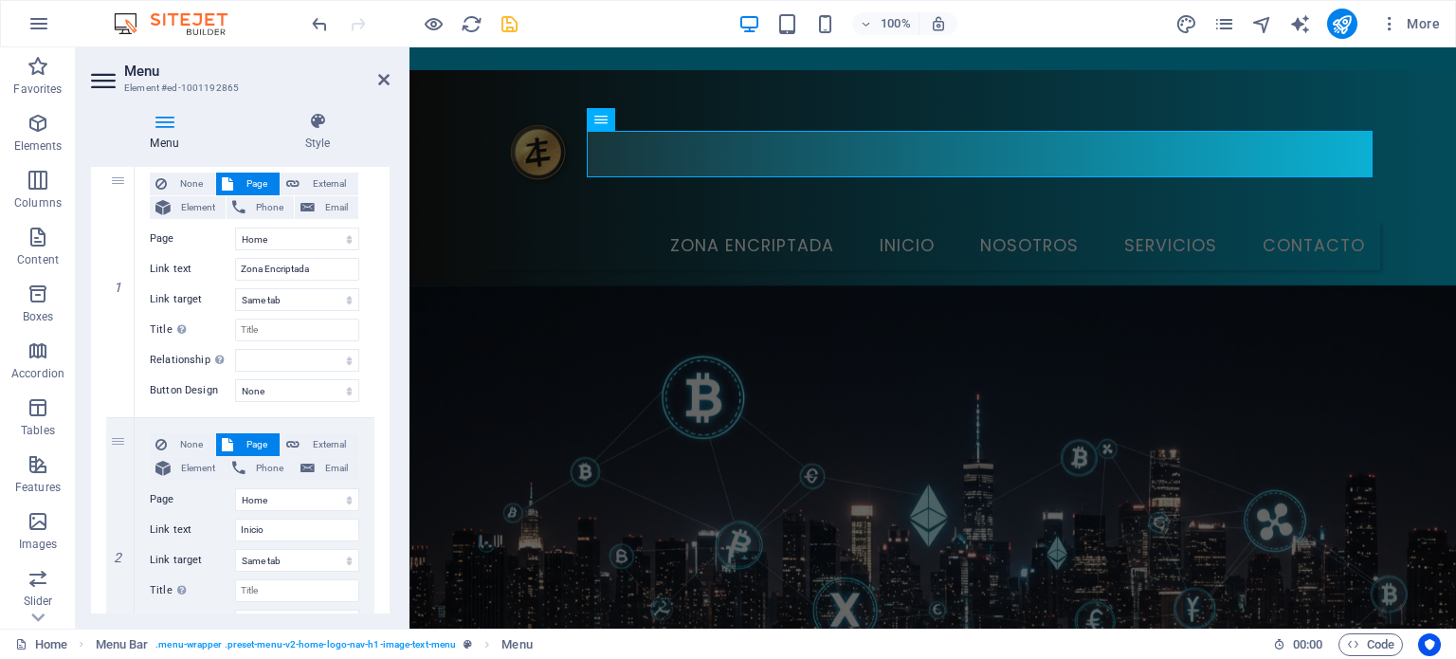
click at [390, 390] on div "Menu Style Menu Auto Custom Create custom menu items for this menu. Recommended…" at bounding box center [240, 363] width 329 height 532
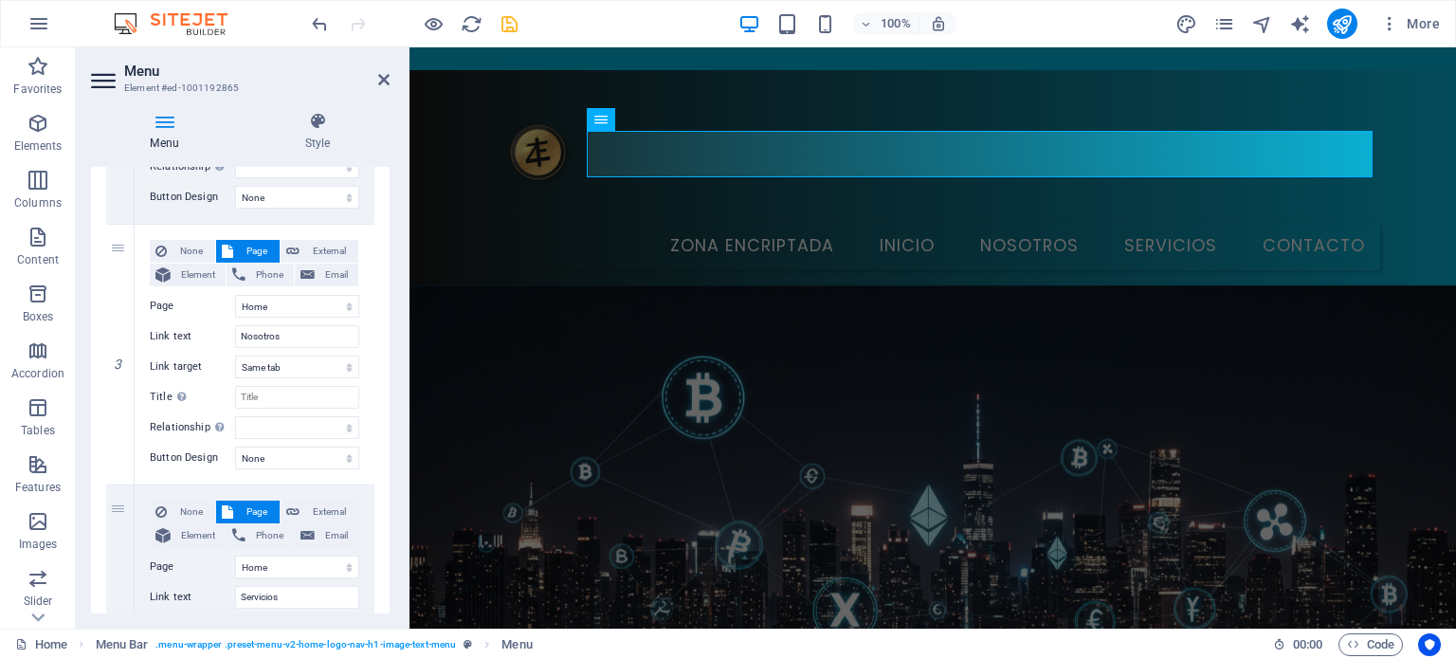
scroll to position [649, 0]
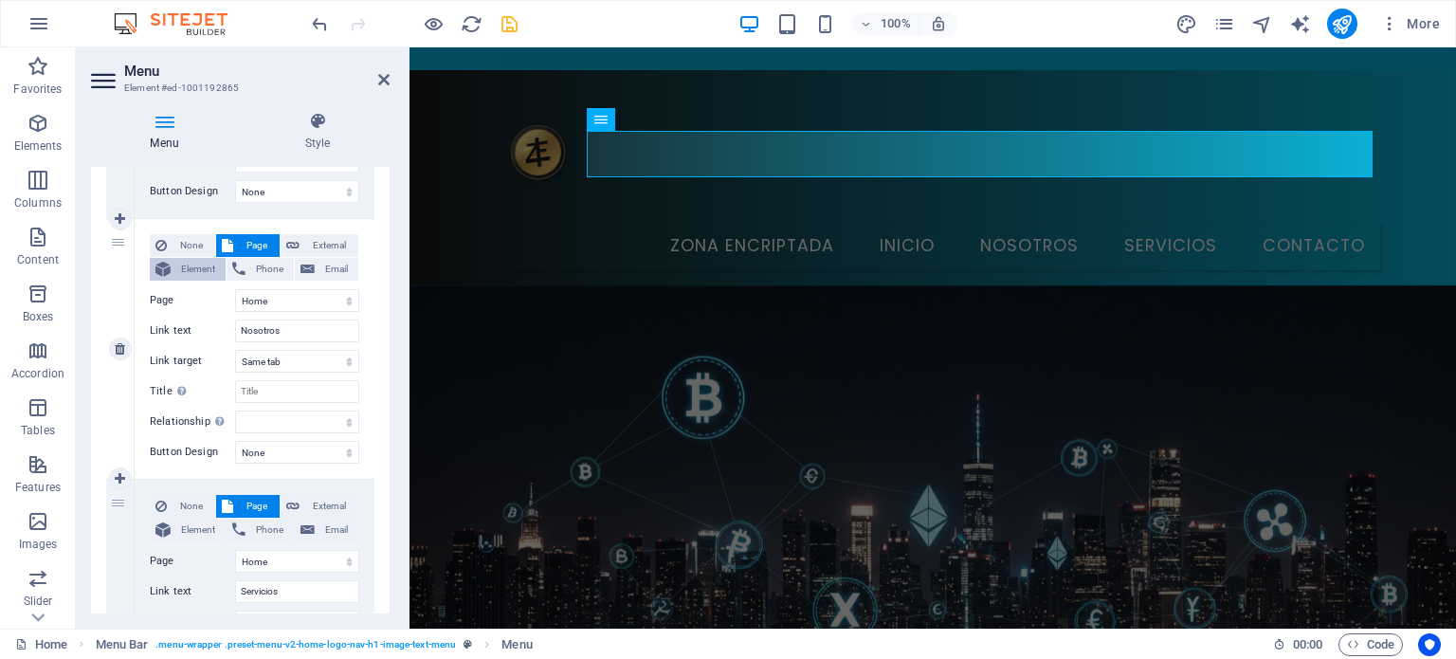
click at [192, 263] on span "Element" at bounding box center [198, 269] width 44 height 23
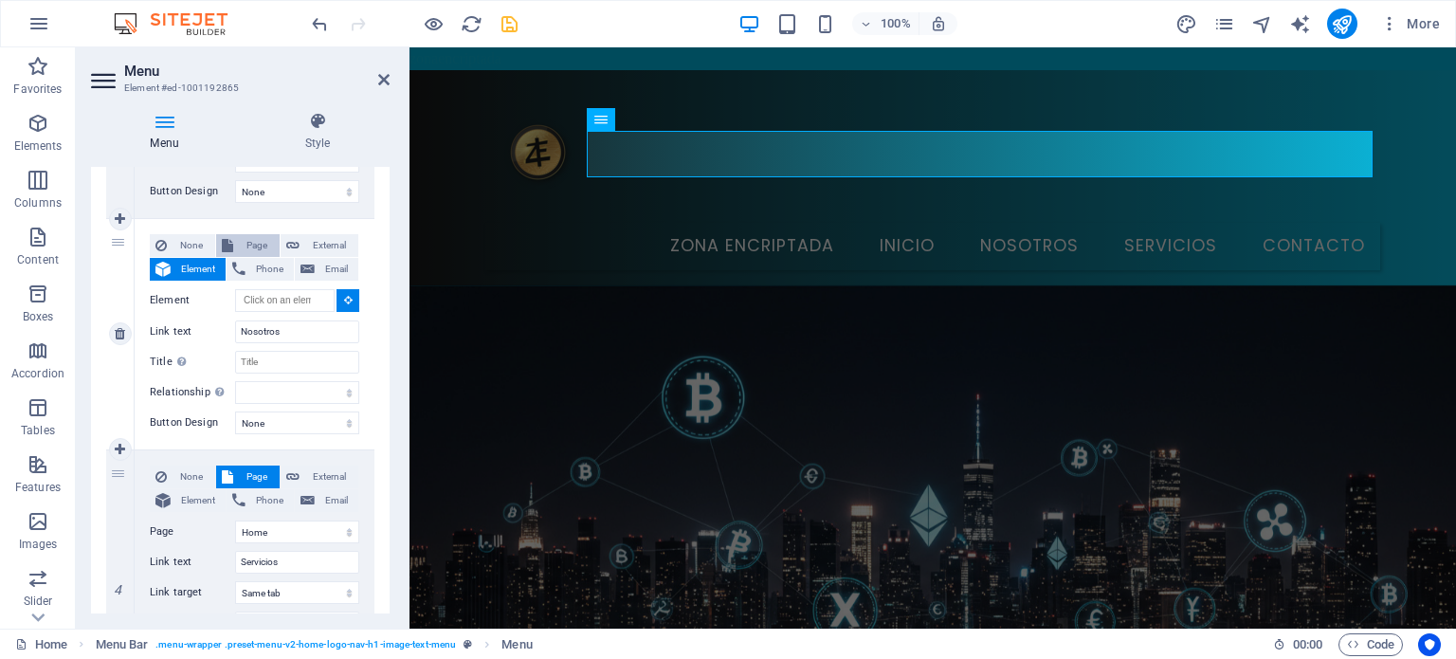
click at [235, 239] on button "Page" at bounding box center [247, 245] width 63 height 23
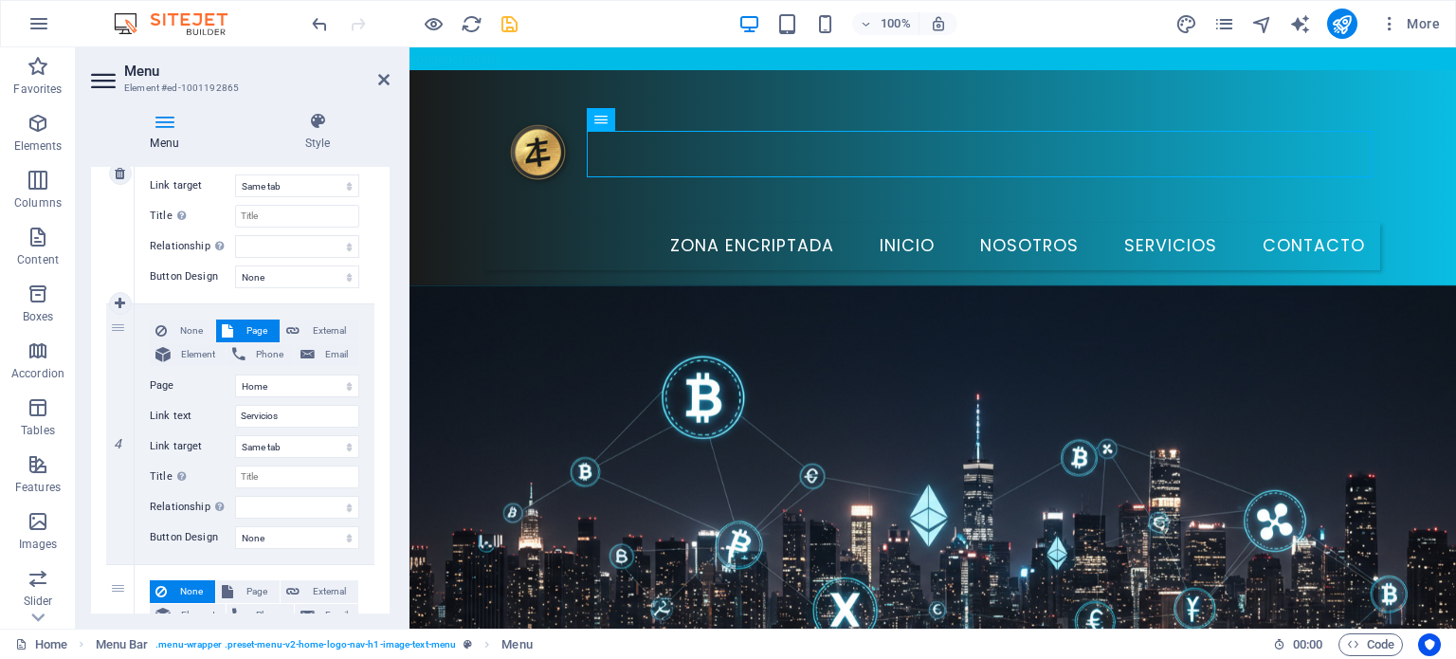
scroll to position [928, 0]
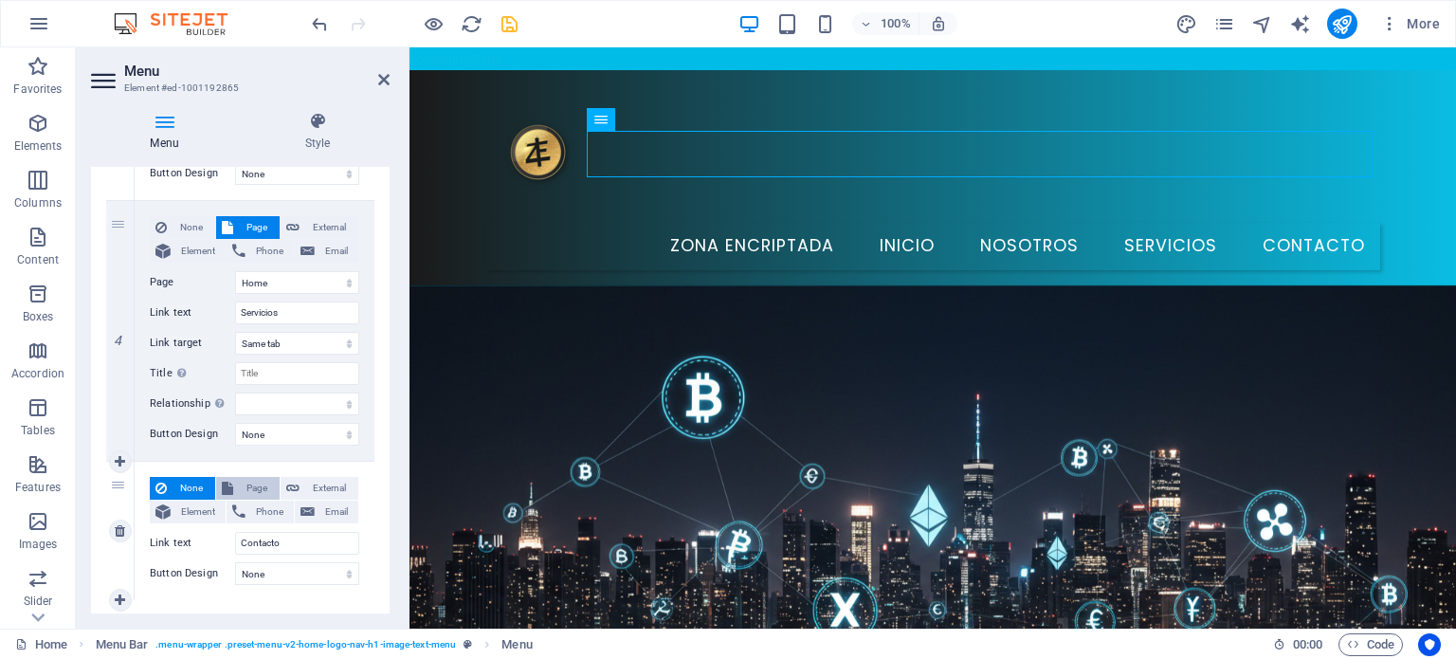
click at [249, 481] on span "Page" at bounding box center [256, 488] width 35 height 23
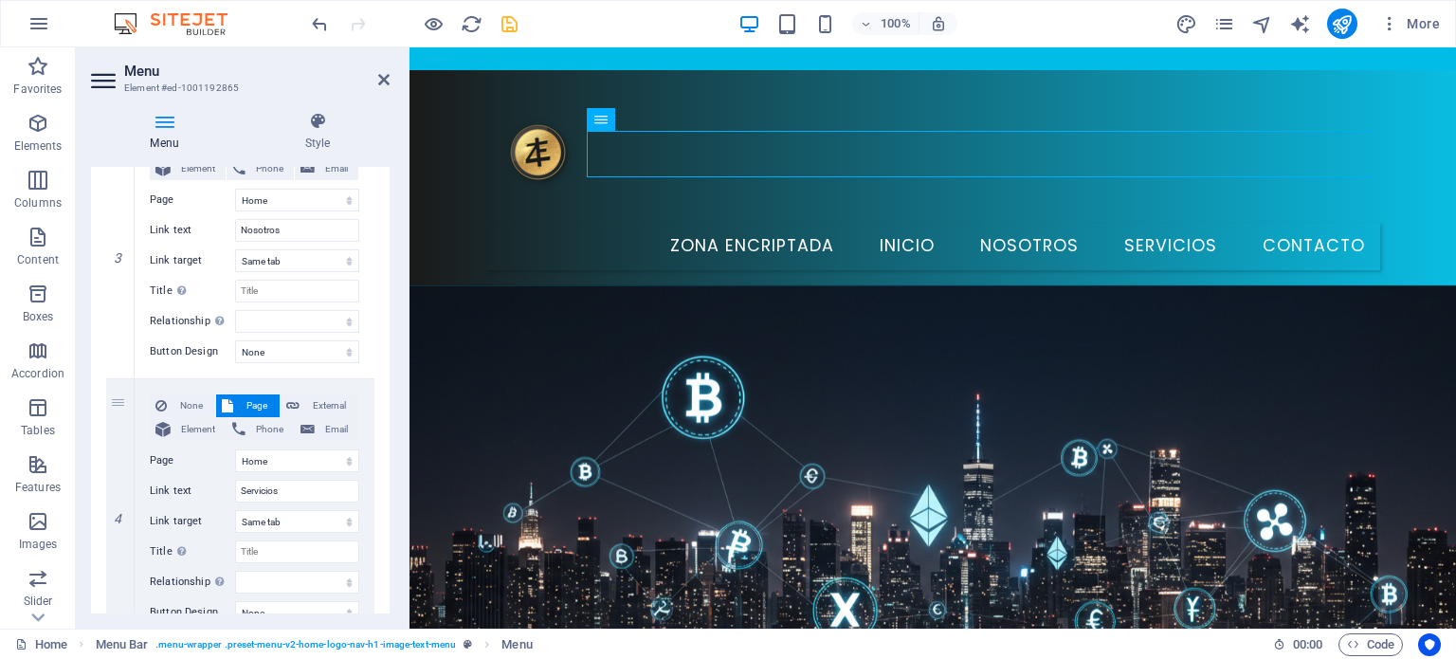
scroll to position [754, 0]
click at [380, 337] on div "1 None Page External Element Phone Email Page Home Subpage Legal Notice Privacy…" at bounding box center [240, 251] width 299 height 1333
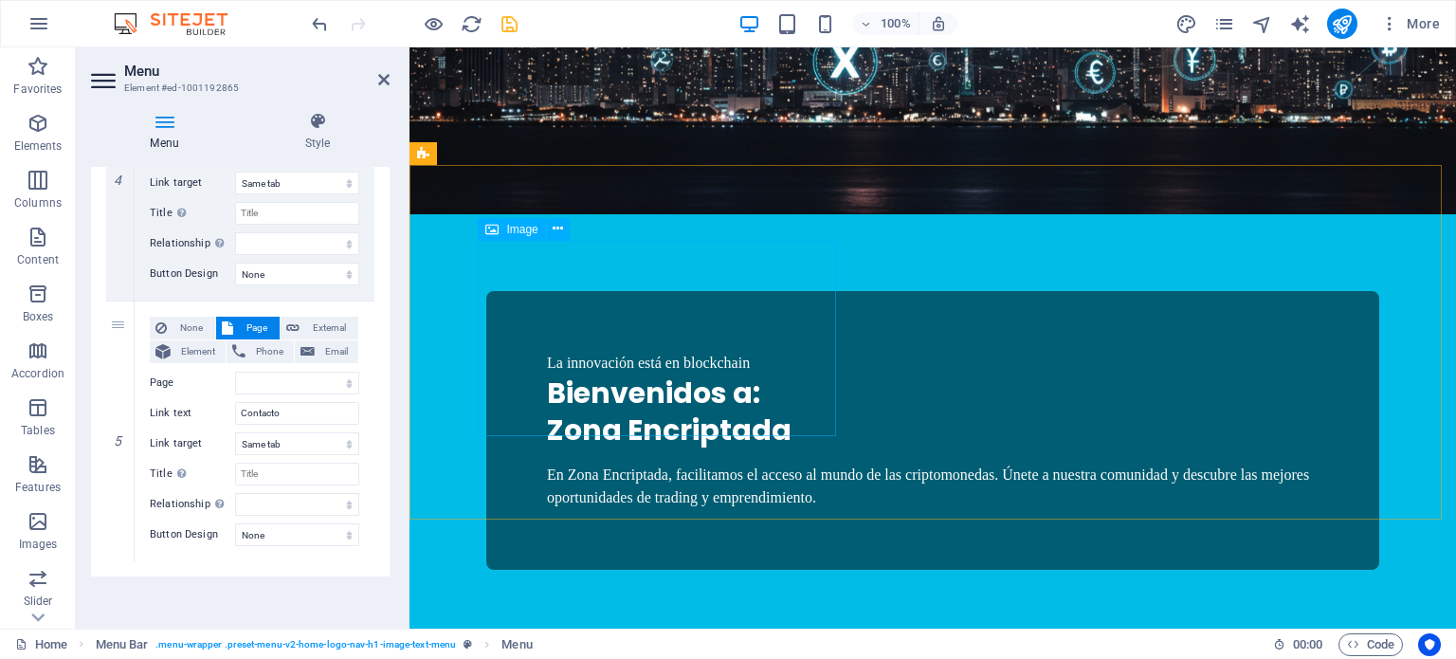
scroll to position [553, 0]
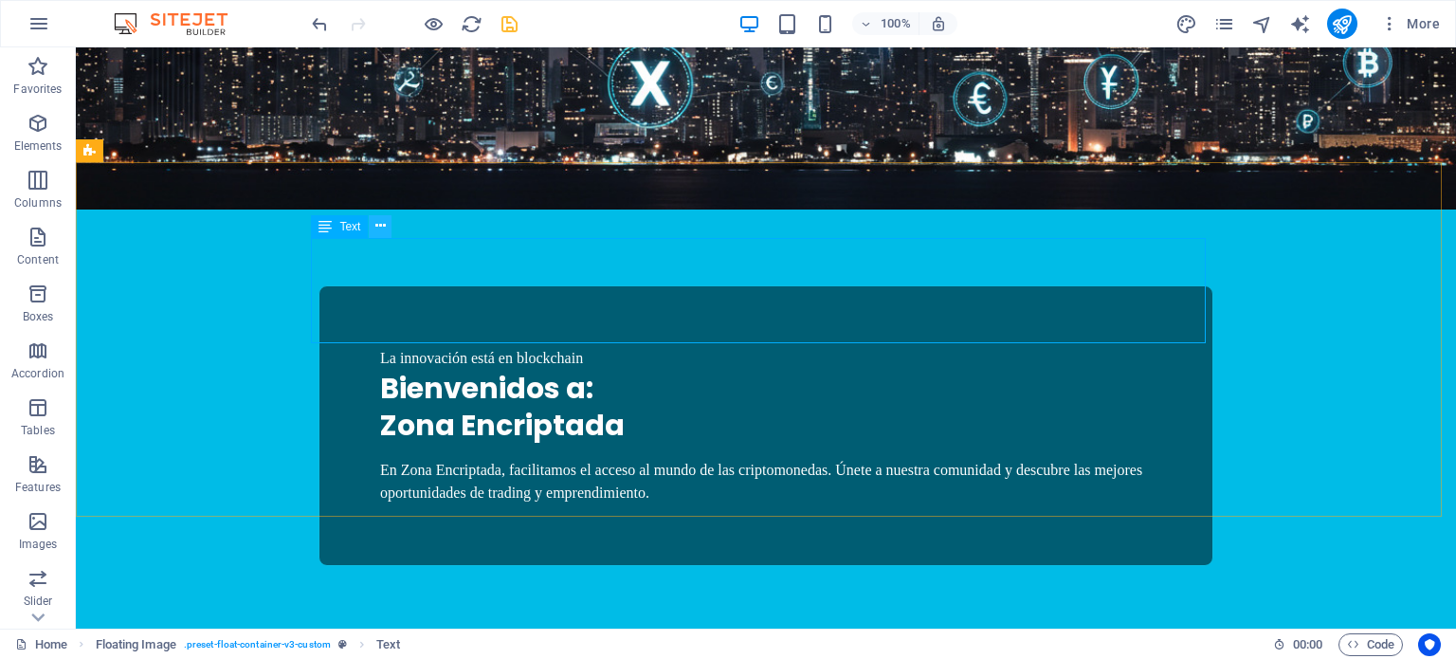
click at [383, 225] on icon at bounding box center [380, 226] width 10 height 20
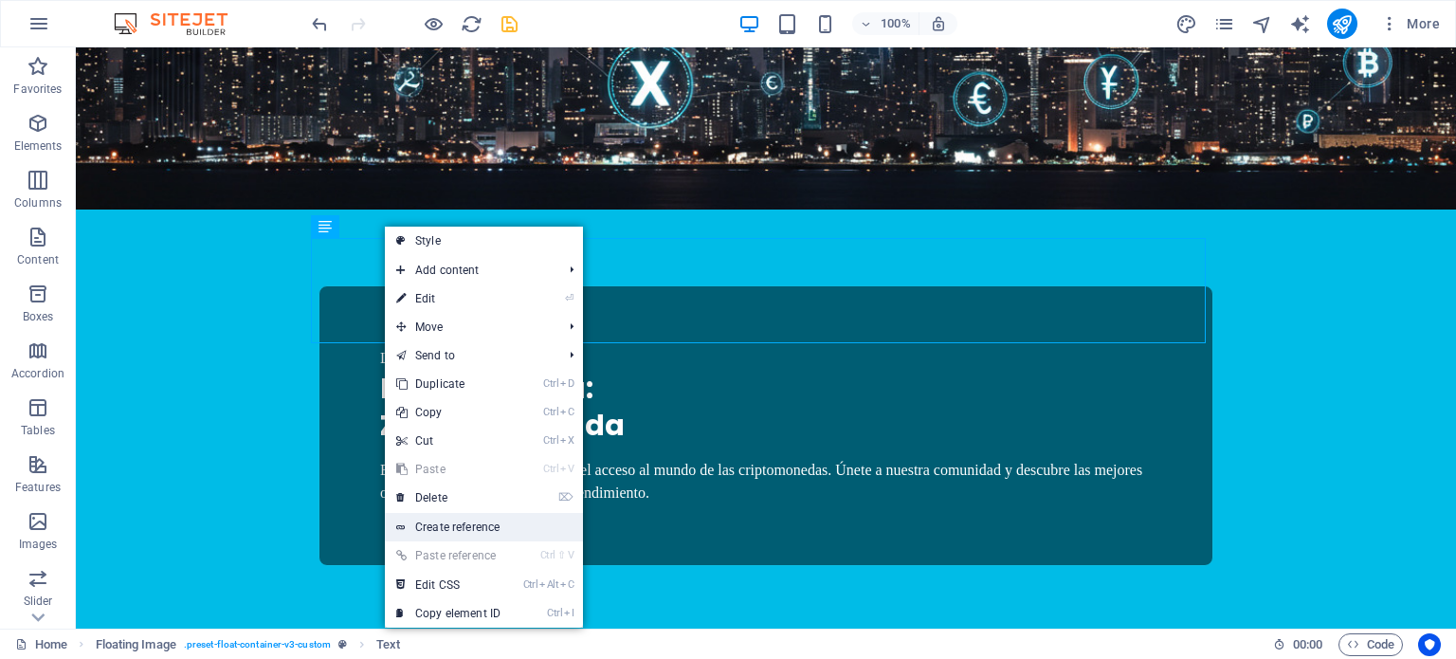
click at [483, 519] on link "Create reference" at bounding box center [484, 527] width 198 height 28
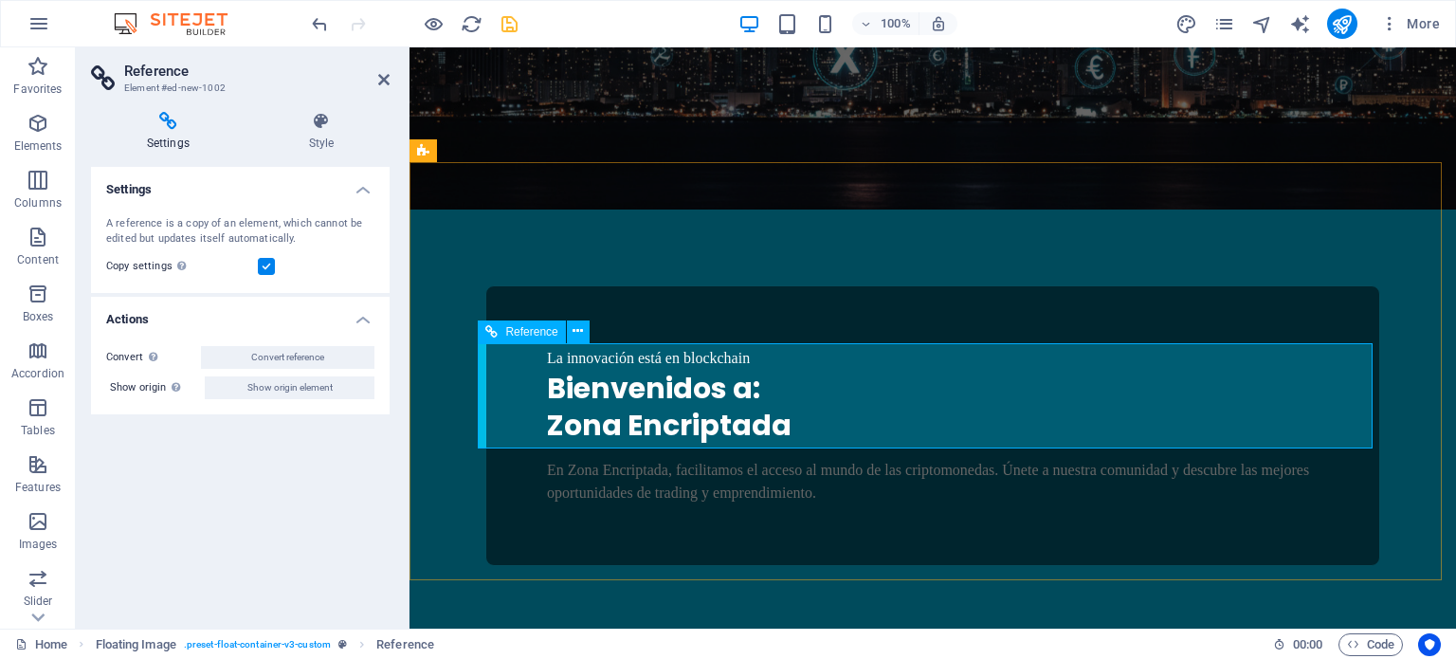
click at [533, 329] on span "Reference" at bounding box center [531, 331] width 52 height 11
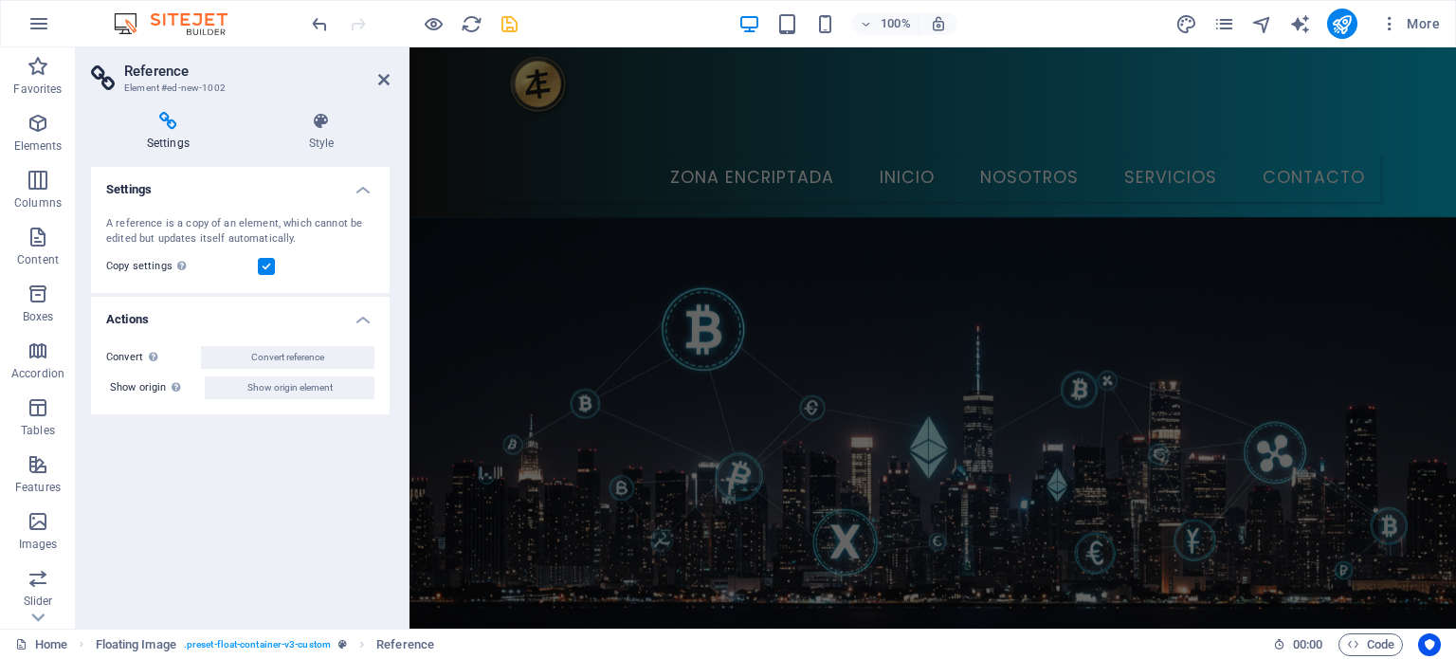
scroll to position [0, 0]
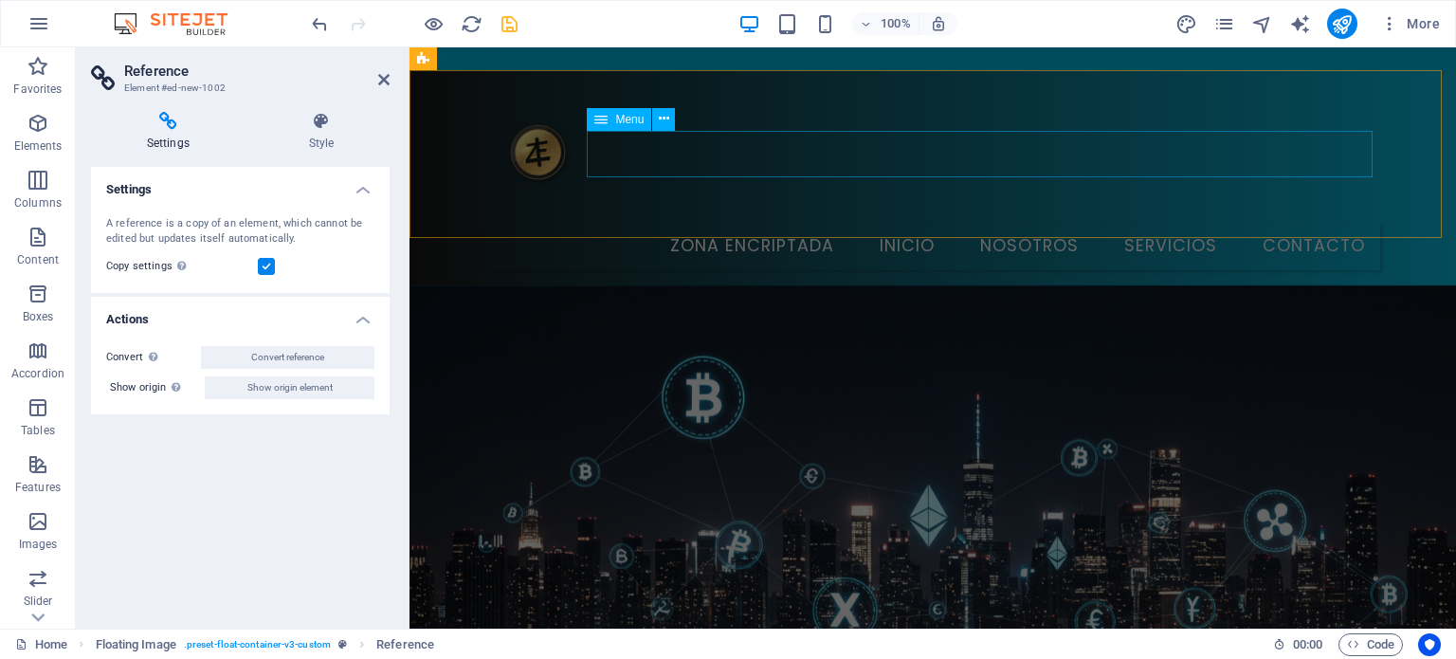
click at [735, 223] on nav "Zona Encriptada Inicio Nosotros Servicios Contacto" at bounding box center [932, 246] width 895 height 47
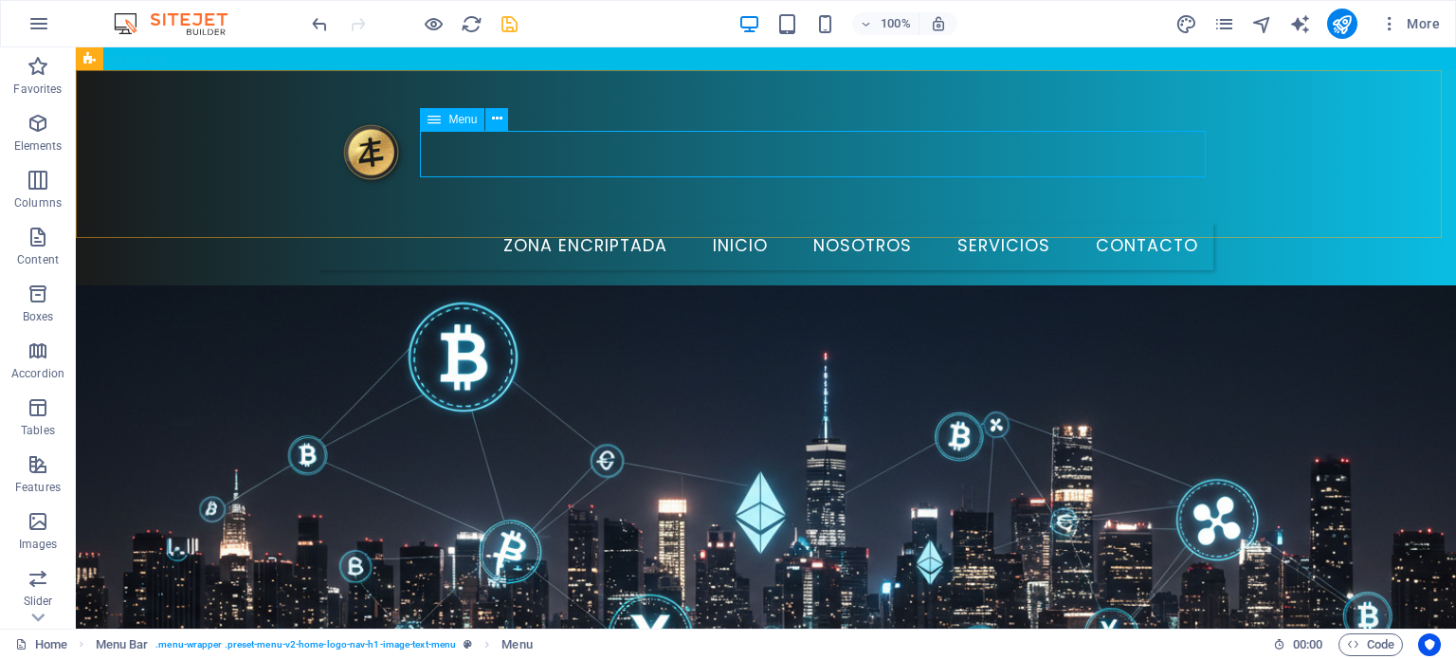
click at [459, 118] on span "Menu" at bounding box center [462, 119] width 28 height 11
drag, startPoint x: 459, startPoint y: 118, endPoint x: 49, endPoint y: 70, distance: 412.2
click at [459, 118] on span "Menu" at bounding box center [462, 119] width 28 height 11
click at [125, 118] on div "Zona Encriptada Inicio Nosotros Servicios Contacto" at bounding box center [766, 177] width 1380 height 215
click at [463, 120] on span "Menu" at bounding box center [462, 119] width 28 height 11
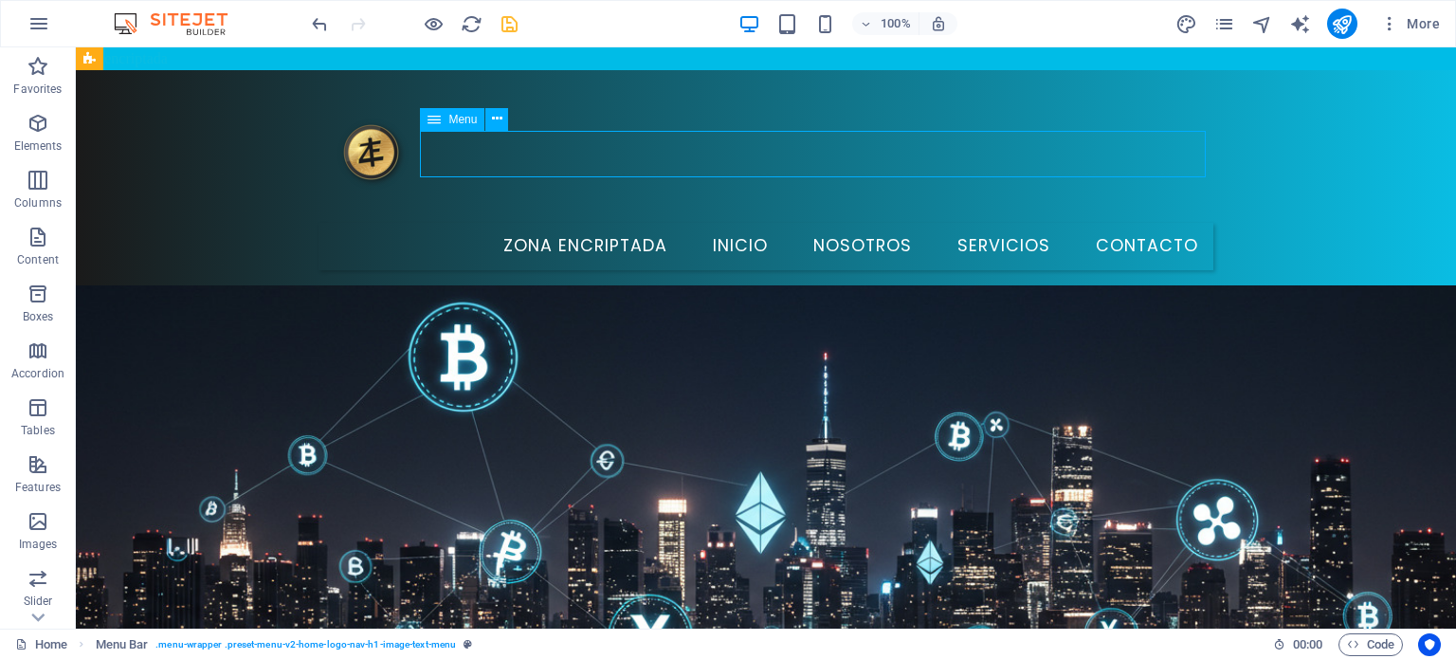
click at [463, 120] on span "Menu" at bounding box center [462, 119] width 28 height 11
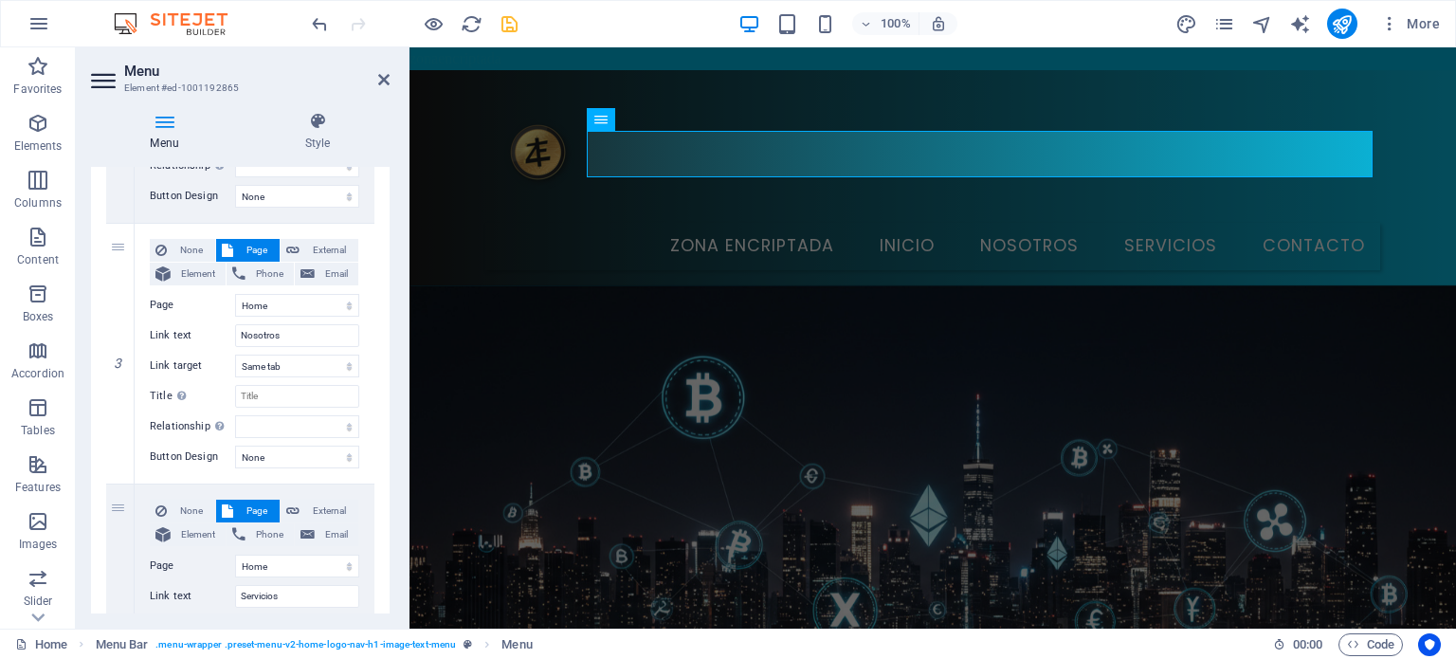
scroll to position [662, 0]
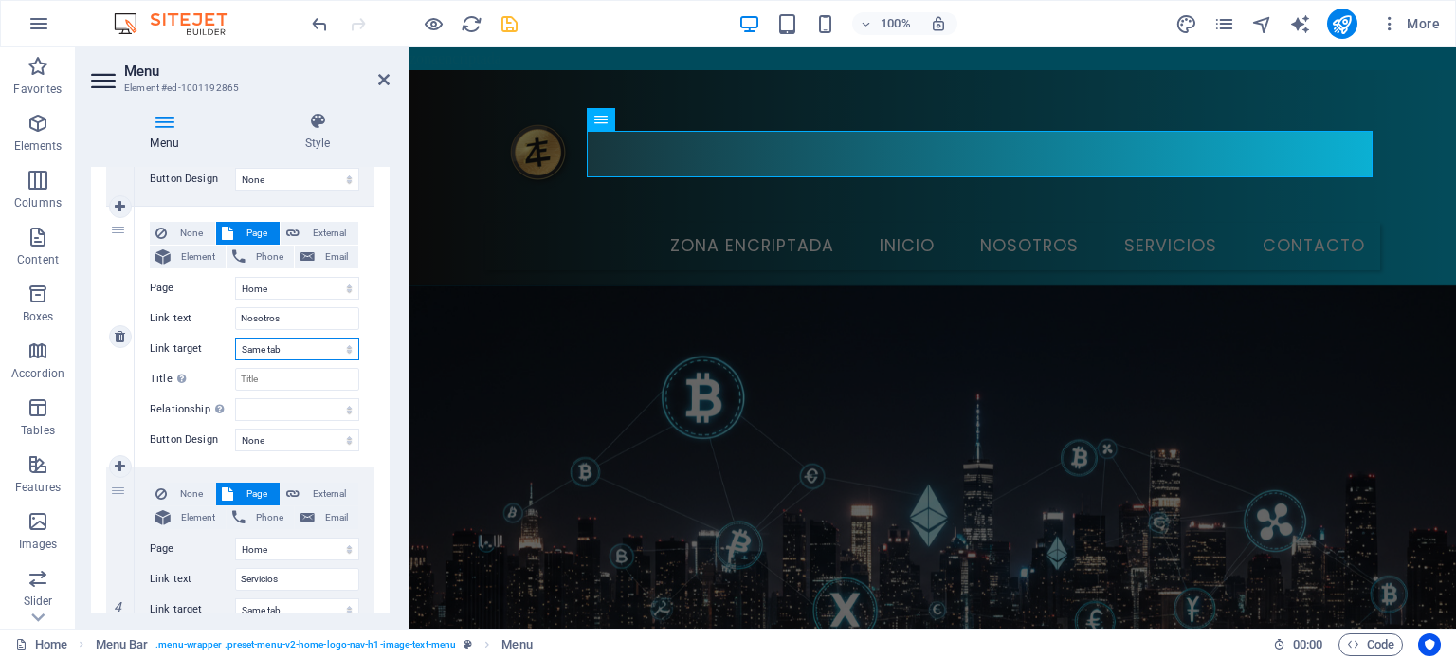
click at [345, 351] on select "New tab Same tab Overlay" at bounding box center [297, 348] width 124 height 23
click at [330, 227] on span "External" at bounding box center [328, 233] width 47 height 23
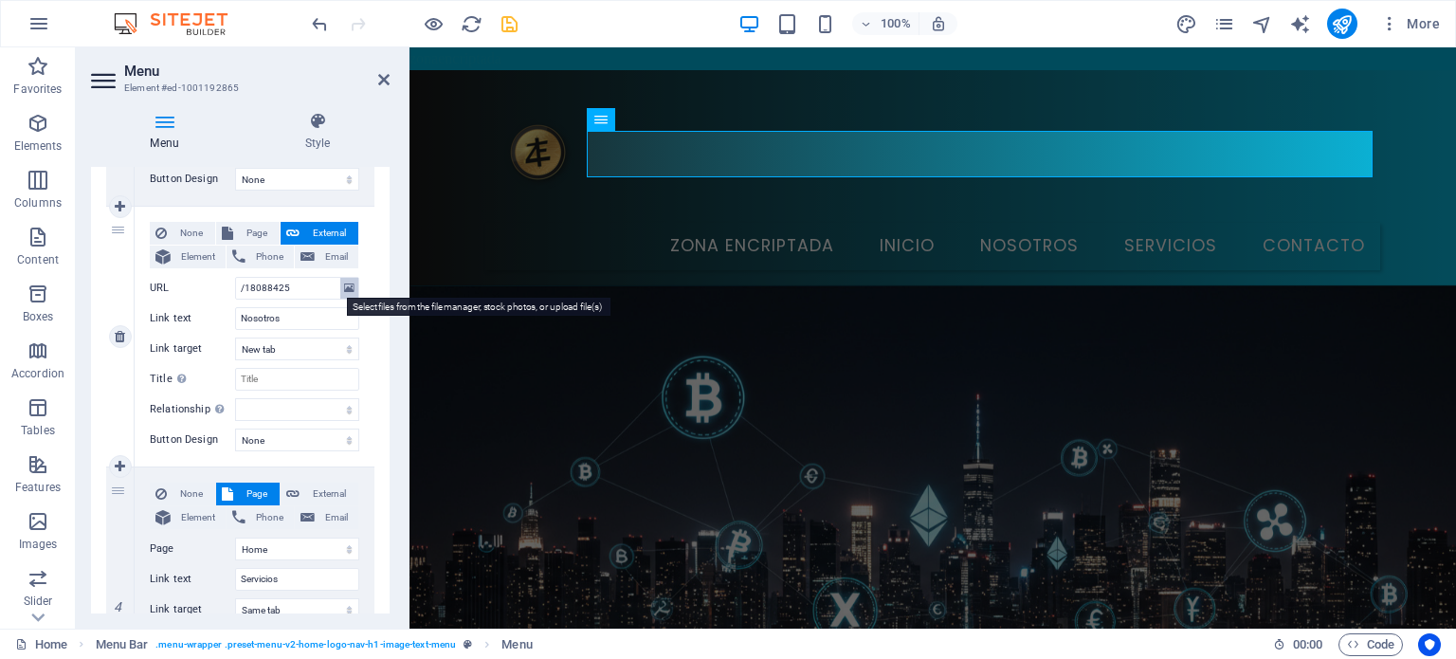
click at [340, 284] on button at bounding box center [349, 288] width 18 height 21
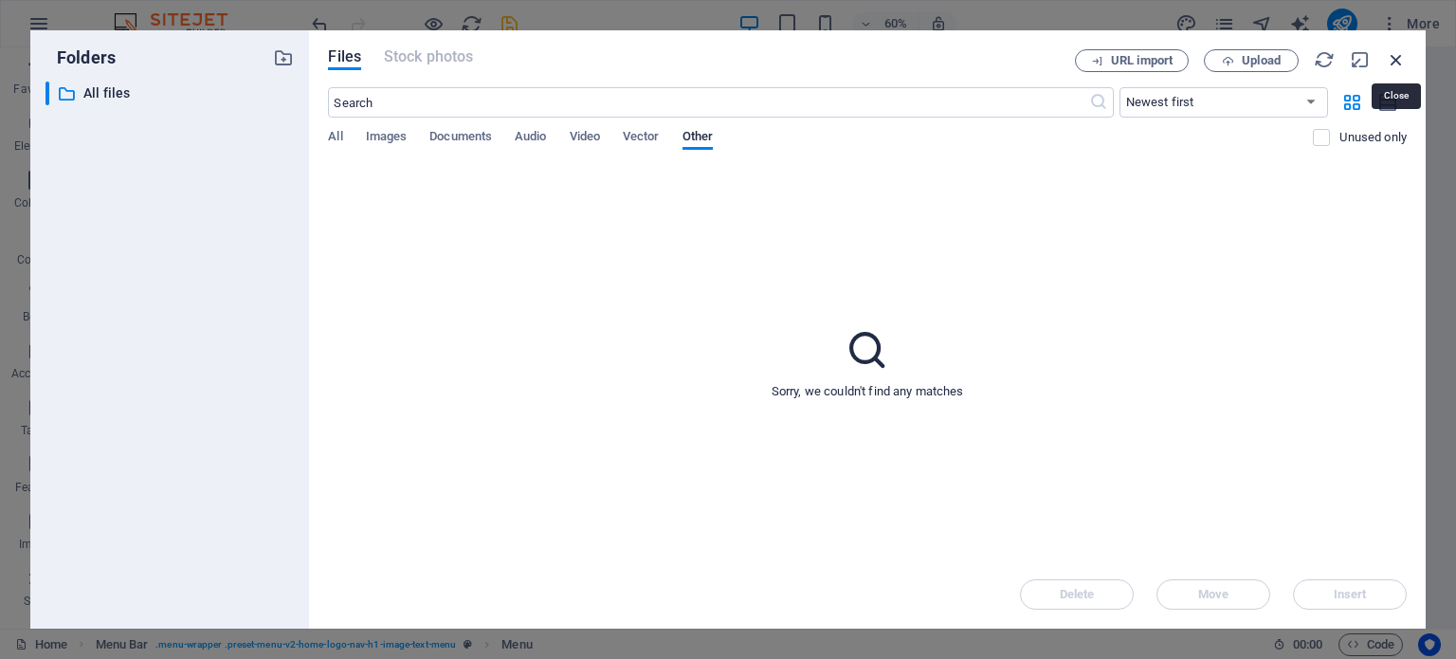
click at [1389, 56] on icon "button" at bounding box center [1396, 59] width 21 height 21
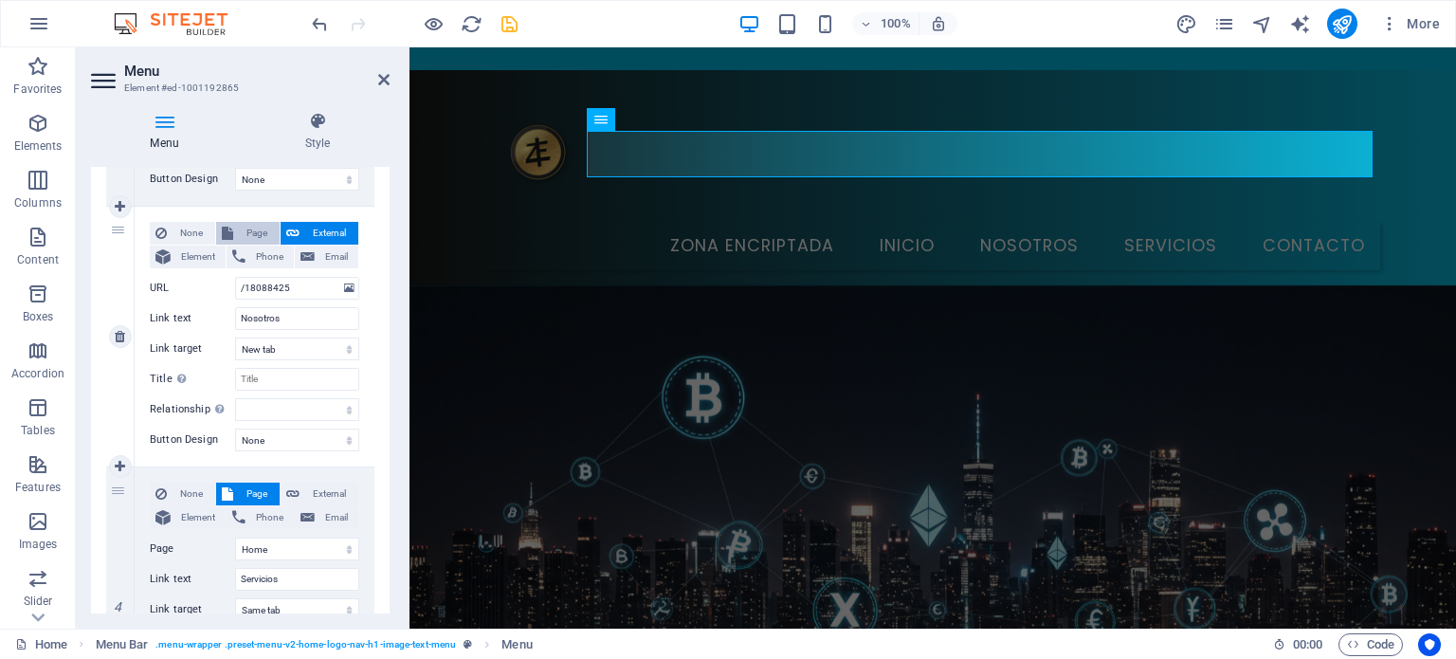
click at [257, 230] on span "Page" at bounding box center [256, 233] width 35 height 23
click at [201, 257] on span "Element" at bounding box center [198, 256] width 44 height 23
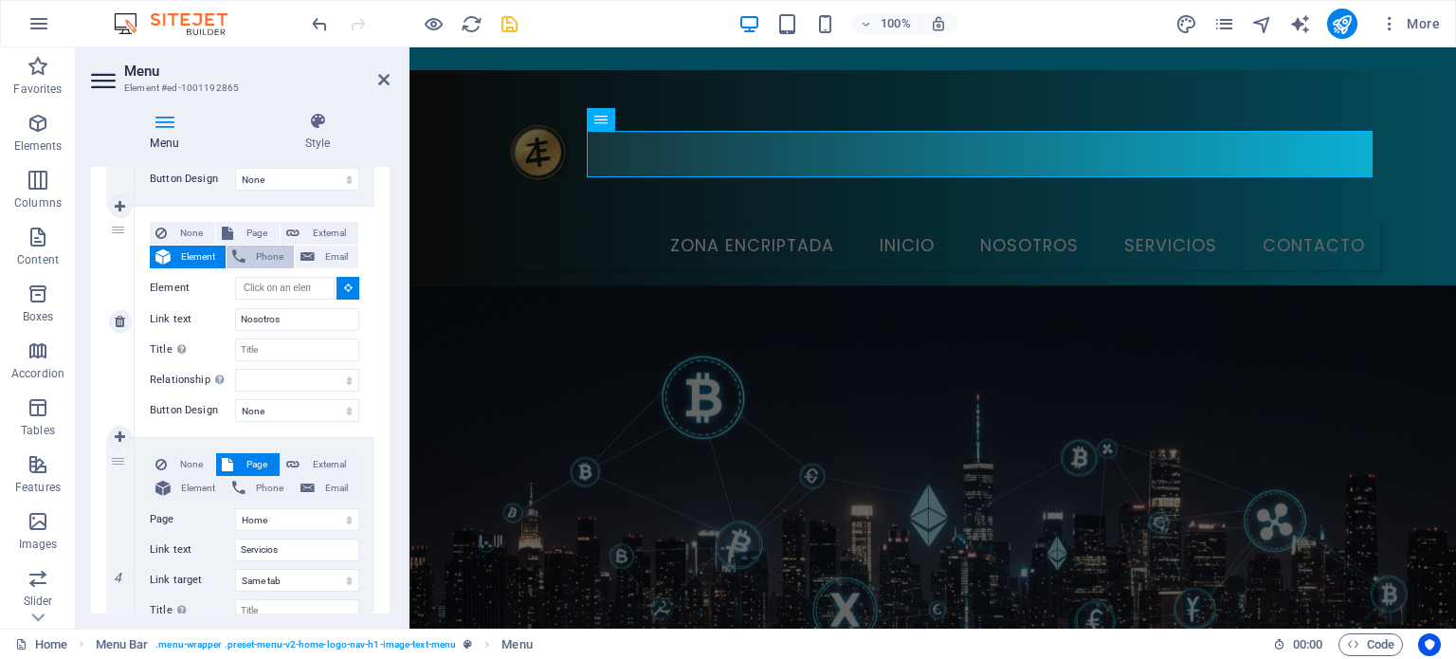
click at [251, 257] on span "Phone" at bounding box center [269, 256] width 37 height 23
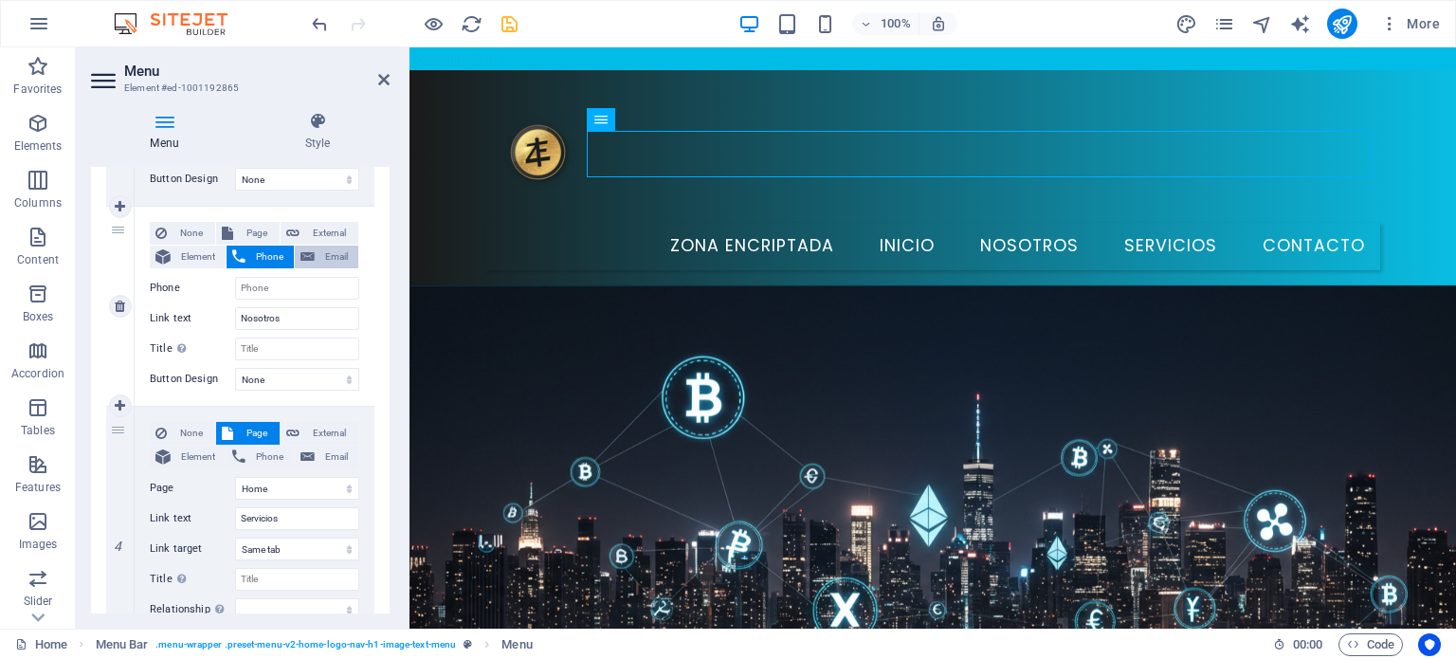
click at [315, 248] on button "Email" at bounding box center [326, 256] width 63 height 23
click at [249, 230] on span "Page" at bounding box center [256, 233] width 35 height 23
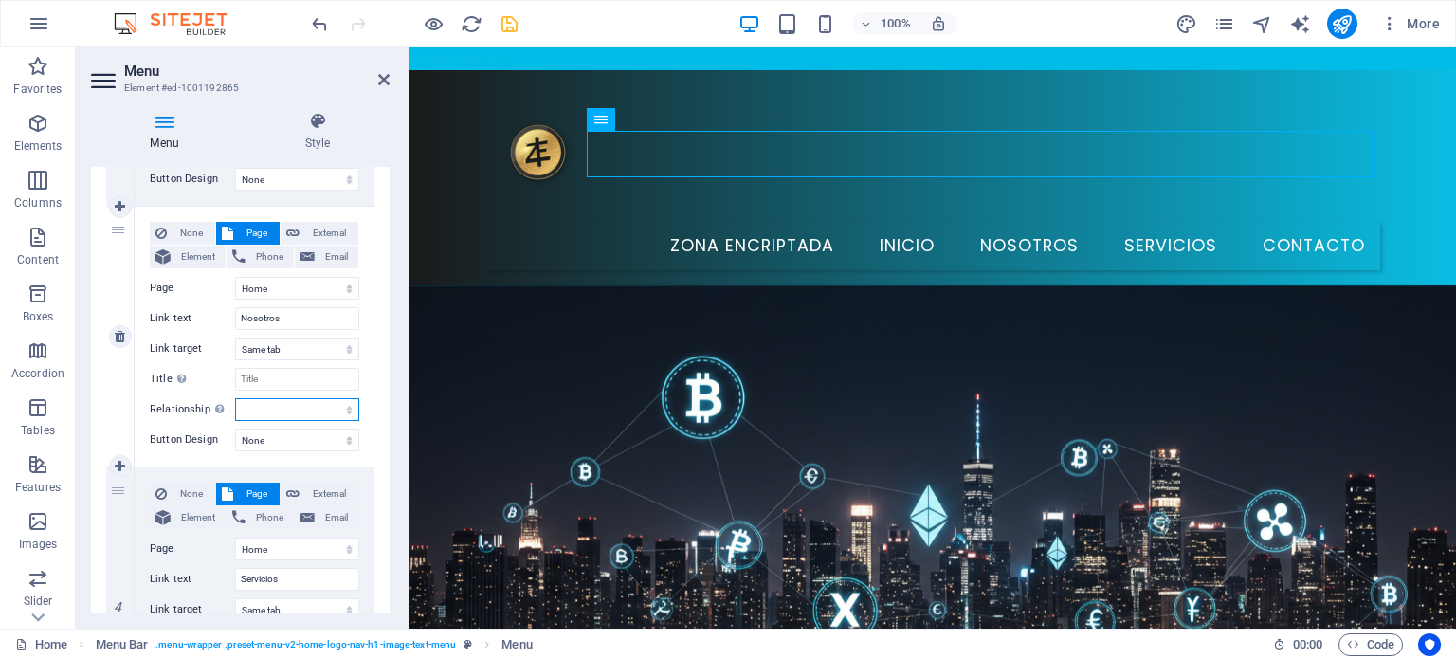
click at [348, 410] on select "alternate author bookmark external help license next nofollow noreferrer noopen…" at bounding box center [297, 409] width 124 height 23
click at [371, 132] on h4 "Style" at bounding box center [317, 132] width 144 height 40
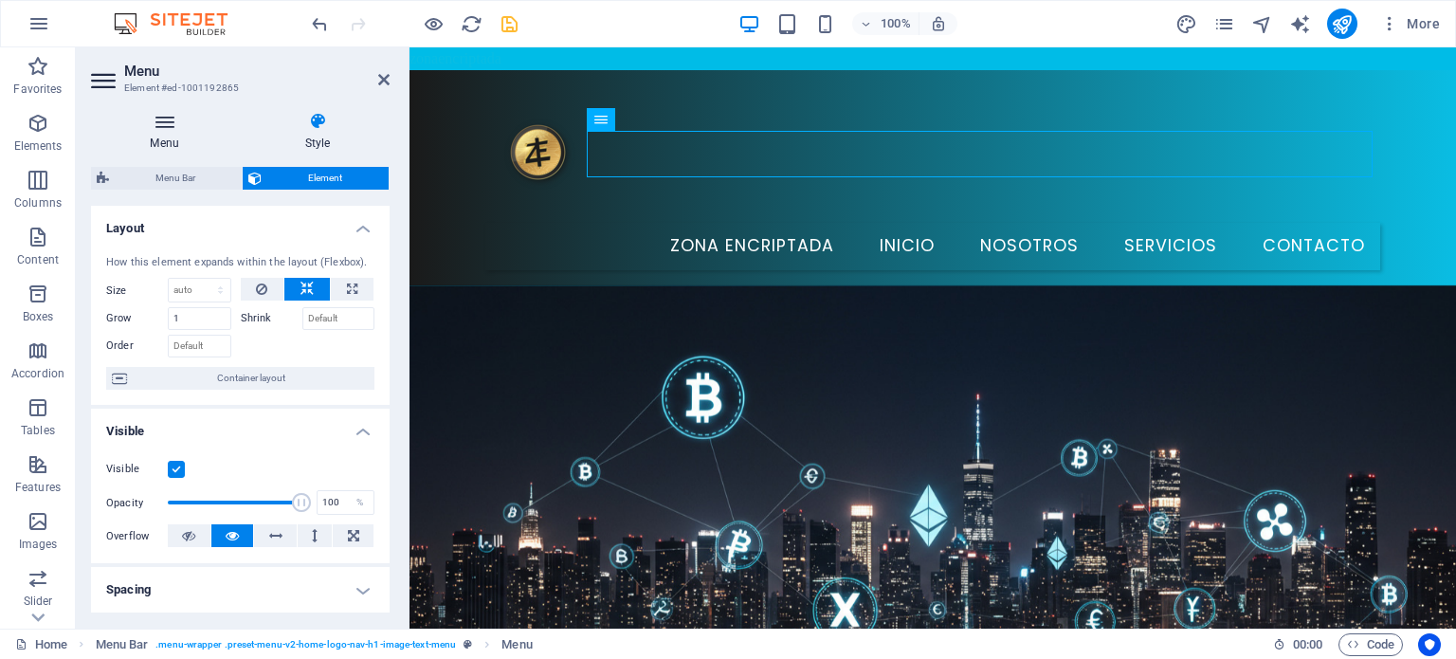
click at [163, 133] on h4 "Menu" at bounding box center [168, 132] width 154 height 40
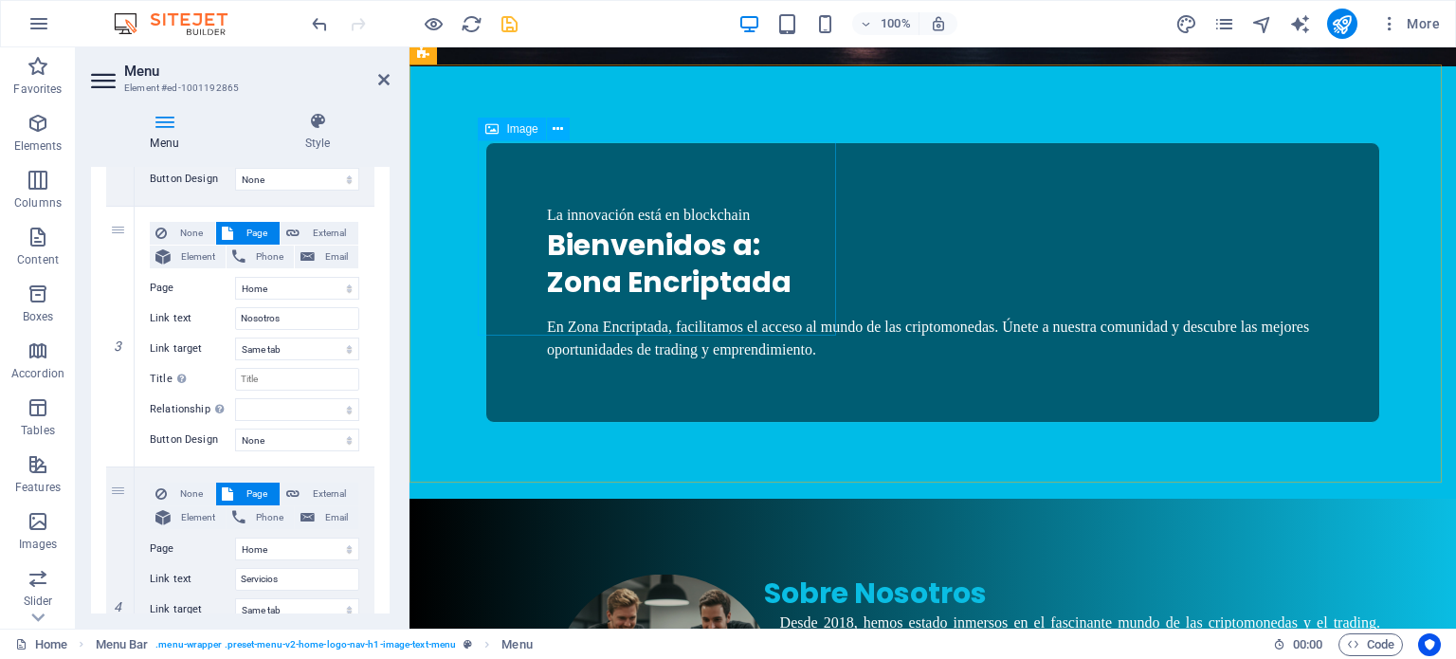
scroll to position [698, 0]
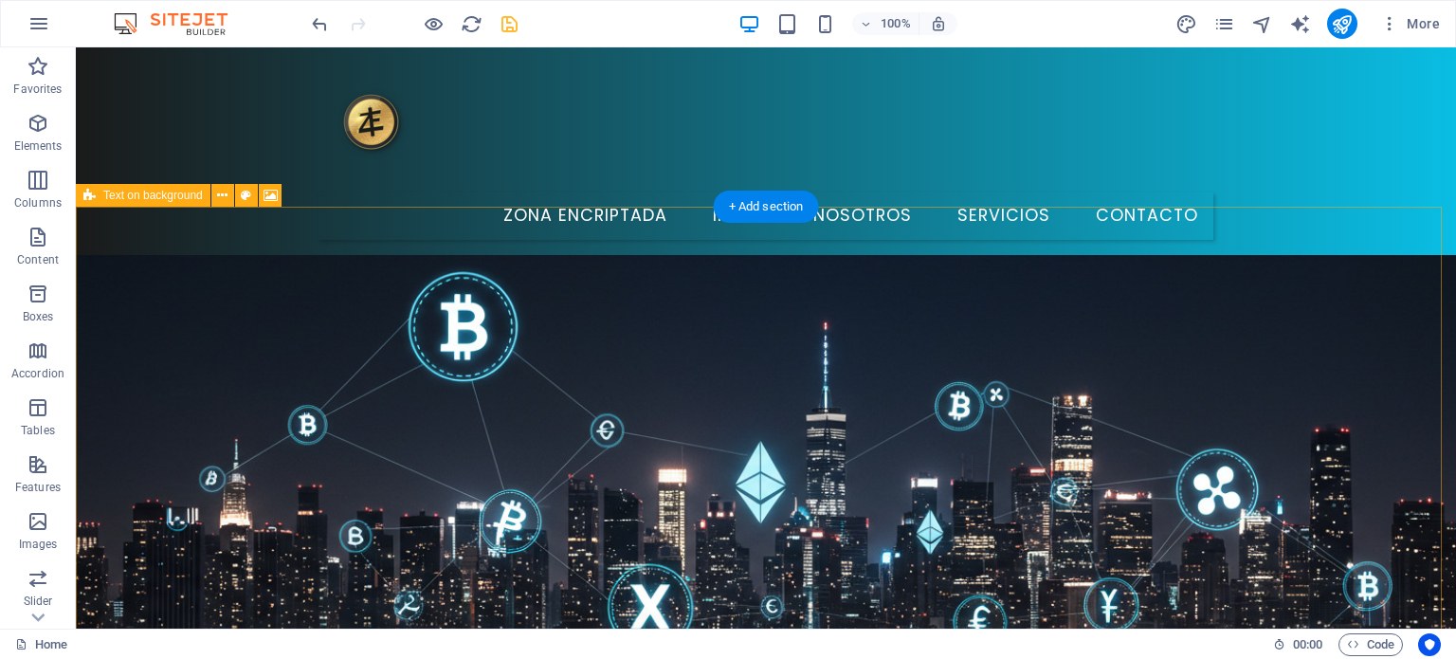
scroll to position [0, 0]
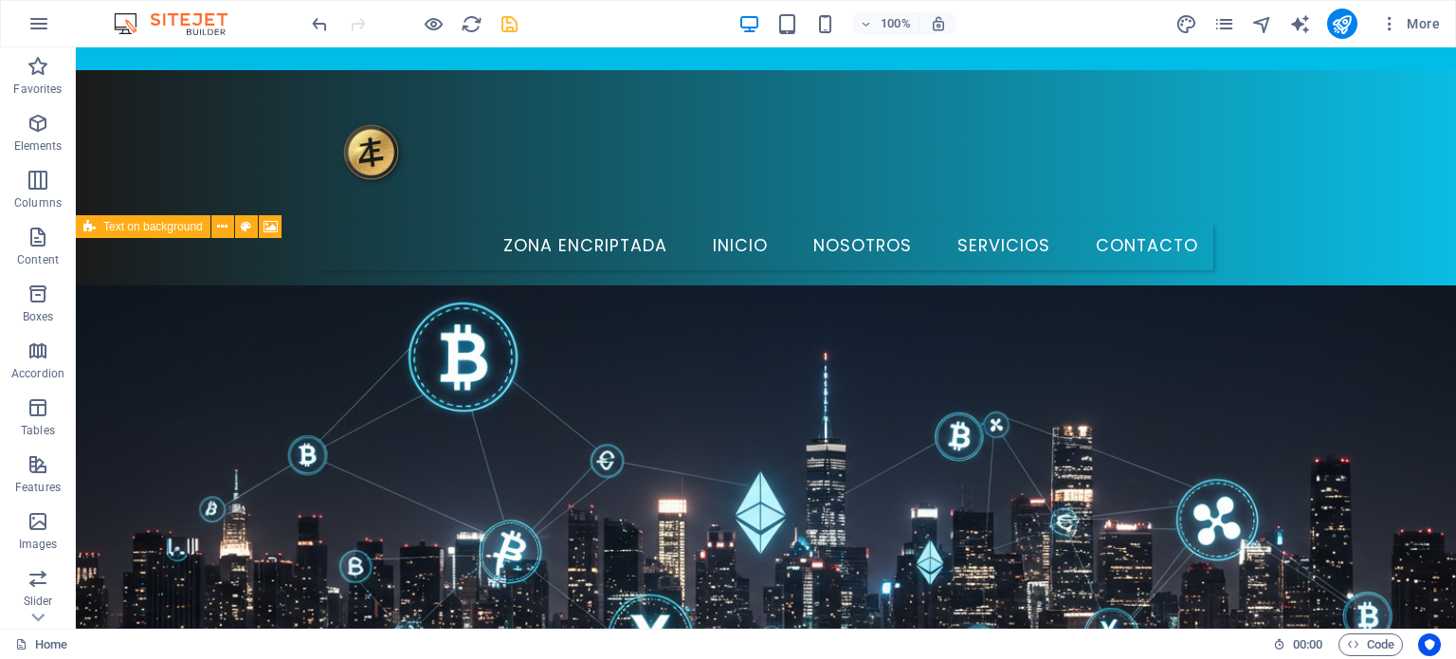
click at [1173, 26] on div "100% More" at bounding box center [877, 24] width 1139 height 30
click at [1189, 20] on icon "design" at bounding box center [1186, 24] width 22 height 22
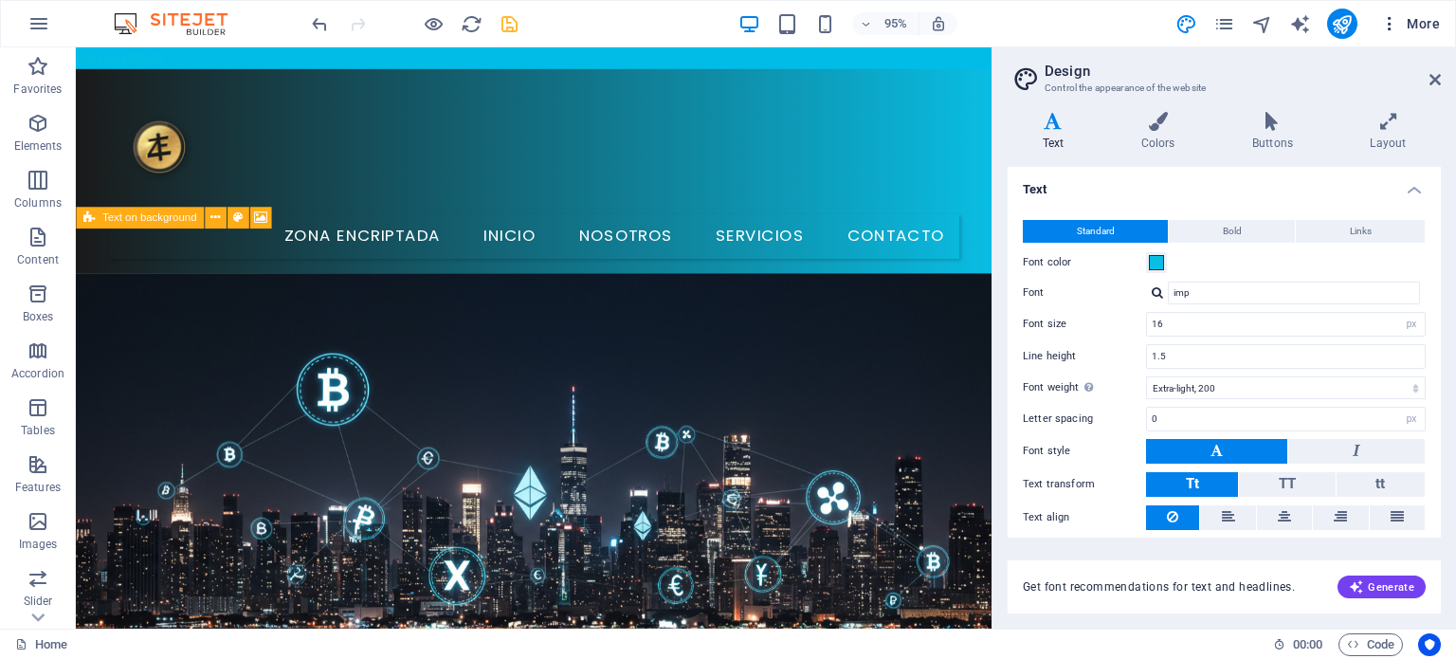
click at [1395, 25] on icon "button" at bounding box center [1389, 23] width 19 height 19
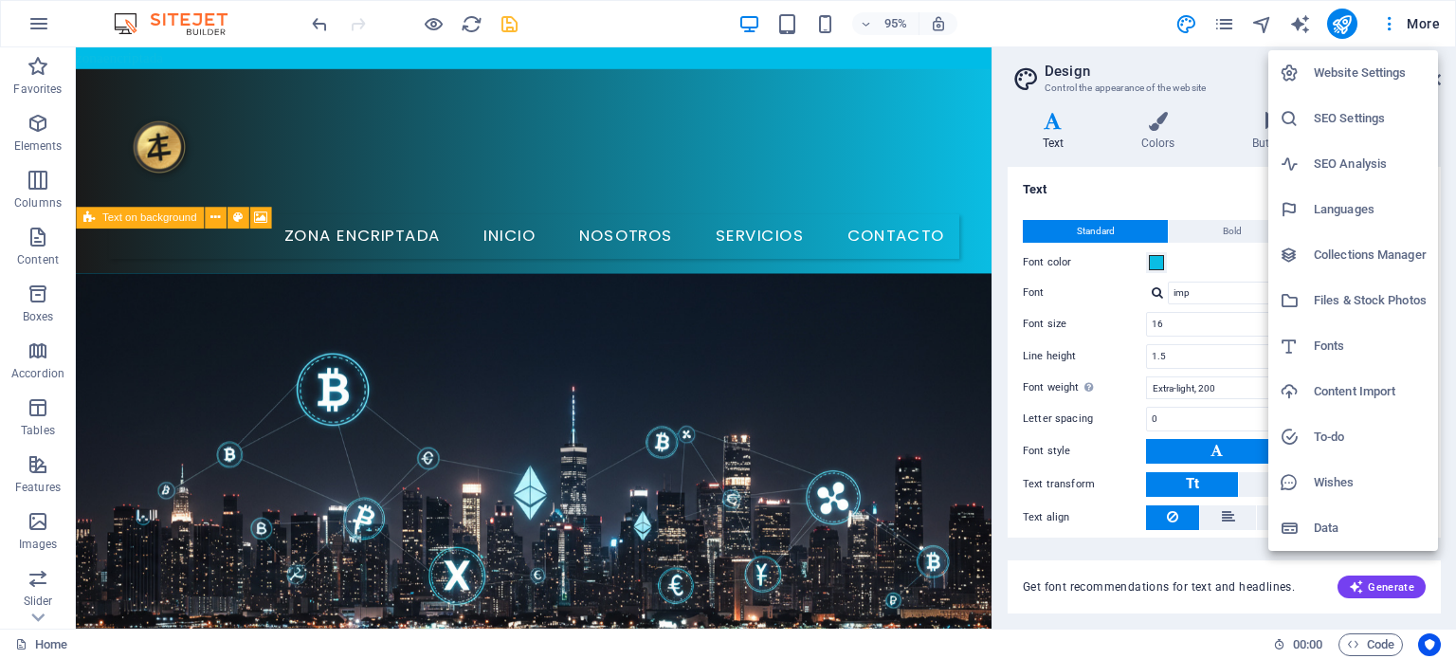
click at [1423, 21] on div at bounding box center [728, 329] width 1456 height 659
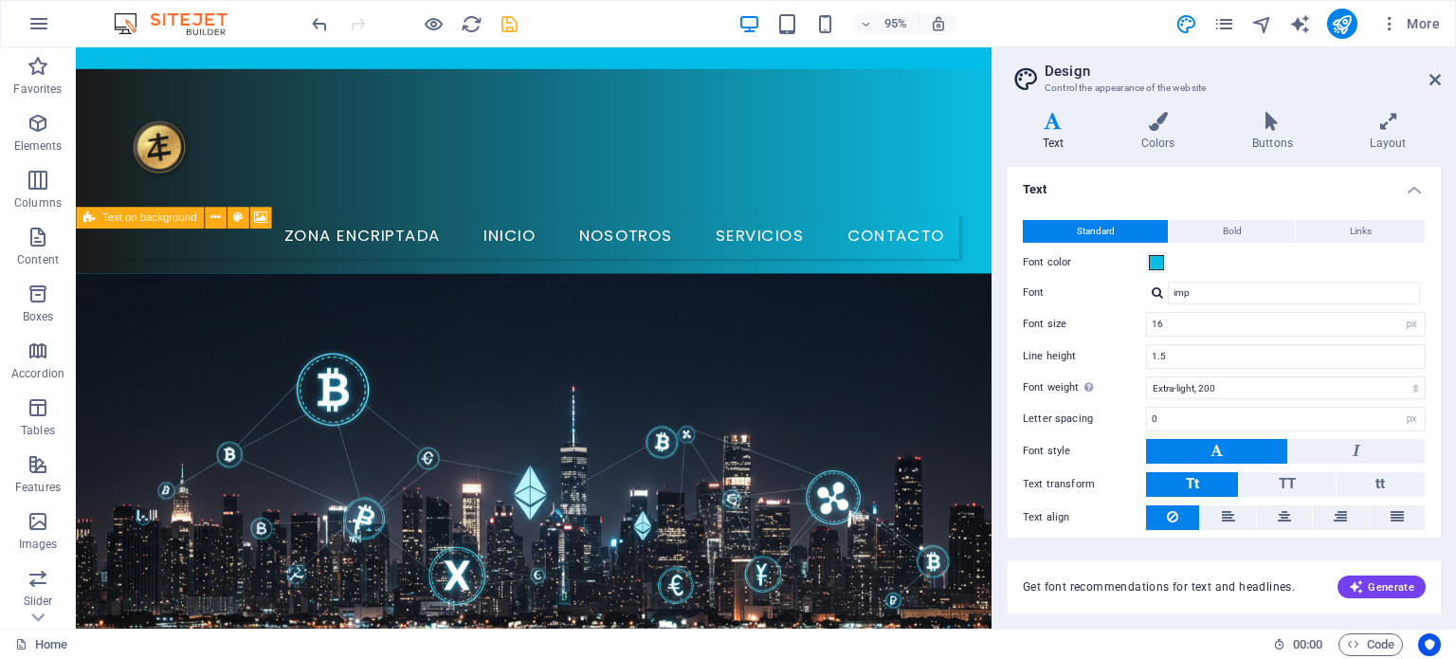
click at [1423, 21] on span "More" at bounding box center [1410, 23] width 60 height 19
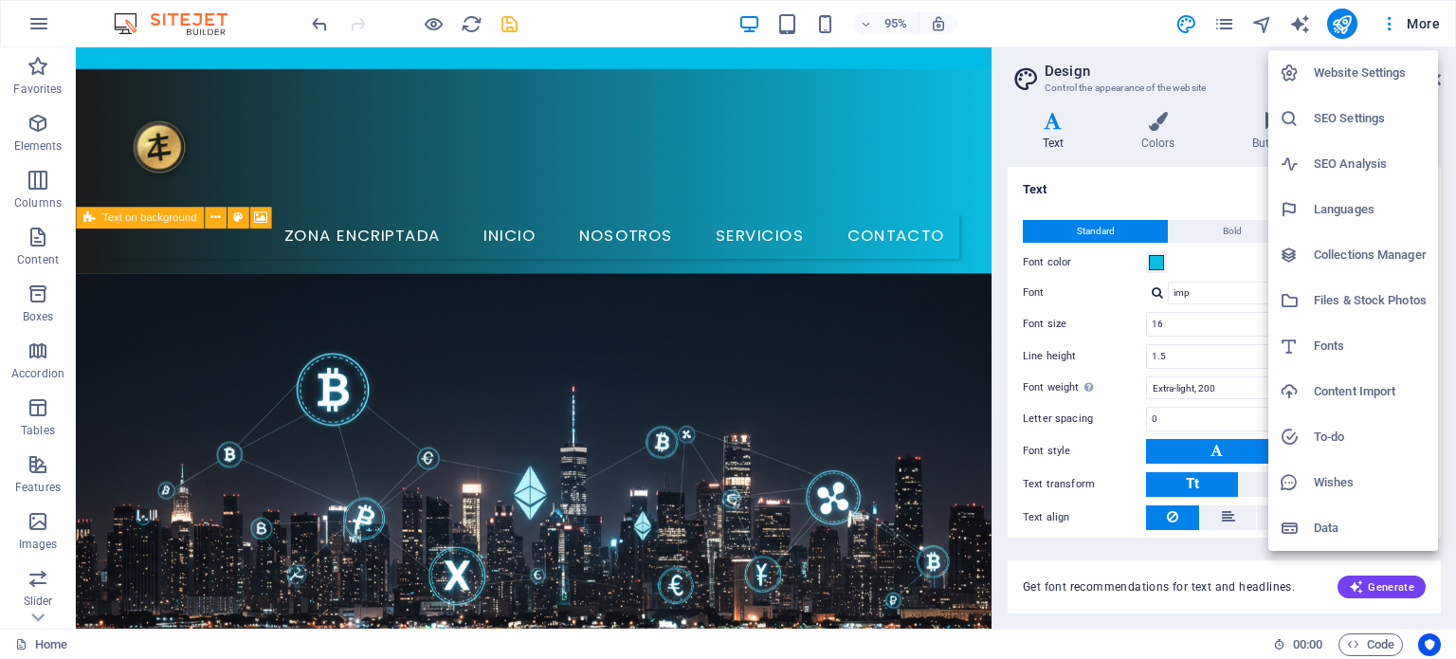
click at [1089, 33] on div at bounding box center [728, 329] width 1456 height 659
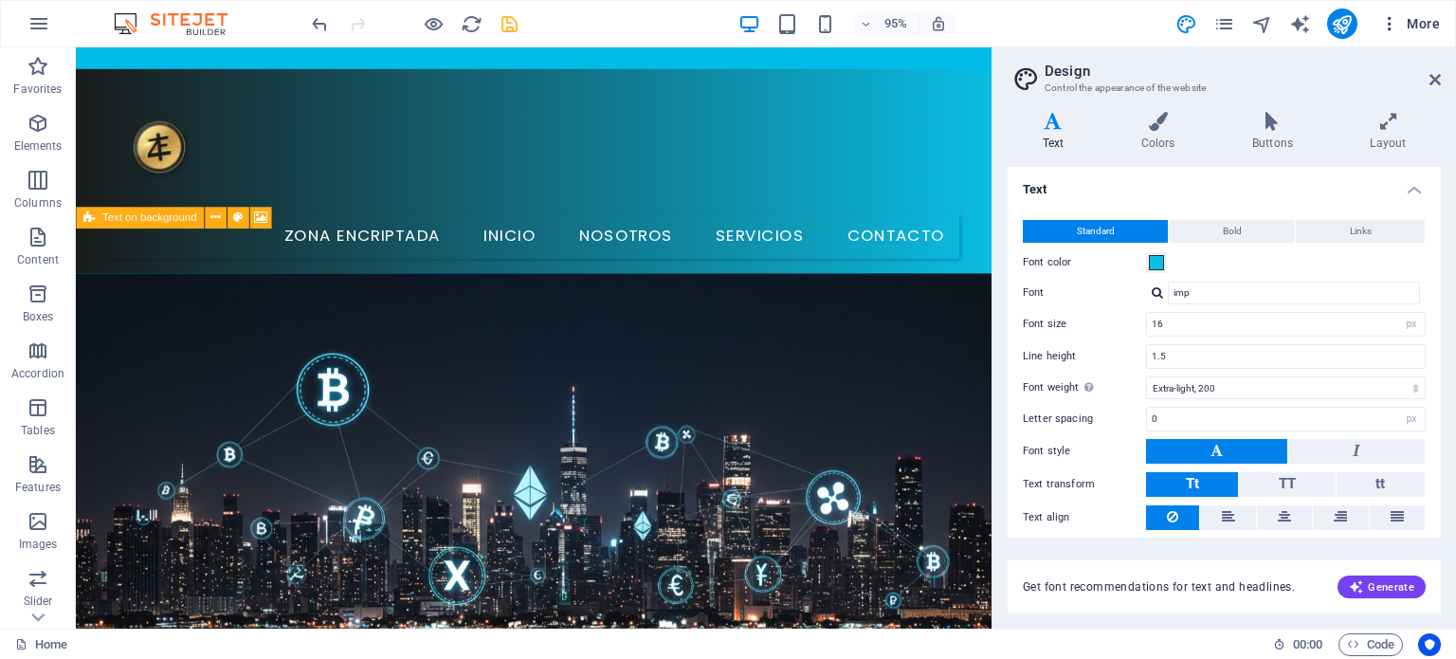
drag, startPoint x: 1424, startPoint y: 77, endPoint x: 1384, endPoint y: 29, distance: 61.9
click at [1384, 47] on div "Home Favorites Elements Columns Content Boxes Accordion Tables Features Images …" at bounding box center [728, 337] width 1456 height 581
click at [1384, 29] on icon "button" at bounding box center [1389, 23] width 19 height 19
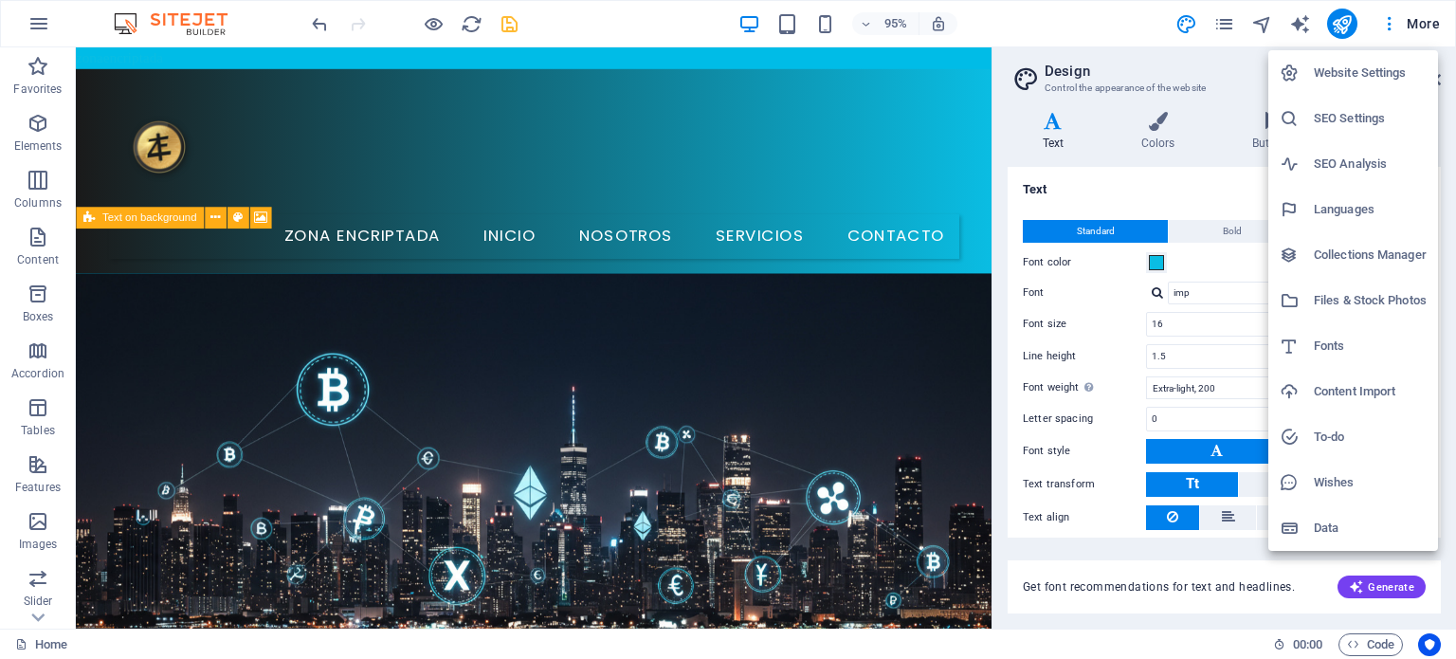
click at [1428, 23] on div at bounding box center [728, 329] width 1456 height 659
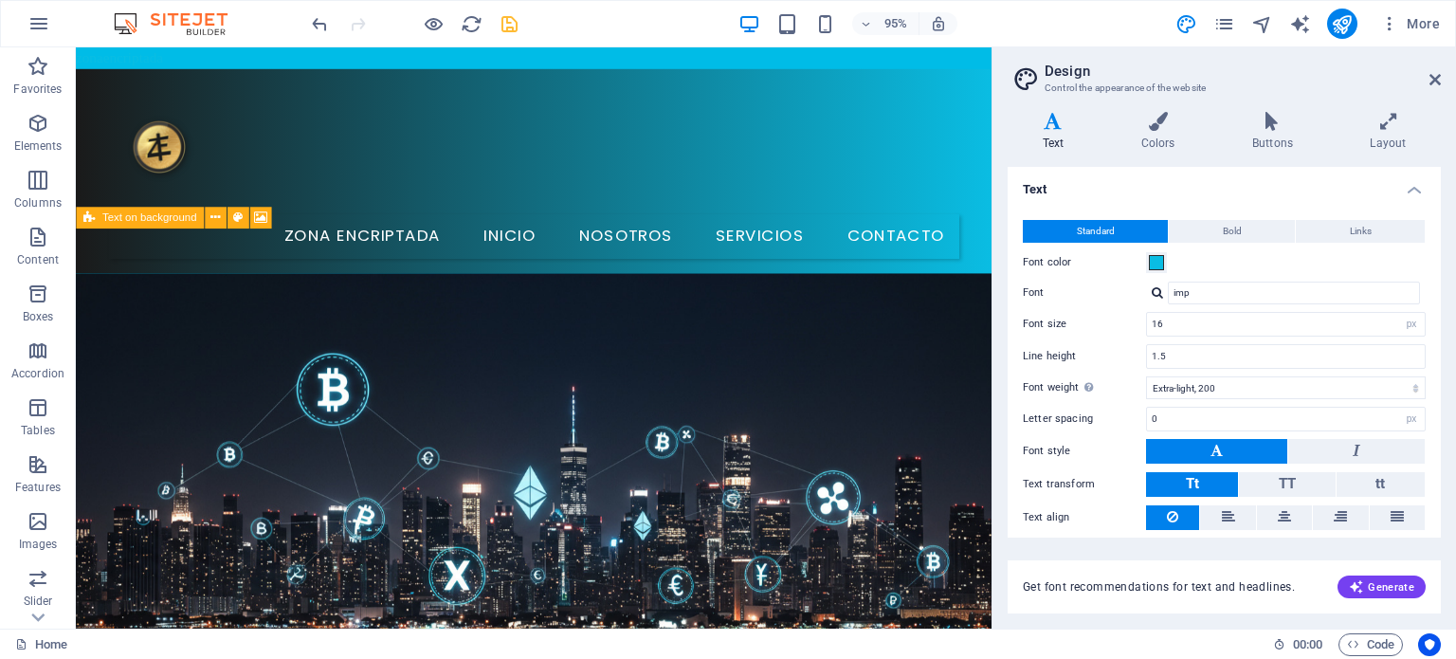
click at [1428, 23] on span "More" at bounding box center [1410, 23] width 60 height 19
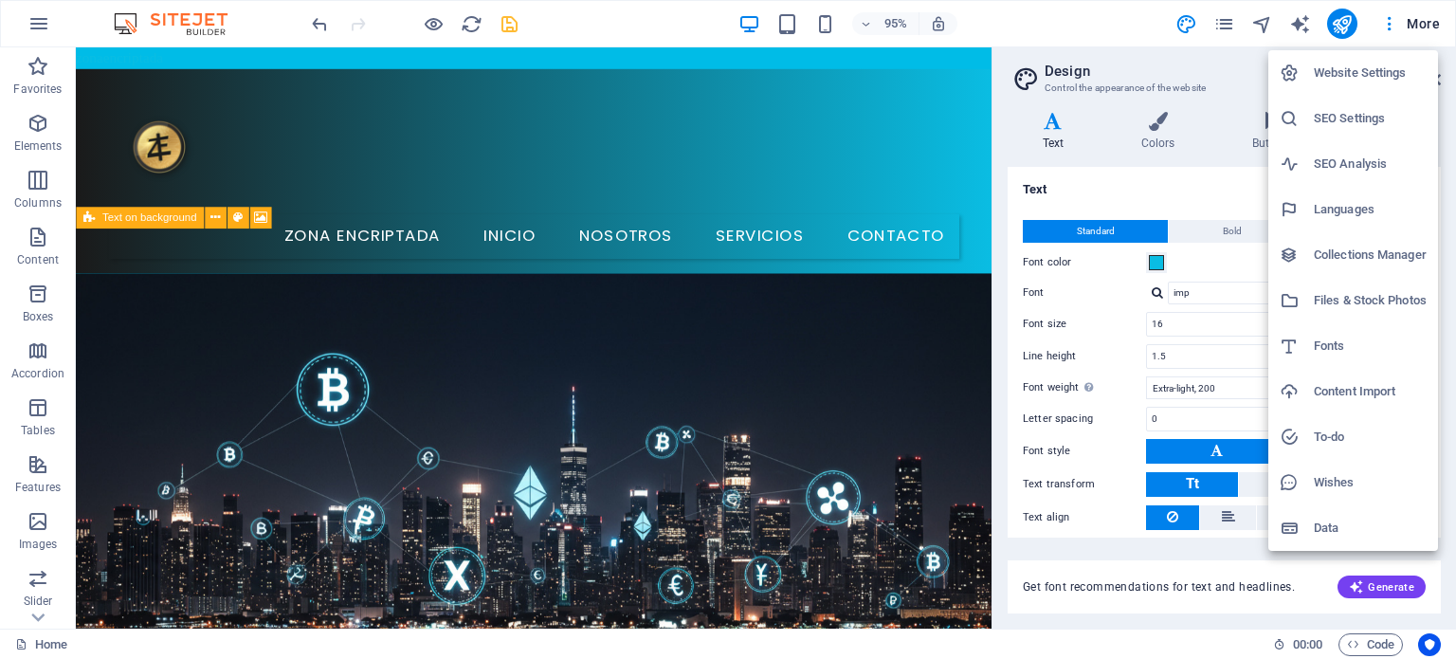
click at [1408, 23] on div at bounding box center [728, 329] width 1456 height 659
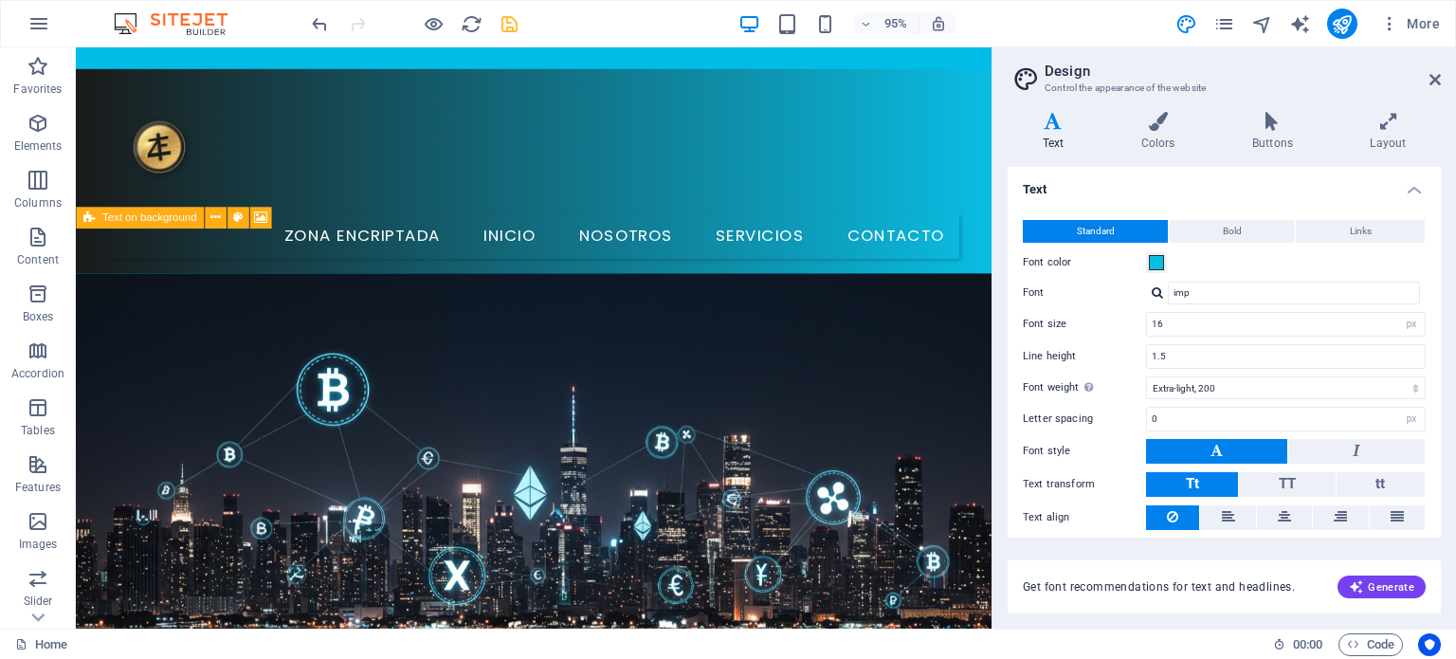
click at [1408, 23] on span "More" at bounding box center [1410, 23] width 60 height 19
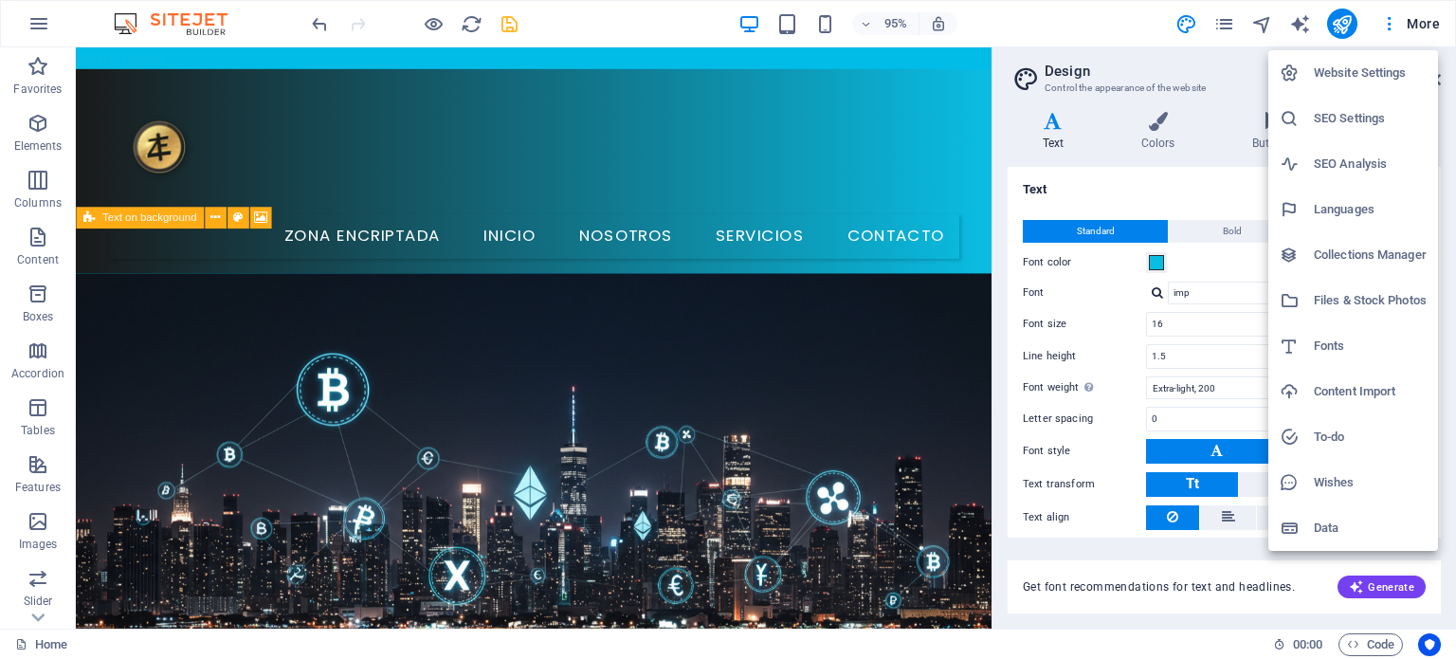
click at [1434, 27] on div at bounding box center [728, 329] width 1456 height 659
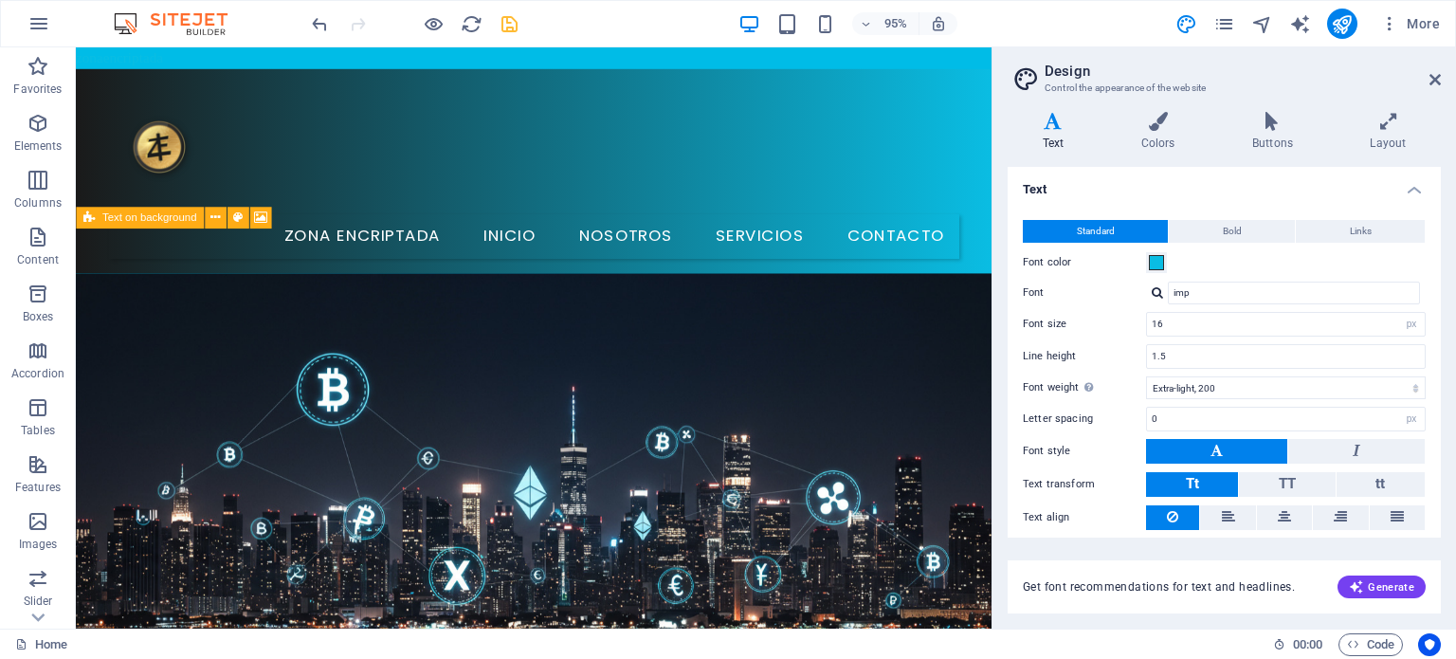
click at [181, 22] on img at bounding box center [180, 23] width 142 height 23
click at [41, 71] on icon "button" at bounding box center [38, 66] width 23 height 23
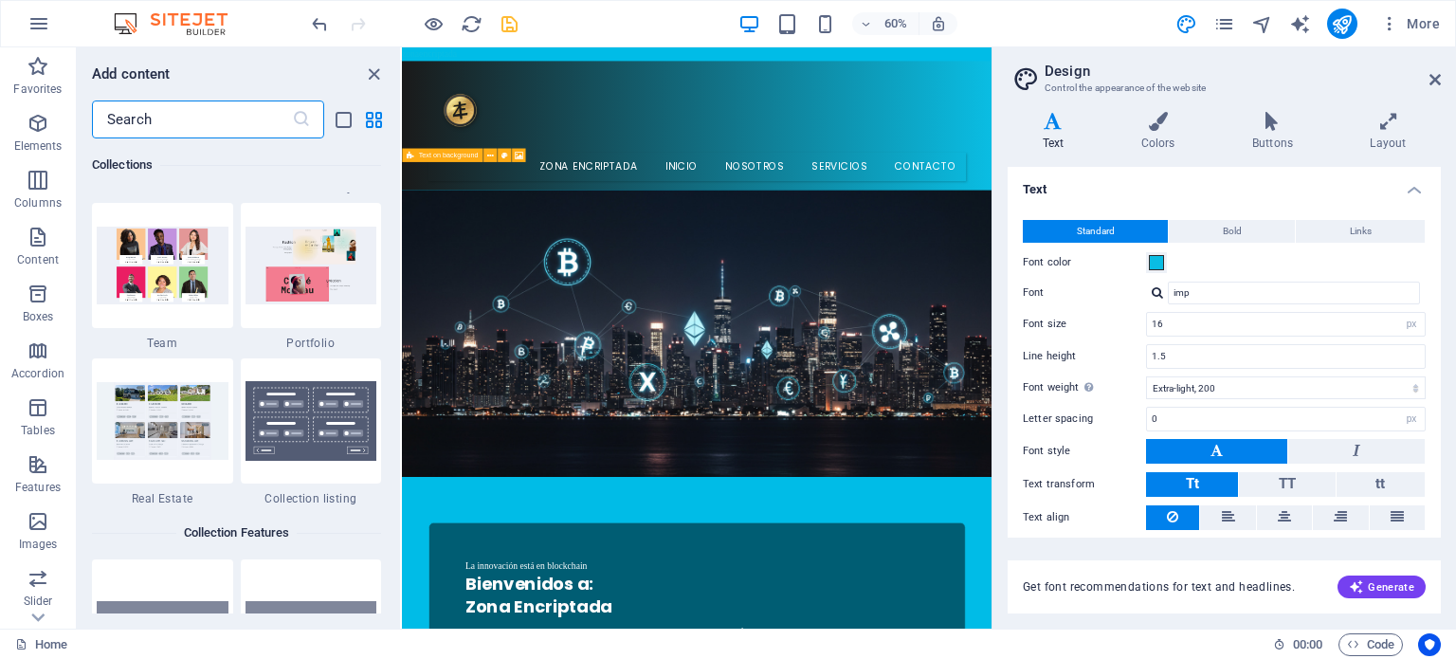
scroll to position [17693, 0]
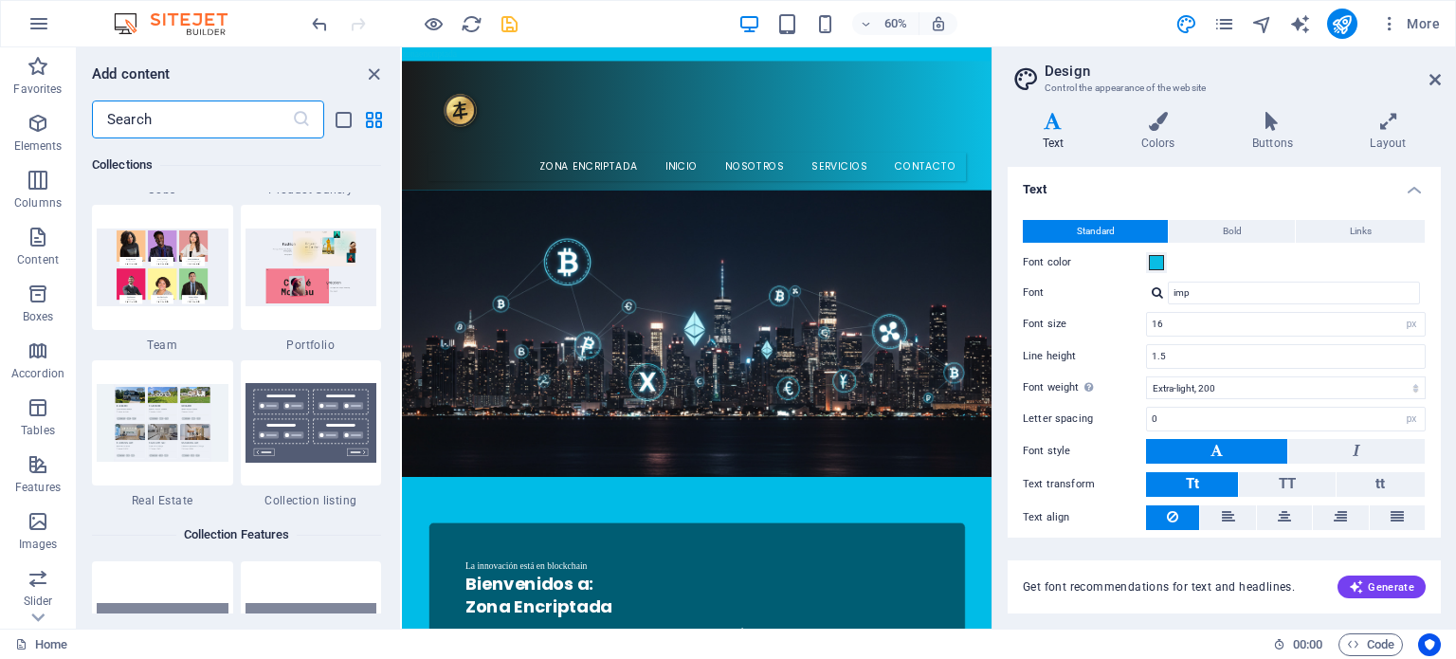
click at [202, 112] on input "text" at bounding box center [192, 119] width 200 height 38
click at [206, 170] on h6 "Collections" at bounding box center [236, 165] width 289 height 23
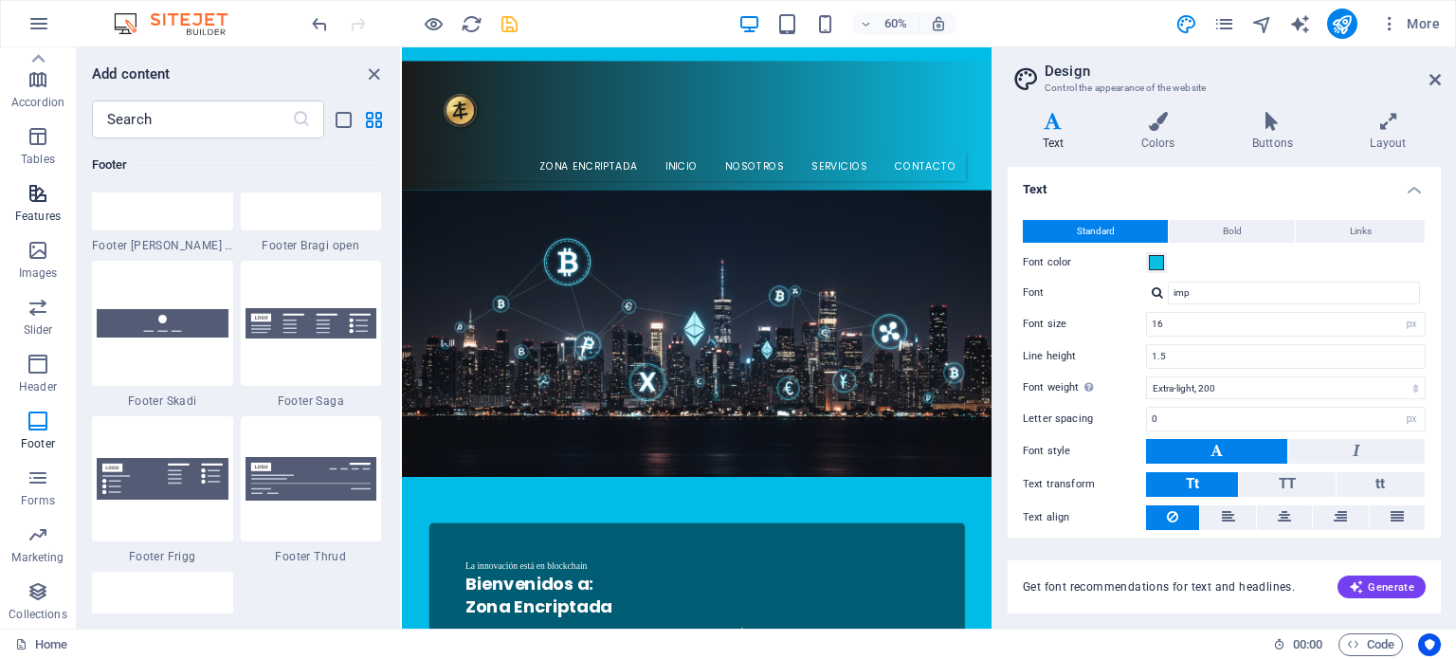
scroll to position [0, 0]
click at [43, 12] on icon "button" at bounding box center [38, 23] width 23 height 23
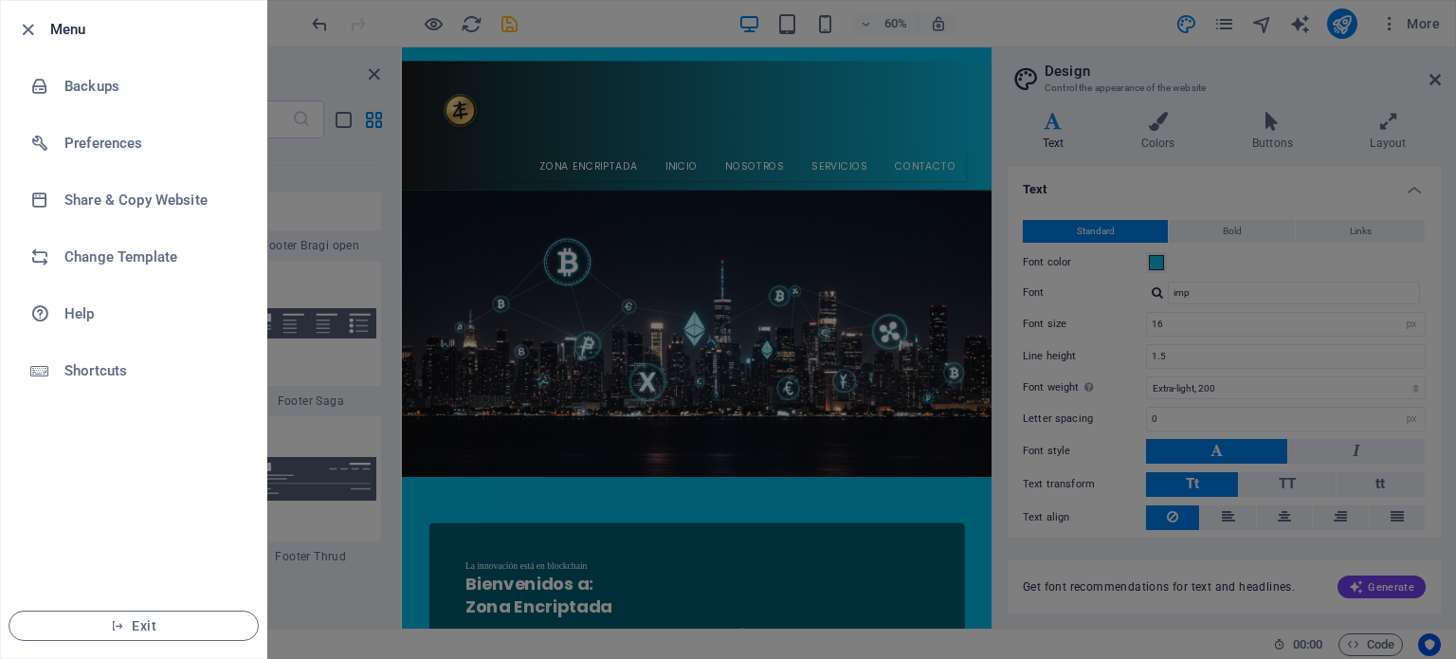
click at [335, 179] on div at bounding box center [728, 329] width 1456 height 659
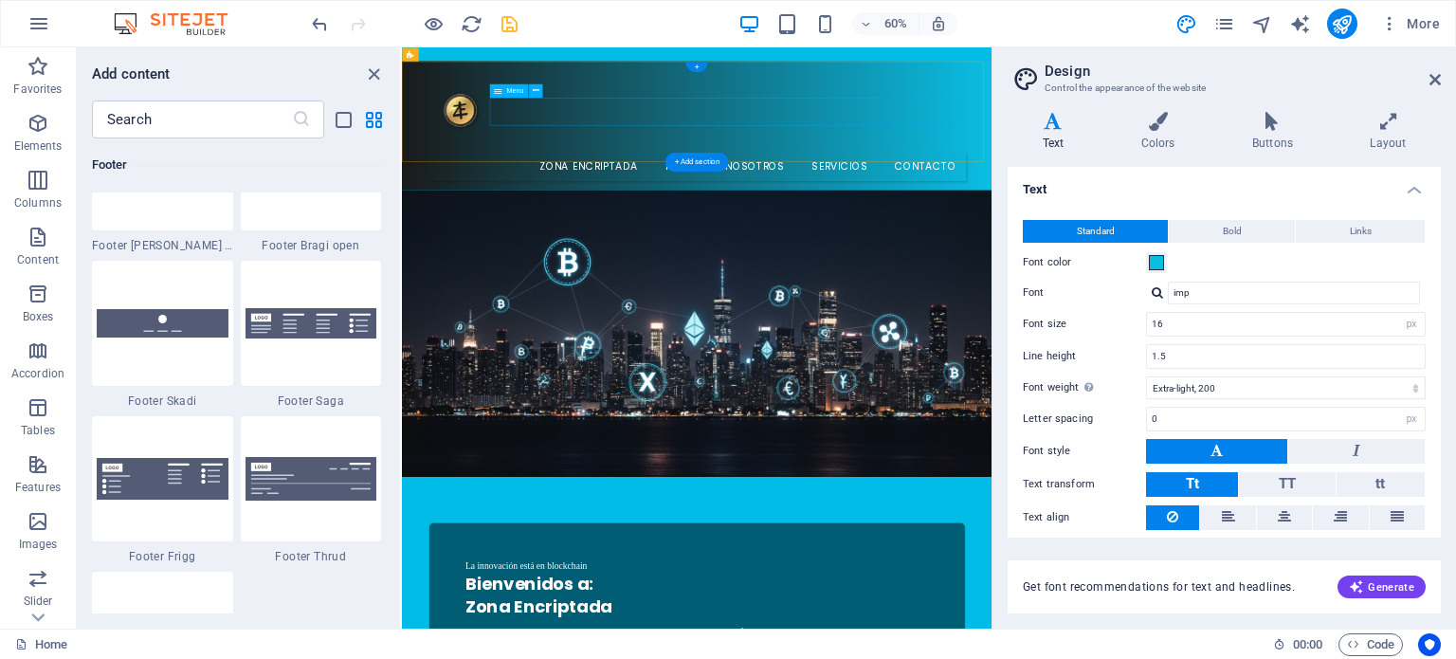
click at [807, 223] on nav "Zona Encriptada Inicio Nosotros Servicios Contacto" at bounding box center [893, 246] width 895 height 47
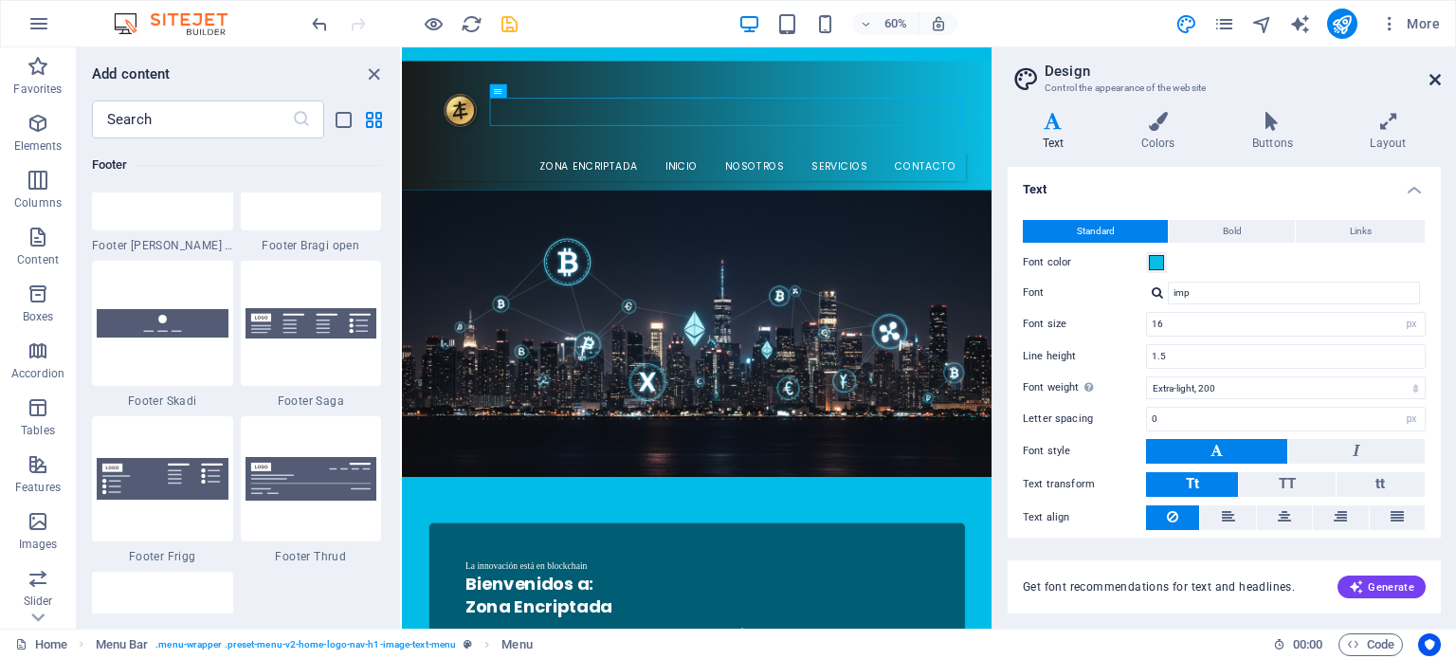
click at [1437, 82] on icon at bounding box center [1434, 79] width 11 height 15
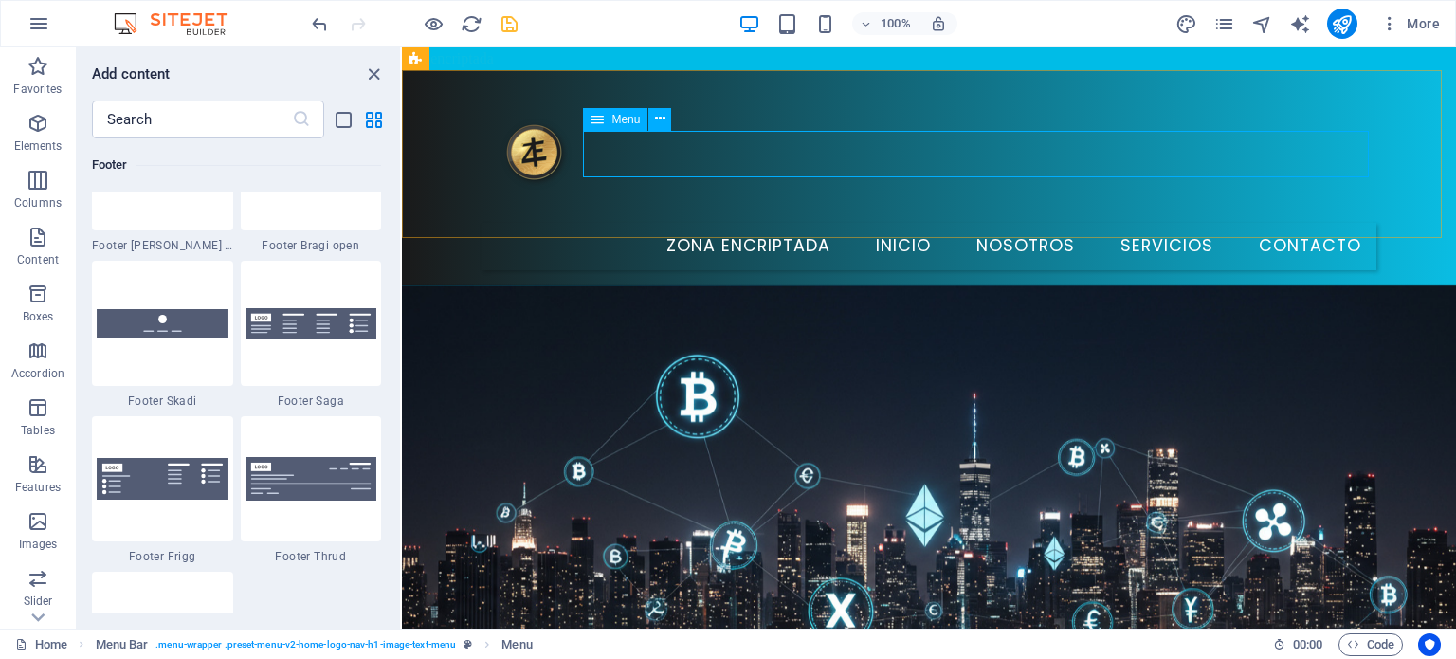
click at [632, 118] on span "Menu" at bounding box center [625, 119] width 28 height 11
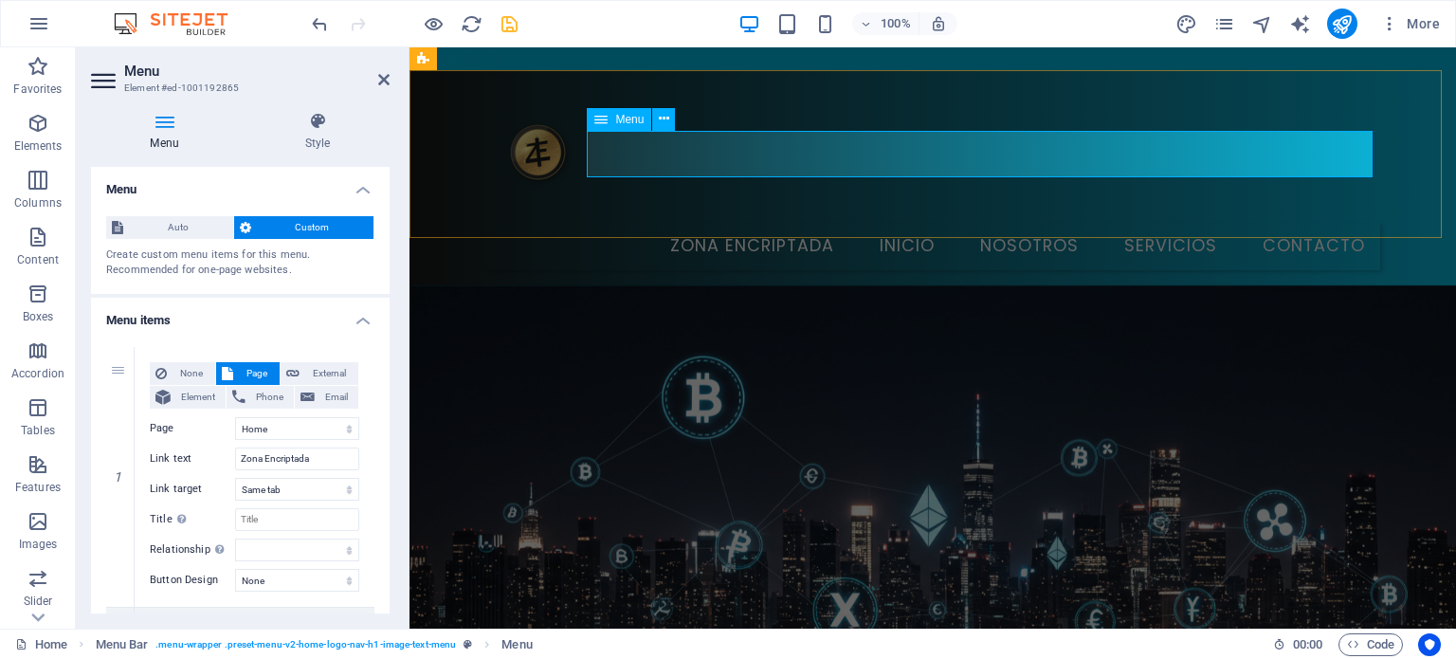
click at [603, 118] on icon at bounding box center [600, 119] width 13 height 23
click at [152, 258] on div "Create custom menu items for this menu. Recommended for one-page websites." at bounding box center [240, 262] width 268 height 31
click at [311, 121] on icon at bounding box center [317, 121] width 144 height 19
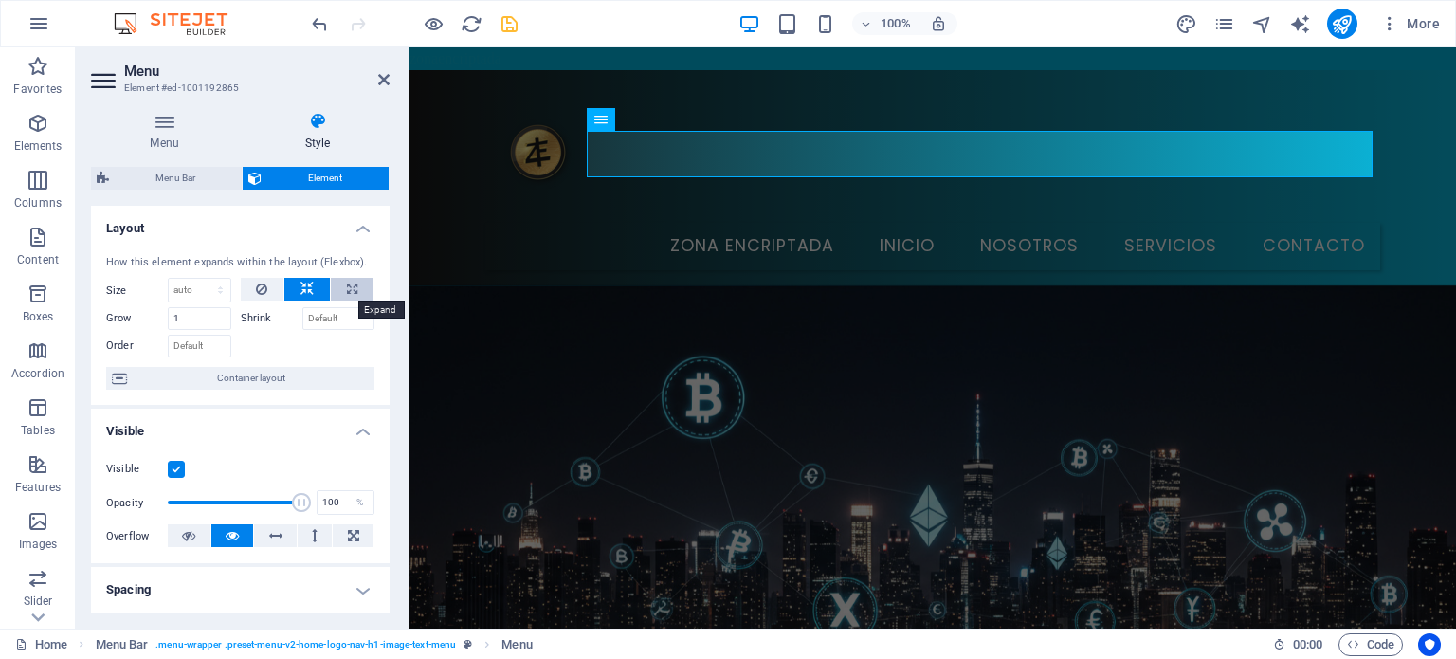
click at [353, 290] on icon at bounding box center [352, 289] width 10 height 23
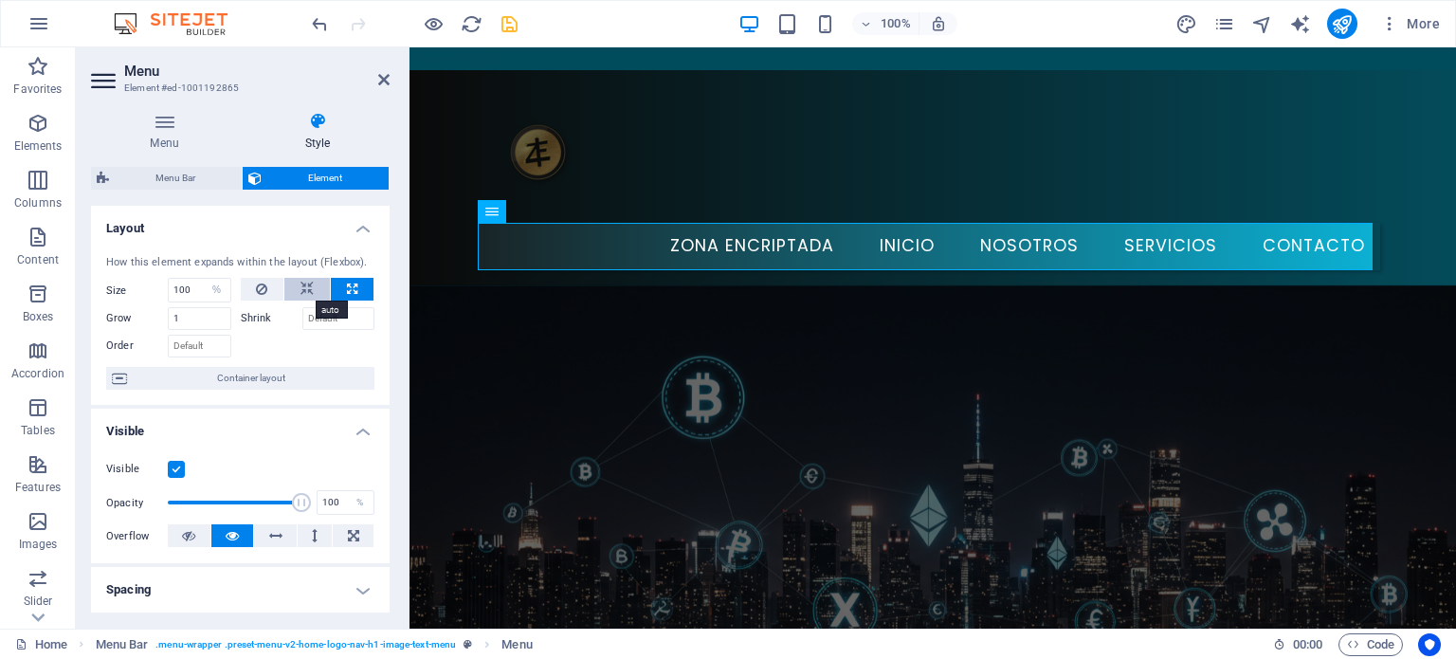
click at [303, 285] on icon at bounding box center [306, 289] width 13 height 23
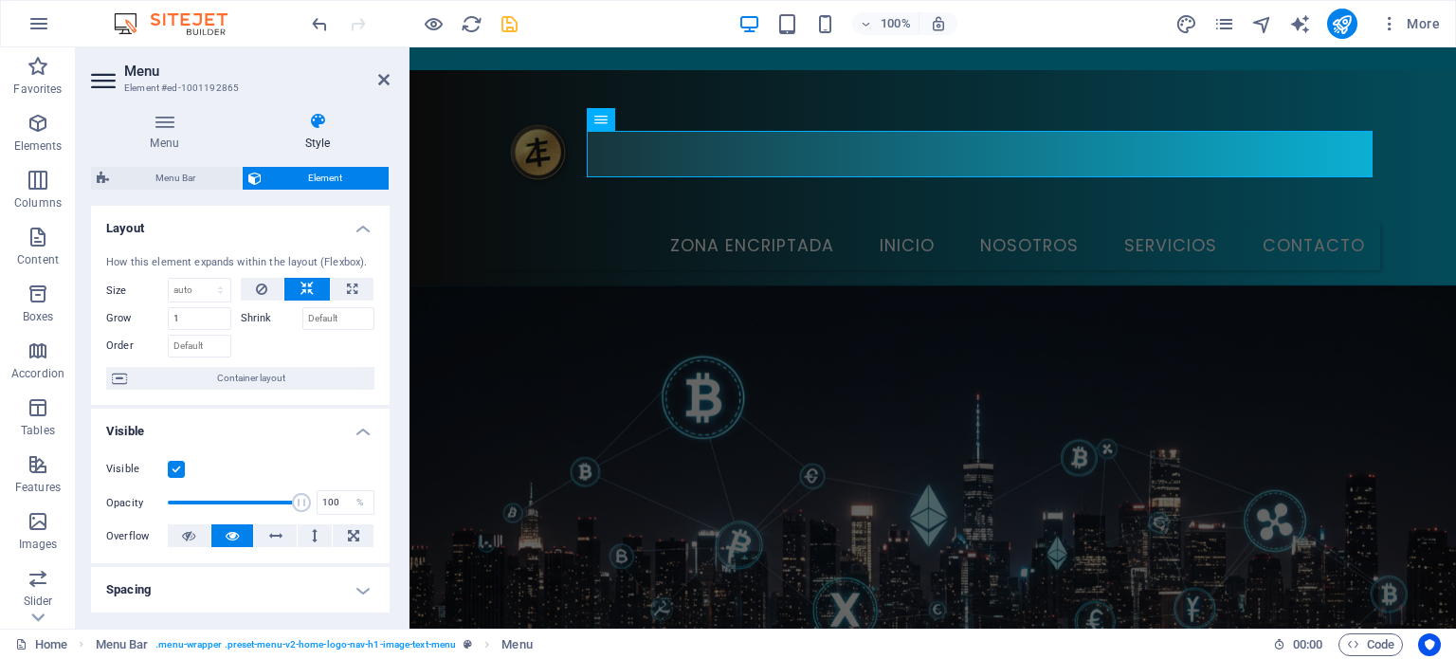
click at [349, 226] on h4 "Layout" at bounding box center [240, 223] width 299 height 34
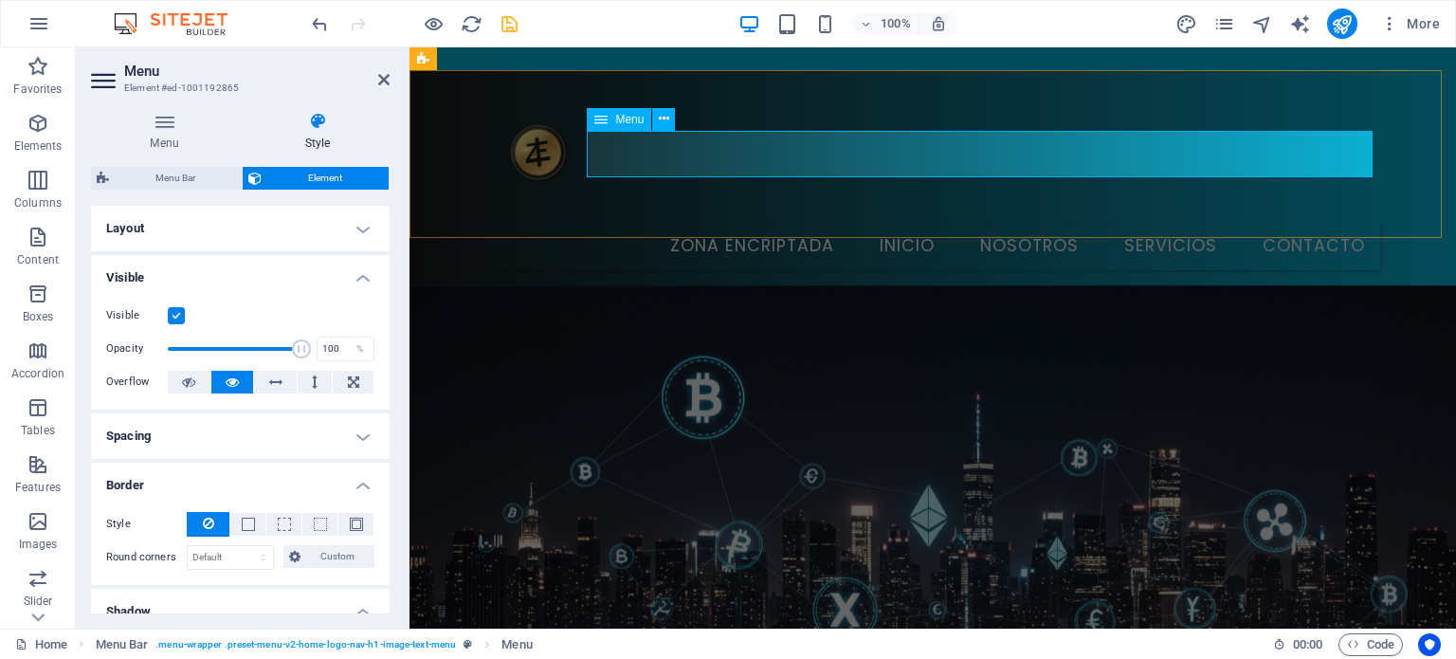
click at [623, 123] on span "Menu" at bounding box center [629, 119] width 28 height 11
click at [626, 119] on span "Menu" at bounding box center [629, 119] width 28 height 11
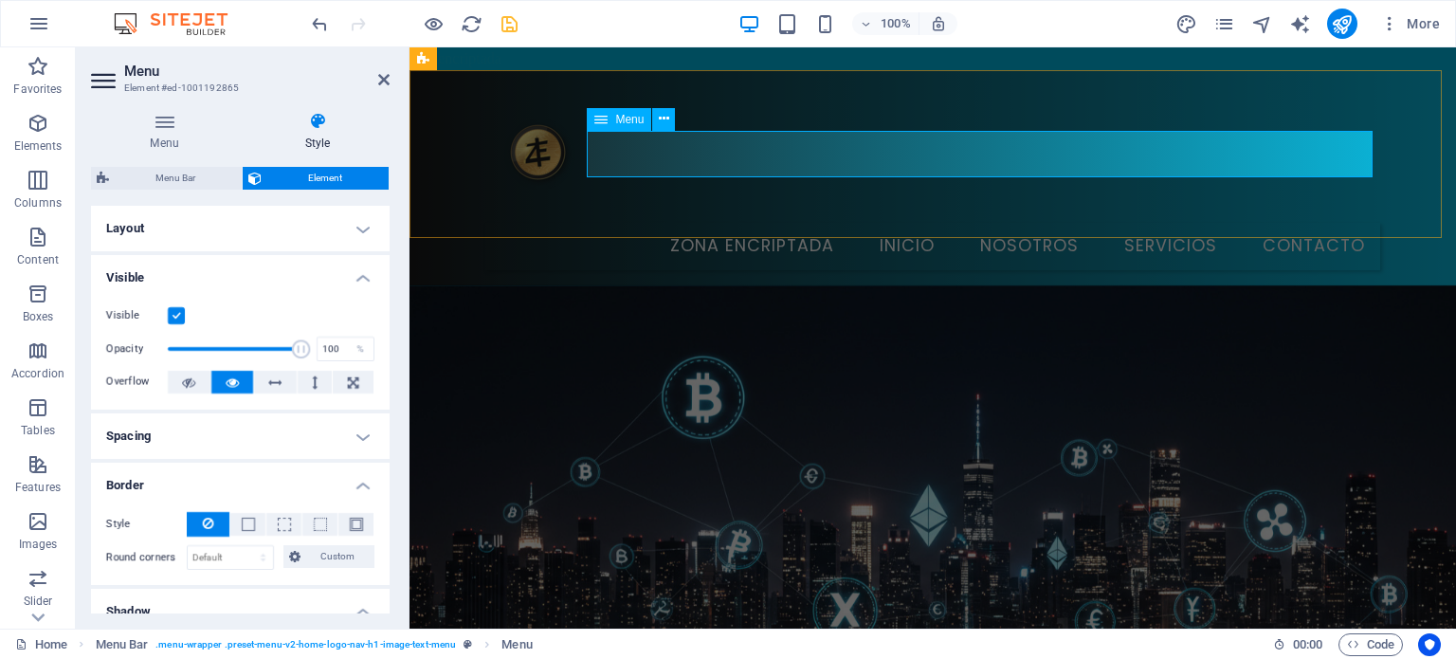
click at [626, 119] on span "Menu" at bounding box center [629, 119] width 28 height 11
drag, startPoint x: 626, startPoint y: 119, endPoint x: 1151, endPoint y: 18, distance: 533.8
click at [1151, 47] on section "Favorites Elements Columns Content Boxes Accordion Tables Features Images Slide…" at bounding box center [728, 337] width 1456 height 581
click at [1409, 28] on span "More" at bounding box center [1410, 23] width 60 height 19
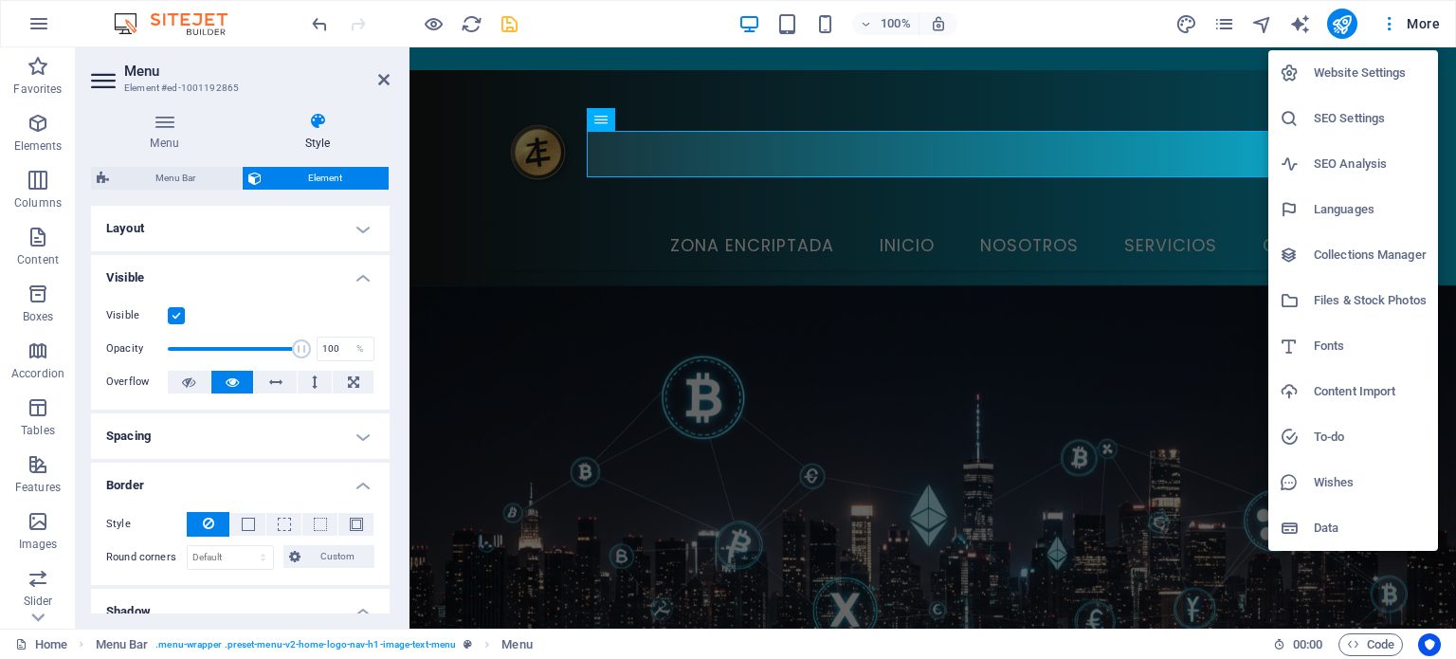
click at [1357, 72] on h6 "Website Settings" at bounding box center [1370, 73] width 113 height 23
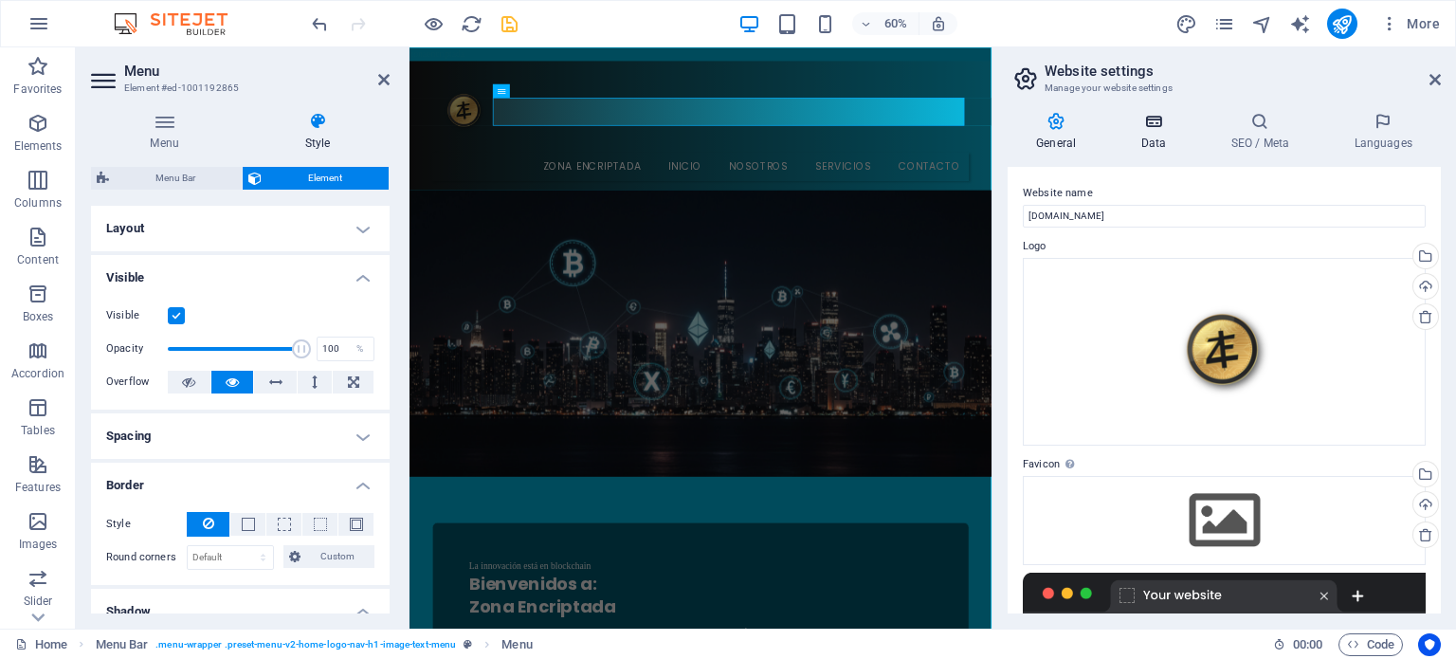
click at [1151, 139] on h4 "Data" at bounding box center [1157, 132] width 90 height 40
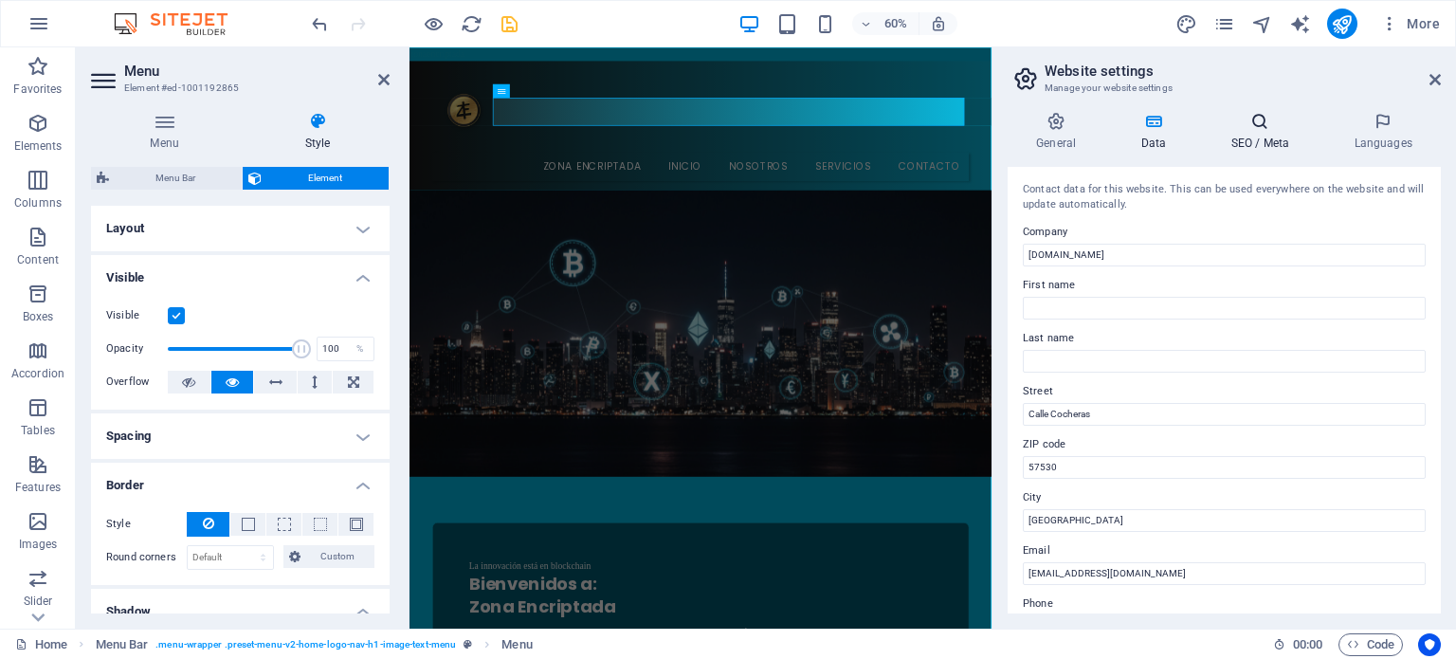
click at [1249, 118] on icon at bounding box center [1260, 121] width 116 height 19
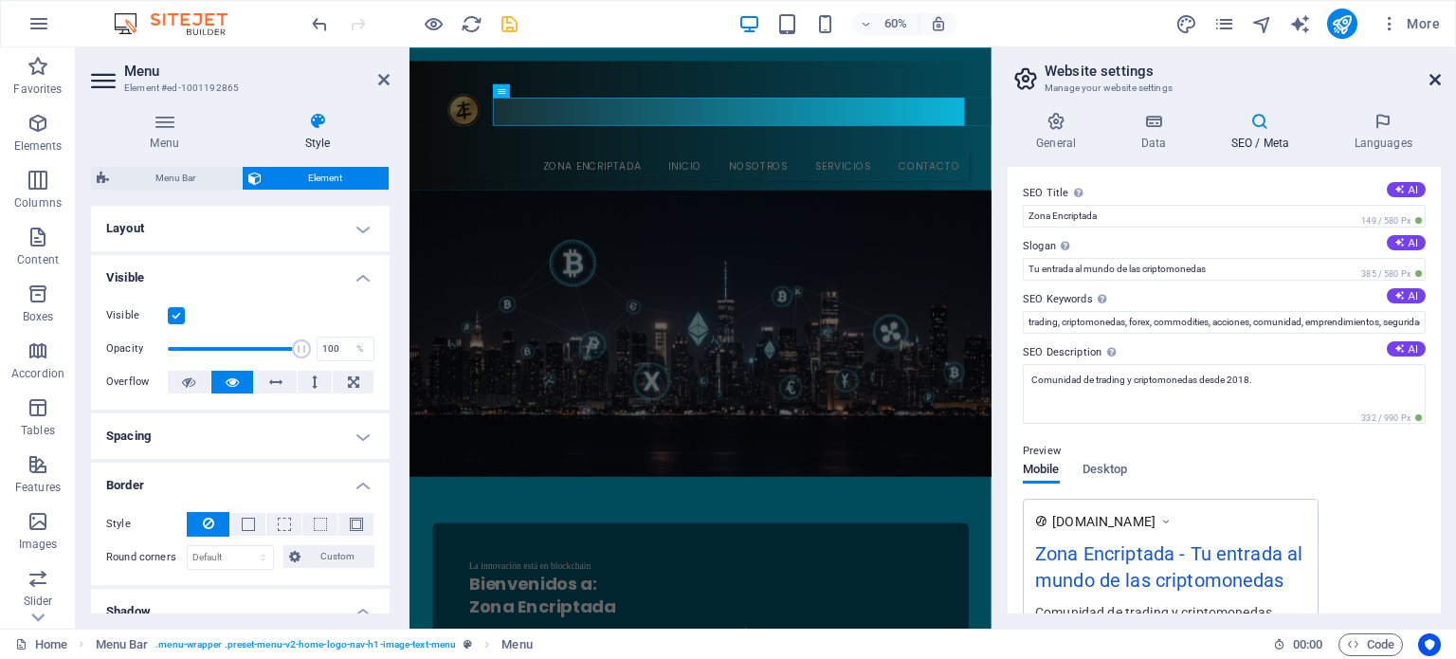
click at [1436, 75] on icon at bounding box center [1434, 79] width 11 height 15
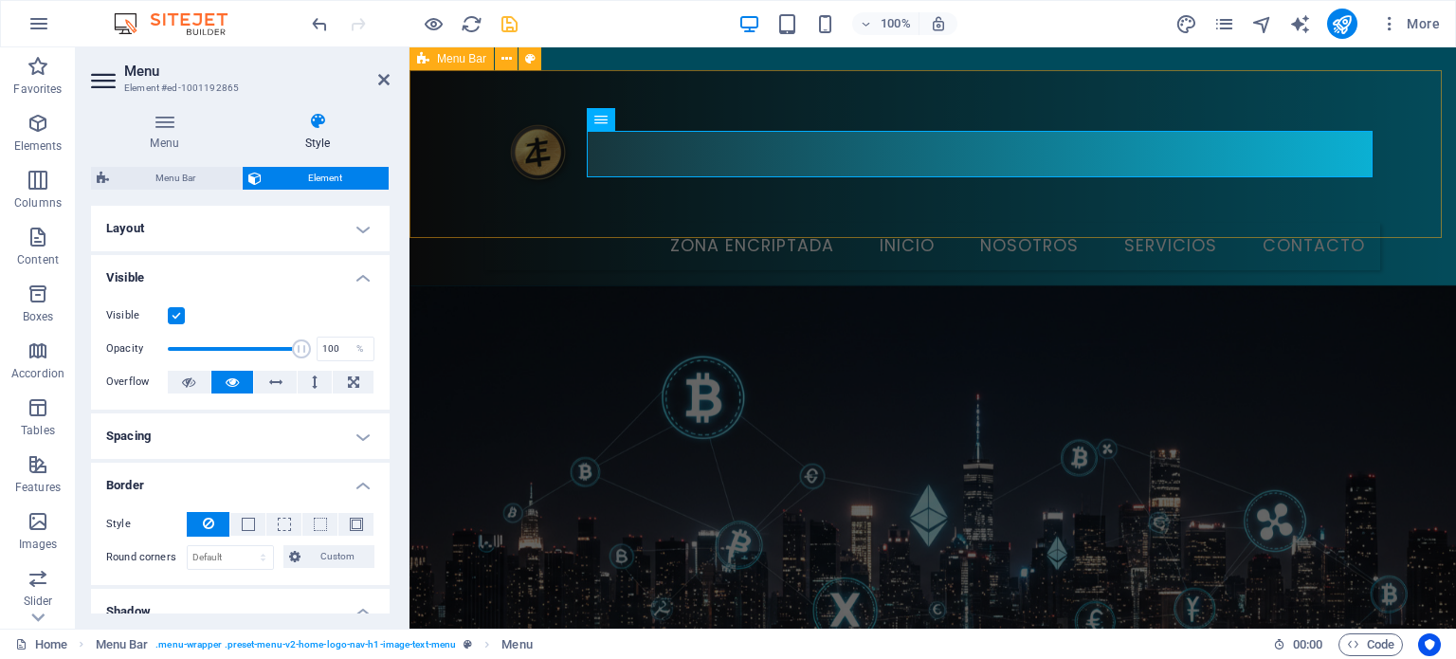
click at [1381, 90] on div "Zona Encriptada Inicio Nosotros Servicios Contacto" at bounding box center [932, 177] width 1046 height 215
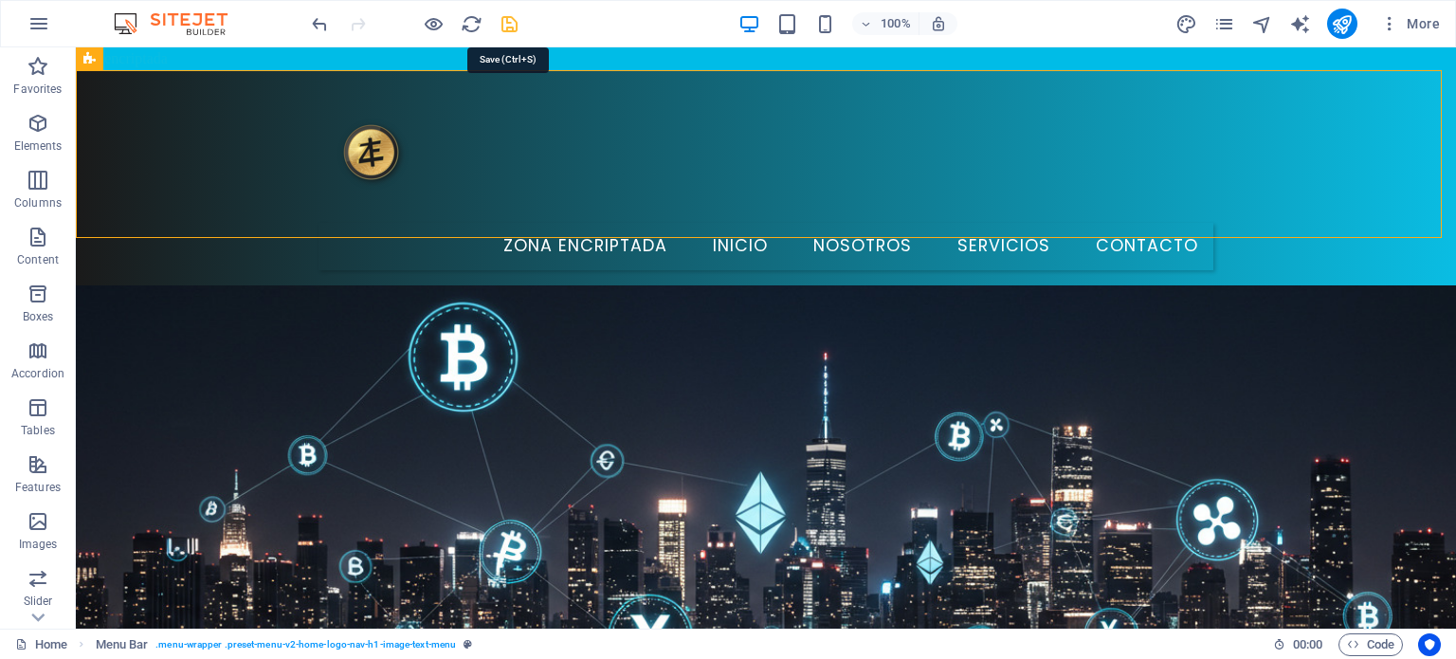
click at [509, 27] on icon "save" at bounding box center [510, 24] width 22 height 22
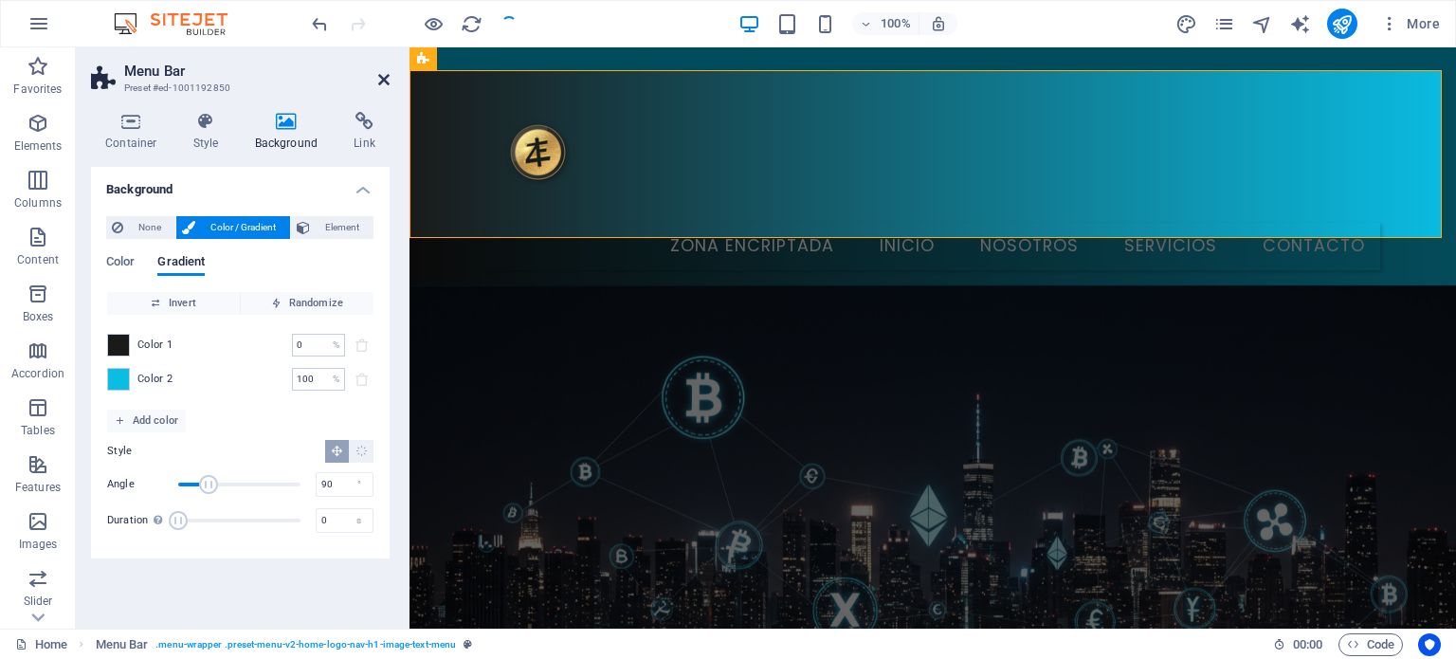
click at [381, 85] on icon at bounding box center [383, 79] width 11 height 15
